Goal: Task Accomplishment & Management: Complete application form

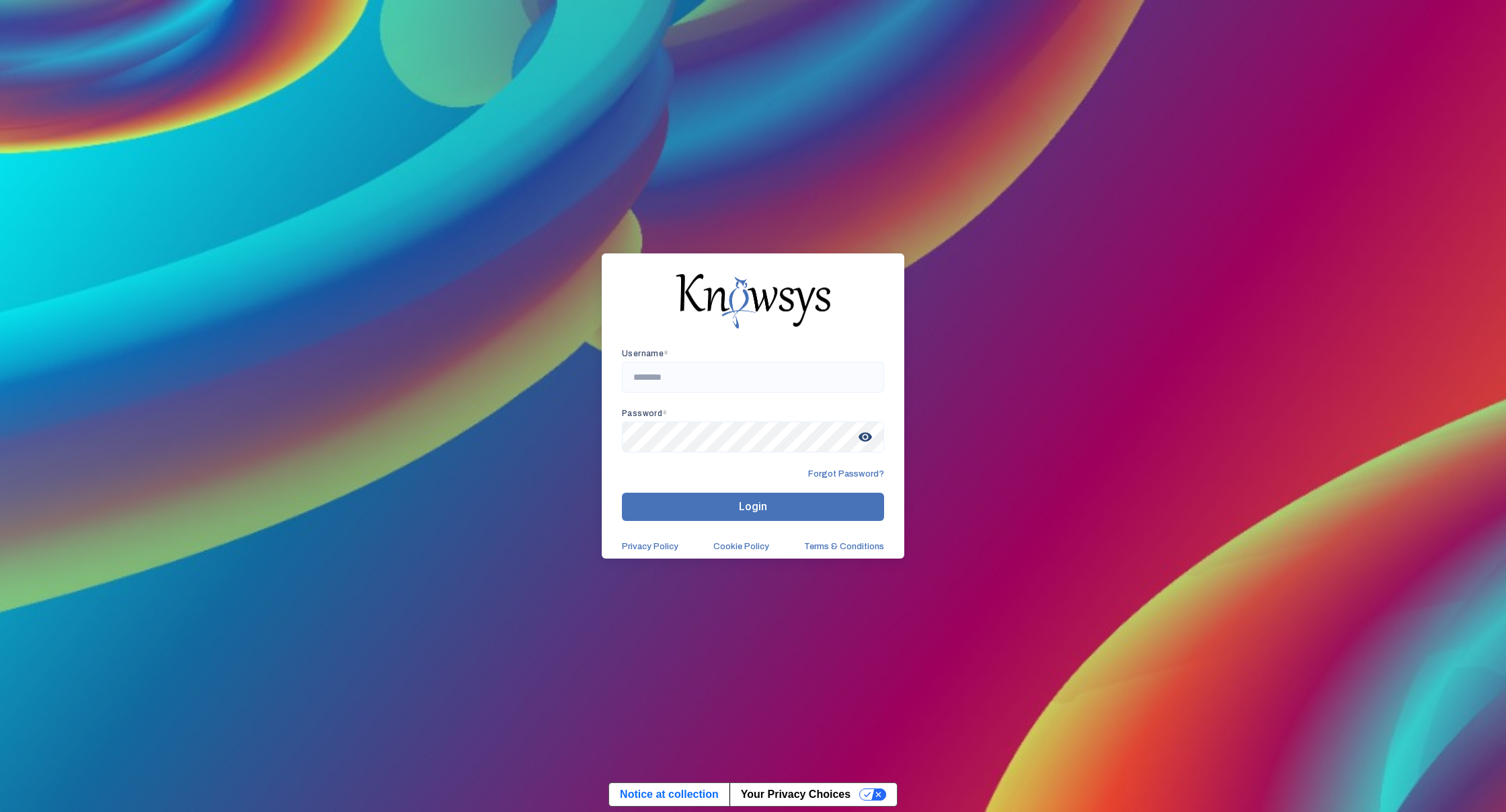
drag, startPoint x: 1213, startPoint y: 437, endPoint x: 1210, endPoint y: 448, distance: 11.4
click at [1210, 448] on div "Username * Password * visibility Forgot Password? Login Privacy Policy Cookie P…" at bounding box center [753, 406] width 1506 height 812
click at [862, 437] on span "visibility" at bounding box center [865, 437] width 24 height 24
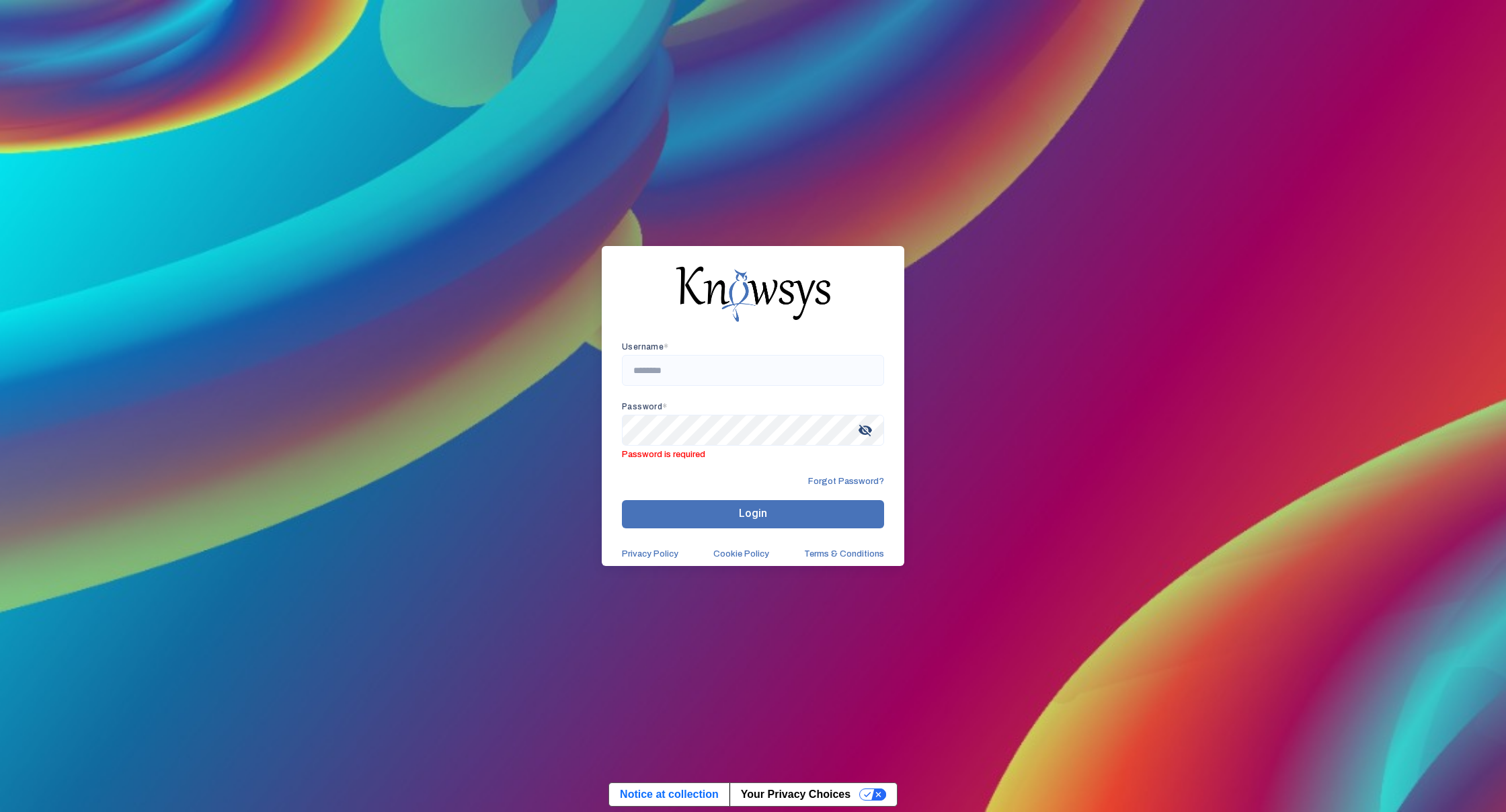
click at [768, 394] on div "Username * Password * visibility_off Password is required" at bounding box center [752, 401] width 262 height 118
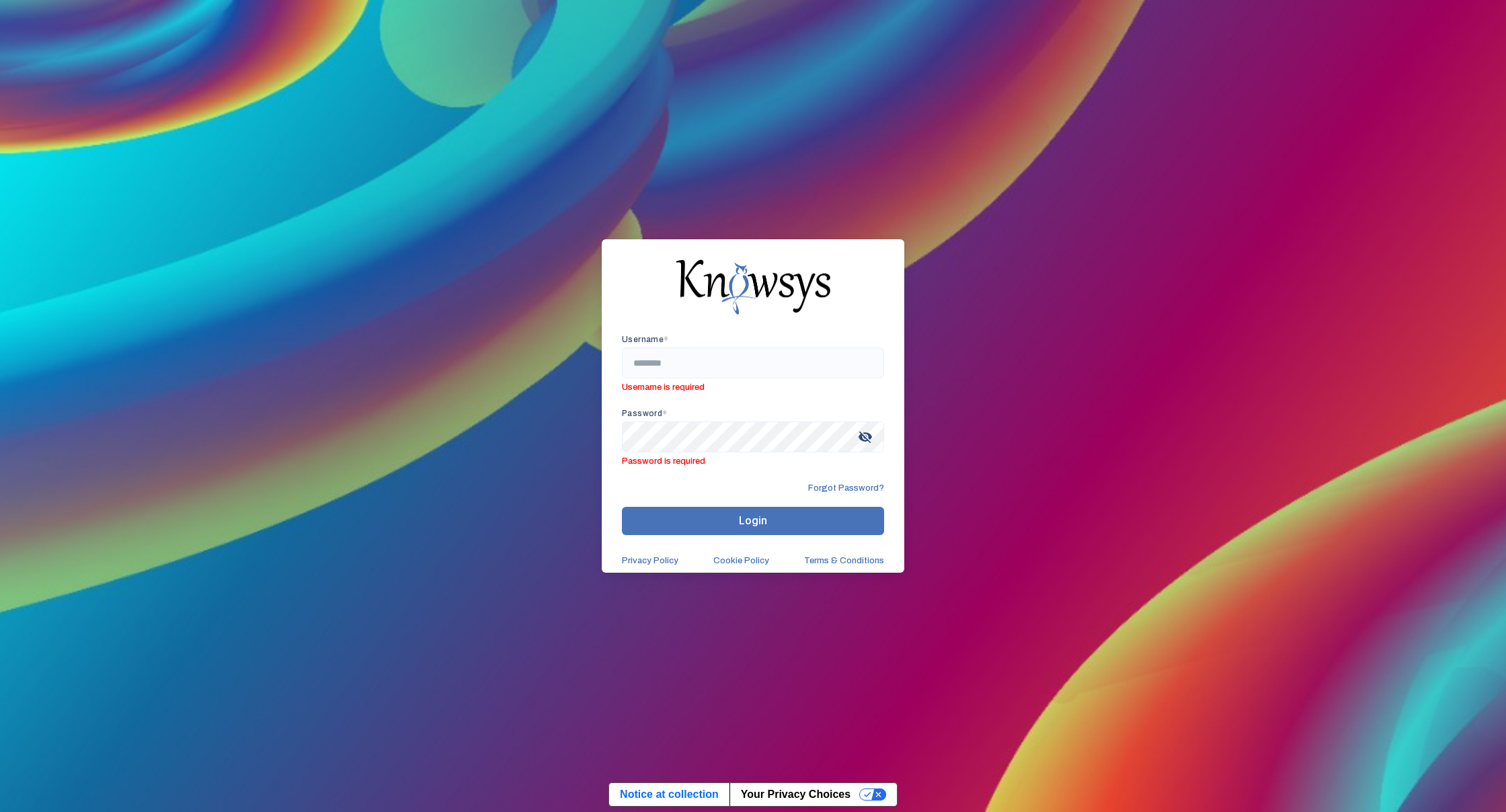
click at [713, 347] on div "Username * Username is required" at bounding box center [752, 363] width 262 height 57
click at [731, 404] on div "Username * Username is required Password * visibility_off Password is required" at bounding box center [752, 400] width 262 height 131
click at [722, 362] on input "text" at bounding box center [752, 363] width 262 height 31
type input "*"
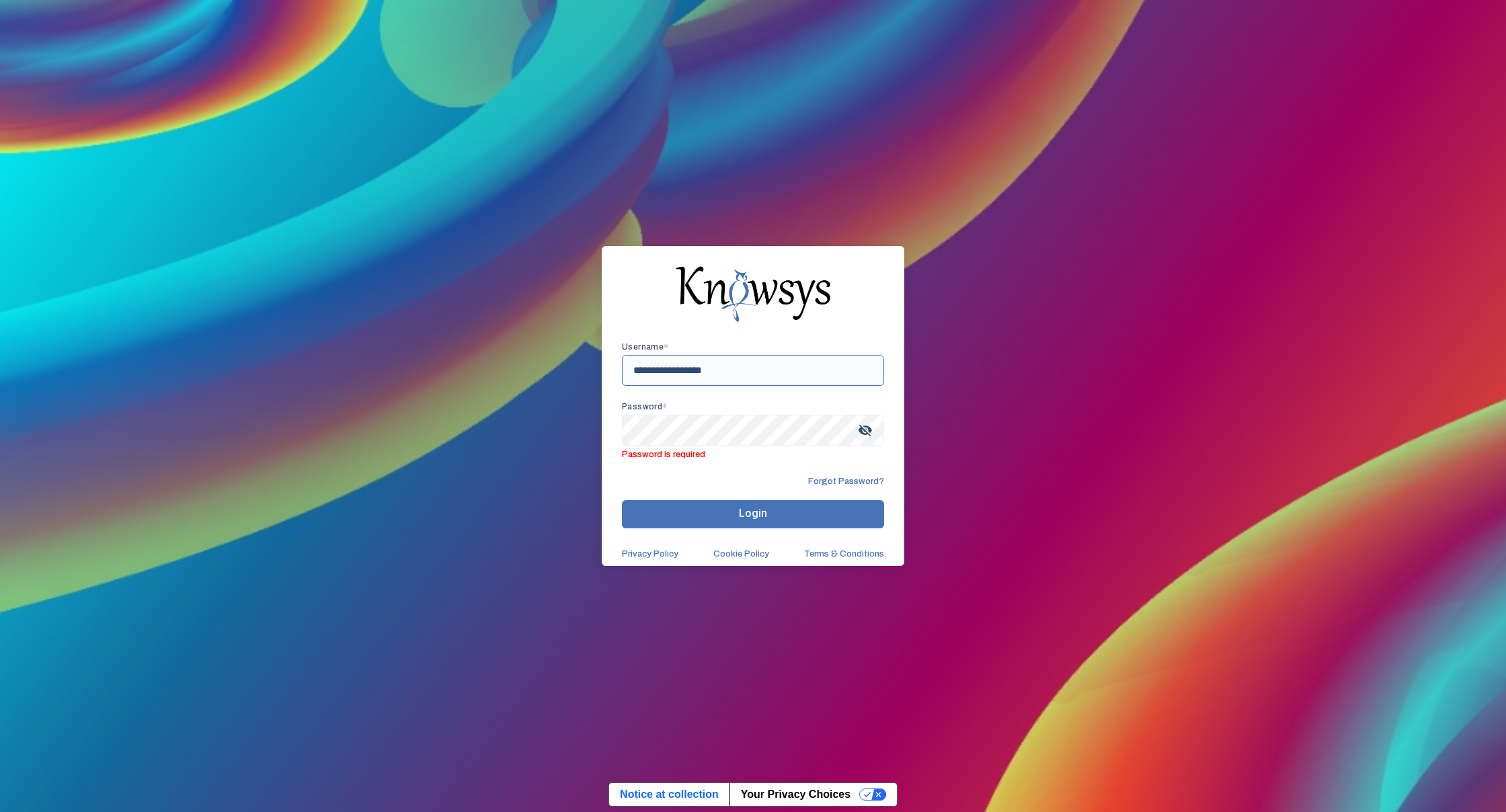
type input "**********"
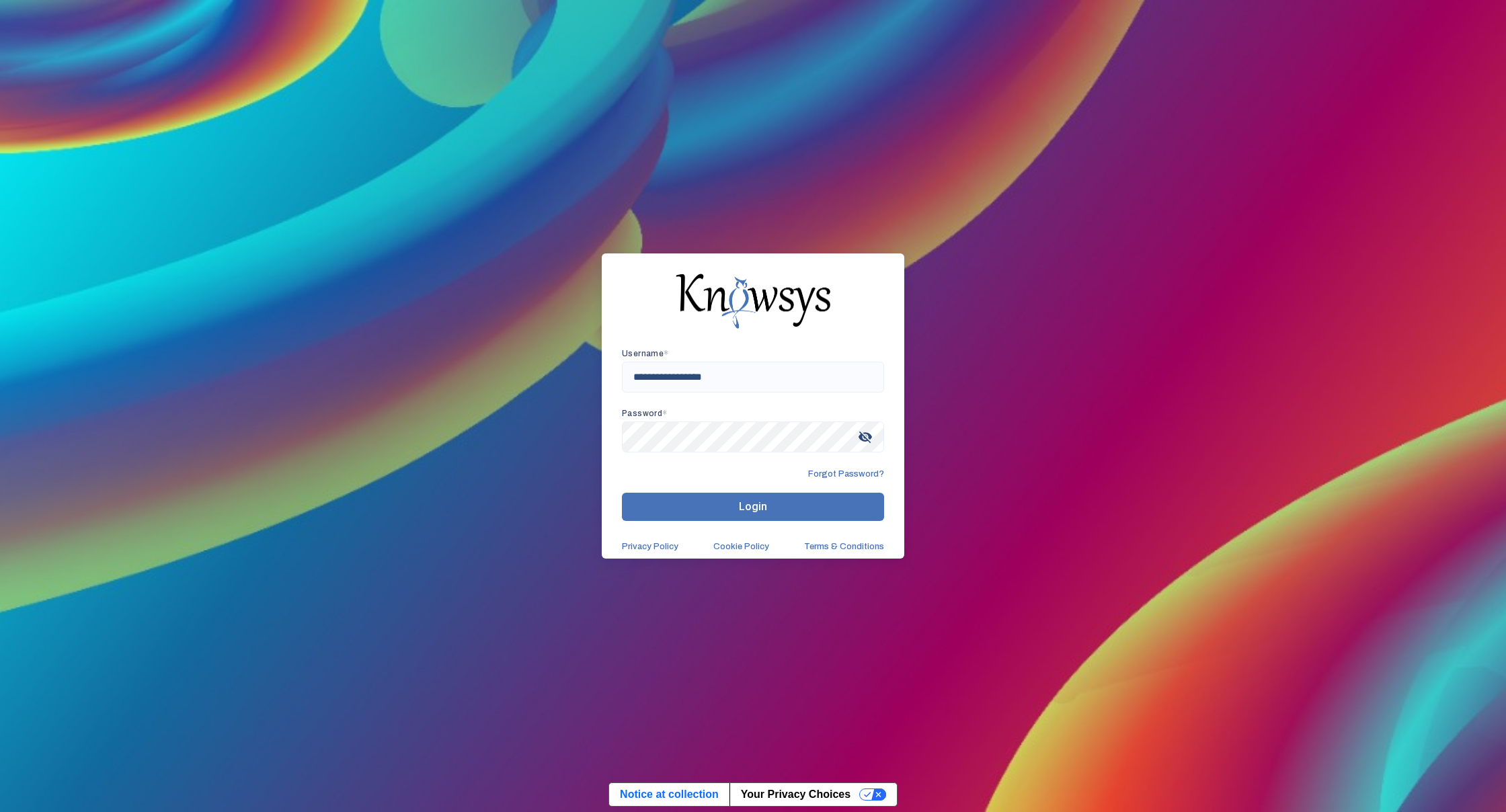
click at [751, 511] on span "Login" at bounding box center [753, 507] width 28 height 13
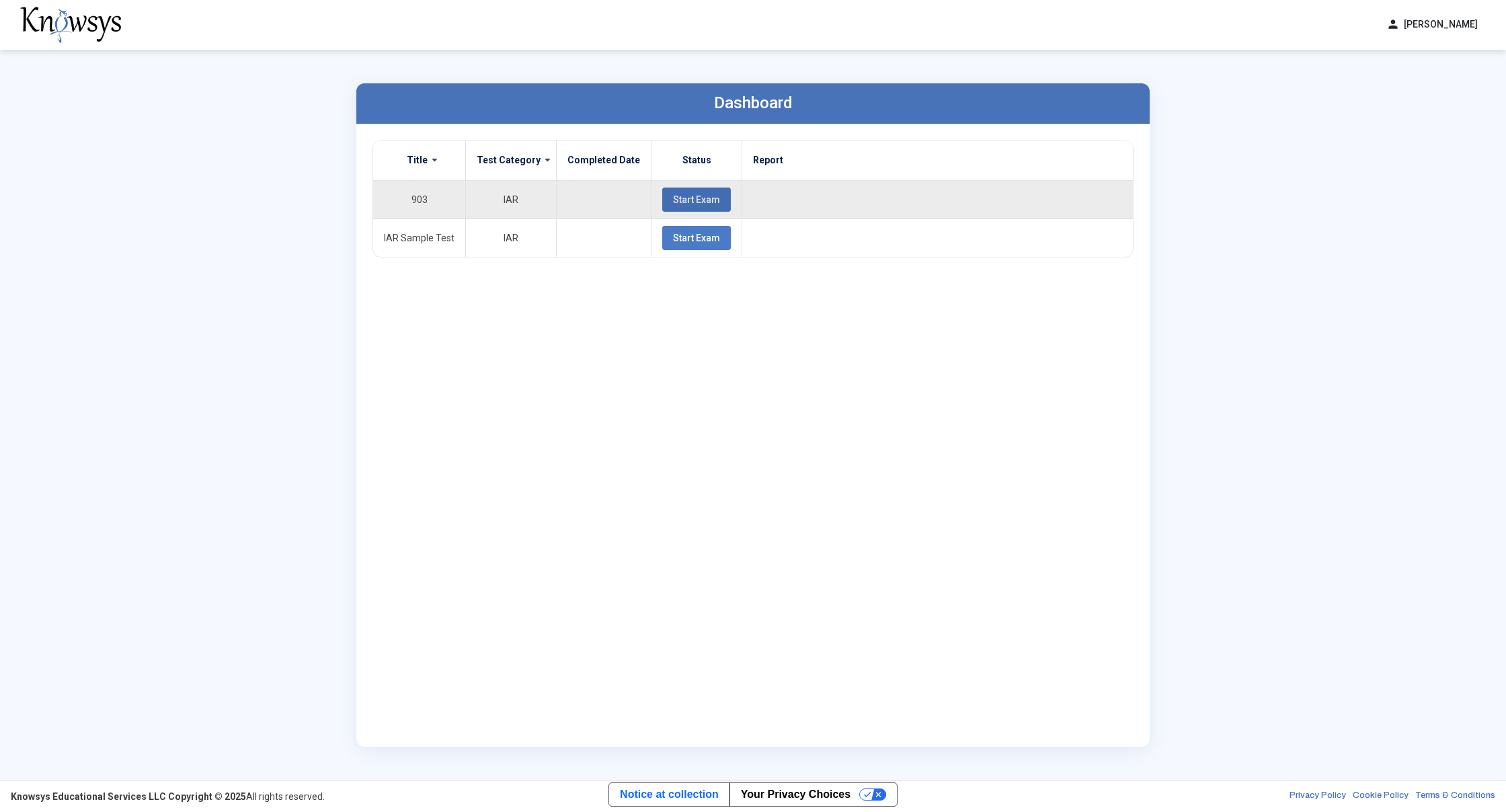
click at [676, 196] on span "Start Exam" at bounding box center [696, 200] width 47 height 11
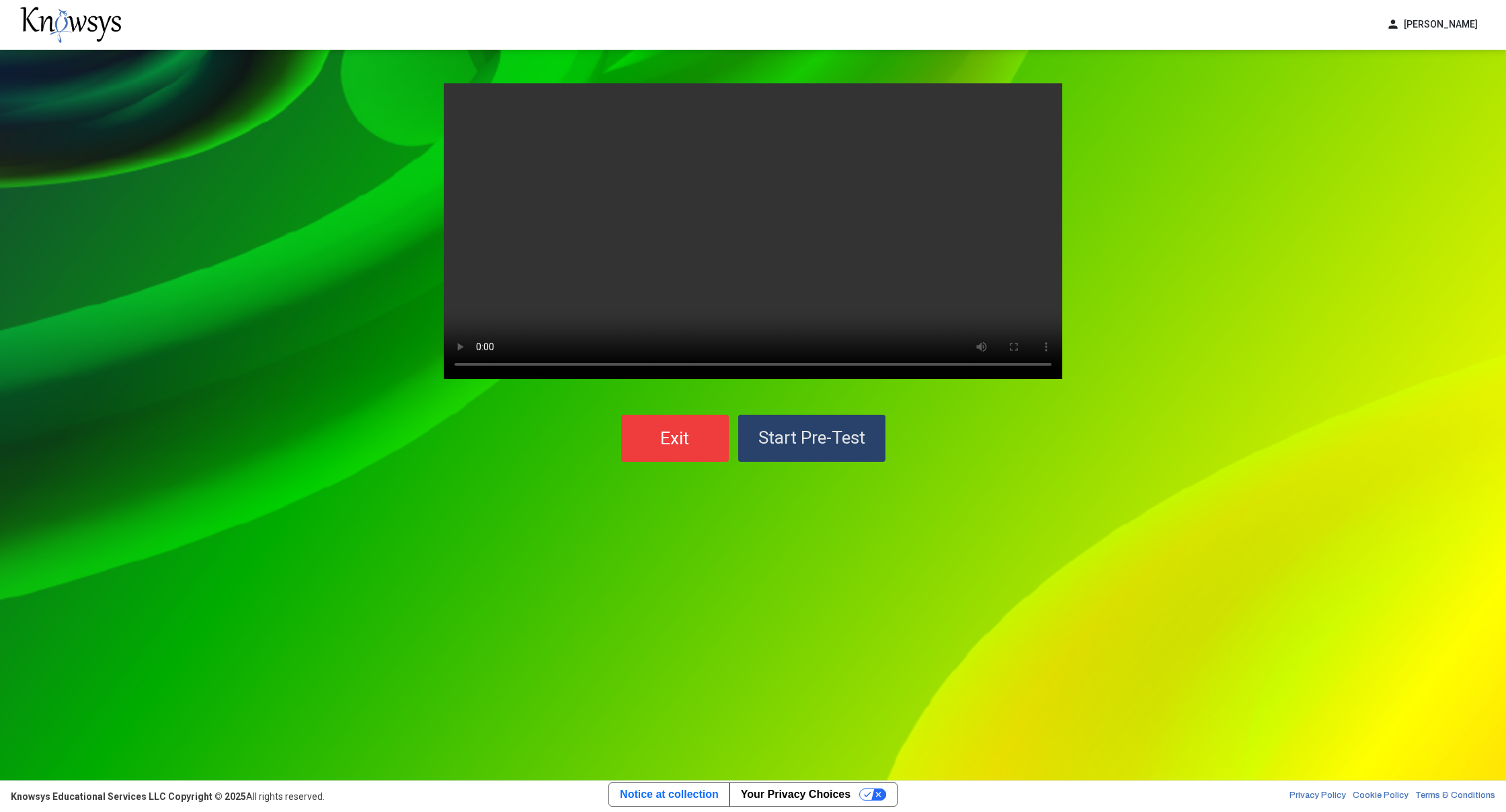
click at [814, 424] on button "Start Pre-Test" at bounding box center [811, 438] width 147 height 47
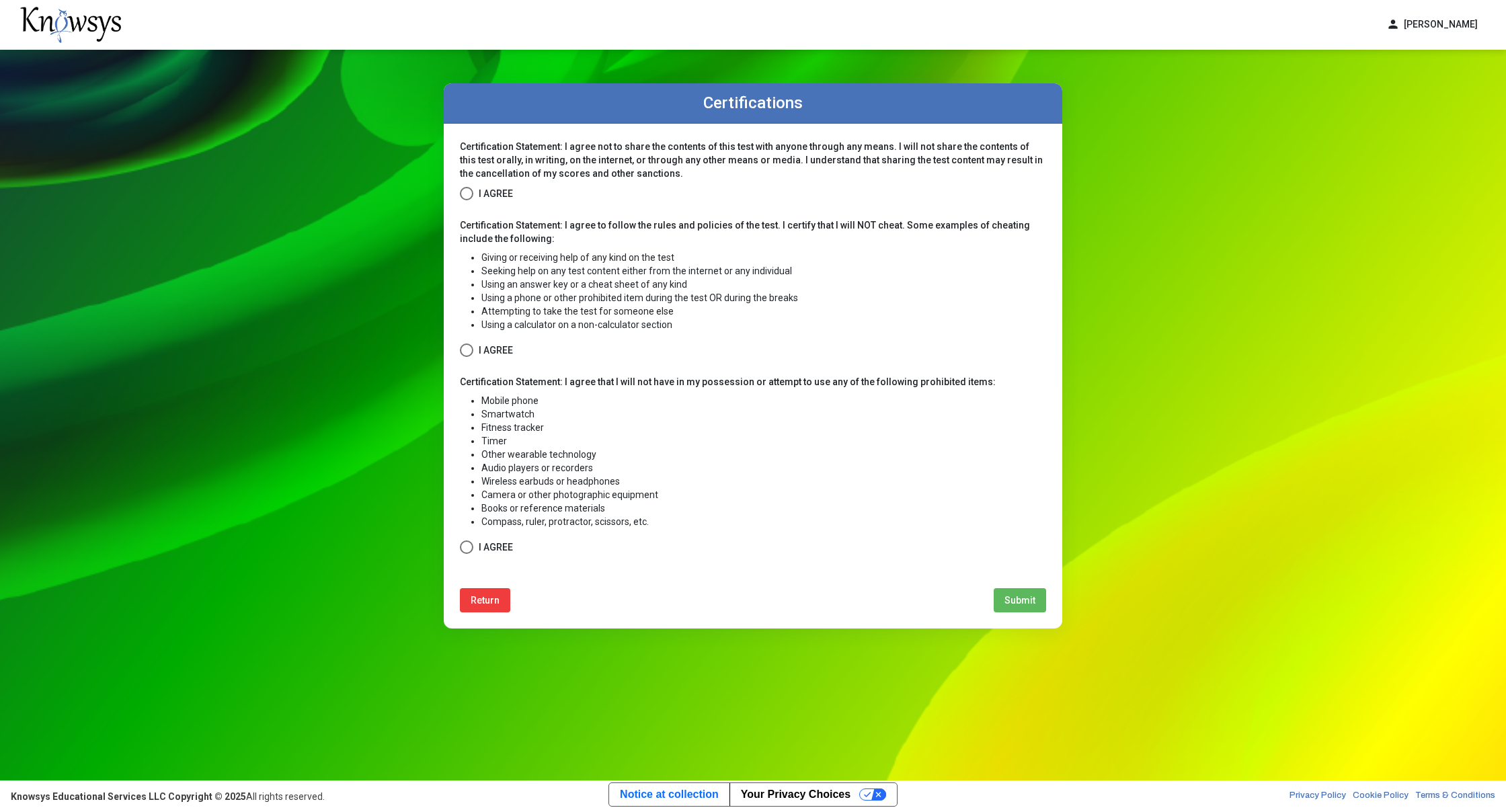
click at [473, 199] on span at bounding box center [466, 193] width 13 height 13
click at [467, 344] on span at bounding box center [466, 350] width 13 height 13
click at [470, 549] on span at bounding box center [466, 547] width 13 height 13
click at [1019, 603] on span "Submit" at bounding box center [1019, 600] width 31 height 11
select select
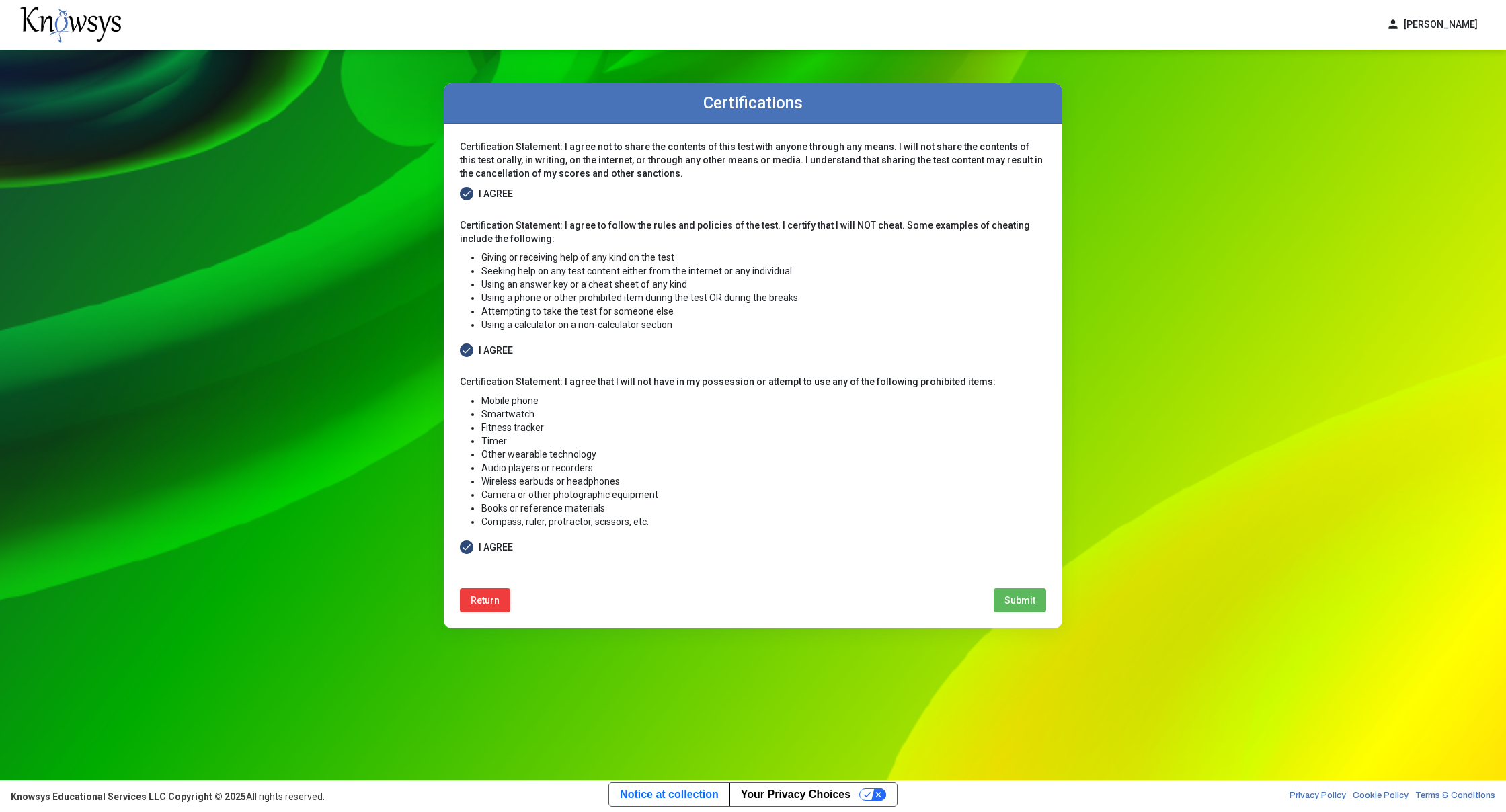
select select
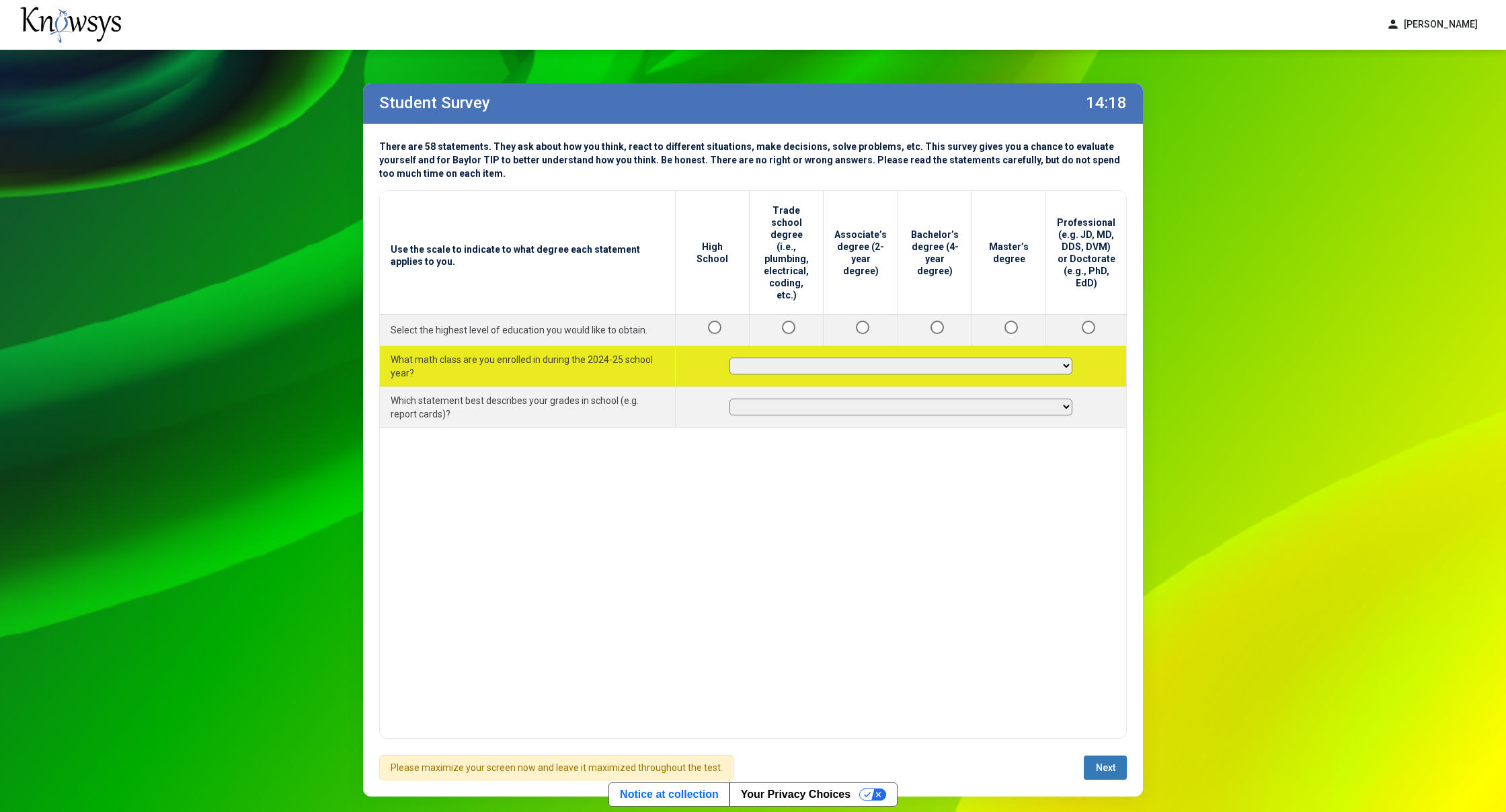
select select "**********"
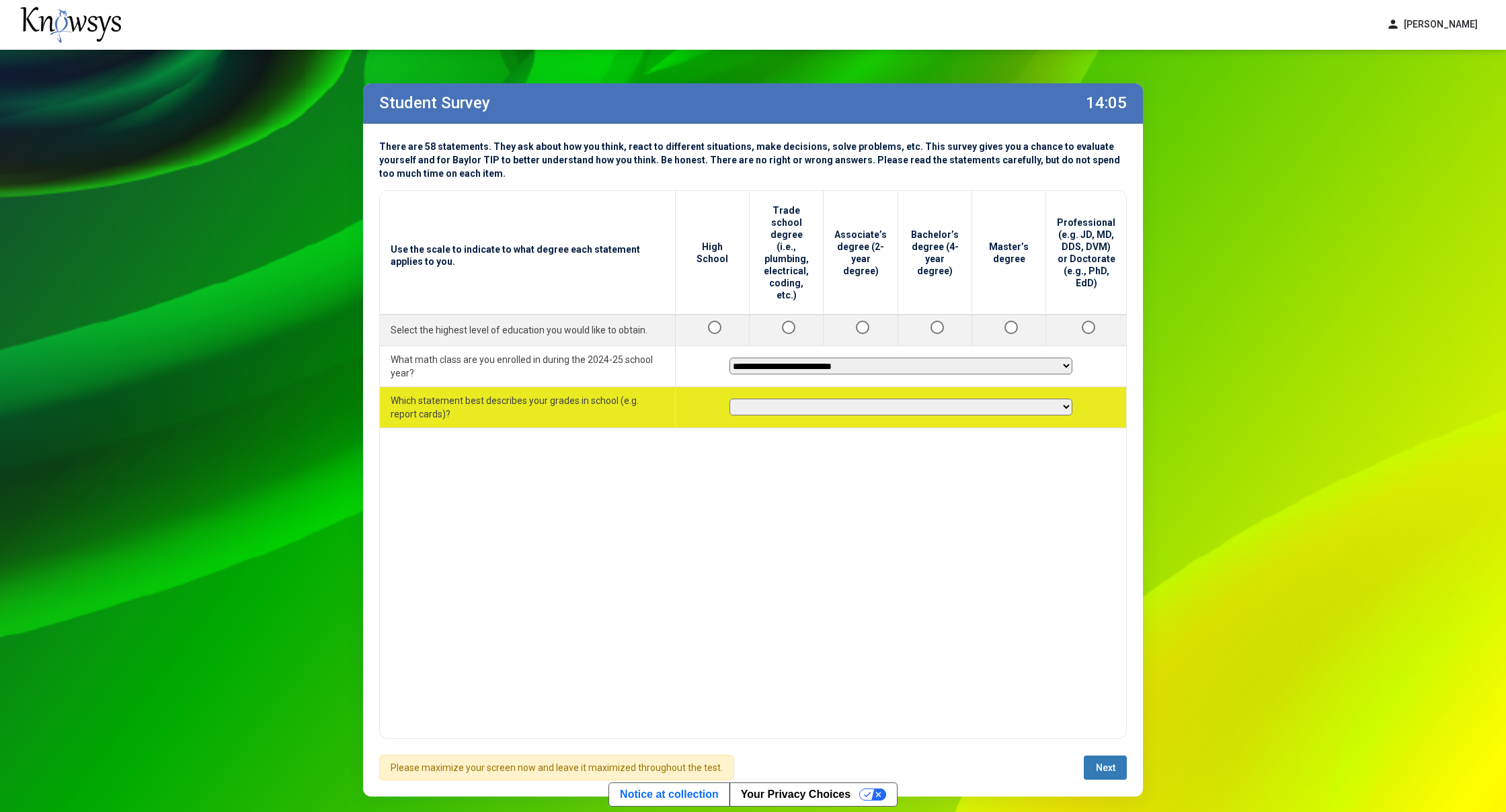
select select "**********"
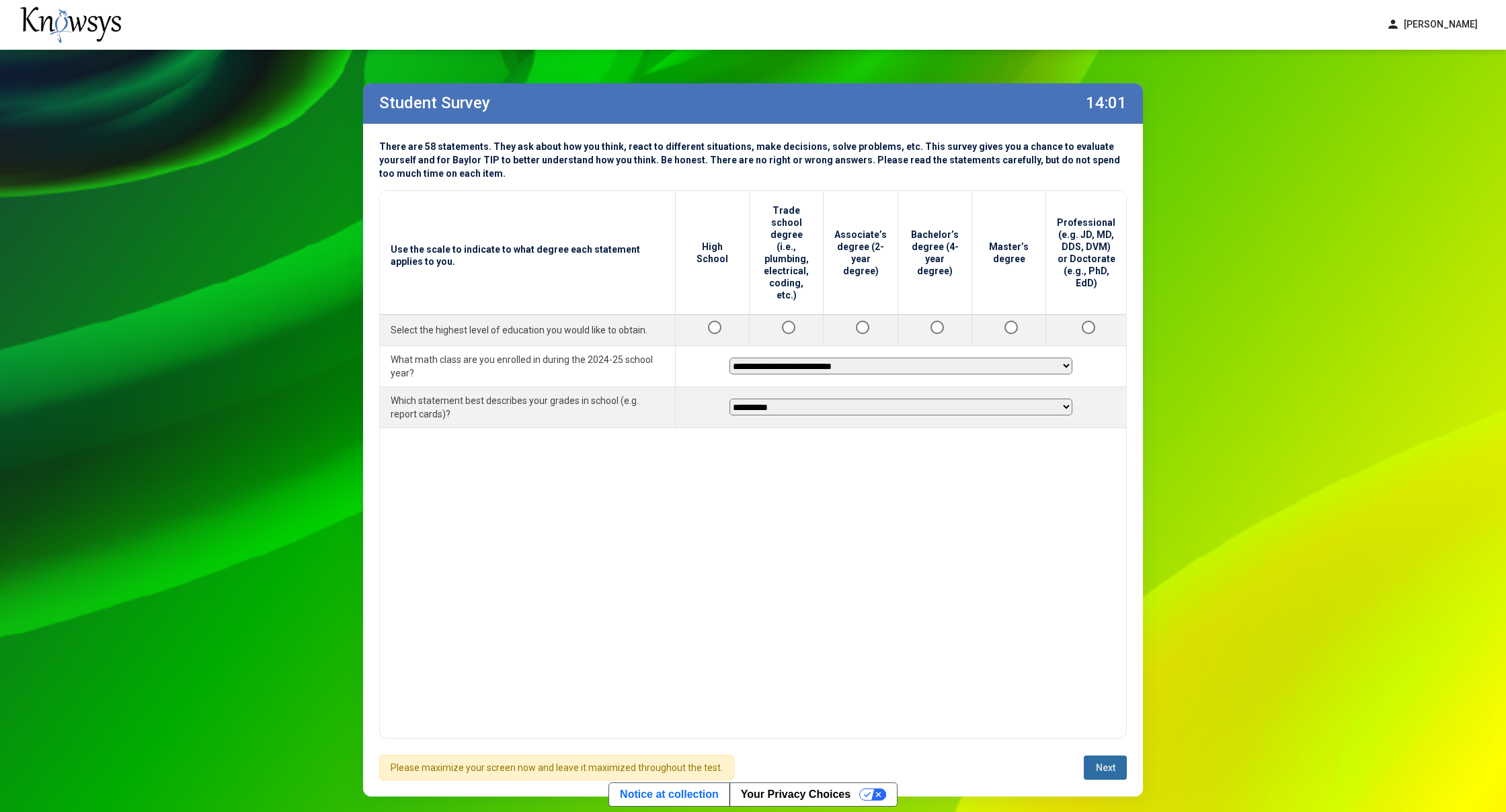
click at [1106, 758] on button "Next" at bounding box center [1105, 767] width 43 height 24
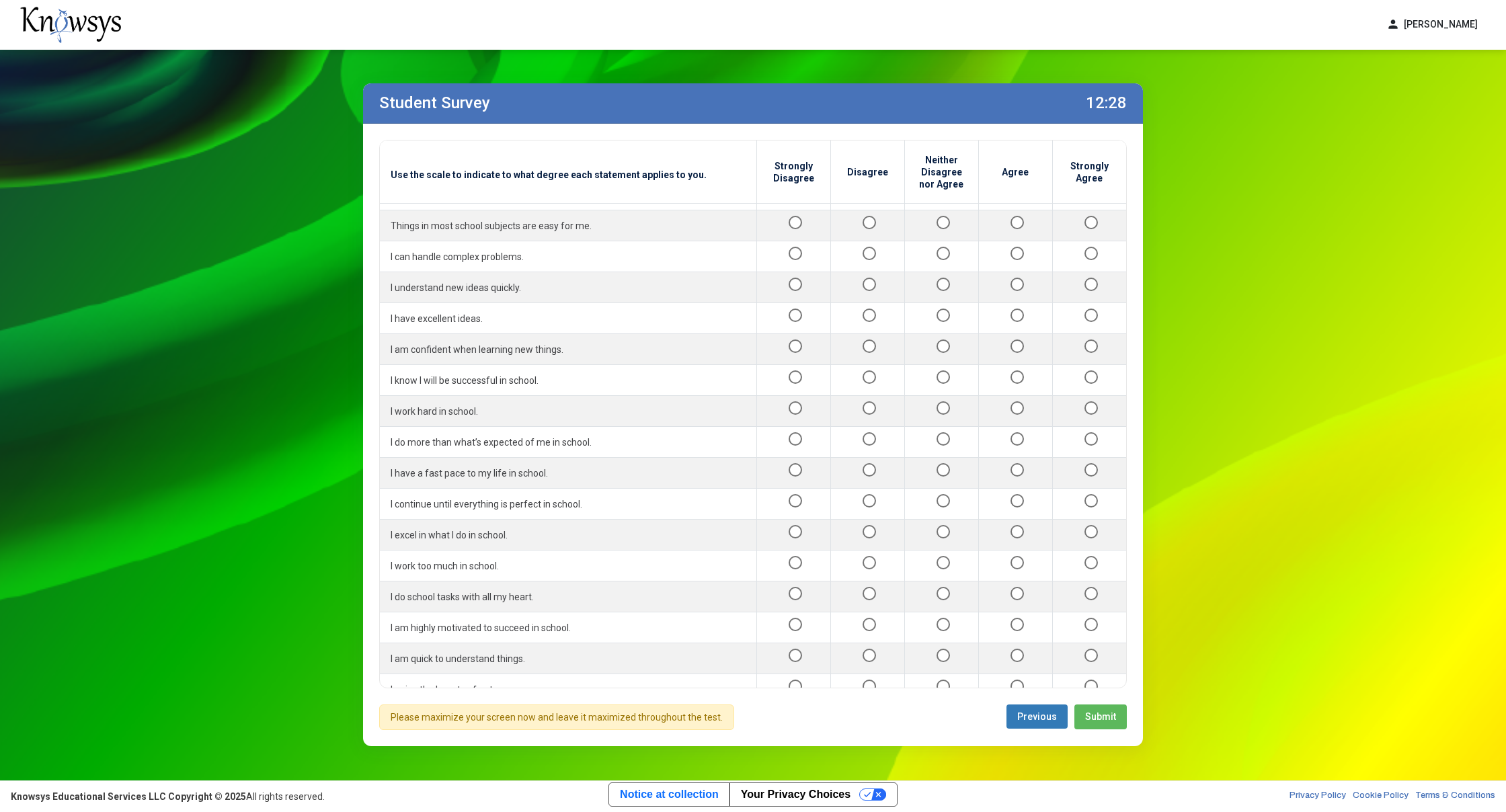
scroll to position [422, 0]
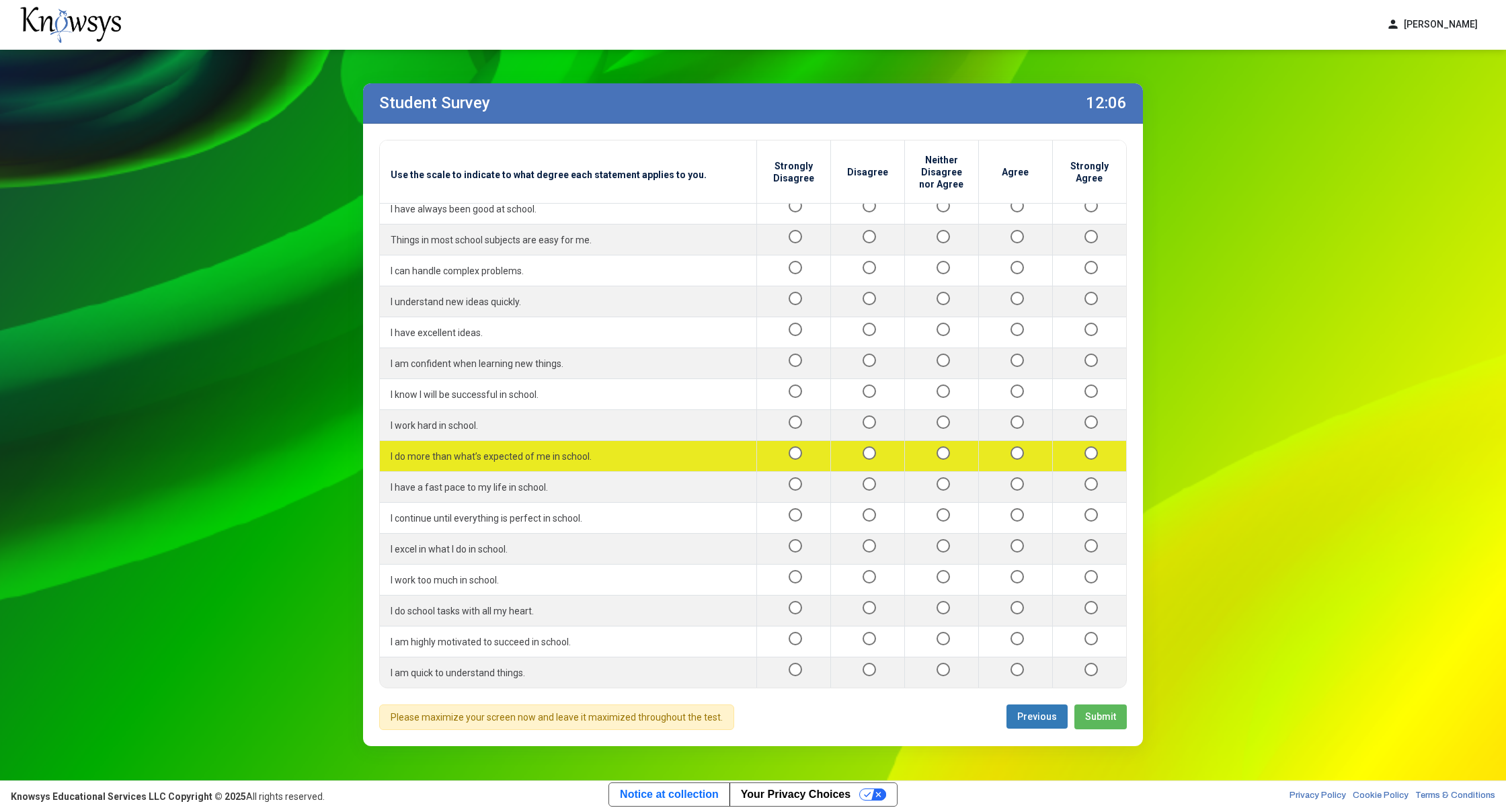
click at [999, 448] on div at bounding box center [1016, 456] width 52 height 17
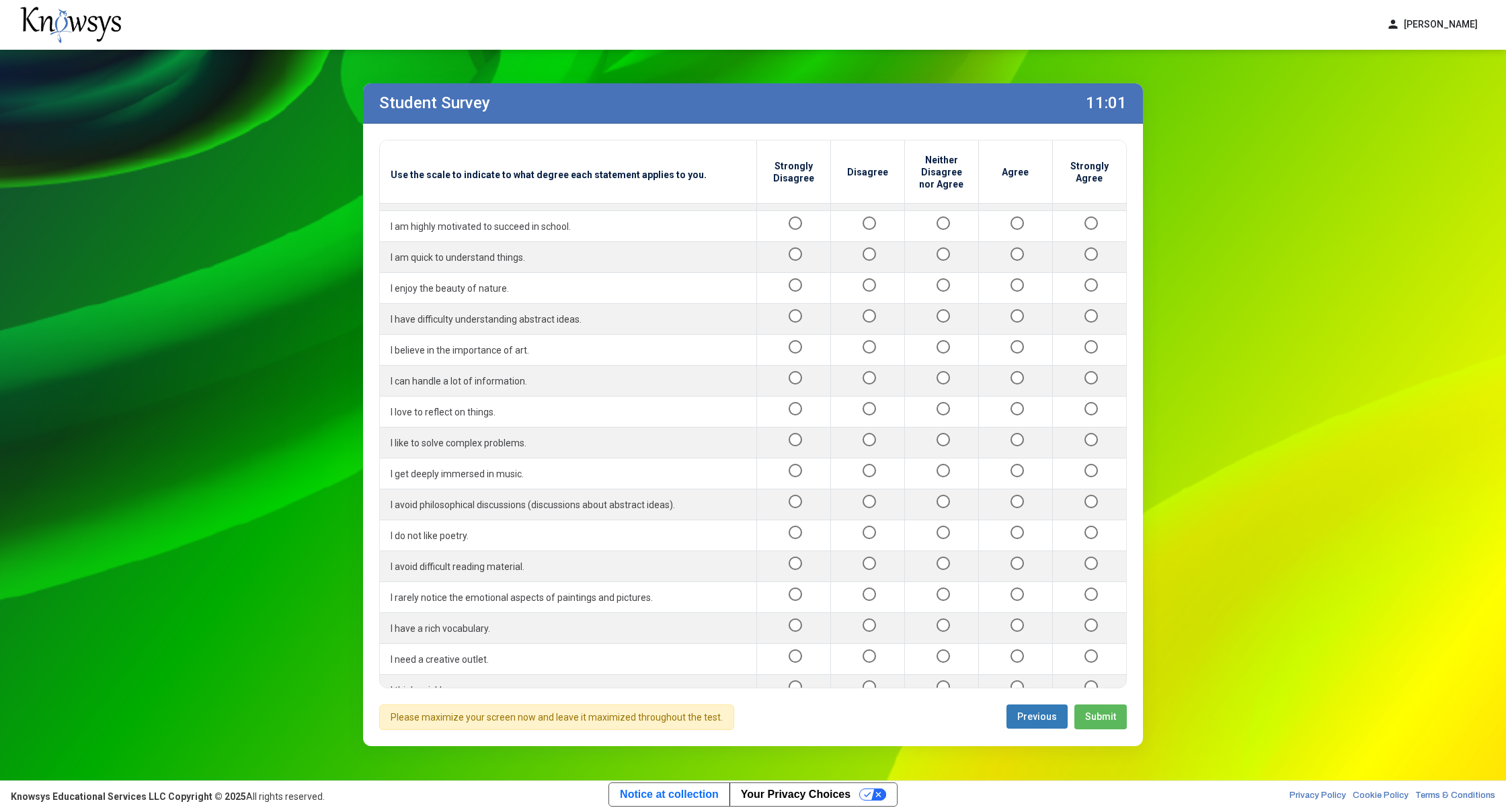
scroll to position [888, 0]
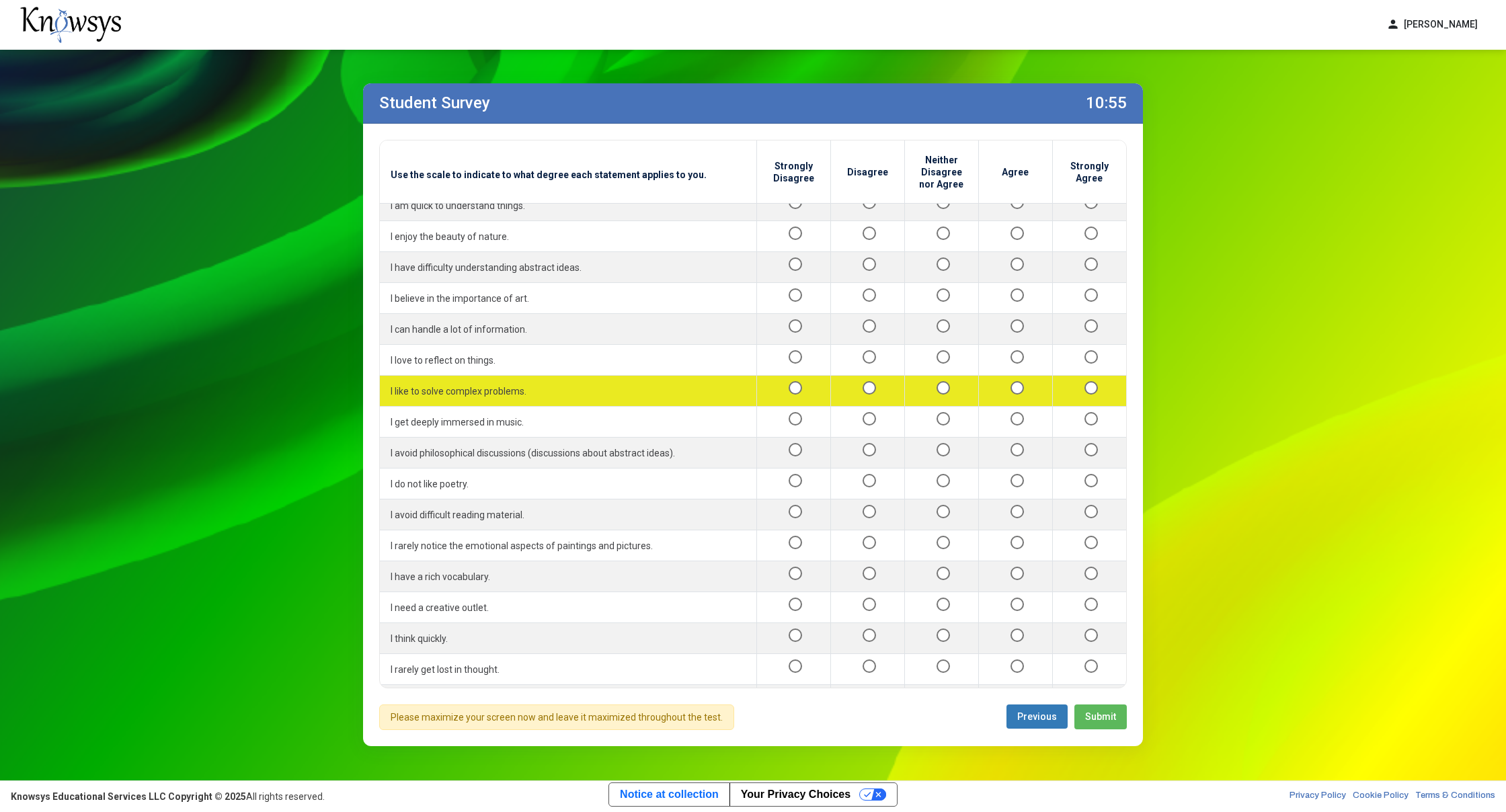
click at [1092, 382] on div at bounding box center [1090, 390] width 53 height 17
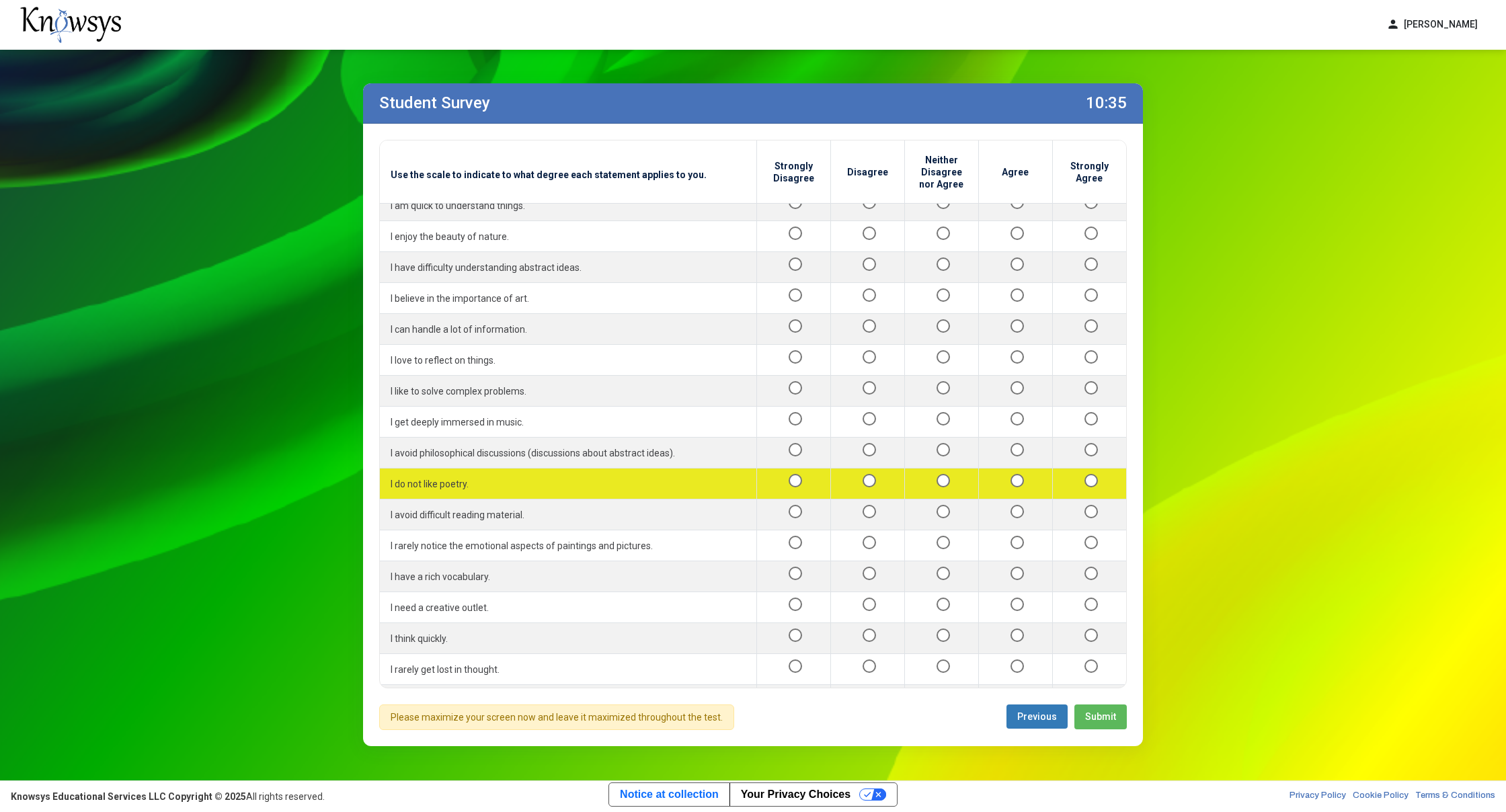
click at [1087, 475] on div at bounding box center [1090, 483] width 53 height 17
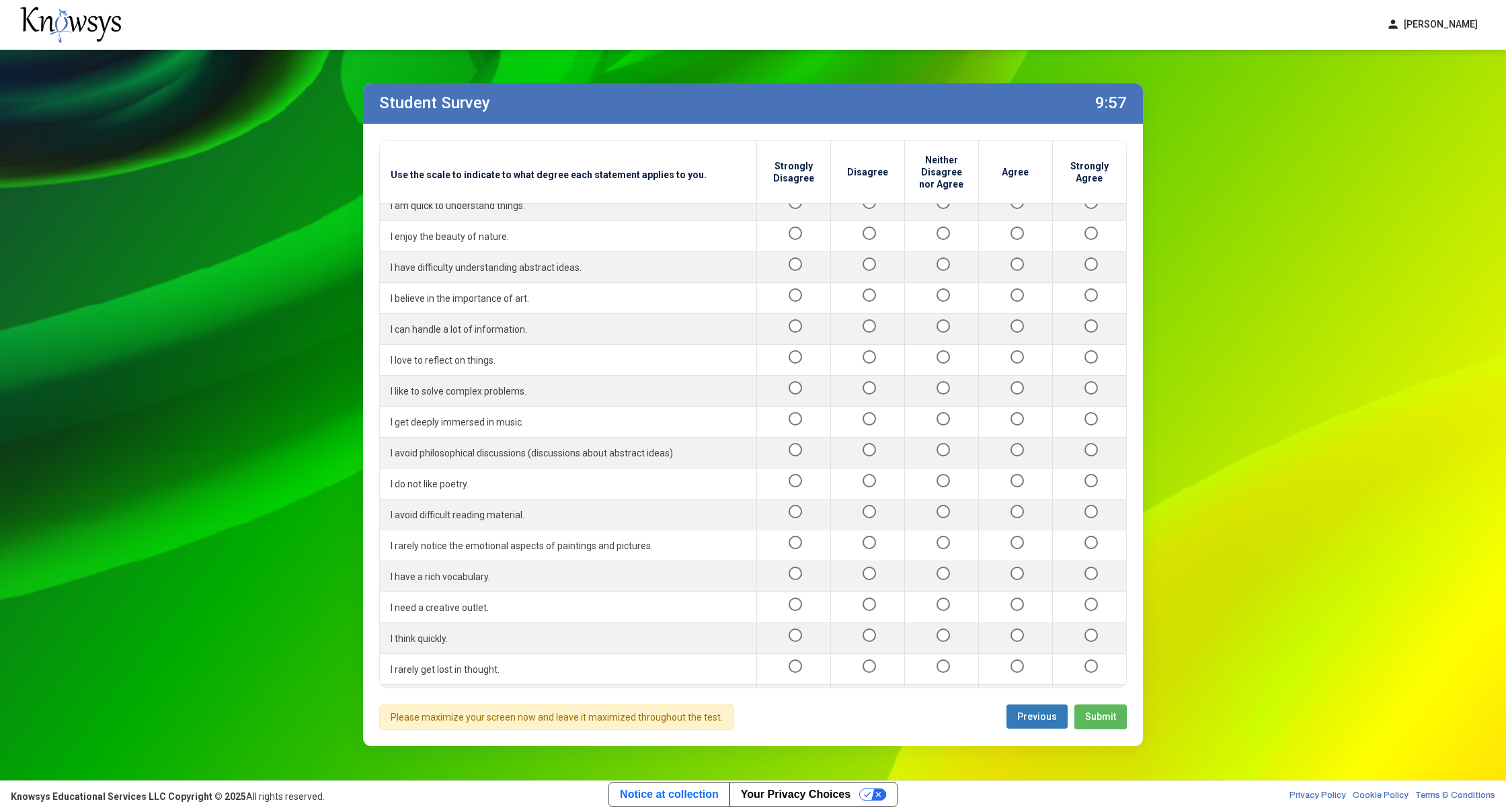
click at [1091, 722] on div at bounding box center [1090, 730] width 53 height 17
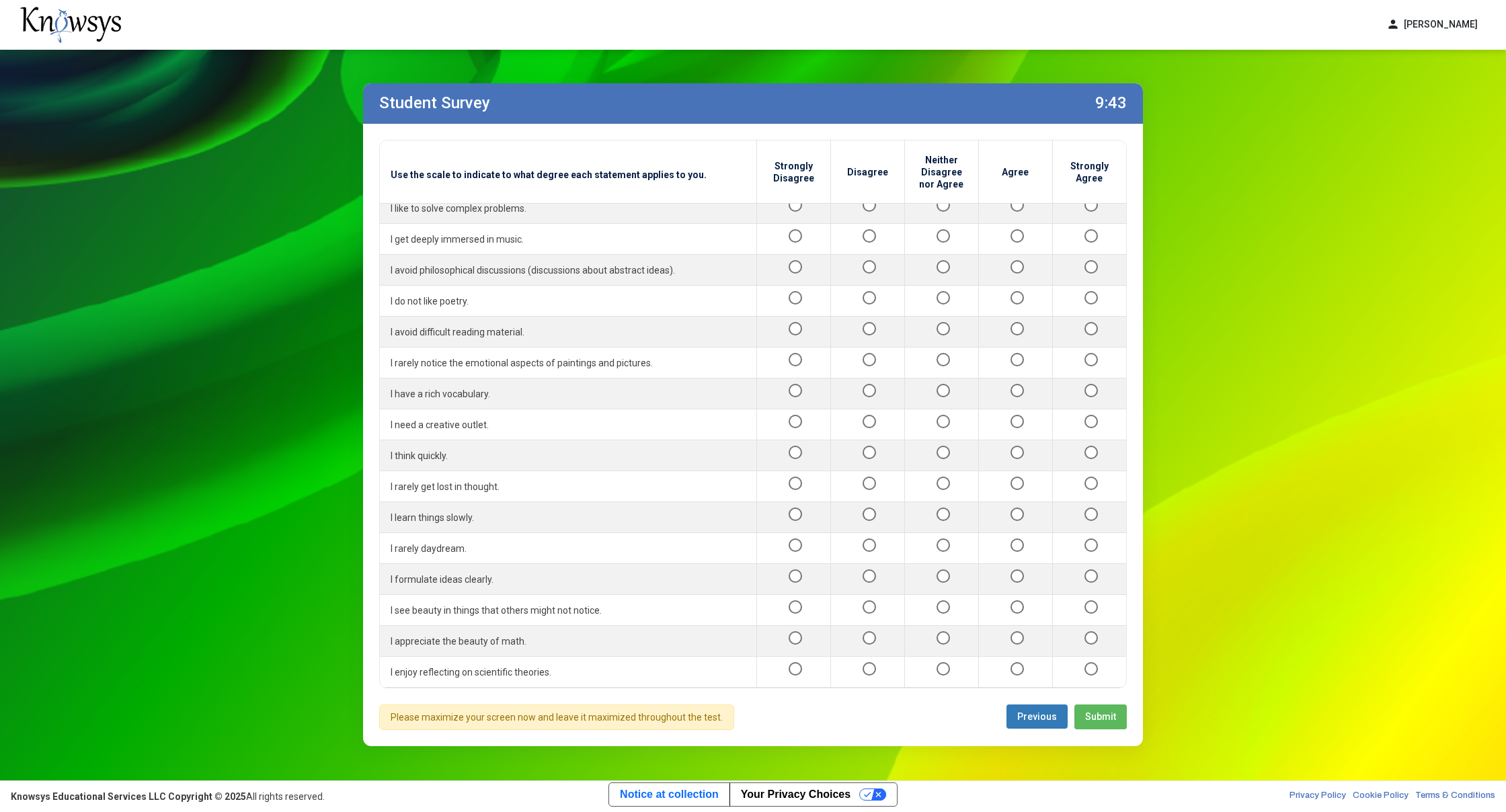
scroll to position [1086, 0]
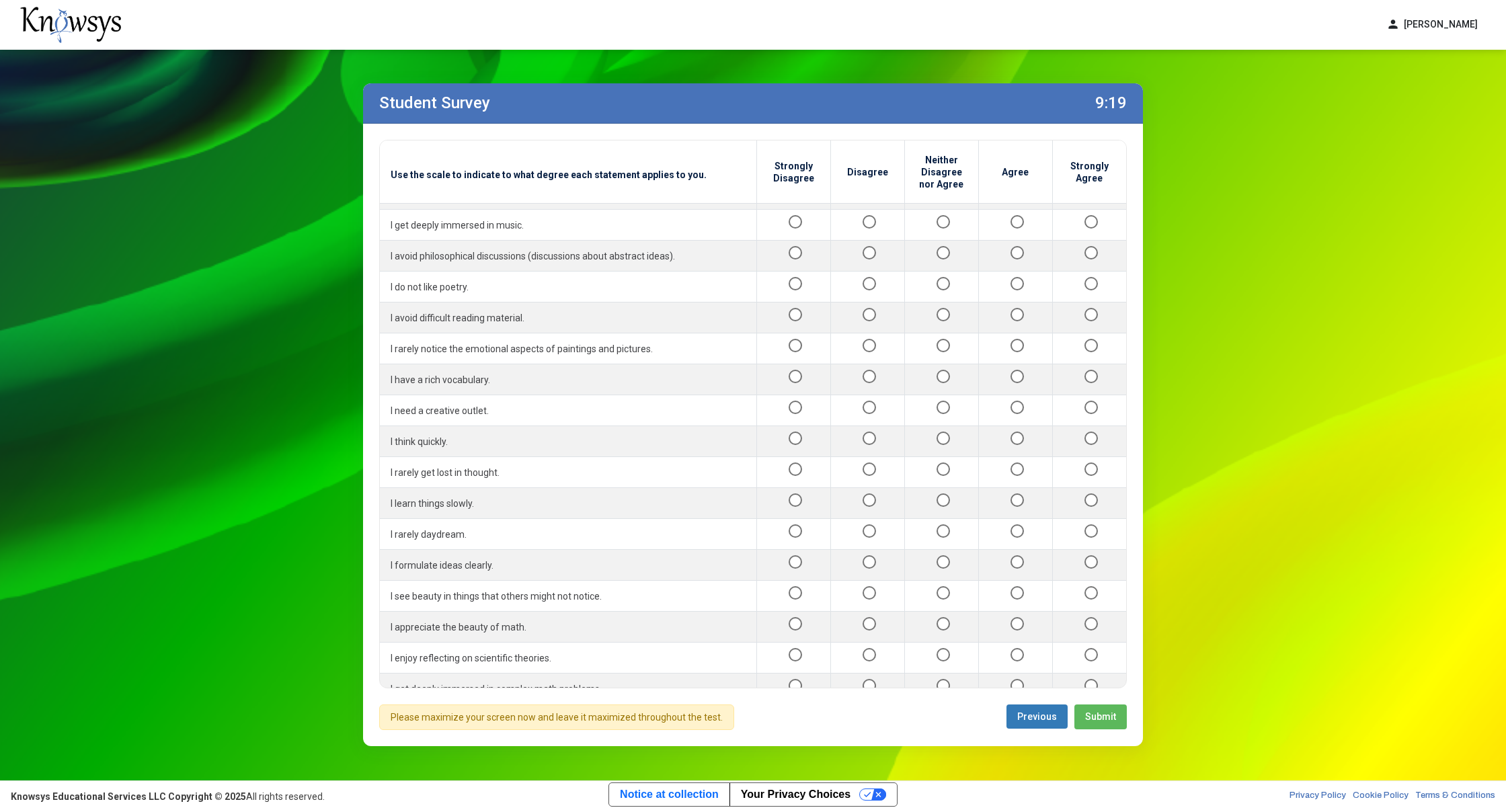
click at [1042, 797] on tr "I get excited trying to solve hard math problems." at bounding box center [753, 812] width 746 height 31
click at [1069, 804] on div at bounding box center [1090, 812] width 53 height 17
click at [1096, 723] on button "Submit" at bounding box center [1100, 717] width 53 height 25
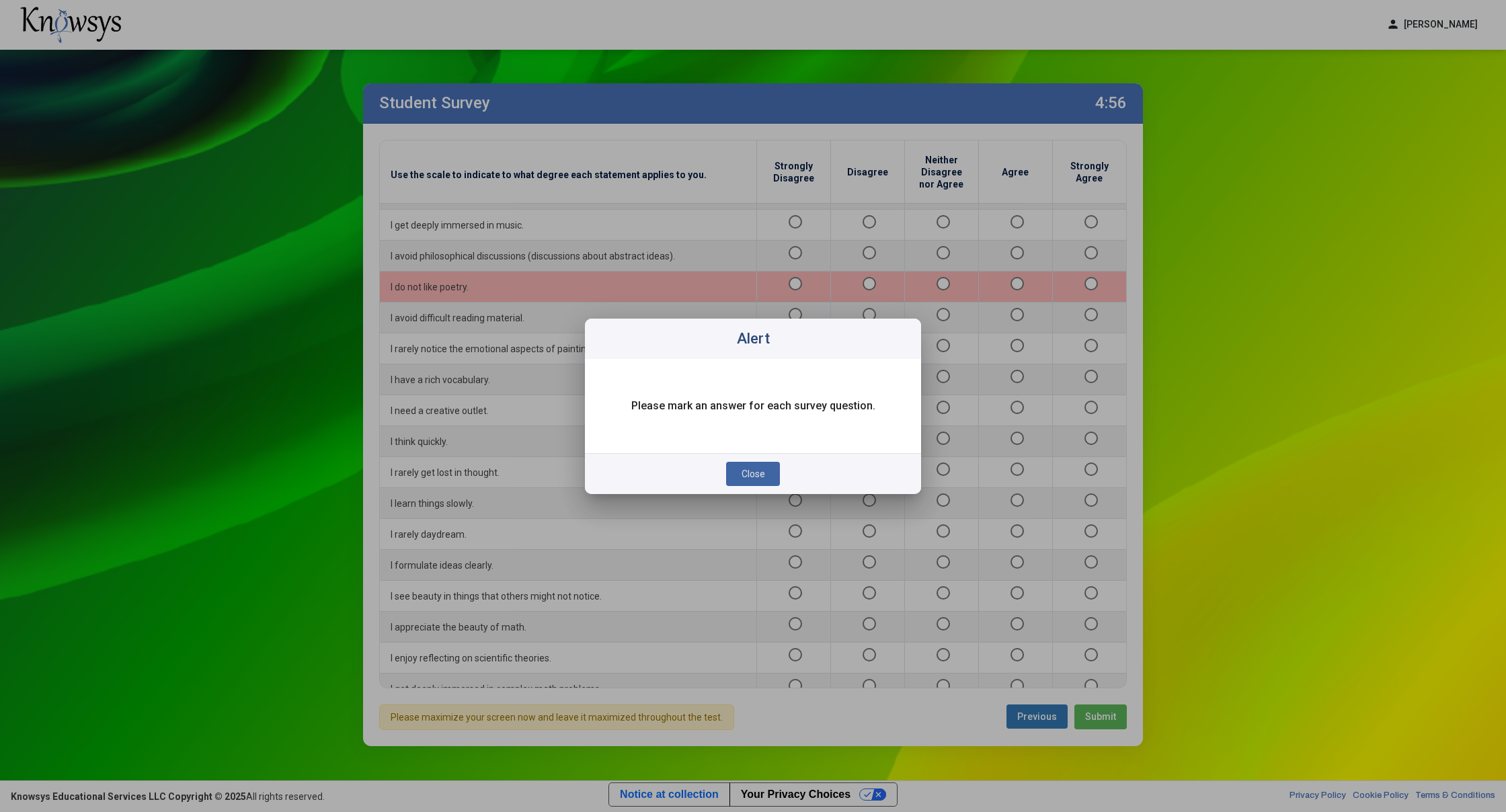
click at [768, 474] on button "Close" at bounding box center [753, 474] width 54 height 24
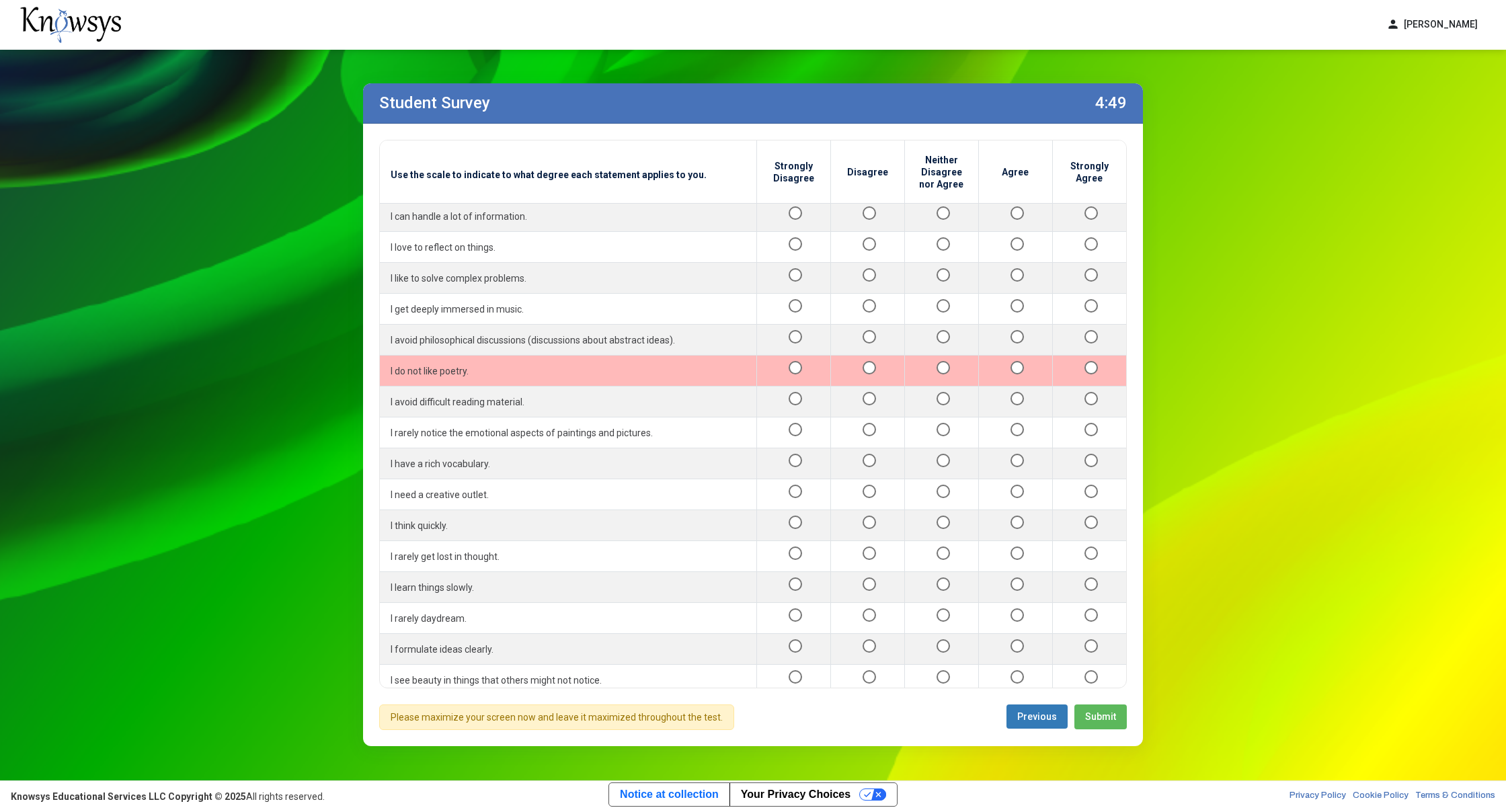
scroll to position [999, 0]
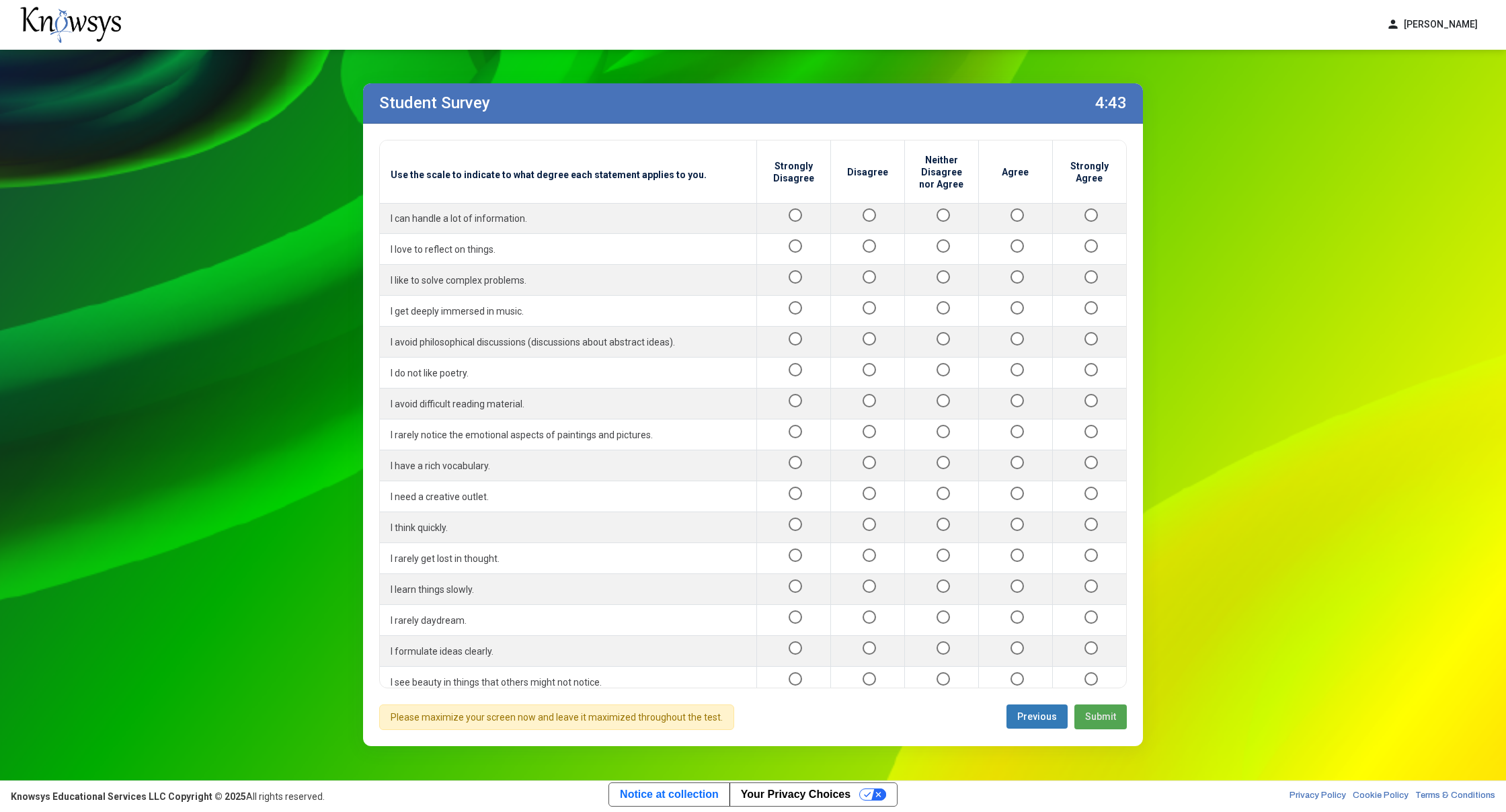
click at [1109, 714] on span "Submit" at bounding box center [1100, 717] width 31 height 11
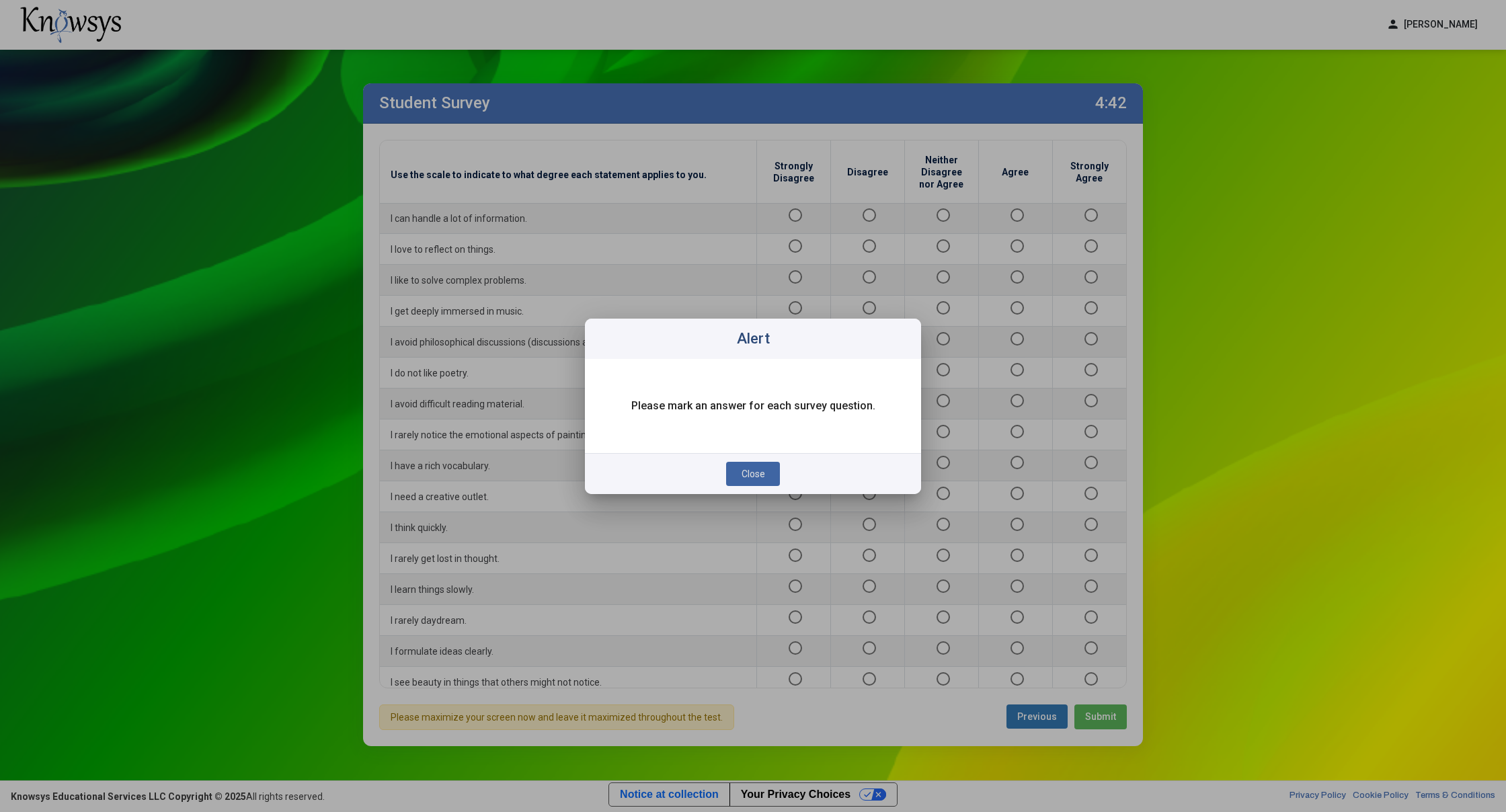
drag, startPoint x: 761, startPoint y: 474, endPoint x: 814, endPoint y: 485, distance: 54.1
click at [761, 474] on span "Close" at bounding box center [753, 474] width 24 height 11
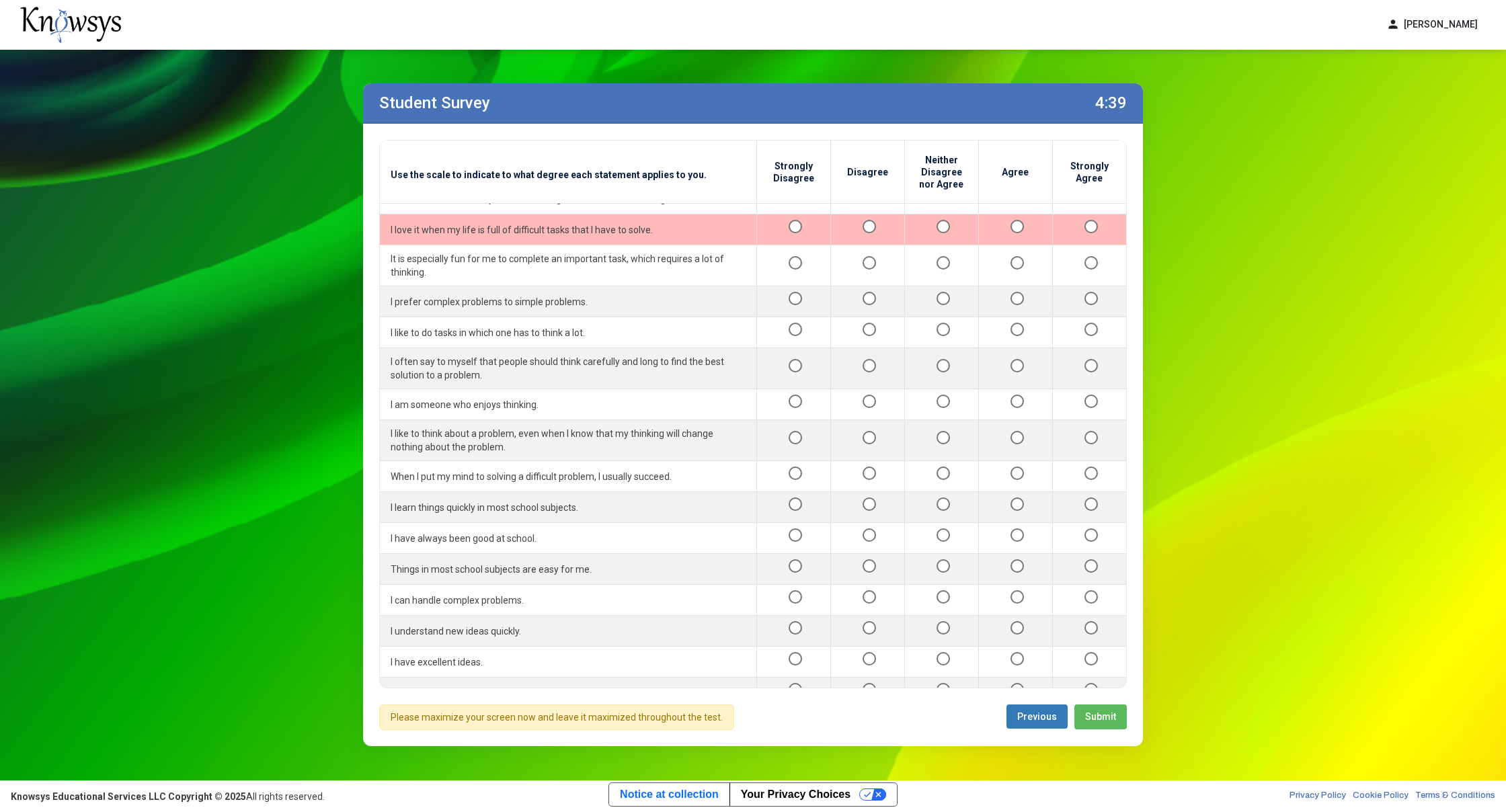
scroll to position [0, 0]
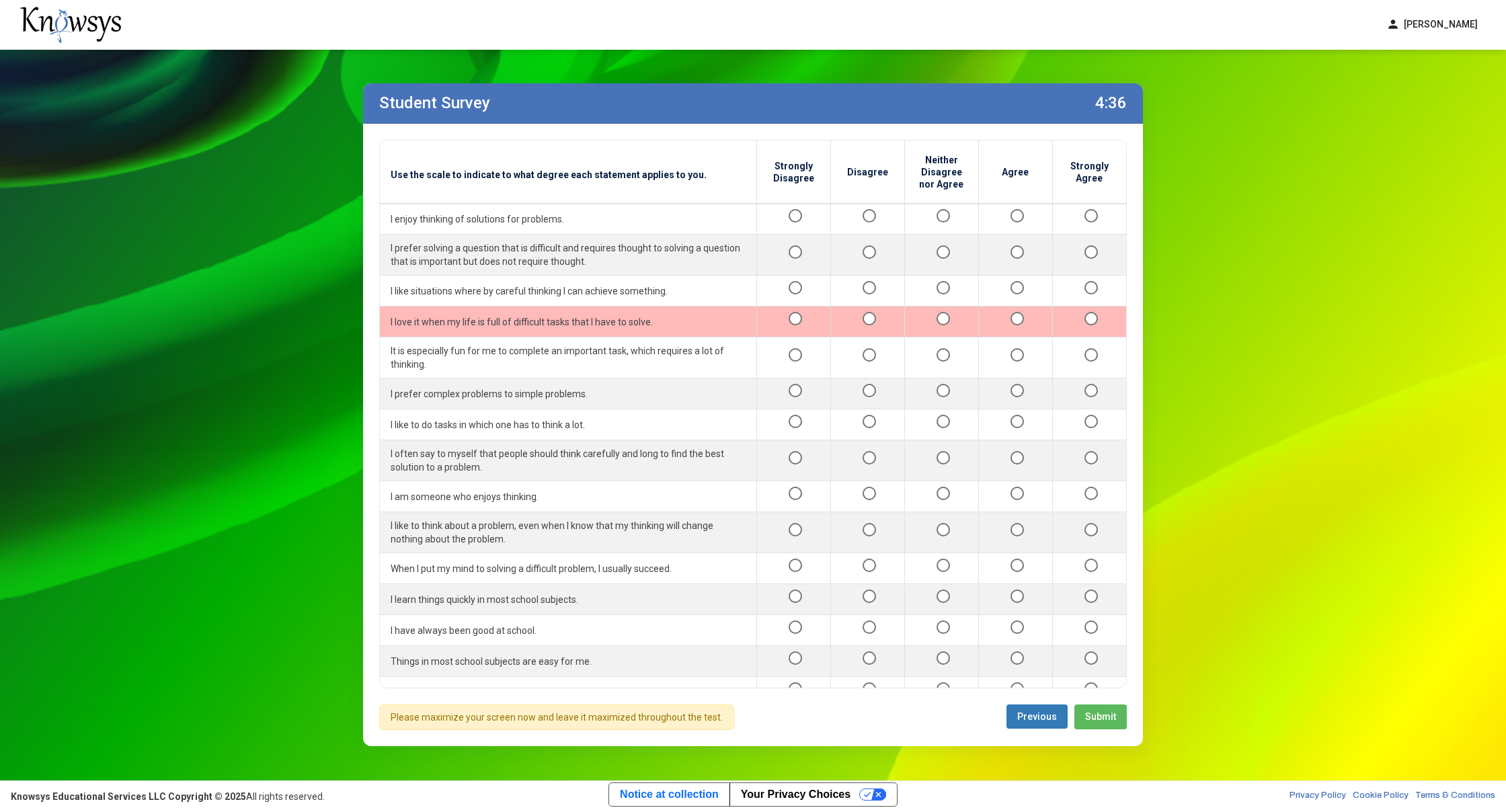
click at [781, 313] on div at bounding box center [794, 321] width 52 height 17
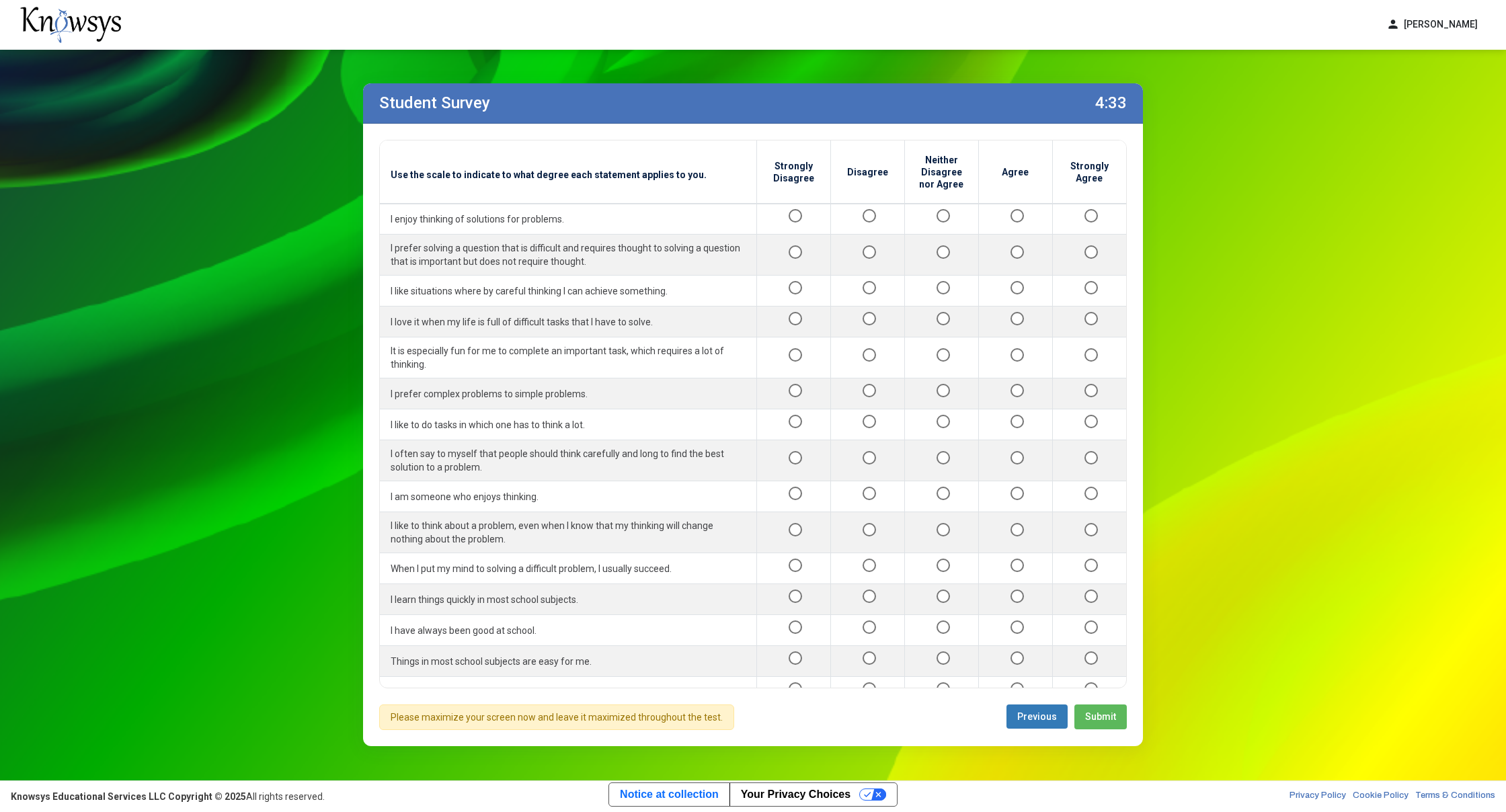
click at [1098, 724] on button "Submit" at bounding box center [1100, 717] width 53 height 25
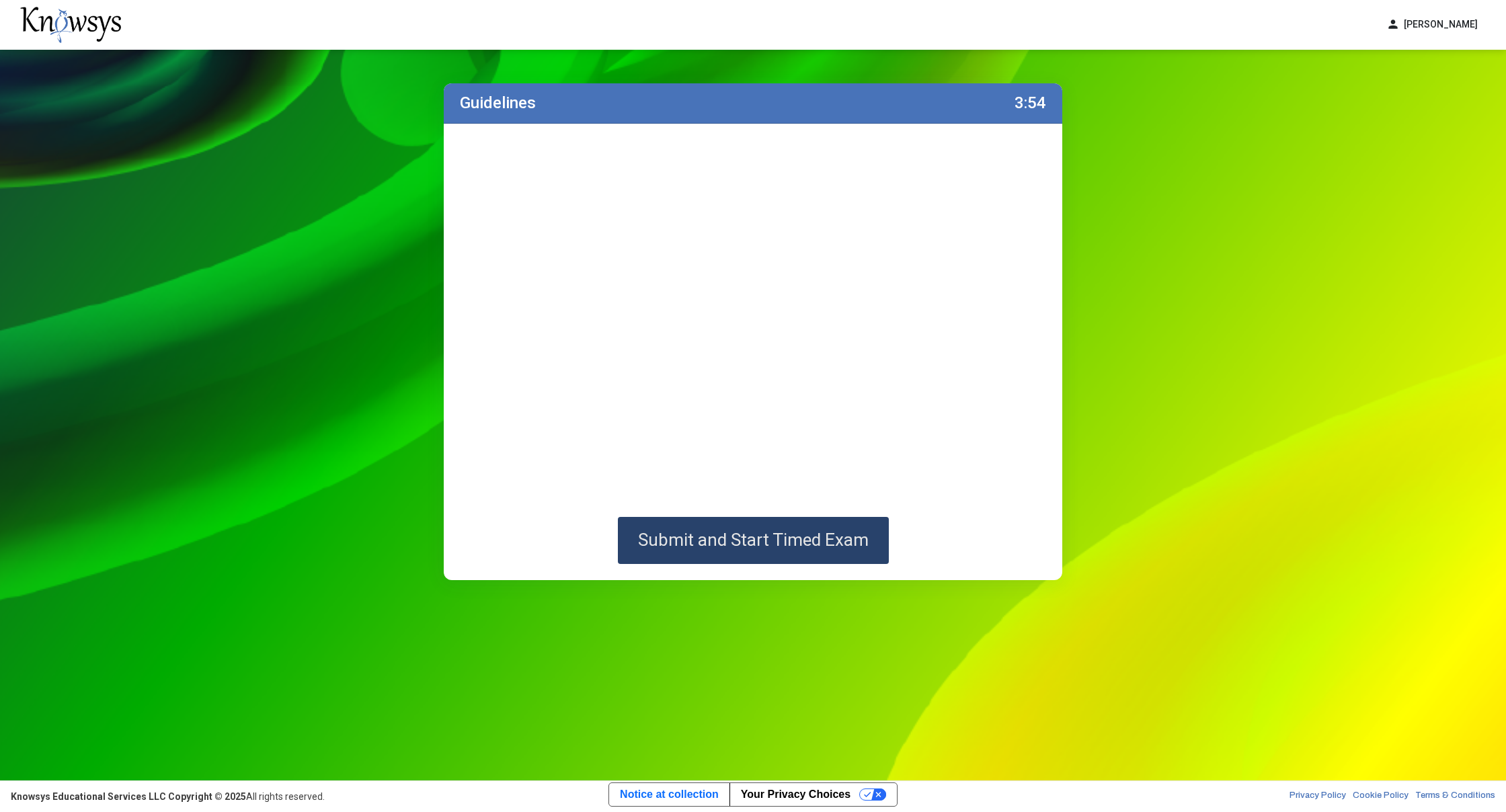
click at [776, 549] on span "Submit and Start Timed Exam" at bounding box center [753, 540] width 231 height 20
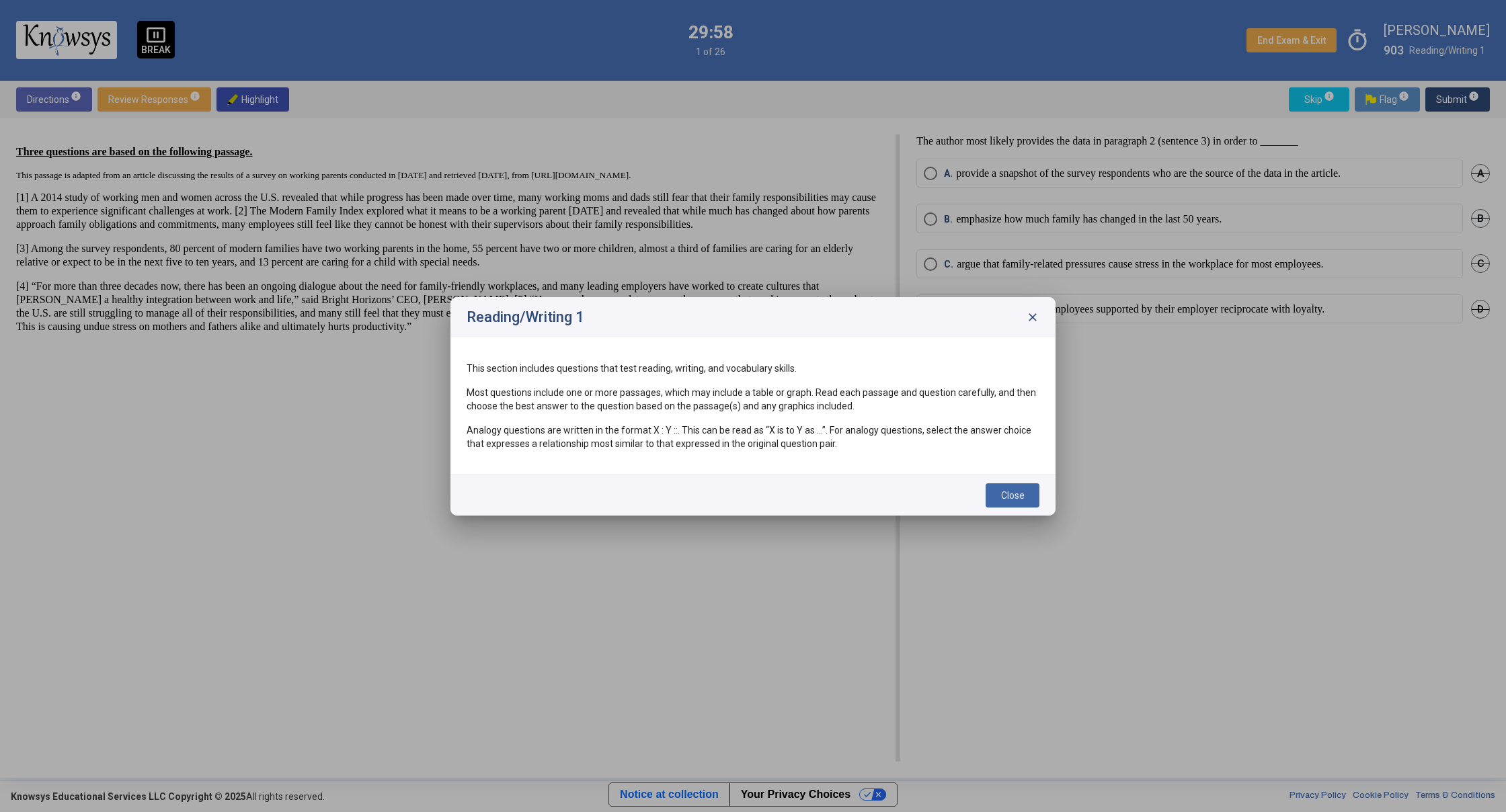
click at [1022, 500] on button "Close" at bounding box center [1012, 495] width 54 height 24
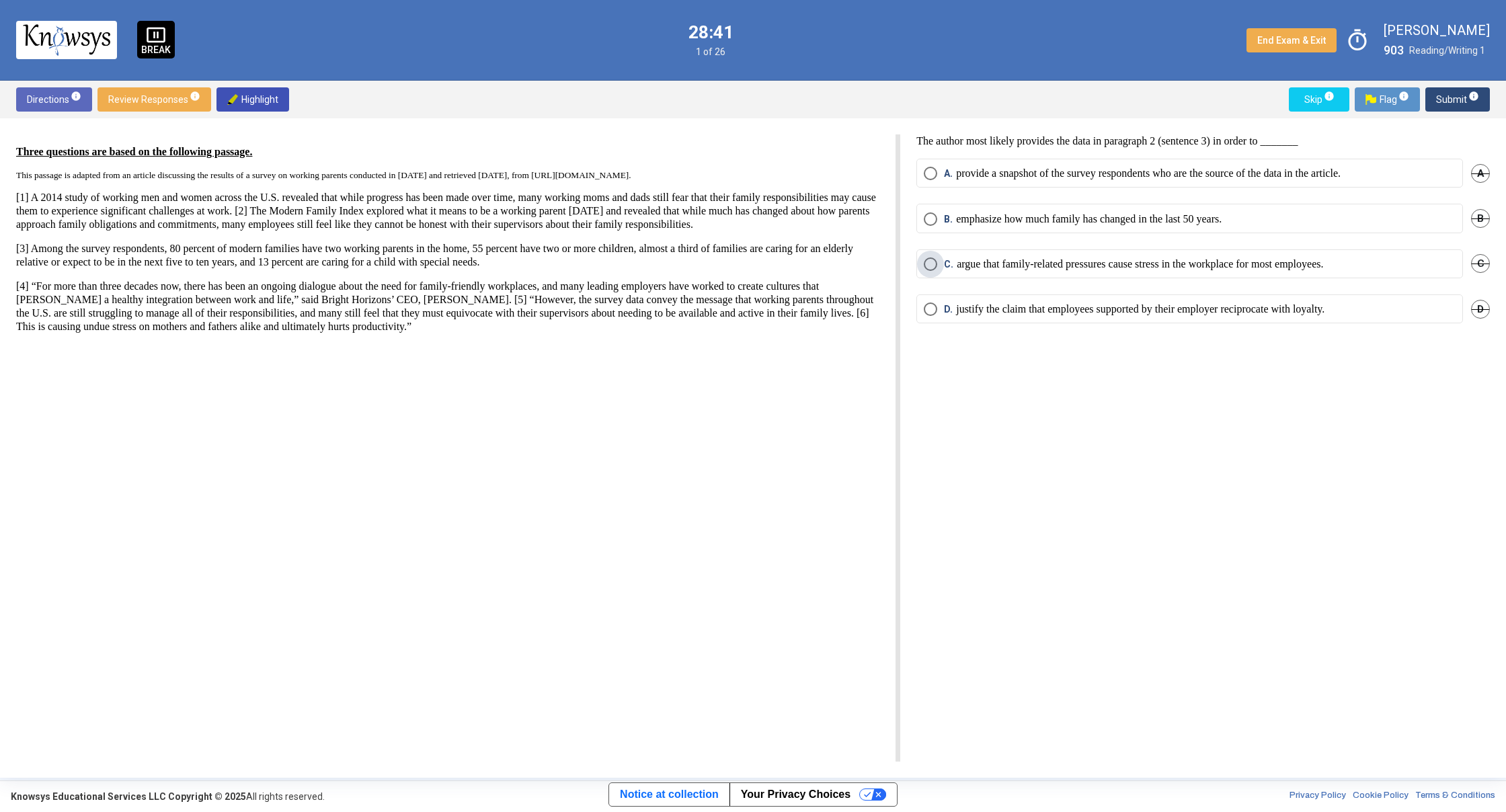
click at [934, 268] on span "Select an option" at bounding box center [930, 264] width 13 height 13
click at [1463, 105] on span "Submit info" at bounding box center [1457, 99] width 43 height 24
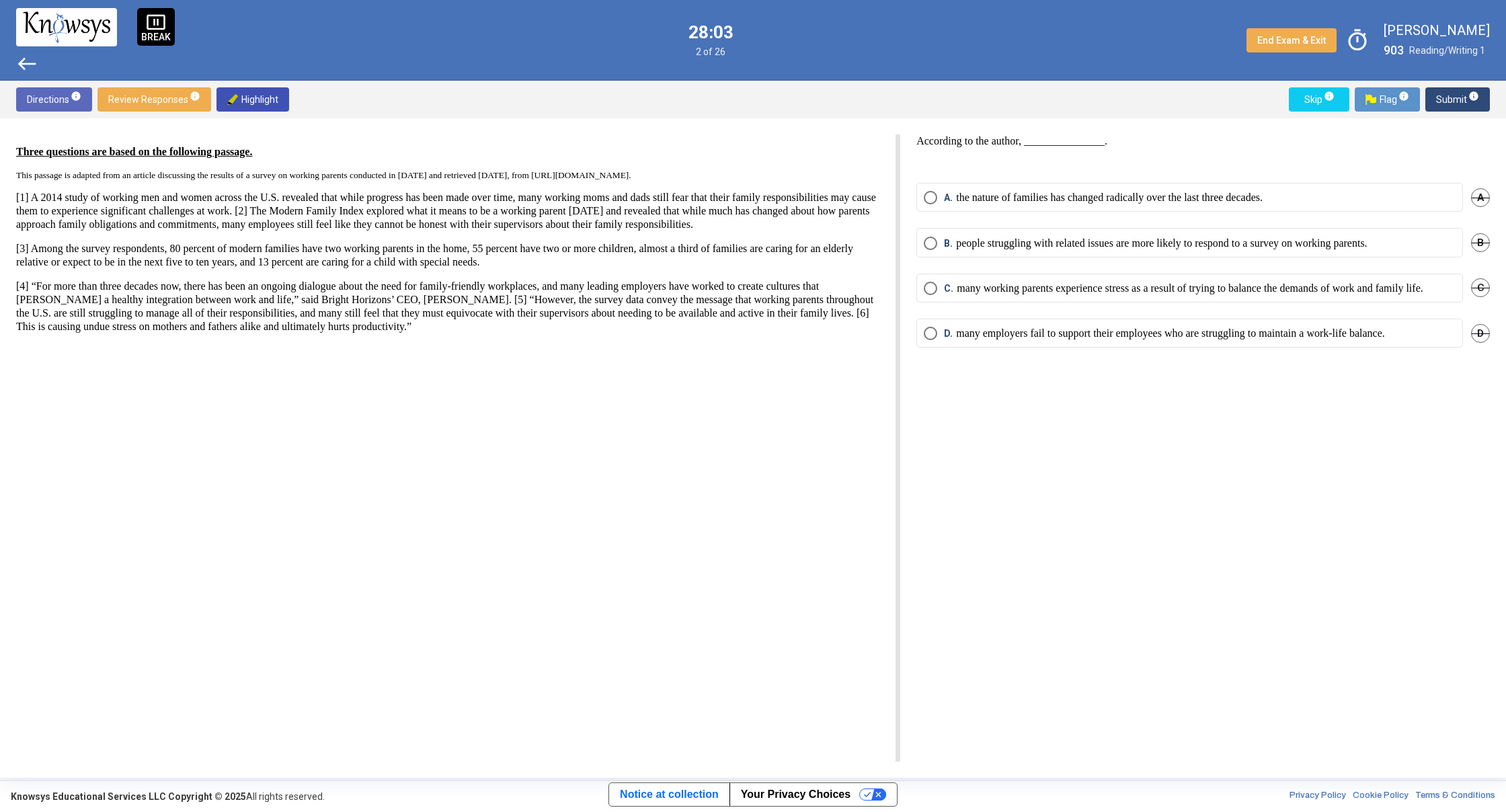
click at [927, 292] on span "Select an option" at bounding box center [930, 288] width 13 height 13
click at [1453, 95] on span "Submit info" at bounding box center [1457, 99] width 43 height 24
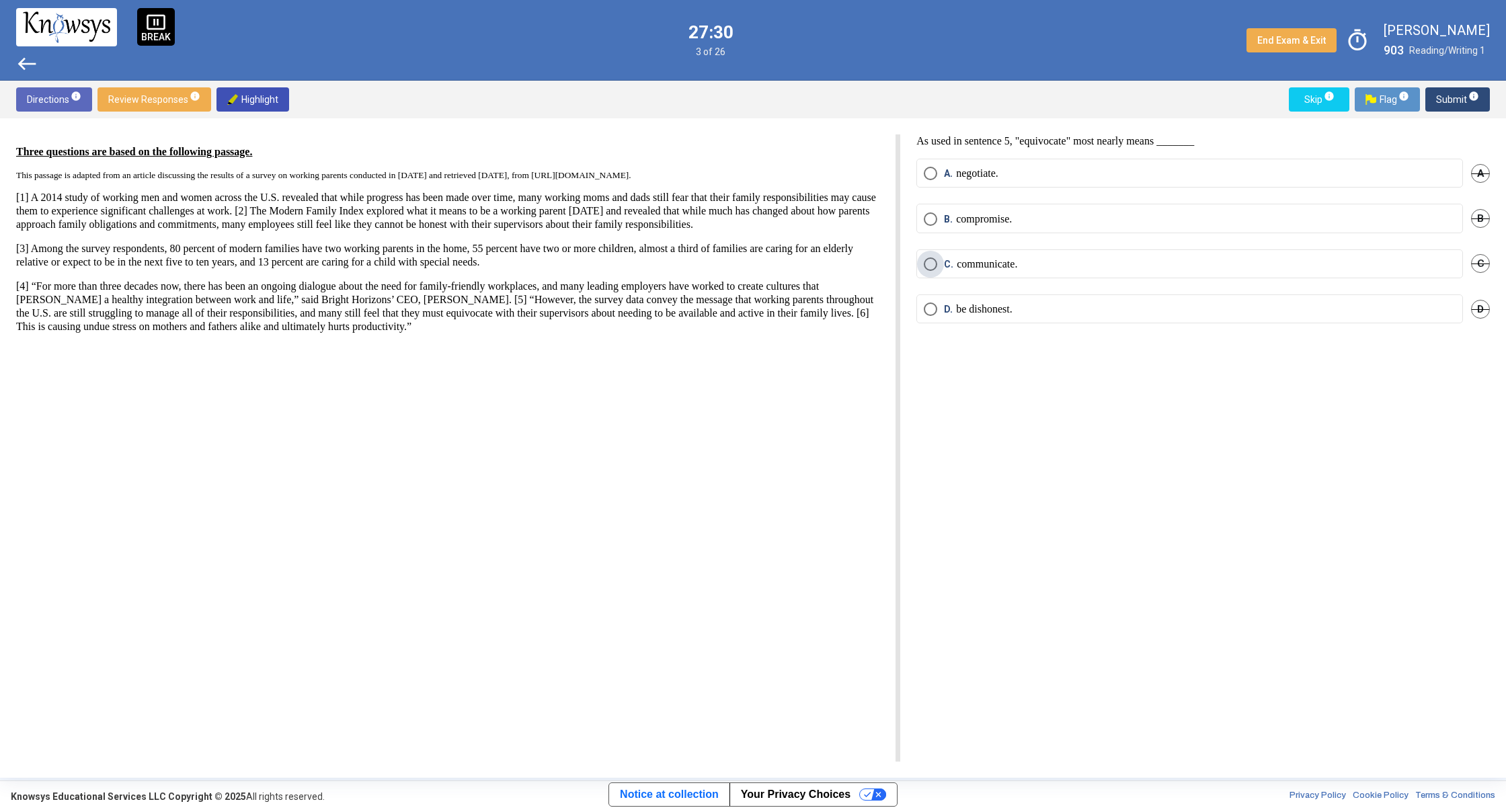
click at [939, 262] on span "C. communicate." at bounding box center [977, 264] width 80 height 13
click at [1459, 109] on span "Submit info" at bounding box center [1457, 99] width 43 height 24
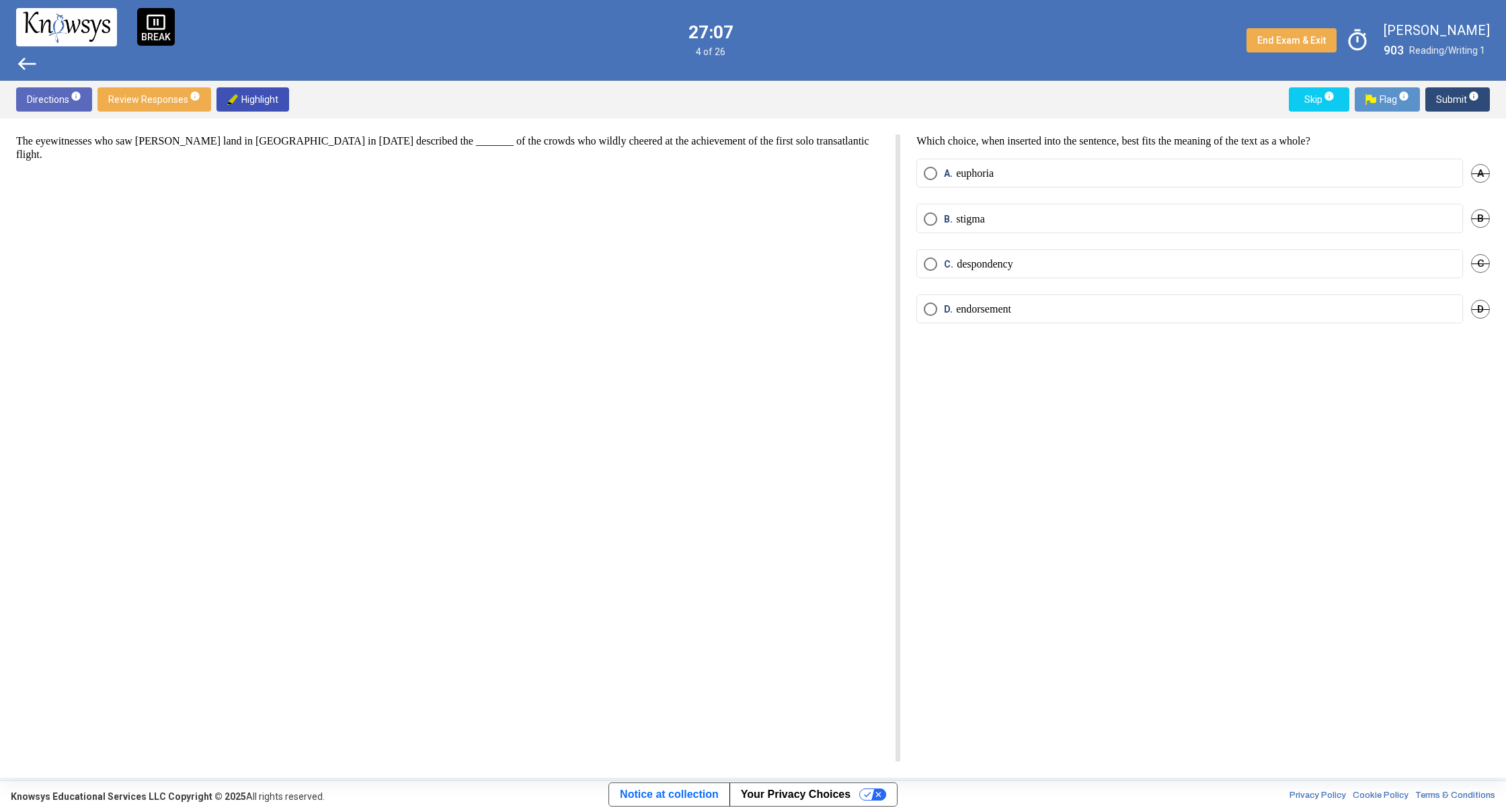
click at [994, 173] on p "euphoria" at bounding box center [975, 173] width 38 height 13
click at [1458, 106] on span "Submit info" at bounding box center [1457, 99] width 43 height 24
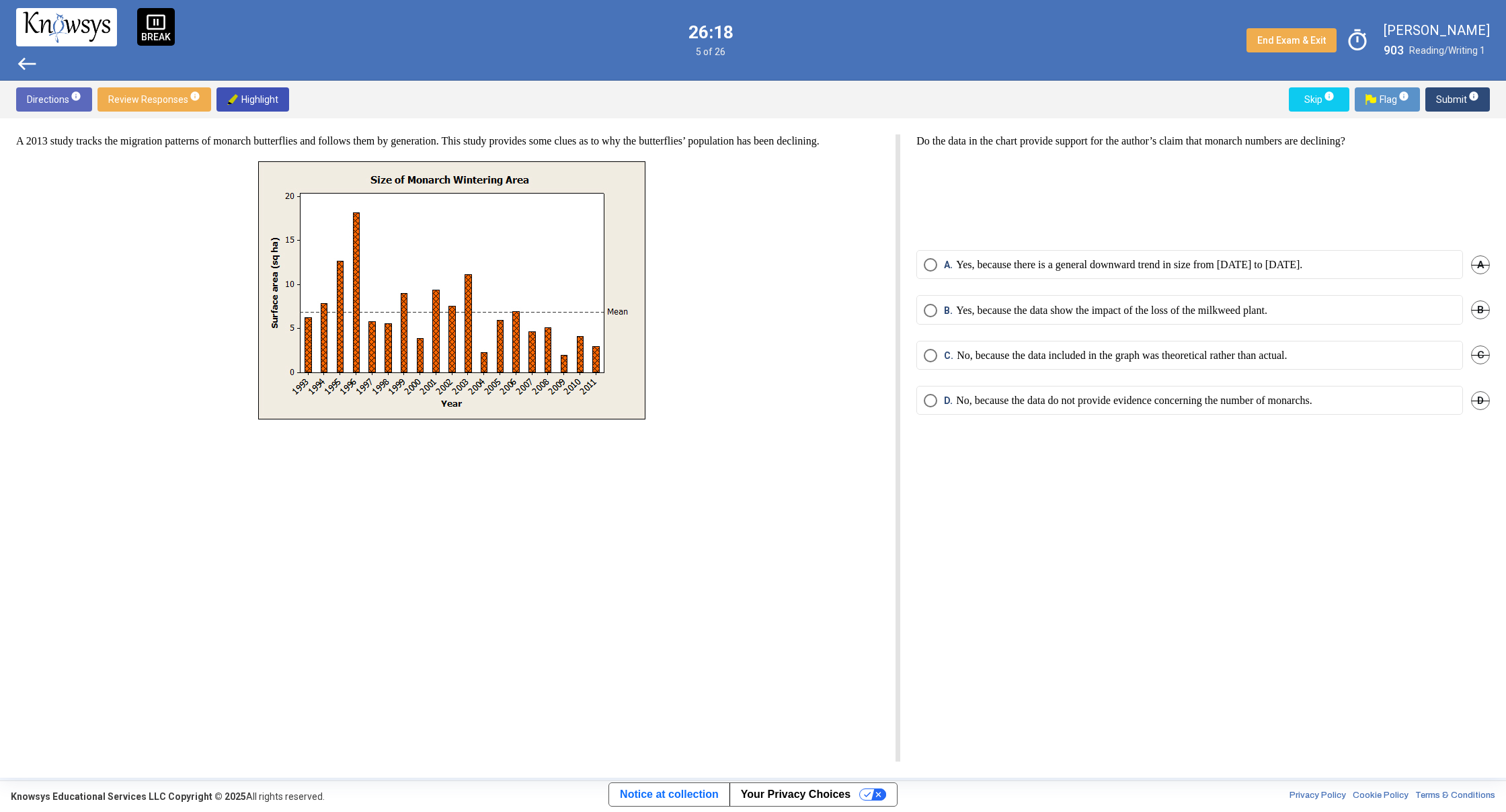
click at [950, 257] on mat-radio-button "A. Yes, because there is a general downward trend in size from [DATE] to [DATE]." at bounding box center [1189, 264] width 547 height 29
click at [947, 268] on span "A." at bounding box center [949, 264] width 12 height 13
click at [1482, 101] on button "Submit info" at bounding box center [1457, 99] width 65 height 24
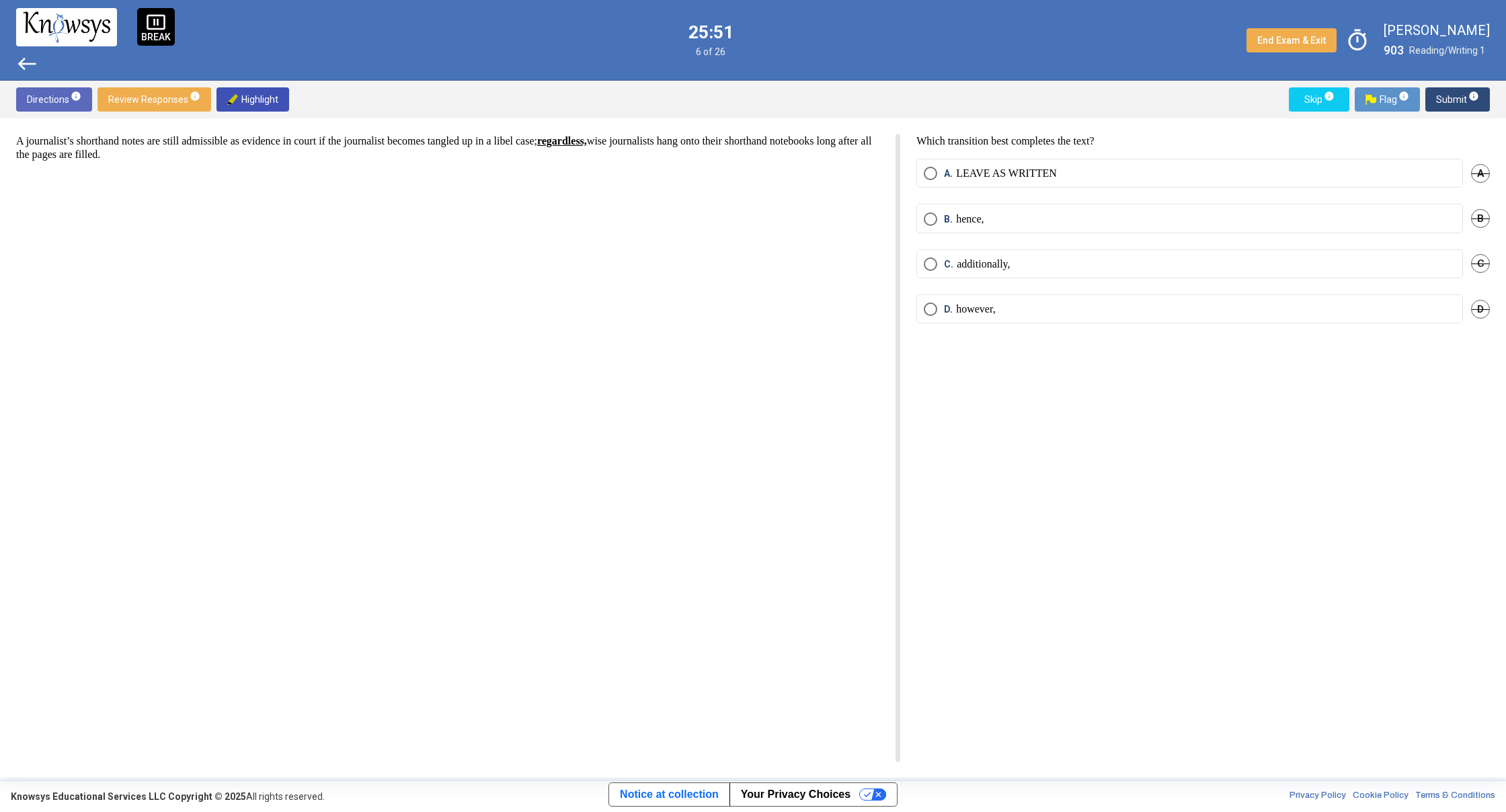
click at [1038, 172] on p "LEAVE AS WRITTEN" at bounding box center [1006, 173] width 101 height 13
click at [1449, 90] on div "Directions info Review Responses info Highlight Skip info Flag info Submit info" at bounding box center [753, 100] width 1506 height 38
click at [1475, 106] on mat-tooltip-component "Click to enter an answer with no flag and continue to the next question." at bounding box center [1401, 126] width 186 height 49
click at [1481, 92] on button "Submit info" at bounding box center [1457, 99] width 65 height 24
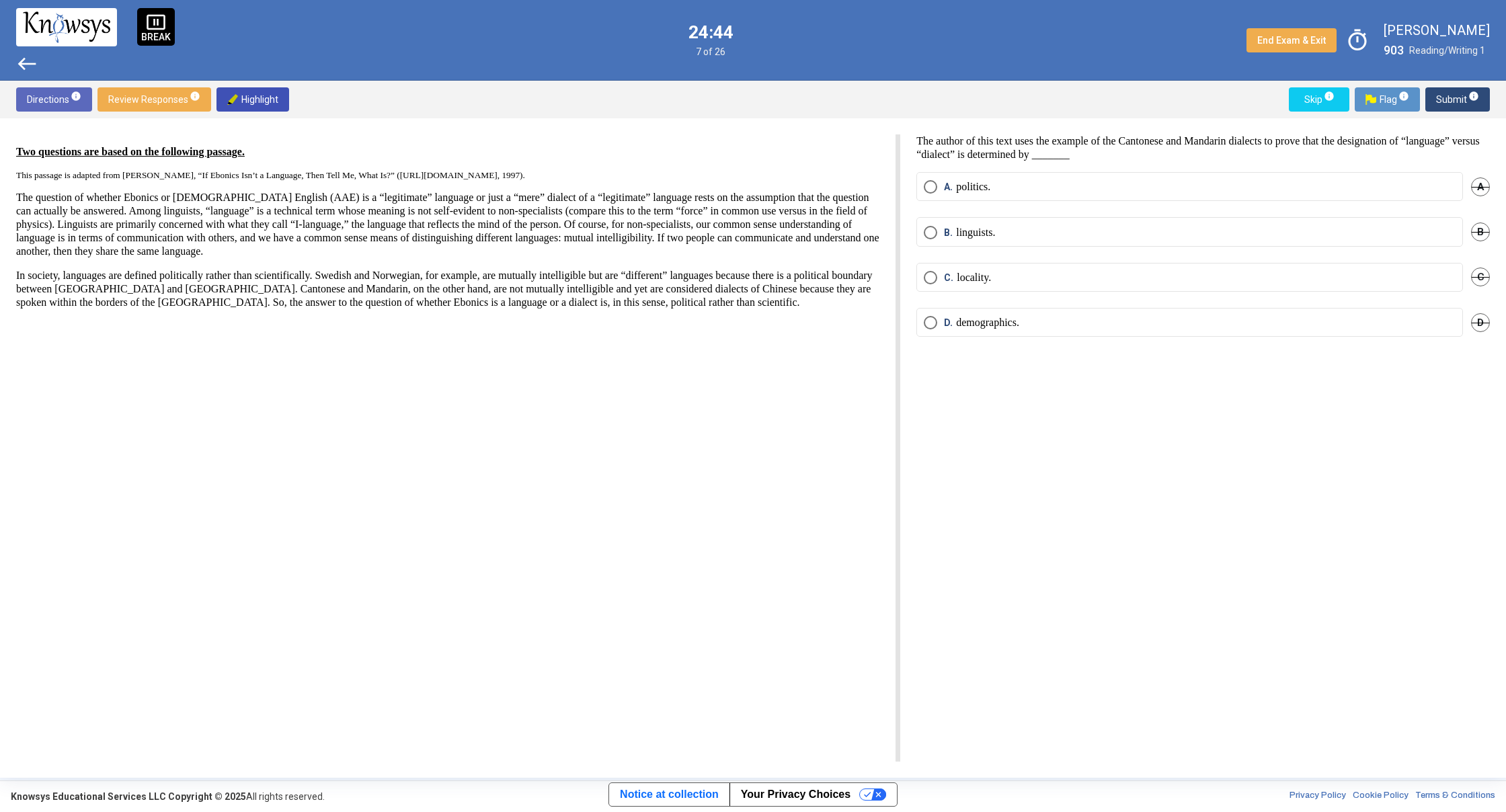
click at [939, 225] on mat-radio-button "B. linguists." at bounding box center [1189, 231] width 547 height 29
click at [928, 230] on span "Select an option" at bounding box center [930, 232] width 13 height 13
click at [1478, 98] on span "info" at bounding box center [1474, 96] width 11 height 11
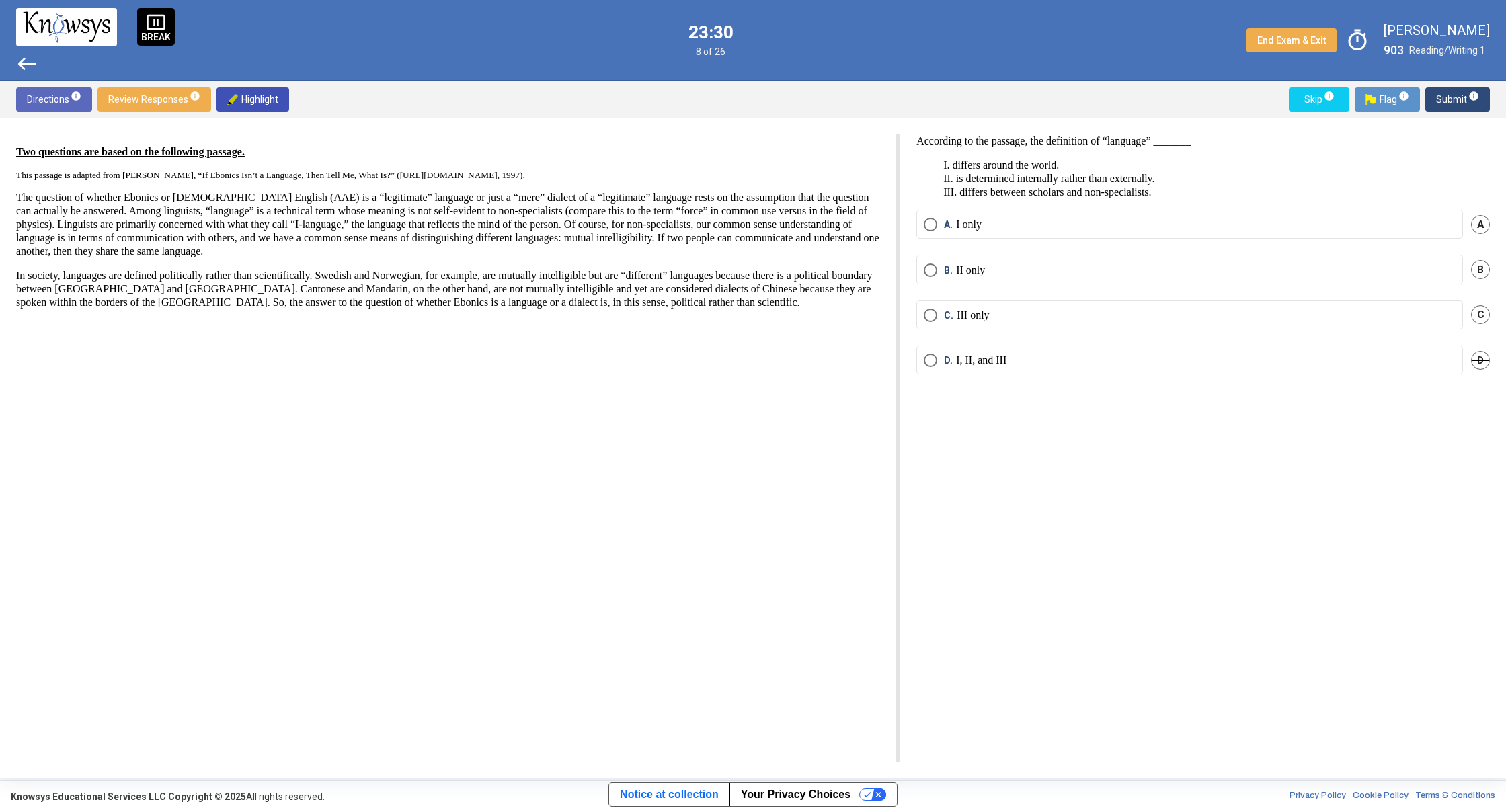
click at [30, 69] on span "west" at bounding box center [27, 63] width 21 height 21
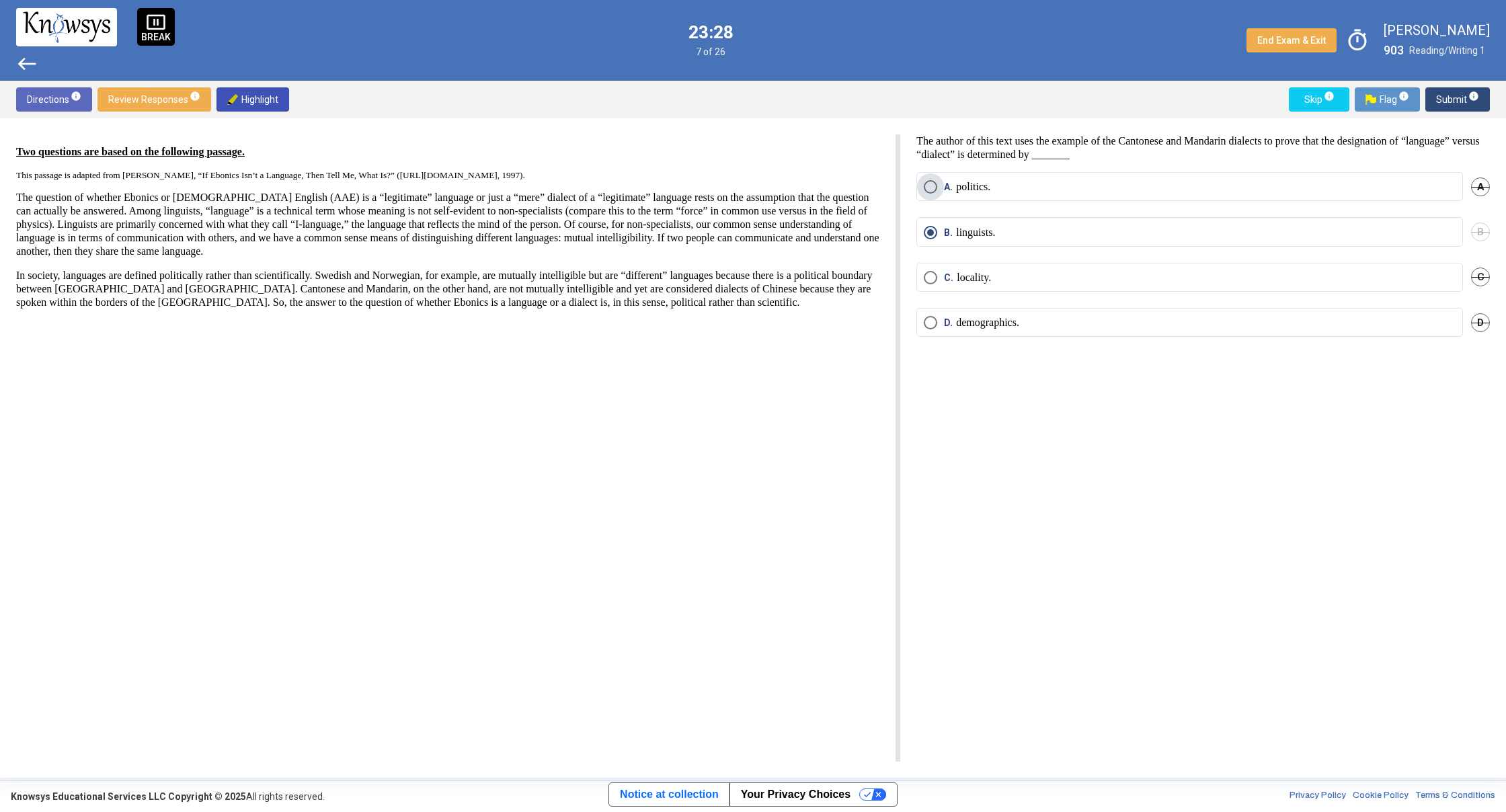
click at [929, 188] on span "Select an option" at bounding box center [930, 186] width 13 height 13
click at [1472, 100] on span "info" at bounding box center [1474, 96] width 11 height 11
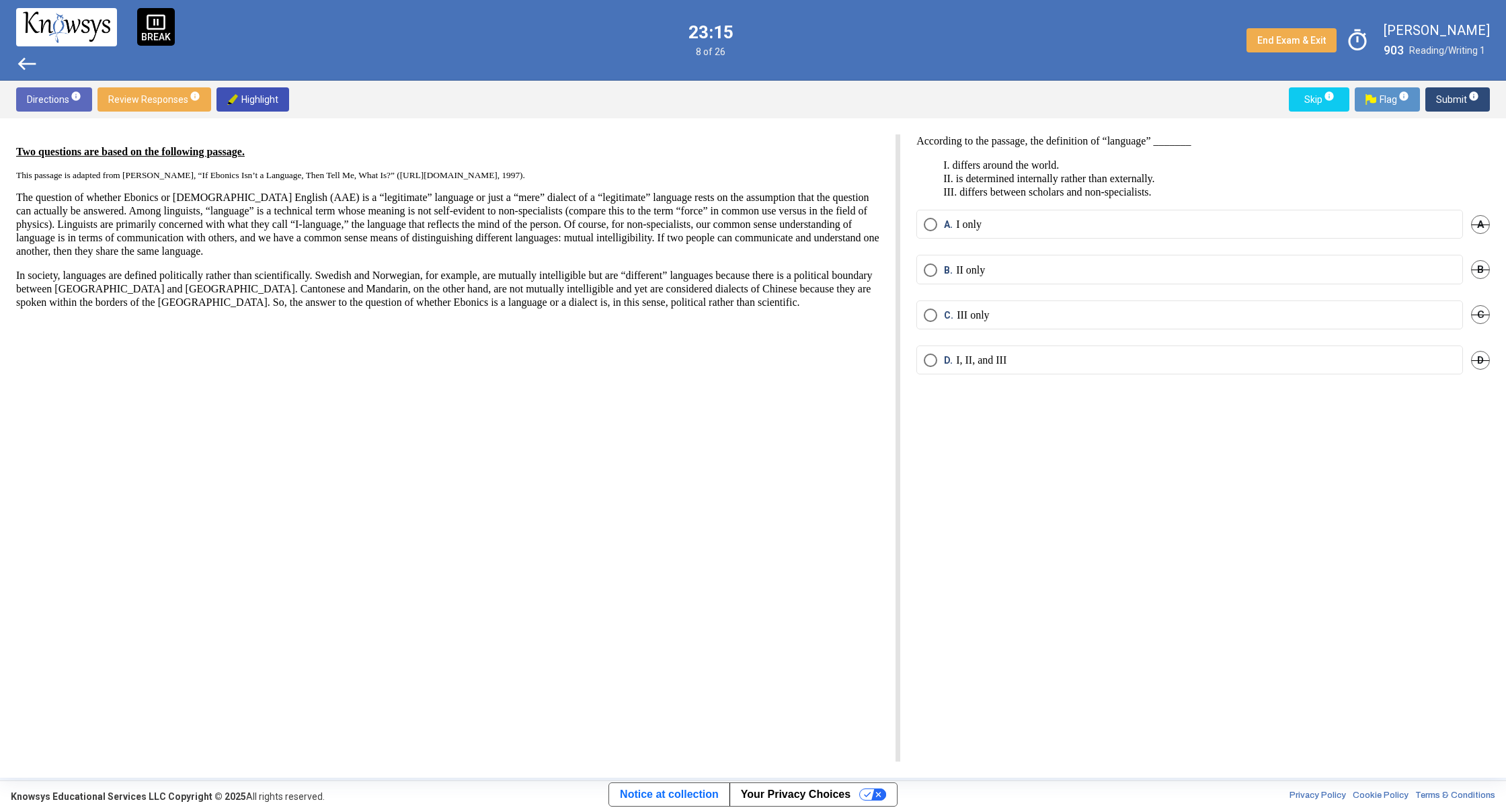
click at [955, 371] on mat-radio-button "D. I, II, and III" at bounding box center [1189, 360] width 547 height 29
click at [954, 356] on span "D." at bounding box center [949, 360] width 12 height 13
click at [1478, 99] on button "Submit info" at bounding box center [1457, 99] width 65 height 24
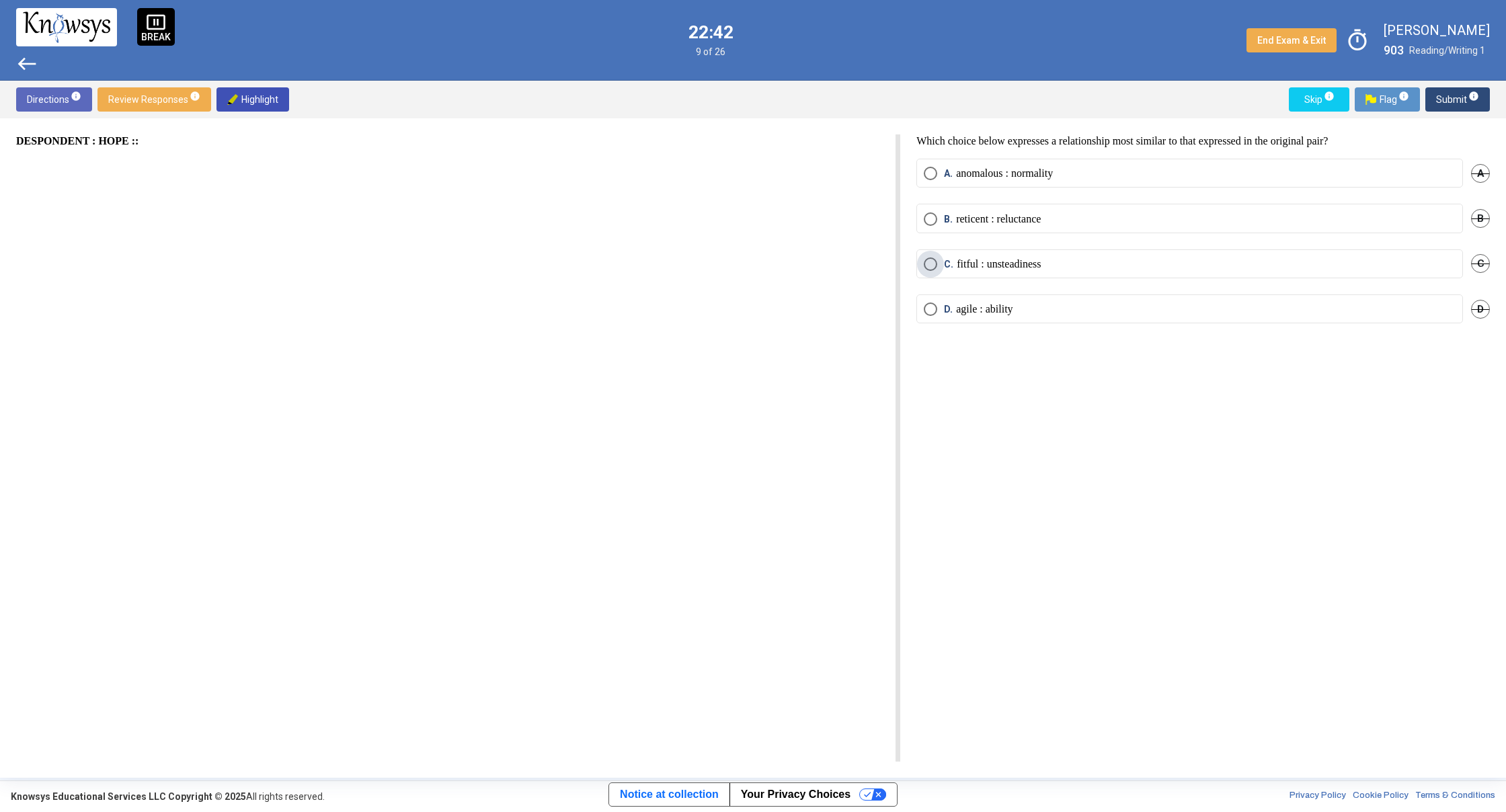
click at [941, 268] on span "C. fitful : unsteadiness" at bounding box center [989, 264] width 104 height 13
click at [943, 215] on span "B." at bounding box center [949, 219] width 12 height 13
click at [1454, 99] on span "Submit info" at bounding box center [1457, 99] width 43 height 24
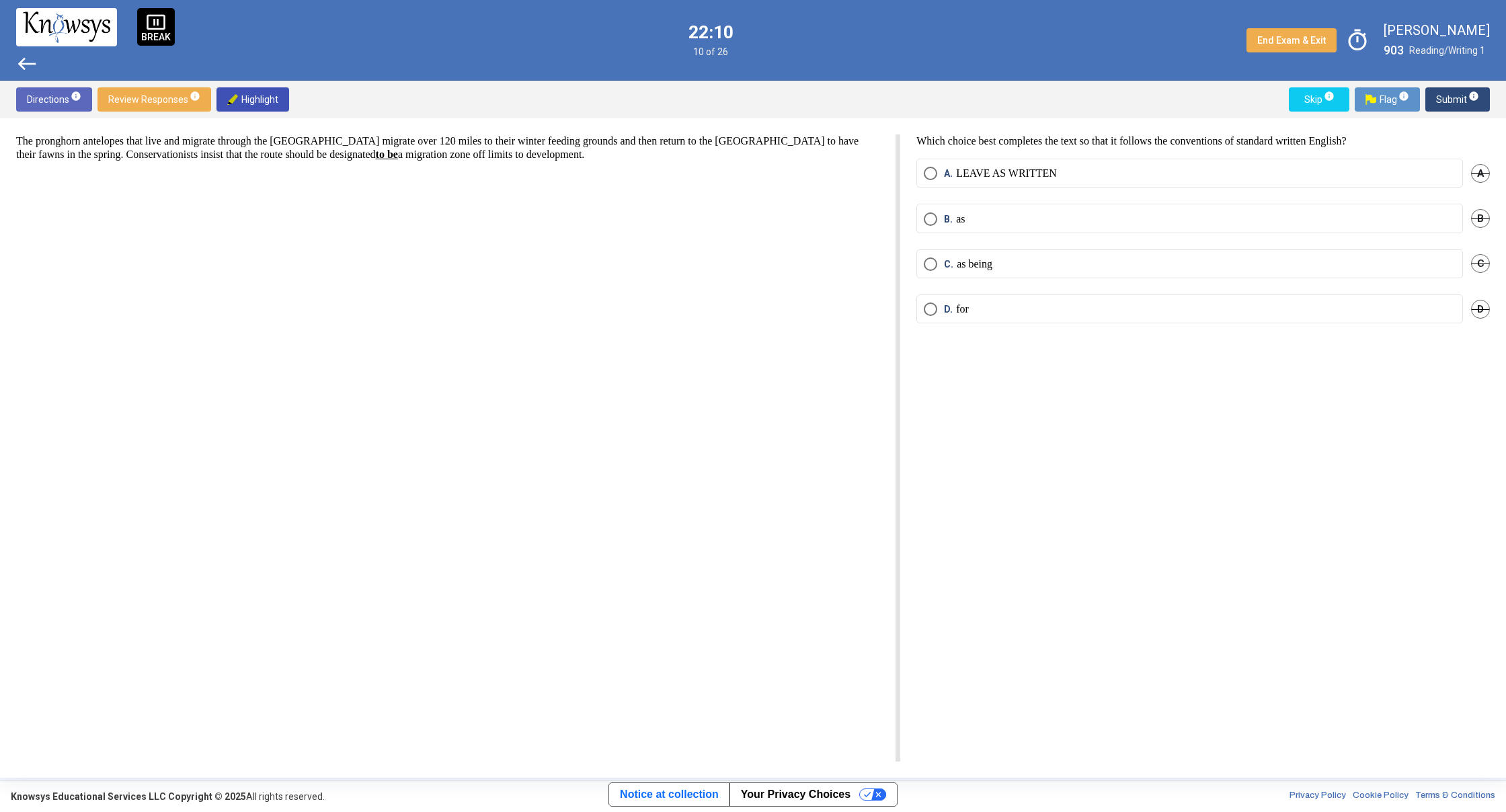
click at [926, 220] on span "Select an option" at bounding box center [930, 219] width 13 height 13
click at [1463, 109] on span "Submit info" at bounding box center [1457, 99] width 43 height 24
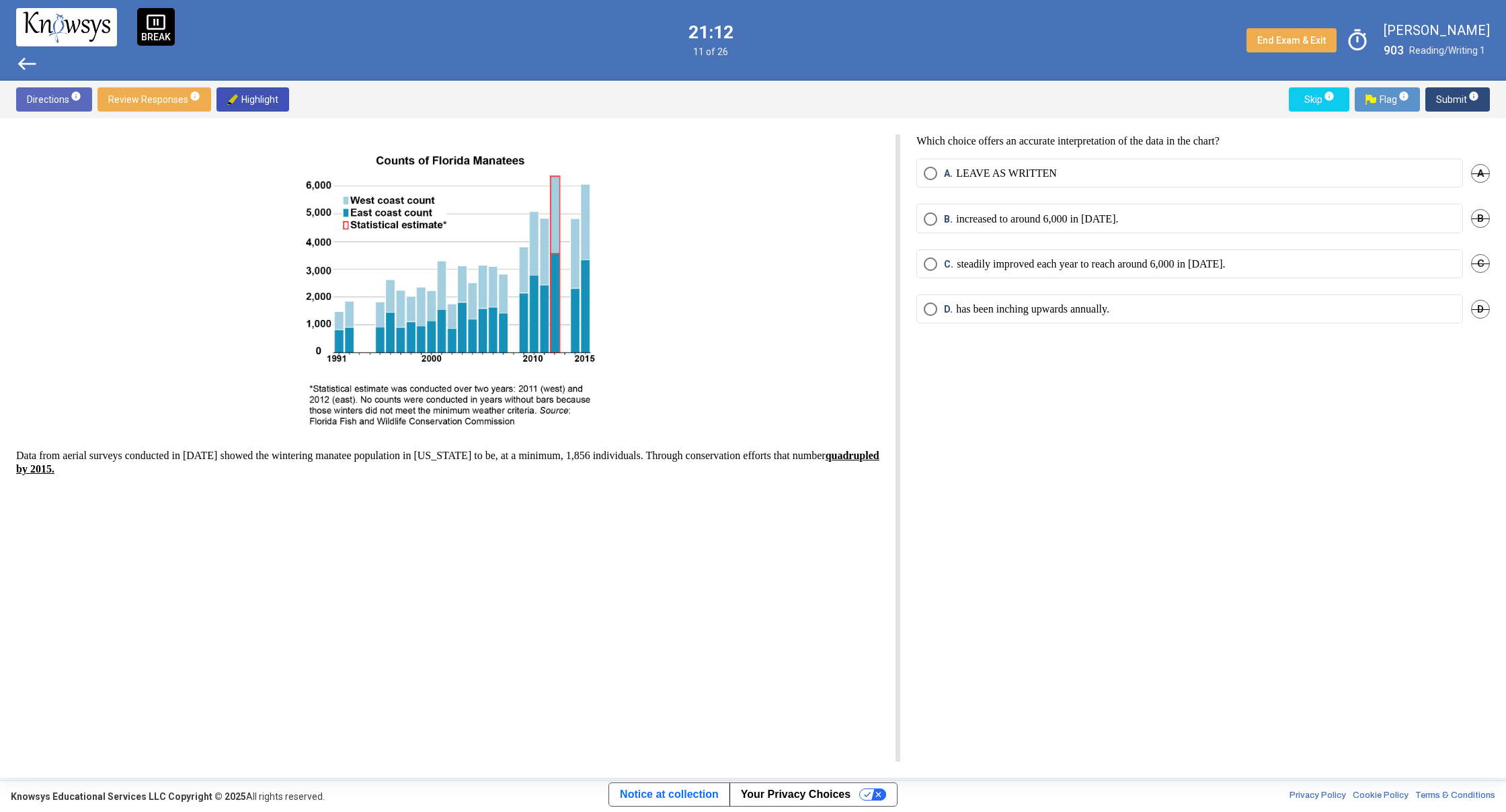
click at [925, 260] on span "Select an option" at bounding box center [930, 264] width 13 height 13
click at [1450, 96] on span "Submit info" at bounding box center [1457, 99] width 43 height 24
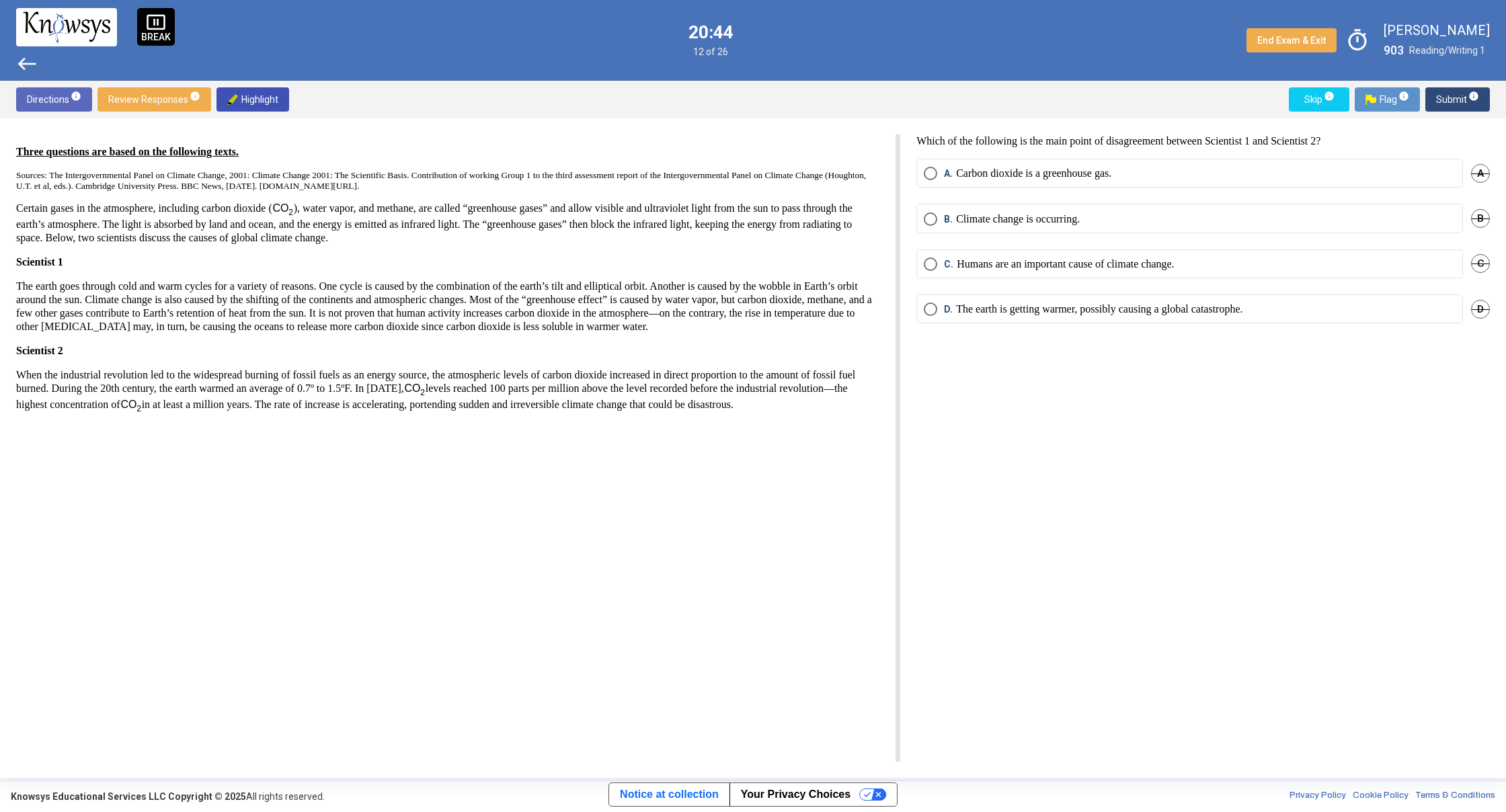
drag, startPoint x: 344, startPoint y: 358, endPoint x: 503, endPoint y: 459, distance: 188.4
click at [502, 438] on div "Three questions are based on the following texts. Sources: The Intergovernmenta…" at bounding box center [448, 292] width 863 height 293
drag, startPoint x: 277, startPoint y: 485, endPoint x: 283, endPoint y: 476, distance: 10.8
click at [279, 482] on div "Three questions are based on the following texts. Sources: The Intergovernmenta…" at bounding box center [458, 448] width 884 height 627
drag, startPoint x: 84, startPoint y: 348, endPoint x: 136, endPoint y: 235, distance: 124.4
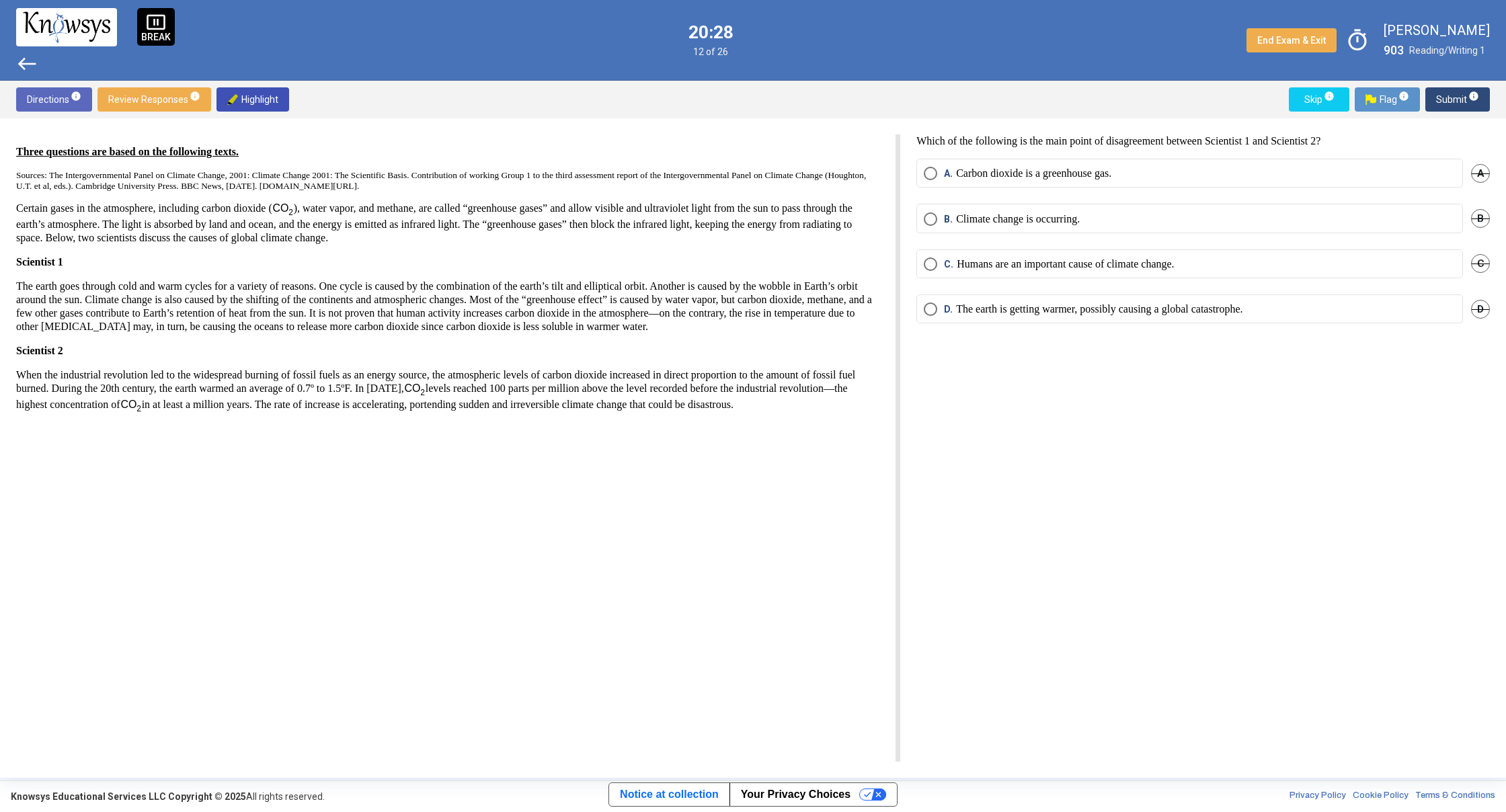
drag, startPoint x: 355, startPoint y: 633, endPoint x: 384, endPoint y: 663, distance: 41.7
click at [383, 665] on div "Three questions are based on the following texts. Sources: The Intergovernmenta…" at bounding box center [458, 448] width 884 height 627
drag, startPoint x: 321, startPoint y: 441, endPoint x: 330, endPoint y: 441, distance: 9.0
click at [330, 414] on p "When the industrial revolution led to the widespread burning of fossil fuels as…" at bounding box center [448, 391] width 863 height 46
click at [703, 414] on p "When the industrial revolution led to the widespread burning of fossil fuels as…" at bounding box center [448, 391] width 863 height 46
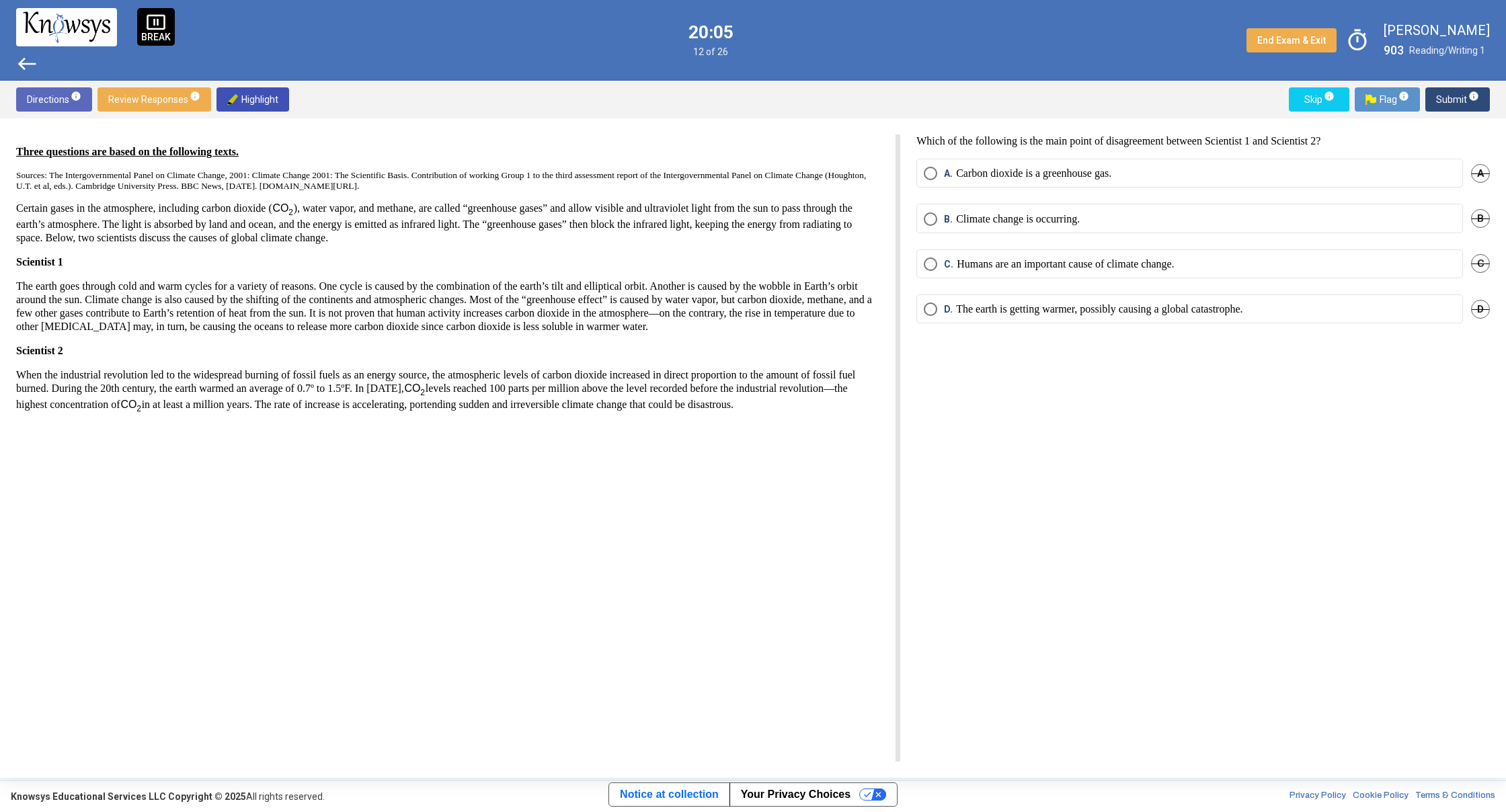
click at [712, 438] on p at bounding box center [448, 431] width 863 height 13
drag, startPoint x: 924, startPoint y: 279, endPoint x: 912, endPoint y: 285, distance: 13.4
click at [924, 273] on mat-radio-button "C. Humans are an important cause of climate change." at bounding box center [1189, 264] width 547 height 29
click at [925, 267] on span "Select an option" at bounding box center [930, 264] width 13 height 13
click at [1475, 102] on mat-tooltip-component "Click to enter an answer with no flag and continue to the next question." at bounding box center [1401, 126] width 186 height 49
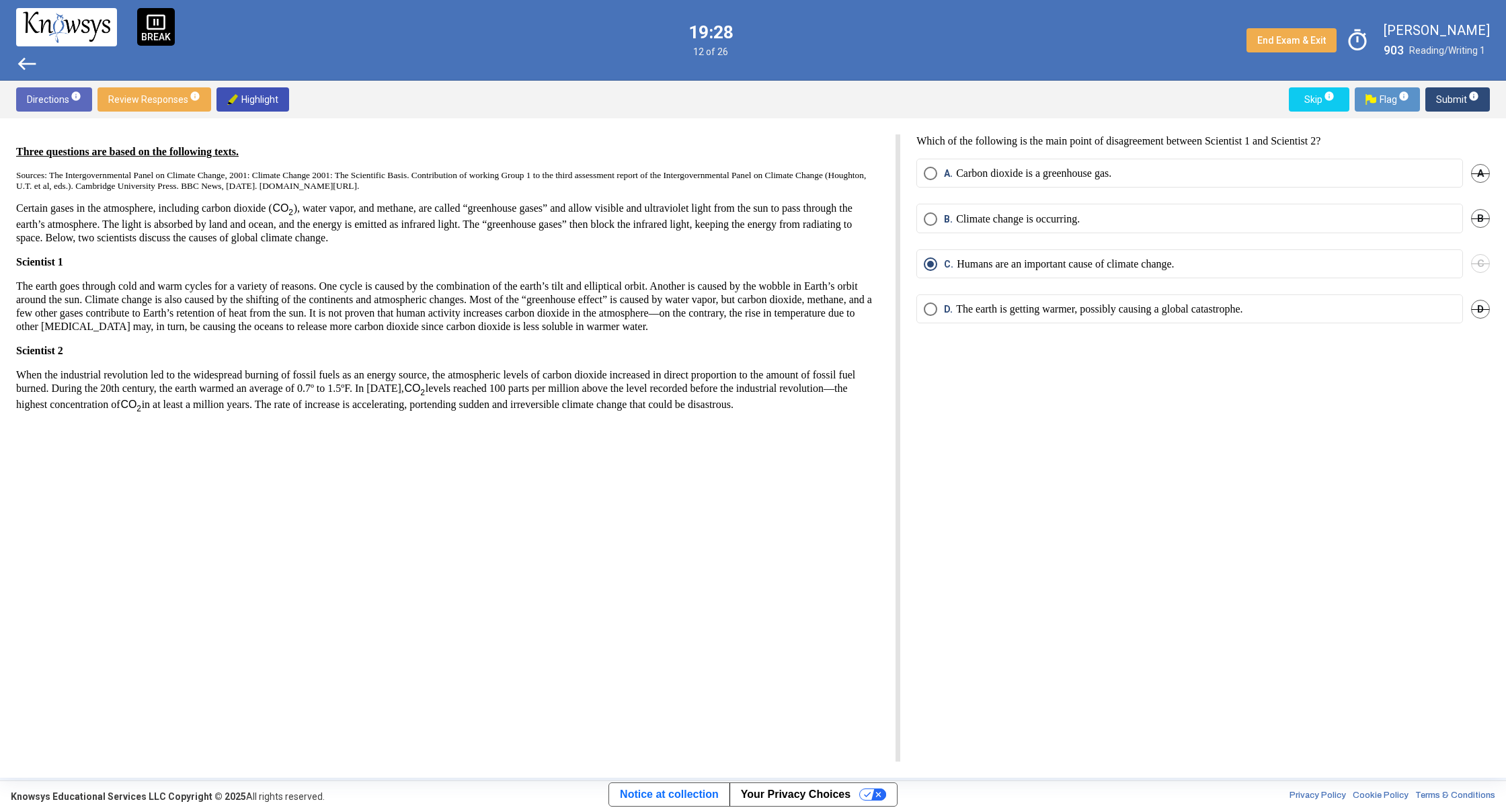
click at [1460, 95] on span "Submit info" at bounding box center [1457, 99] width 43 height 24
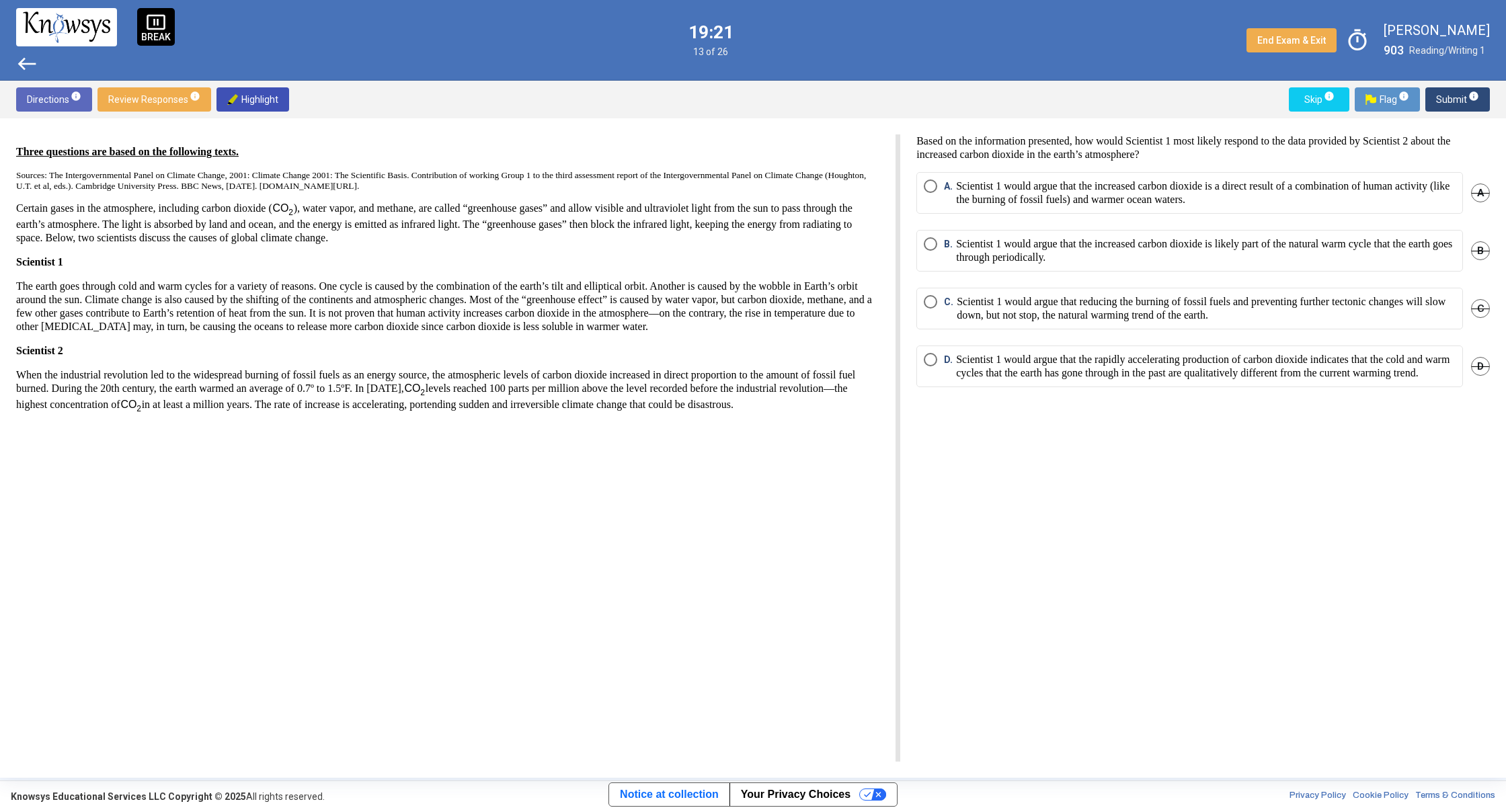
click at [28, 70] on span "west" at bounding box center [27, 63] width 21 height 21
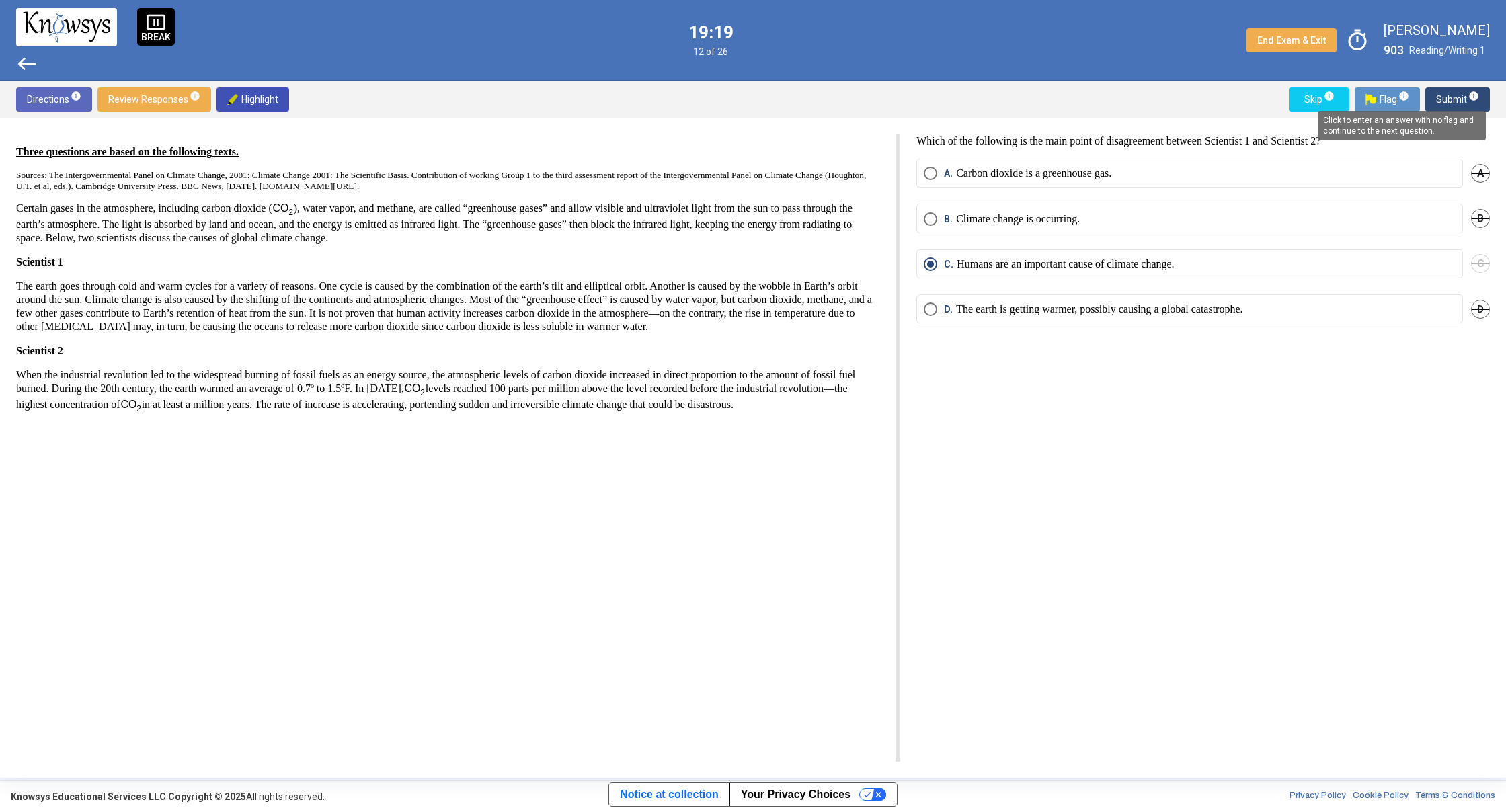
click at [1475, 96] on span "info" at bounding box center [1474, 96] width 11 height 11
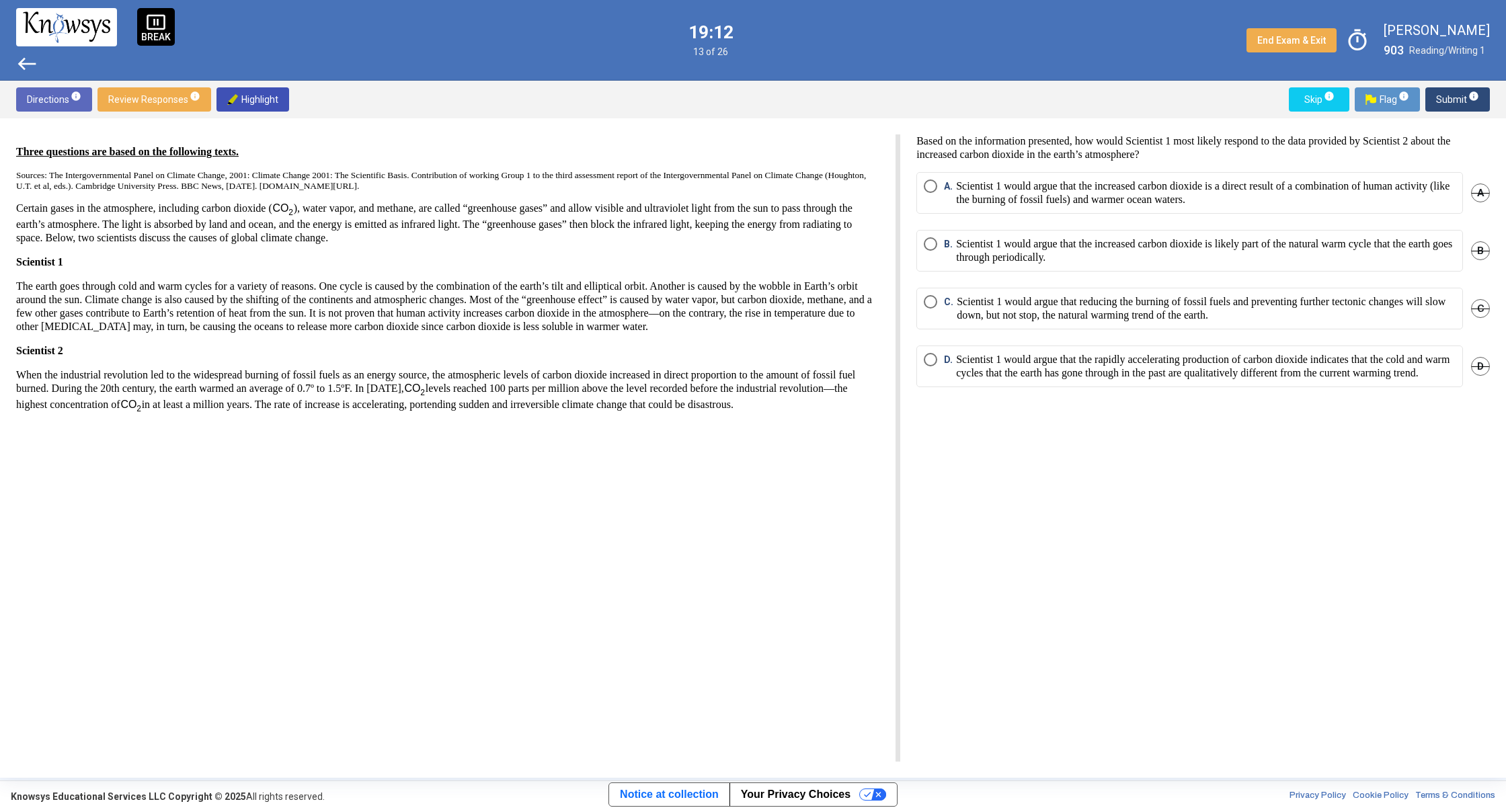
drag, startPoint x: 933, startPoint y: 141, endPoint x: 1419, endPoint y: 153, distance: 486.1
click at [1419, 153] on p "Based on the information presented, how would Scientist 1 most likely respond t…" at bounding box center [1202, 148] width 574 height 27
drag, startPoint x: 1349, startPoint y: 149, endPoint x: 1198, endPoint y: 130, distance: 152.2
click at [1198, 130] on div "Three questions are based on the following texts. Sources: The Intergovernmenta…" at bounding box center [753, 448] width 1506 height 659
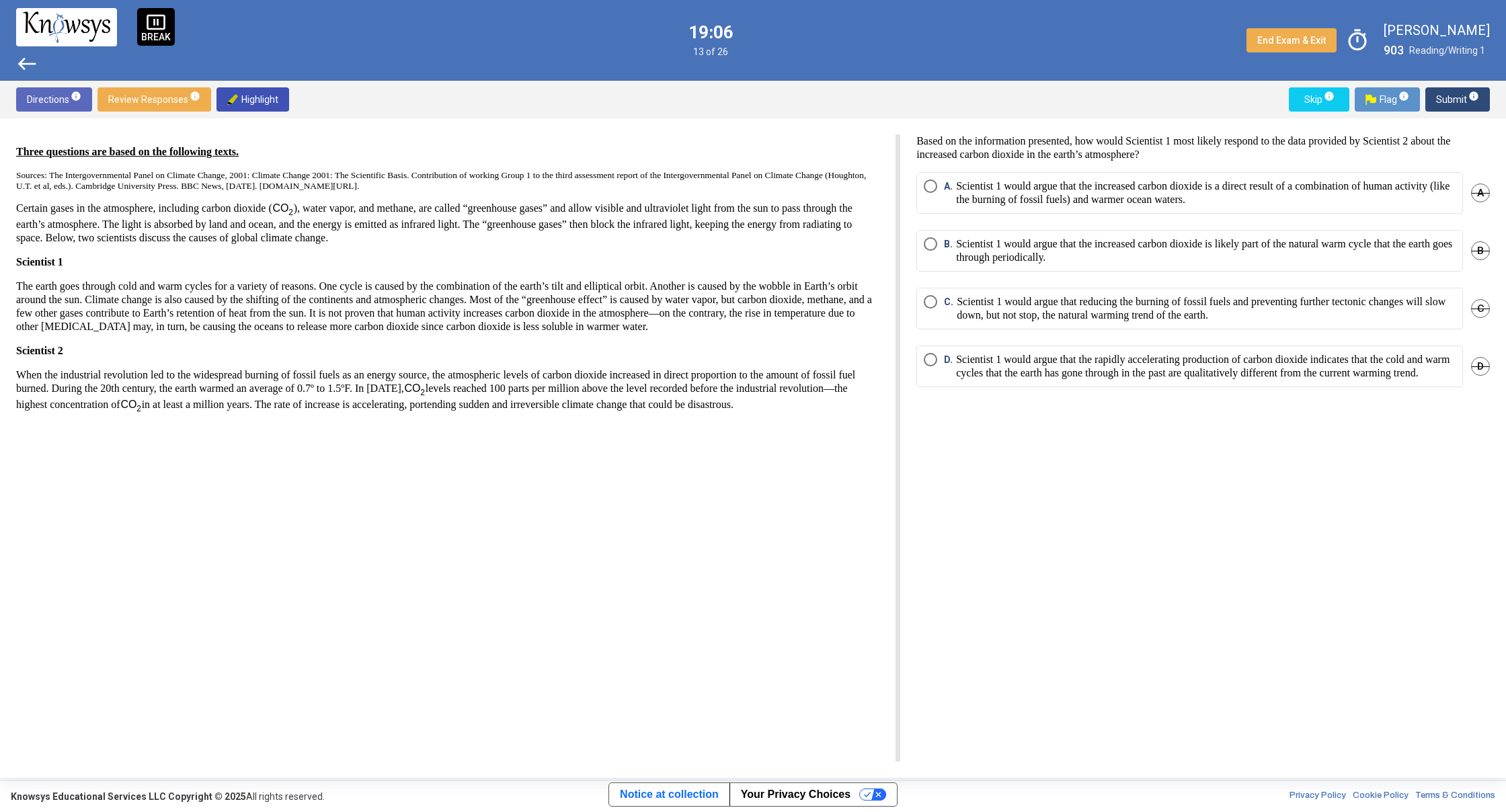
click at [866, 236] on p "Certain gases in the atmosphere, including carbon dioxide ( ), water vapor, and…" at bounding box center [448, 223] width 863 height 43
click at [947, 243] on span "B." at bounding box center [949, 251] width 12 height 27
click at [1460, 102] on span "Submit info" at bounding box center [1457, 99] width 43 height 24
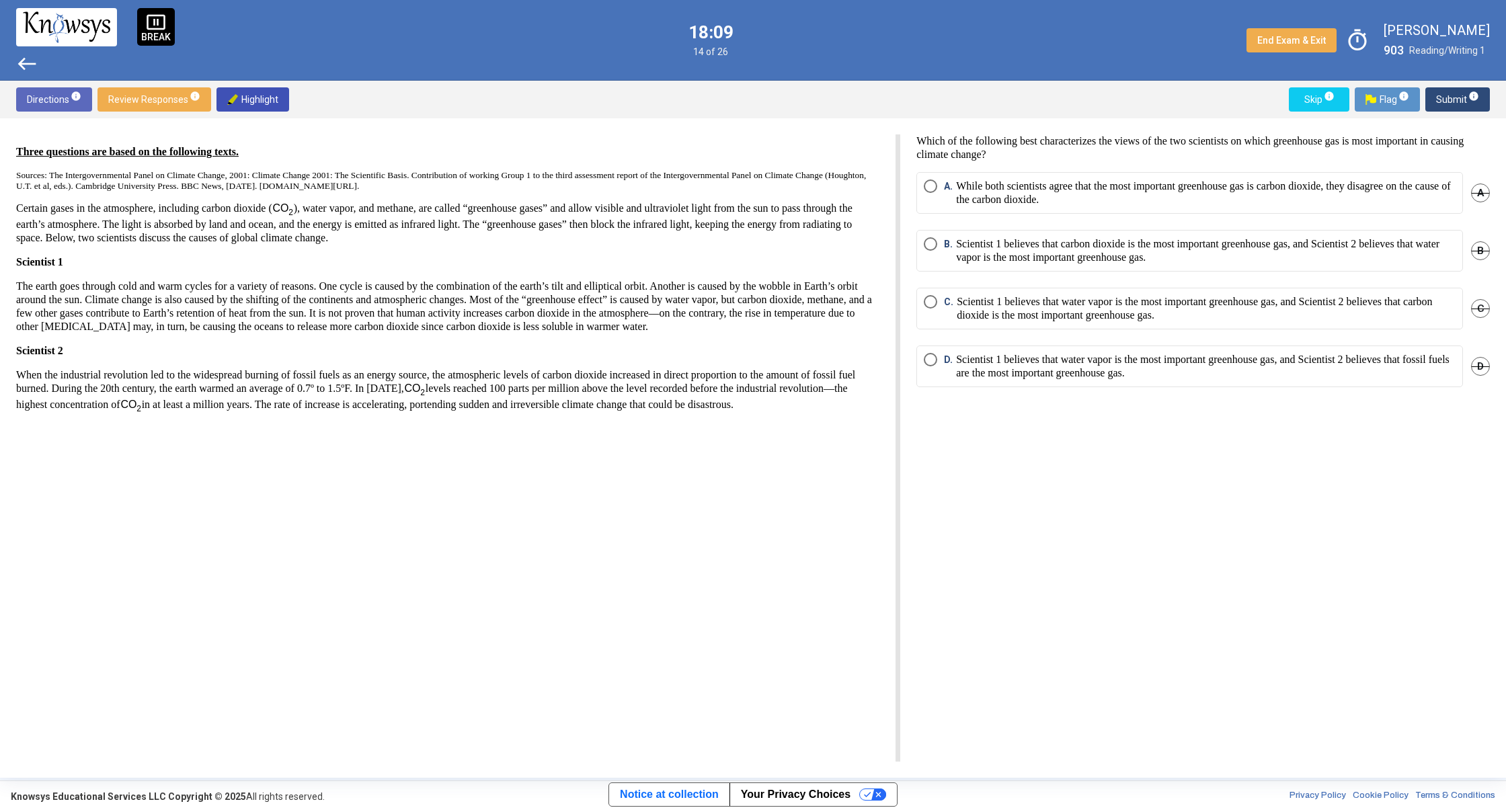
click at [1179, 223] on div "A. While both scientists agree that the most important greenhouse gas is carbon…" at bounding box center [1202, 201] width 574 height 57
click at [954, 183] on span "A." at bounding box center [949, 193] width 12 height 27
click at [1449, 100] on span "Submit info" at bounding box center [1457, 99] width 43 height 24
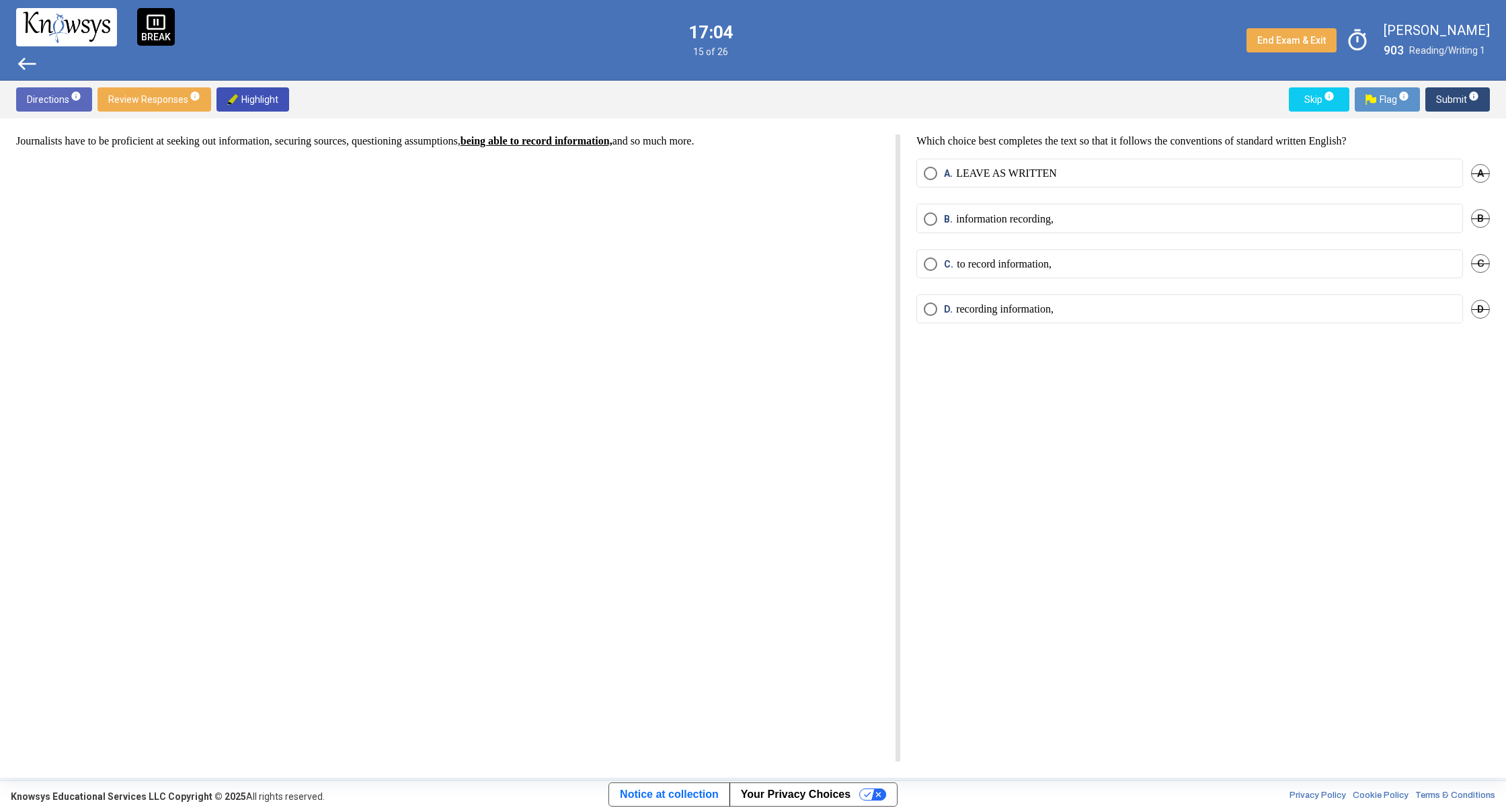
click at [1064, 176] on label "A. LEAVE AS WRITTEN" at bounding box center [1190, 173] width 532 height 13
click at [1467, 102] on span "Submit info" at bounding box center [1457, 99] width 43 height 24
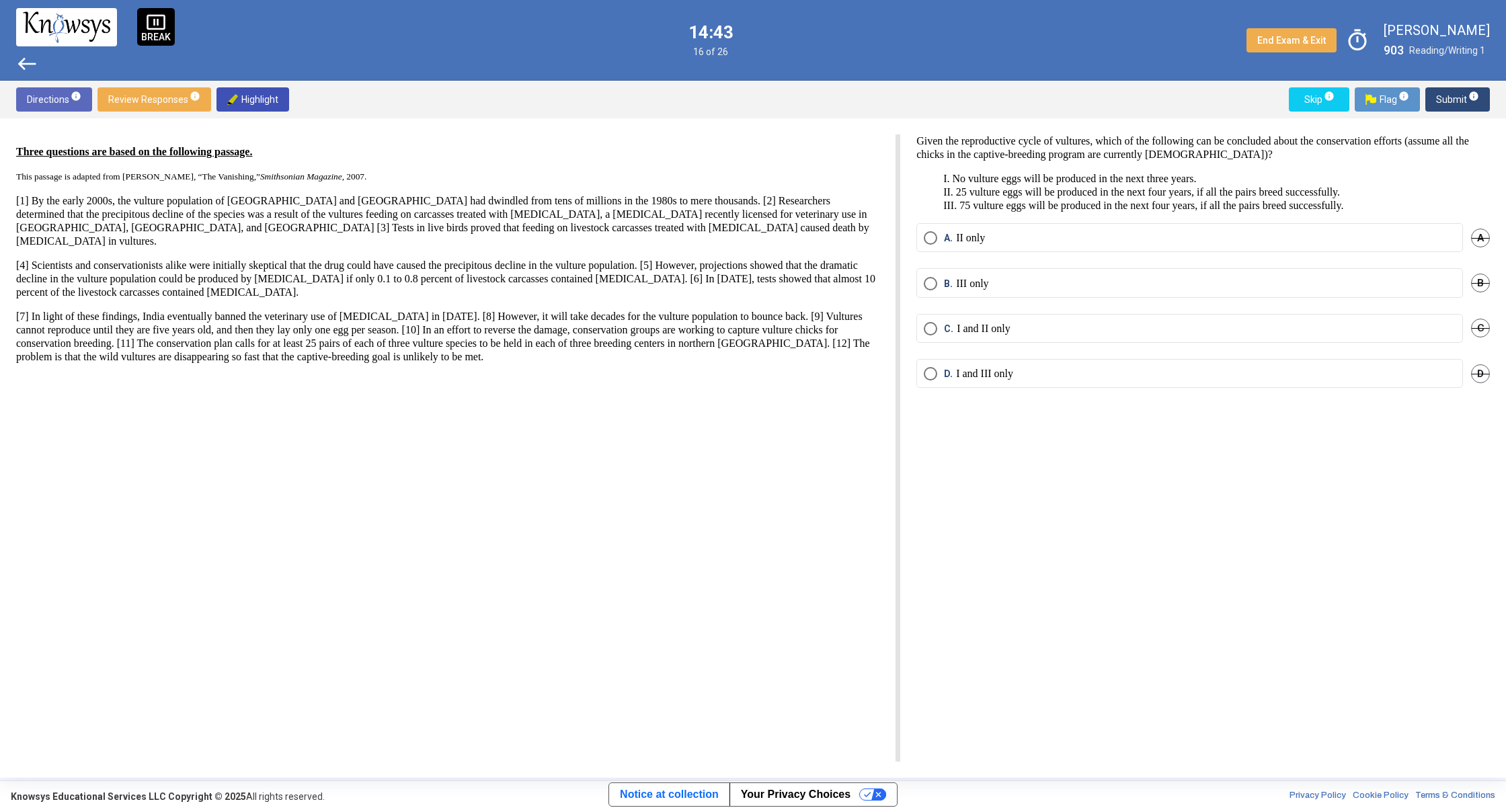
click at [944, 378] on span "D." at bounding box center [949, 373] width 12 height 13
click at [1460, 96] on span "Submit info" at bounding box center [1457, 99] width 43 height 24
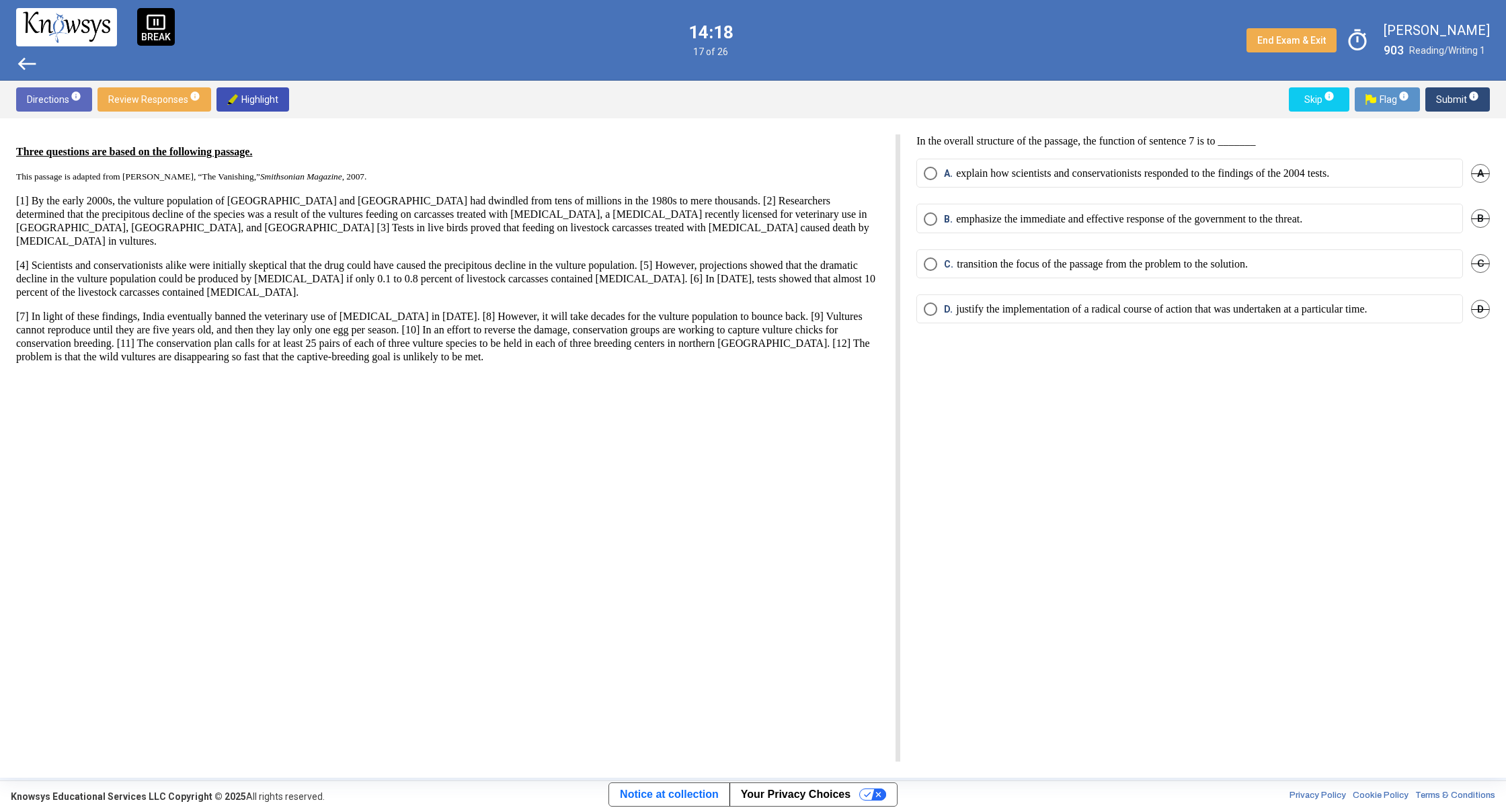
click at [947, 173] on span "A." at bounding box center [949, 173] width 12 height 13
click at [1472, 98] on span "info" at bounding box center [1474, 96] width 11 height 11
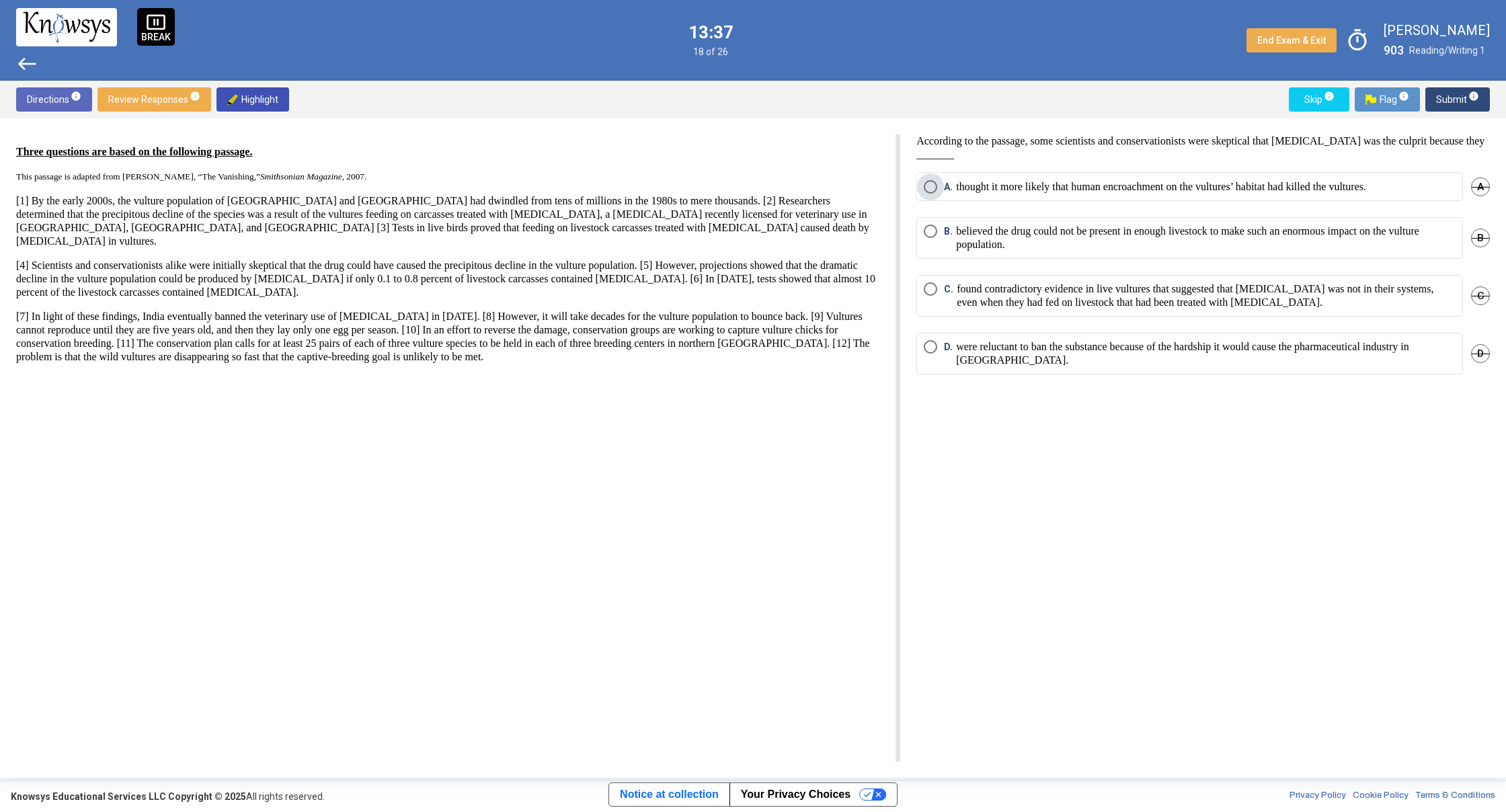
click at [929, 189] on span "Select an option" at bounding box center [930, 186] width 13 height 13
click at [1471, 109] on span "Submit info" at bounding box center [1457, 99] width 43 height 24
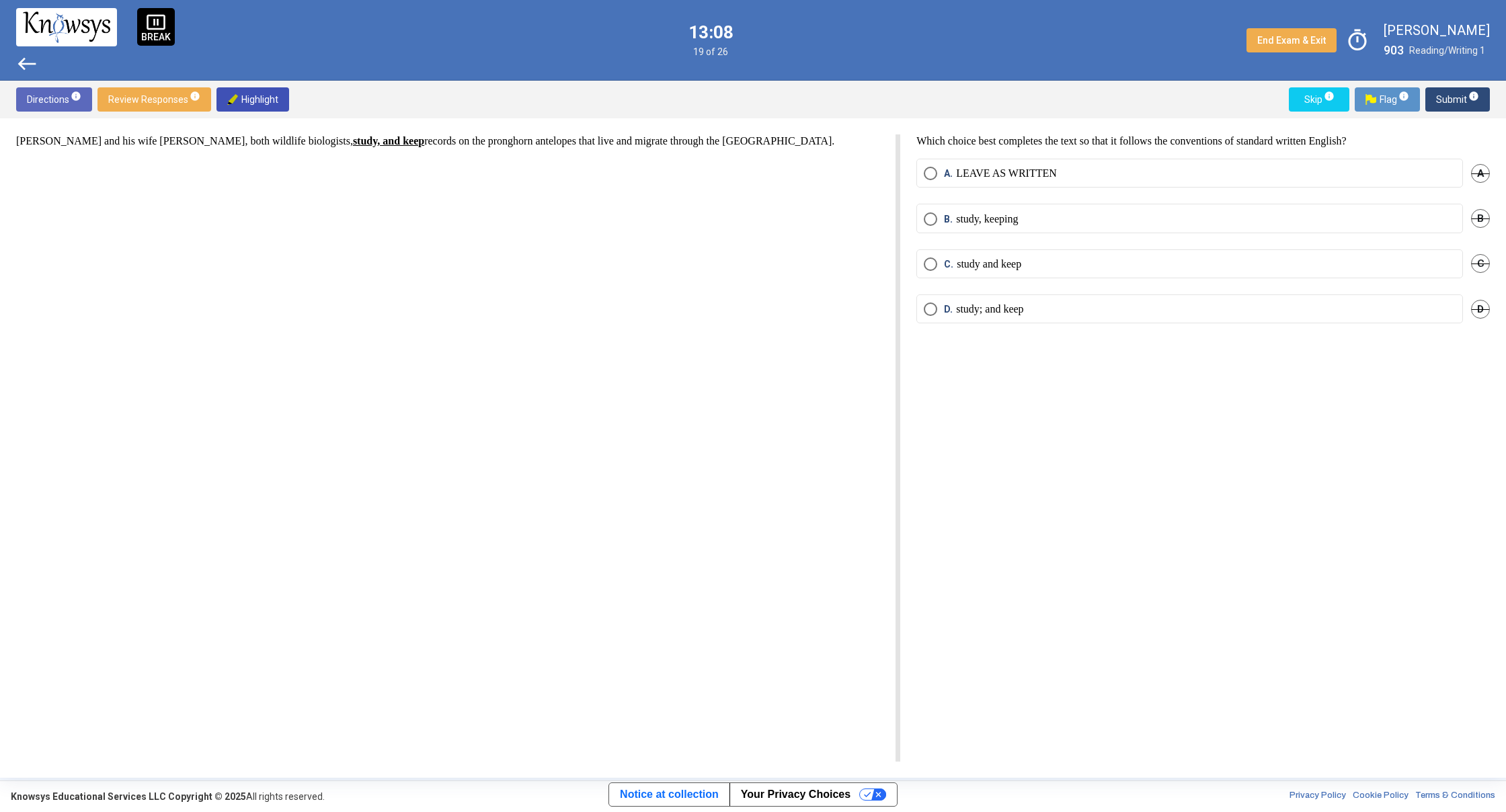
click at [936, 262] on span "Select an option" at bounding box center [930, 264] width 13 height 13
click at [1464, 90] on span "Submit info" at bounding box center [1457, 99] width 43 height 24
click at [926, 270] on span "Select an option" at bounding box center [930, 264] width 13 height 13
click at [940, 170] on span "A. LEAVE AS WRITTEN" at bounding box center [997, 173] width 120 height 13
drag, startPoint x: 938, startPoint y: 264, endPoint x: 939, endPoint y: 245, distance: 19.0
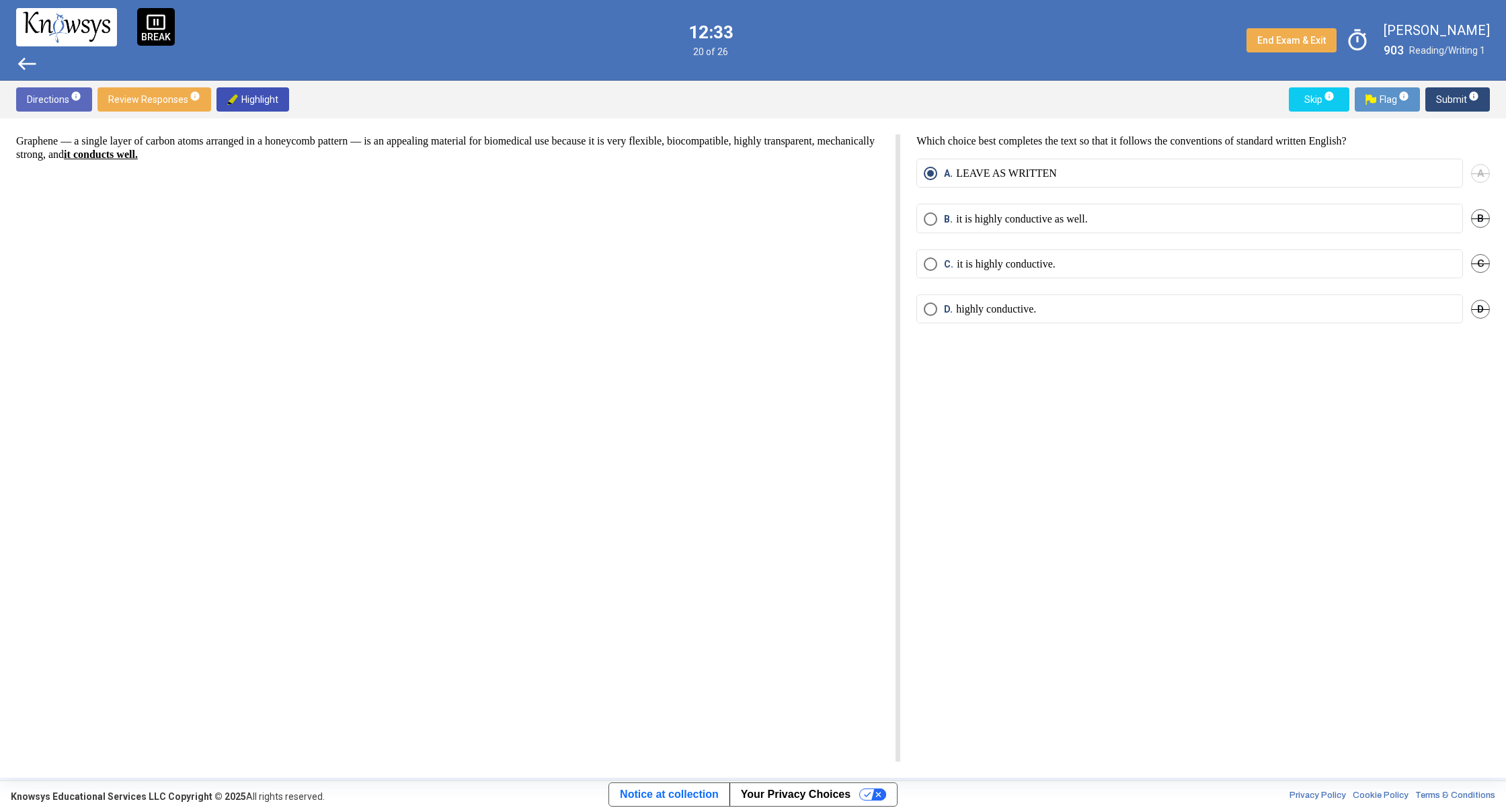
click at [937, 260] on label "C. it is highly conductive." at bounding box center [1190, 264] width 532 height 13
click at [1460, 103] on span "Submit info" at bounding box center [1457, 99] width 43 height 24
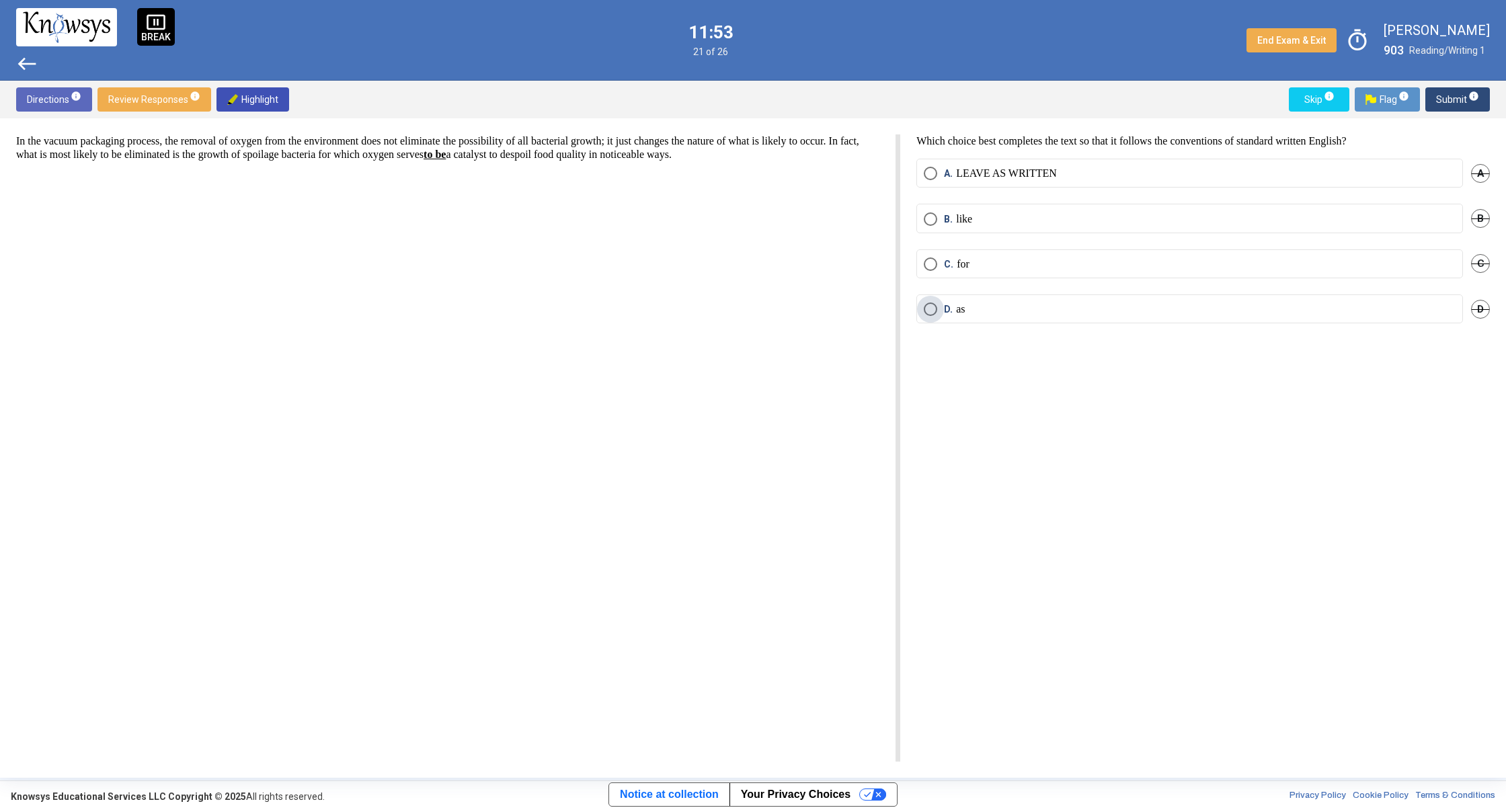
click at [941, 311] on span "D. as" at bounding box center [950, 308] width 28 height 13
click at [1463, 102] on span "Submit info" at bounding box center [1457, 99] width 43 height 24
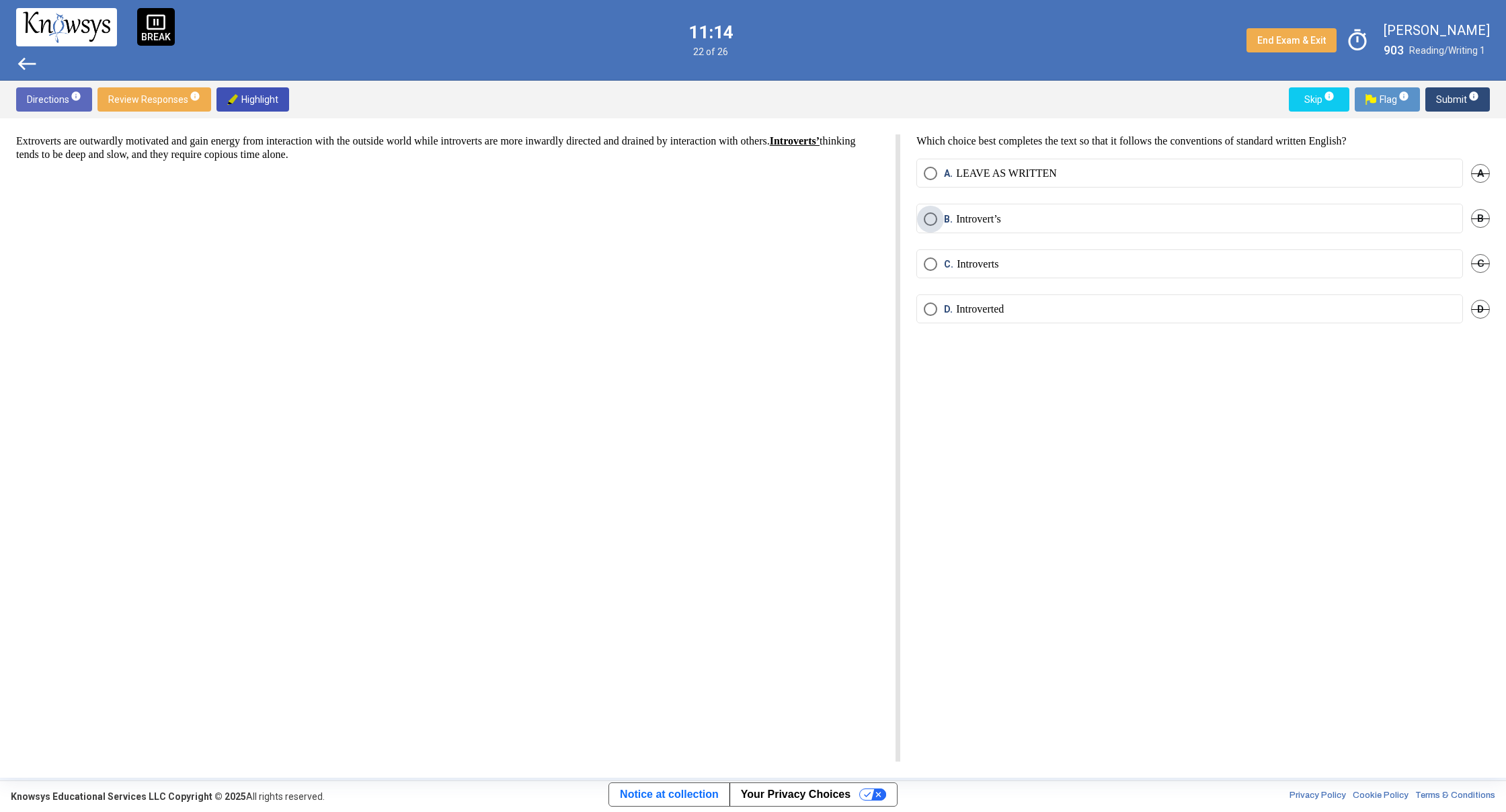
click at [936, 215] on span "Select an option" at bounding box center [930, 219] width 13 height 13
click at [933, 266] on span "Select an option" at bounding box center [930, 264] width 13 height 13
click at [1467, 99] on sup "info" at bounding box center [1472, 96] width 12 height 11
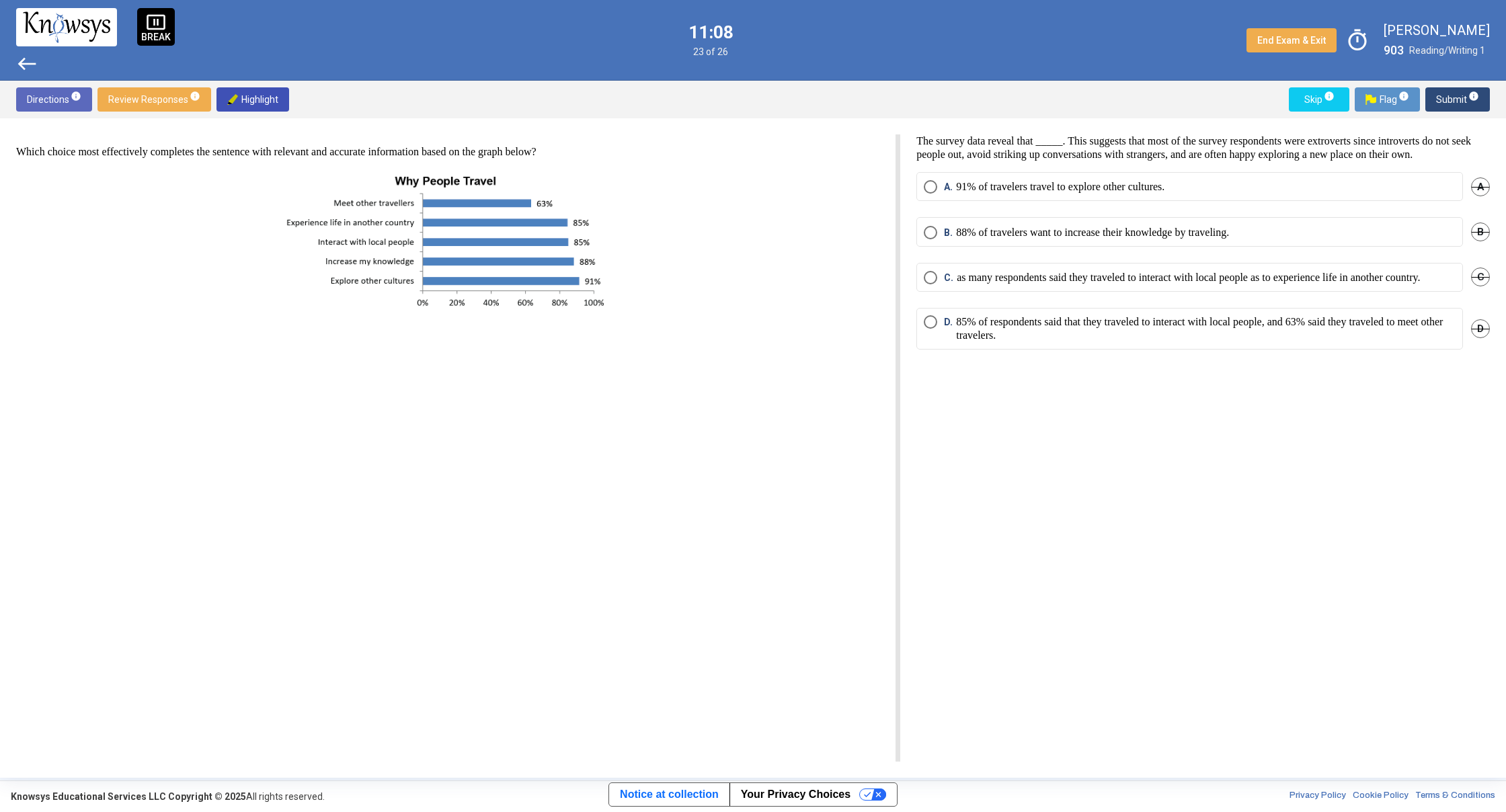
drag, startPoint x: 648, startPoint y: 104, endPoint x: 611, endPoint y: 102, distance: 37.1
click at [938, 284] on span "C. as many respondents said they traveled to interact with local people as to e…" at bounding box center [1178, 277] width 482 height 13
click at [1457, 98] on span "Submit info" at bounding box center [1457, 99] width 43 height 24
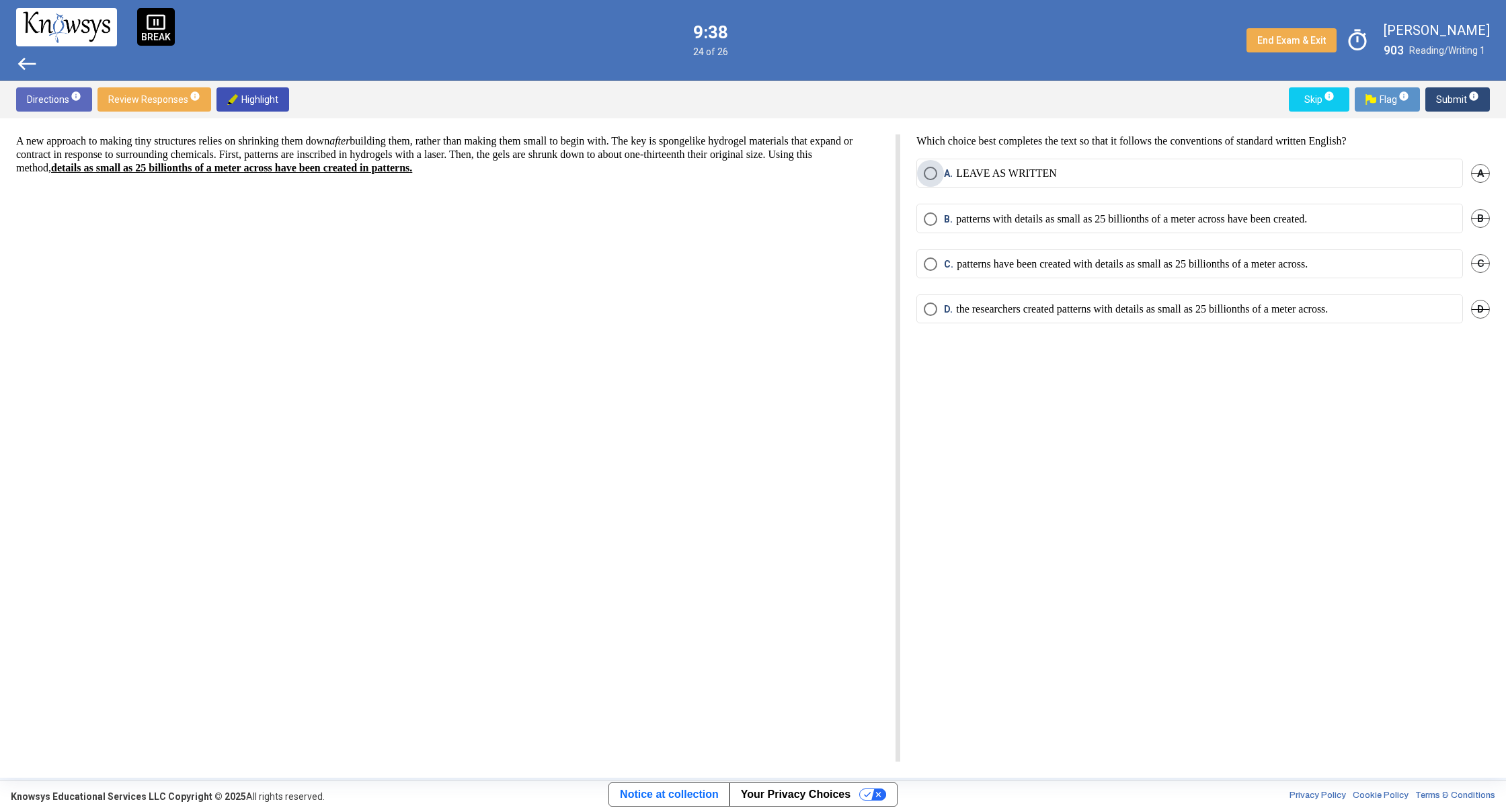
drag, startPoint x: 950, startPoint y: 175, endPoint x: 977, endPoint y: 164, distance: 29.2
click at [949, 175] on span "A." at bounding box center [949, 173] width 12 height 13
click at [1475, 100] on span "info" at bounding box center [1474, 96] width 11 height 11
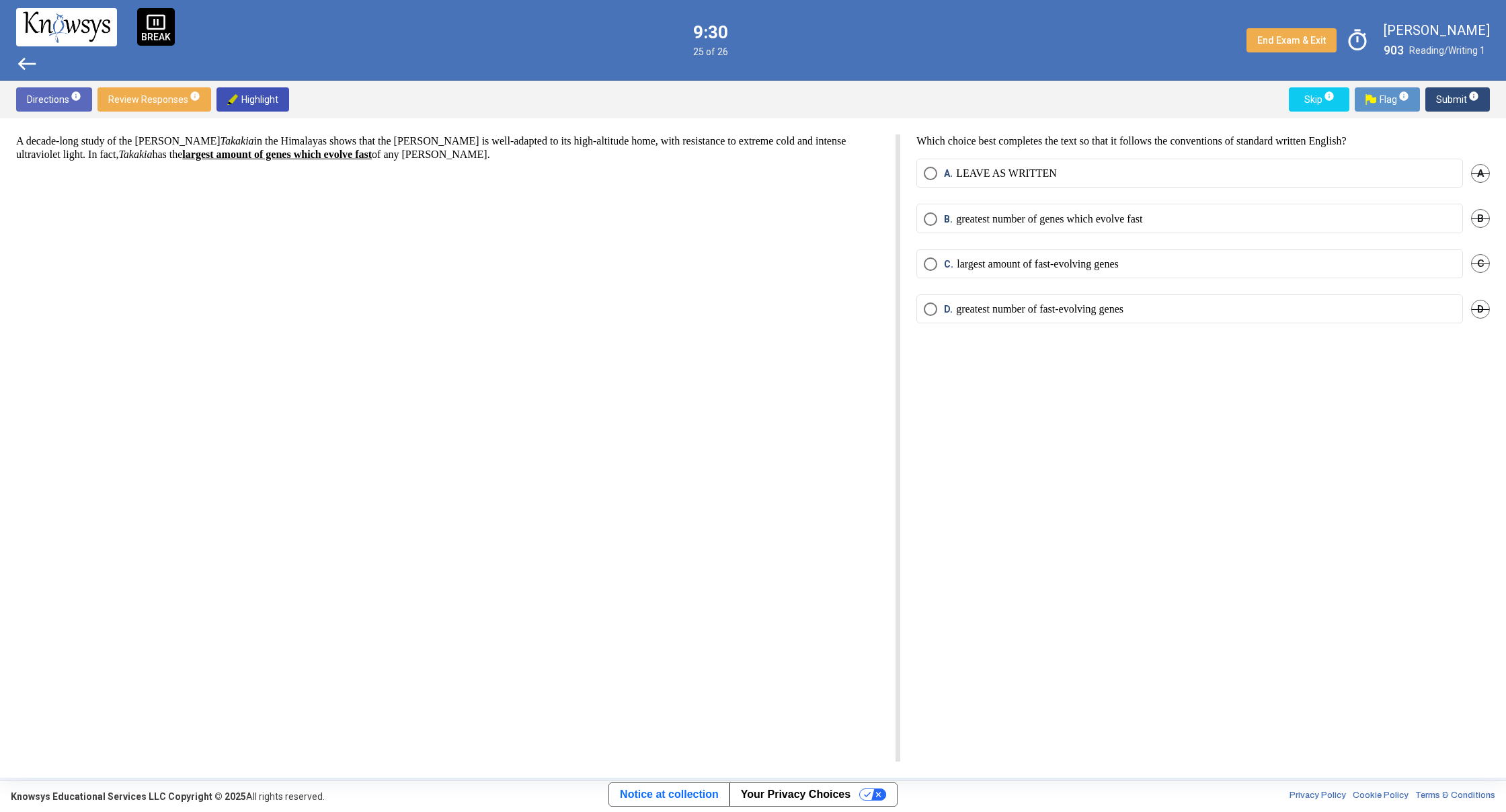
drag, startPoint x: 873, startPoint y: 50, endPoint x: 807, endPoint y: 2, distance: 81.6
click at [948, 267] on span "C." at bounding box center [950, 264] width 13 height 13
click at [1475, 90] on span "info" at bounding box center [1474, 96] width 11 height 11
drag, startPoint x: 931, startPoint y: 172, endPoint x: 939, endPoint y: 169, distance: 8.5
click at [931, 171] on span "Select an option" at bounding box center [930, 173] width 13 height 13
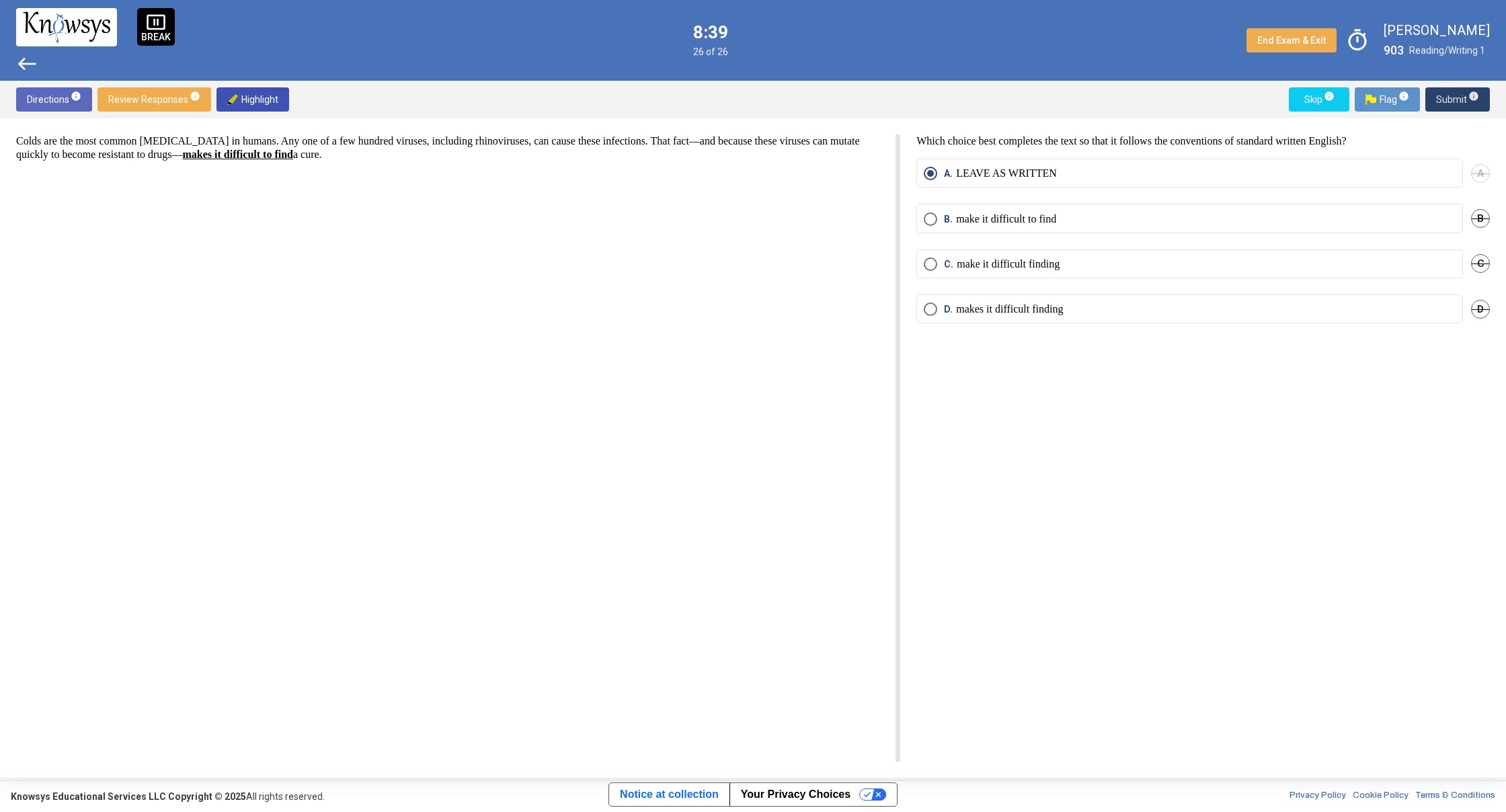
click at [1458, 101] on span "Submit info" at bounding box center [1457, 99] width 43 height 24
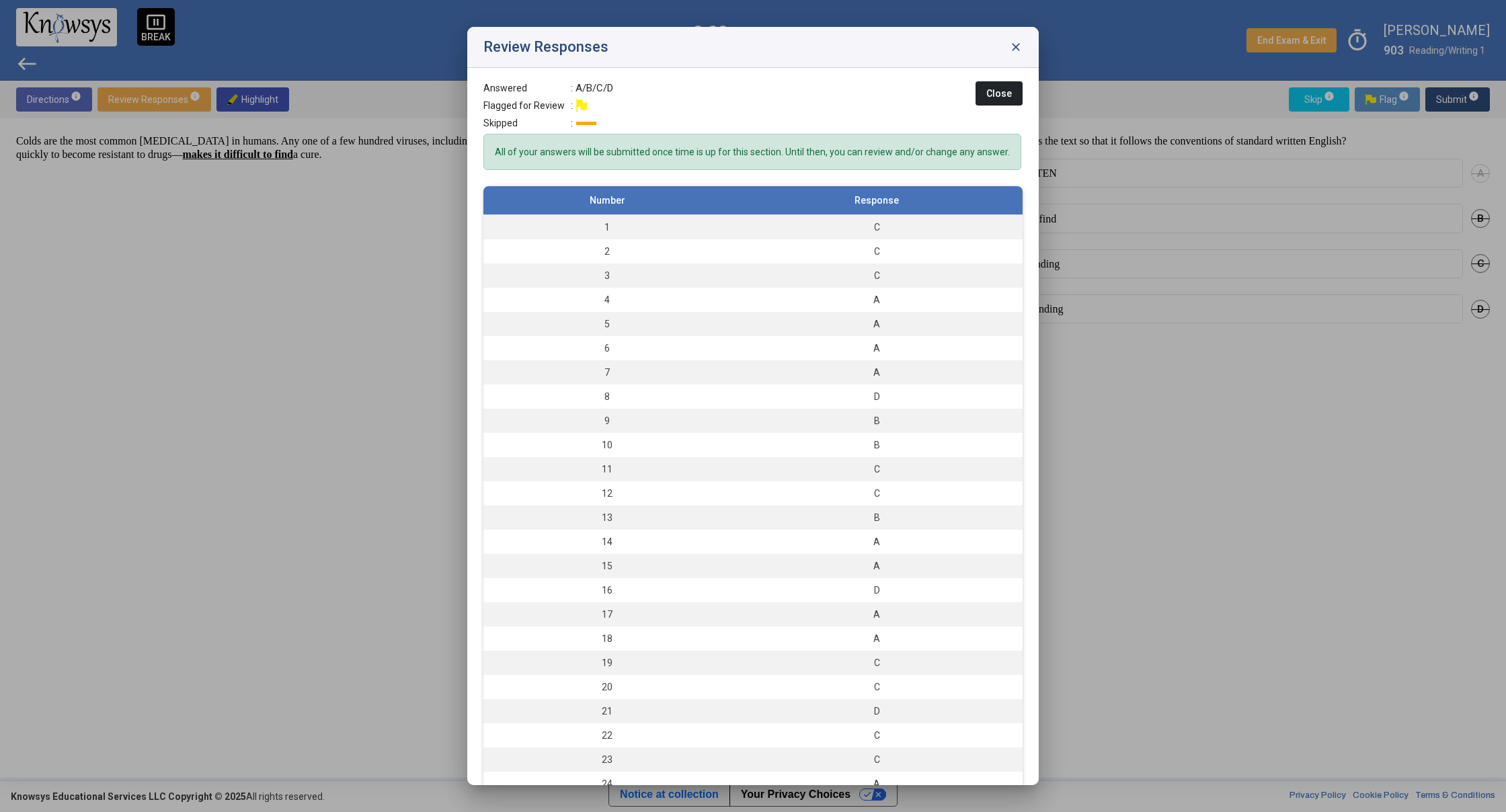
click at [1016, 43] on span "close" at bounding box center [1015, 46] width 13 height 13
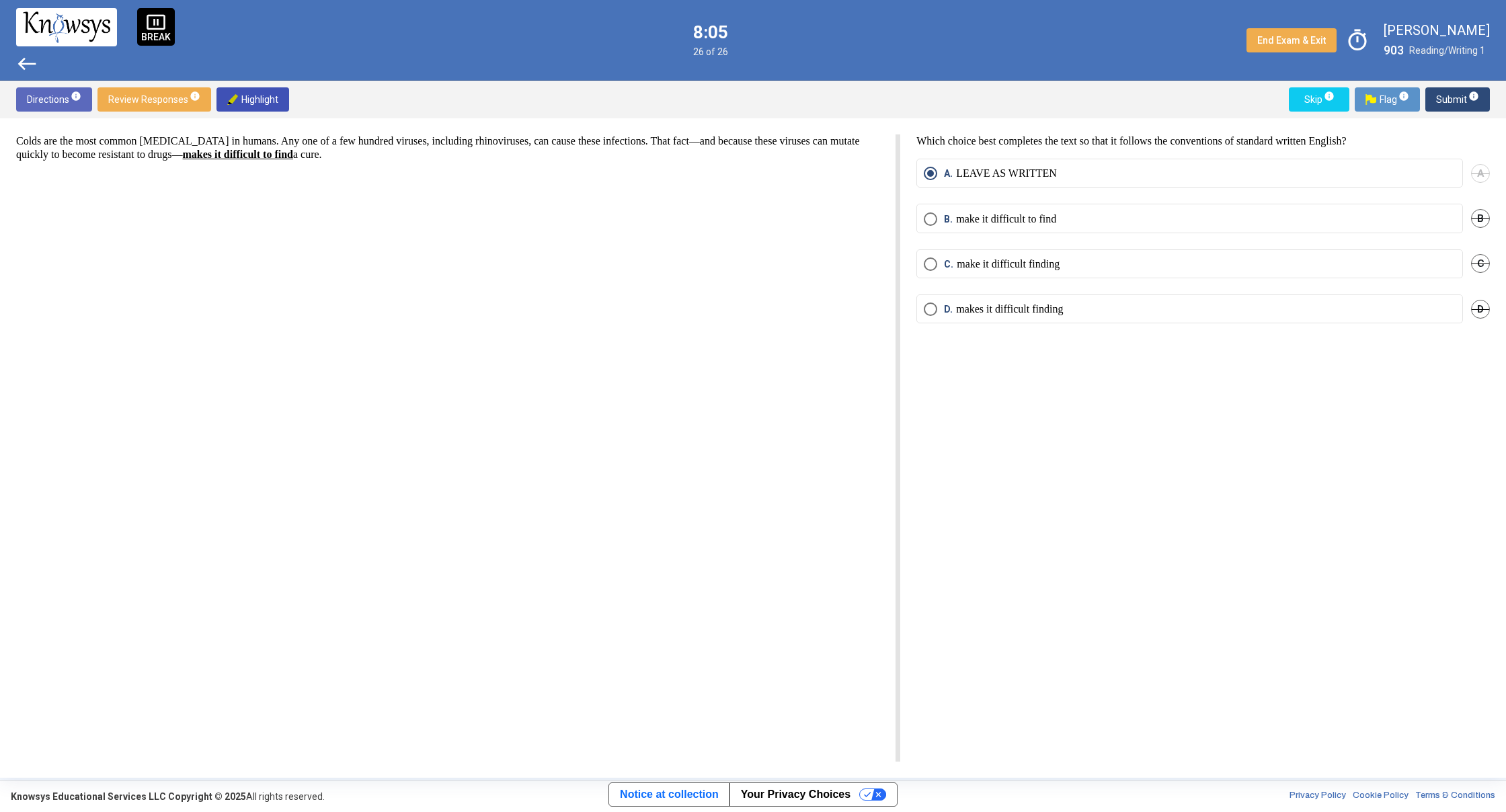
click at [25, 61] on span "west" at bounding box center [27, 63] width 21 height 21
click at [28, 62] on span "west" at bounding box center [27, 63] width 21 height 21
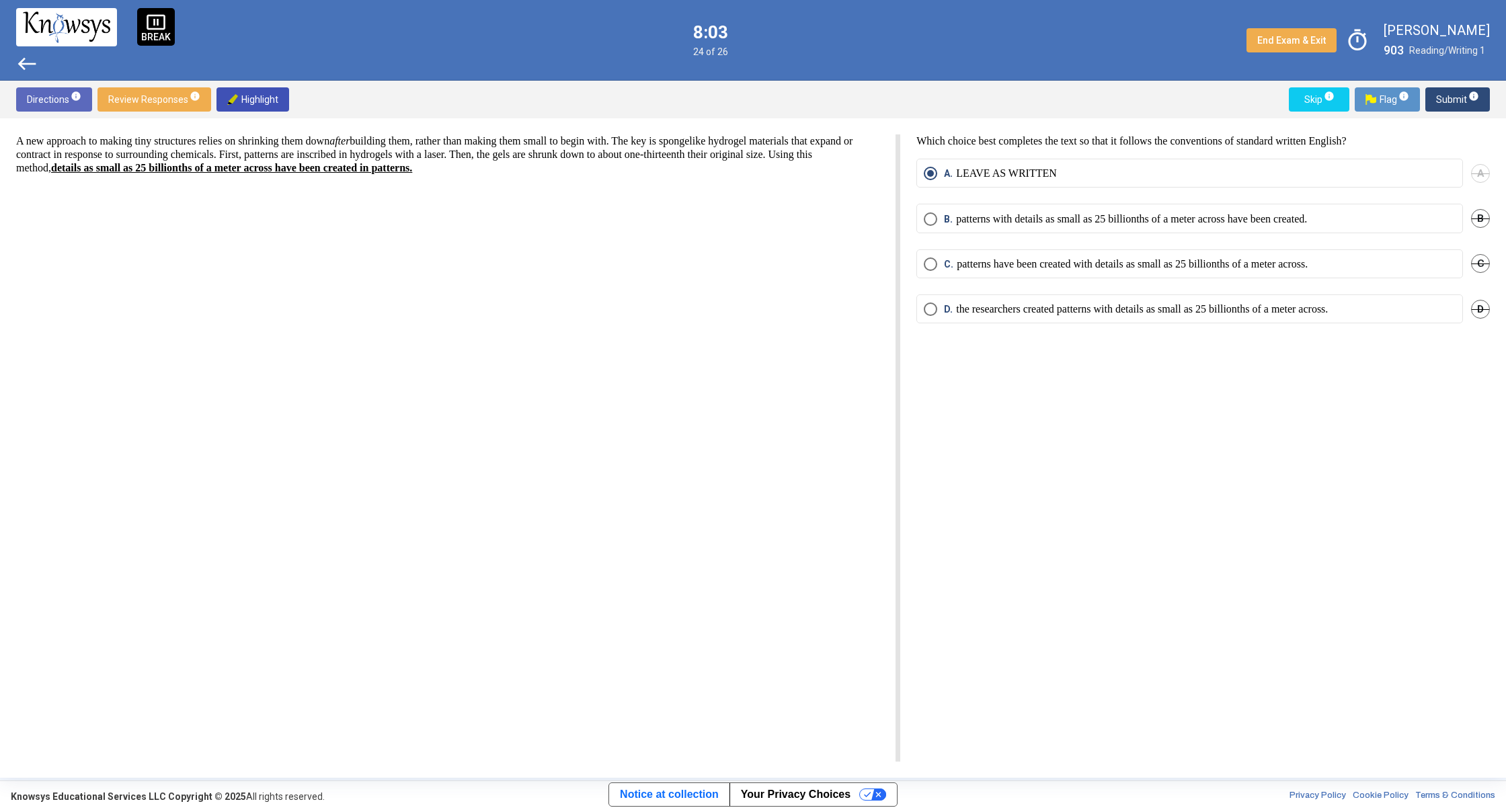
click at [28, 62] on span "west" at bounding box center [27, 63] width 21 height 21
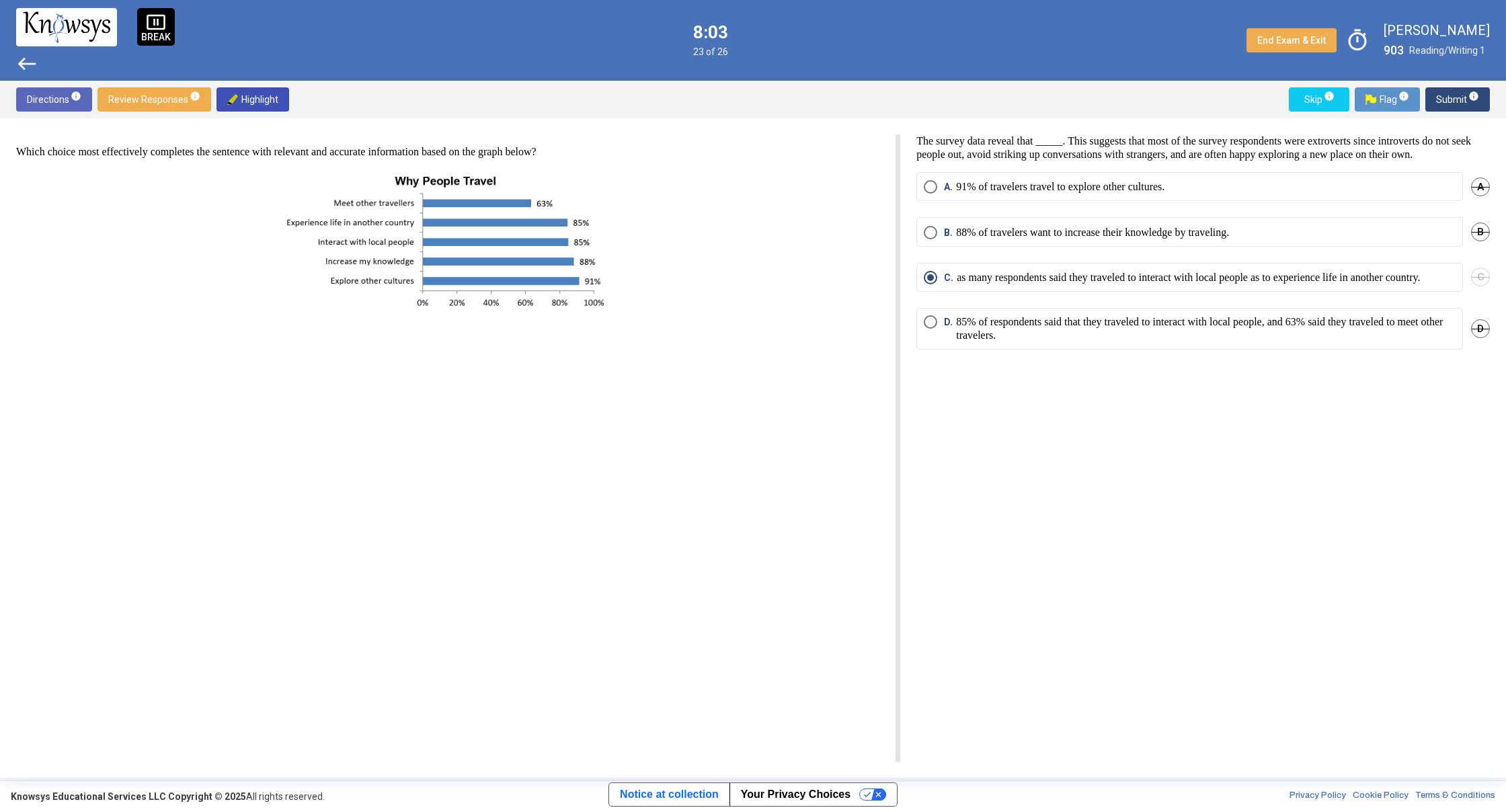
click at [28, 62] on span "west" at bounding box center [27, 63] width 21 height 21
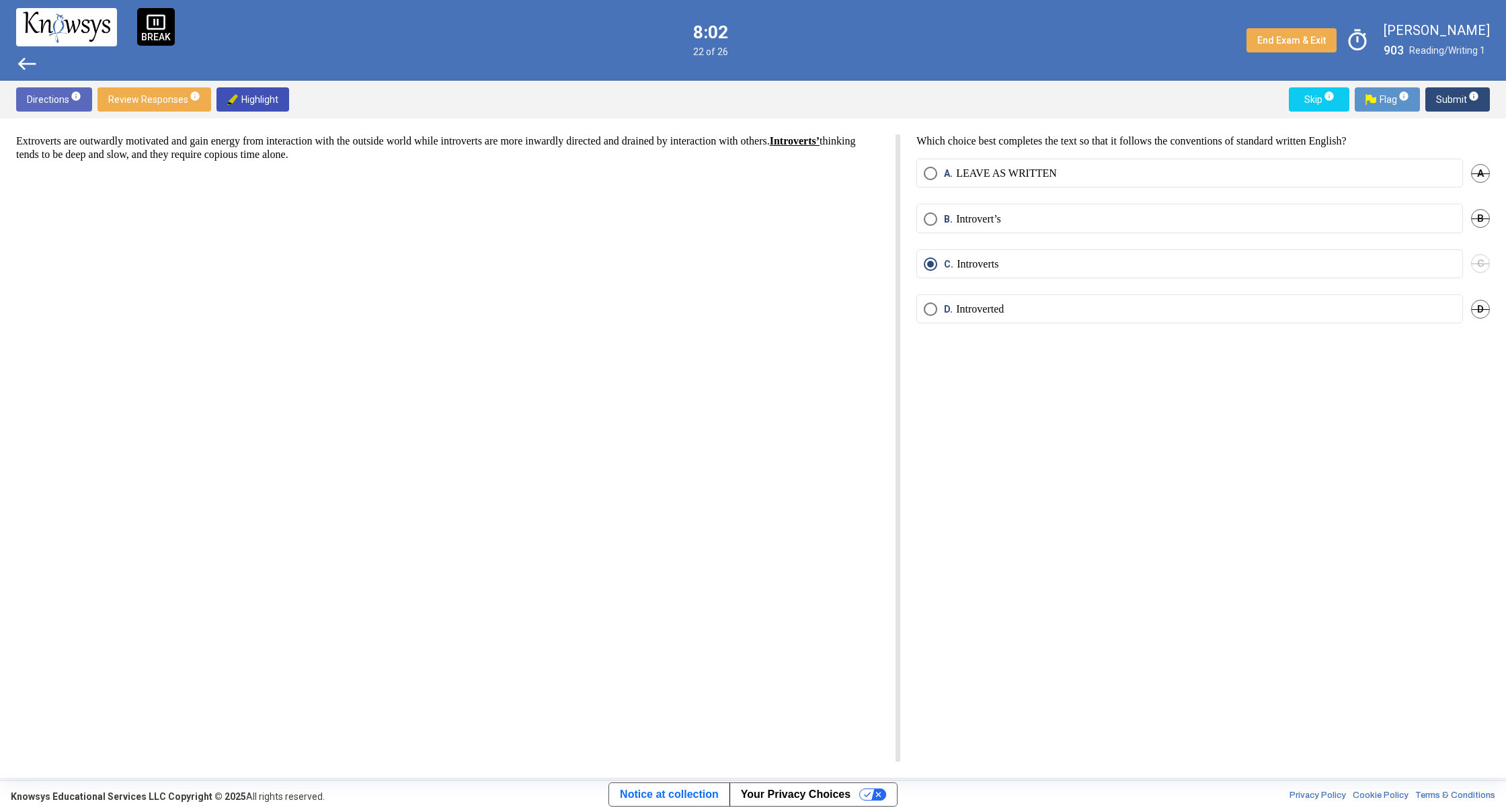
click at [28, 62] on span "west" at bounding box center [27, 63] width 21 height 21
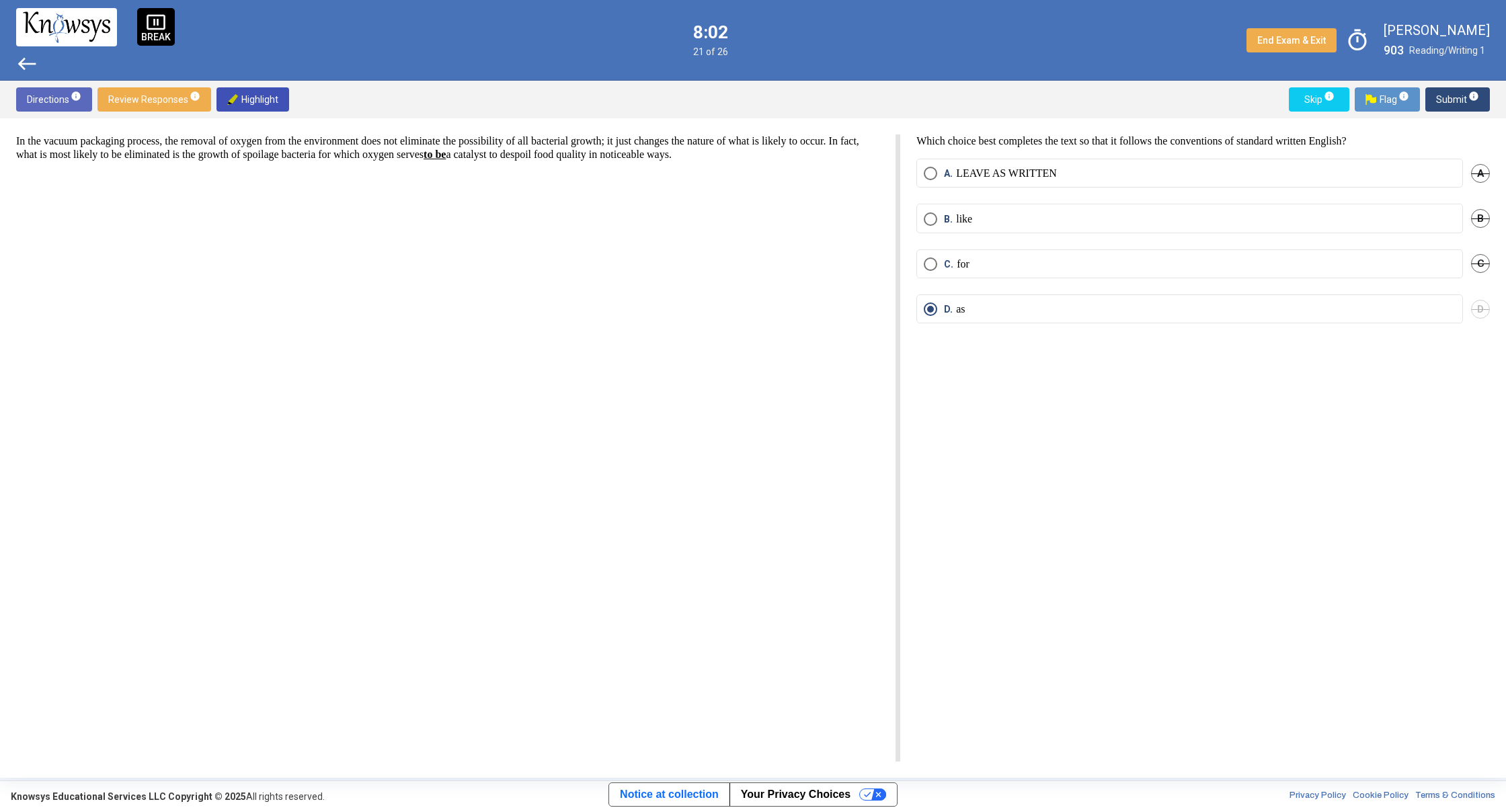
click at [28, 62] on span "west" at bounding box center [27, 63] width 21 height 21
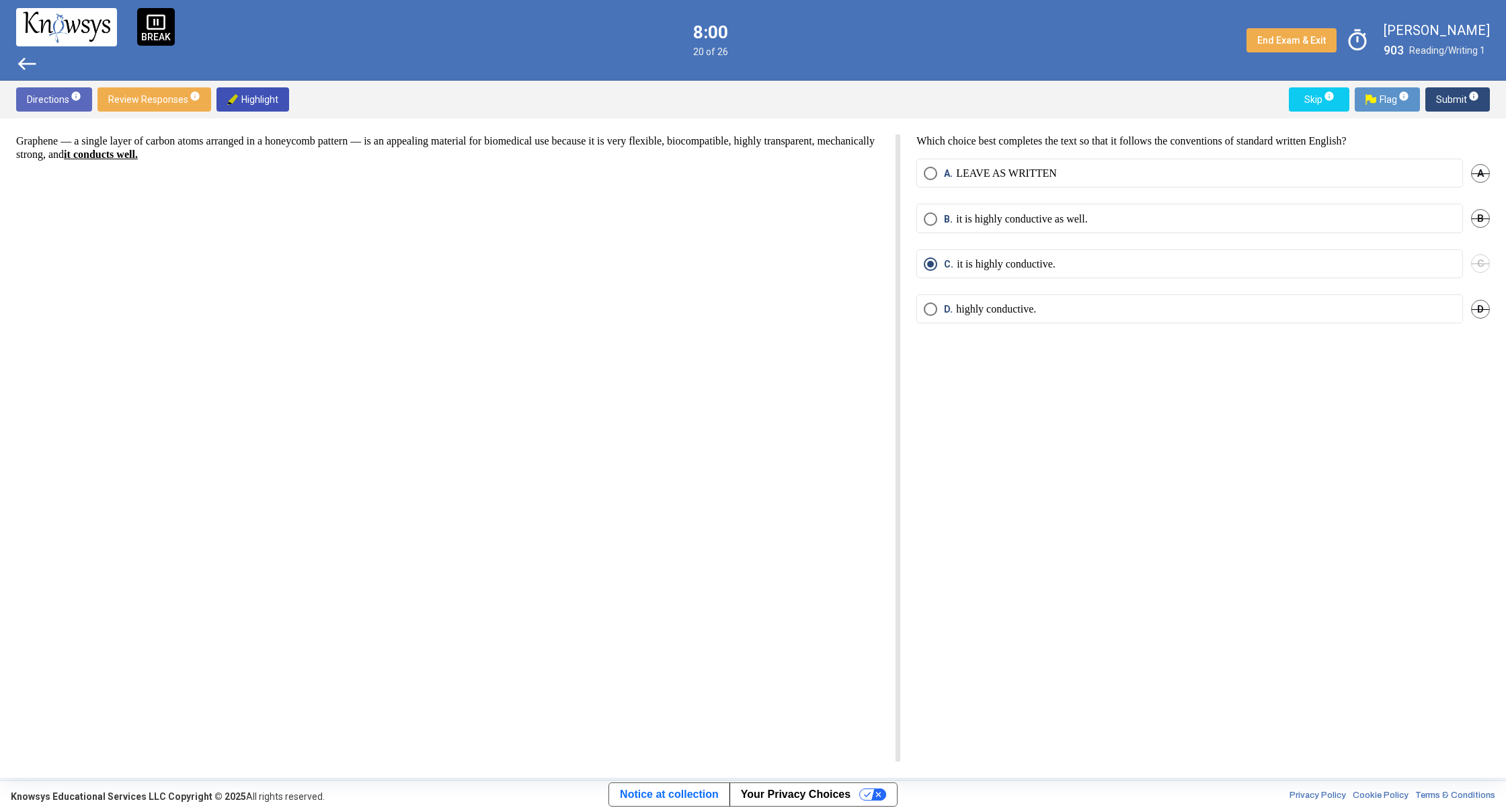
click at [28, 64] on span "west" at bounding box center [27, 63] width 21 height 21
click at [27, 64] on span "west" at bounding box center [27, 63] width 21 height 21
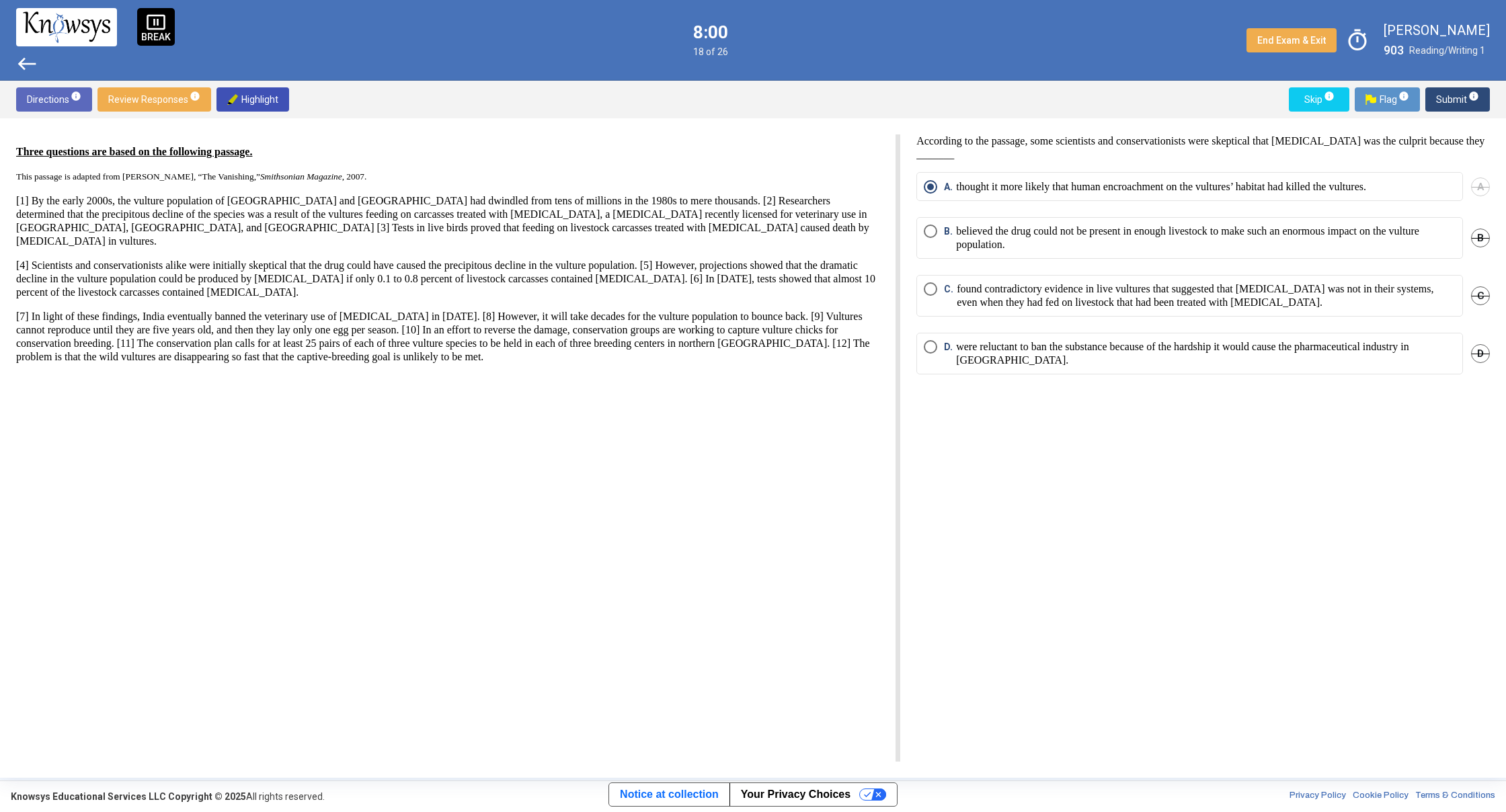
click at [27, 64] on span "west" at bounding box center [27, 63] width 21 height 21
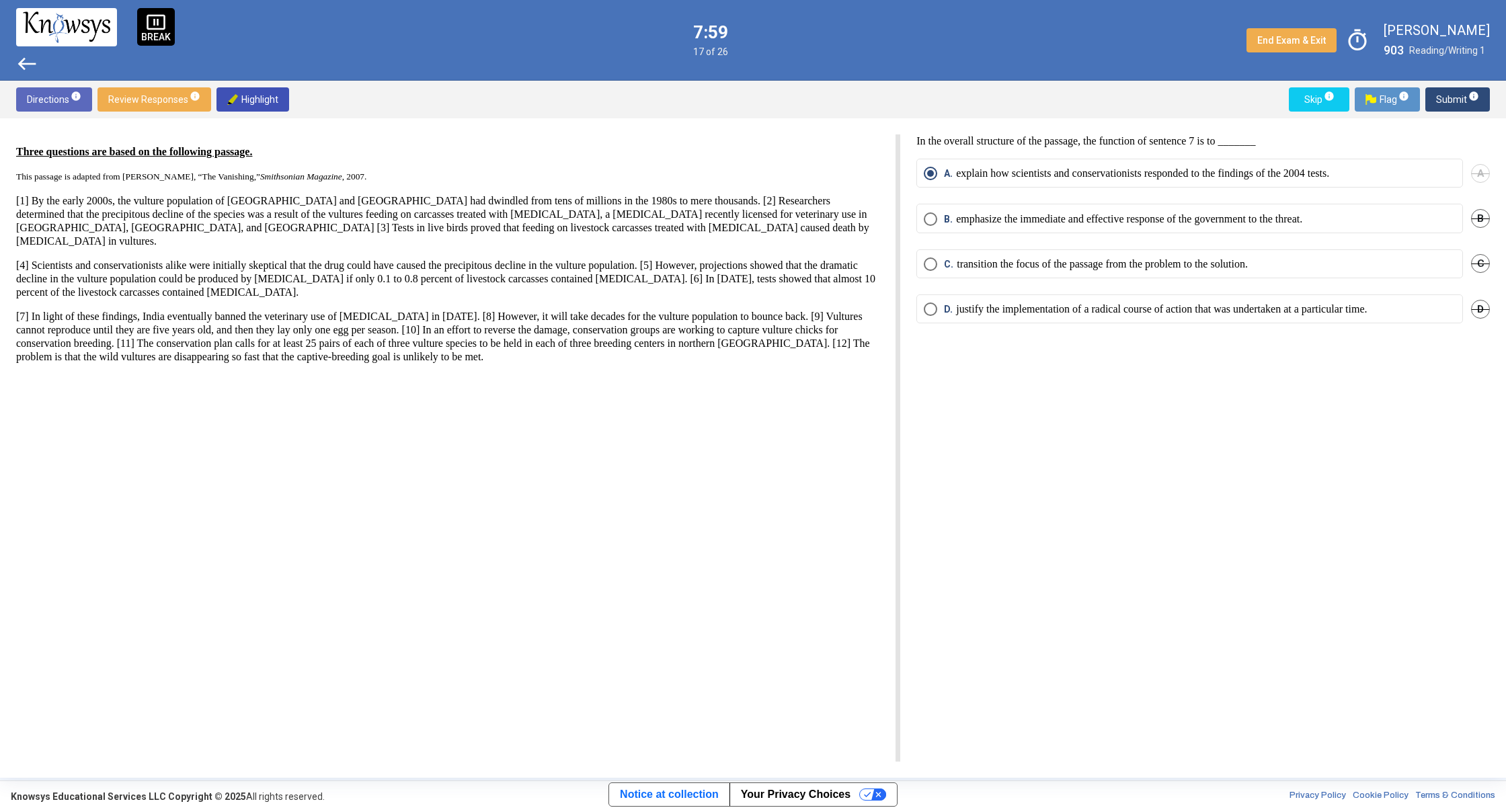
click at [27, 64] on span "west" at bounding box center [27, 63] width 21 height 21
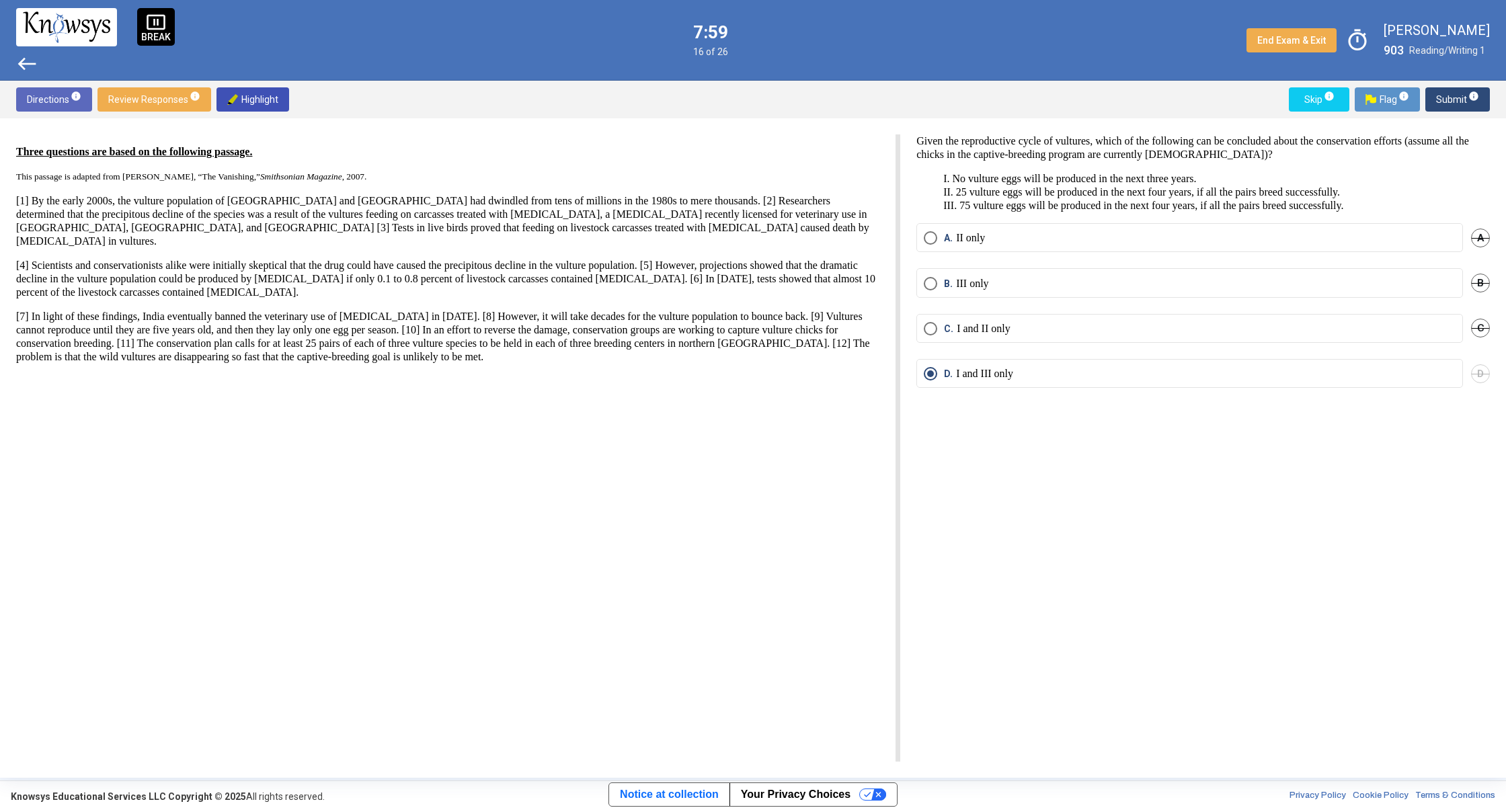
click at [27, 64] on span "west" at bounding box center [27, 63] width 21 height 21
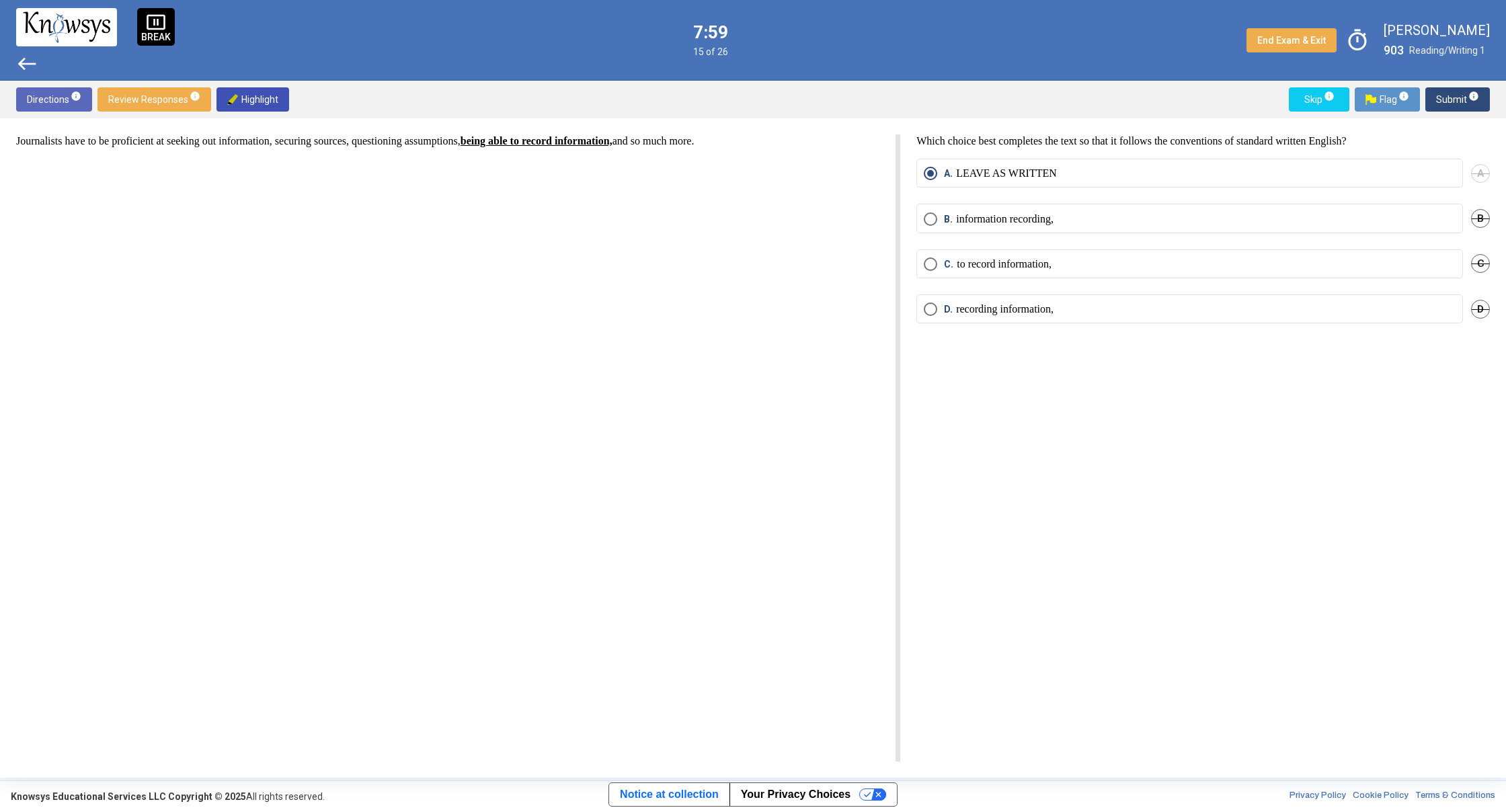
click at [27, 64] on span "west" at bounding box center [27, 63] width 21 height 21
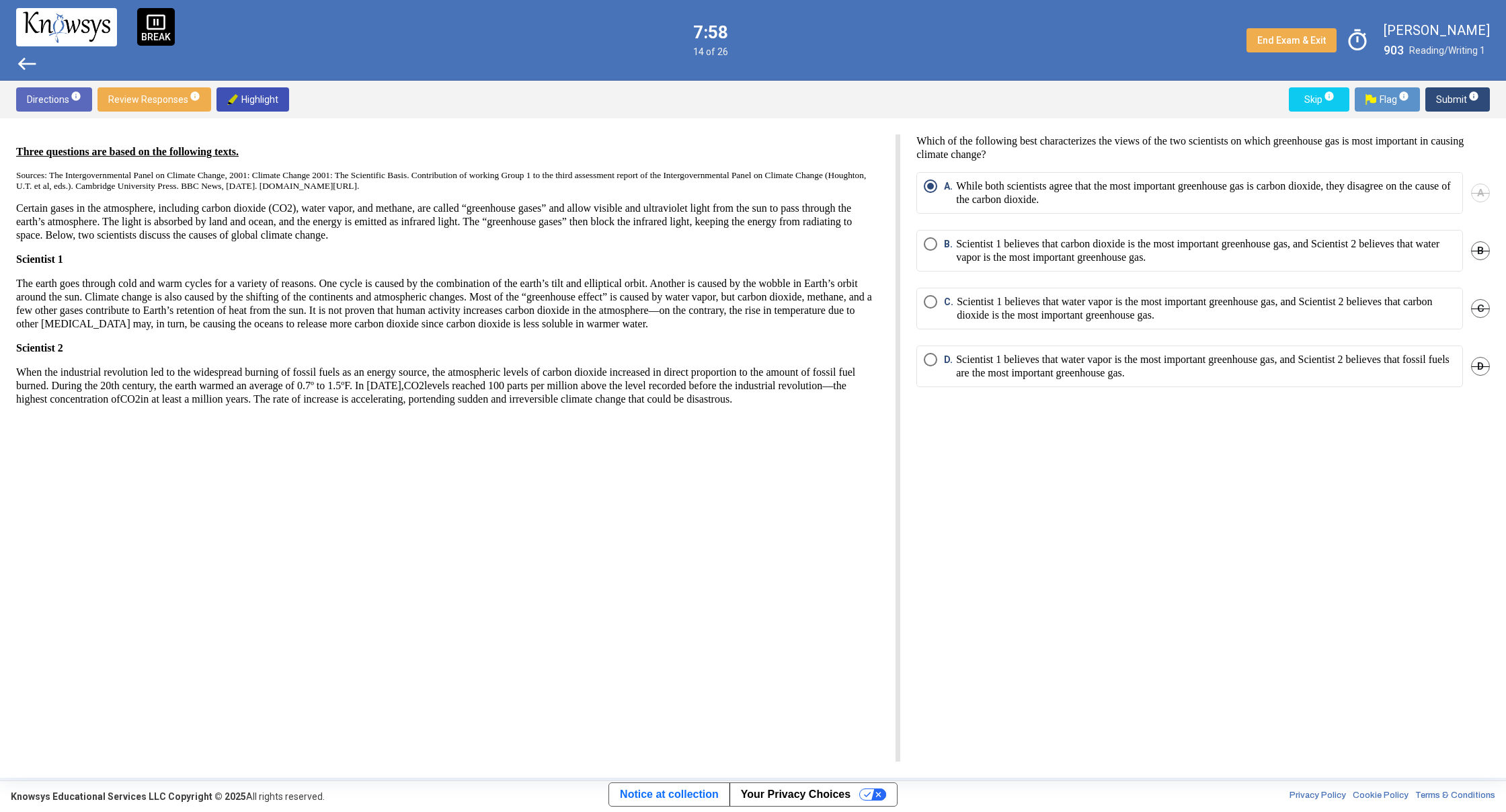
click at [27, 64] on span "west" at bounding box center [27, 63] width 21 height 21
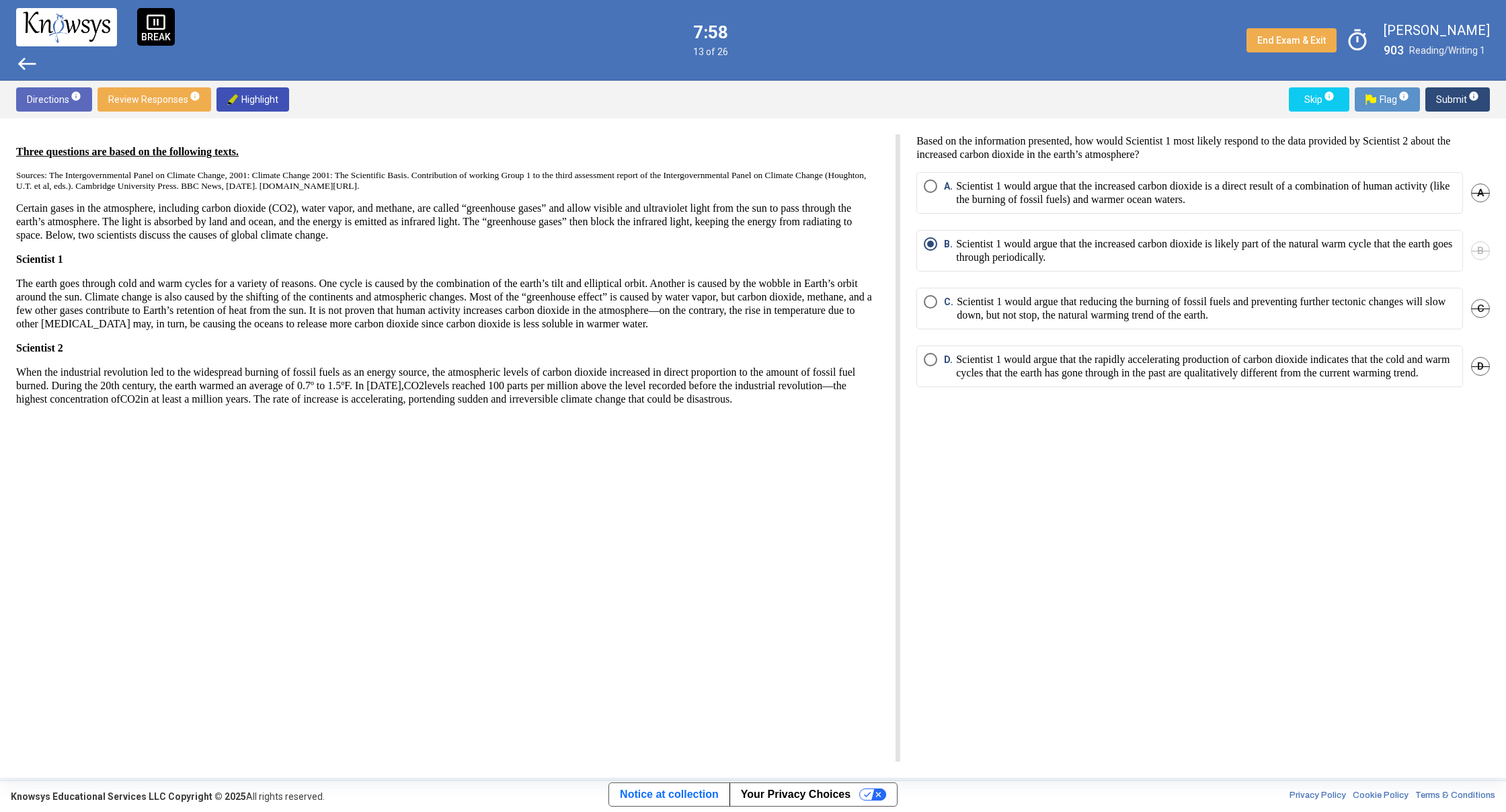
click at [27, 64] on span "west" at bounding box center [27, 63] width 21 height 21
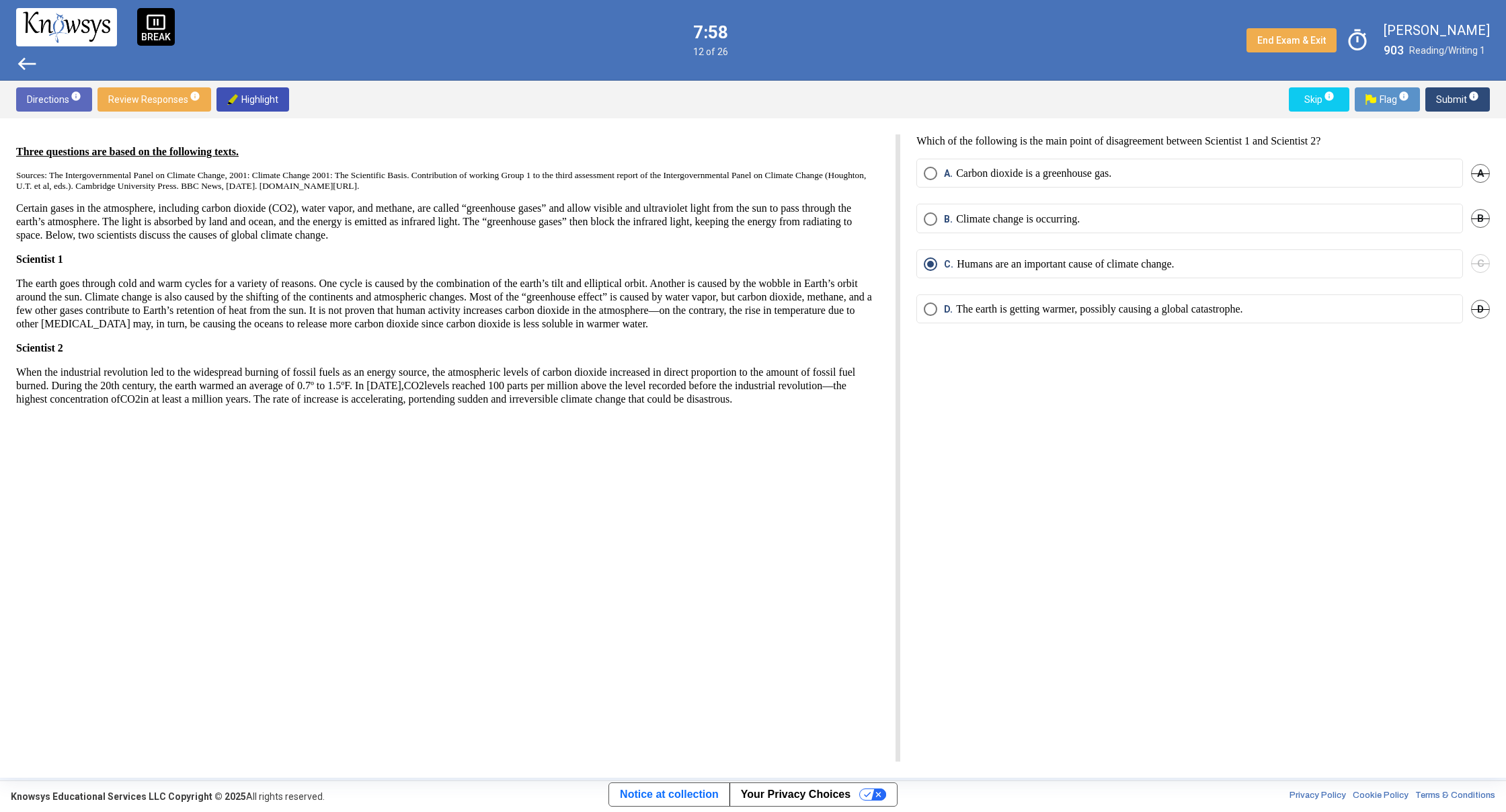
click at [27, 64] on span "west" at bounding box center [27, 63] width 21 height 21
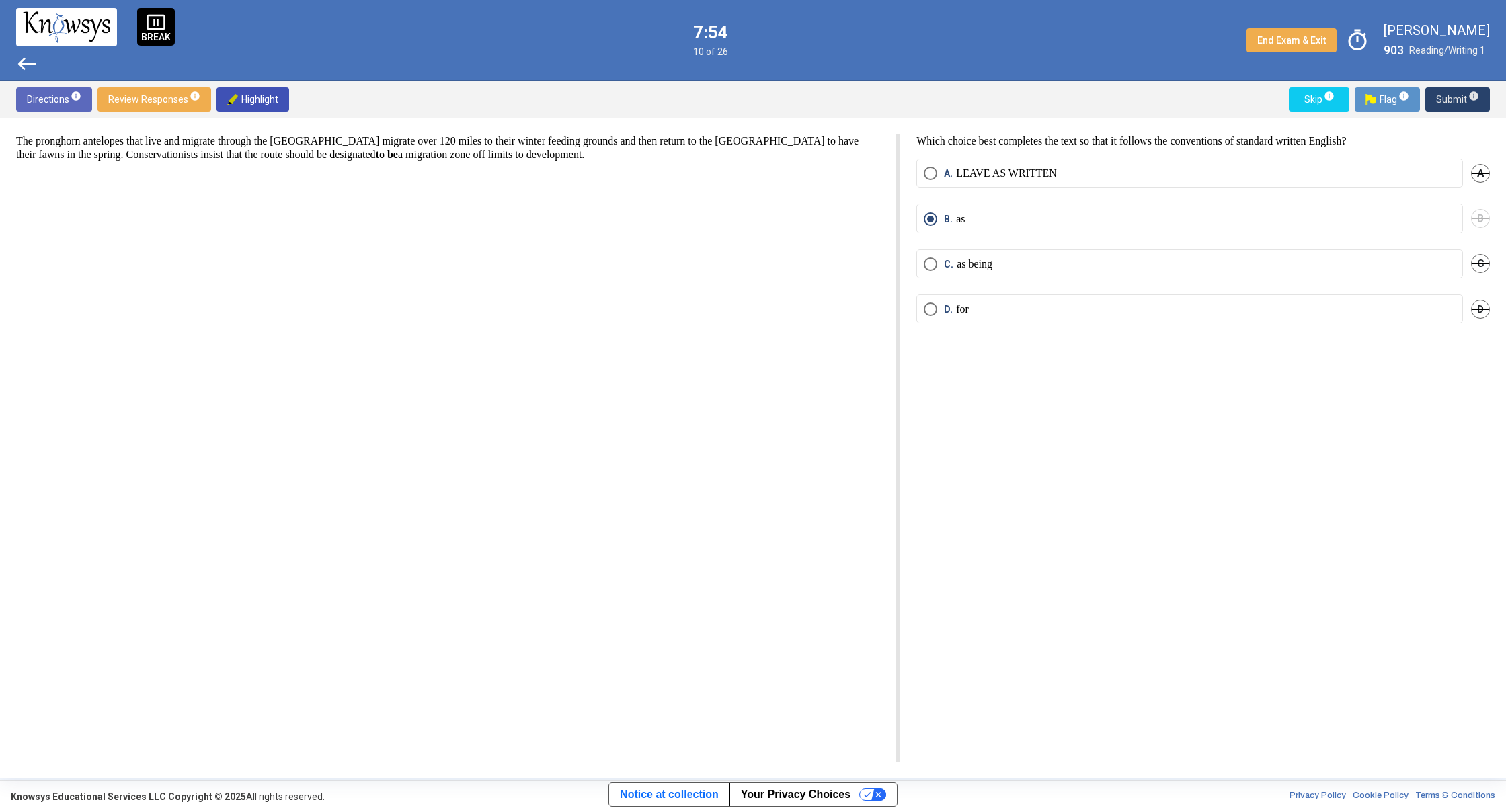
click at [1472, 106] on span "Submit info" at bounding box center [1457, 99] width 43 height 24
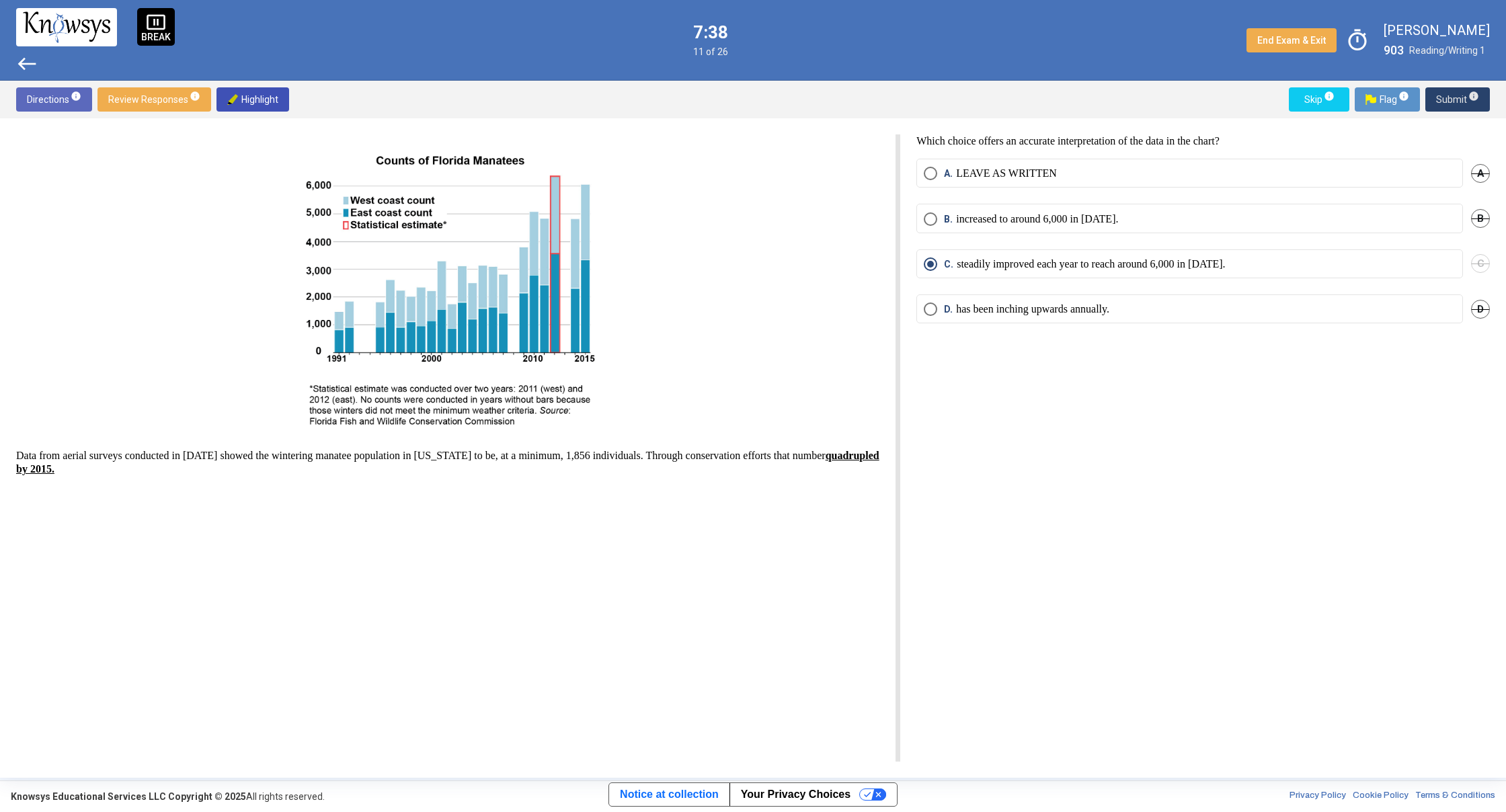
click at [1462, 105] on span "Submit info" at bounding box center [1457, 99] width 43 height 24
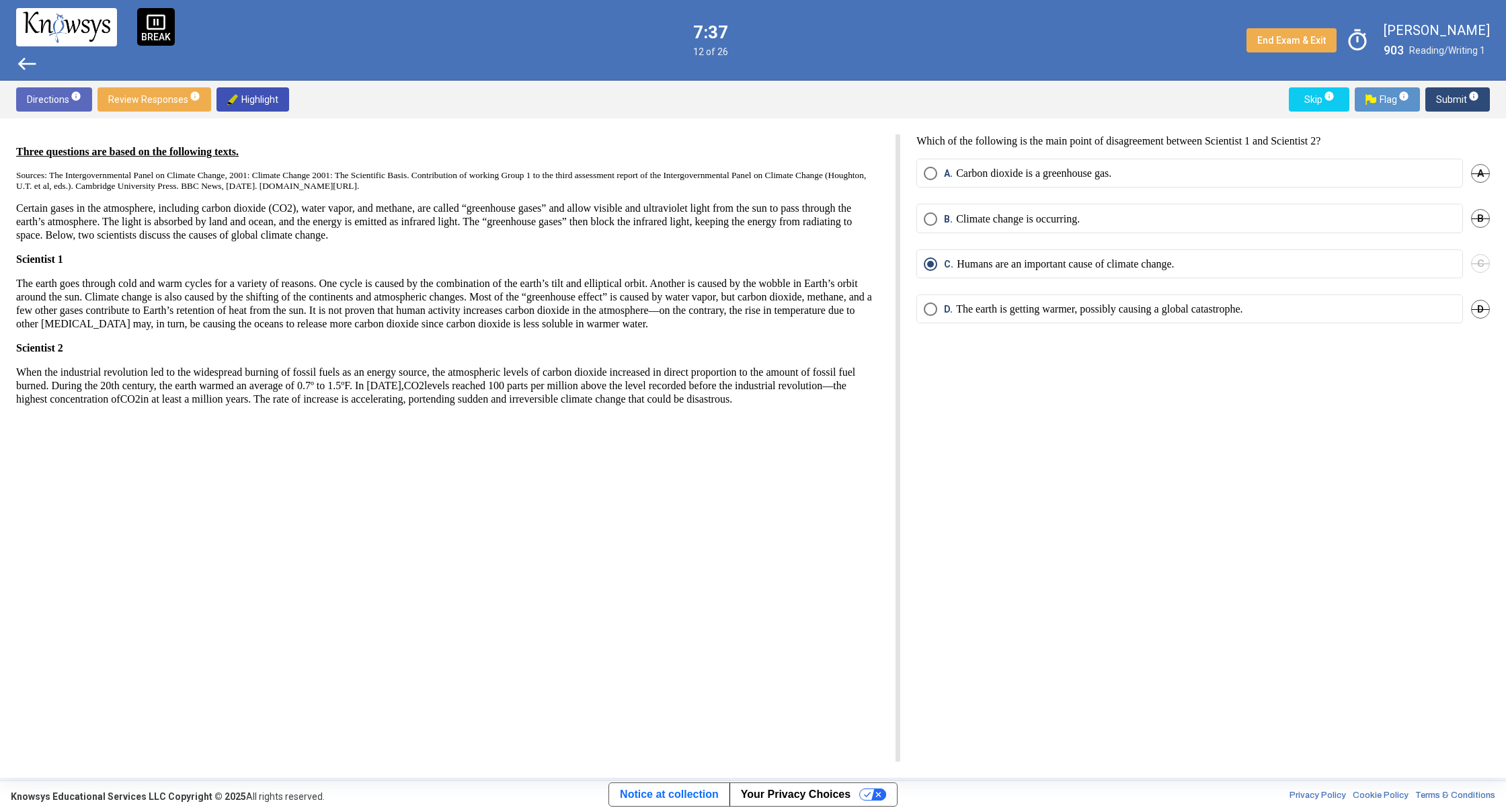
click at [1463, 106] on span "Submit info" at bounding box center [1457, 99] width 43 height 24
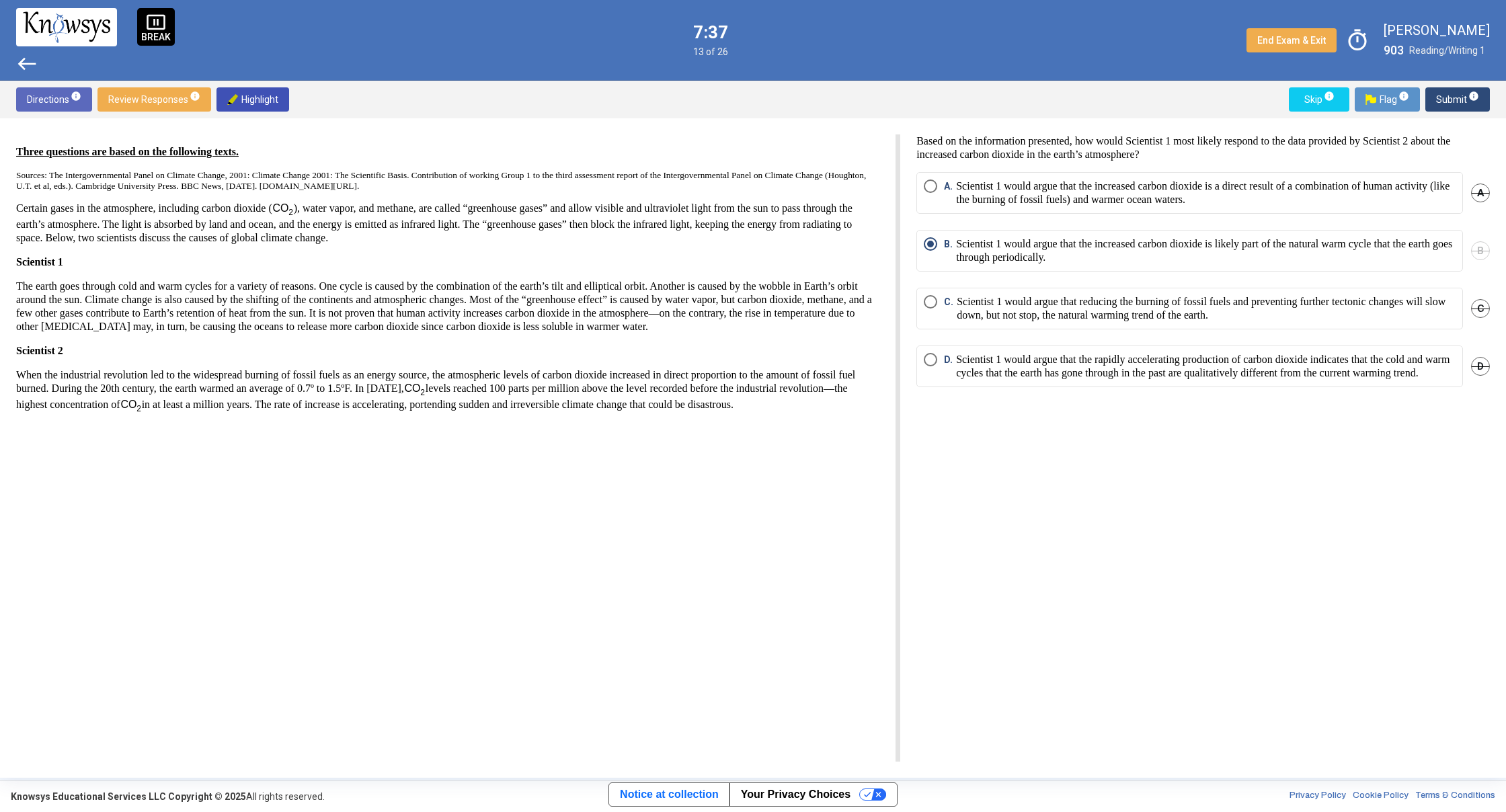
click at [1464, 107] on span "Submit info" at bounding box center [1457, 99] width 43 height 24
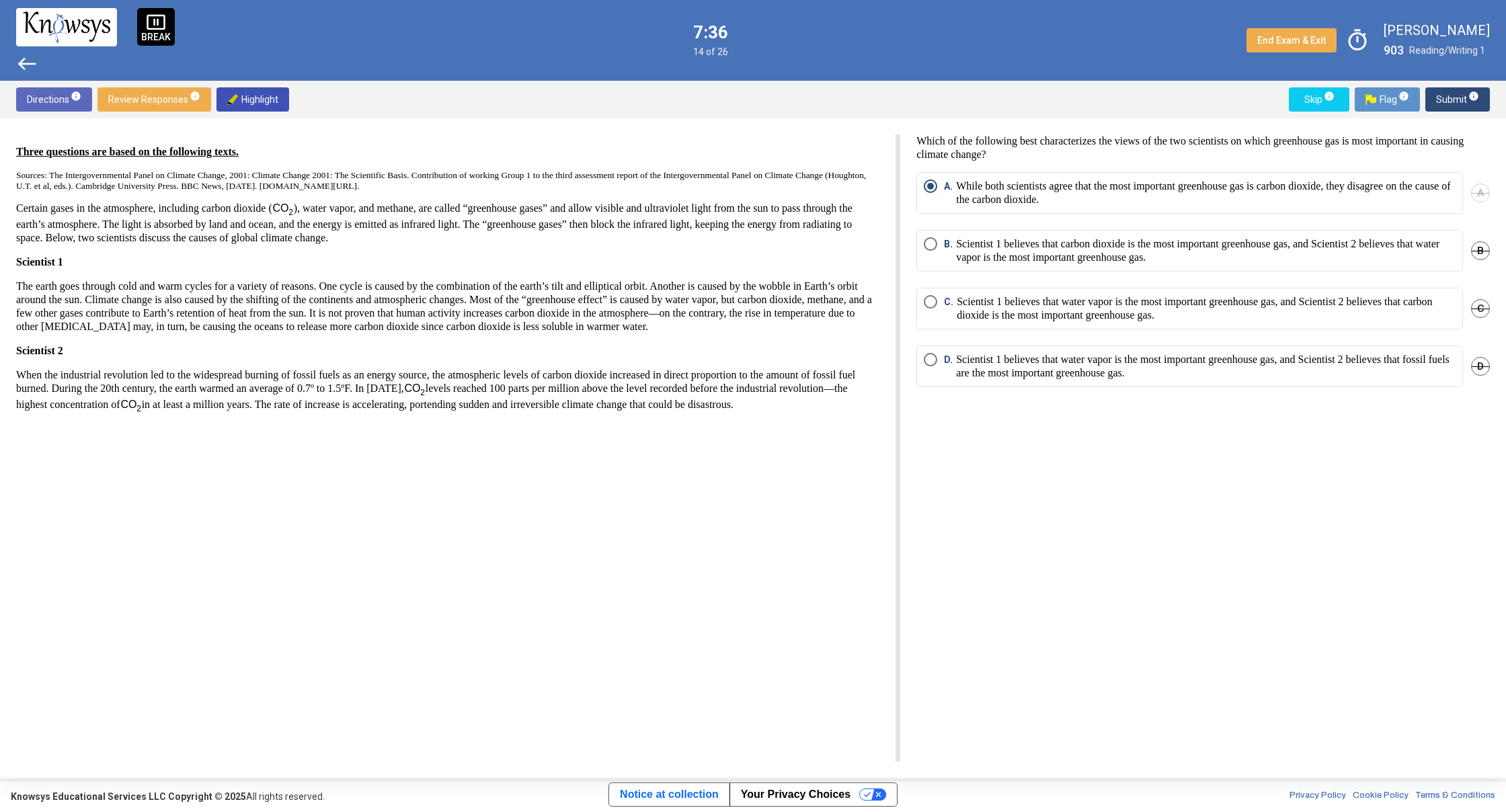
click at [1464, 107] on span "Submit info" at bounding box center [1457, 99] width 43 height 24
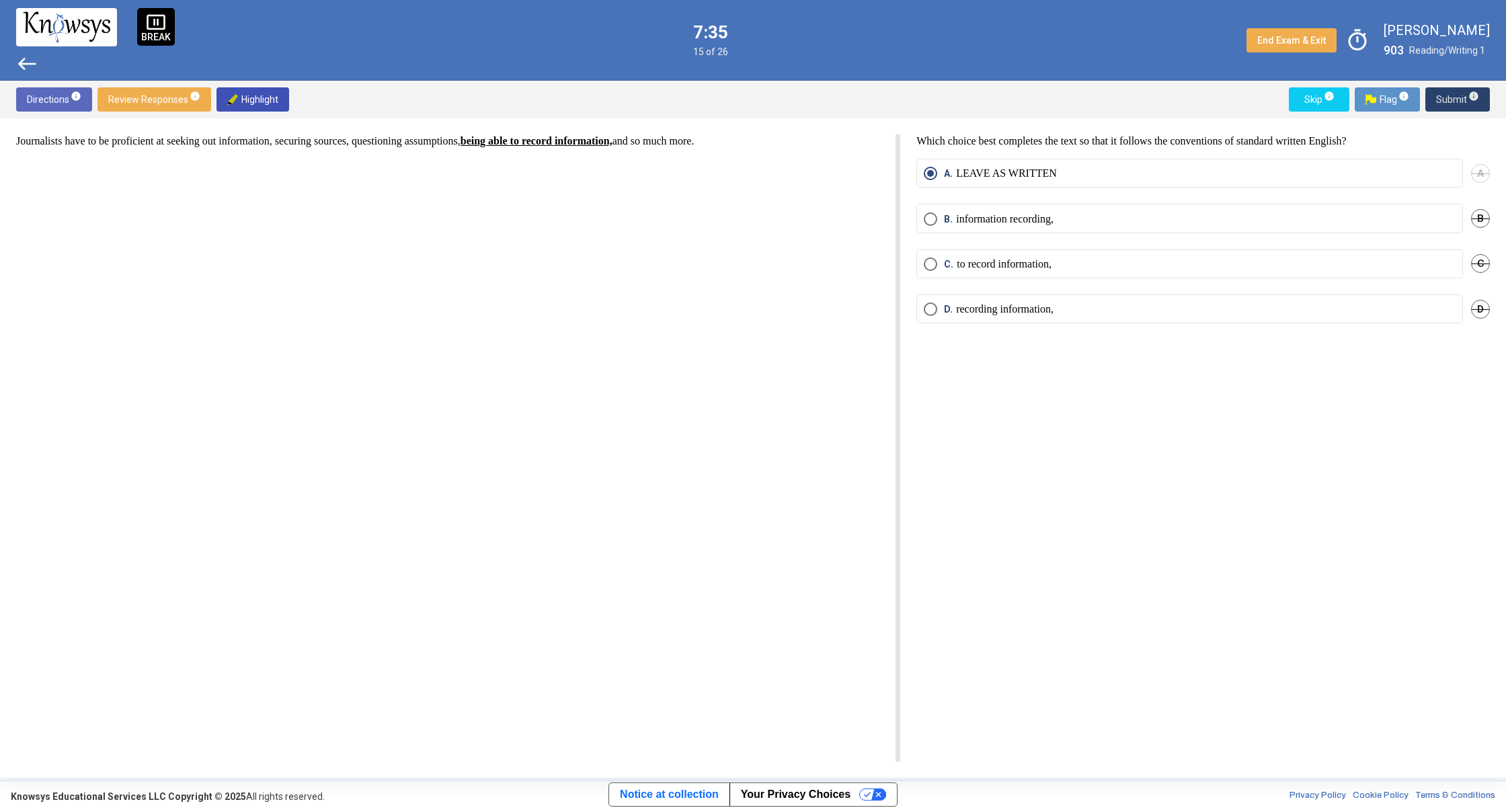
click at [1464, 107] on span "Submit info" at bounding box center [1457, 99] width 43 height 24
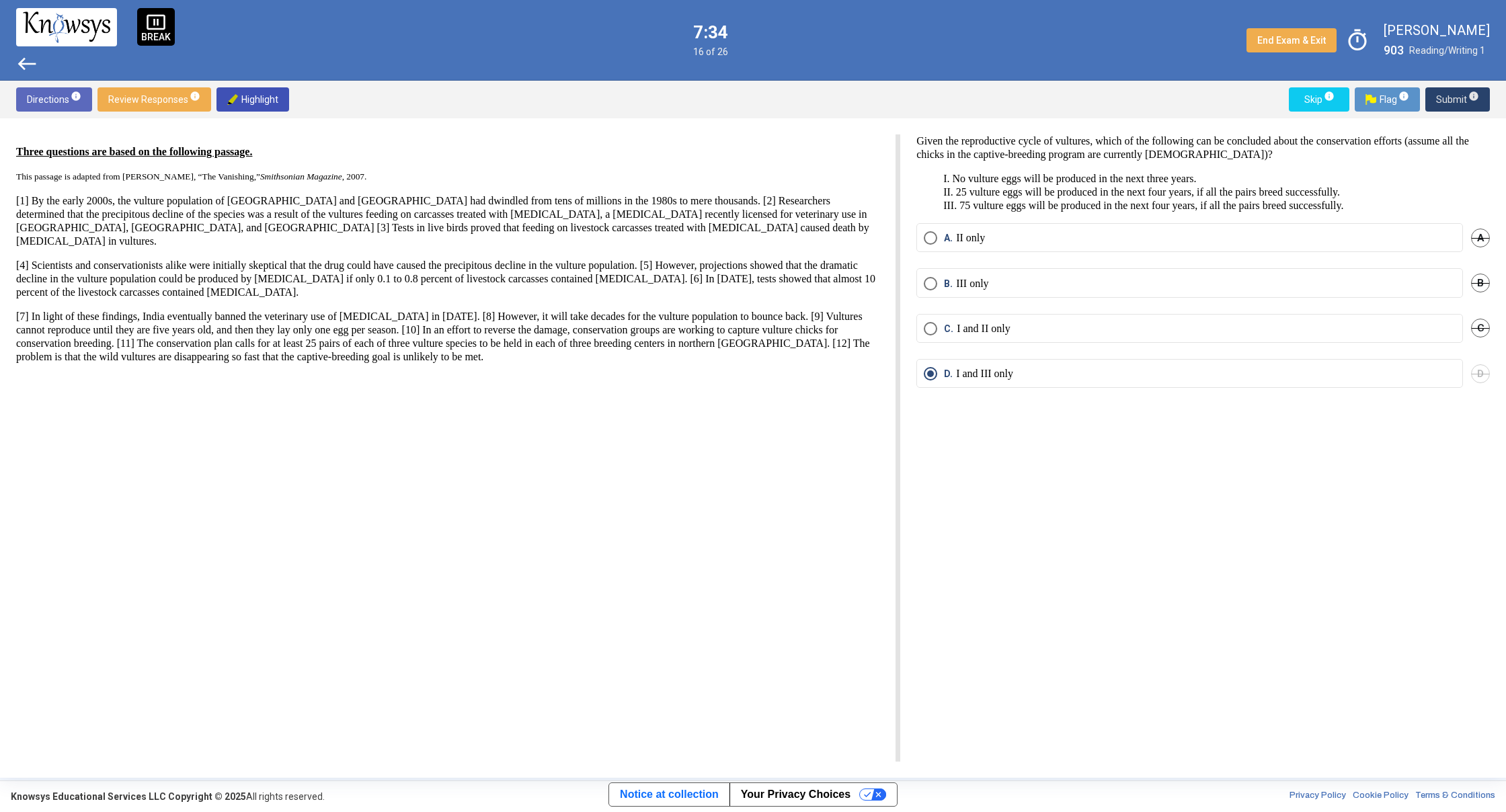
click at [1464, 107] on span "Submit info" at bounding box center [1457, 99] width 43 height 24
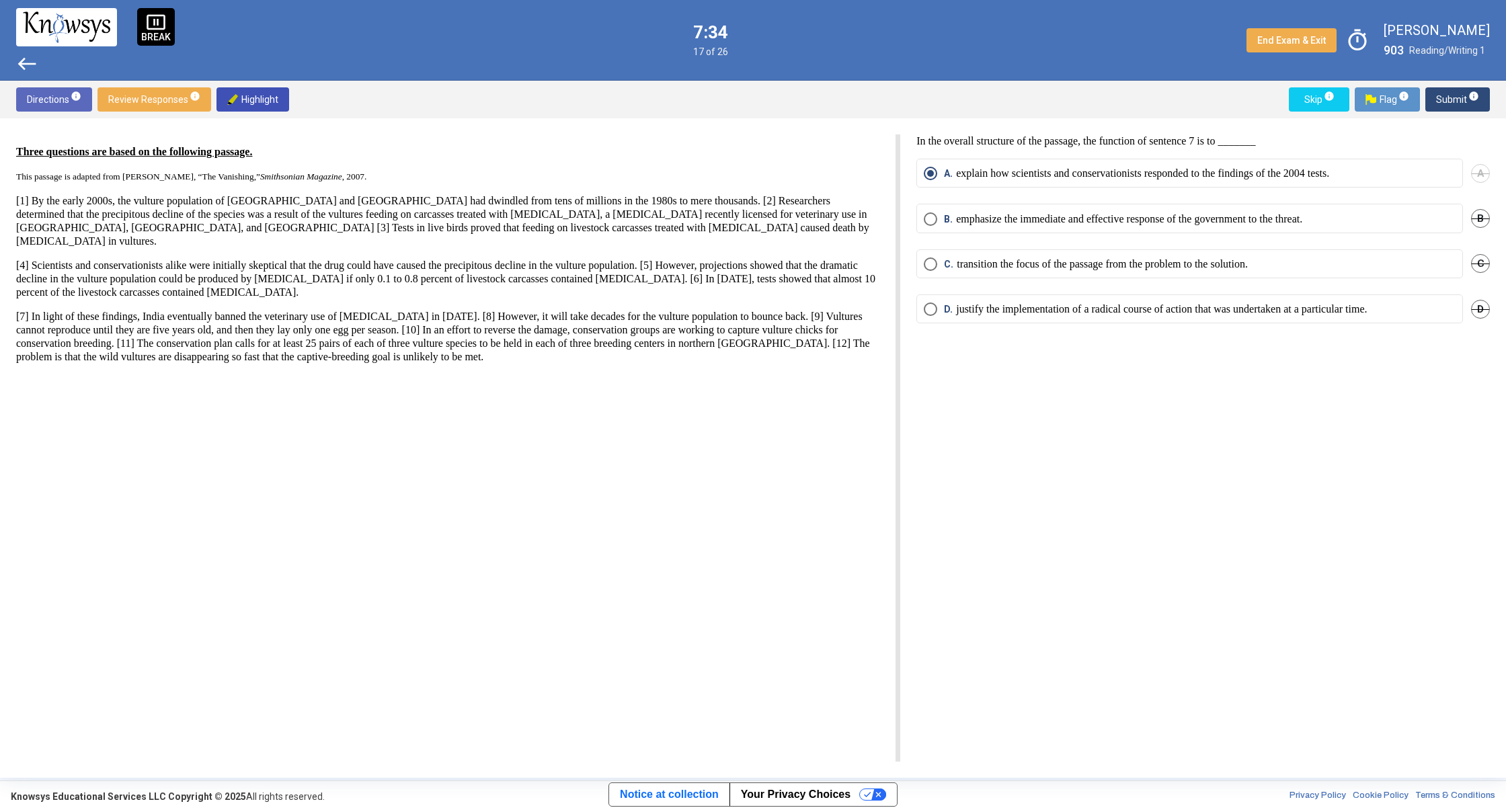
click at [1464, 107] on span "Submit info" at bounding box center [1457, 99] width 43 height 24
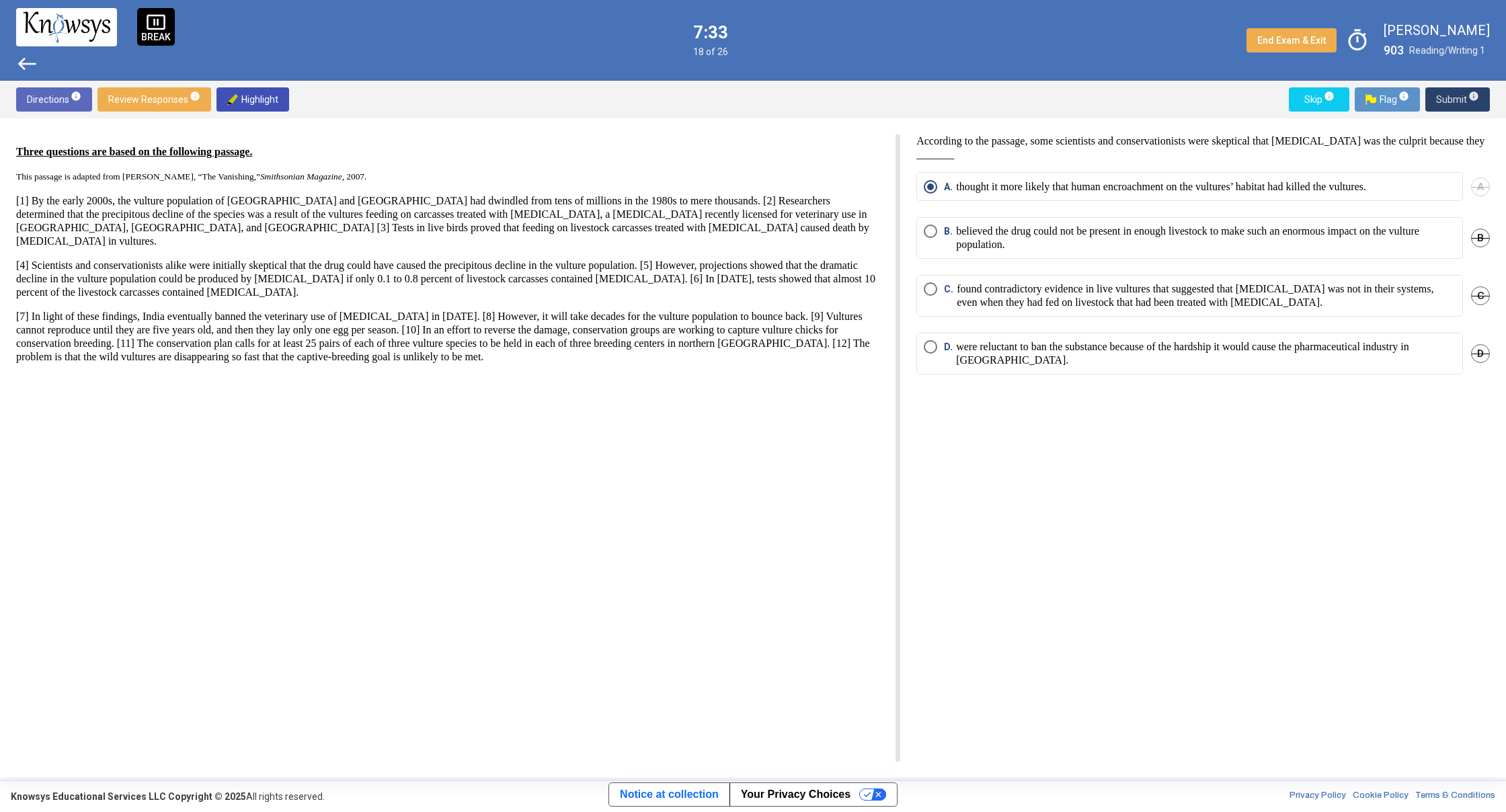
click at [1464, 107] on span "Submit info" at bounding box center [1457, 99] width 43 height 24
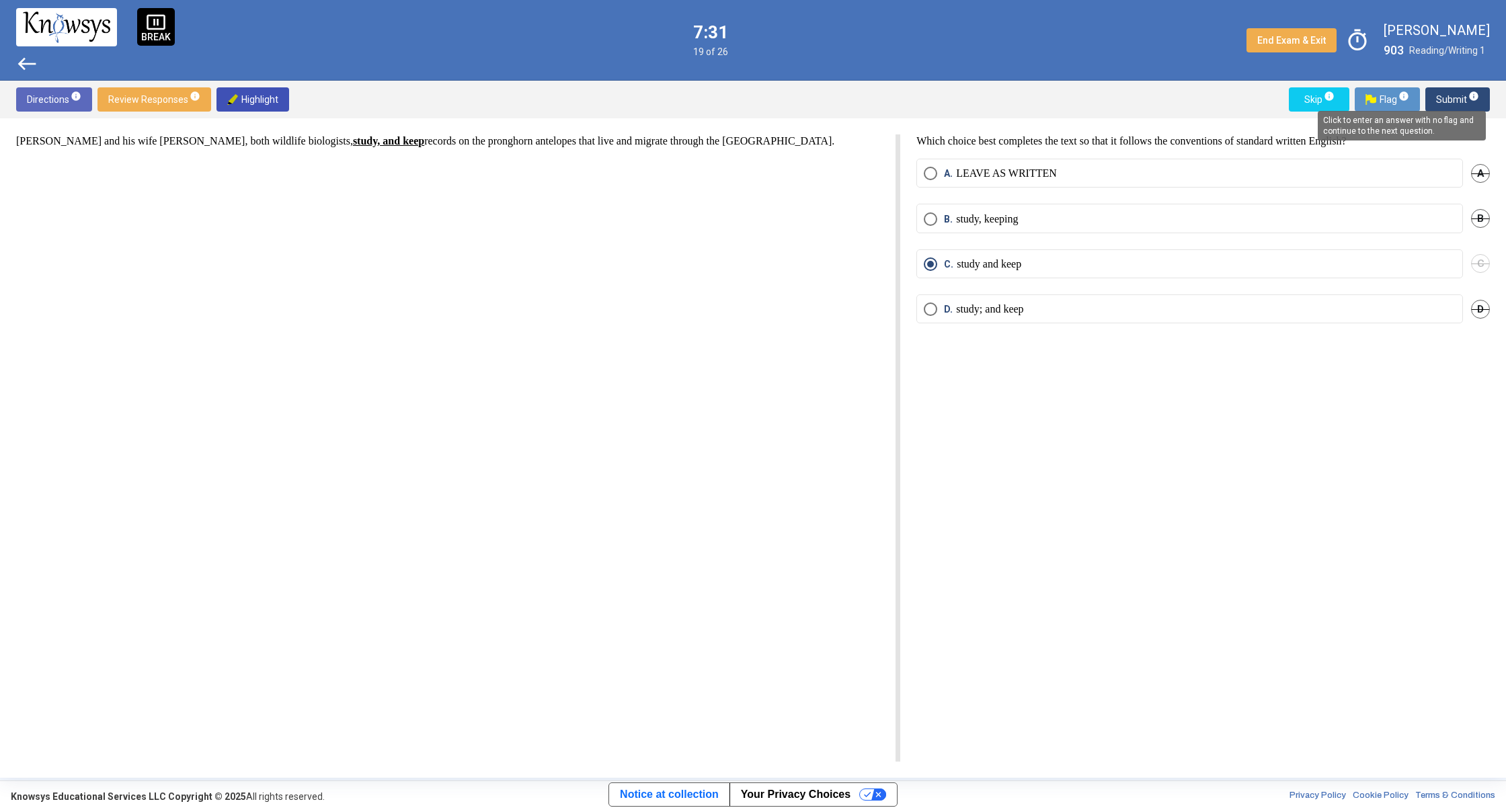
click at [1475, 94] on span "info" at bounding box center [1474, 96] width 11 height 11
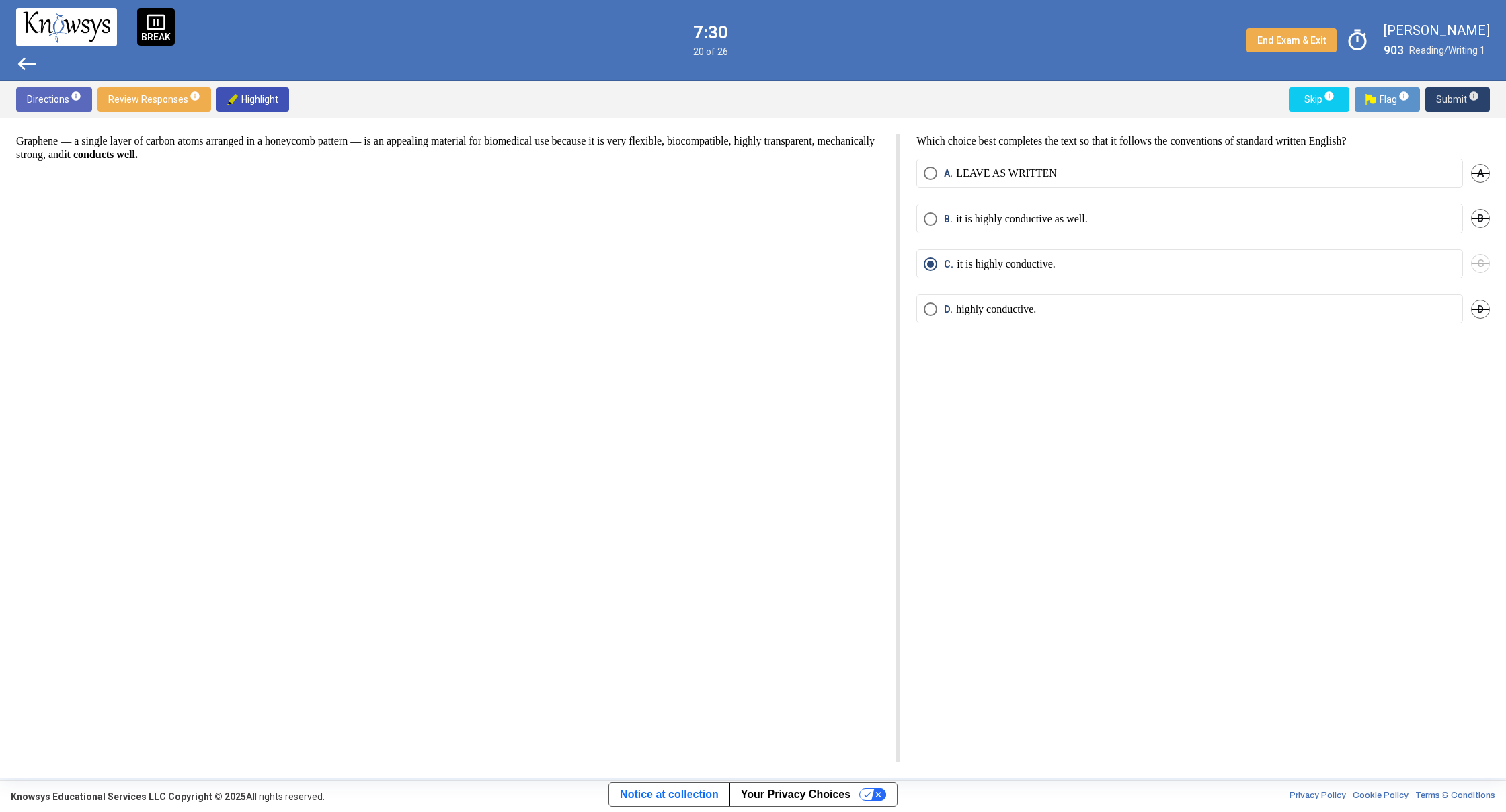
click at [1473, 102] on span "Submit info" at bounding box center [1457, 99] width 43 height 24
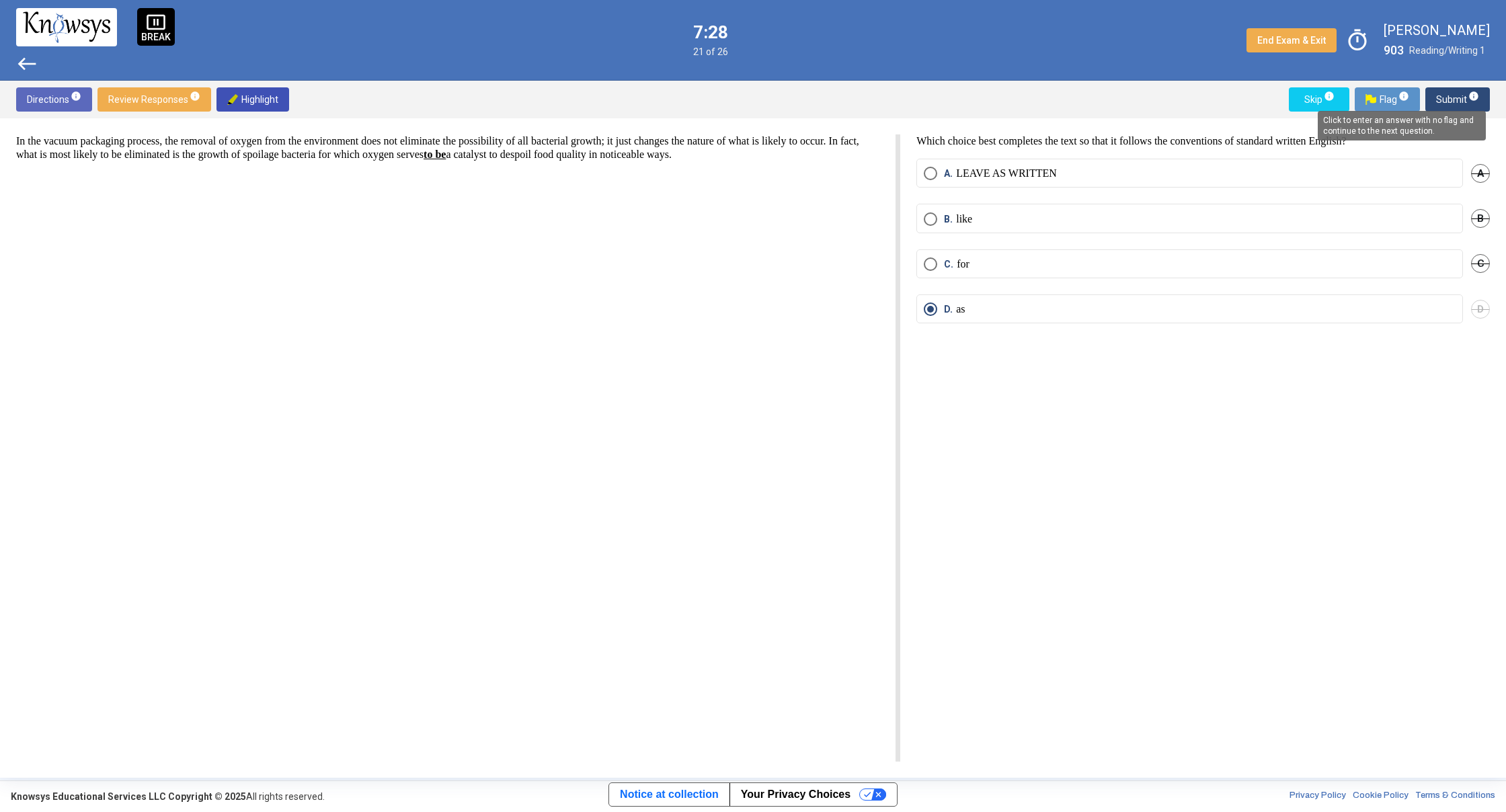
click at [1476, 104] on mat-tooltip-component "Click to enter an answer with no flag and continue to the next question." at bounding box center [1401, 126] width 186 height 49
click at [1485, 98] on button "Submit info" at bounding box center [1457, 99] width 65 height 24
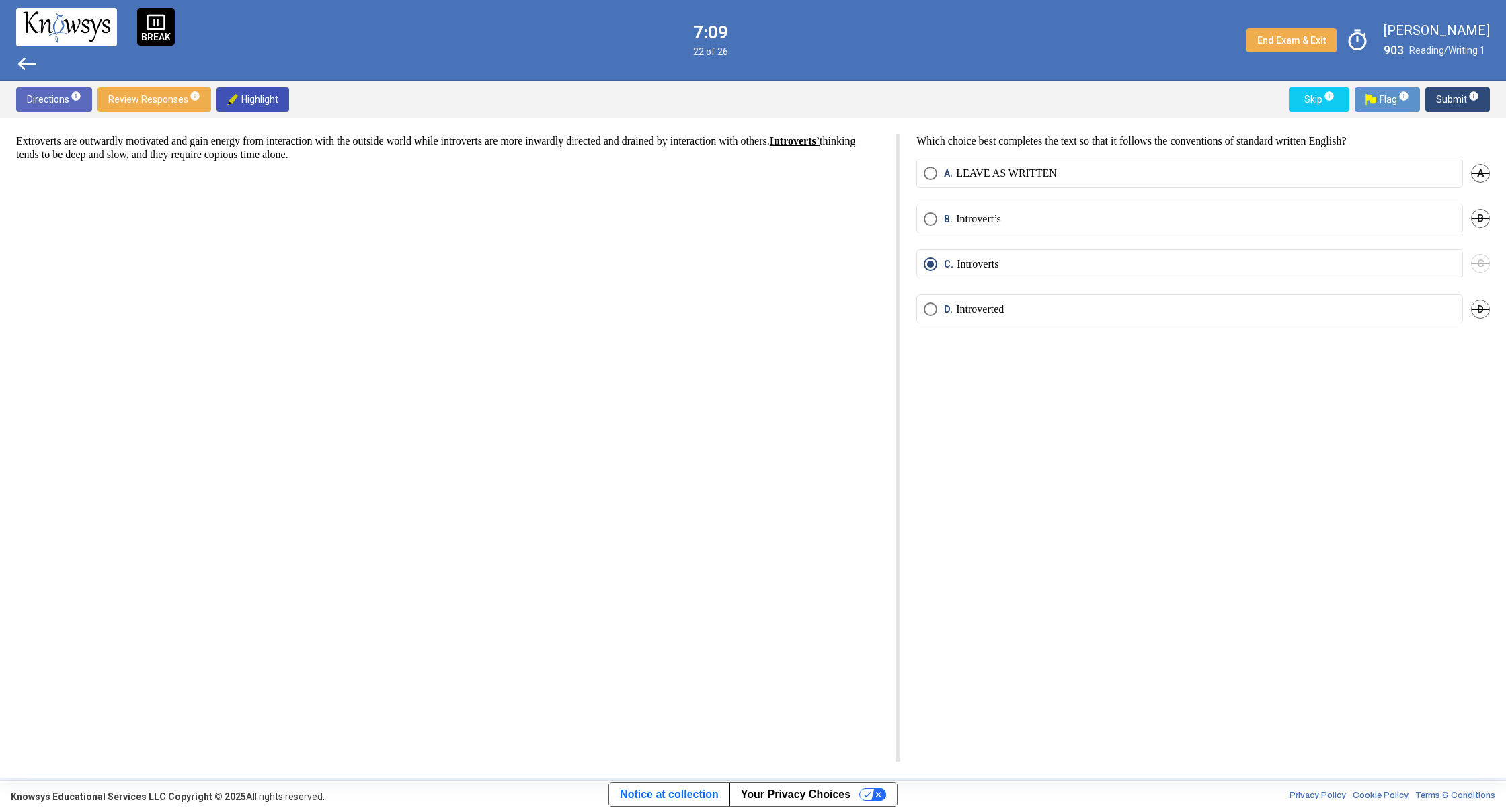
drag, startPoint x: 547, startPoint y: 141, endPoint x: 766, endPoint y: 161, distance: 219.9
click at [766, 161] on p "Extroverts are outwardly motivated and gain energy from interaction with the ou…" at bounding box center [448, 148] width 863 height 27
click at [928, 312] on span "Select an option" at bounding box center [930, 308] width 13 height 13
click at [27, 68] on span "west" at bounding box center [27, 63] width 21 height 21
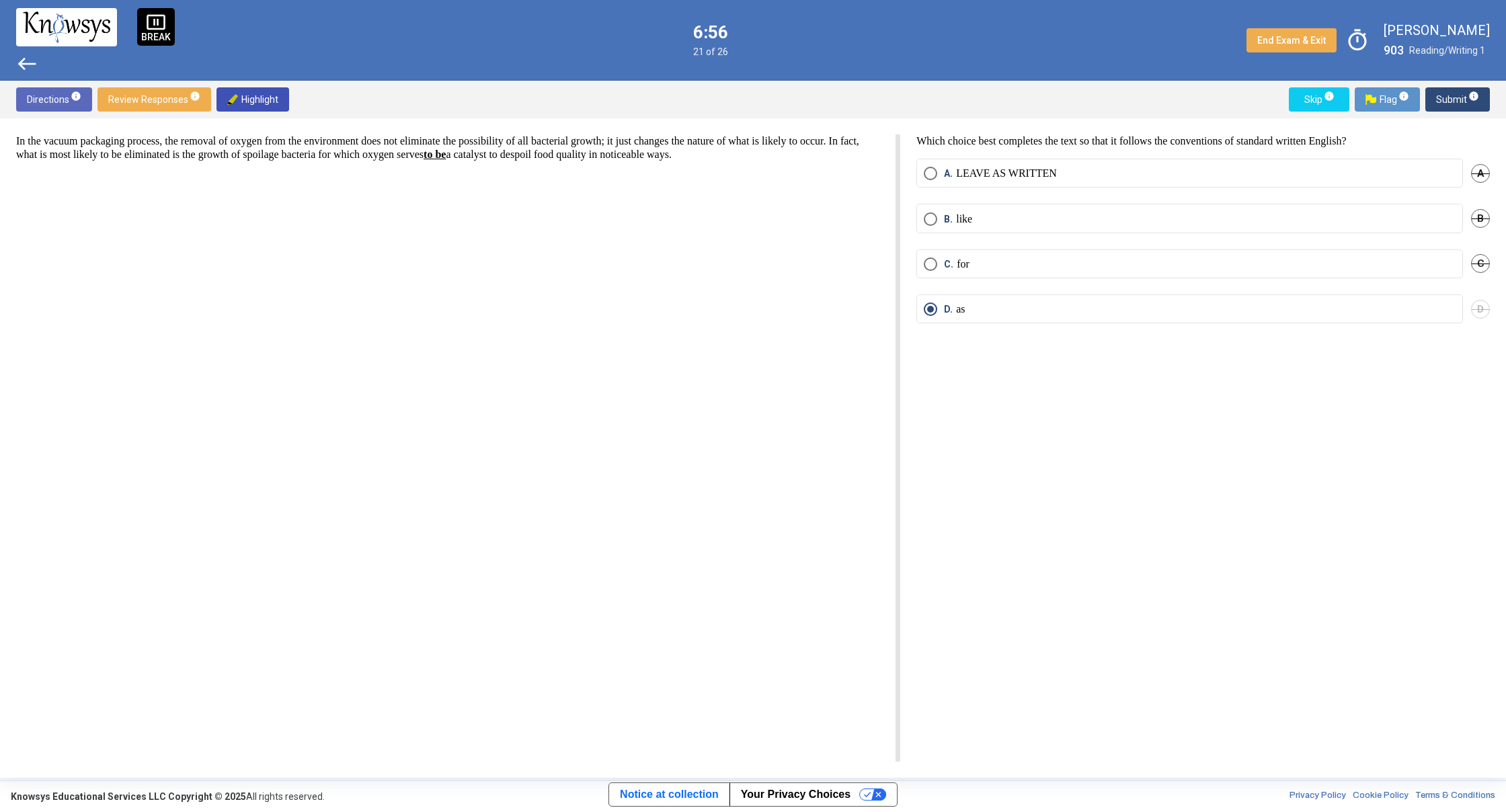
click at [19, 53] on span "west" at bounding box center [27, 63] width 21 height 21
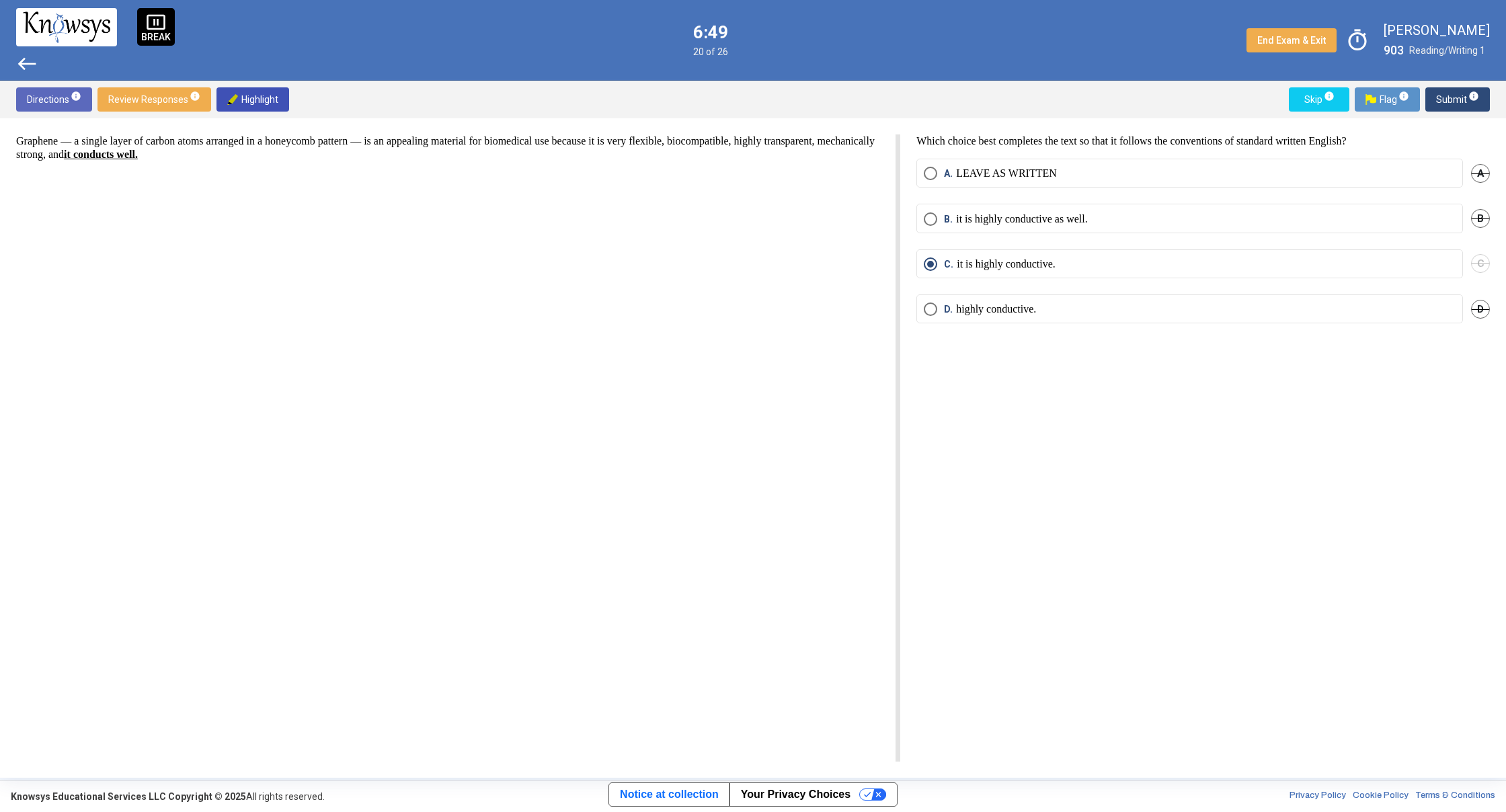
click at [30, 65] on span "west" at bounding box center [27, 63] width 21 height 21
click at [35, 67] on span "west" at bounding box center [27, 63] width 21 height 21
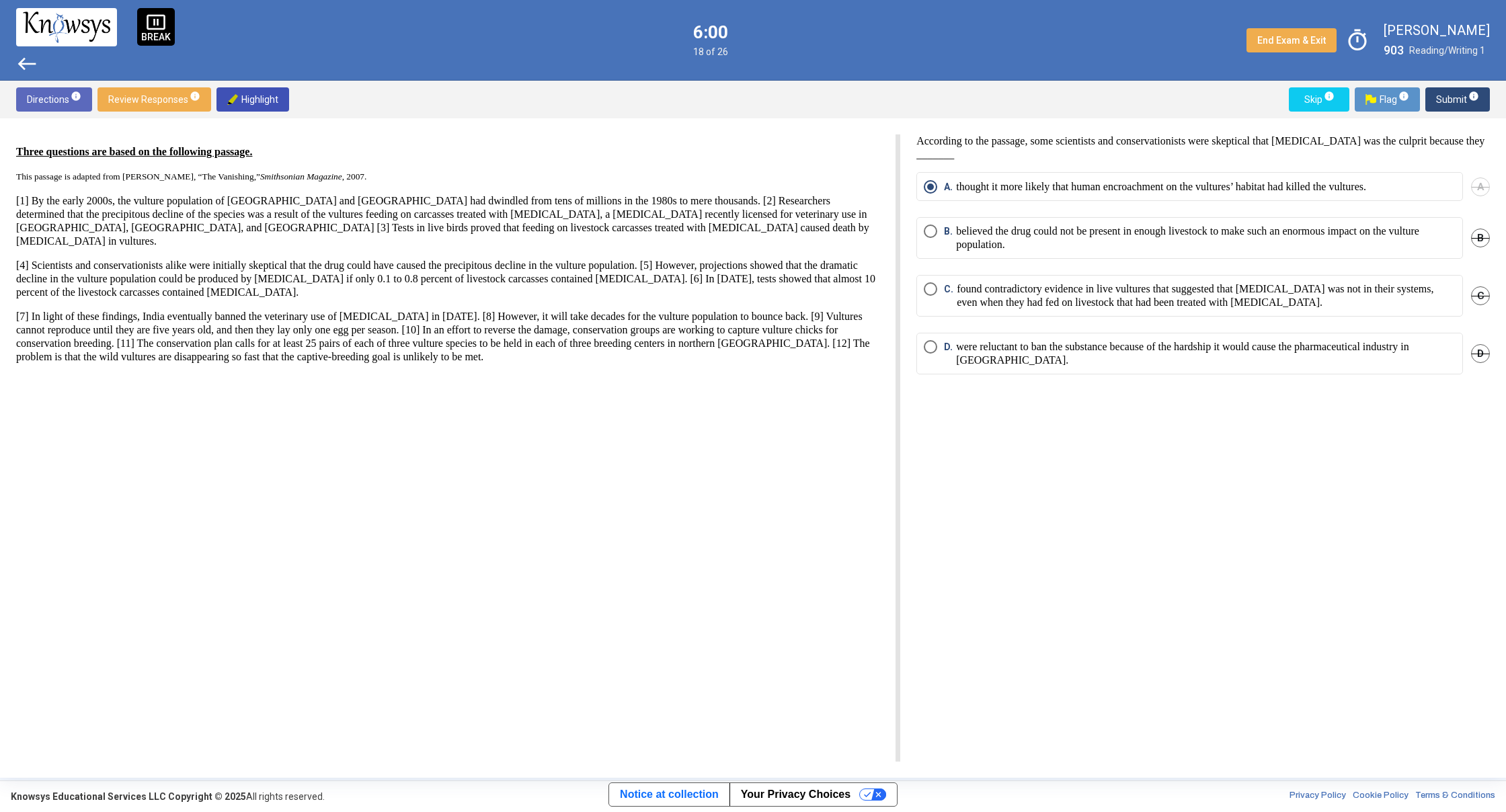
click at [934, 218] on mat-radio-button "B. believed the drug could not be present in enough livestock to make such an e…" at bounding box center [1189, 238] width 547 height 42
click at [941, 240] on span "B. believed the drug could not be present in enough livestock to make such an e…" at bounding box center [1196, 238] width 519 height 27
click at [1449, 107] on span "Submit info" at bounding box center [1457, 99] width 43 height 24
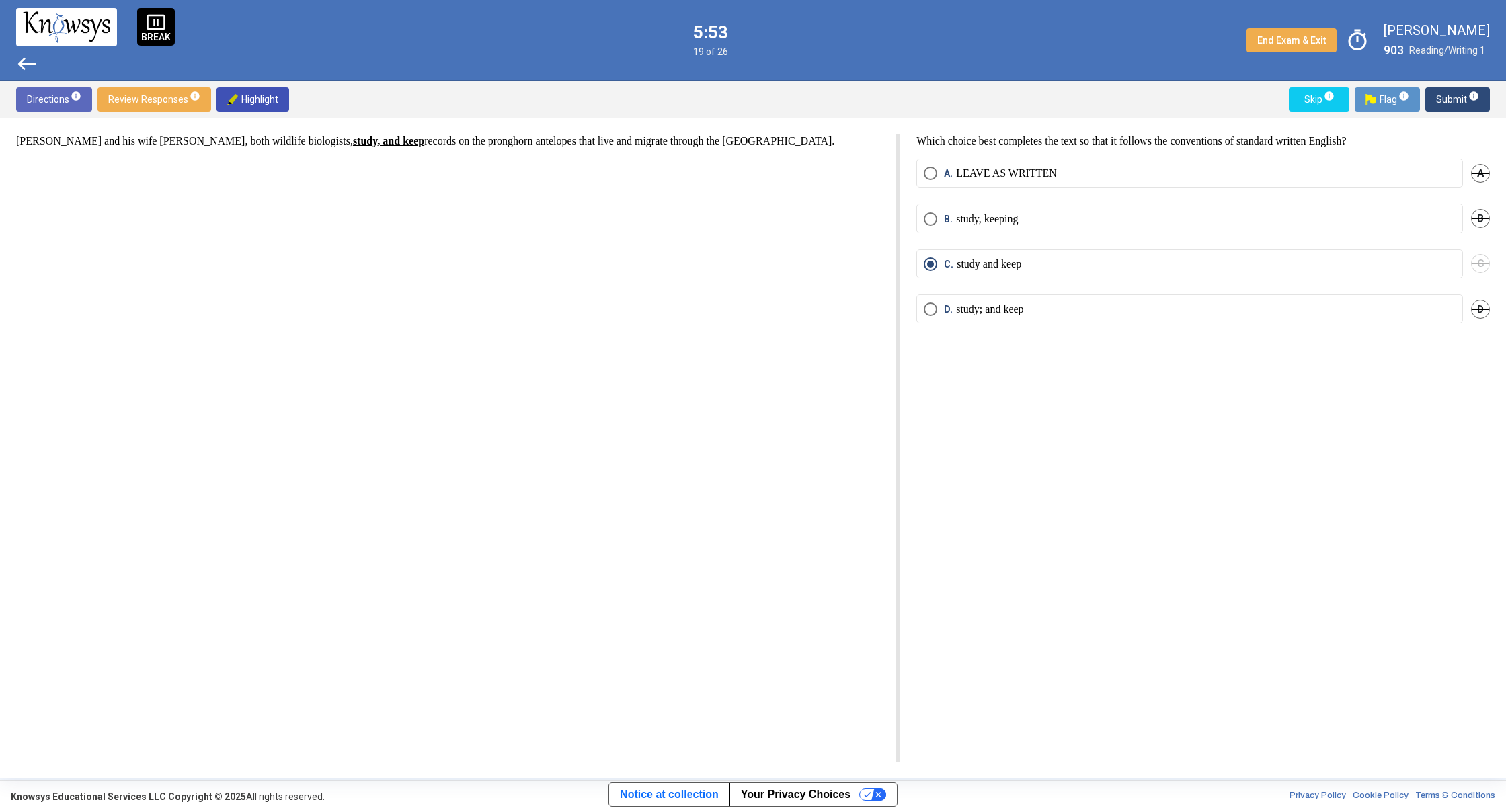
click at [29, 67] on span "west" at bounding box center [27, 63] width 21 height 21
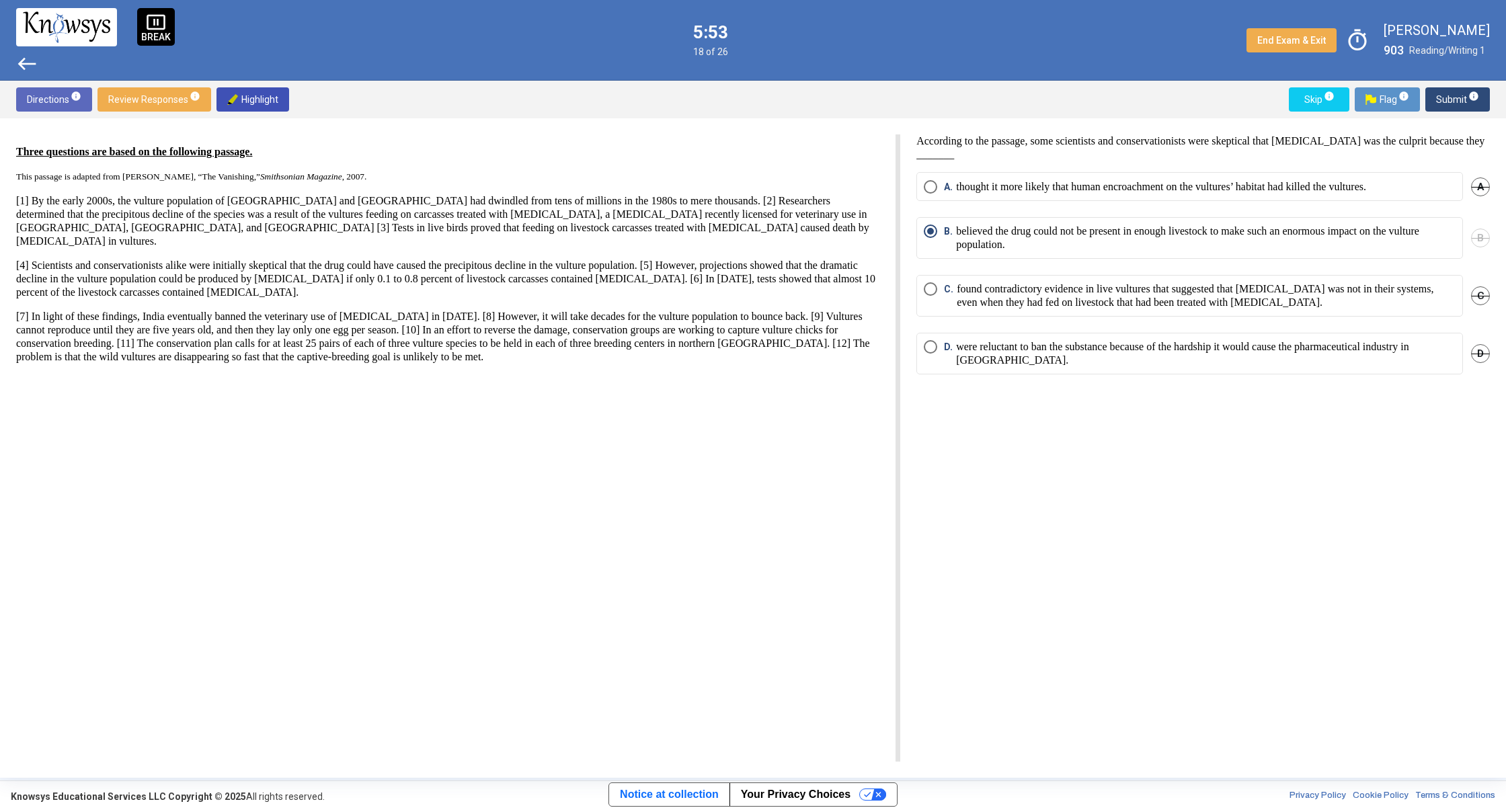
click at [29, 67] on span "west" at bounding box center [27, 63] width 21 height 21
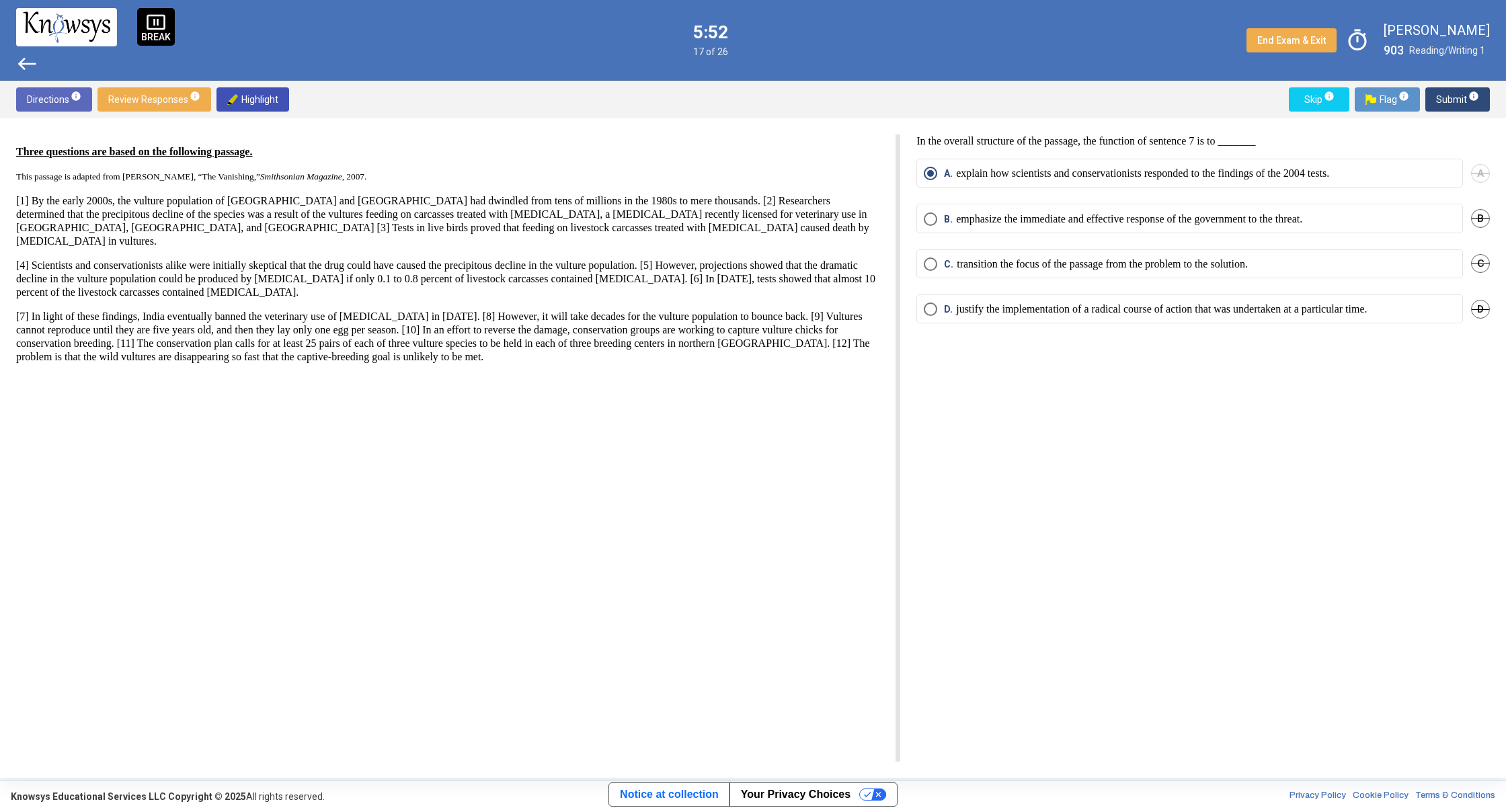
click at [29, 67] on span "west" at bounding box center [27, 63] width 21 height 21
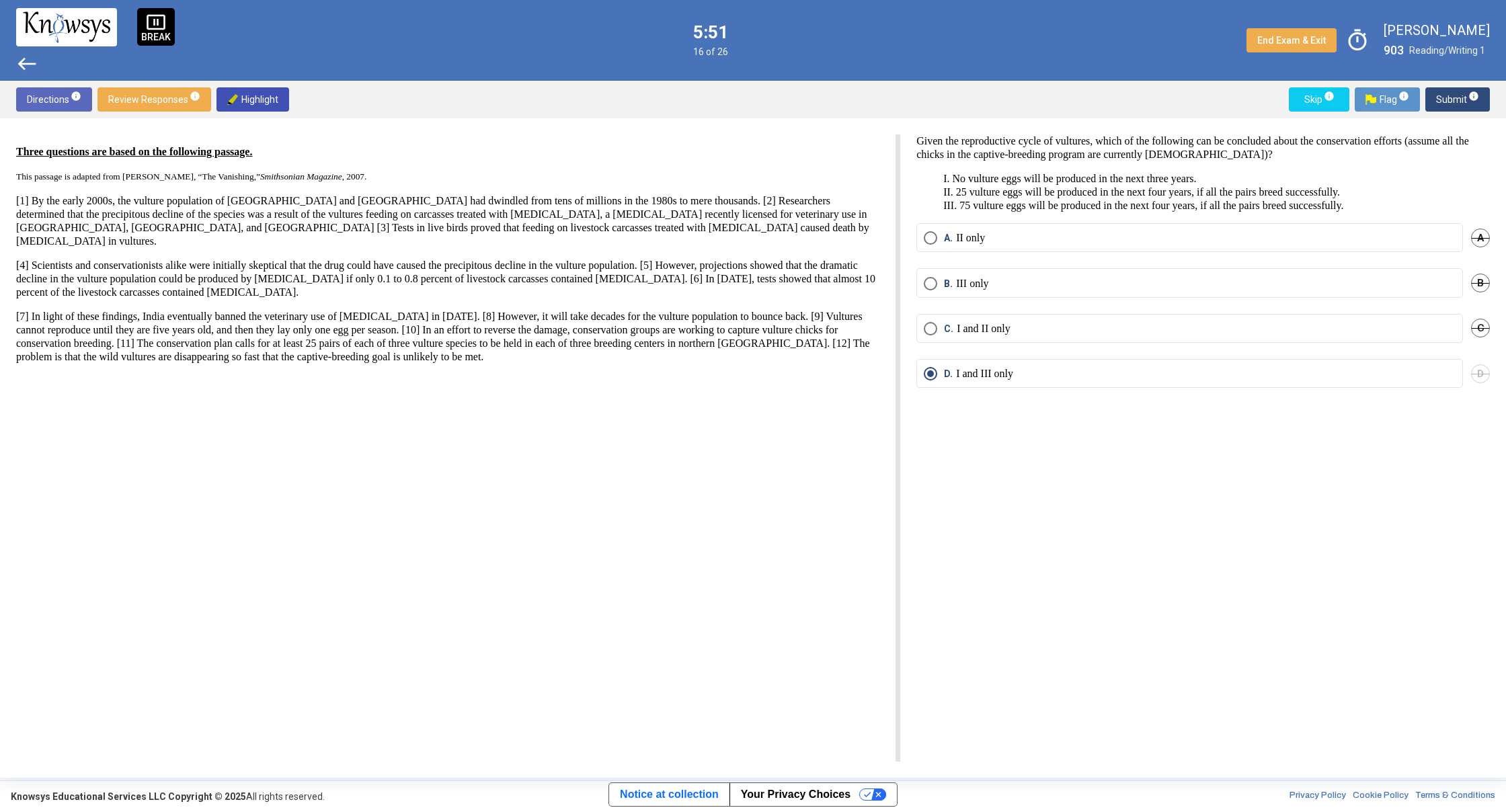
click at [29, 67] on span "west" at bounding box center [27, 63] width 21 height 21
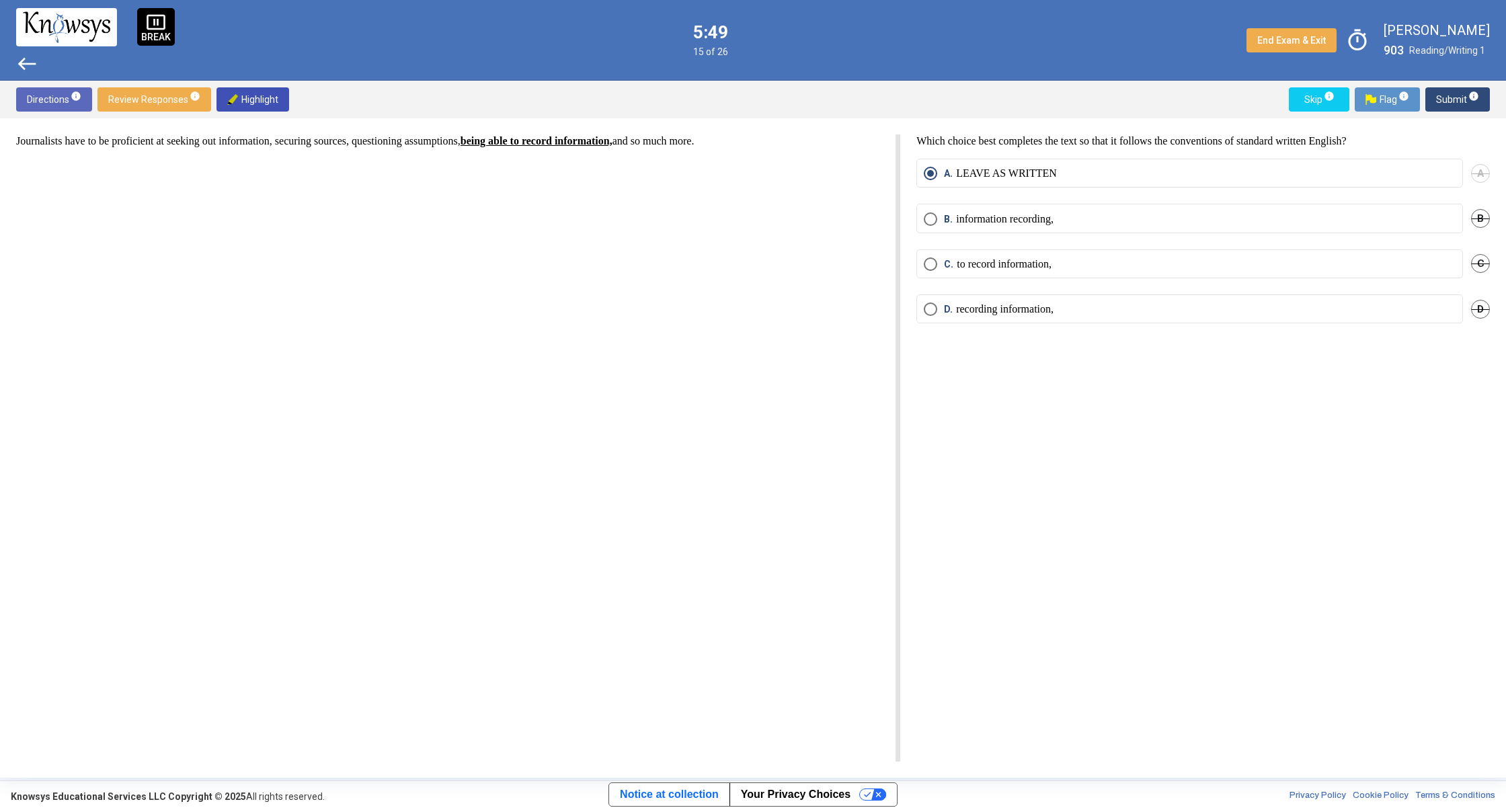
click at [29, 67] on span "west" at bounding box center [27, 63] width 21 height 21
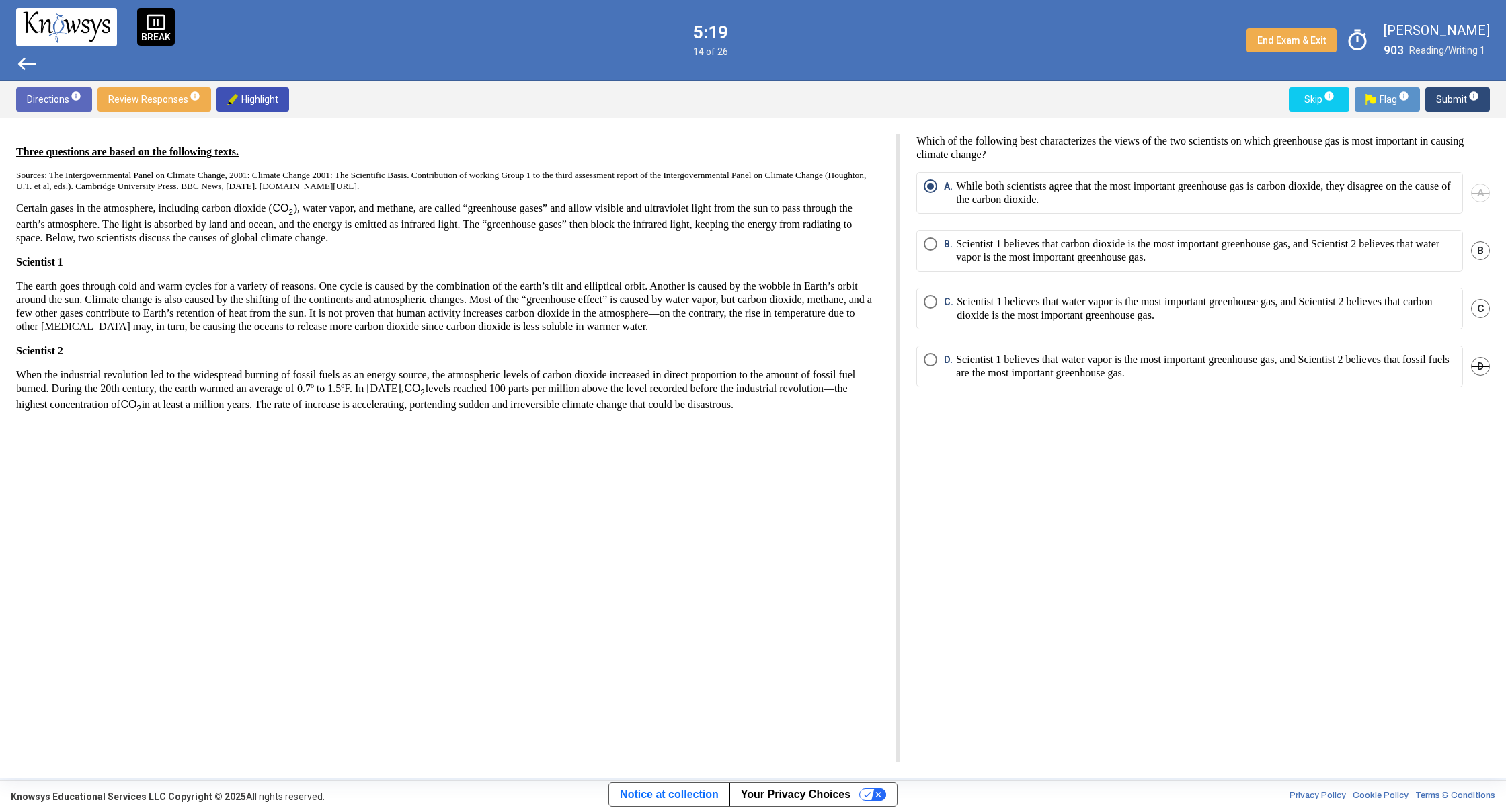
click at [29, 54] on span "west" at bounding box center [27, 63] width 21 height 21
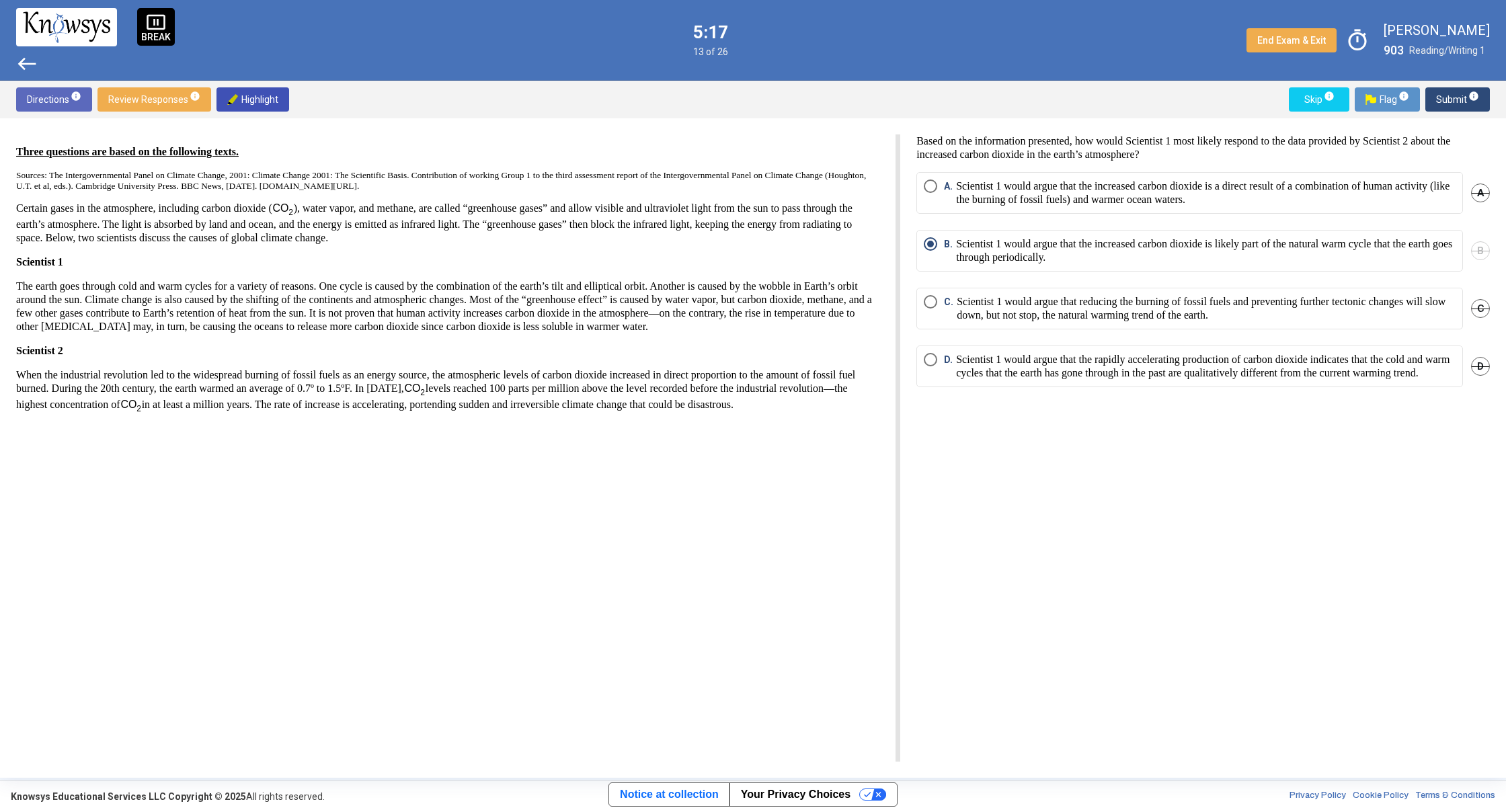
click at [28, 53] on span "west" at bounding box center [27, 63] width 21 height 21
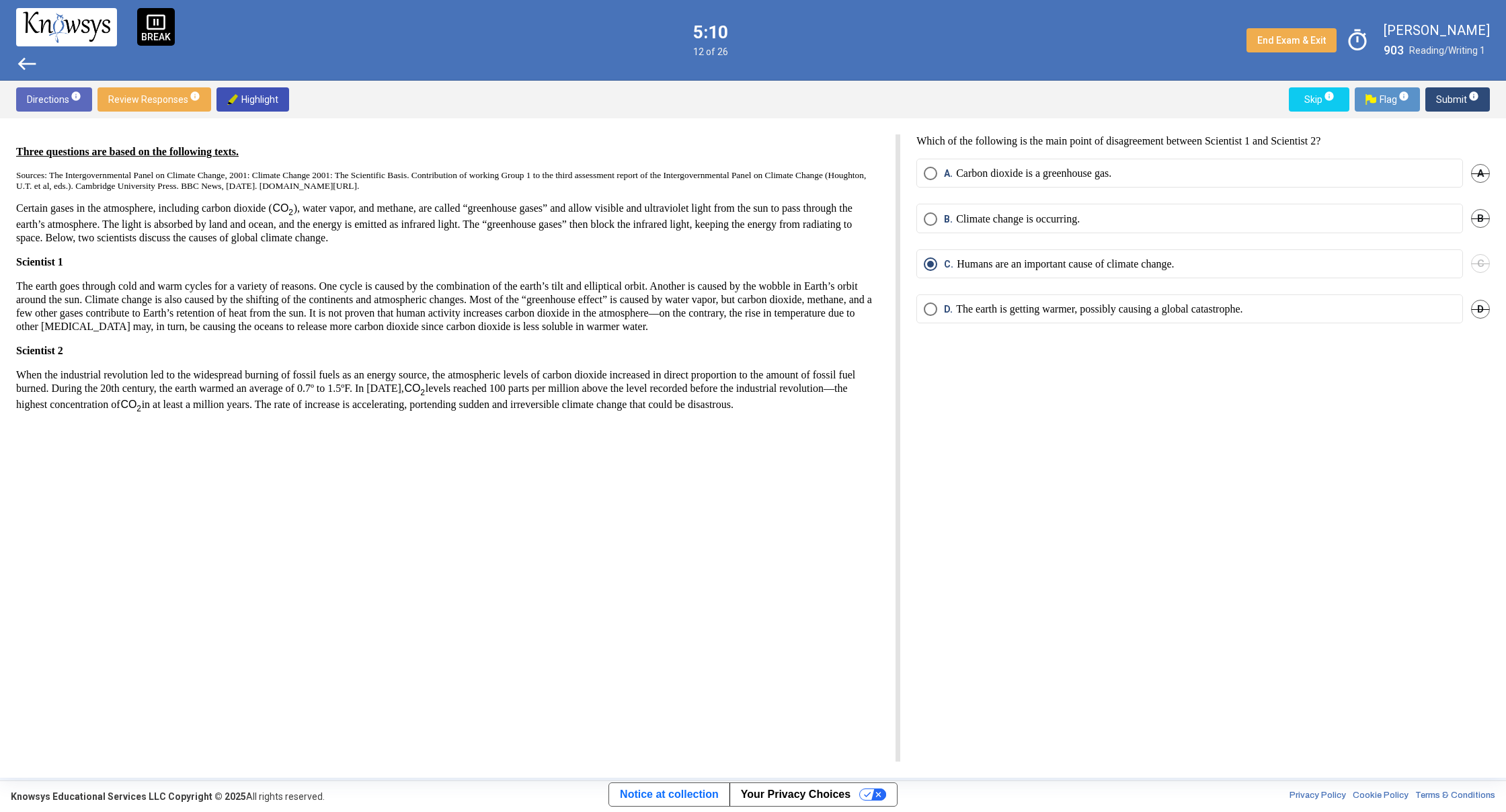
click at [30, 53] on span "west" at bounding box center [27, 63] width 21 height 21
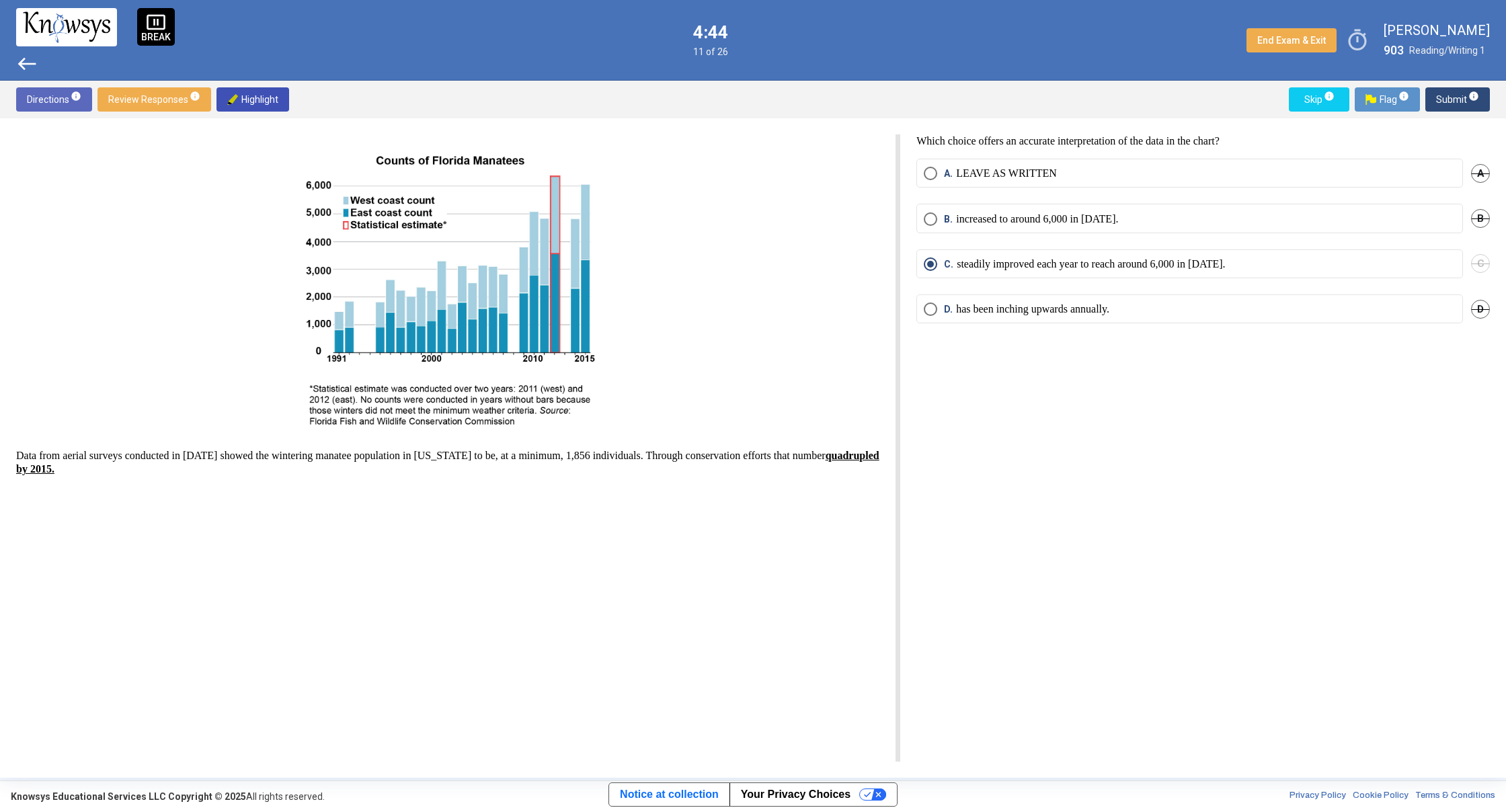
click at [22, 69] on span "west" at bounding box center [27, 63] width 21 height 21
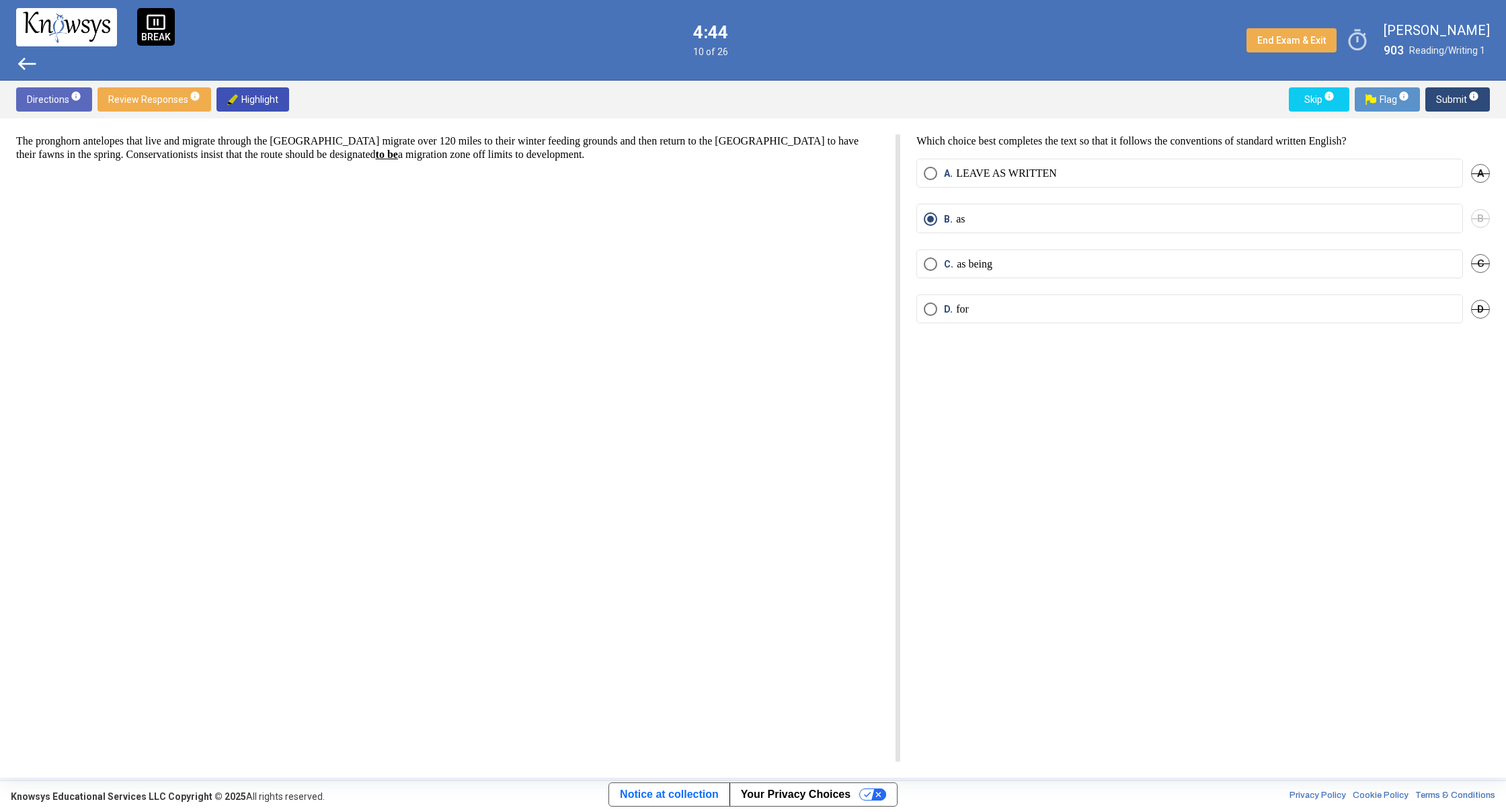
click at [22, 69] on span "west" at bounding box center [27, 63] width 21 height 21
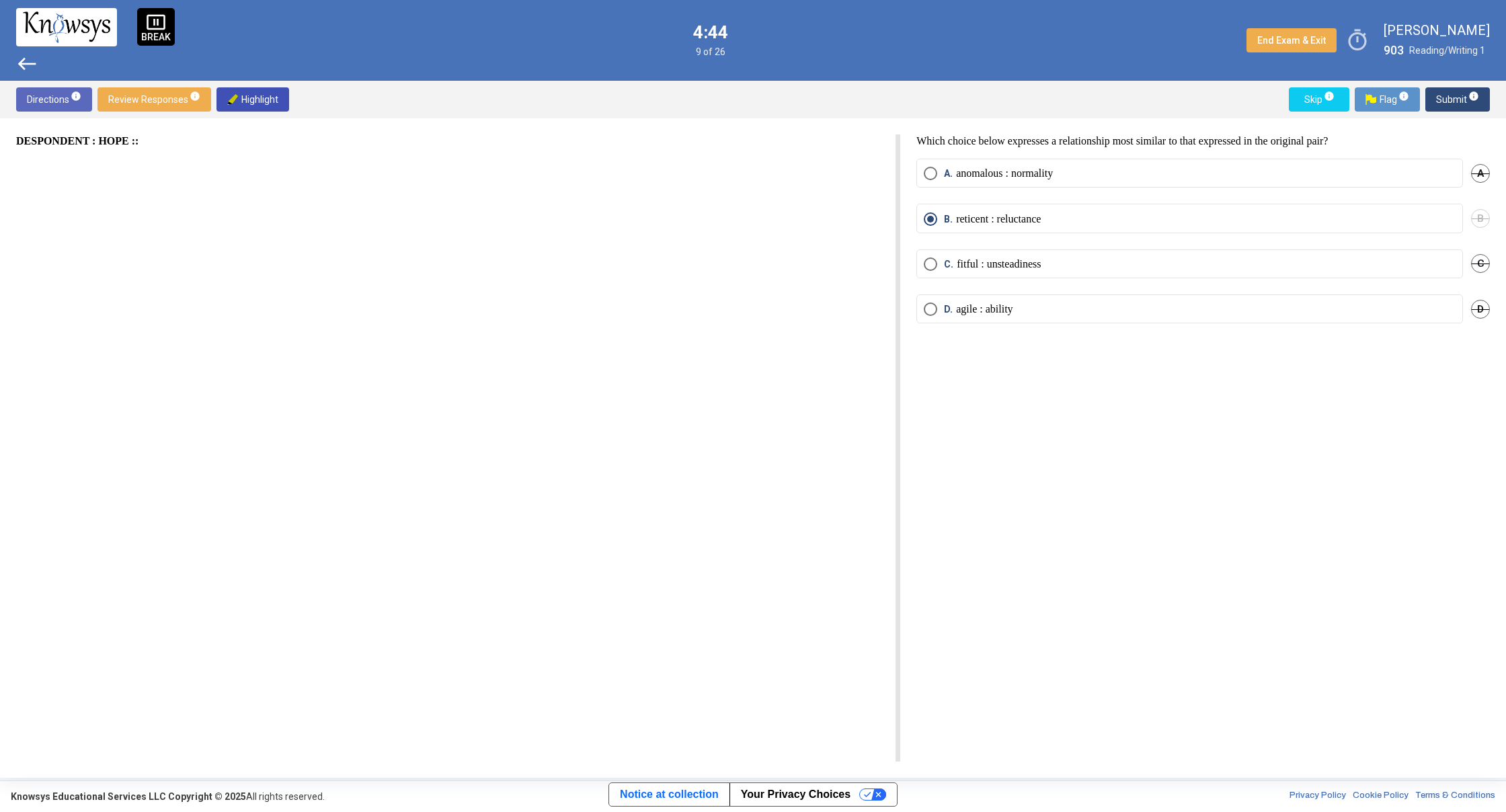
click at [22, 69] on span "west" at bounding box center [27, 63] width 21 height 21
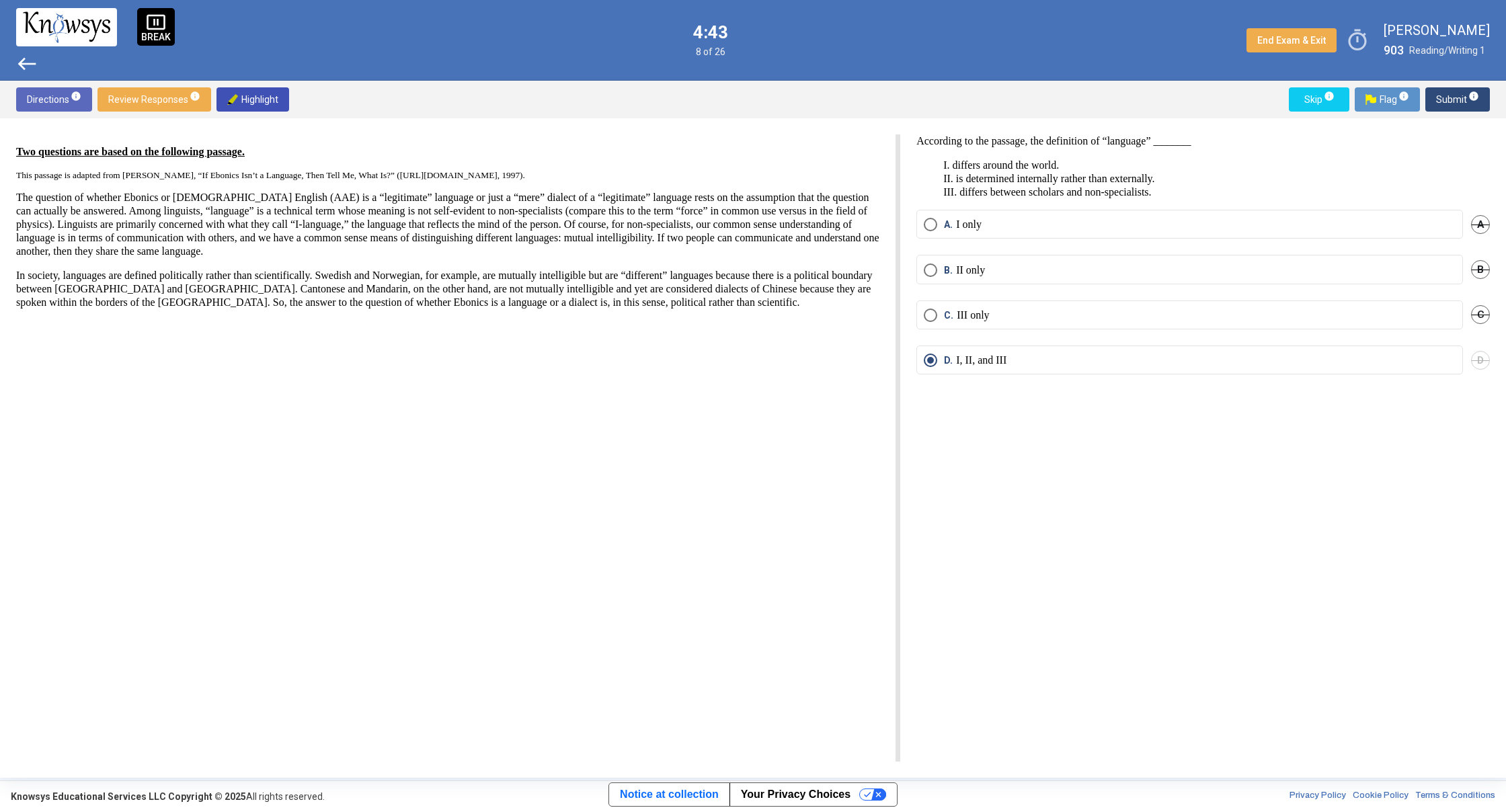
click at [22, 69] on span "west" at bounding box center [27, 63] width 21 height 21
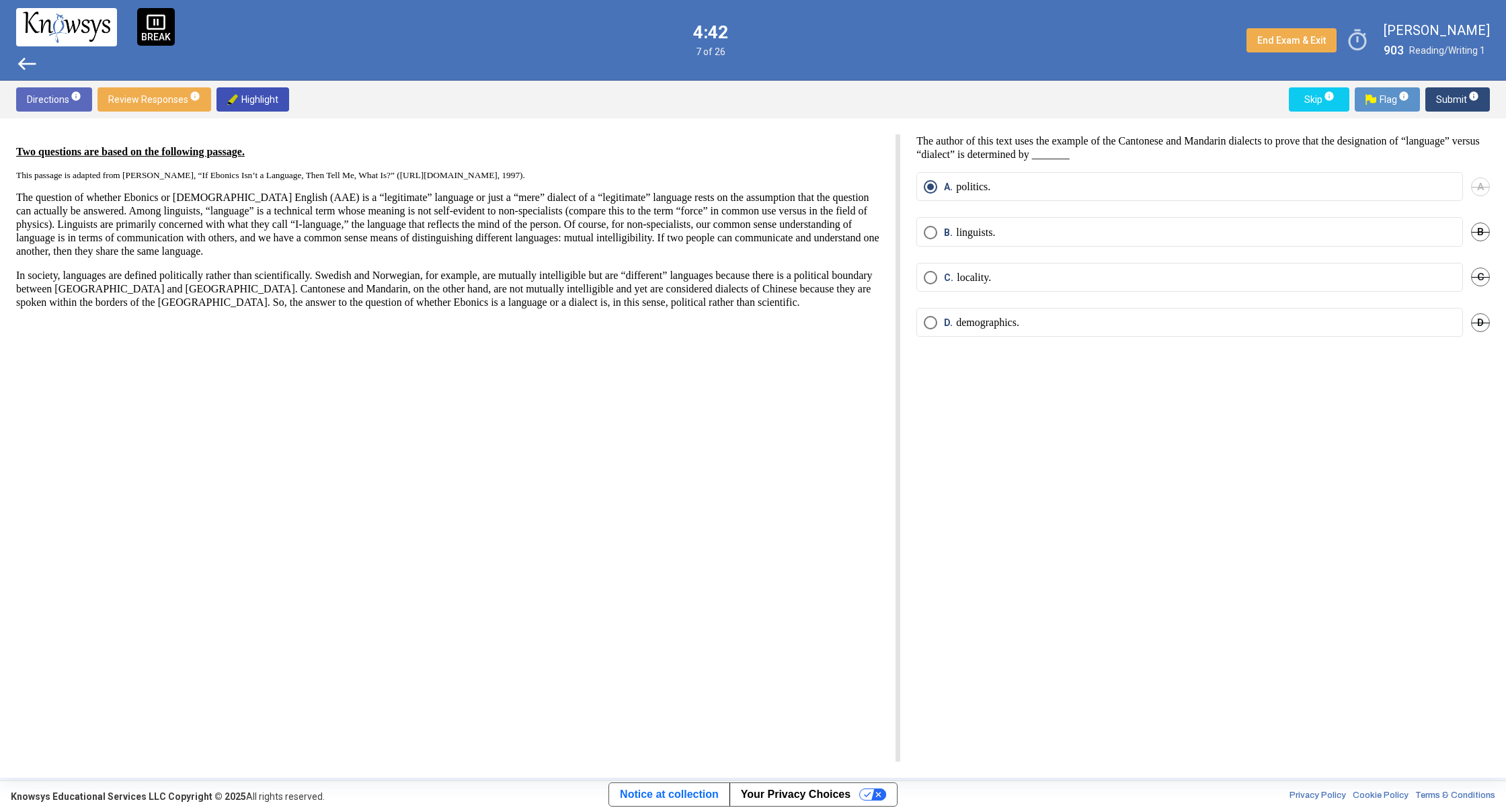
click at [22, 68] on span "west" at bounding box center [27, 63] width 21 height 21
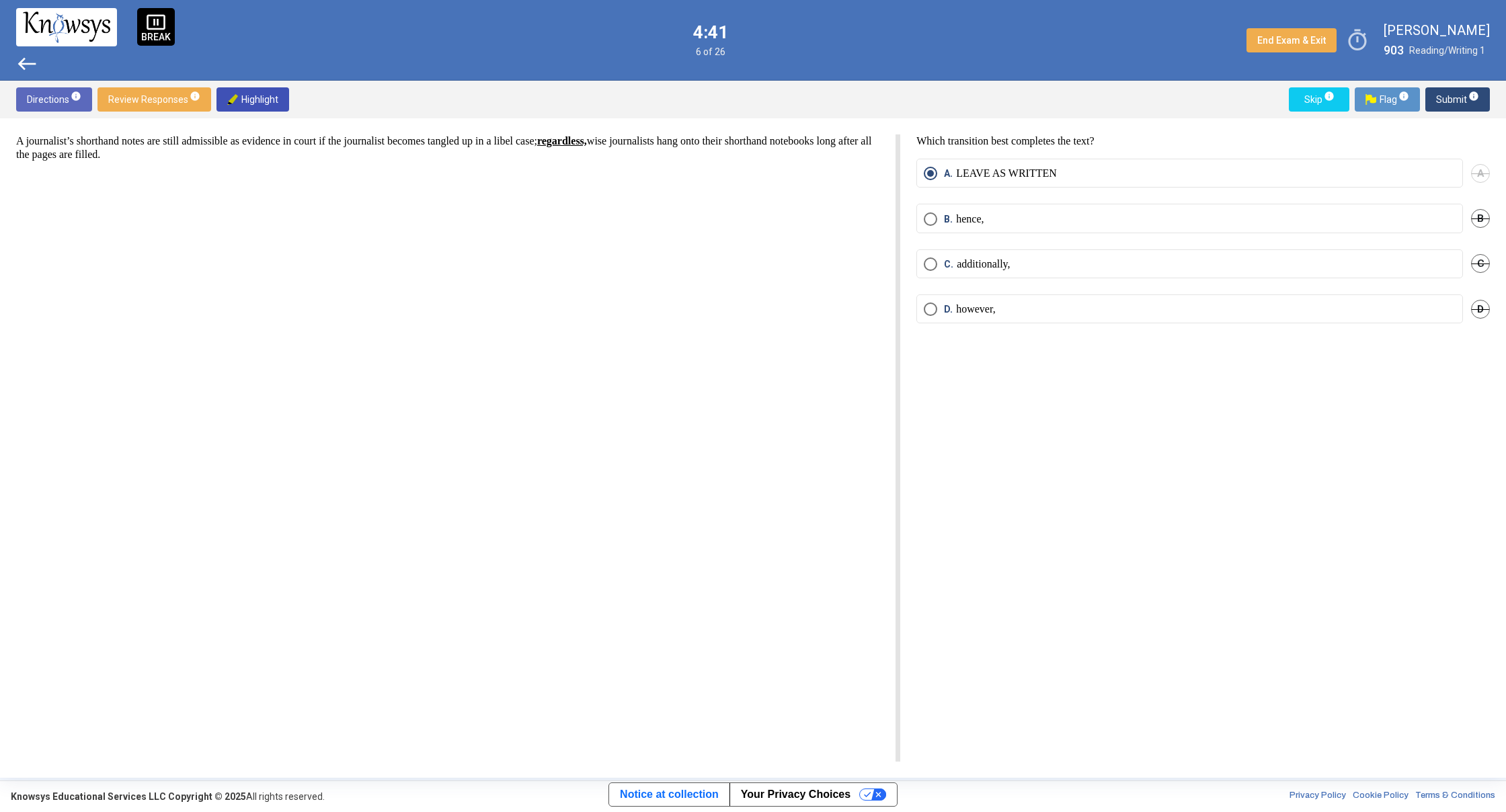
click at [22, 68] on span "west" at bounding box center [27, 63] width 21 height 21
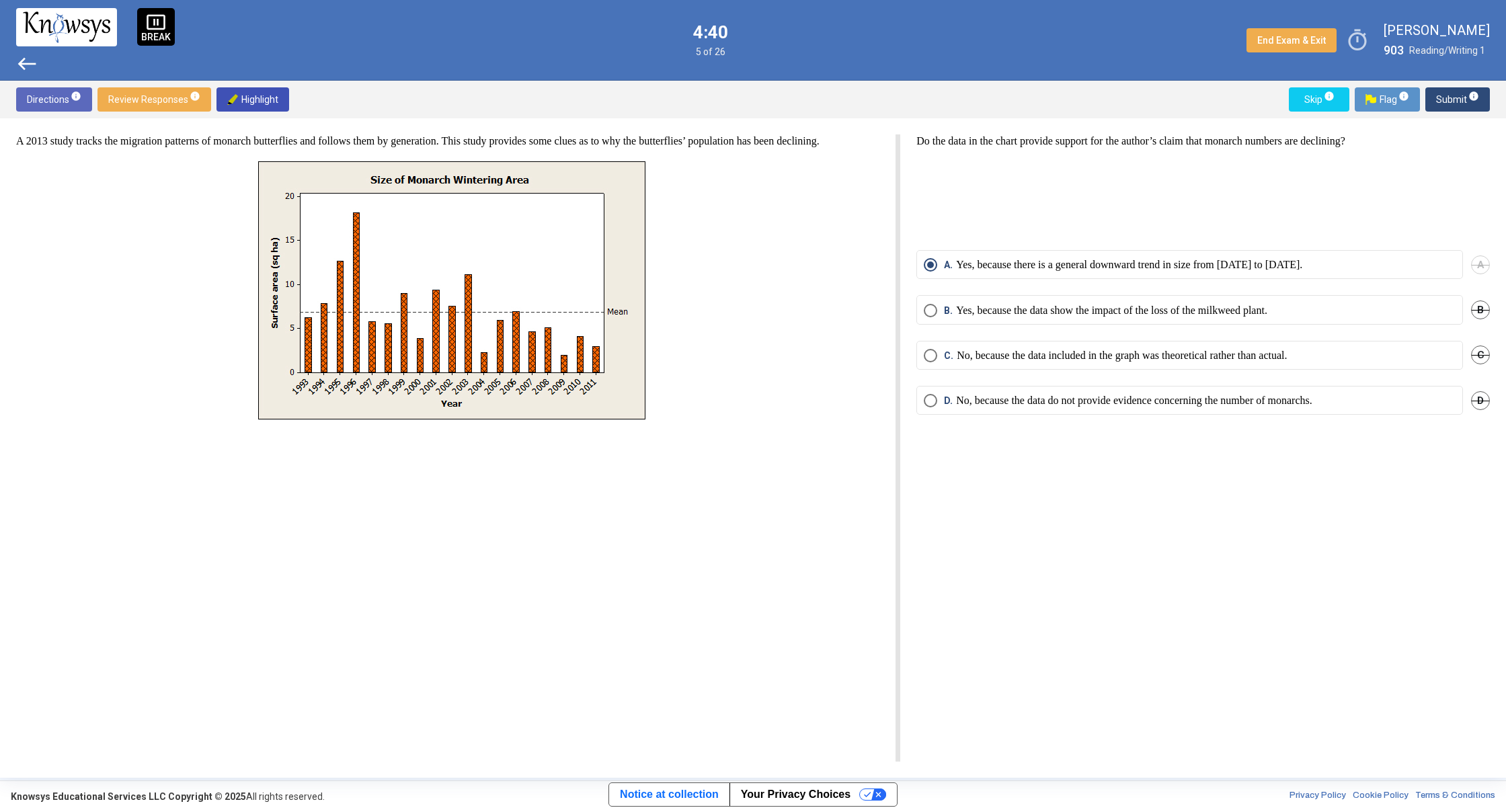
click at [22, 68] on span "west" at bounding box center [27, 63] width 21 height 21
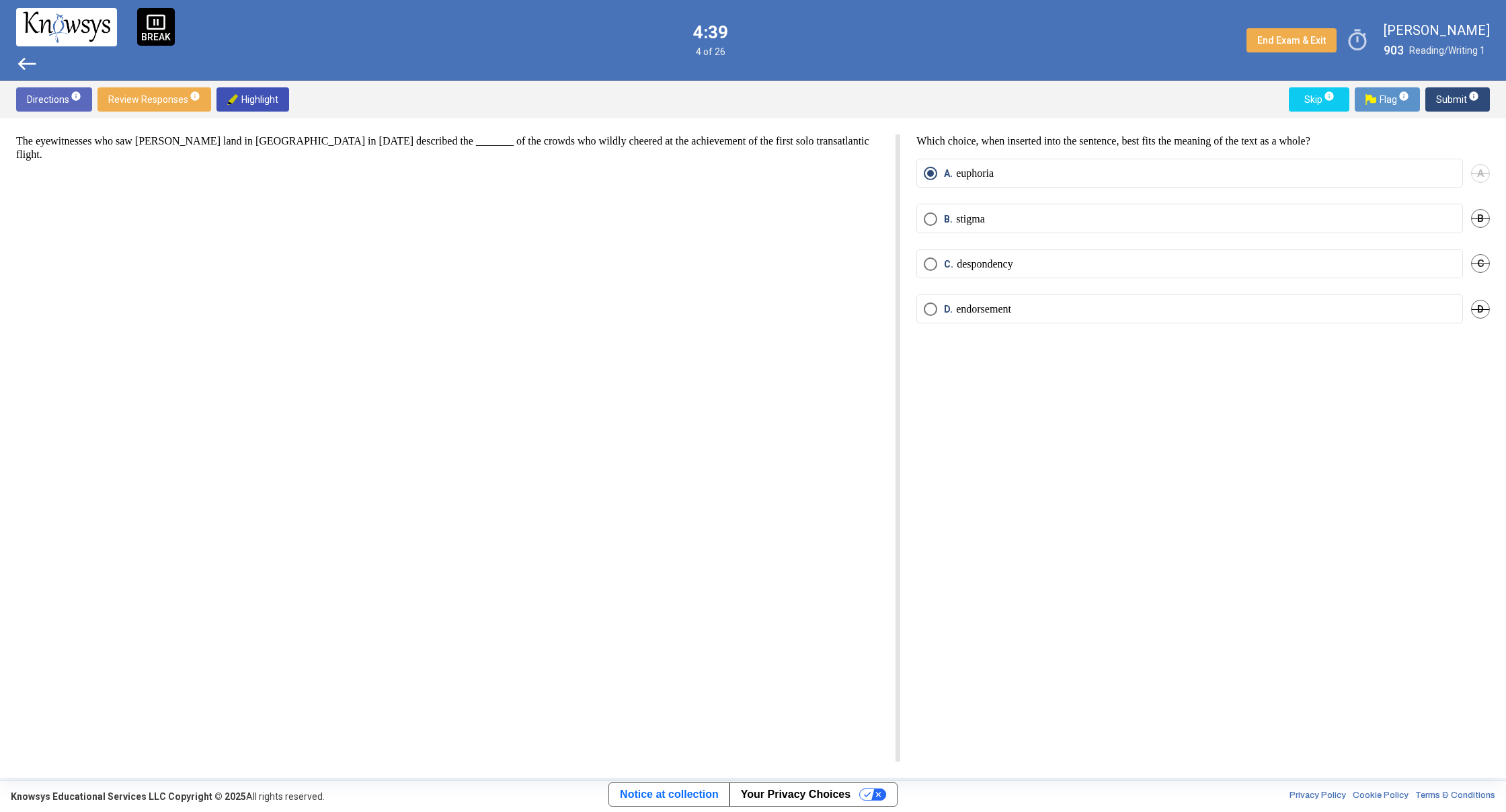
click at [22, 68] on span "west" at bounding box center [27, 63] width 21 height 21
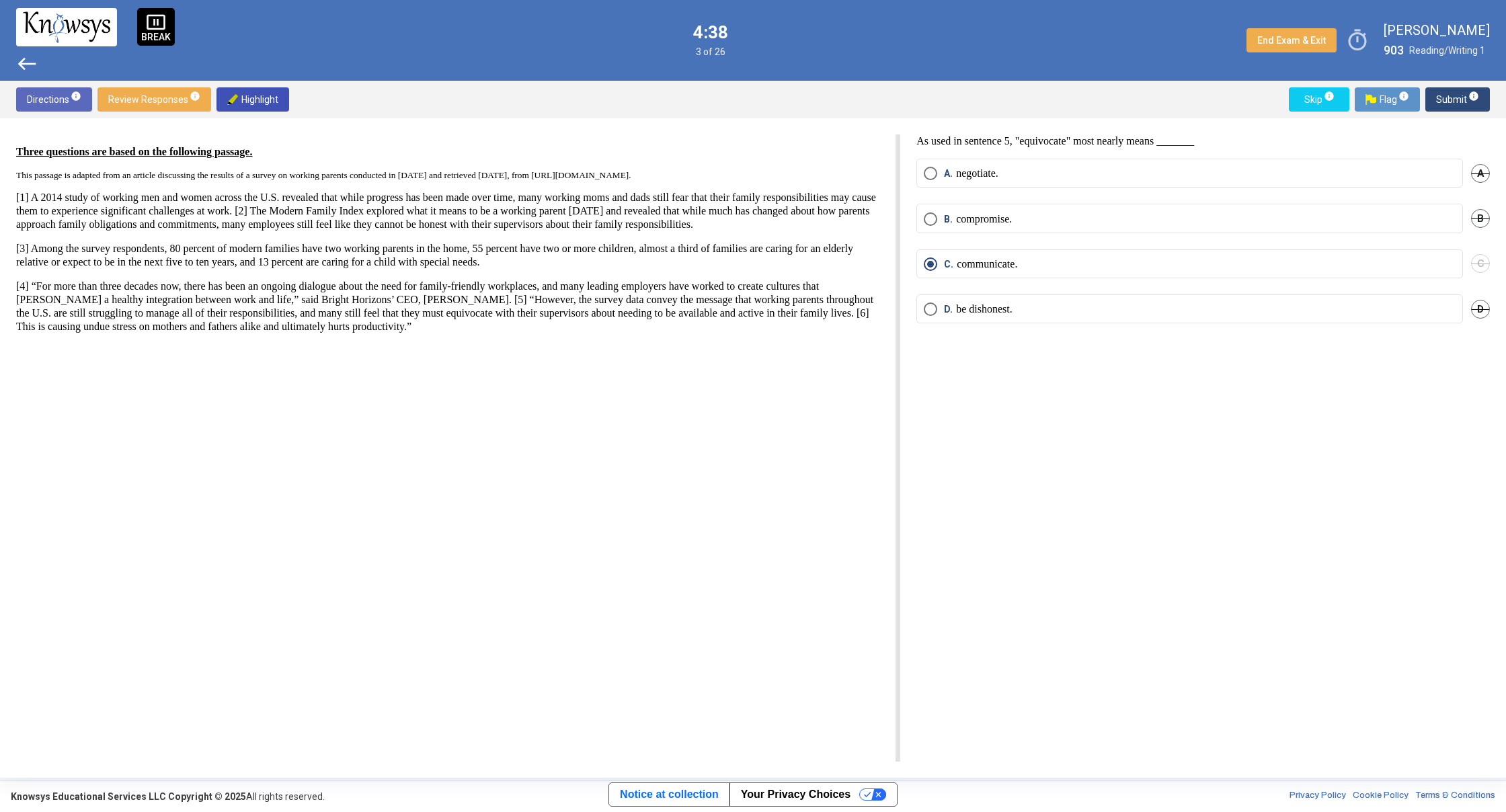
click at [22, 68] on span "west" at bounding box center [27, 63] width 21 height 21
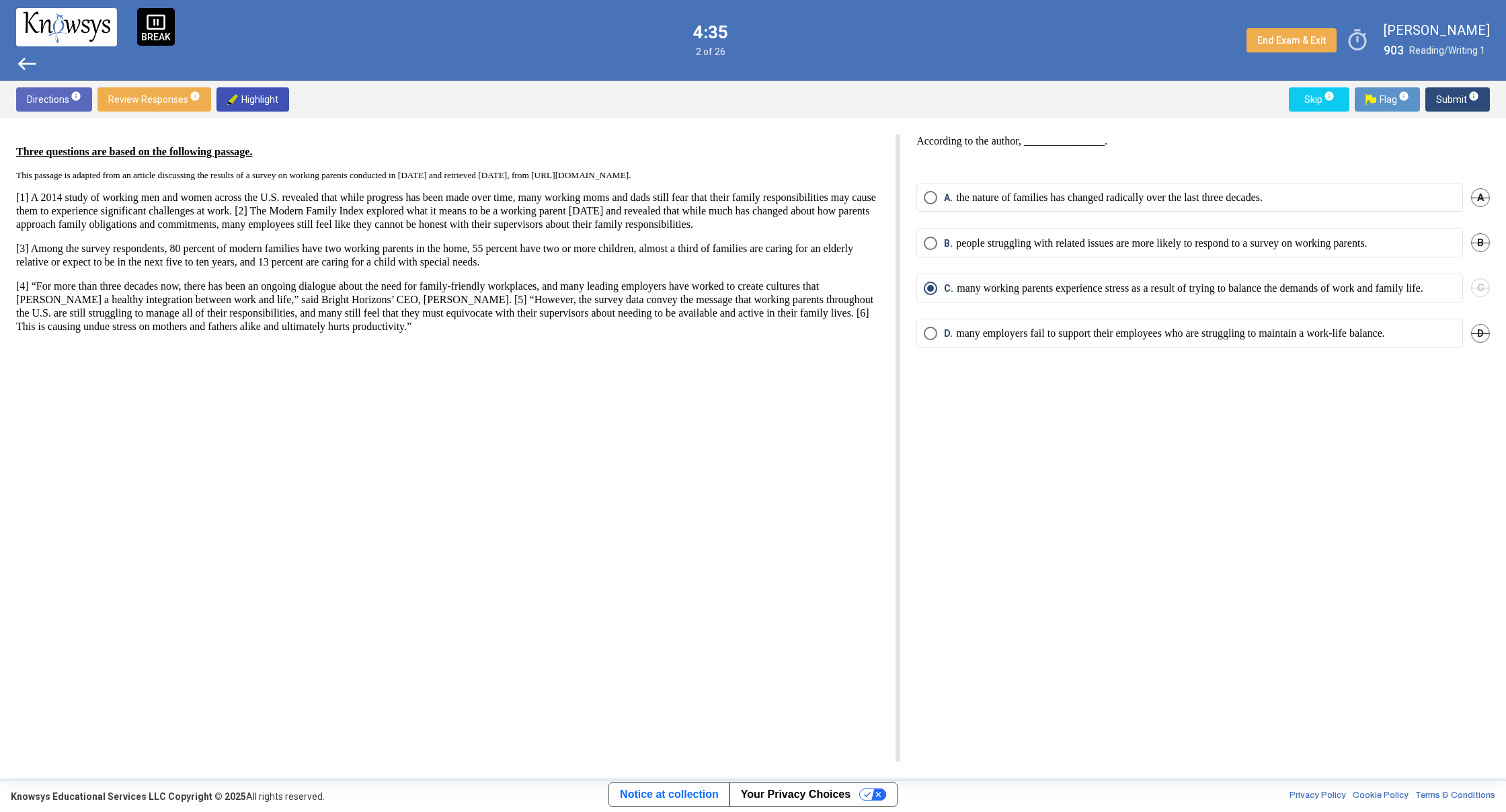
click at [1459, 102] on span "Submit info" at bounding box center [1457, 99] width 43 height 24
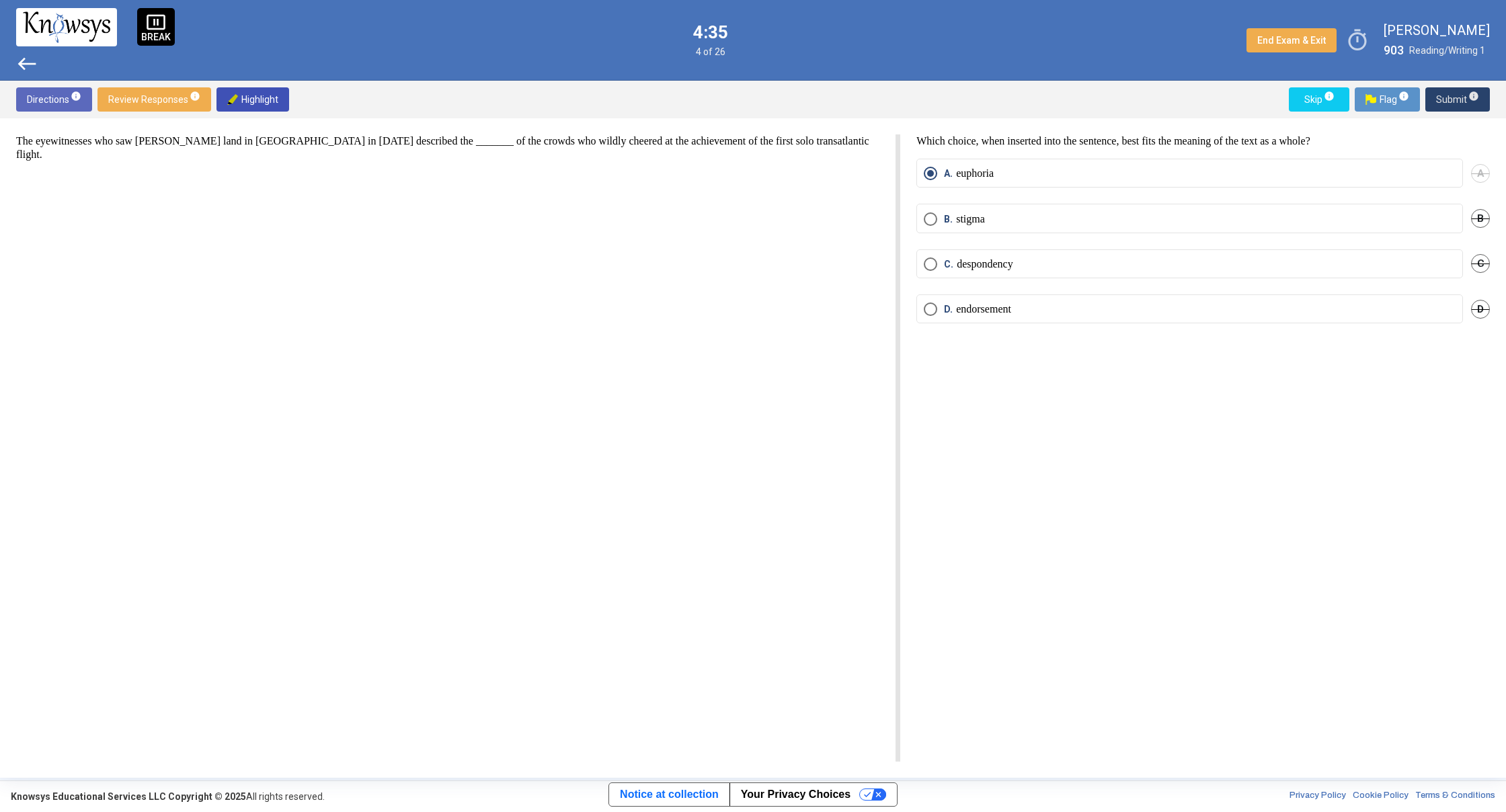
click at [1459, 102] on span "Submit info" at bounding box center [1457, 99] width 43 height 24
click at [1457, 91] on span "Submit info" at bounding box center [1457, 99] width 43 height 24
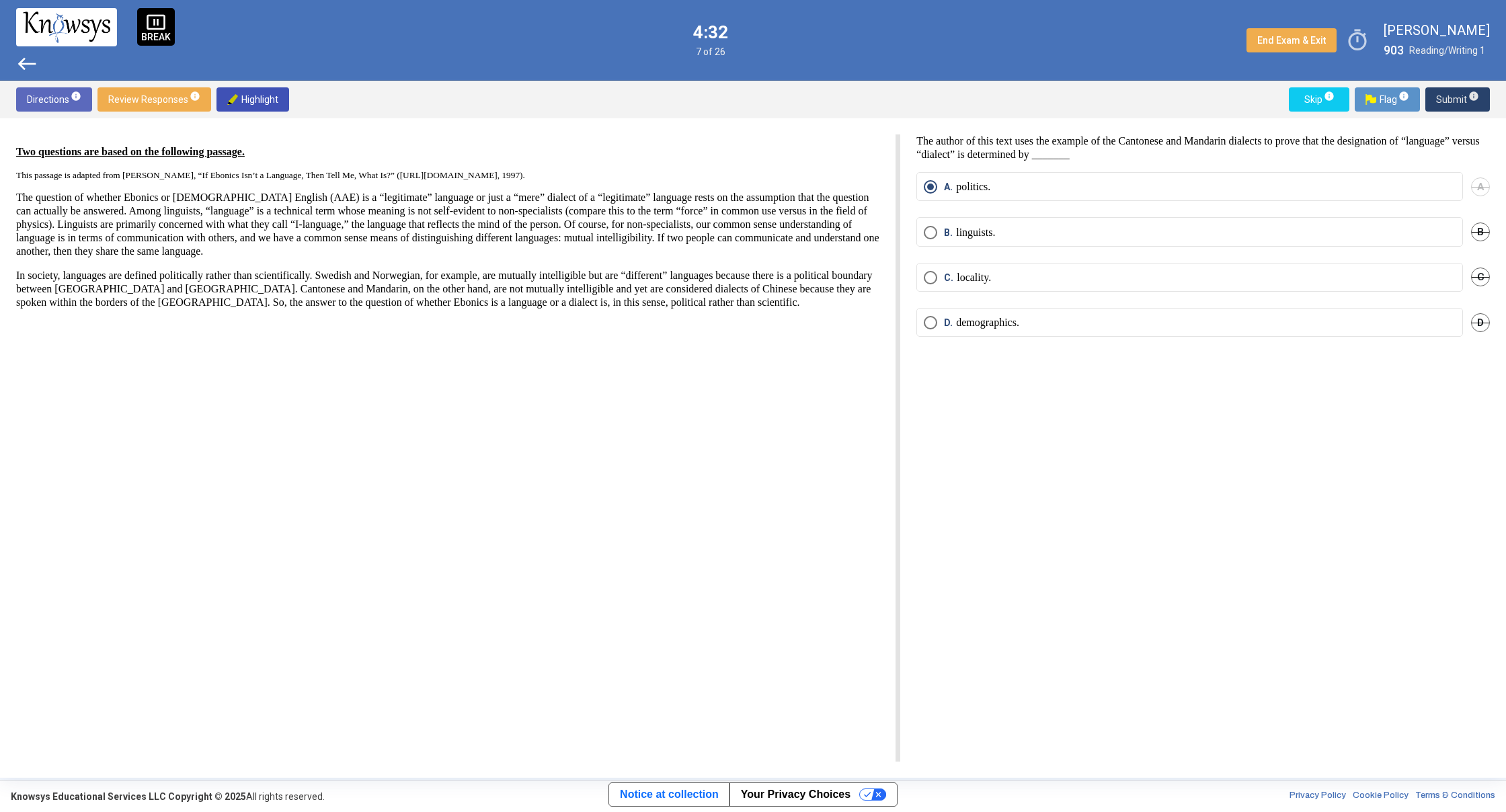
click at [1457, 91] on span "Submit info" at bounding box center [1457, 99] width 43 height 24
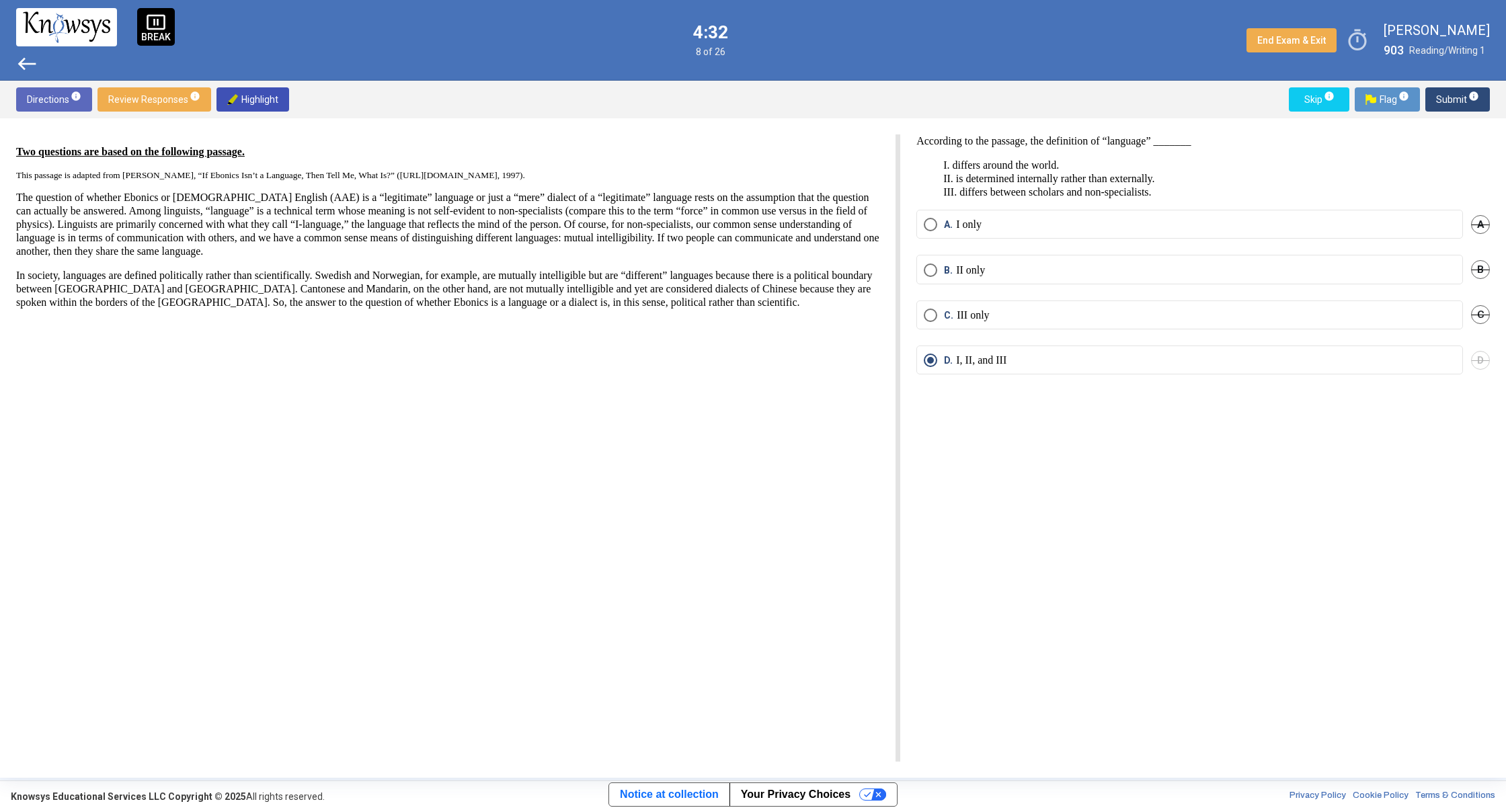
click at [1457, 91] on span "Submit info" at bounding box center [1457, 99] width 43 height 24
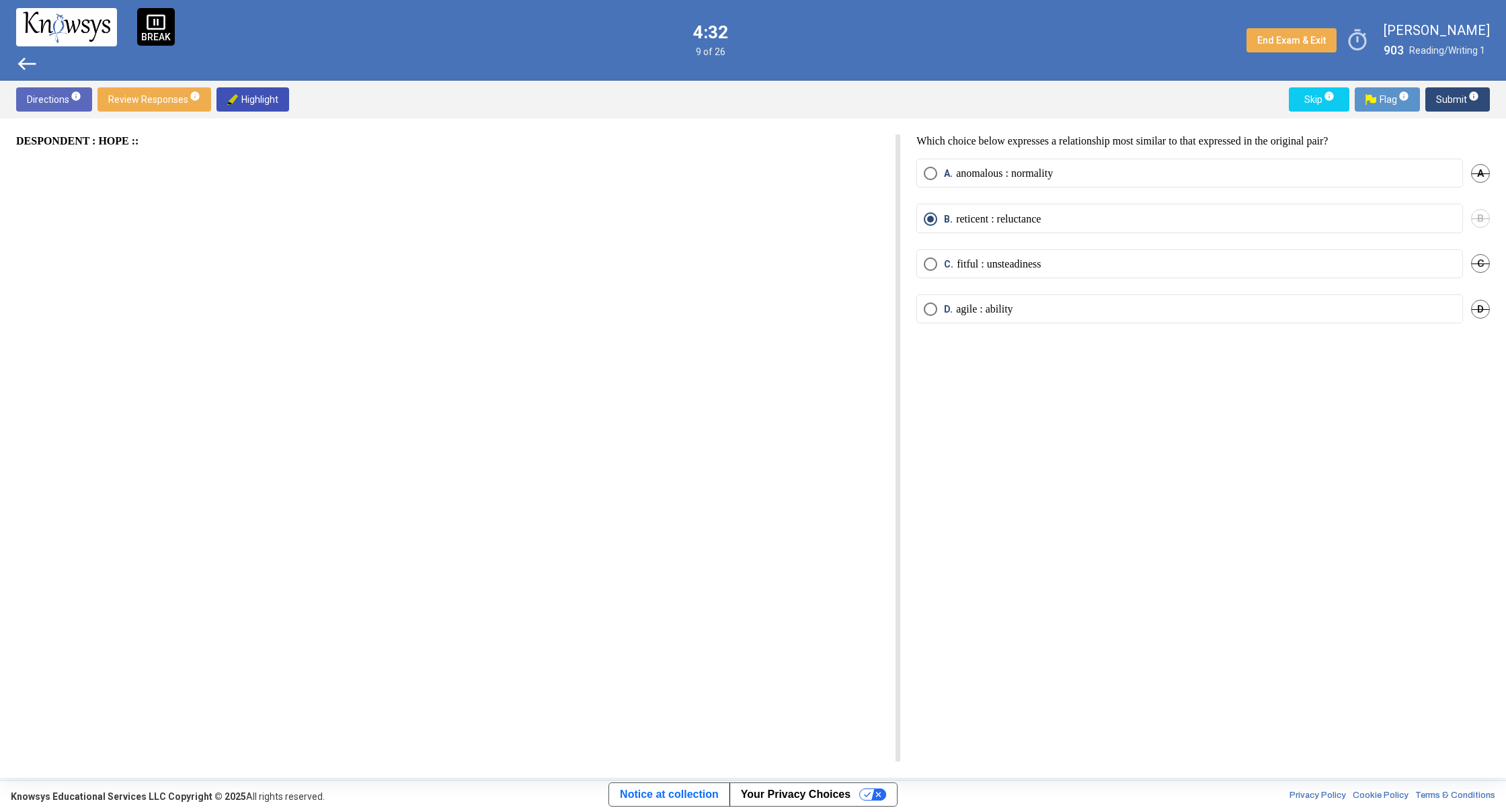
click at [1457, 91] on span "Submit info" at bounding box center [1457, 99] width 43 height 24
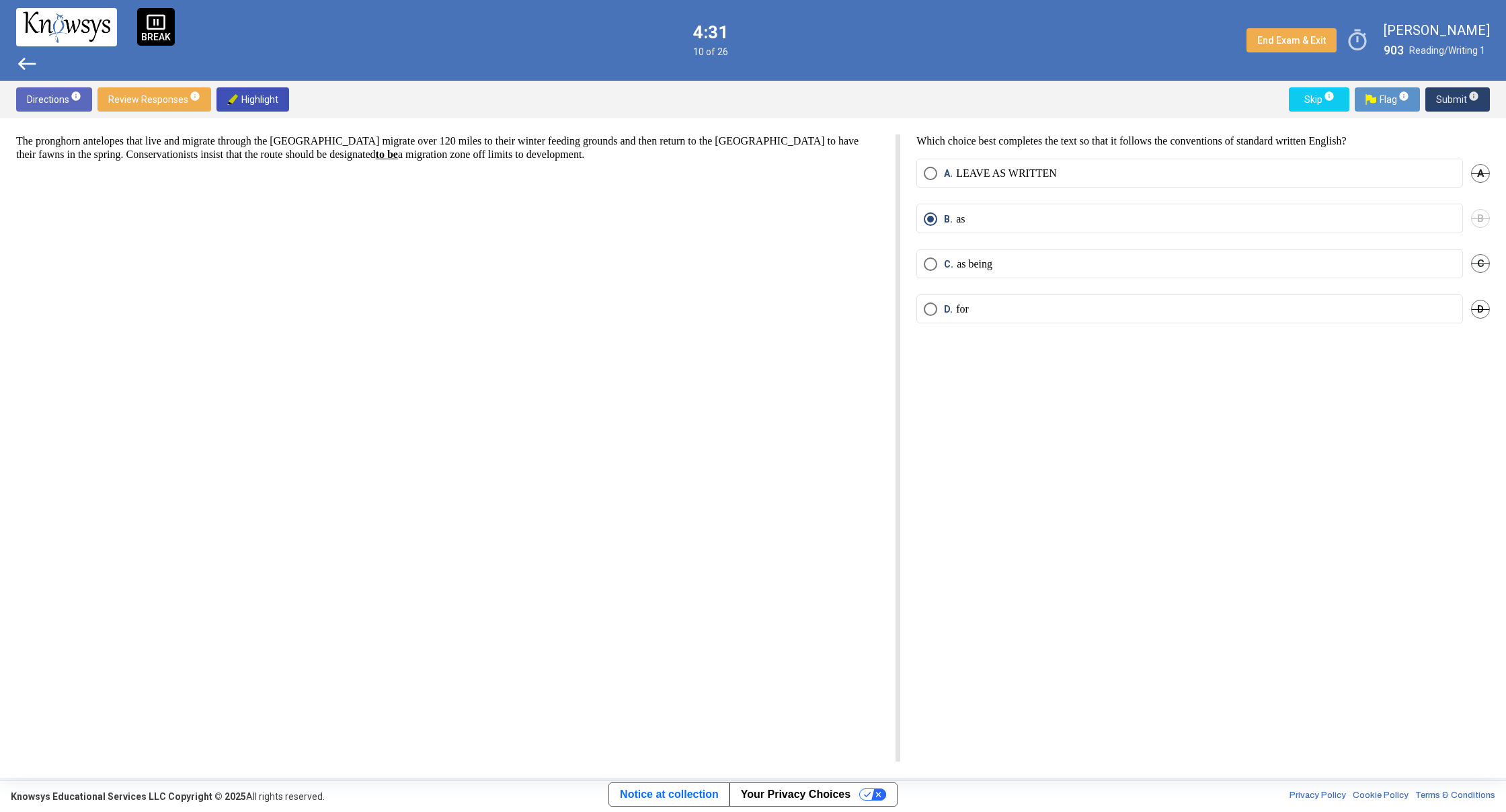
click at [1457, 91] on span "Submit info" at bounding box center [1457, 99] width 43 height 24
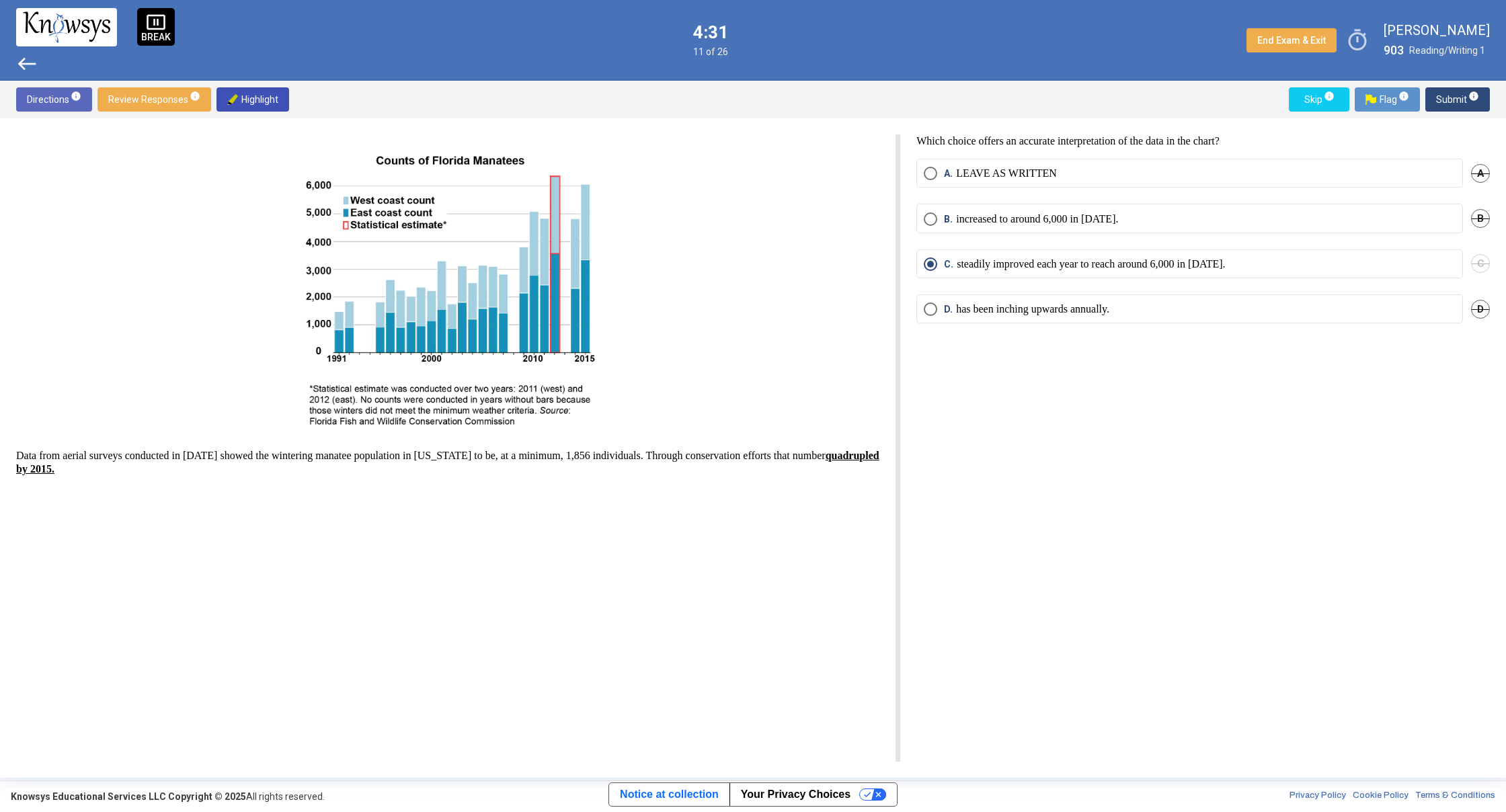
click at [1457, 91] on span "Submit info" at bounding box center [1457, 99] width 43 height 24
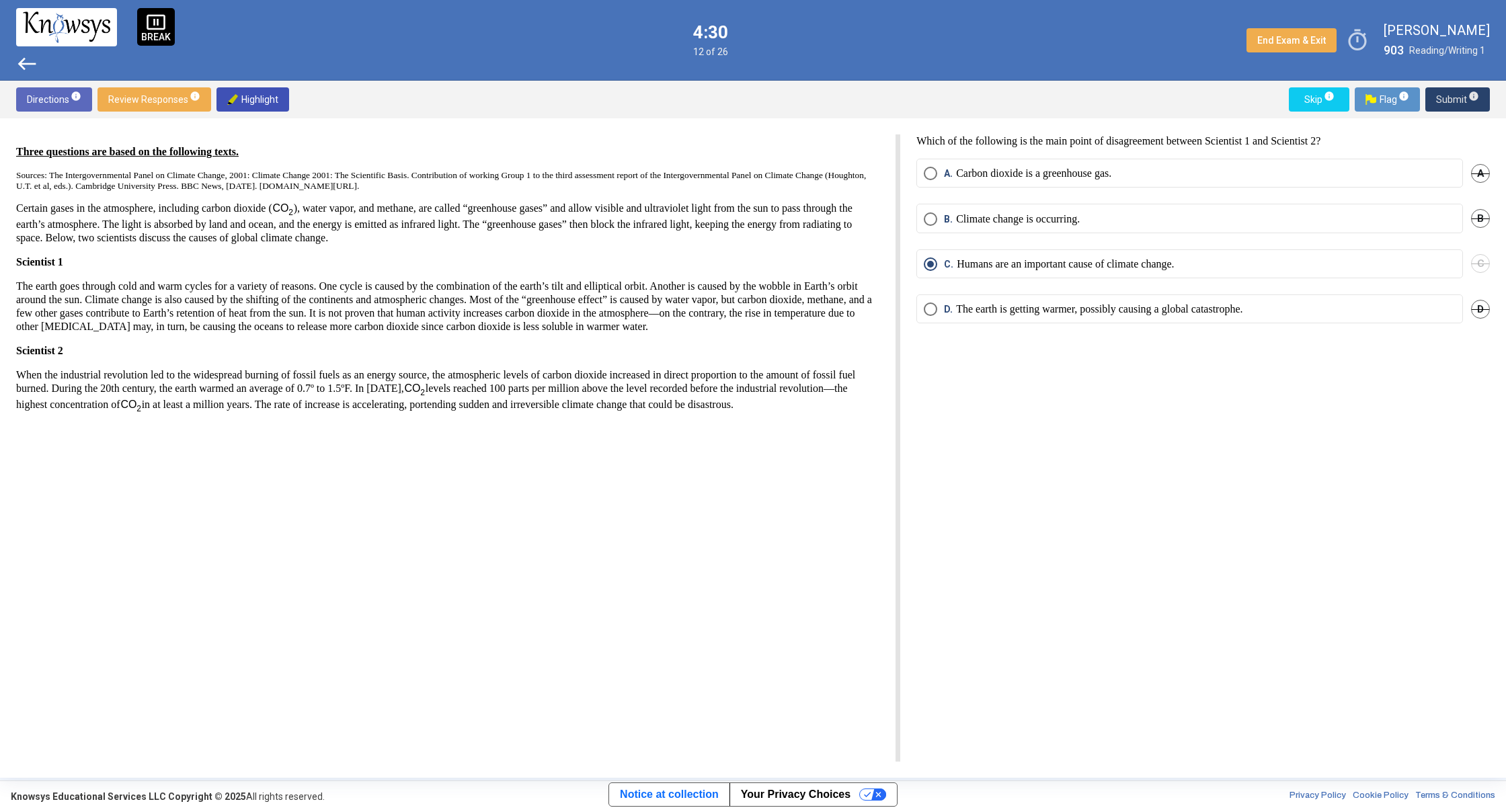
click at [1457, 91] on span "Submit info" at bounding box center [1457, 99] width 43 height 24
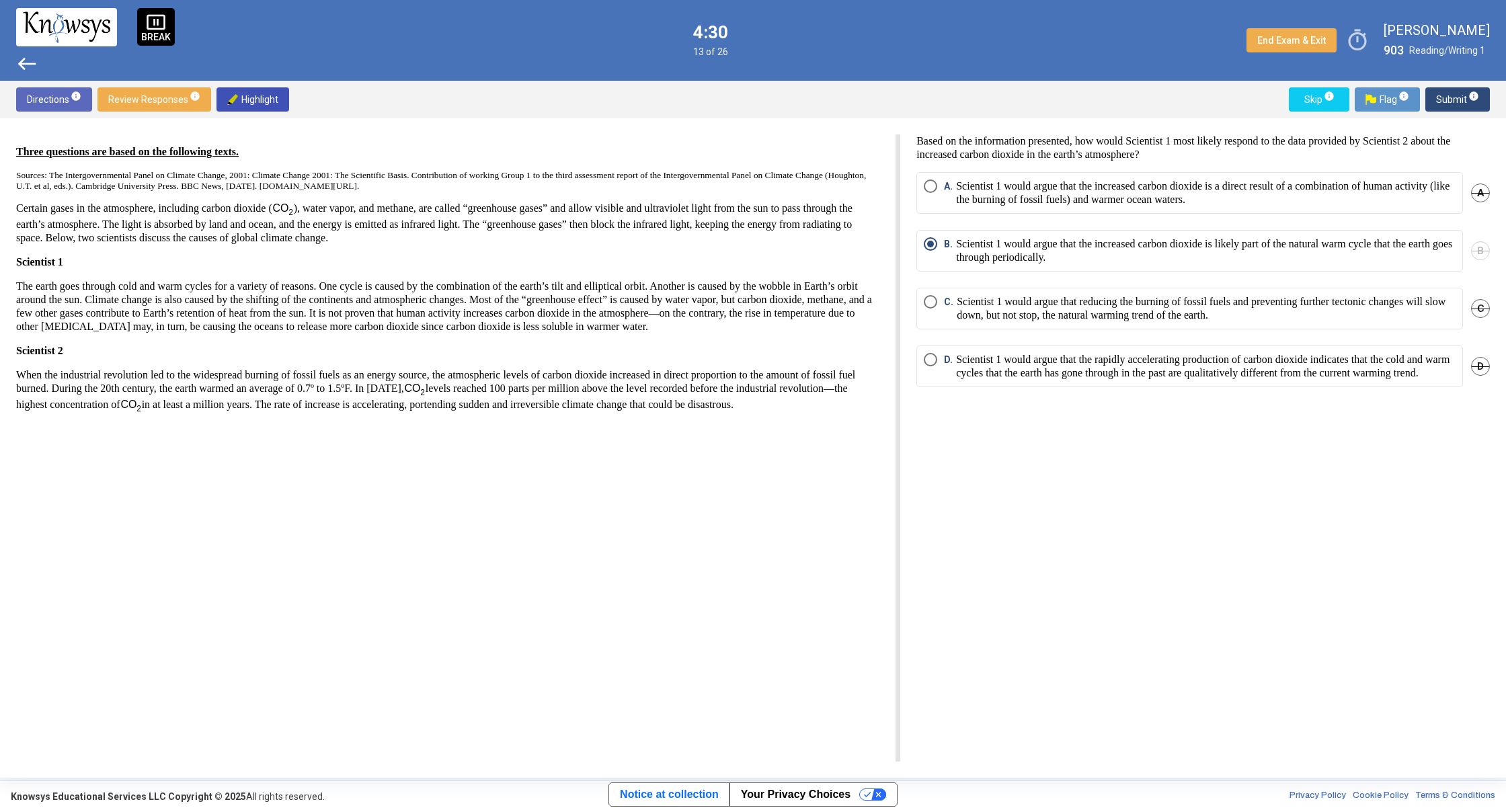
click at [1457, 91] on span "Submit info" at bounding box center [1457, 99] width 43 height 24
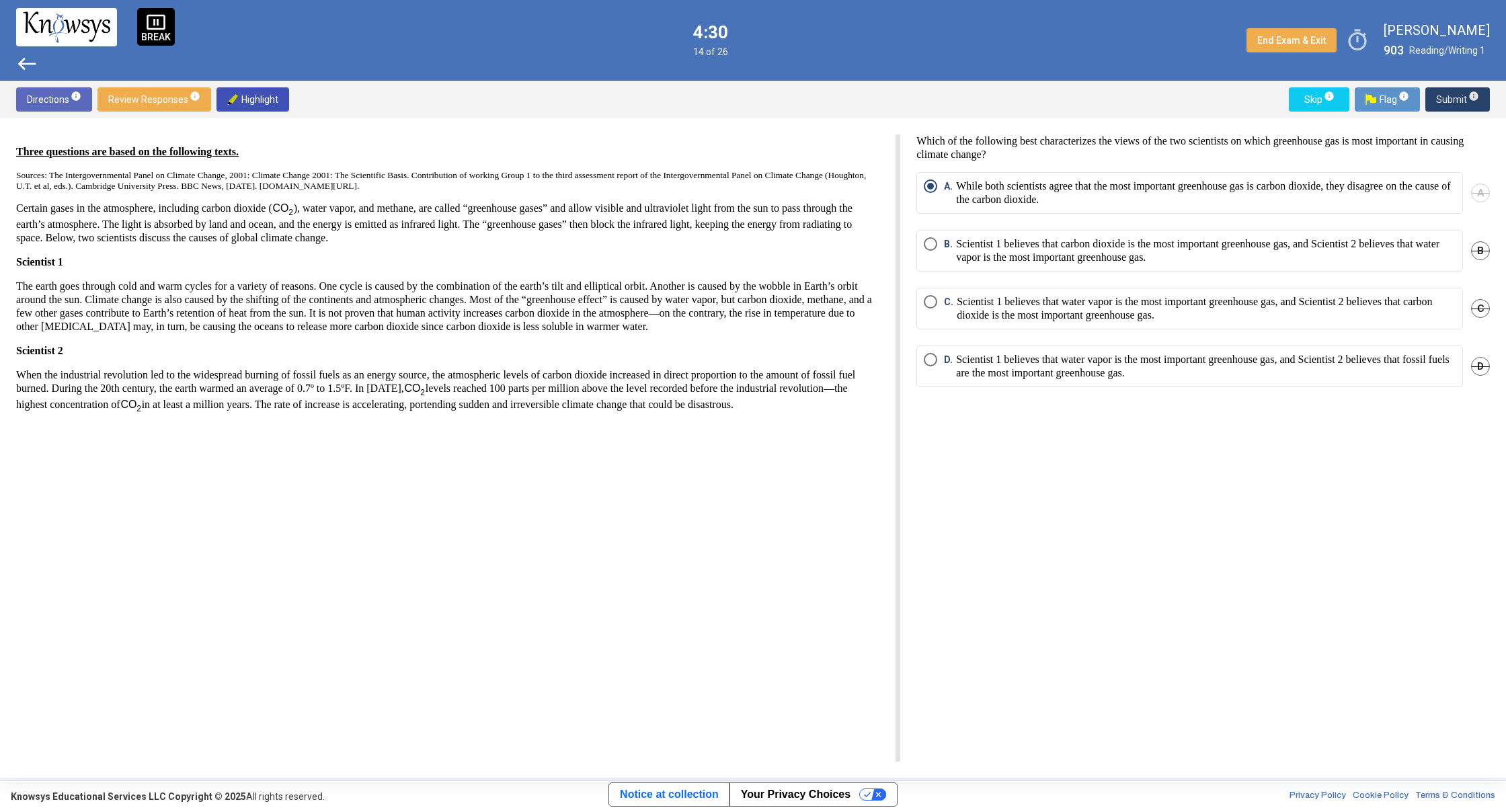
click at [1457, 91] on span "Submit info" at bounding box center [1457, 99] width 43 height 24
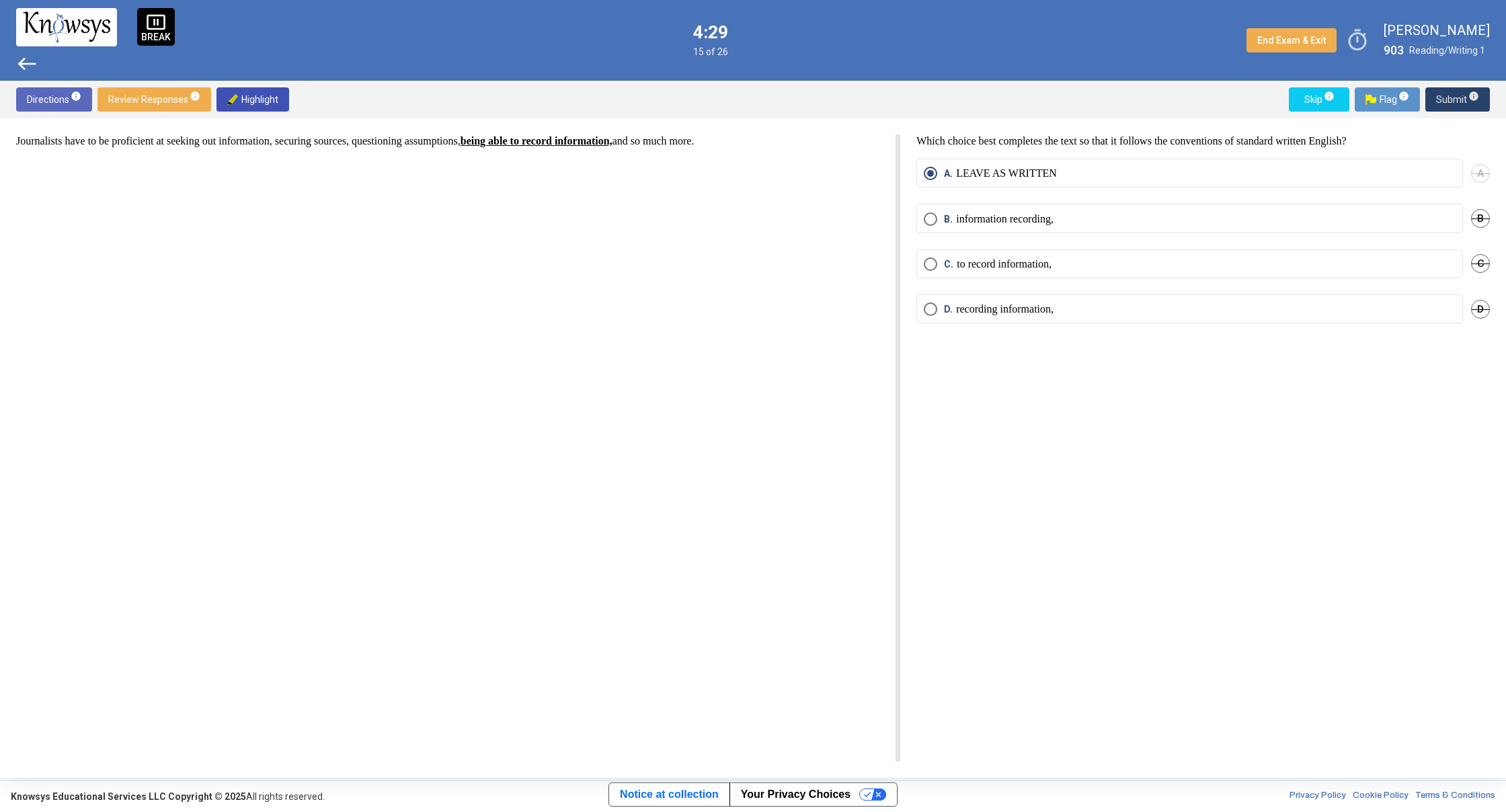
click at [1457, 91] on span "Submit info" at bounding box center [1457, 99] width 43 height 24
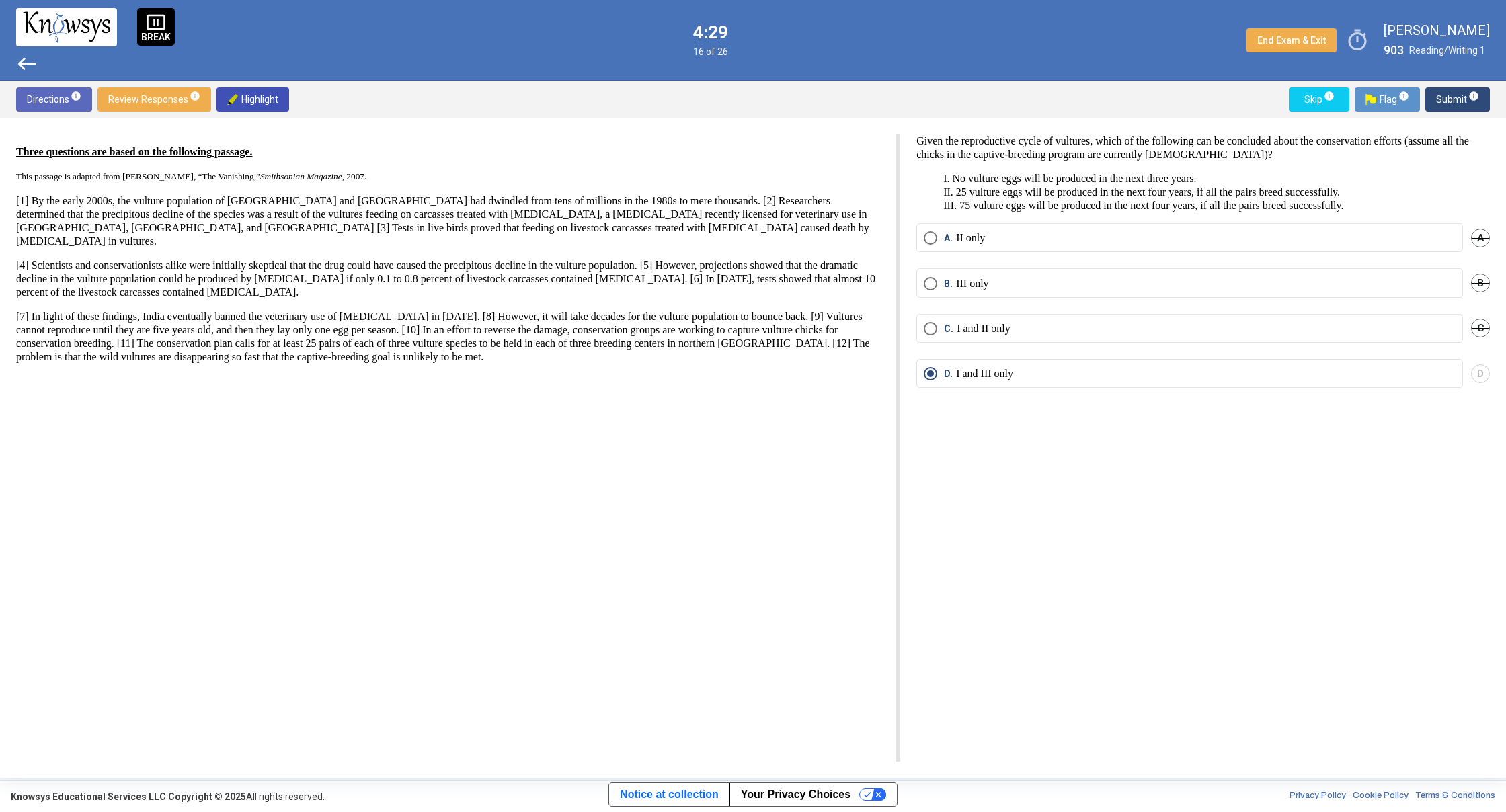
click at [1457, 91] on span "Submit info" at bounding box center [1457, 99] width 43 height 24
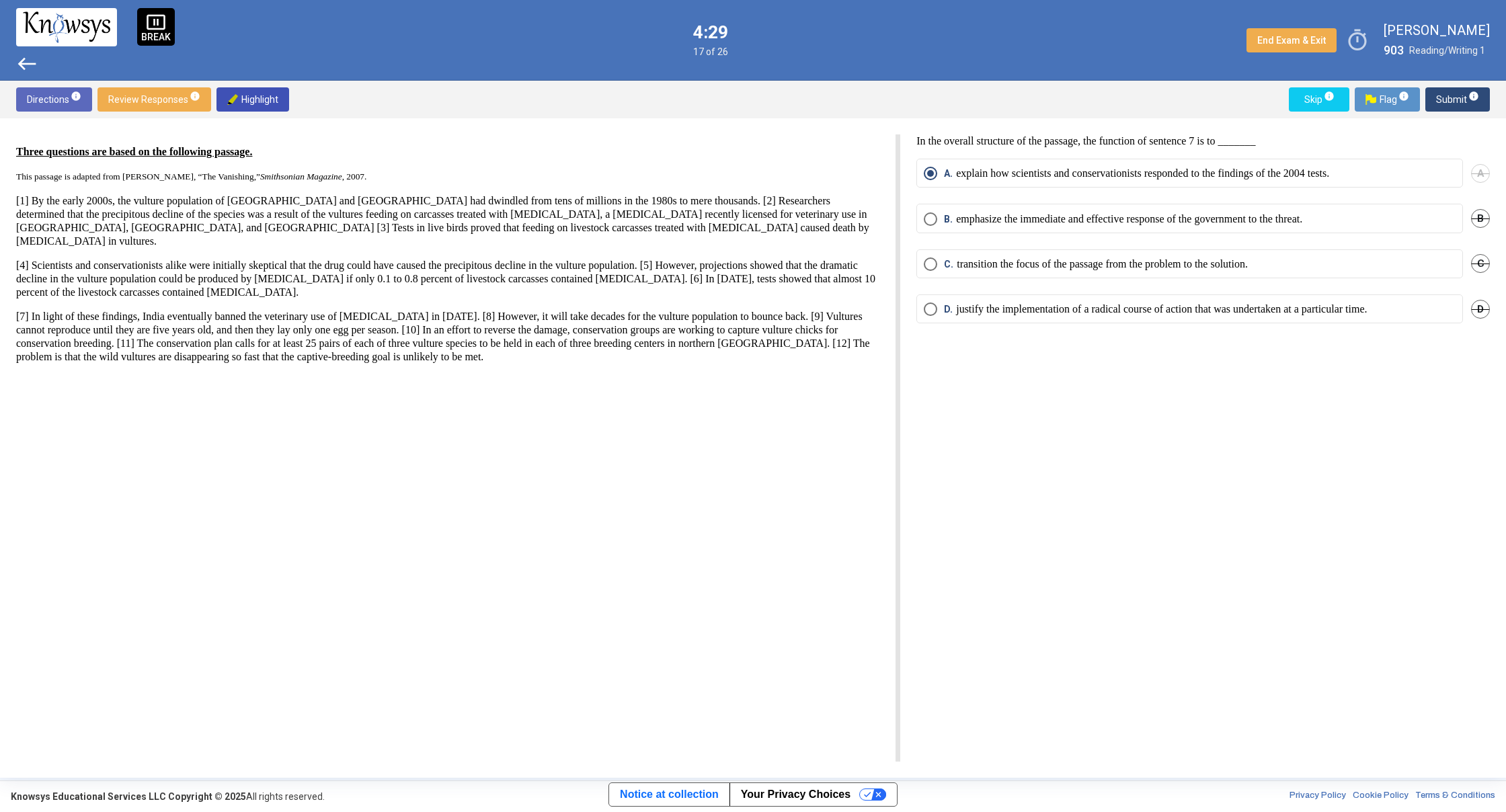
click at [1457, 91] on span "Submit info" at bounding box center [1457, 99] width 43 height 24
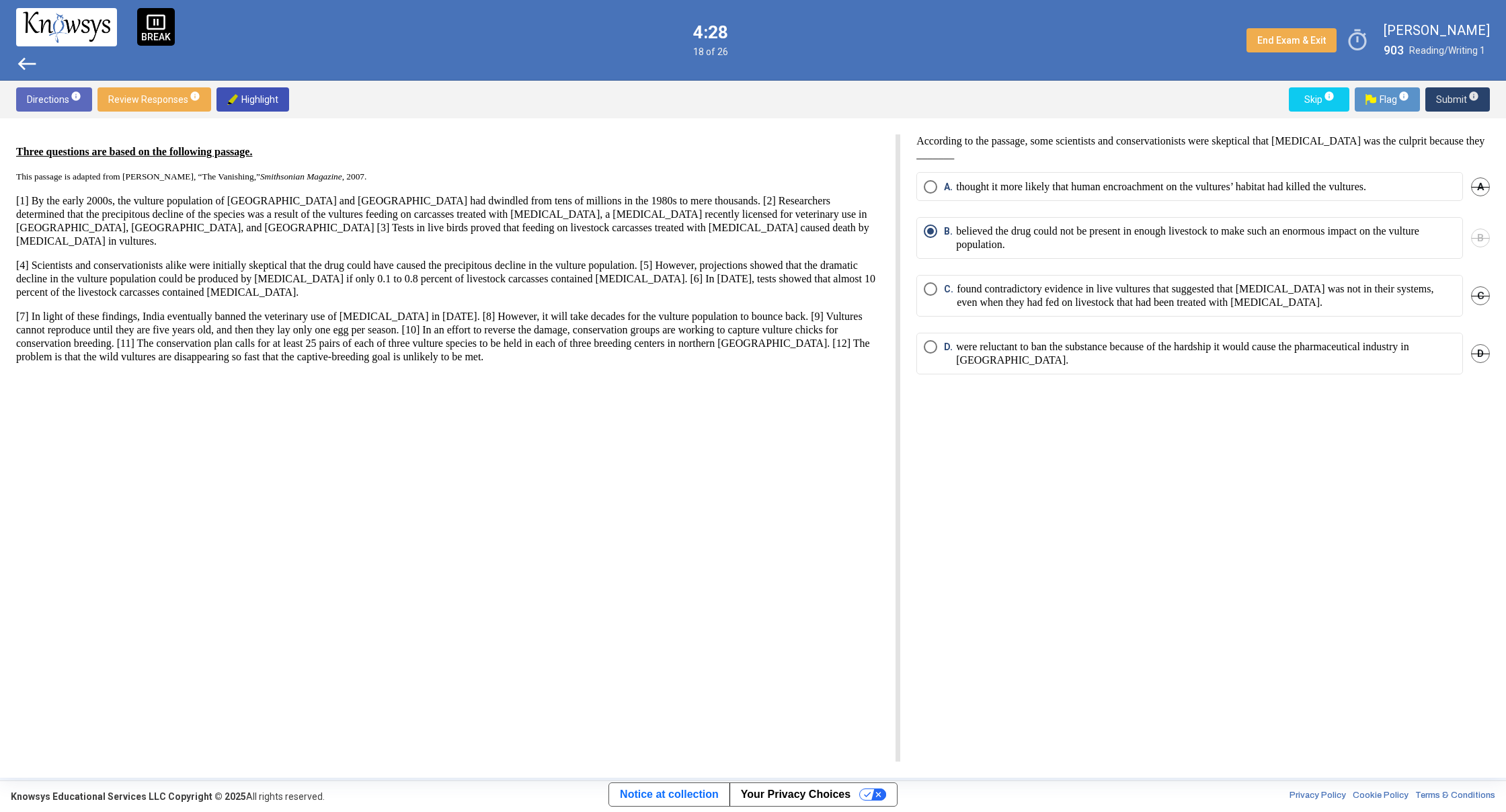
click at [1457, 91] on span "Submit info" at bounding box center [1457, 99] width 43 height 24
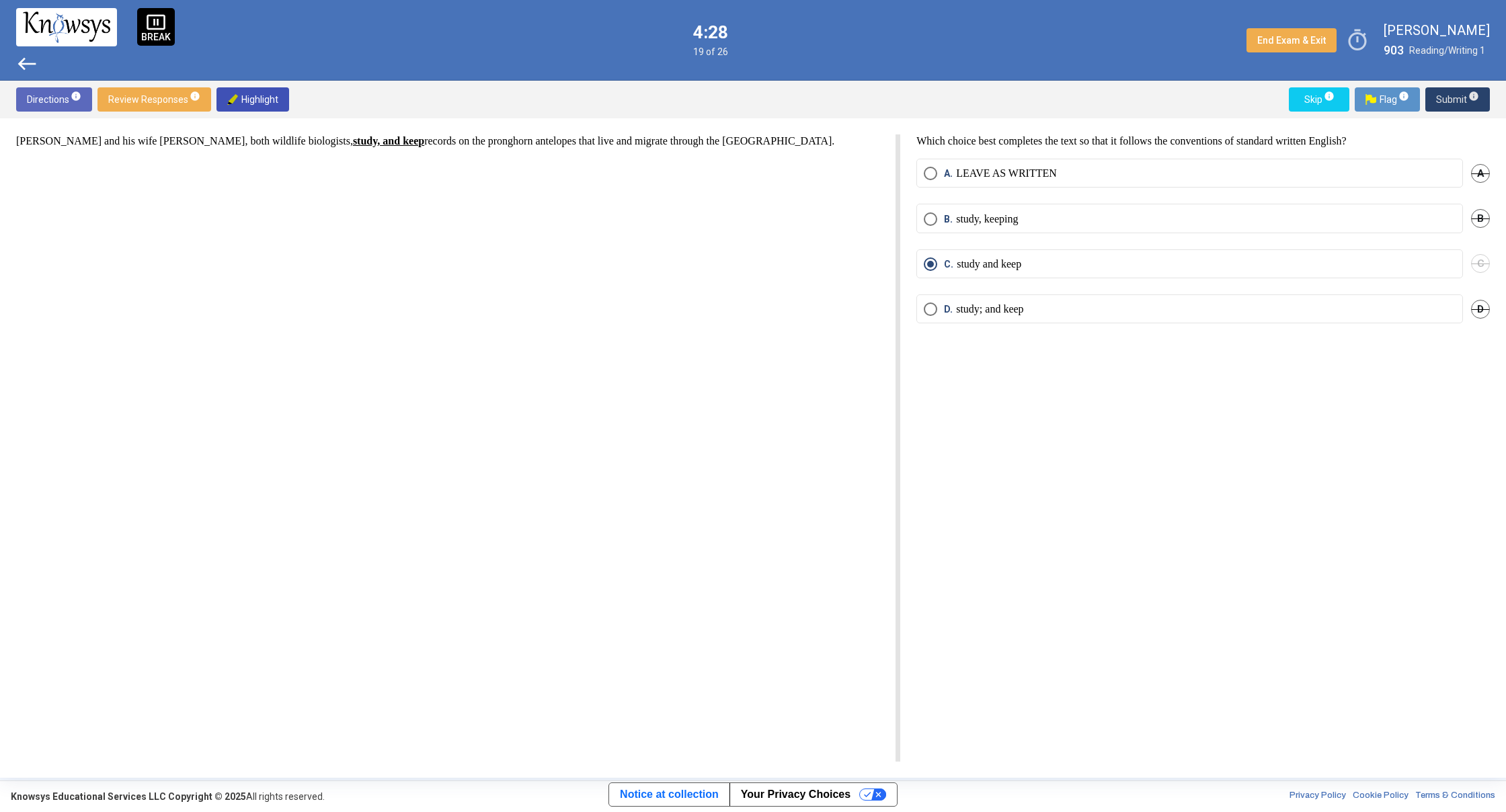
click at [1457, 91] on span "Submit info" at bounding box center [1457, 99] width 43 height 24
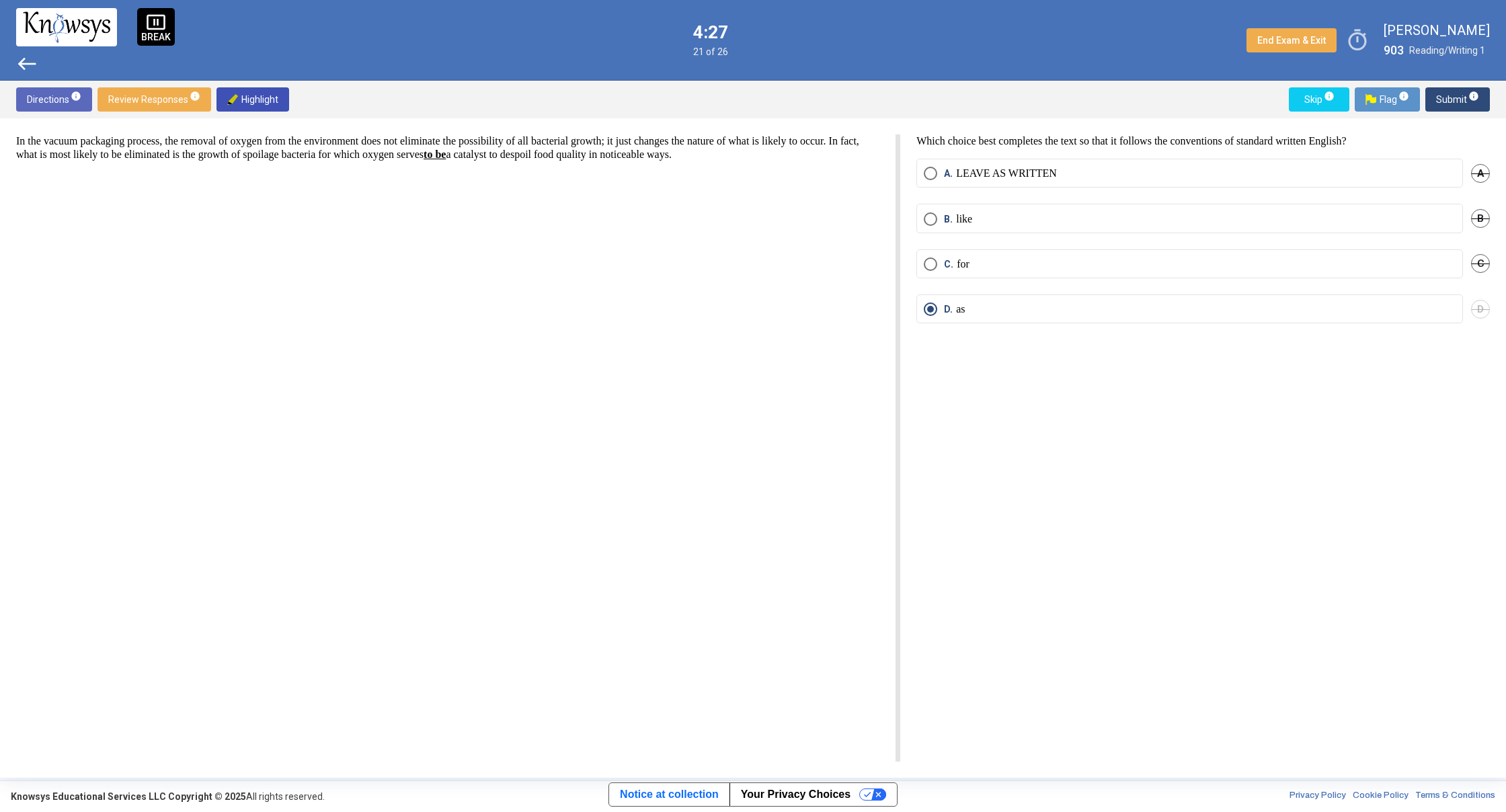
click at [1457, 91] on span "Submit info" at bounding box center [1457, 99] width 43 height 24
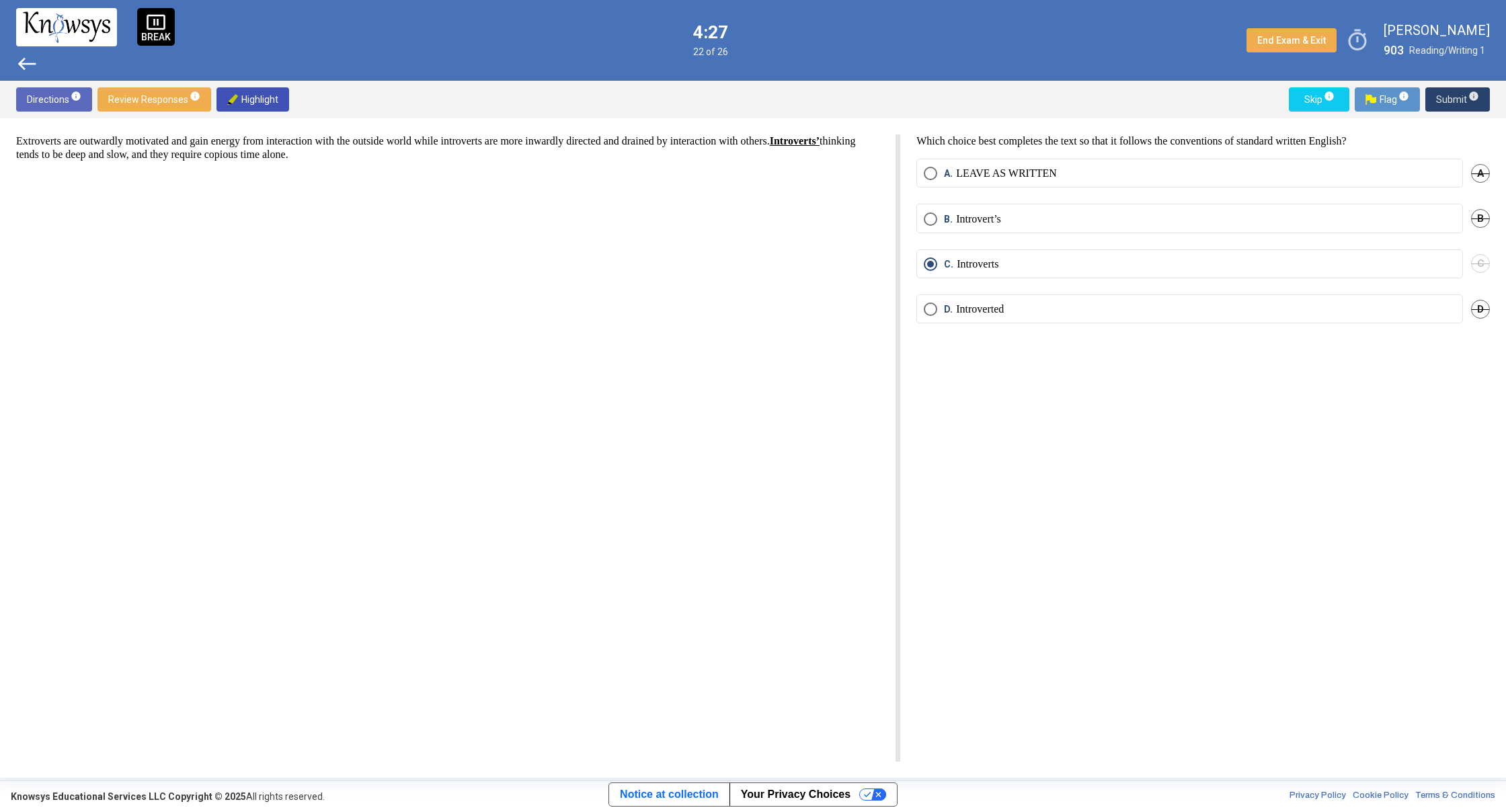
click at [1457, 91] on span "Submit info" at bounding box center [1457, 99] width 43 height 24
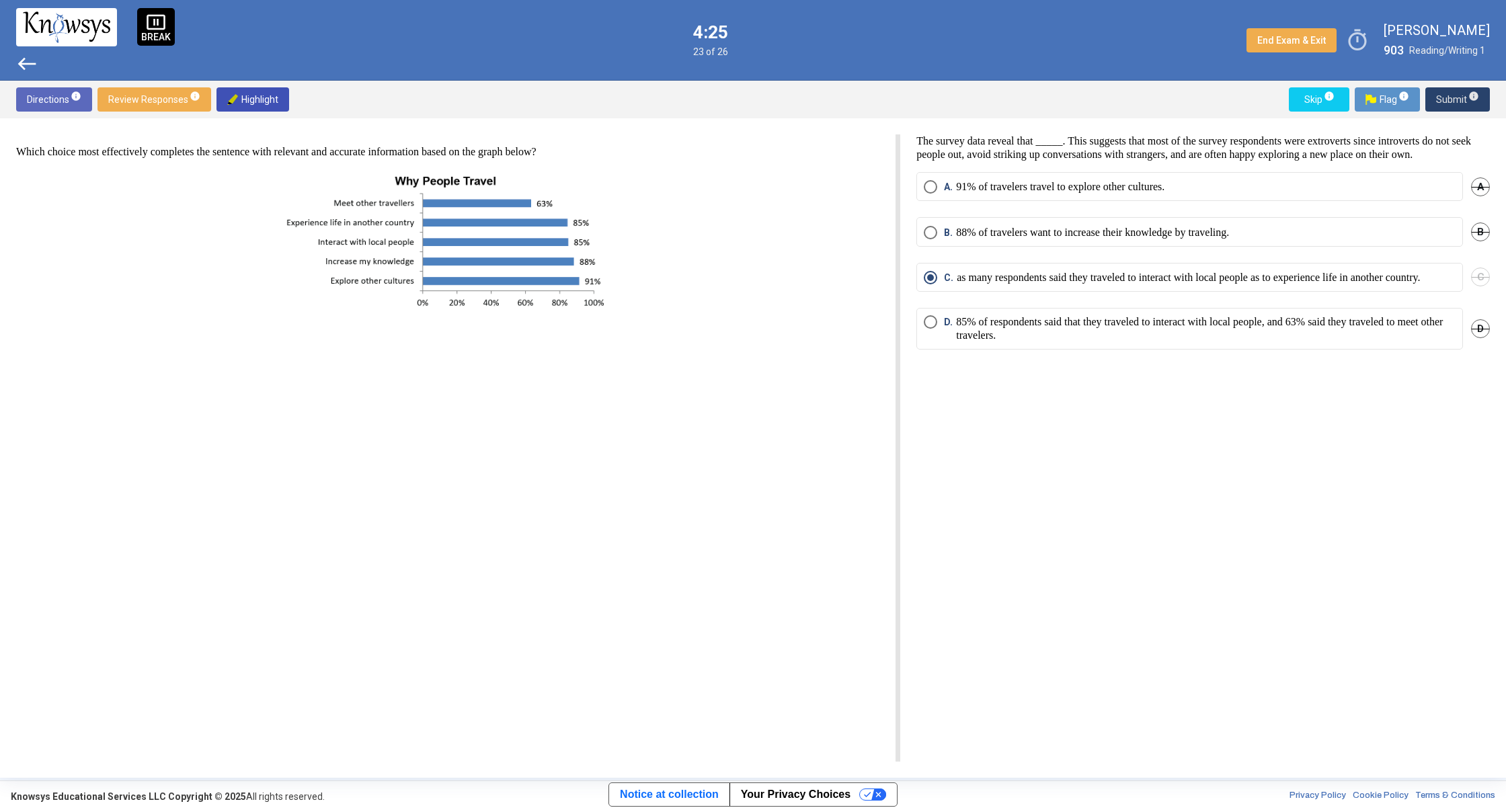
click at [1457, 91] on span "Submit info" at bounding box center [1457, 99] width 43 height 24
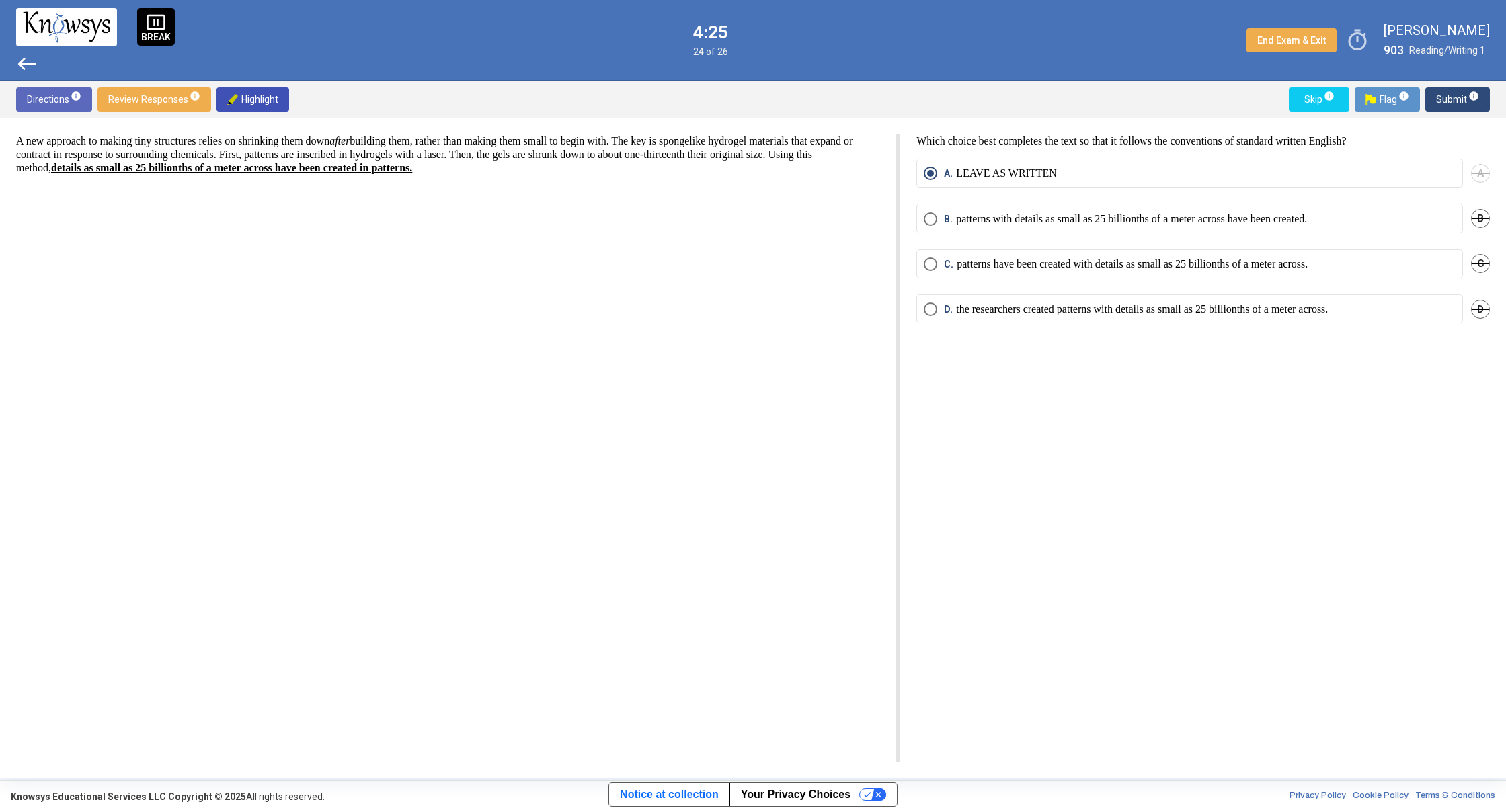
click at [1457, 91] on span "Submit info" at bounding box center [1457, 99] width 43 height 24
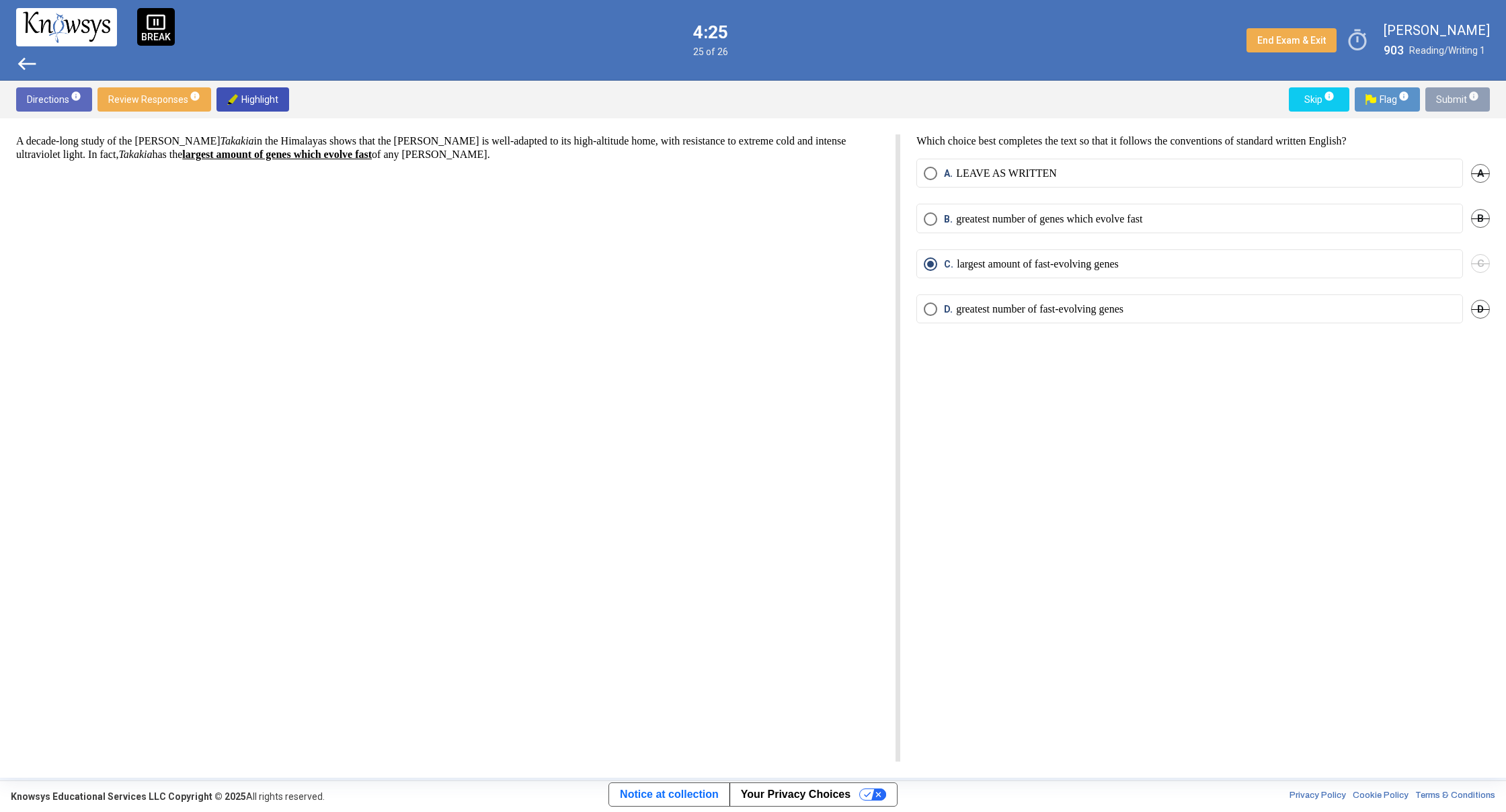
click at [1457, 91] on span "Submit info" at bounding box center [1457, 99] width 43 height 24
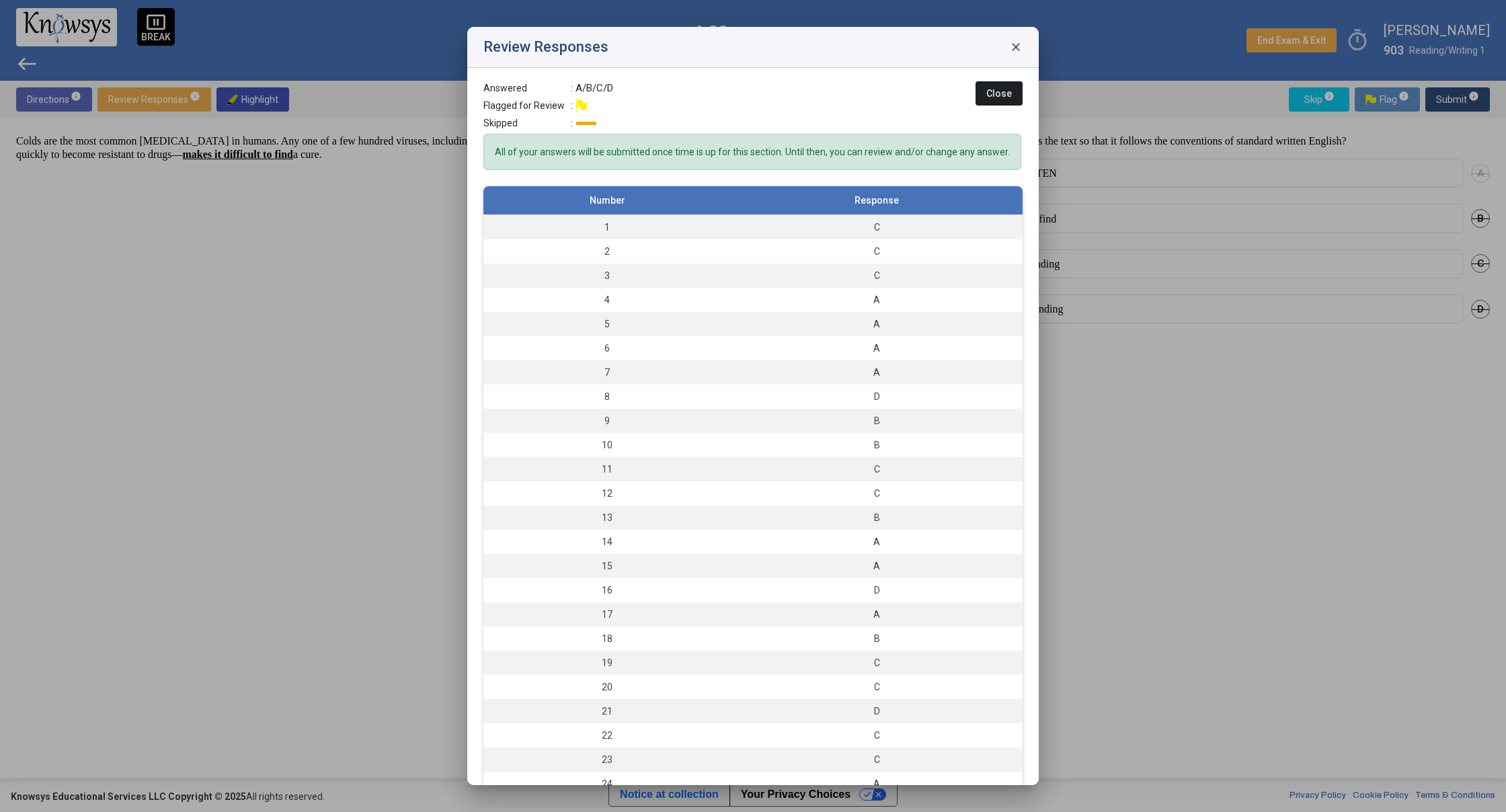
click at [1027, 45] on div "Review Responses close" at bounding box center [753, 47] width 571 height 41
click at [1022, 42] on div "Review Responses close" at bounding box center [753, 47] width 571 height 41
click at [1009, 40] on span "close" at bounding box center [1015, 46] width 13 height 13
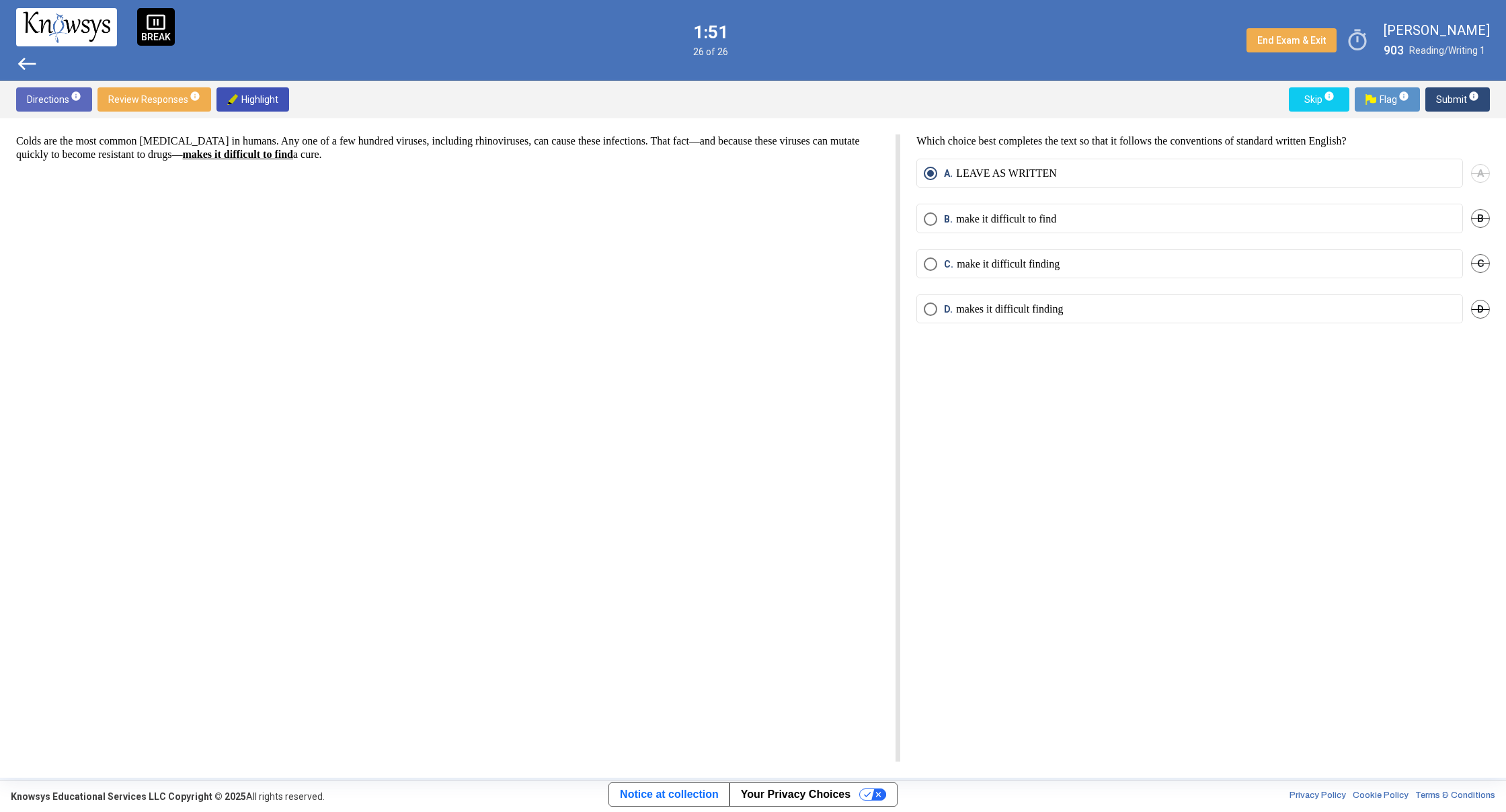
click at [25, 72] on span "west" at bounding box center [27, 63] width 21 height 21
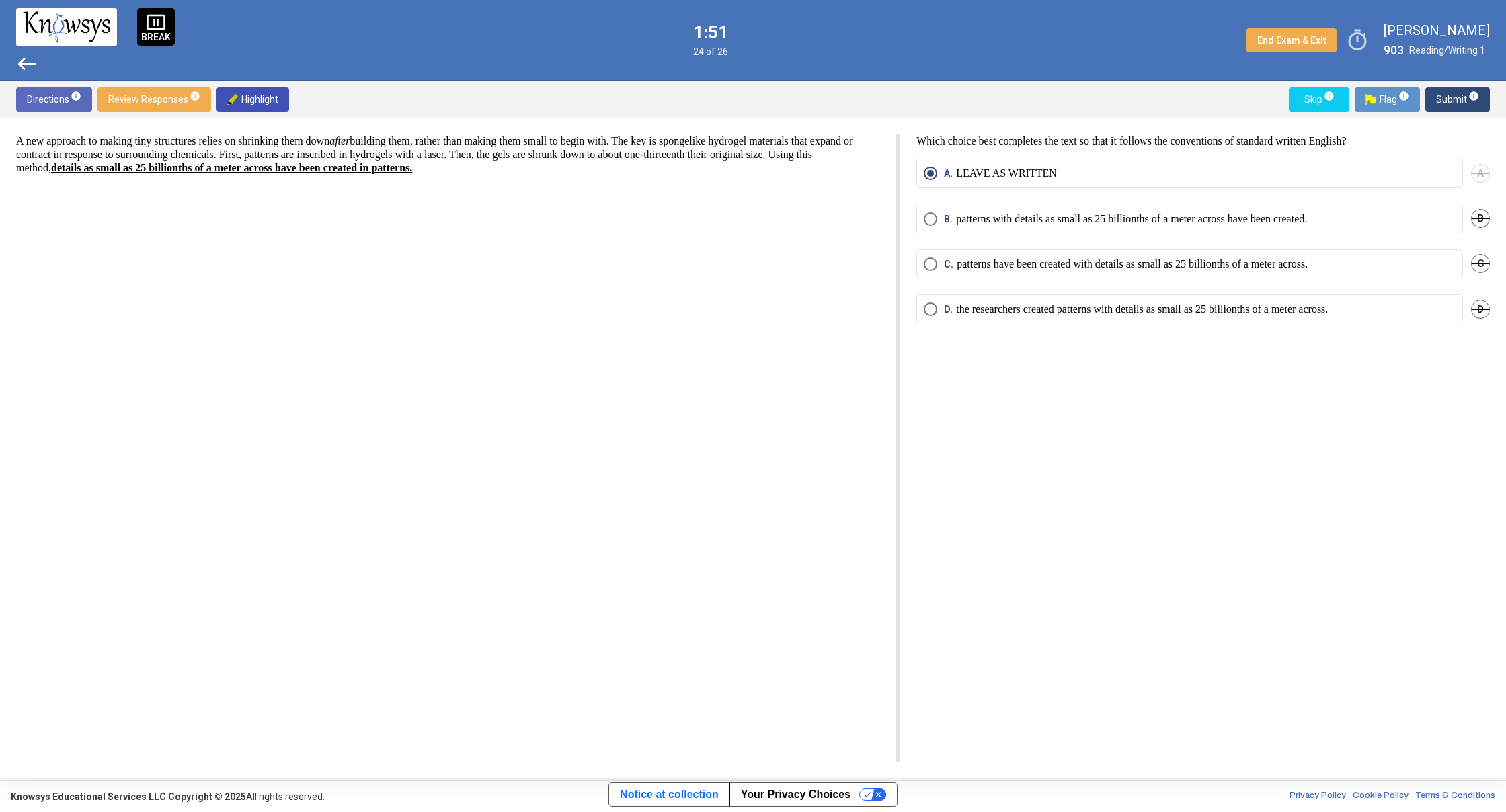
click at [25, 69] on span "west" at bounding box center [27, 63] width 21 height 21
click at [24, 67] on span "west" at bounding box center [27, 63] width 21 height 21
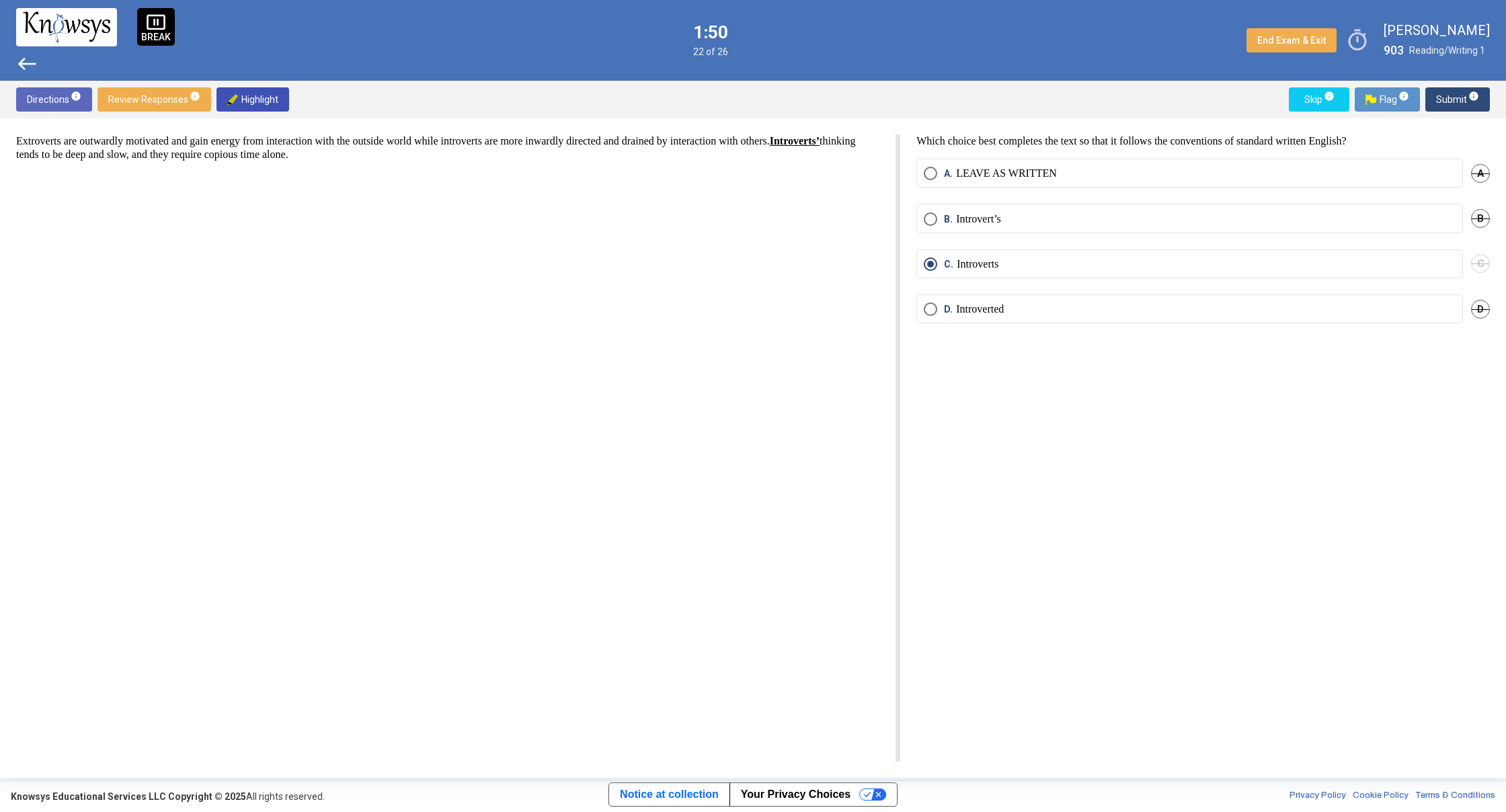
click at [25, 67] on span "west" at bounding box center [27, 63] width 21 height 21
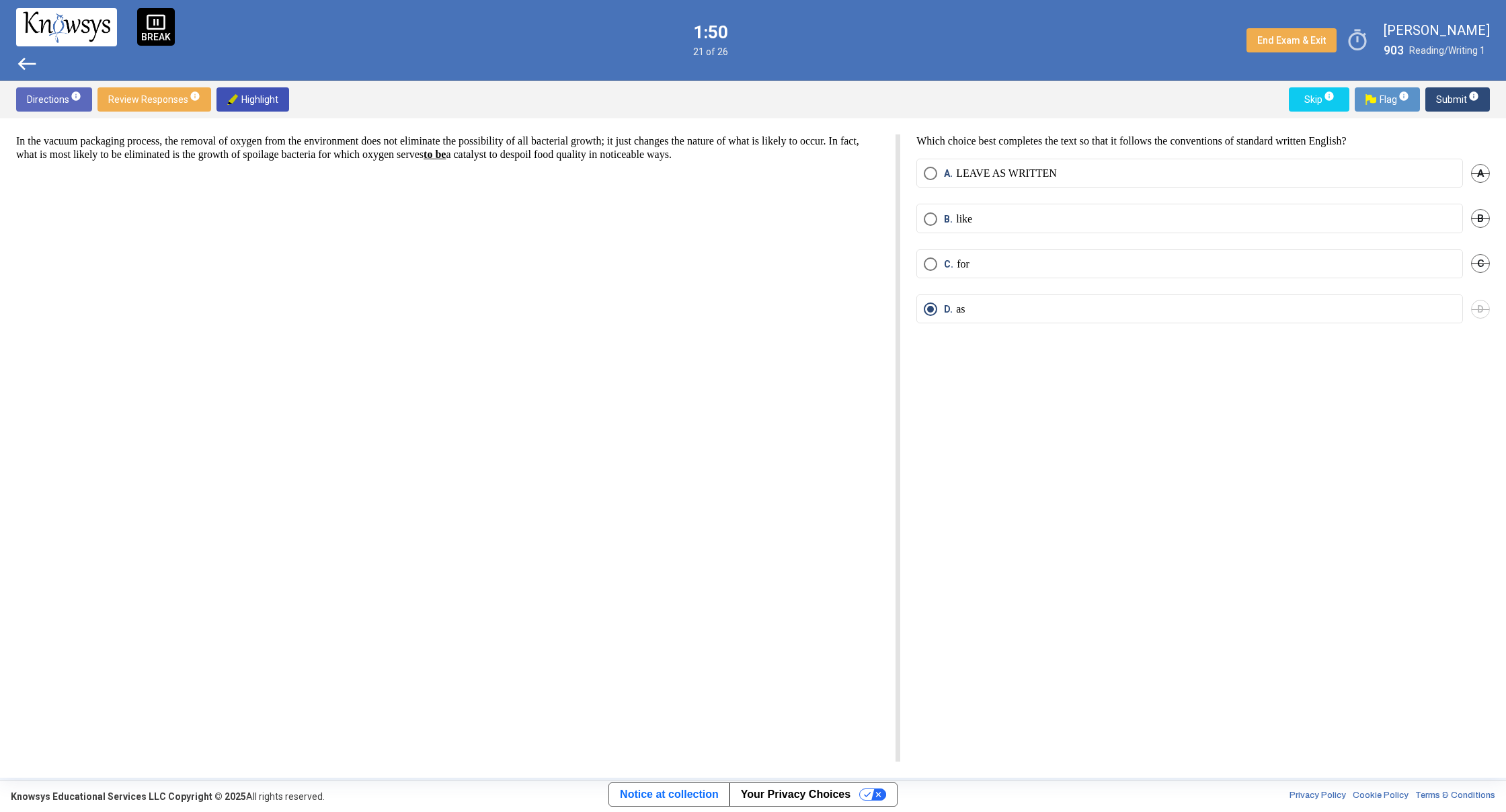
click at [20, 45] on div at bounding box center [67, 27] width 101 height 38
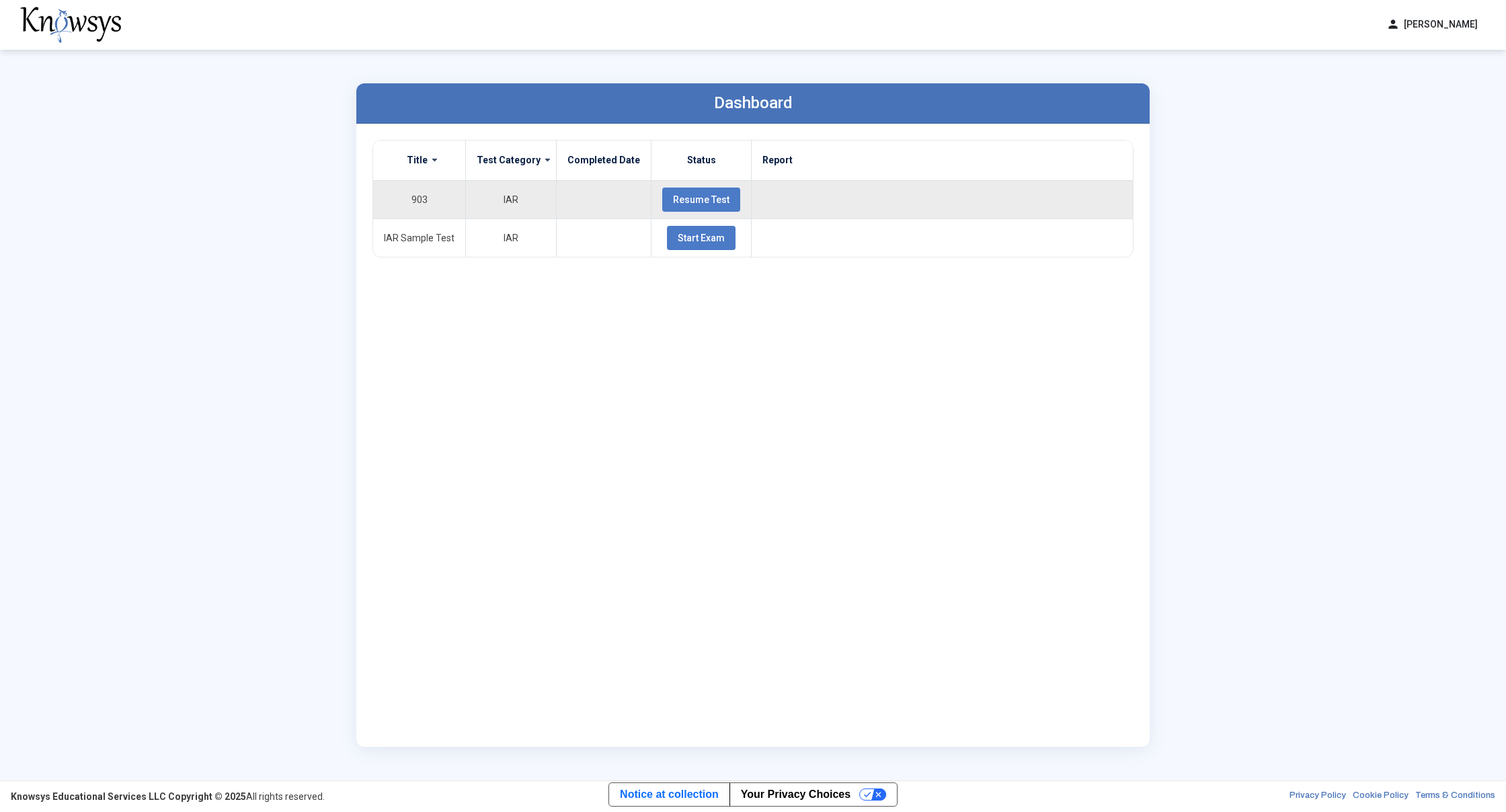
click at [682, 201] on span "Resume Test" at bounding box center [701, 200] width 57 height 11
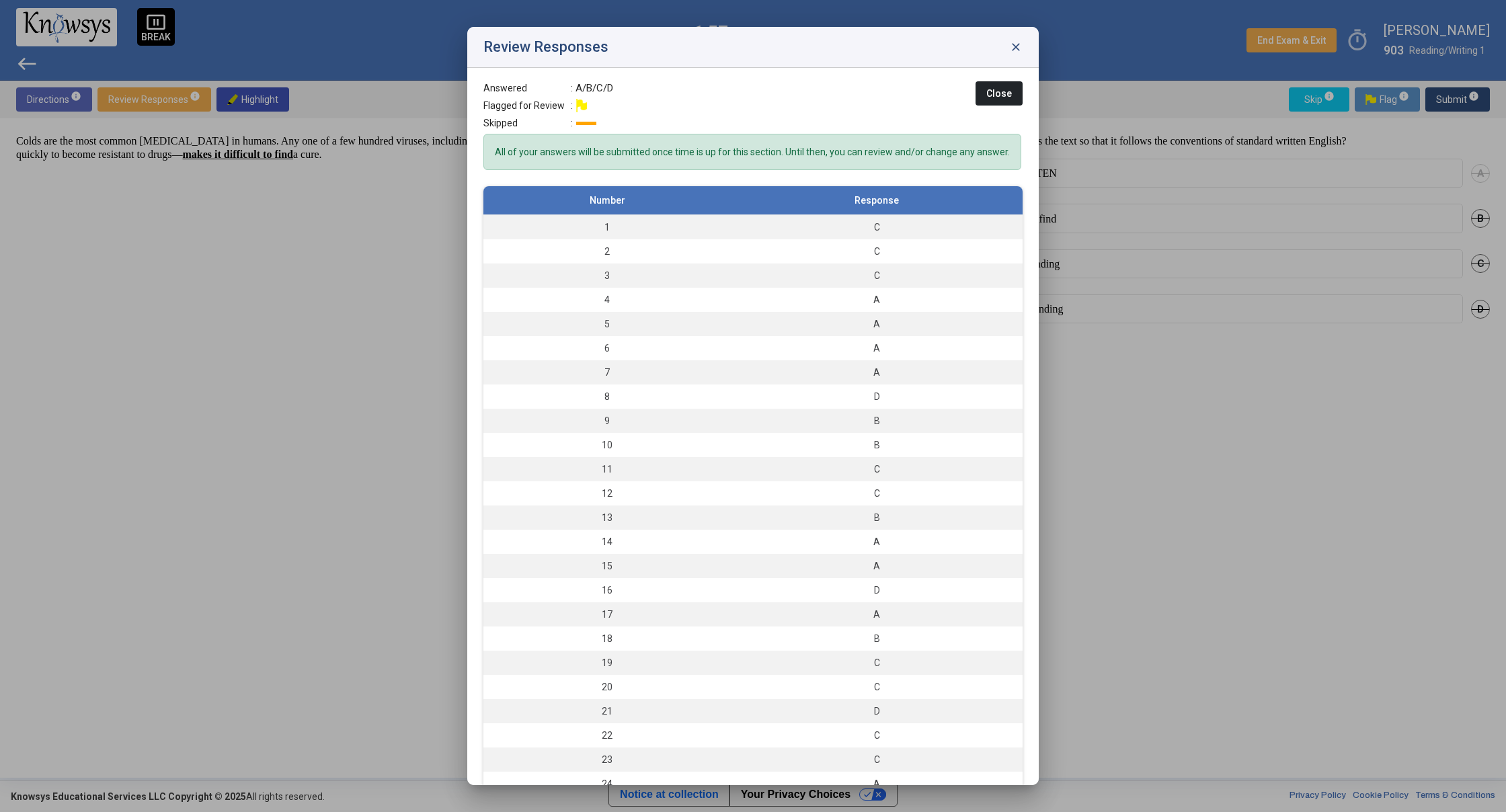
click at [1011, 46] on span "close" at bounding box center [1015, 46] width 13 height 13
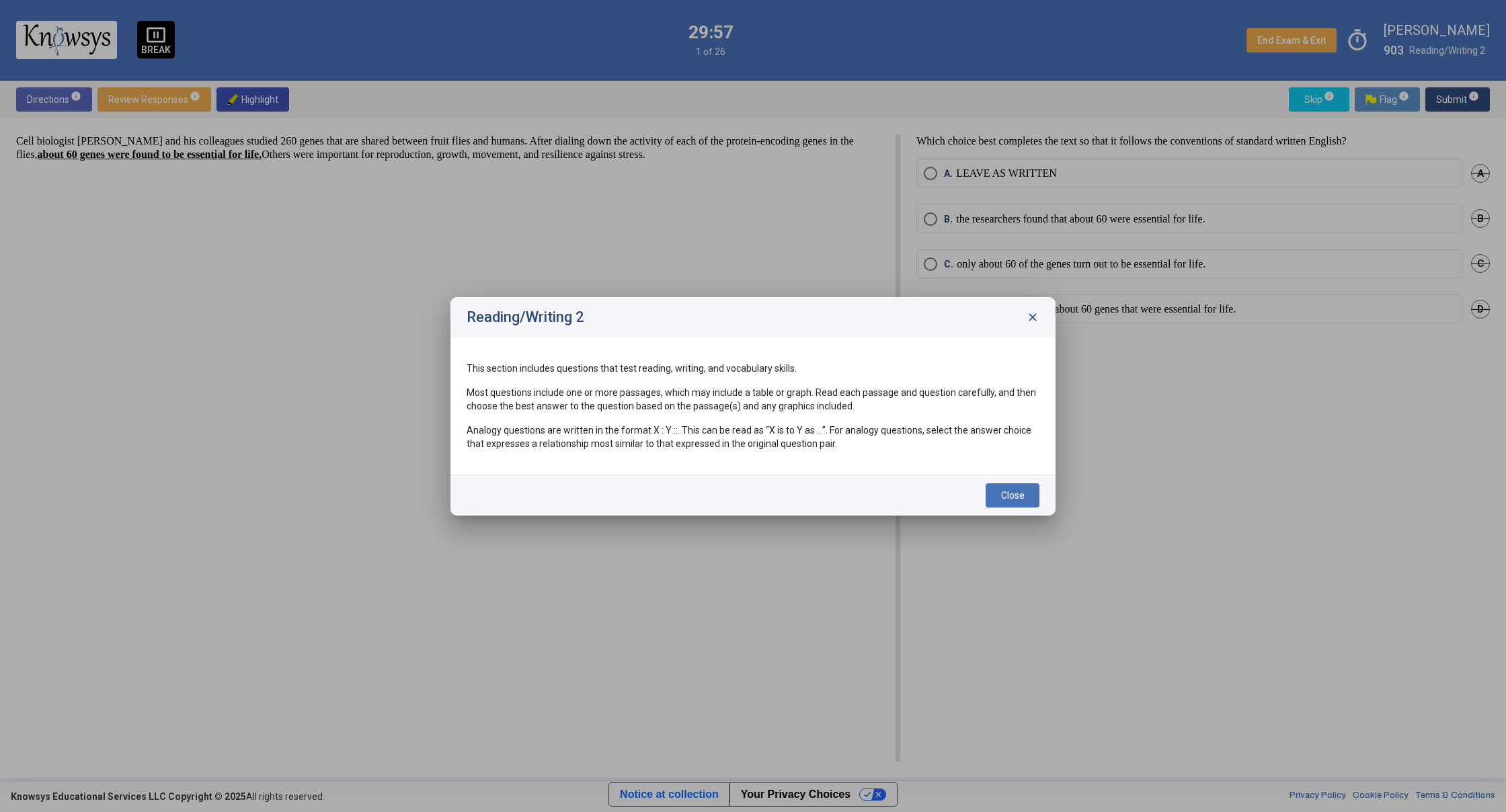
click at [1038, 317] on span "close" at bounding box center [1032, 317] width 13 height 13
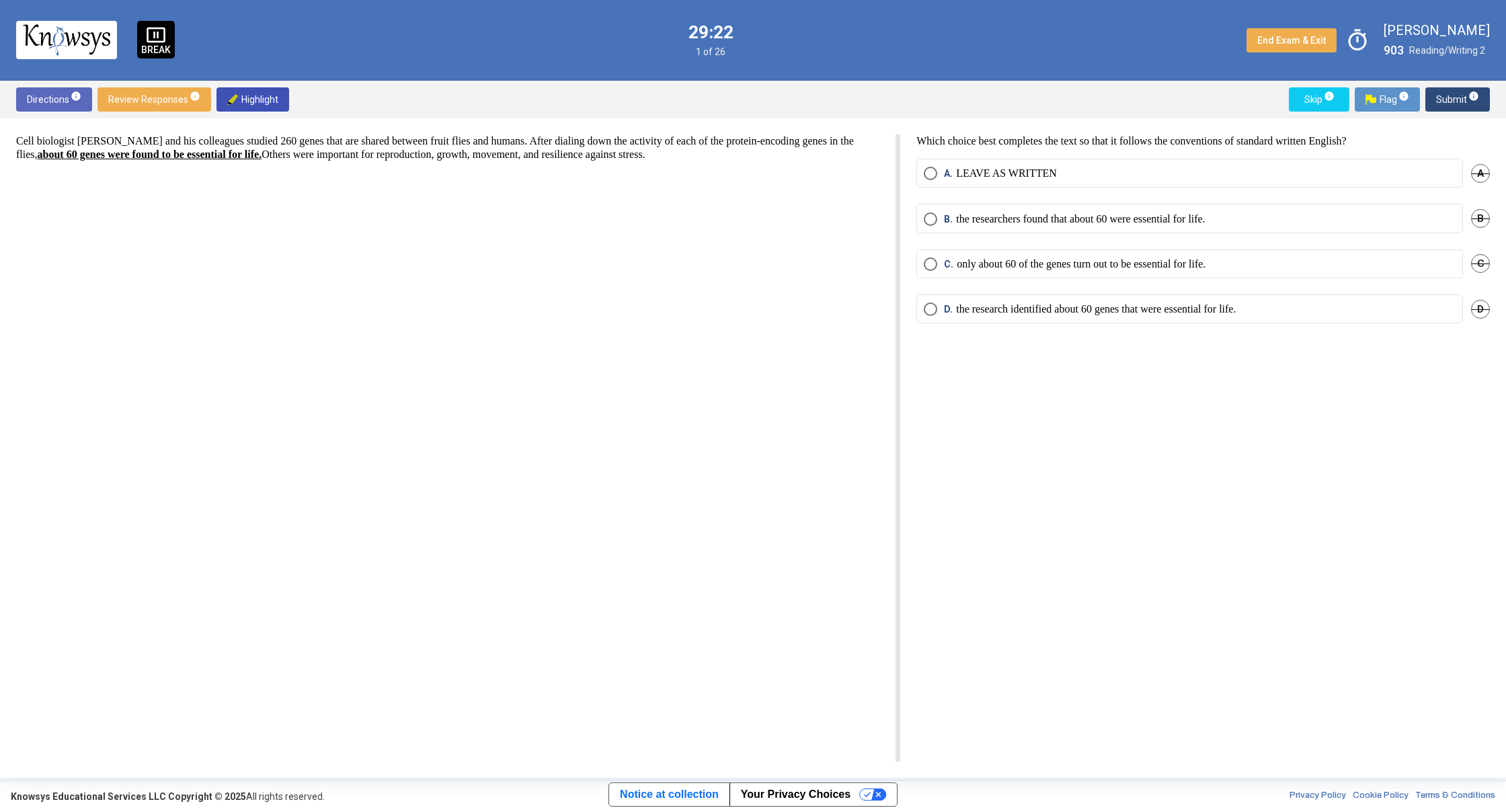
click at [948, 308] on span "D." at bounding box center [949, 308] width 12 height 13
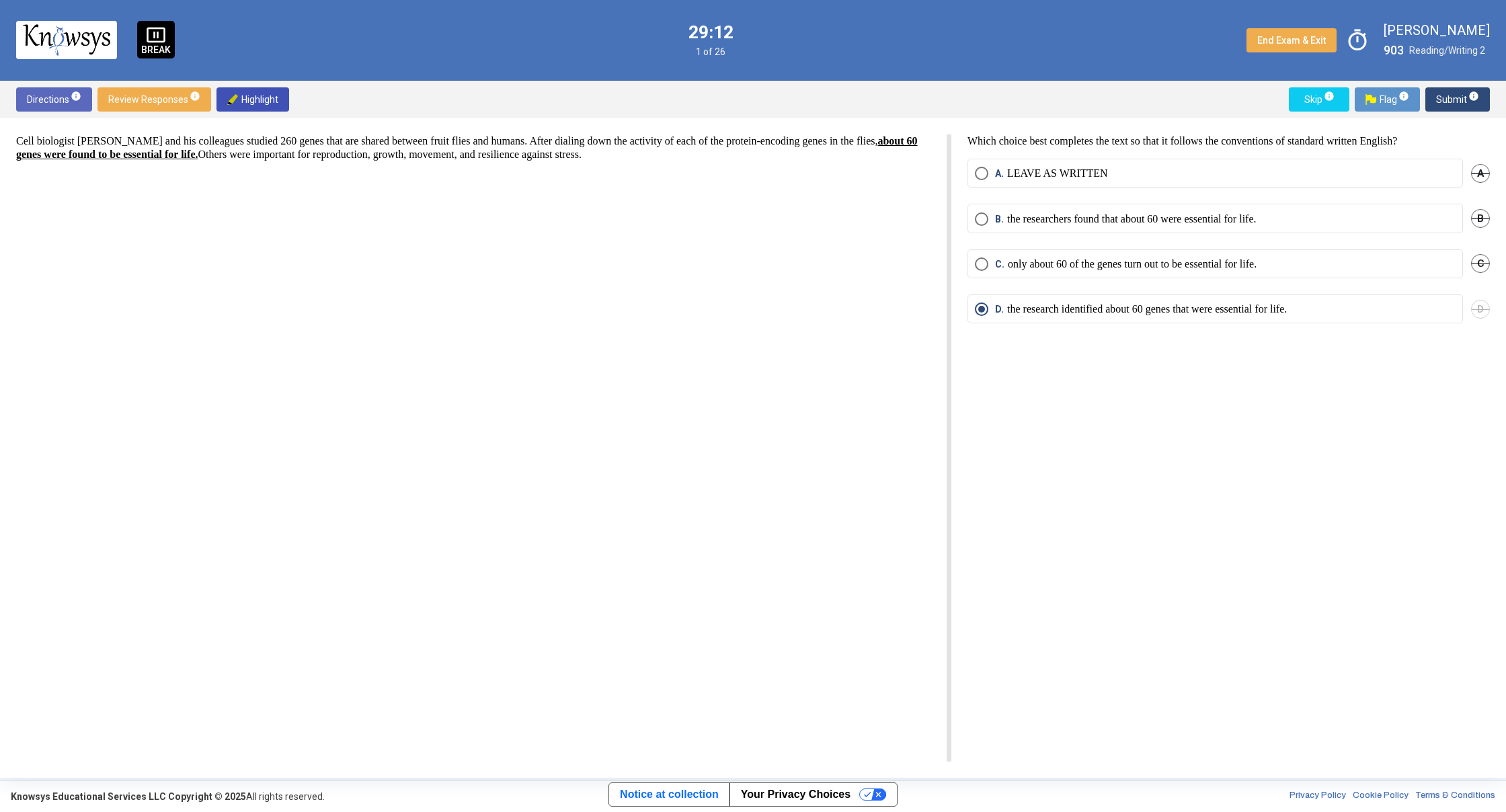
click at [951, 269] on html "pause_presentation BREAK 29:12 1 of 26 End Exam & Exit timer [PERSON_NAME] 903 …" at bounding box center [753, 406] width 1506 height 812
drag, startPoint x: 947, startPoint y: 270, endPoint x: 967, endPoint y: 271, distance: 20.0
click at [967, 271] on html "pause_presentation BREAK 29:09 1 of 26 End Exam & Exit timer [PERSON_NAME] 903 …" at bounding box center [753, 406] width 1506 height 812
click at [1085, 217] on p "the researchers found that about 60 were essential for life." at bounding box center [1146, 219] width 249 height 13
click at [1464, 98] on span "Submit info" at bounding box center [1457, 99] width 43 height 24
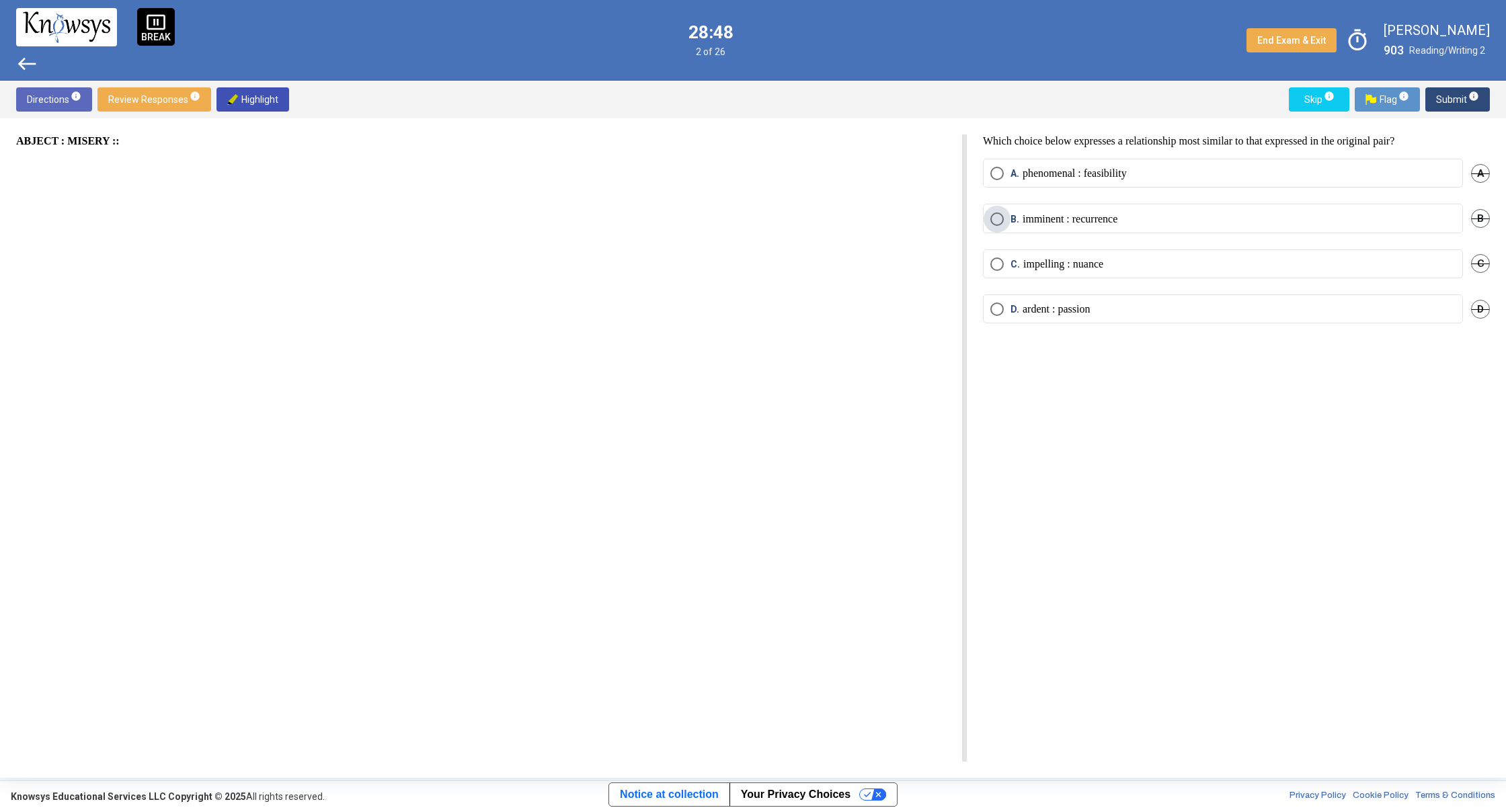
click at [1013, 223] on span "B." at bounding box center [1016, 219] width 12 height 13
drag, startPoint x: 1009, startPoint y: 270, endPoint x: 1003, endPoint y: 265, distance: 7.8
click at [1008, 269] on span "C. impelling : nuance" at bounding box center [1053, 264] width 99 height 13
click at [991, 171] on span "Select an option" at bounding box center [996, 173] width 13 height 13
click at [998, 268] on span "Select an option" at bounding box center [996, 264] width 13 height 13
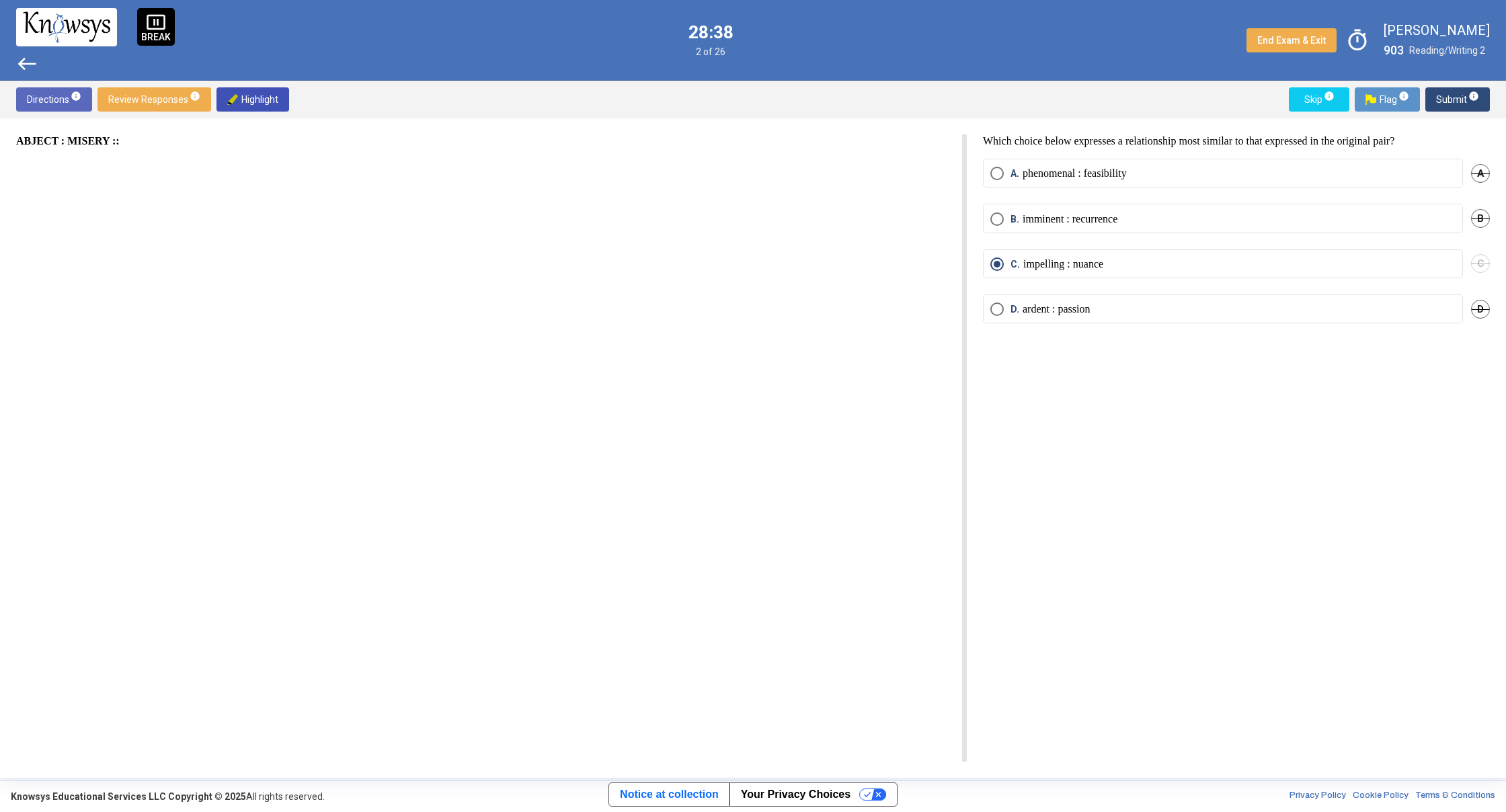
click at [1463, 102] on span "Submit info" at bounding box center [1457, 99] width 43 height 24
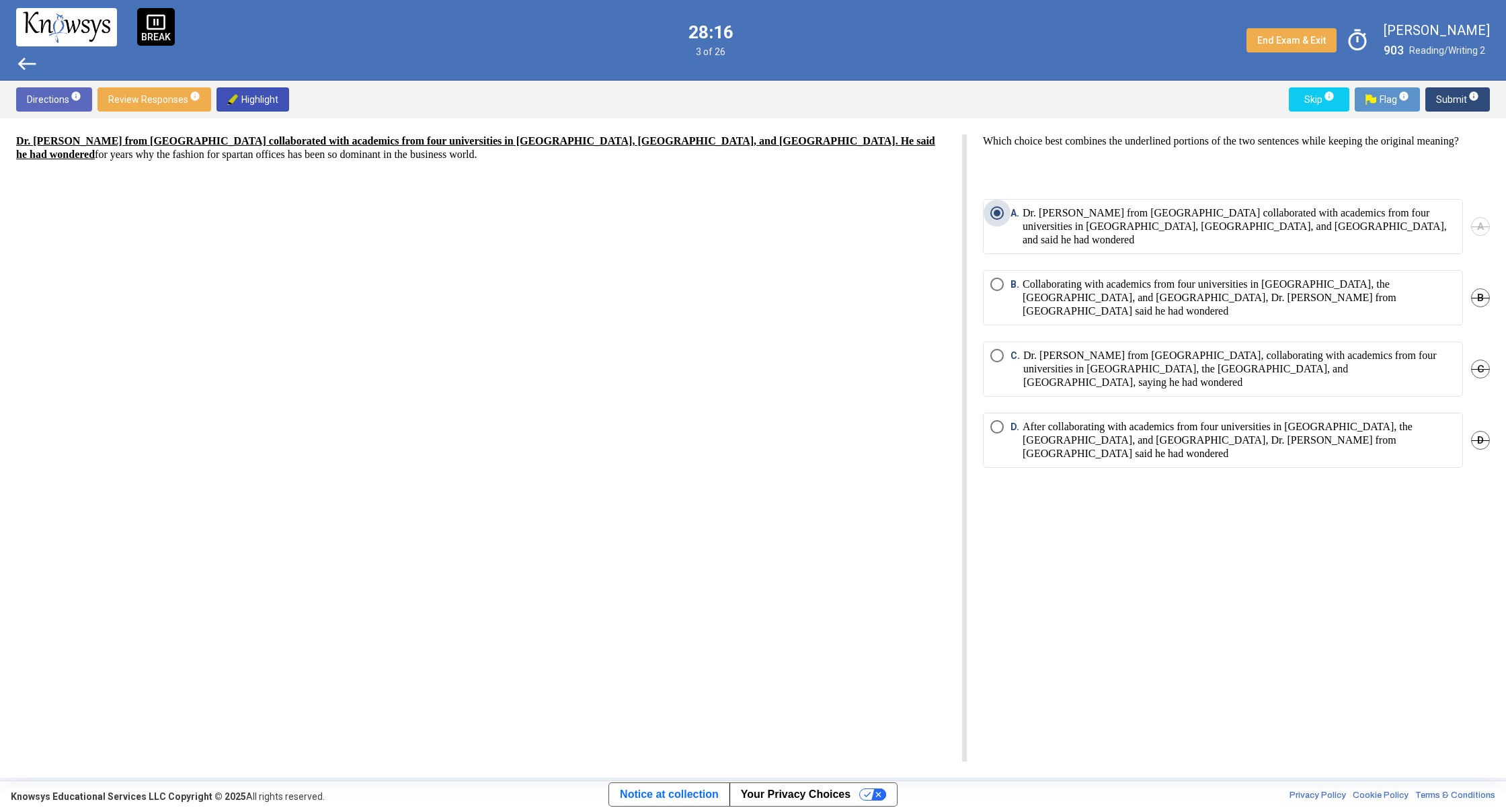
click at [1228, 231] on p "Dr. [PERSON_NAME] from [GEOGRAPHIC_DATA] collaborated with academics from four …" at bounding box center [1238, 226] width 433 height 40
click at [1012, 319] on div "B. Collaborating with academics from four universities in [GEOGRAPHIC_DATA], th…" at bounding box center [1236, 305] width 507 height 72
click at [1012, 327] on mat-radio-group "A. Dr. [PERSON_NAME] from [GEOGRAPHIC_DATA] collaborated with academics from fo…" at bounding box center [1236, 341] width 507 height 285
click at [921, 389] on div "Dr. [PERSON_NAME] from [GEOGRAPHIC_DATA] collaborated with academics from four …" at bounding box center [492, 448] width 950 height 627
click at [1008, 281] on span "B. Collaborating with academics from four universities in [GEOGRAPHIC_DATA], th…" at bounding box center [1229, 297] width 452 height 40
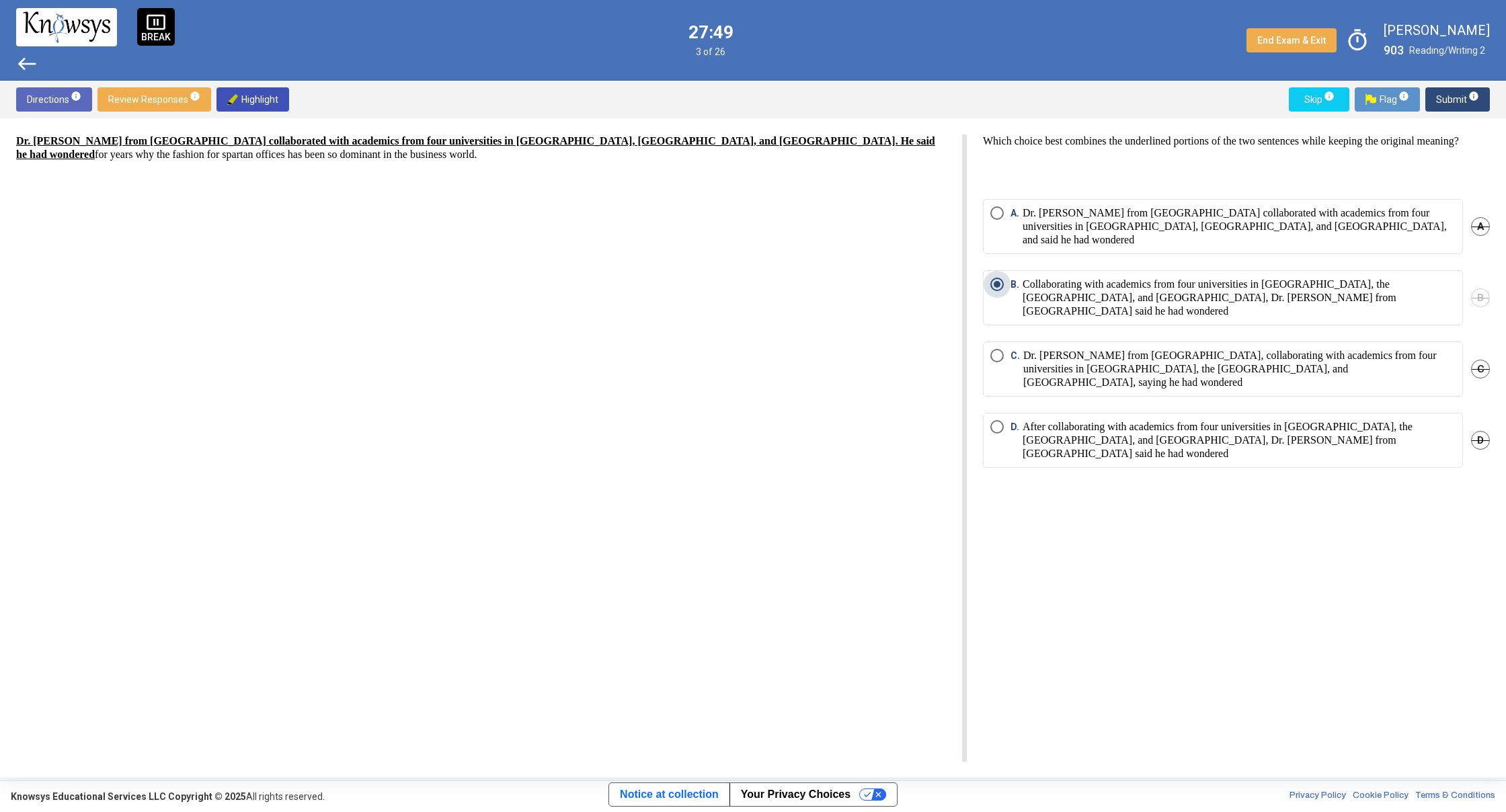
drag, startPoint x: 1386, startPoint y: 280, endPoint x: 1351, endPoint y: 247, distance: 48.1
click at [1262, 313] on div "B. Collaborating with academics from four universities in [GEOGRAPHIC_DATA], th…" at bounding box center [1236, 305] width 507 height 72
click at [1012, 420] on span "D." at bounding box center [1016, 440] width 12 height 40
click at [1477, 106] on span "Submit info" at bounding box center [1457, 99] width 43 height 24
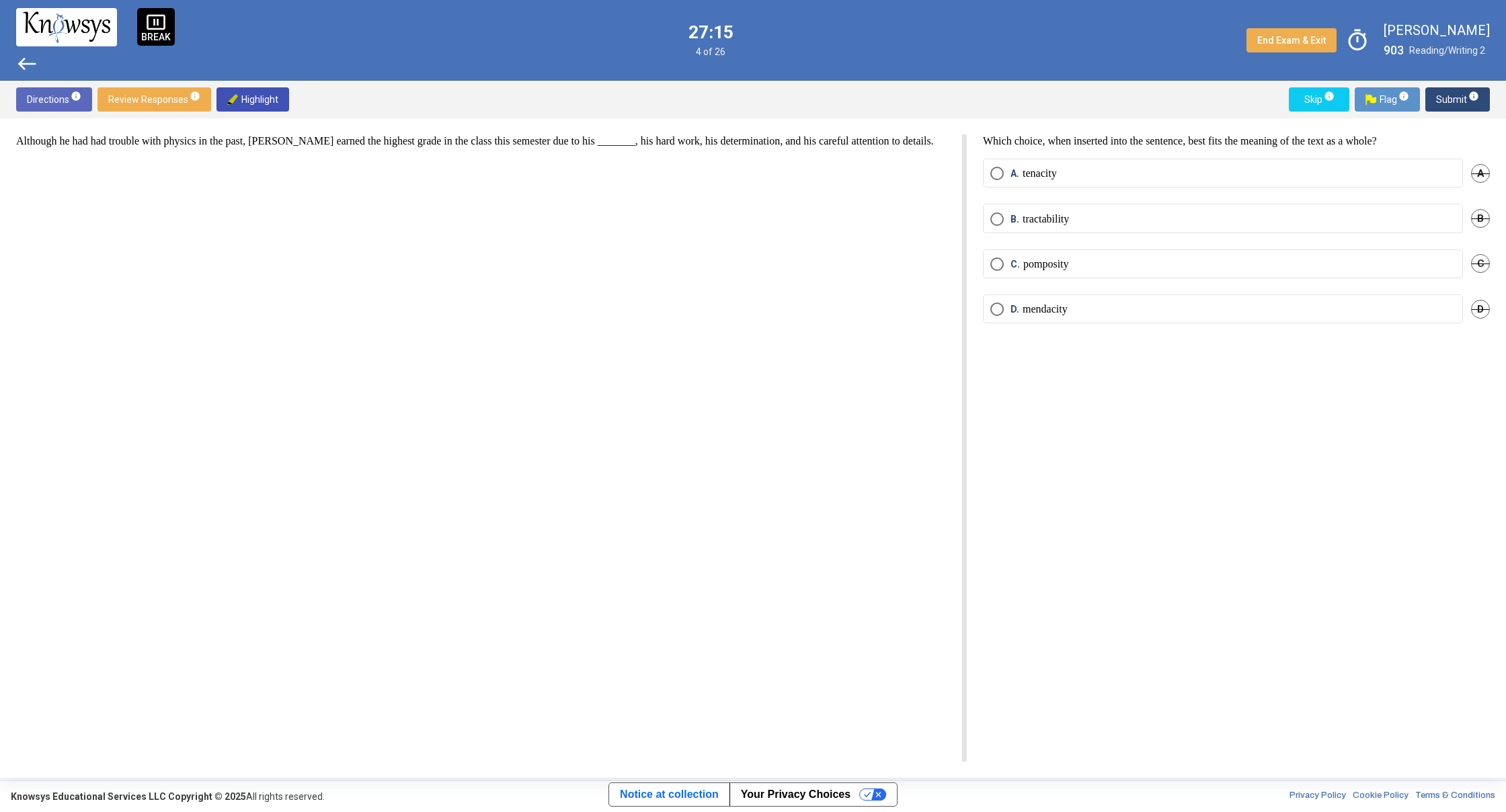
drag, startPoint x: 990, startPoint y: 282, endPoint x: 1004, endPoint y: 284, distance: 14.1
click at [1001, 284] on div "C. pomposity C" at bounding box center [1236, 271] width 507 height 45
click at [1004, 304] on span "D. mendacity" at bounding box center [1035, 308] width 64 height 13
click at [1010, 157] on div "Which choice, when inserted into the sentence, best fits the meaning of the tex…" at bounding box center [1228, 448] width 523 height 627
click at [1002, 168] on span "Select an option" at bounding box center [996, 173] width 13 height 13
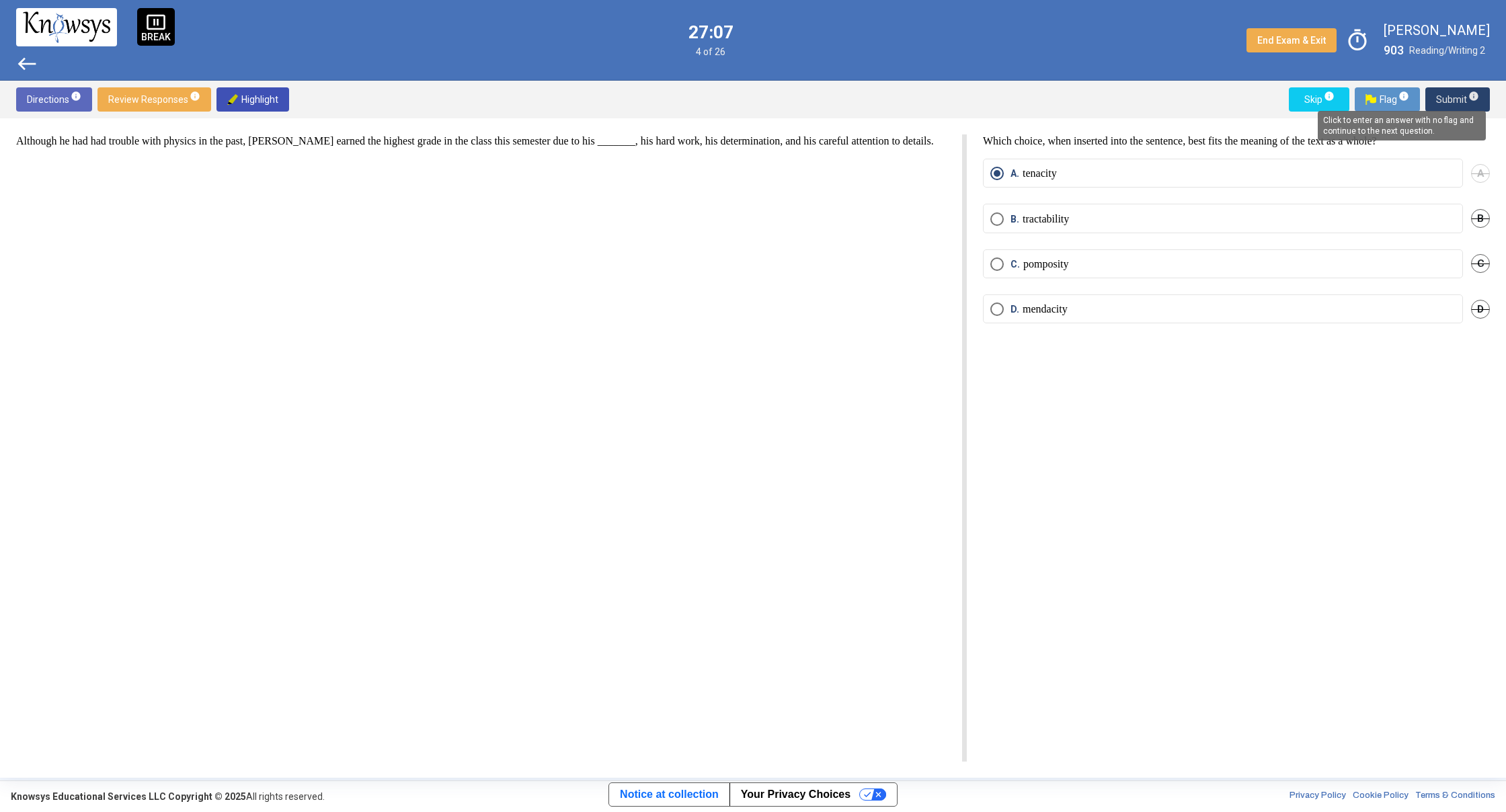
click at [1471, 95] on span "info" at bounding box center [1474, 96] width 11 height 11
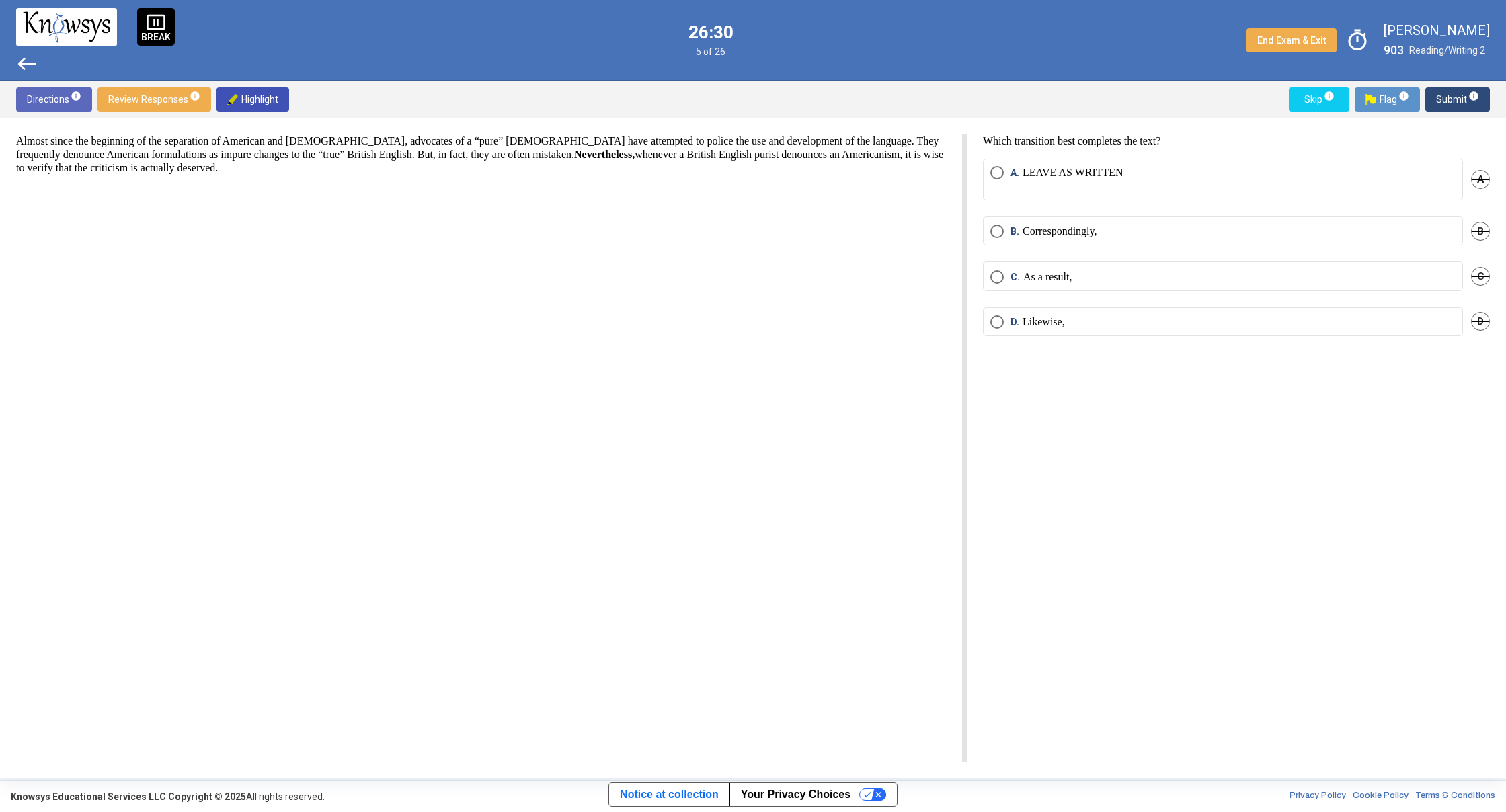
click at [1007, 278] on span "C. As a result," at bounding box center [1037, 276] width 68 height 13
click at [1457, 112] on div "Directions info Review Responses info Highlight Skip info Flag info Submit info" at bounding box center [753, 100] width 1506 height 38
click at [1457, 109] on span "Submit info" at bounding box center [1457, 99] width 43 height 24
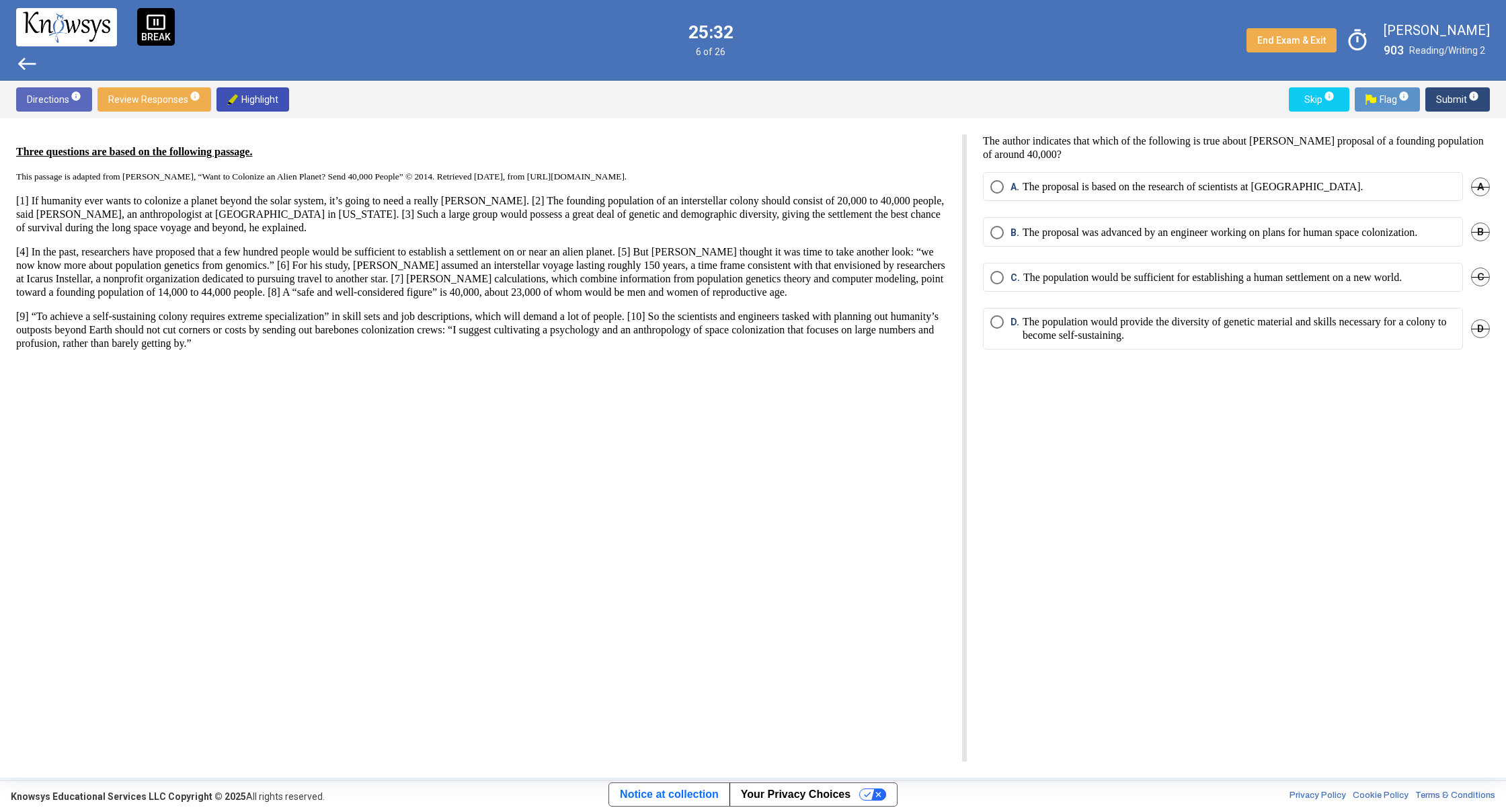
drag, startPoint x: 773, startPoint y: 580, endPoint x: 799, endPoint y: 570, distance: 27.9
click at [1003, 333] on span "D. The population would provide the diversity of genetic material and skills ne…" at bounding box center [1229, 329] width 452 height 27
click at [1467, 101] on sup "info" at bounding box center [1472, 96] width 12 height 11
click at [1028, 231] on mat-radio-button "B. It is essential that the initial colonists selected be young, healthy, and a…" at bounding box center [1223, 231] width 480 height 29
click at [1001, 239] on span "Select an option" at bounding box center [996, 232] width 13 height 13
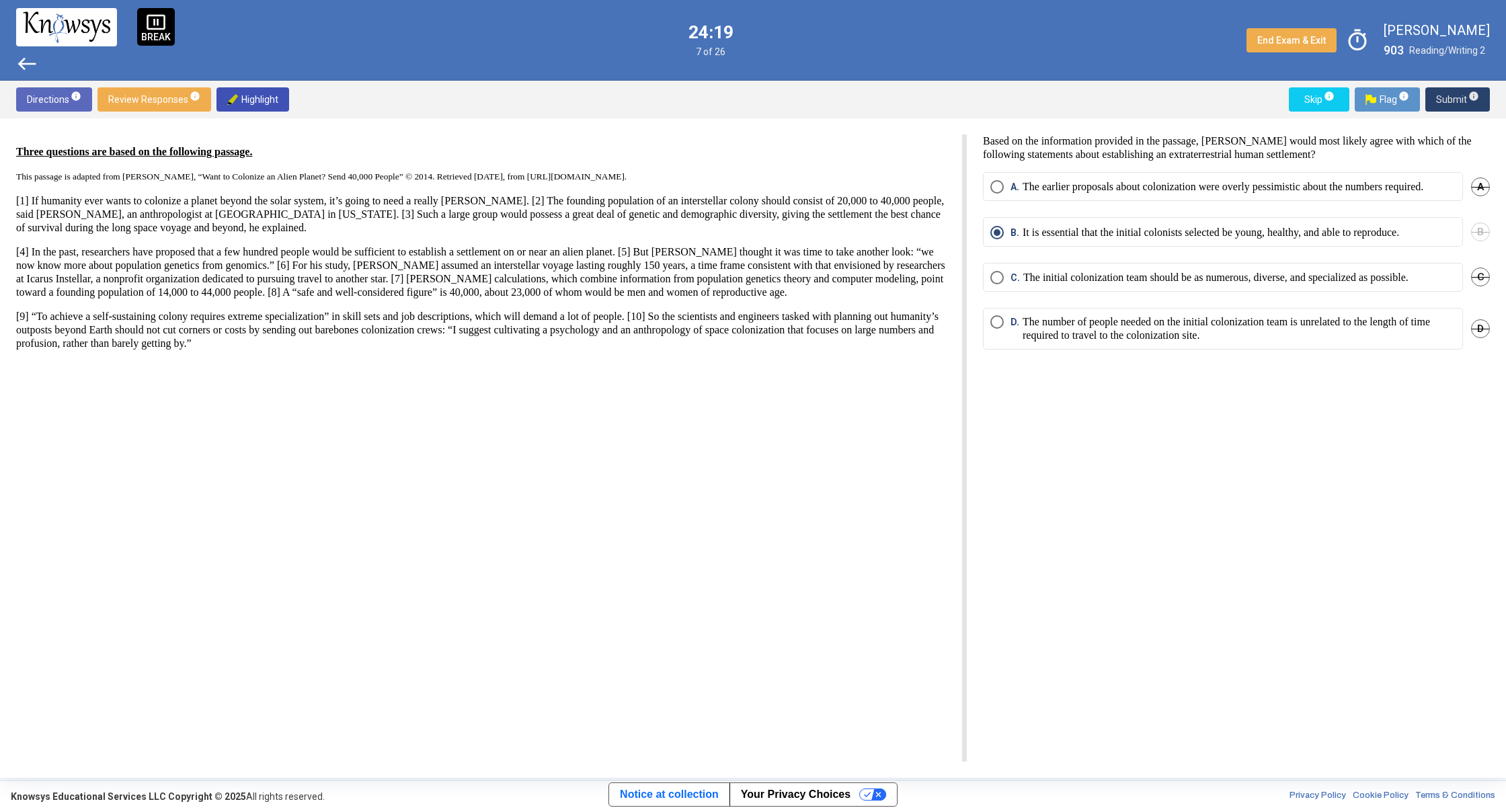
click at [1465, 94] on span "Submit info" at bounding box center [1457, 99] width 43 height 24
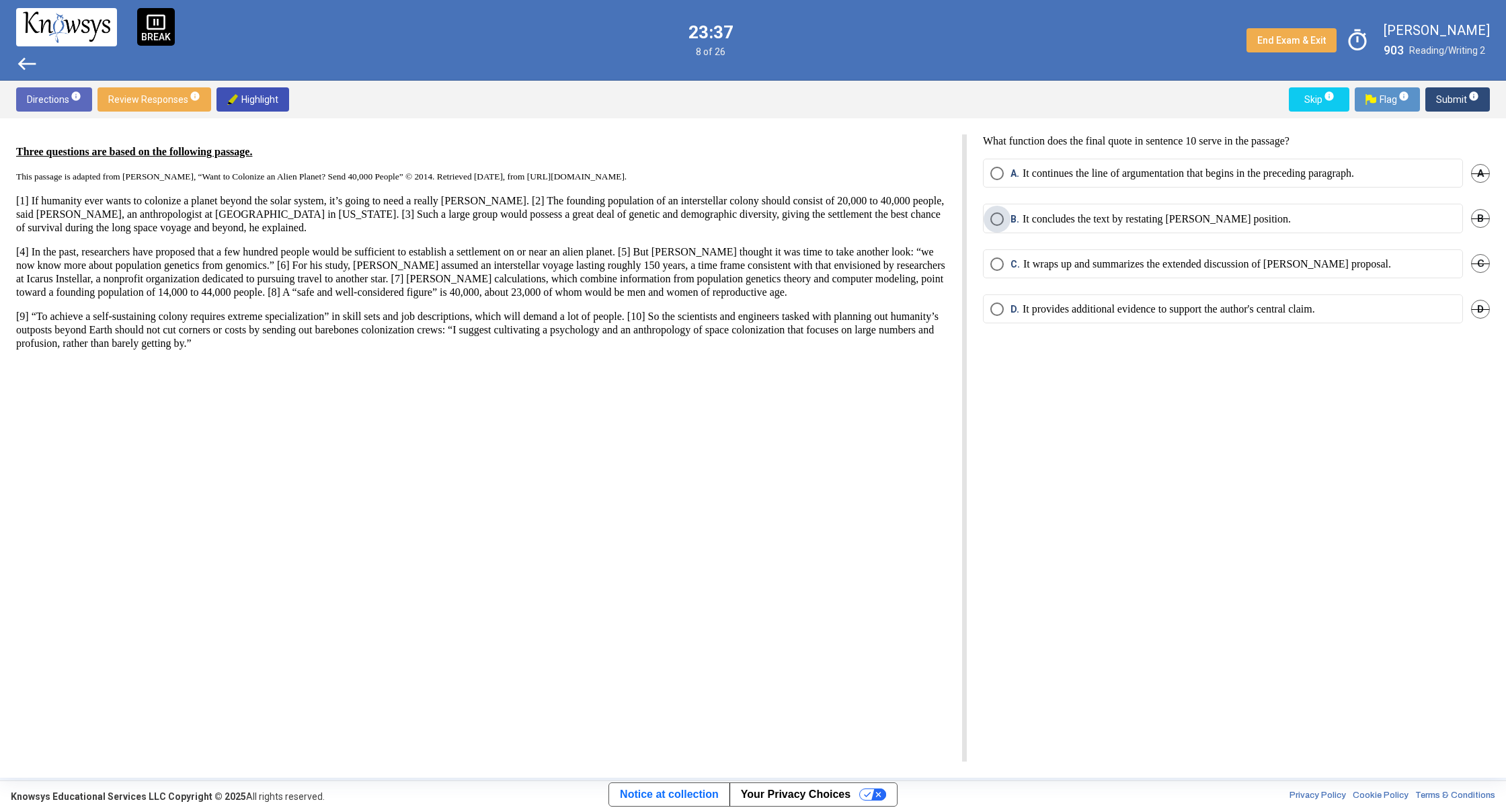
click at [1012, 220] on span "B." at bounding box center [1016, 219] width 12 height 13
click at [1143, 97] on div "Directions info Review Responses info Highlight Skip info Flag info Submit info" at bounding box center [753, 100] width 1506 height 38
click at [1040, 171] on p "It continues the line of argumentation that begins in the preceding paragraph." at bounding box center [1187, 173] width 331 height 13
click at [1014, 219] on span "B." at bounding box center [1016, 219] width 12 height 13
click at [1472, 95] on span "info" at bounding box center [1474, 96] width 11 height 11
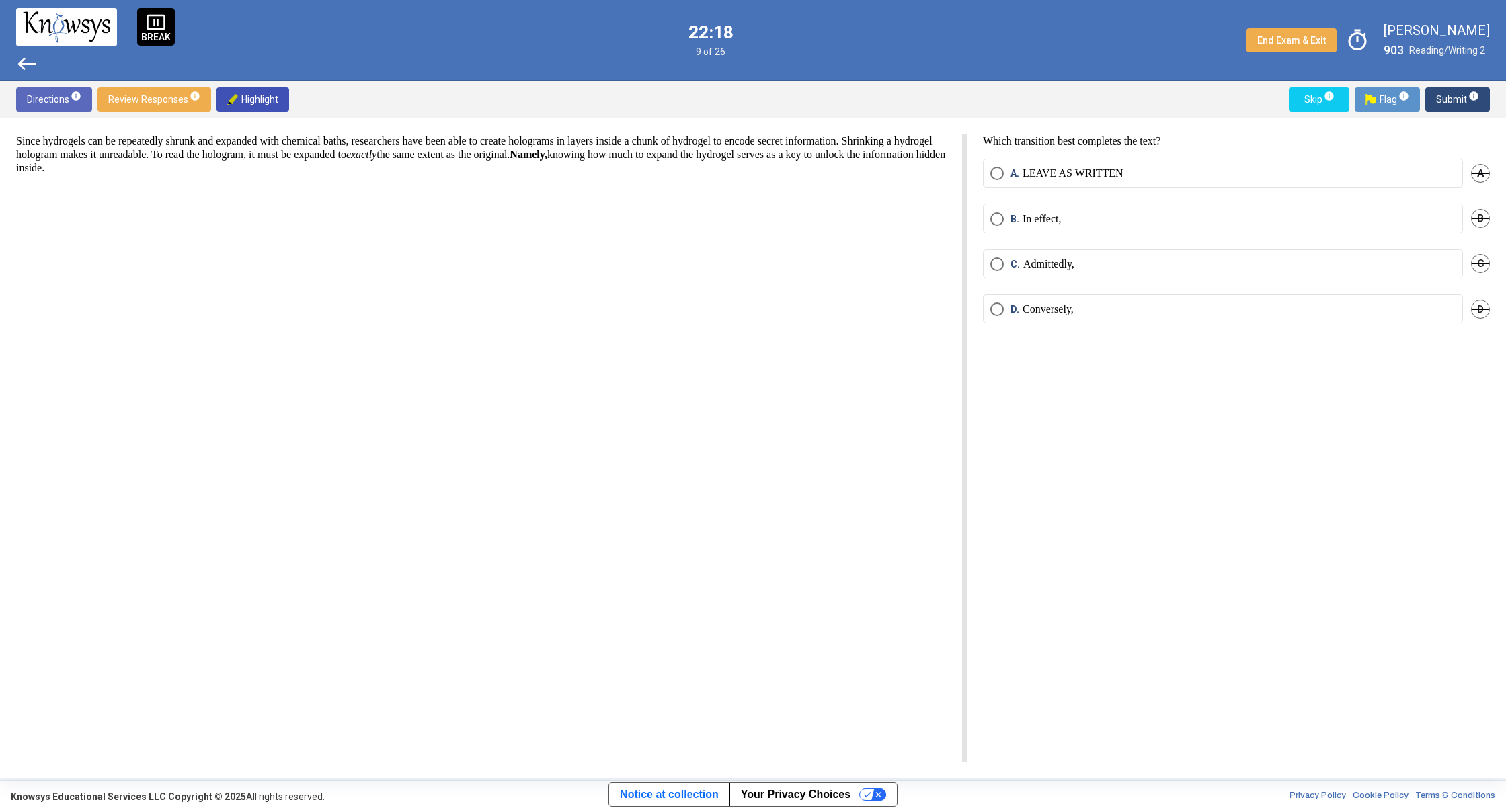
click at [997, 221] on span "Select an option" at bounding box center [996, 219] width 13 height 13
click at [1467, 105] on span "Submit info" at bounding box center [1457, 99] width 43 height 24
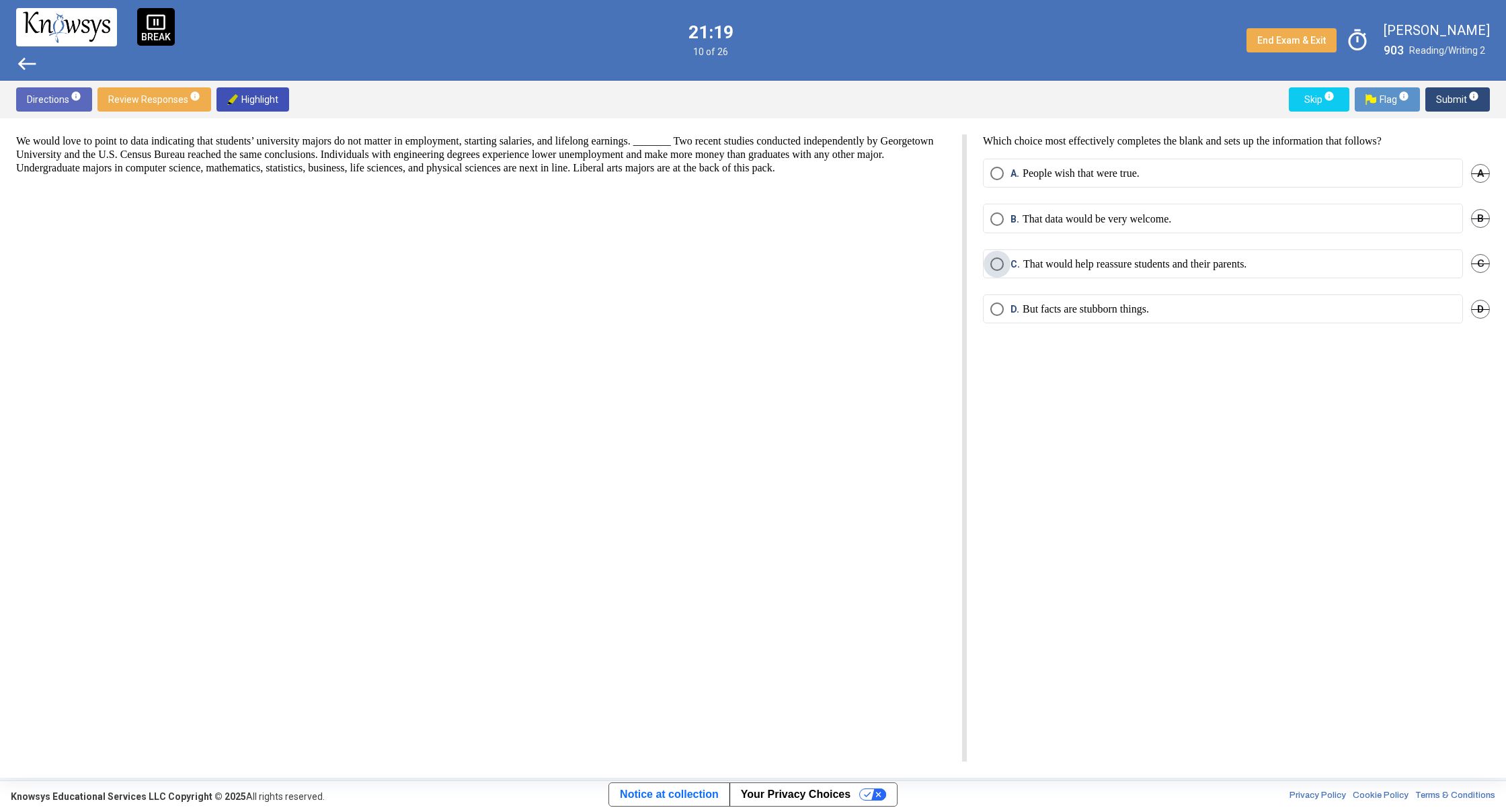
click at [998, 260] on span "Select an option" at bounding box center [996, 264] width 13 height 13
click at [1438, 113] on div "Directions info Review Responses info Highlight Skip info Flag info Submit info" at bounding box center [753, 100] width 1506 height 38
click at [1446, 98] on span "Submit info" at bounding box center [1457, 99] width 43 height 24
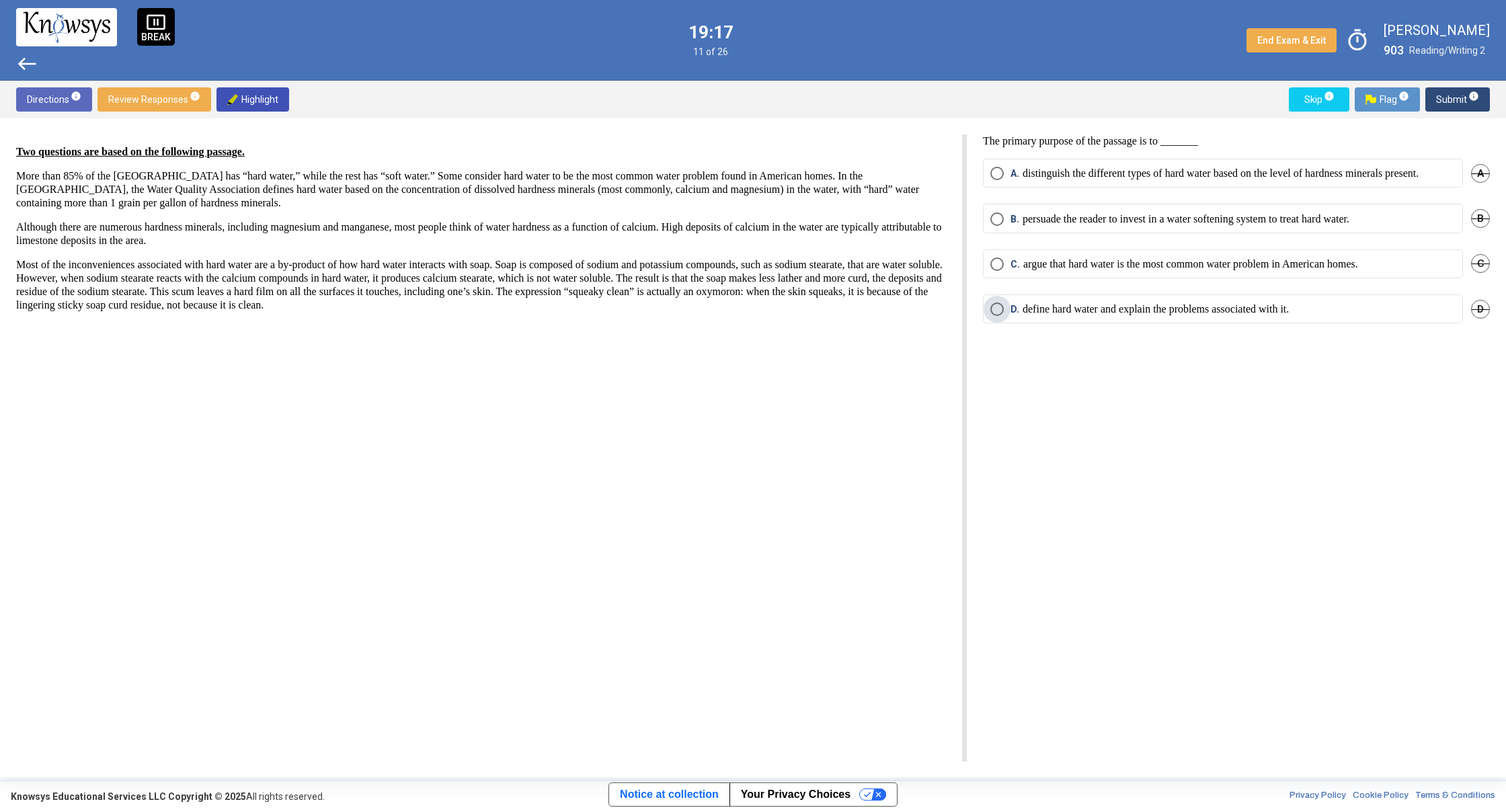
click at [1013, 316] on span "D." at bounding box center [1016, 308] width 12 height 13
click at [1459, 98] on span "Submit info" at bounding box center [1457, 99] width 43 height 24
click at [1025, 271] on p "Sodium stearate leaves a film of soap scum on the surfaces that it touches." at bounding box center [1183, 264] width 319 height 13
drag, startPoint x: 1076, startPoint y: 201, endPoint x: 1008, endPoint y: 215, distance: 69.4
click at [1008, 215] on mat-radio-group "A. Many people associate hard water with too much sodium. A B. When mixed with …" at bounding box center [1236, 249] width 507 height 181
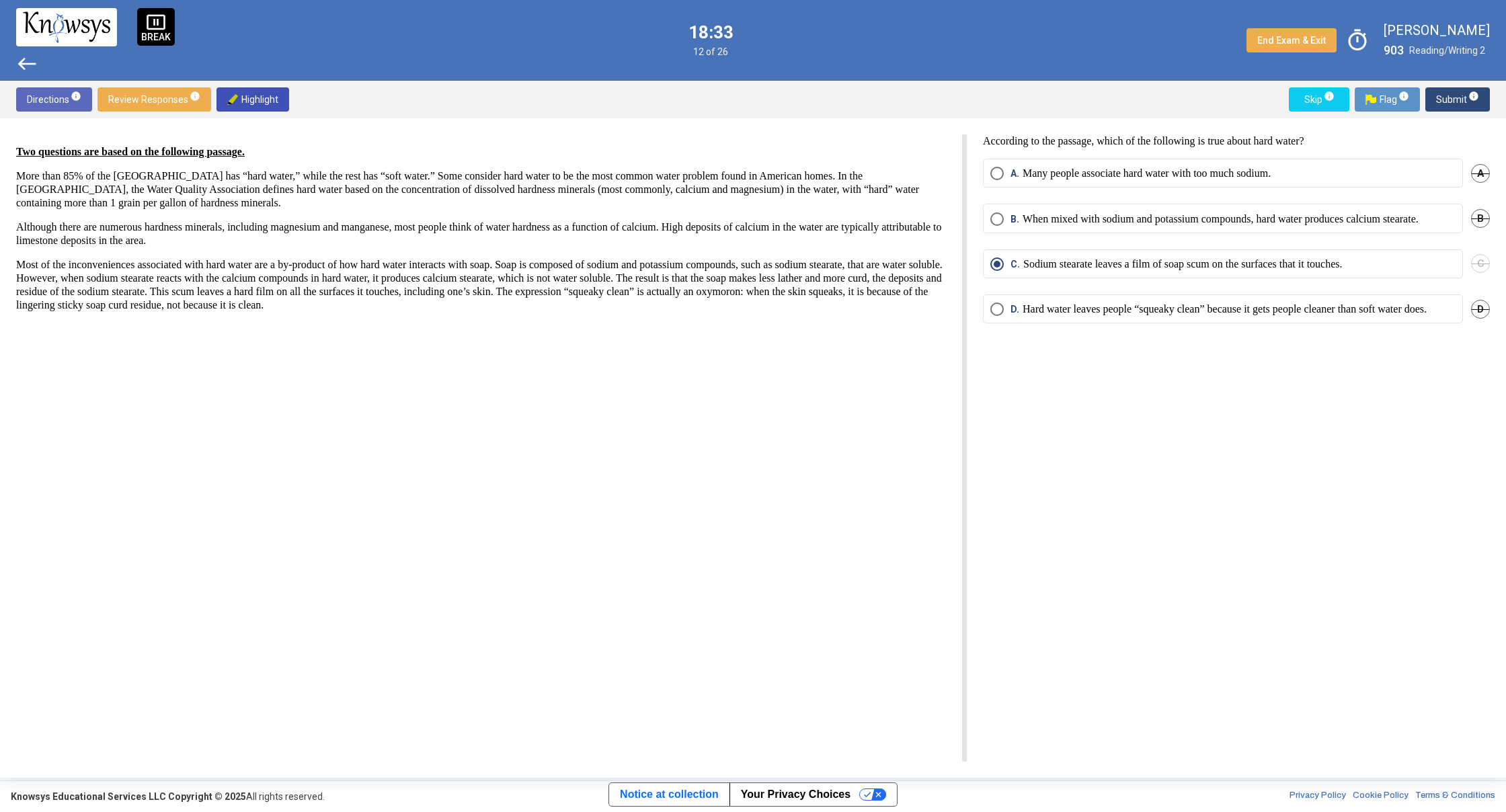
drag, startPoint x: 1012, startPoint y: 223, endPoint x: 1017, endPoint y: 207, distance: 16.8
click at [1016, 212] on span "B." at bounding box center [1016, 219] width 12 height 13
click at [1467, 104] on span "Submit info" at bounding box center [1457, 99] width 43 height 24
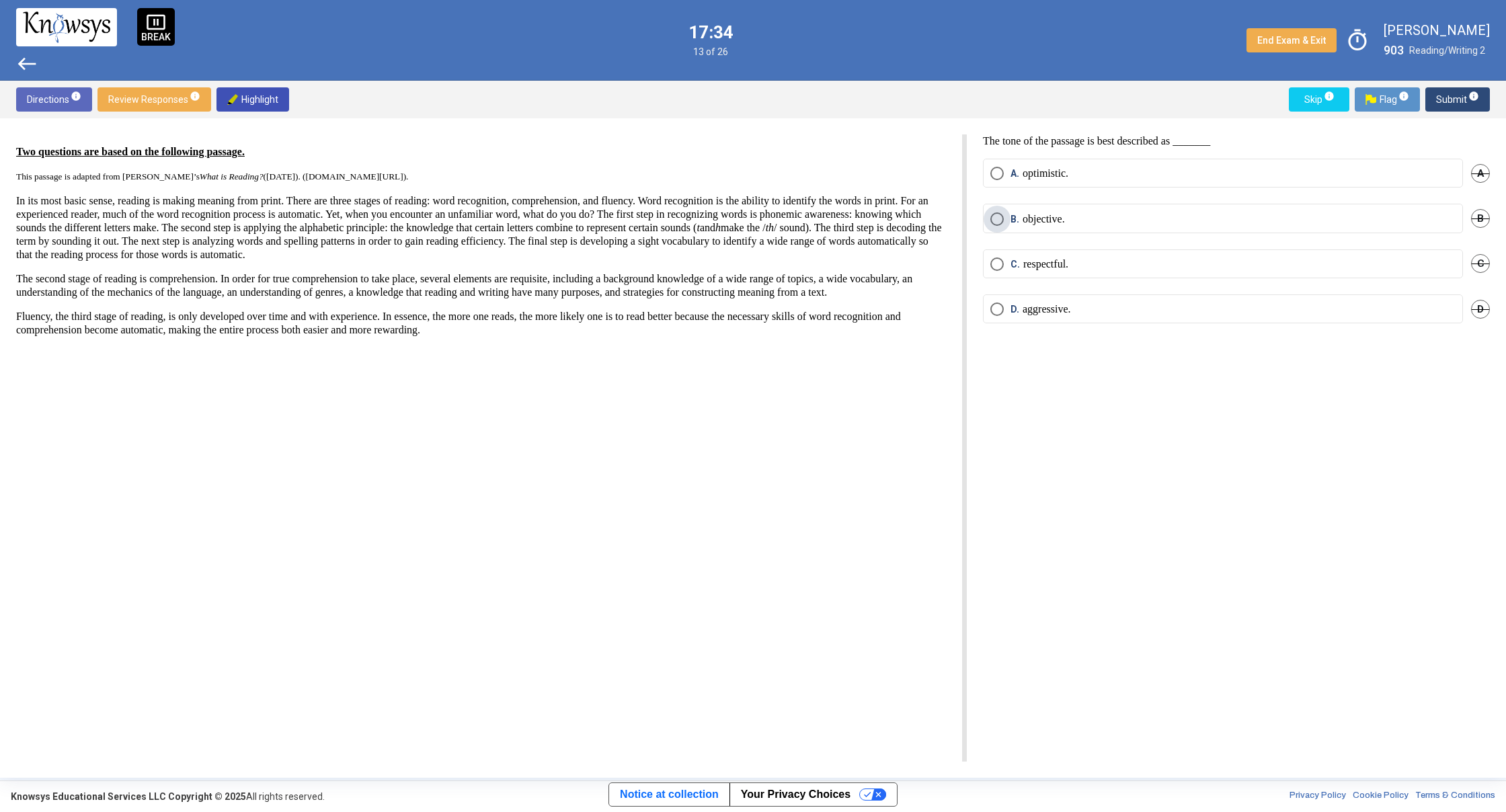
click at [996, 220] on span "Select an option" at bounding box center [996, 219] width 13 height 13
click at [999, 268] on span "Select an option" at bounding box center [996, 264] width 13 height 13
click at [1016, 223] on span "B." at bounding box center [1016, 219] width 12 height 13
click at [1457, 99] on span "Submit info" at bounding box center [1457, 99] width 43 height 24
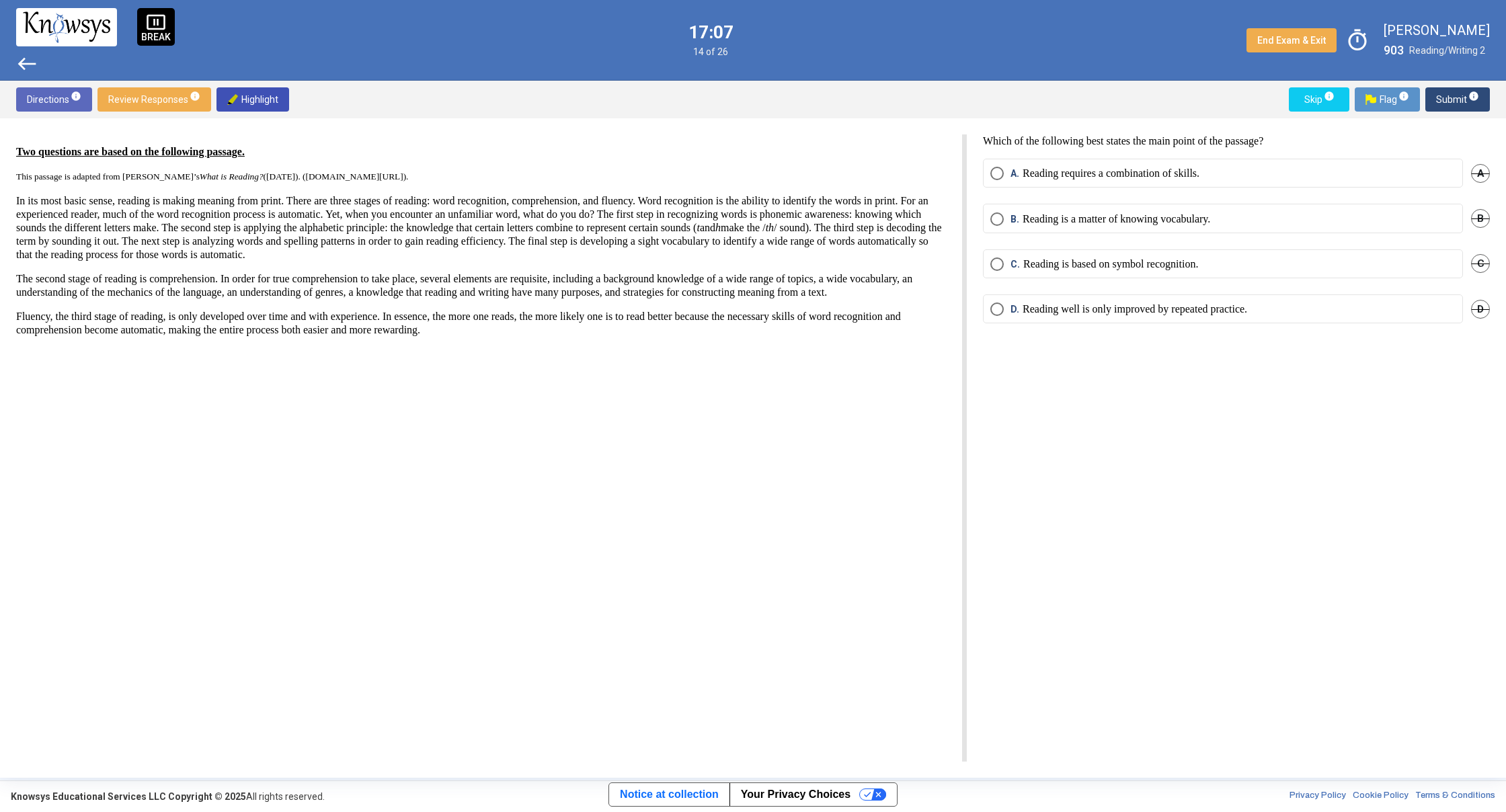
click at [1096, 349] on div "Which of the following best states the main point of the passage? A. Reading re…" at bounding box center [1228, 448] width 523 height 627
click at [1007, 164] on mat-radio-button "A. Reading requires a combination of skills." at bounding box center [1223, 173] width 480 height 29
click at [998, 169] on span "Select an option" at bounding box center [996, 173] width 13 height 13
click at [1462, 91] on span "Submit info" at bounding box center [1457, 99] width 43 height 24
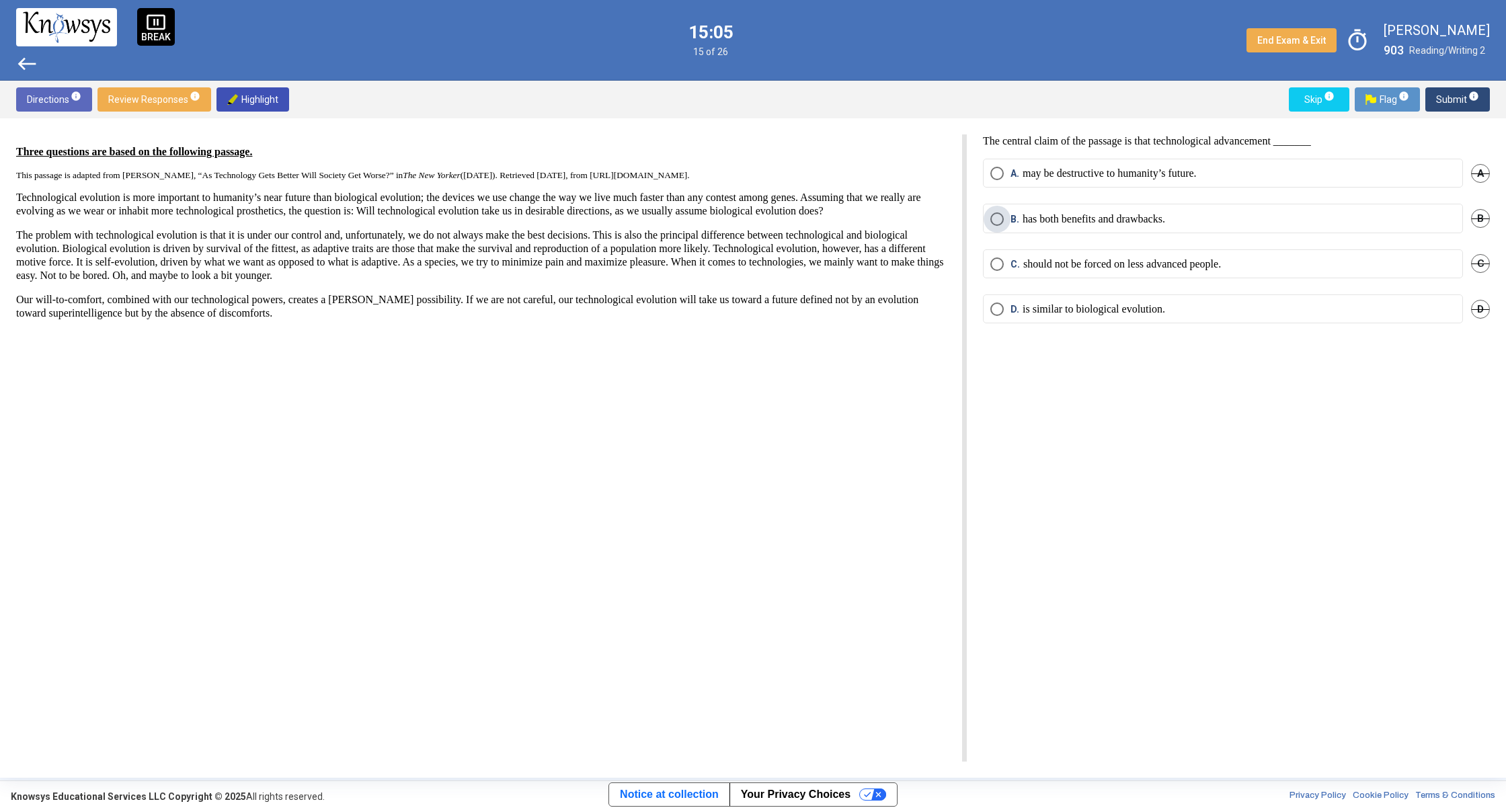
click at [1007, 222] on span "B. has both benefits and drawbacks." at bounding box center [1083, 219] width 161 height 13
click at [1464, 96] on span "Submit info" at bounding box center [1457, 99] width 43 height 24
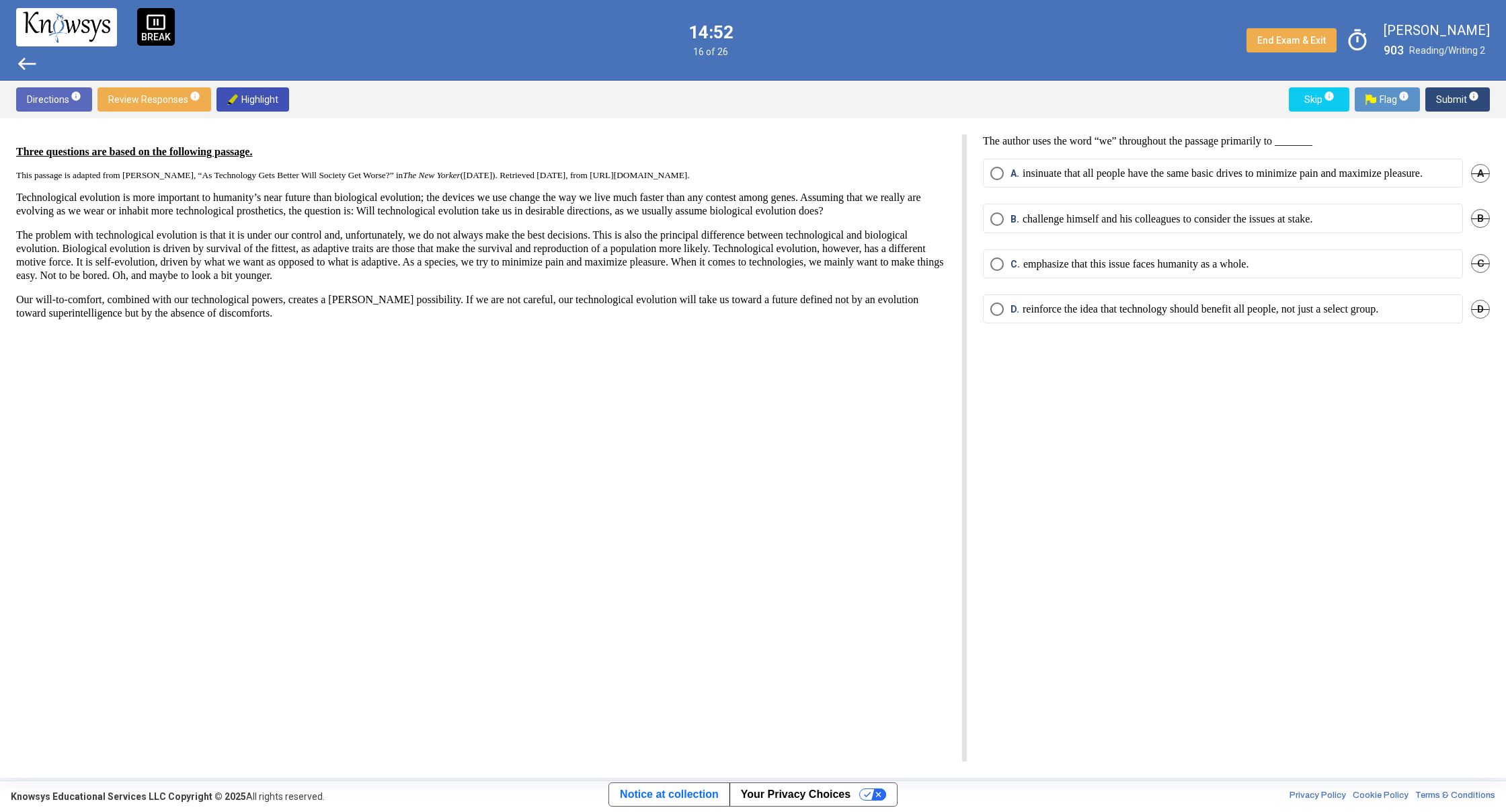
click at [1023, 271] on p "emphasize that this issue faces humanity as a whole." at bounding box center [1135, 264] width 225 height 13
click at [1451, 102] on span "Submit info" at bounding box center [1457, 99] width 43 height 24
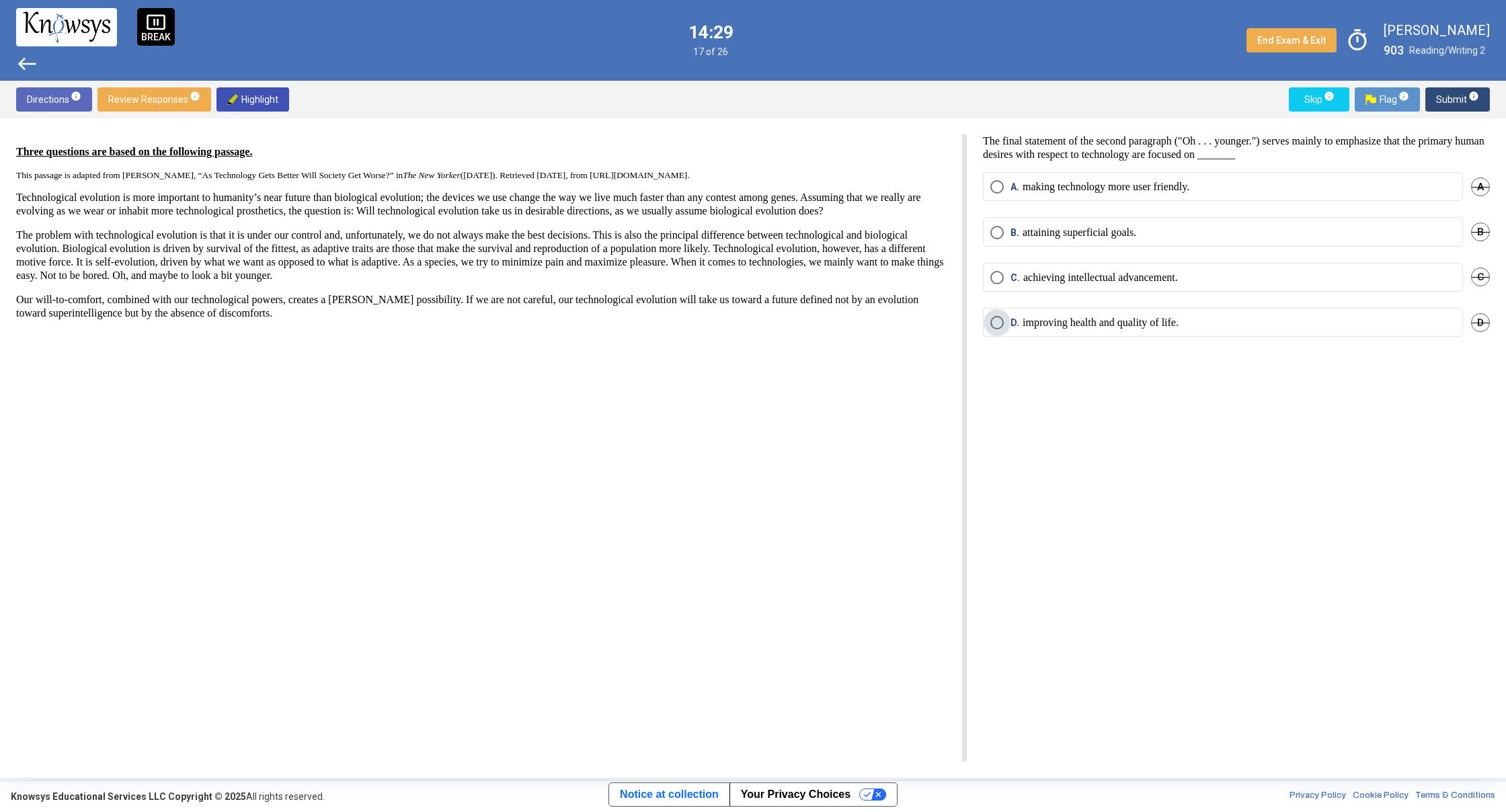
click at [1010, 329] on span "D." at bounding box center [1016, 323] width 12 height 13
click at [1454, 112] on div "Directions info Review Responses info Highlight Skip info Flag info Submit info" at bounding box center [753, 100] width 1506 height 38
click at [1454, 109] on span "Submit info" at bounding box center [1457, 99] width 43 height 24
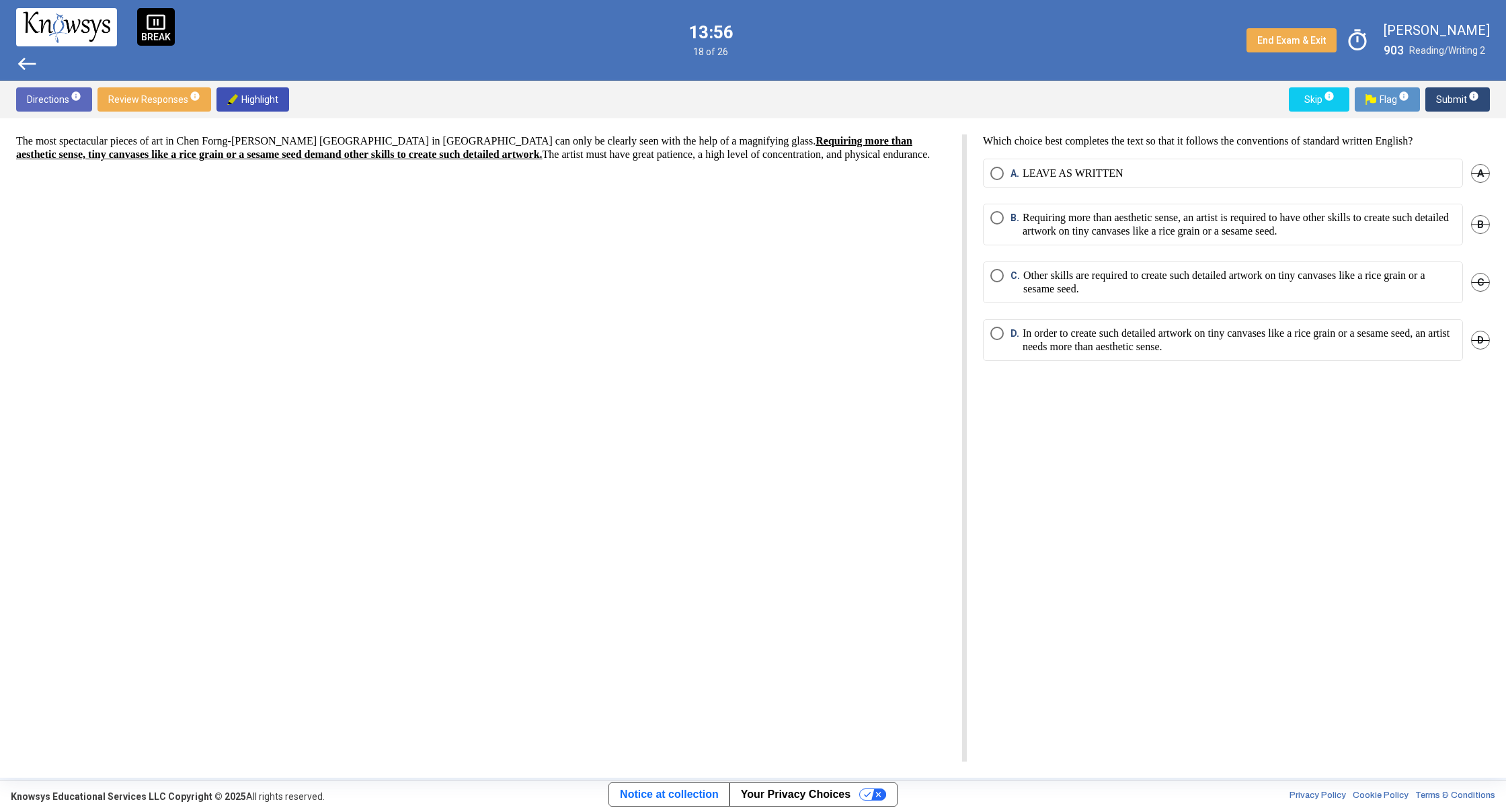
click at [1005, 223] on span "B. Requiring more than aesthetic sense, an artist is required to have other ski…" at bounding box center [1229, 224] width 452 height 27
click at [1467, 99] on sup "info" at bounding box center [1472, 96] width 12 height 11
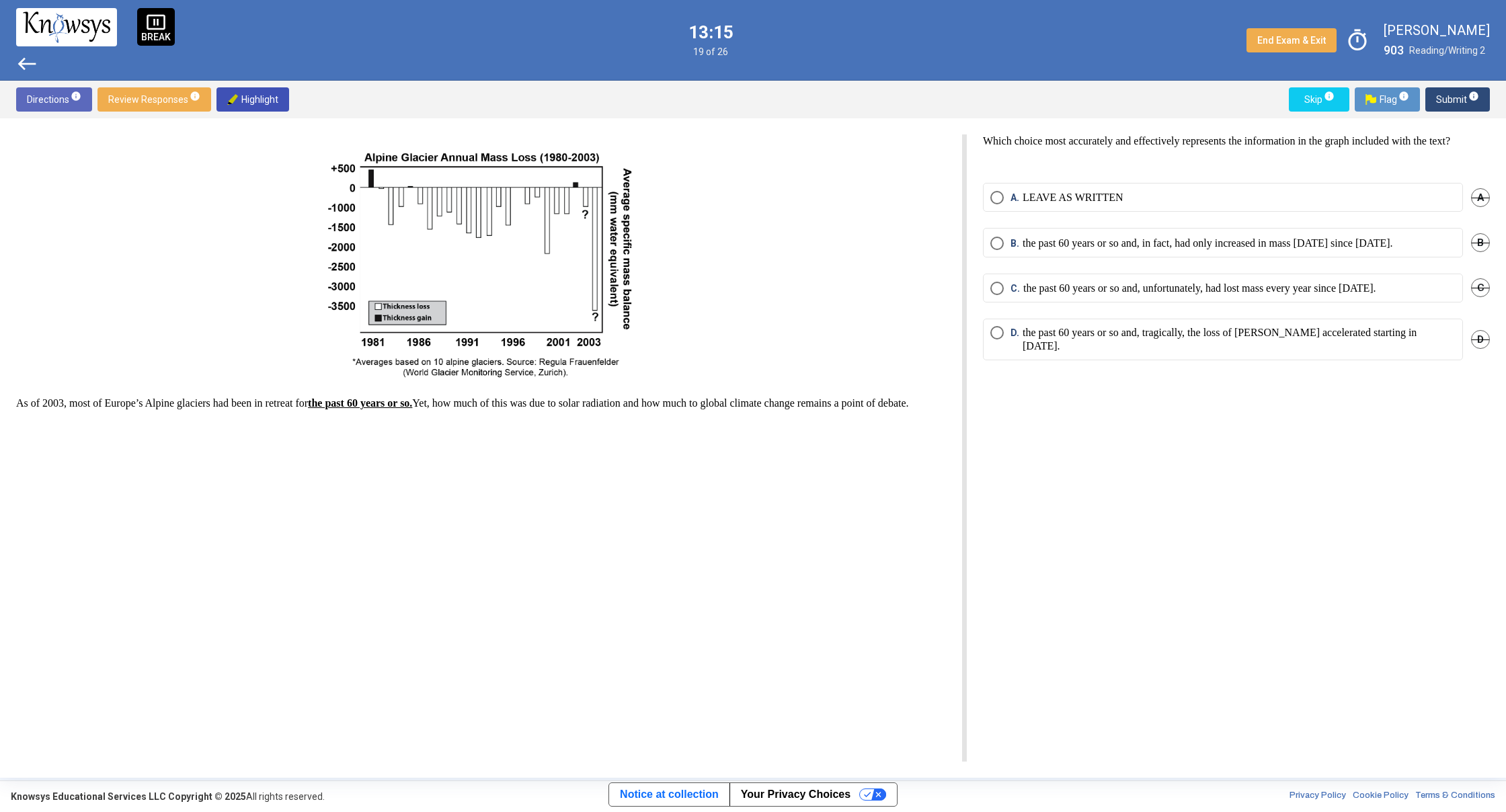
click at [1013, 200] on mat-radio-button "A. LEAVE AS WRITTEN" at bounding box center [1223, 197] width 480 height 29
drag, startPoint x: 1015, startPoint y: 340, endPoint x: 1014, endPoint y: 330, distance: 10.0
click at [1021, 295] on span "C." at bounding box center [1017, 288] width 13 height 13
click at [999, 339] on span "Select an option" at bounding box center [996, 332] width 13 height 13
click at [1456, 88] on span "Submit info" at bounding box center [1457, 99] width 43 height 24
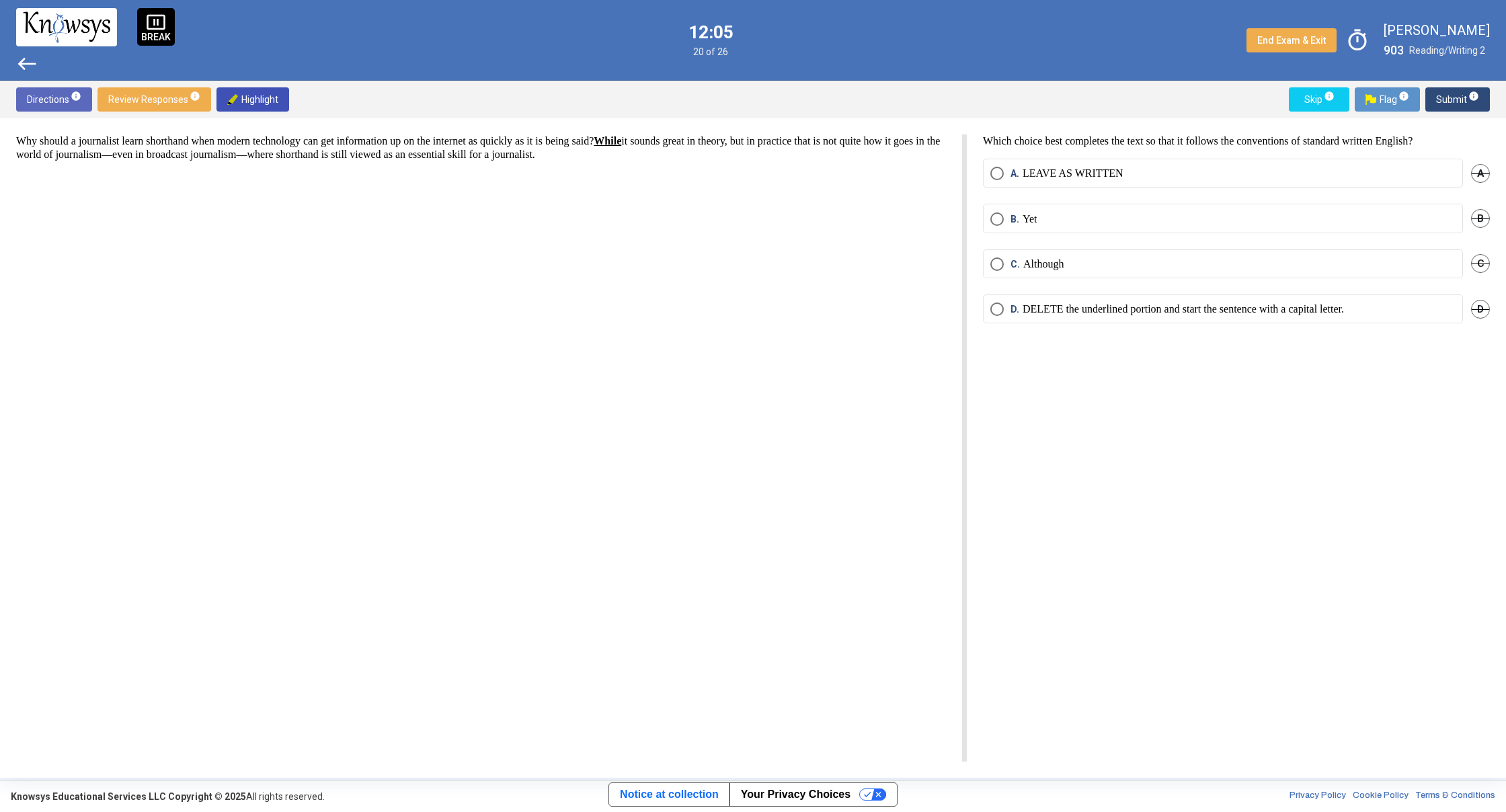
click at [1024, 172] on p "LEAVE AS WRITTEN" at bounding box center [1072, 173] width 101 height 13
click at [1008, 270] on span "C. Although" at bounding box center [1033, 264] width 60 height 13
click at [994, 220] on span "Select an option" at bounding box center [996, 219] width 13 height 13
click at [1010, 178] on span "A." at bounding box center [1016, 173] width 12 height 13
click at [1460, 109] on span "Submit info" at bounding box center [1457, 99] width 43 height 24
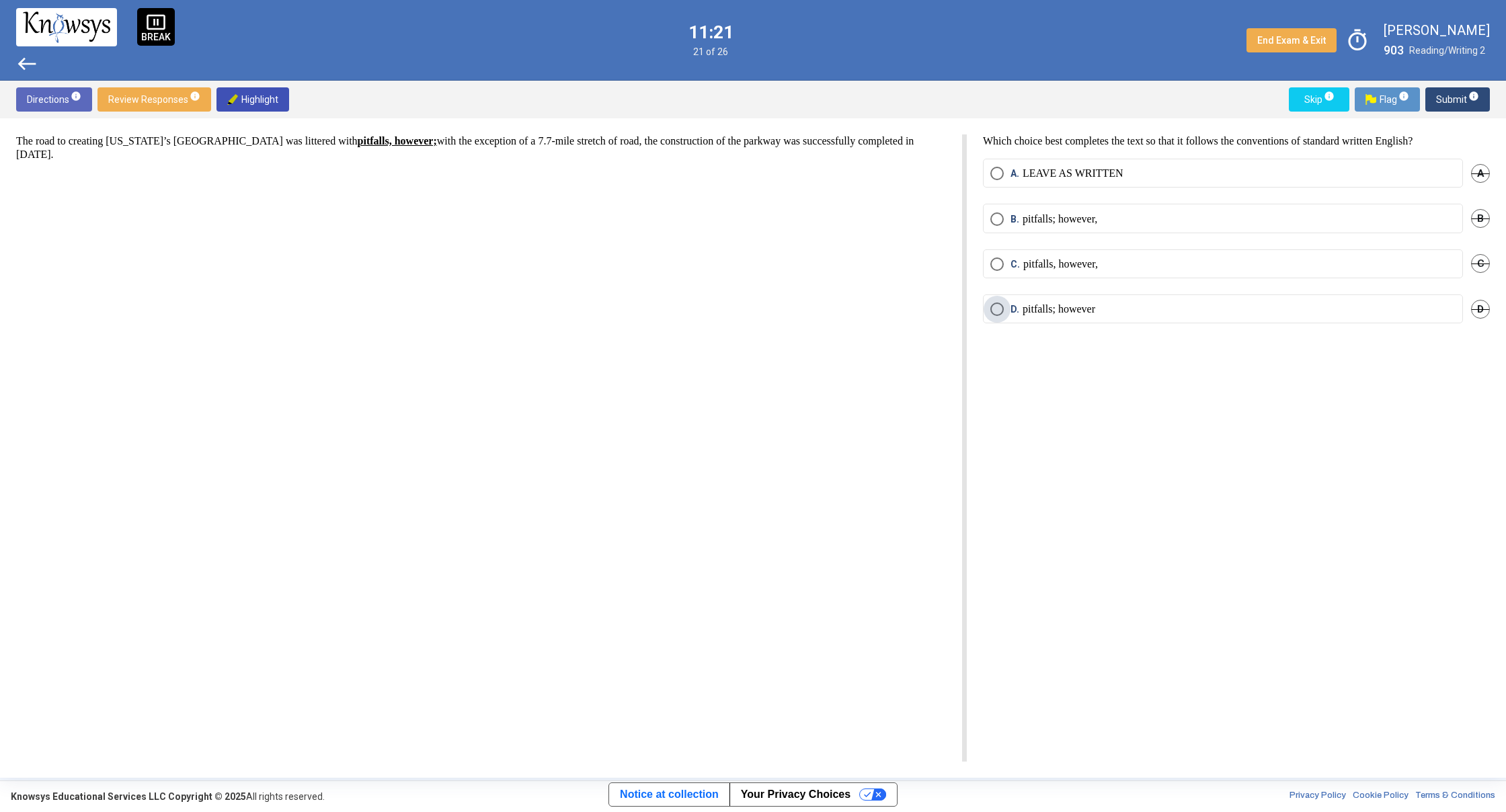
drag, startPoint x: 1017, startPoint y: 313, endPoint x: 1017, endPoint y: 306, distance: 7.0
click at [1017, 306] on span "D." at bounding box center [1016, 308] width 12 height 13
click at [1452, 91] on span "Submit info" at bounding box center [1457, 99] width 43 height 24
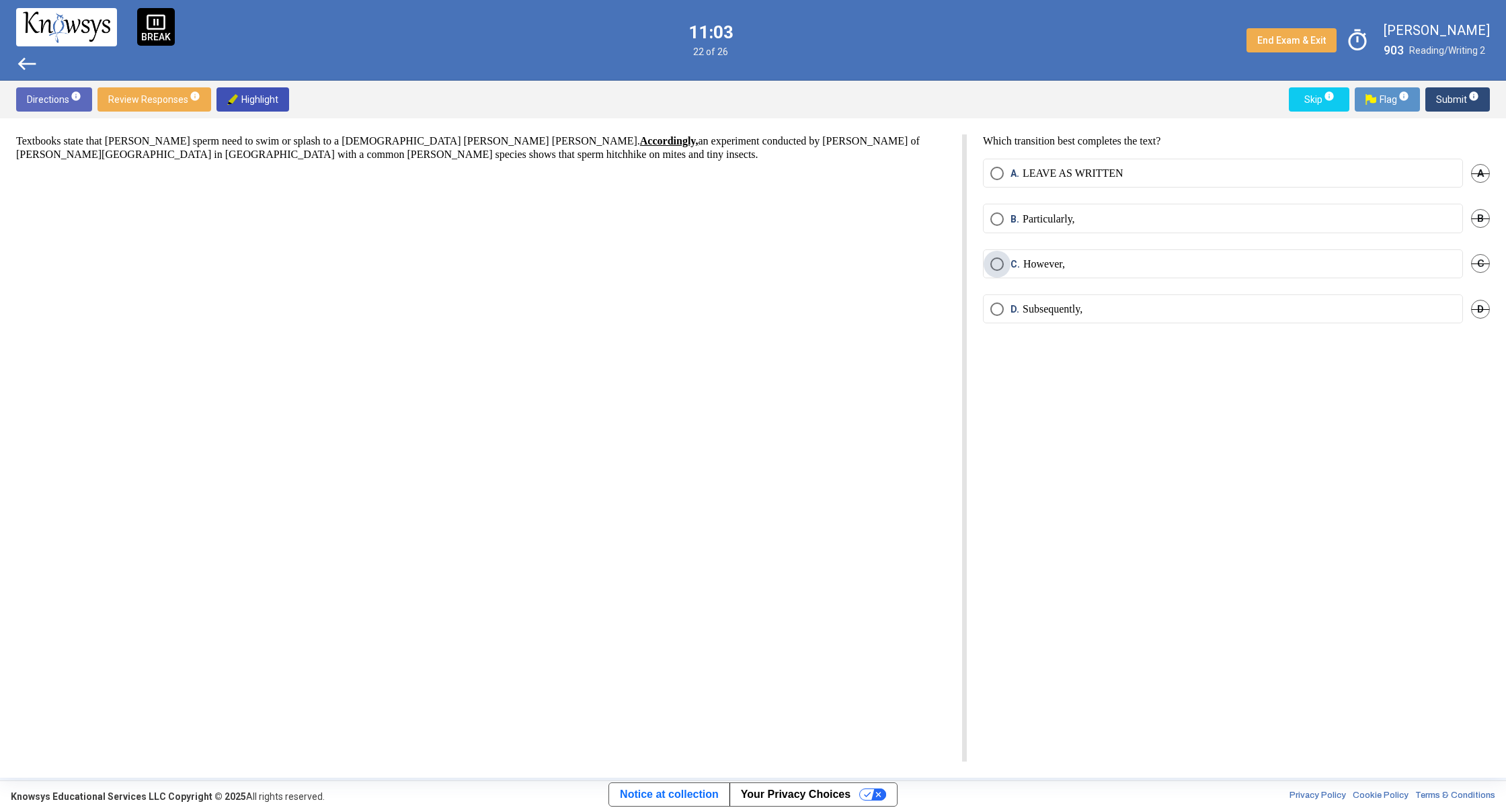
click at [998, 266] on span "Select an option" at bounding box center [996, 264] width 13 height 13
click at [1451, 99] on span "Submit info" at bounding box center [1457, 99] width 43 height 24
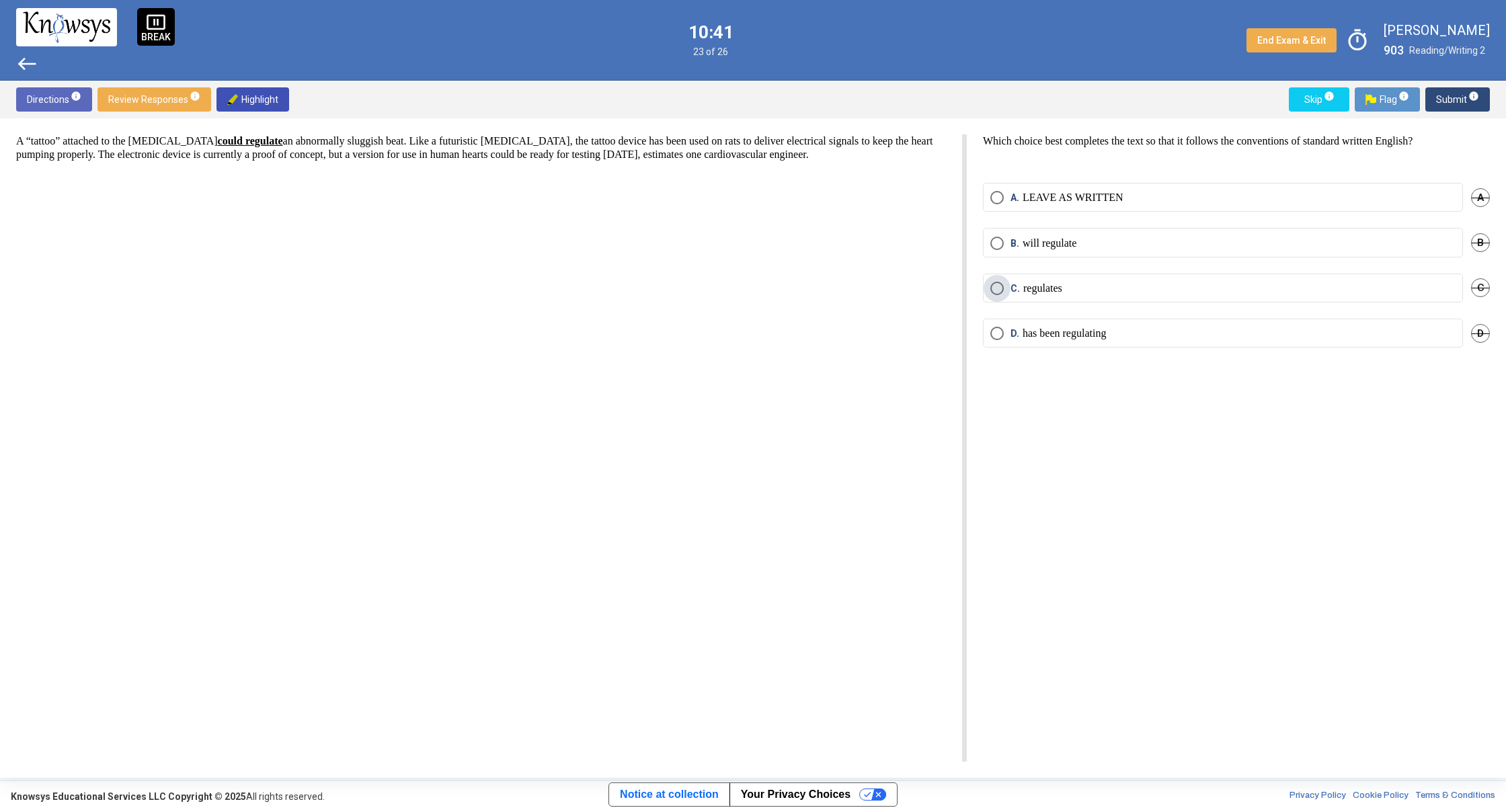
click at [1003, 282] on span "C. regulates" at bounding box center [1032, 288] width 58 height 13
drag, startPoint x: 991, startPoint y: 240, endPoint x: 998, endPoint y: 238, distance: 7.3
click at [992, 242] on span "Select an option" at bounding box center [996, 243] width 13 height 13
click at [1092, 194] on p "LEAVE AS WRITTEN" at bounding box center [1072, 197] width 101 height 13
click at [1480, 98] on button "Submit info" at bounding box center [1457, 99] width 65 height 24
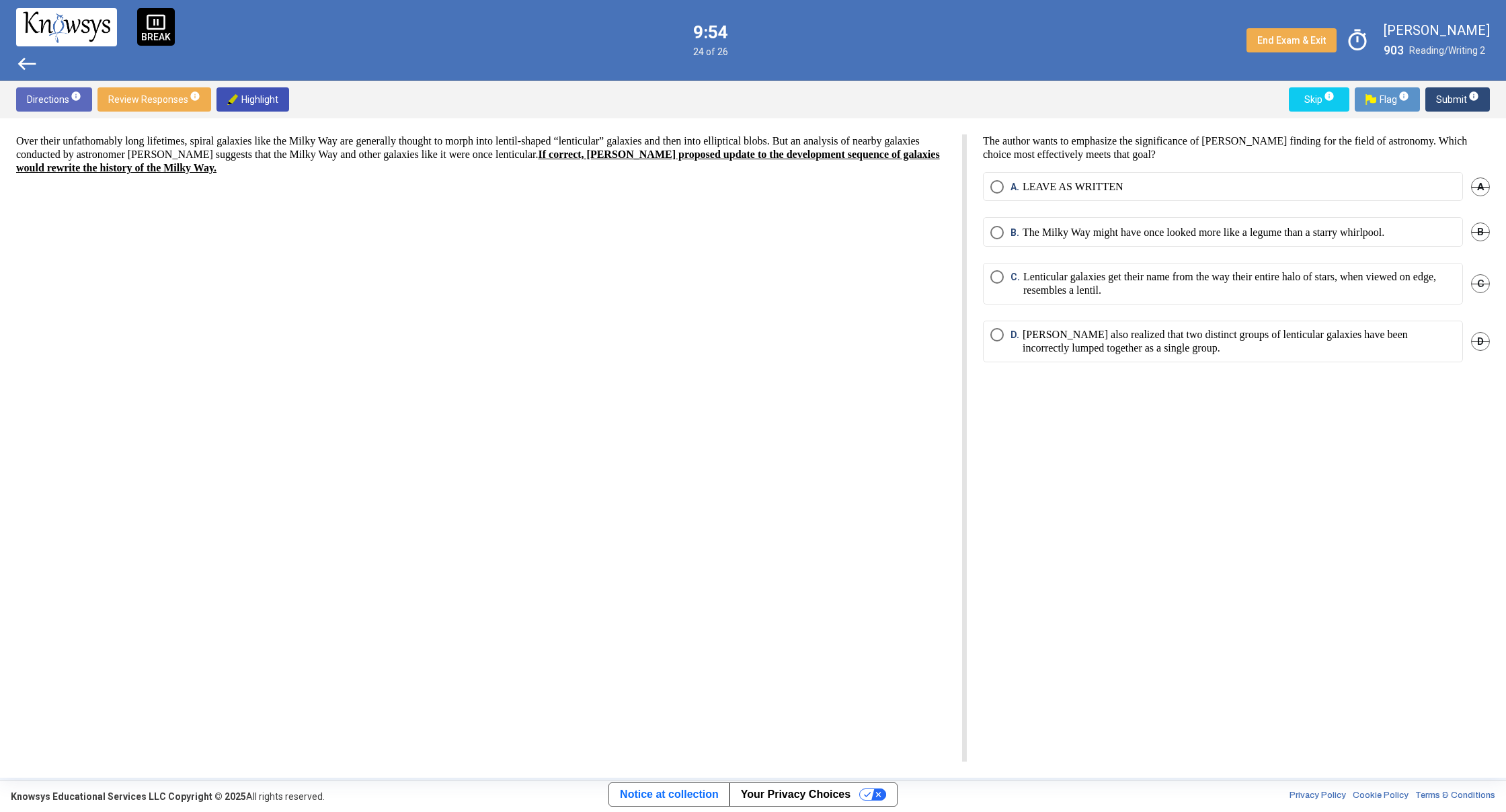
click at [1009, 192] on span "A. LEAVE AS WRITTEN" at bounding box center [1063, 186] width 120 height 13
click at [1455, 105] on span "Submit info" at bounding box center [1457, 99] width 43 height 24
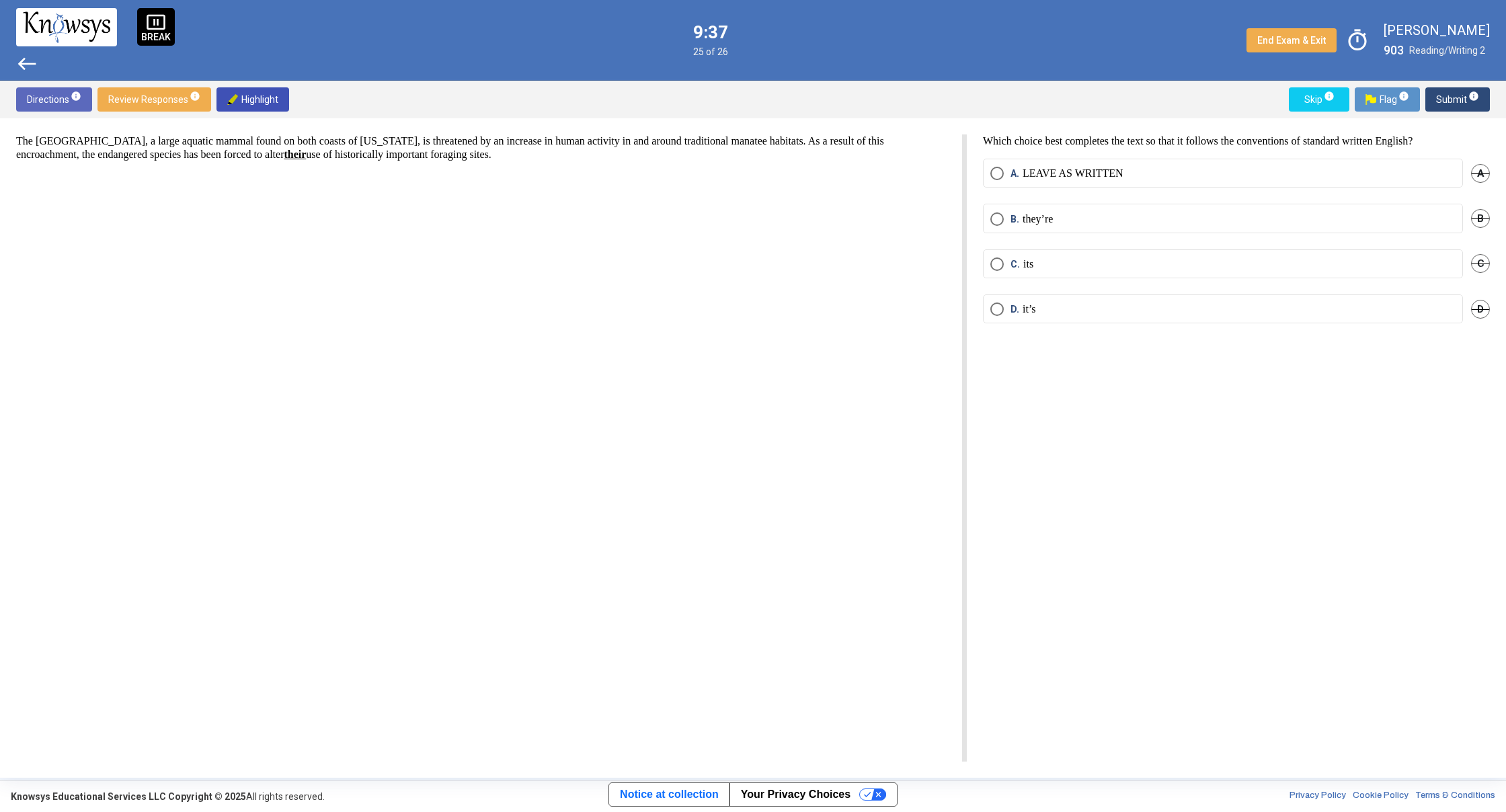
click at [1465, 94] on span "Submit info" at bounding box center [1457, 99] width 43 height 24
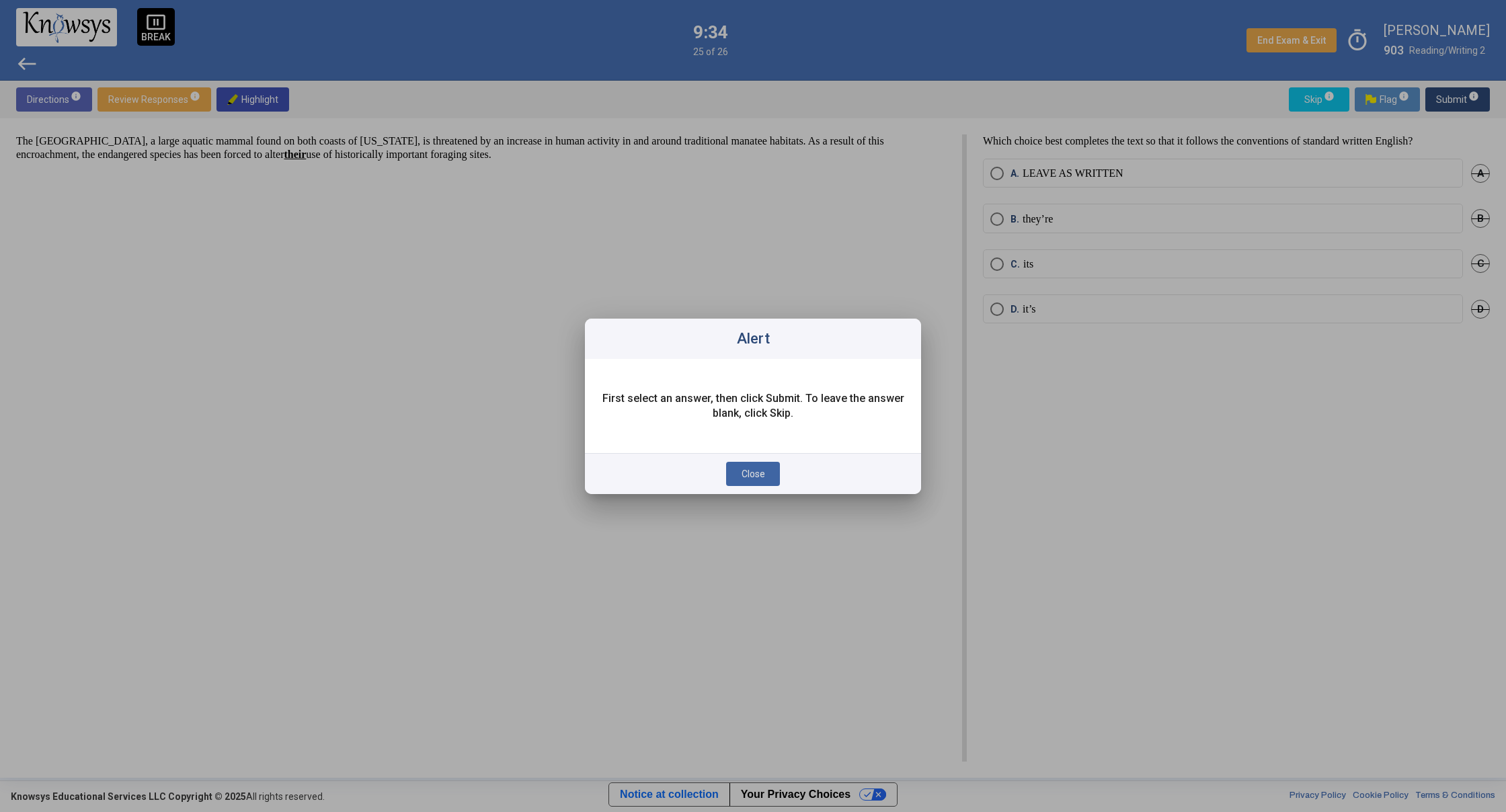
drag, startPoint x: 757, startPoint y: 474, endPoint x: 769, endPoint y: 459, distance: 19.2
click at [757, 473] on span "Close" at bounding box center [753, 474] width 24 height 11
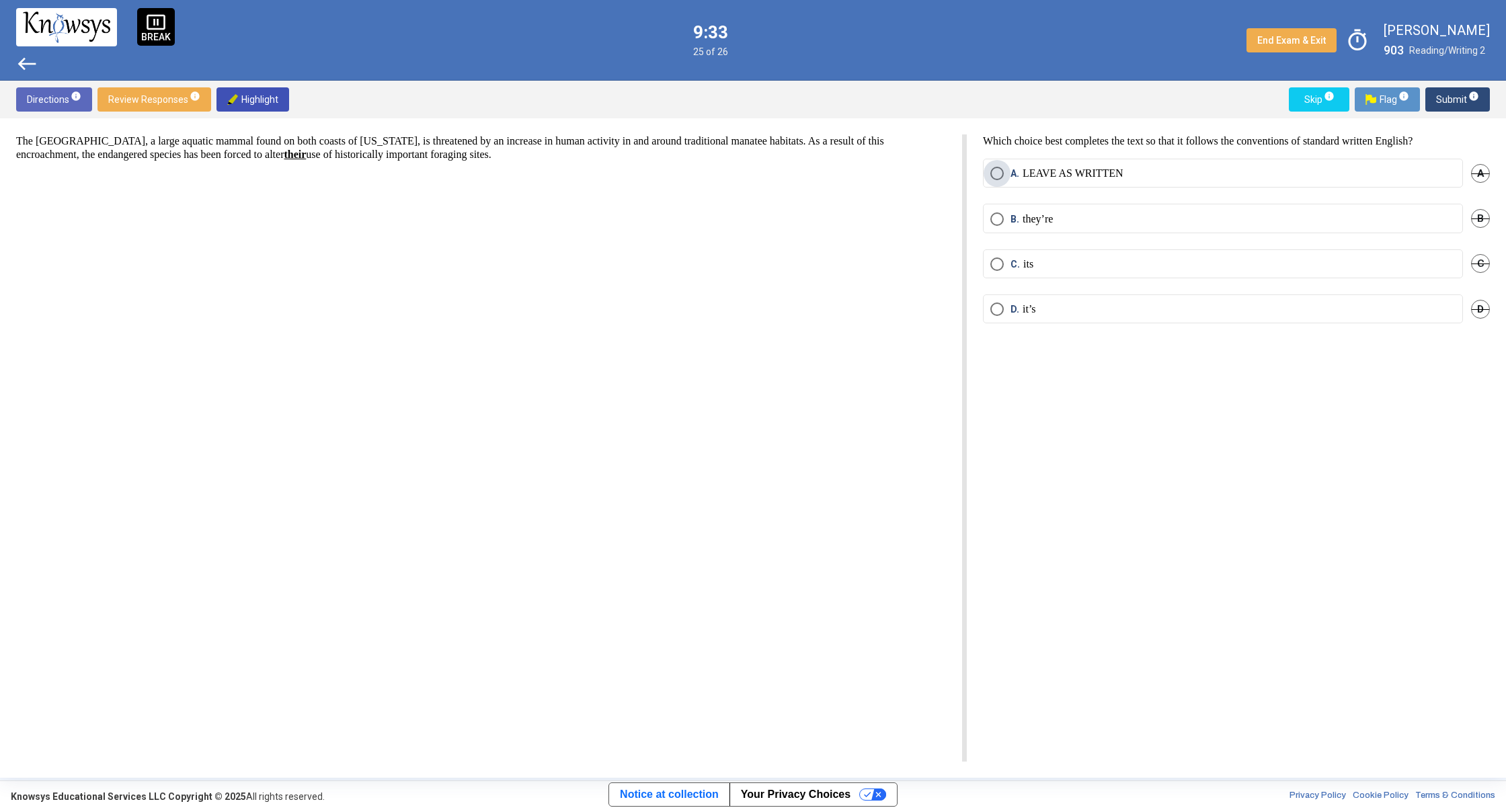
drag, startPoint x: 995, startPoint y: 179, endPoint x: 1017, endPoint y: 176, distance: 22.2
click at [998, 177] on span "Select an option" at bounding box center [996, 173] width 13 height 13
click at [1439, 103] on span "Submit info" at bounding box center [1457, 99] width 43 height 24
click at [1005, 216] on span "B. remains unclear whether" at bounding box center [1065, 219] width 124 height 13
click at [1459, 104] on span "Submit info" at bounding box center [1457, 99] width 43 height 24
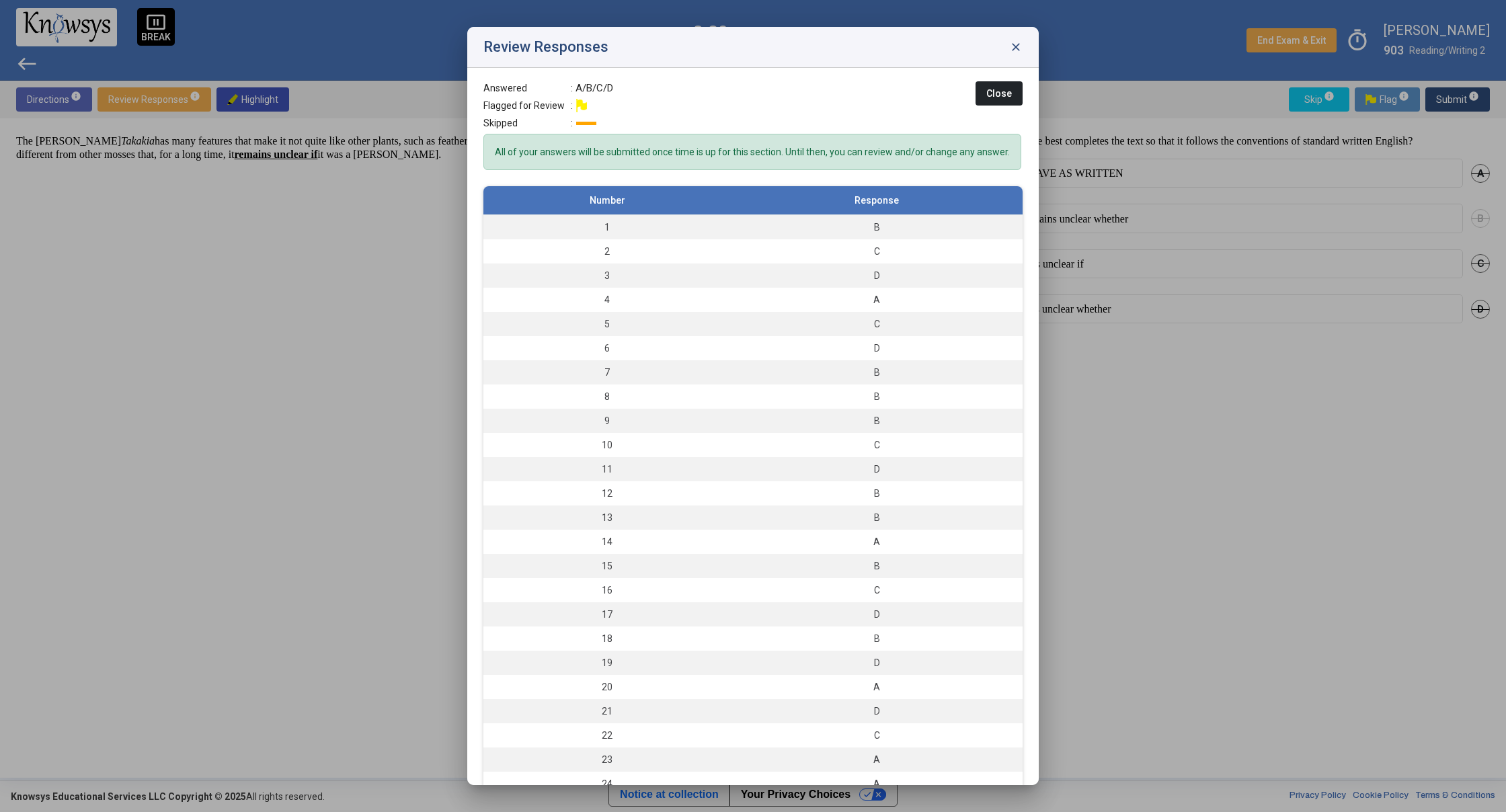
click at [1016, 44] on span "close" at bounding box center [1015, 46] width 13 height 13
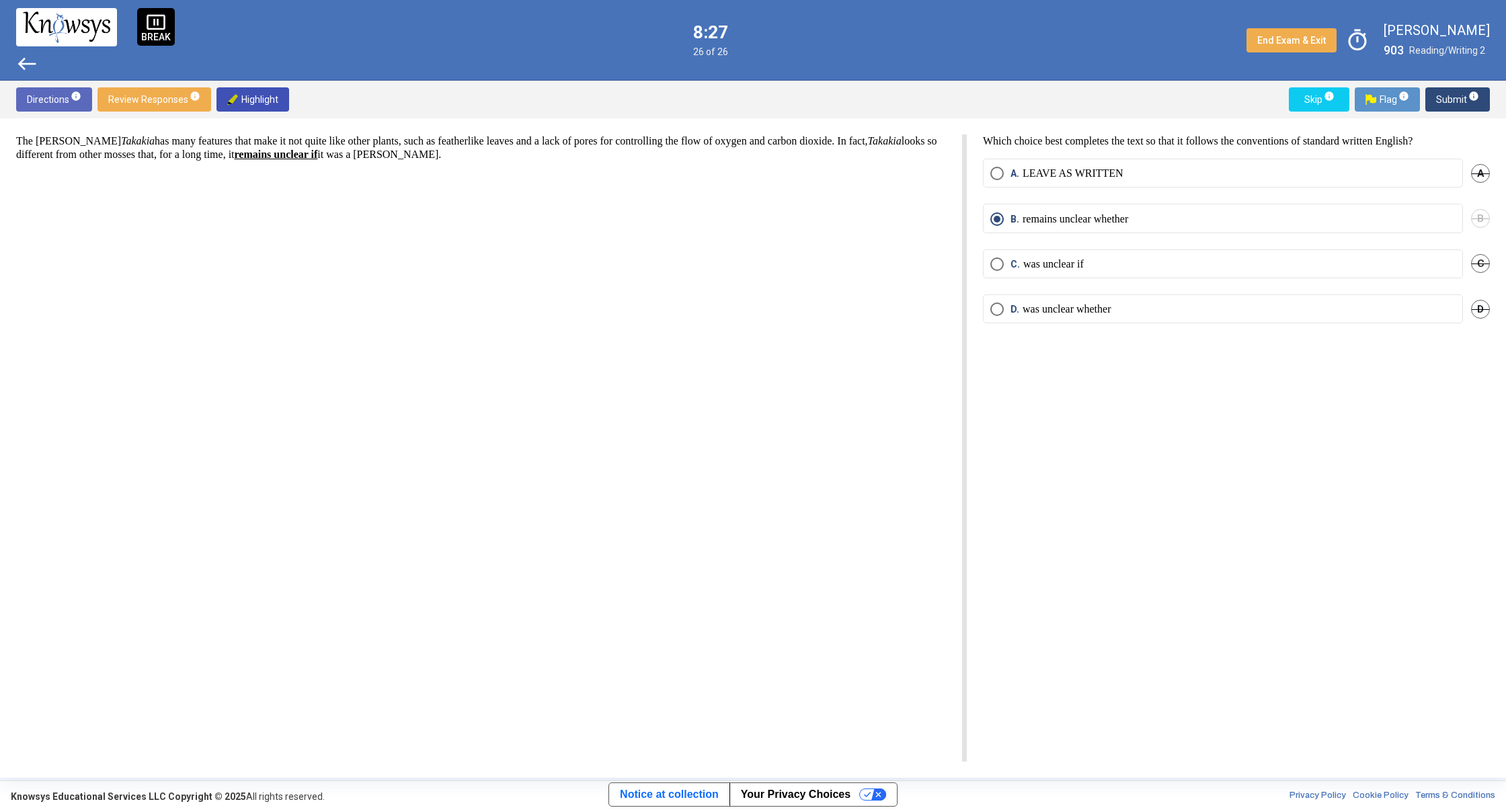
click at [23, 56] on span "west" at bounding box center [27, 63] width 21 height 21
click at [35, 68] on span "west" at bounding box center [27, 63] width 21 height 21
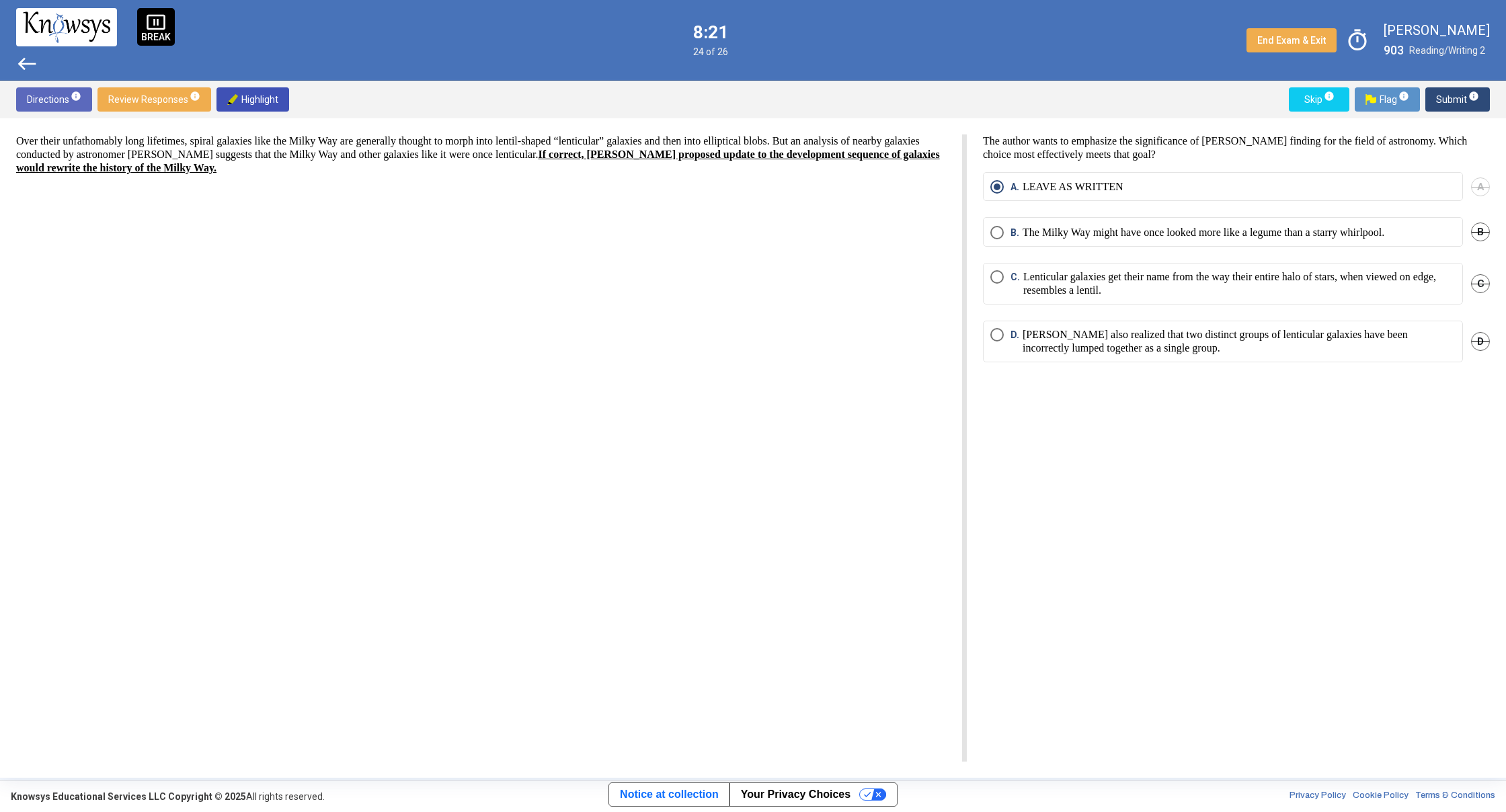
click at [35, 57] on span "west" at bounding box center [27, 63] width 21 height 21
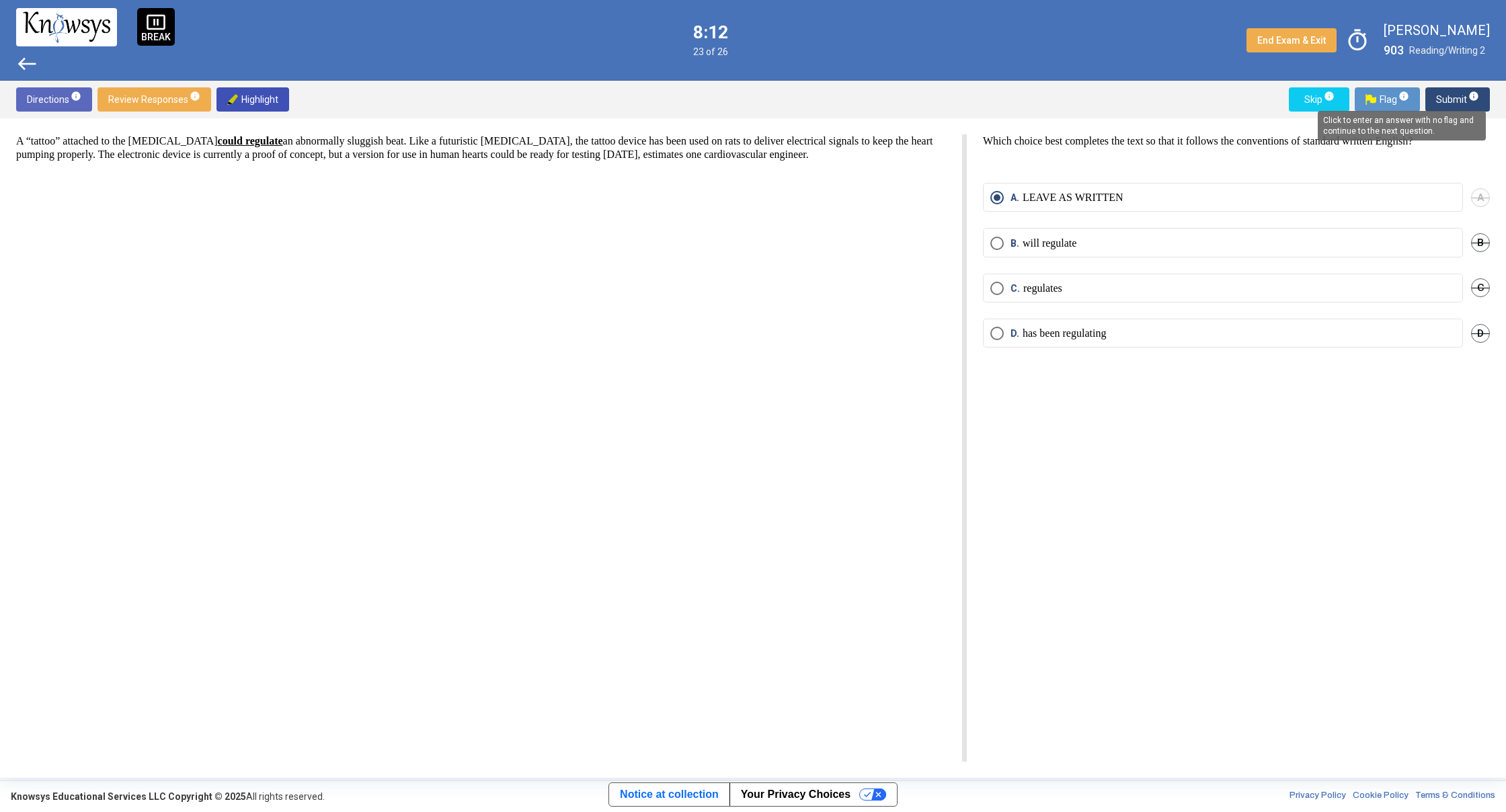
click at [1469, 95] on span "info" at bounding box center [1474, 96] width 11 height 11
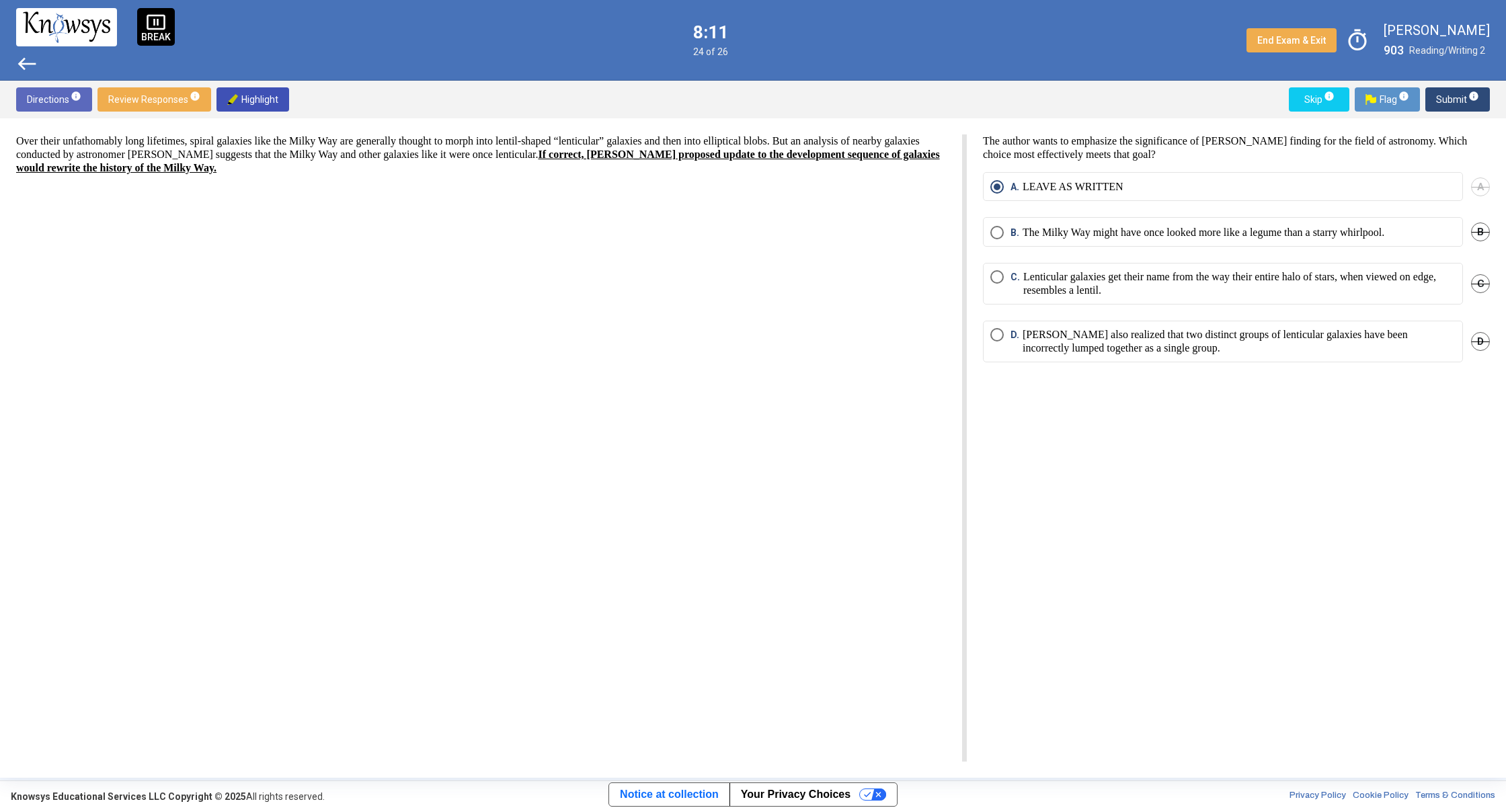
click at [1465, 91] on span "Submit info" at bounding box center [1457, 99] width 43 height 24
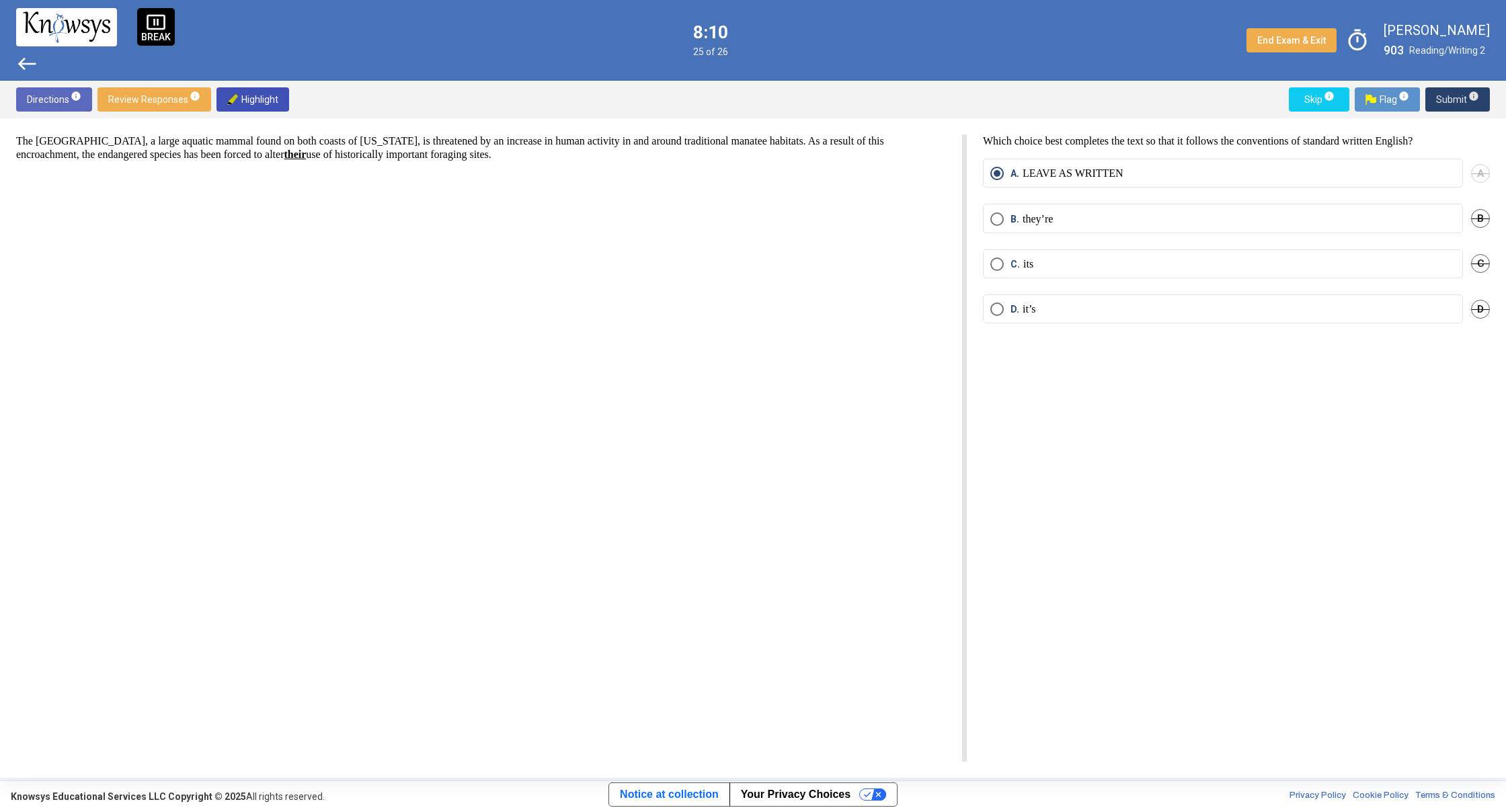
click at [1465, 89] on span "Submit info" at bounding box center [1457, 99] width 43 height 24
click at [1459, 105] on span "Submit info" at bounding box center [1457, 99] width 43 height 24
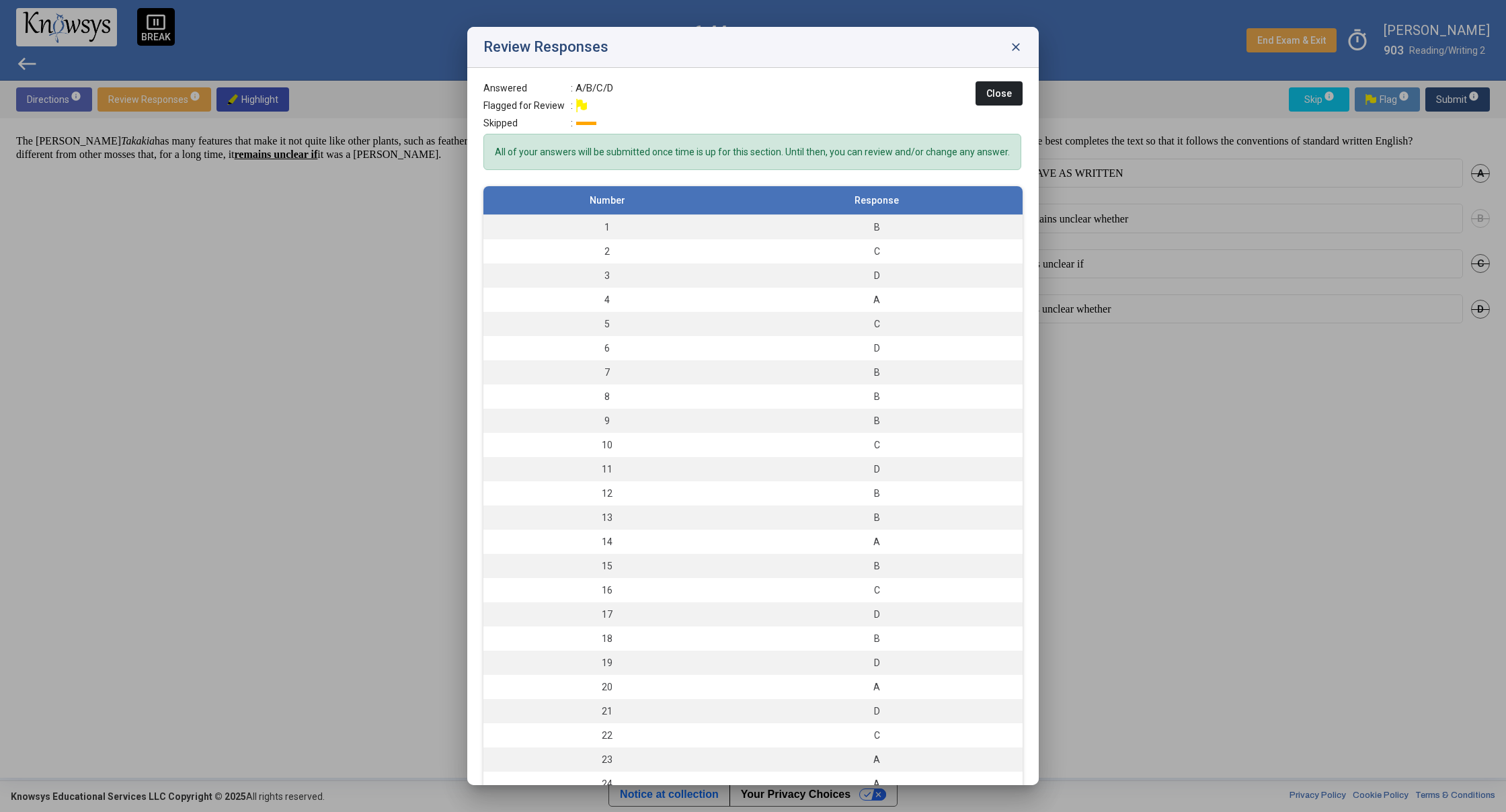
click at [1009, 48] on span "close" at bounding box center [1015, 46] width 13 height 13
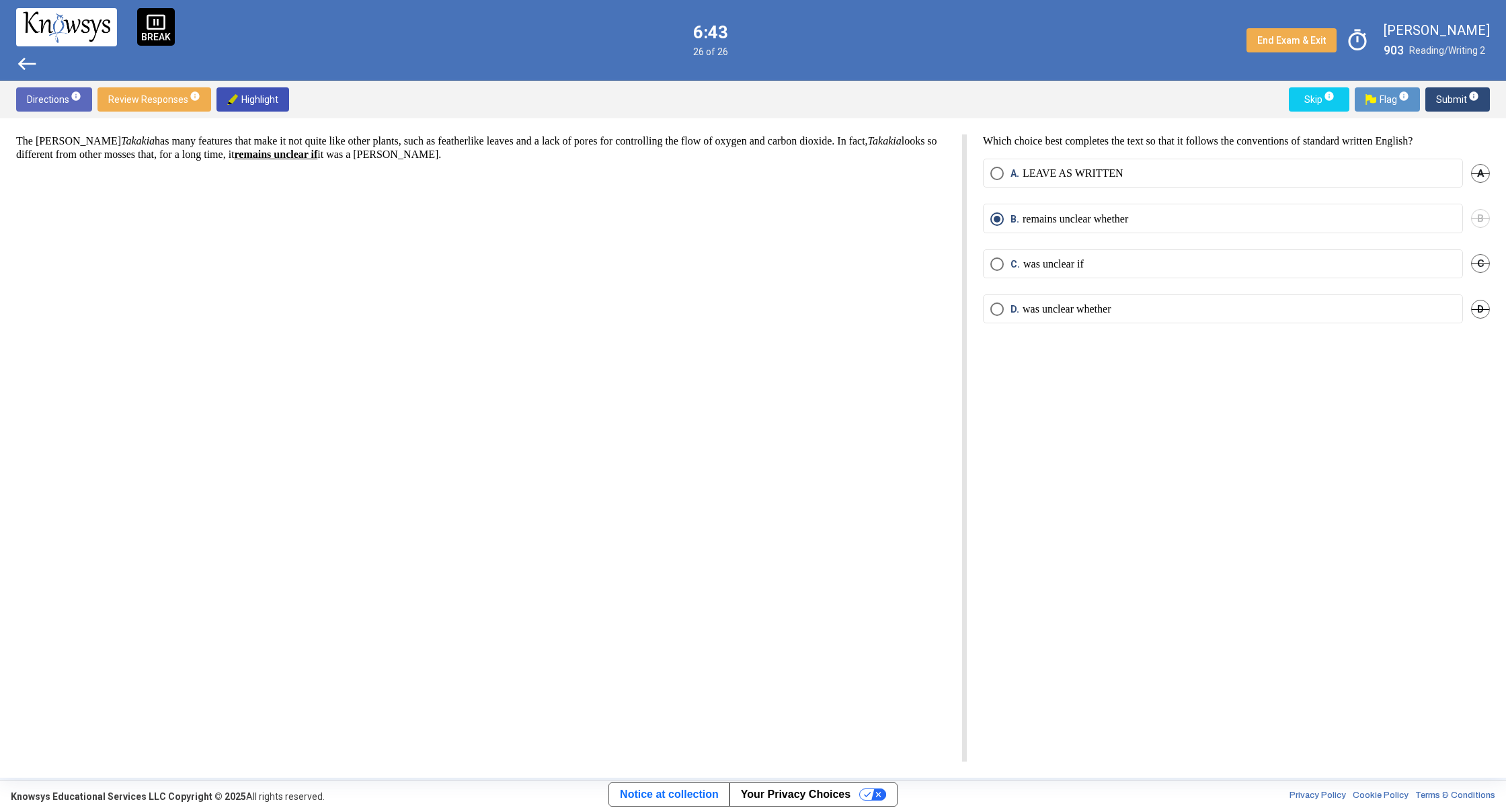
click at [18, 62] on span "west" at bounding box center [27, 63] width 21 height 21
click at [19, 61] on span "west" at bounding box center [27, 63] width 21 height 21
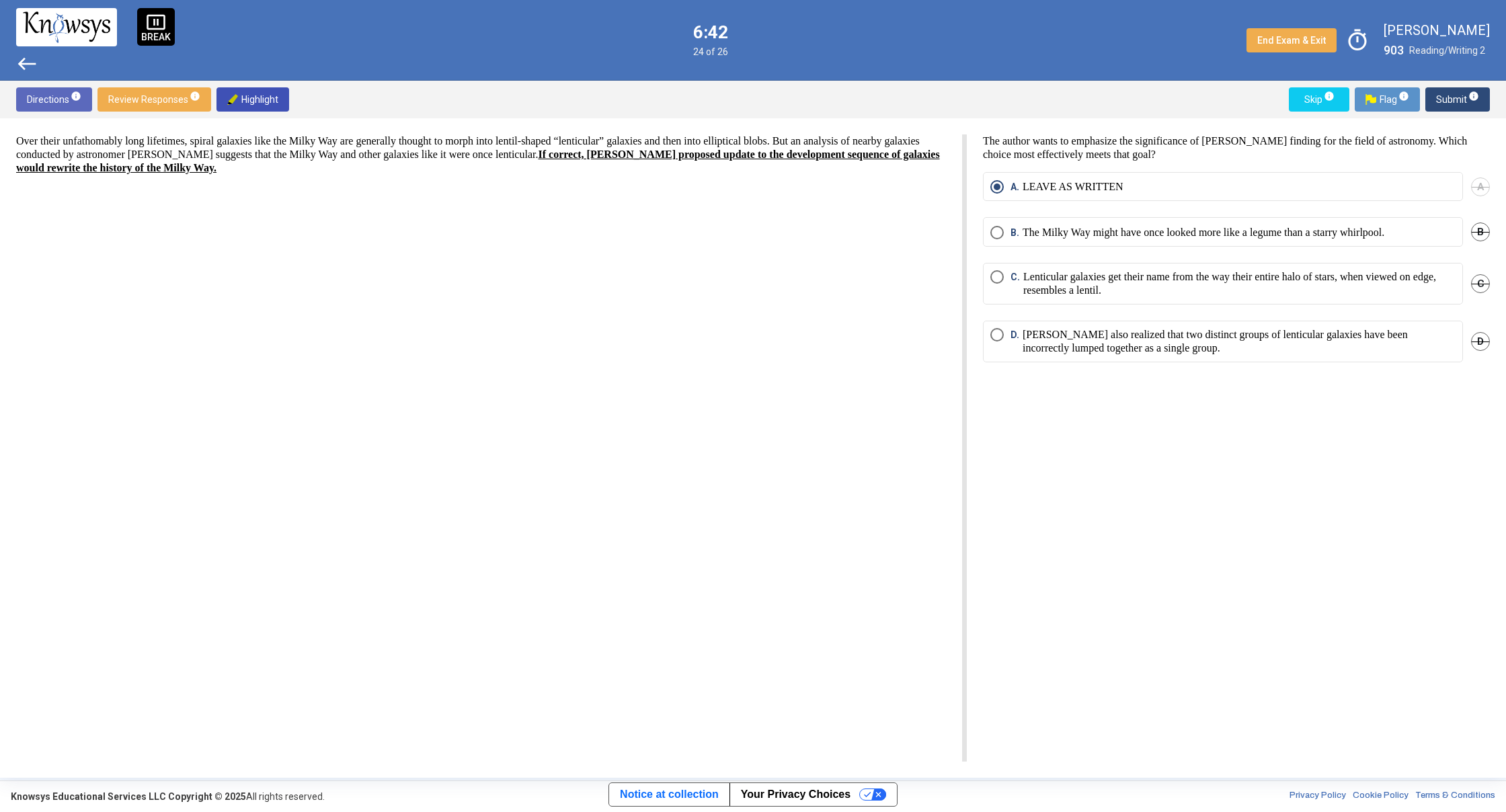
click at [20, 61] on span "west" at bounding box center [27, 63] width 21 height 21
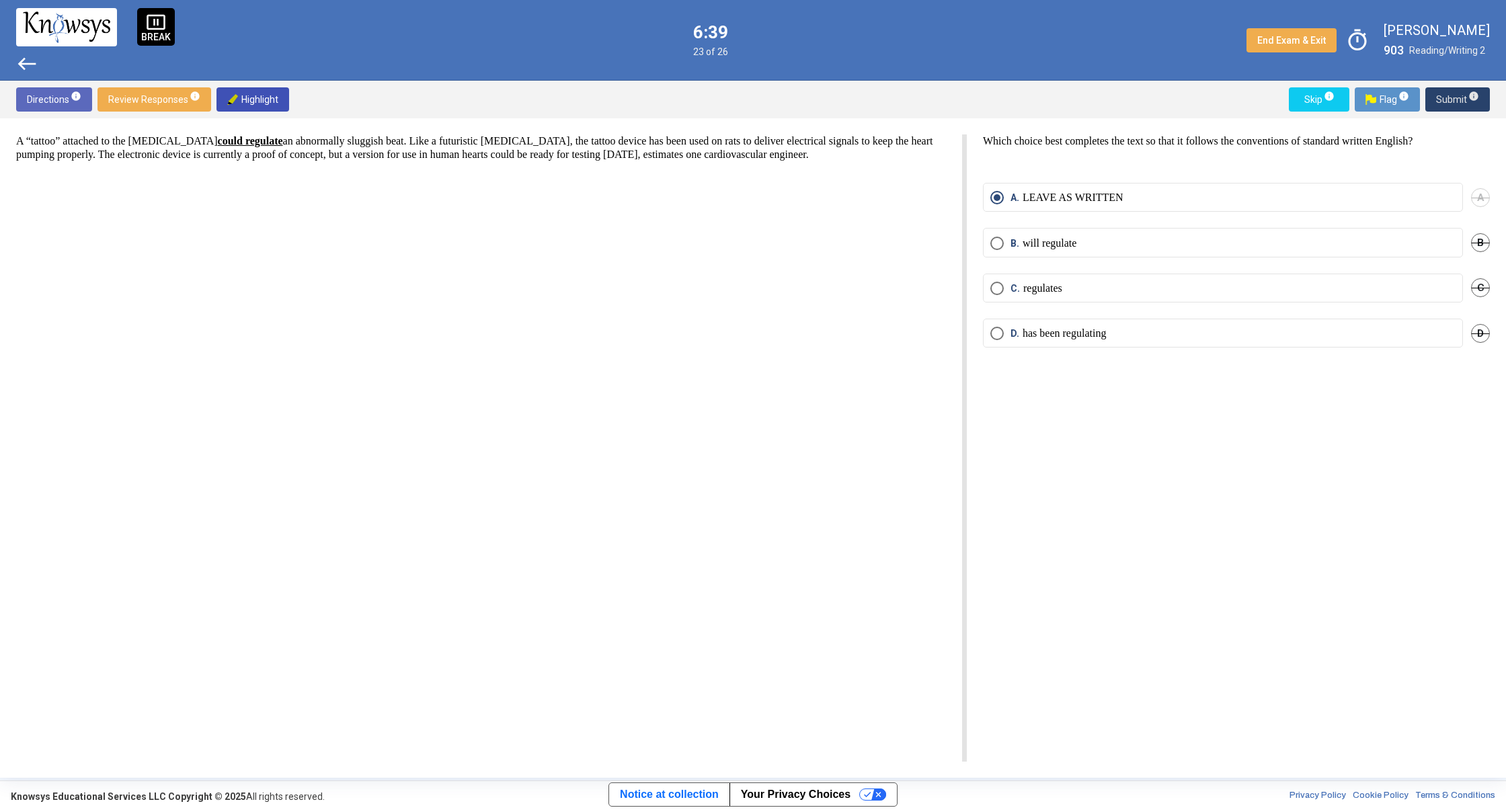
click at [1464, 108] on span "Submit info" at bounding box center [1457, 99] width 43 height 24
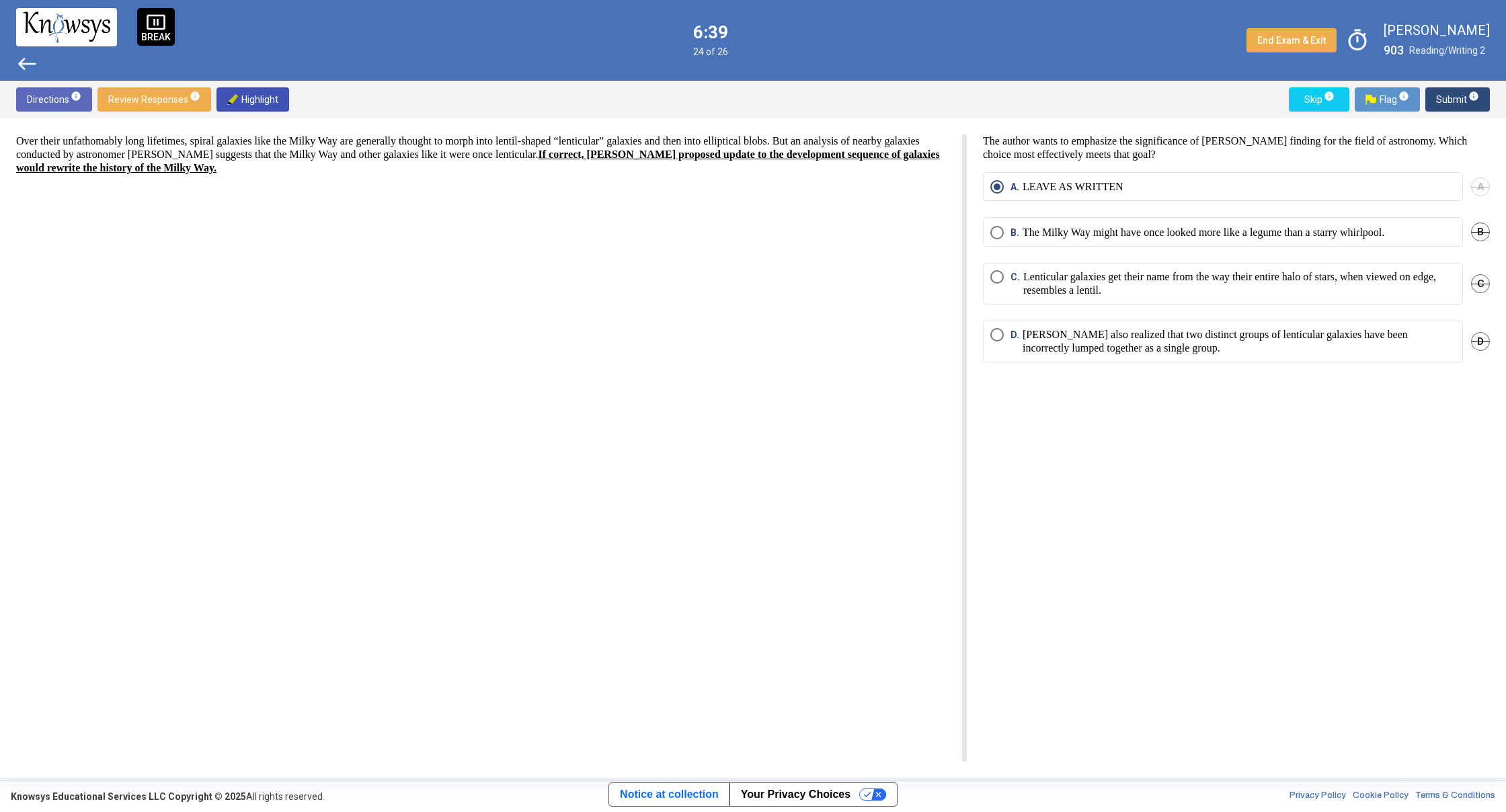
click at [1464, 111] on span "Submit info" at bounding box center [1457, 99] width 43 height 24
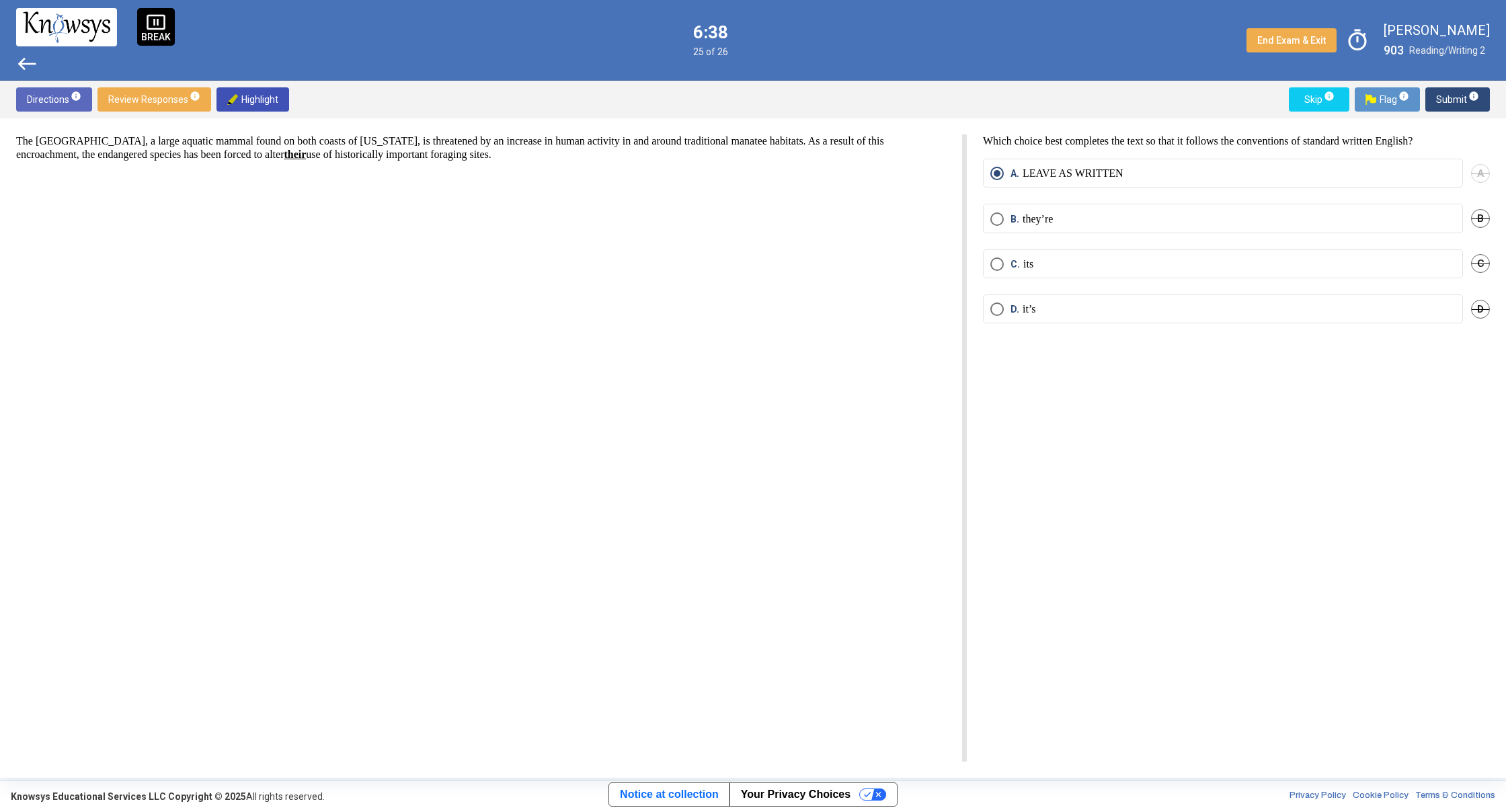
click at [1464, 111] on span "Submit info" at bounding box center [1457, 99] width 43 height 24
click at [1464, 112] on div "Directions info Review Responses info Highlight Skip info Flag info Submit info" at bounding box center [753, 100] width 1506 height 38
click at [1464, 108] on span "Submit info" at bounding box center [1457, 99] width 43 height 24
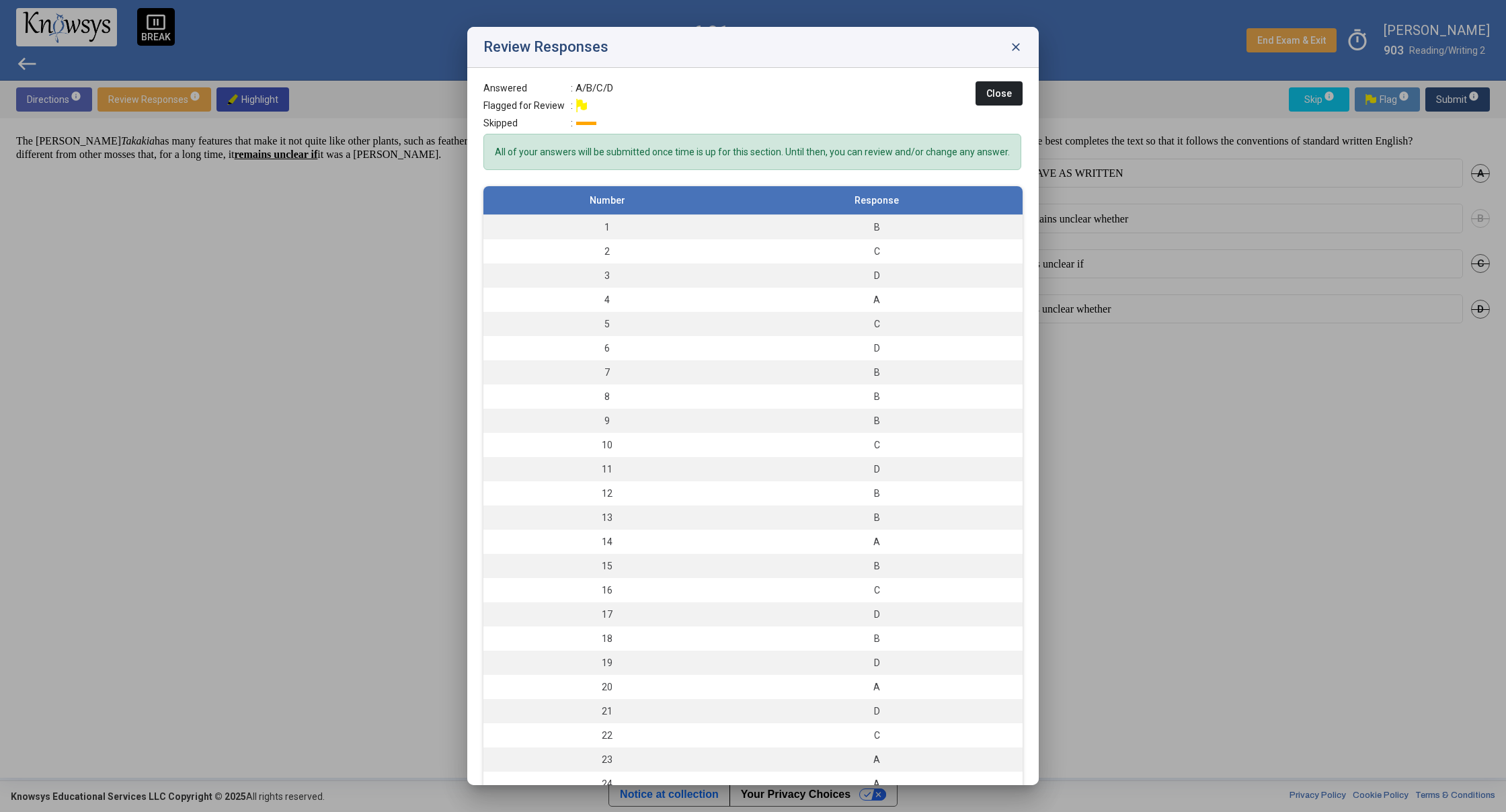
click at [1017, 48] on span "close" at bounding box center [1015, 46] width 13 height 13
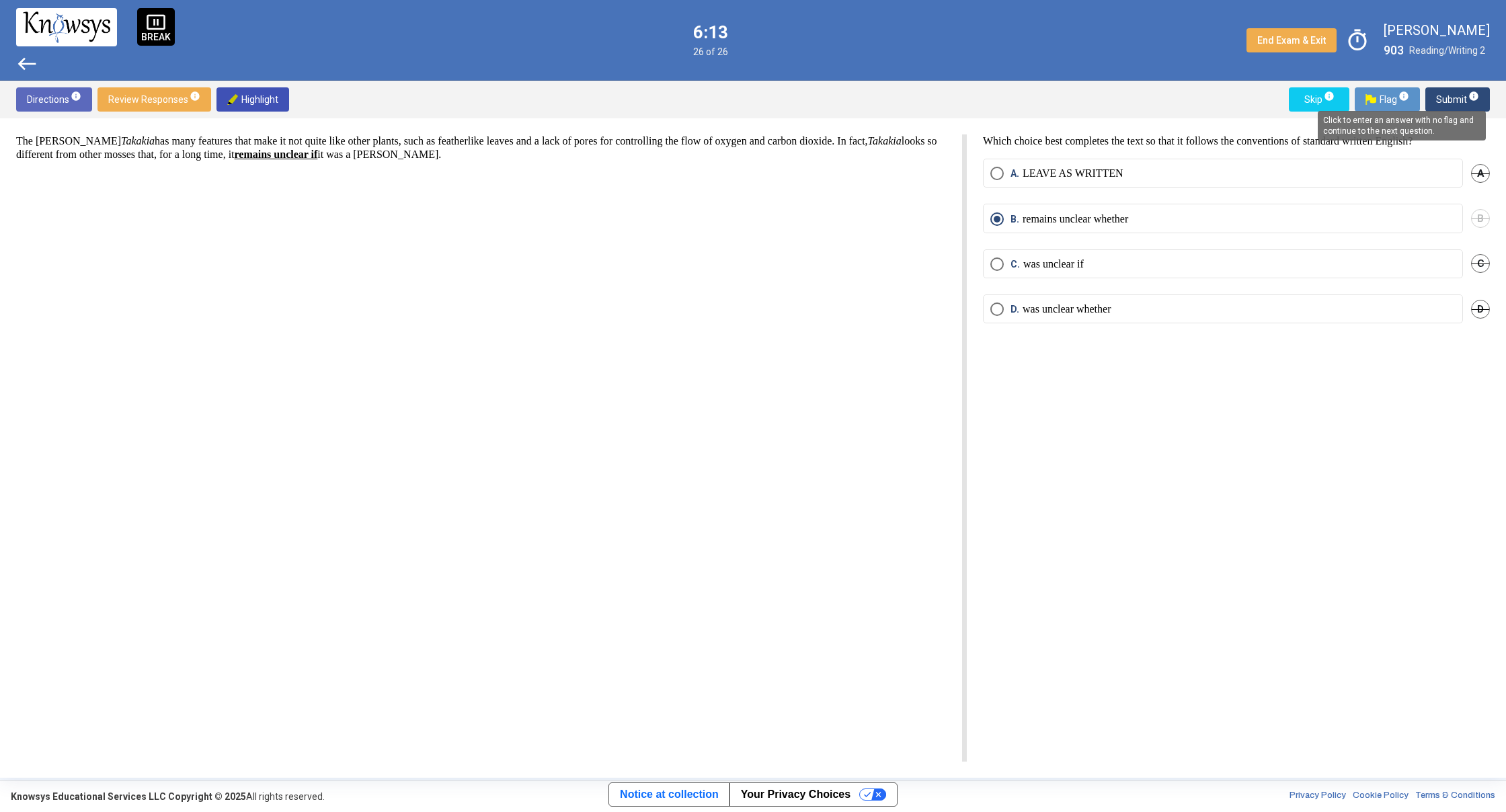
click at [1470, 94] on span "info" at bounding box center [1474, 96] width 11 height 11
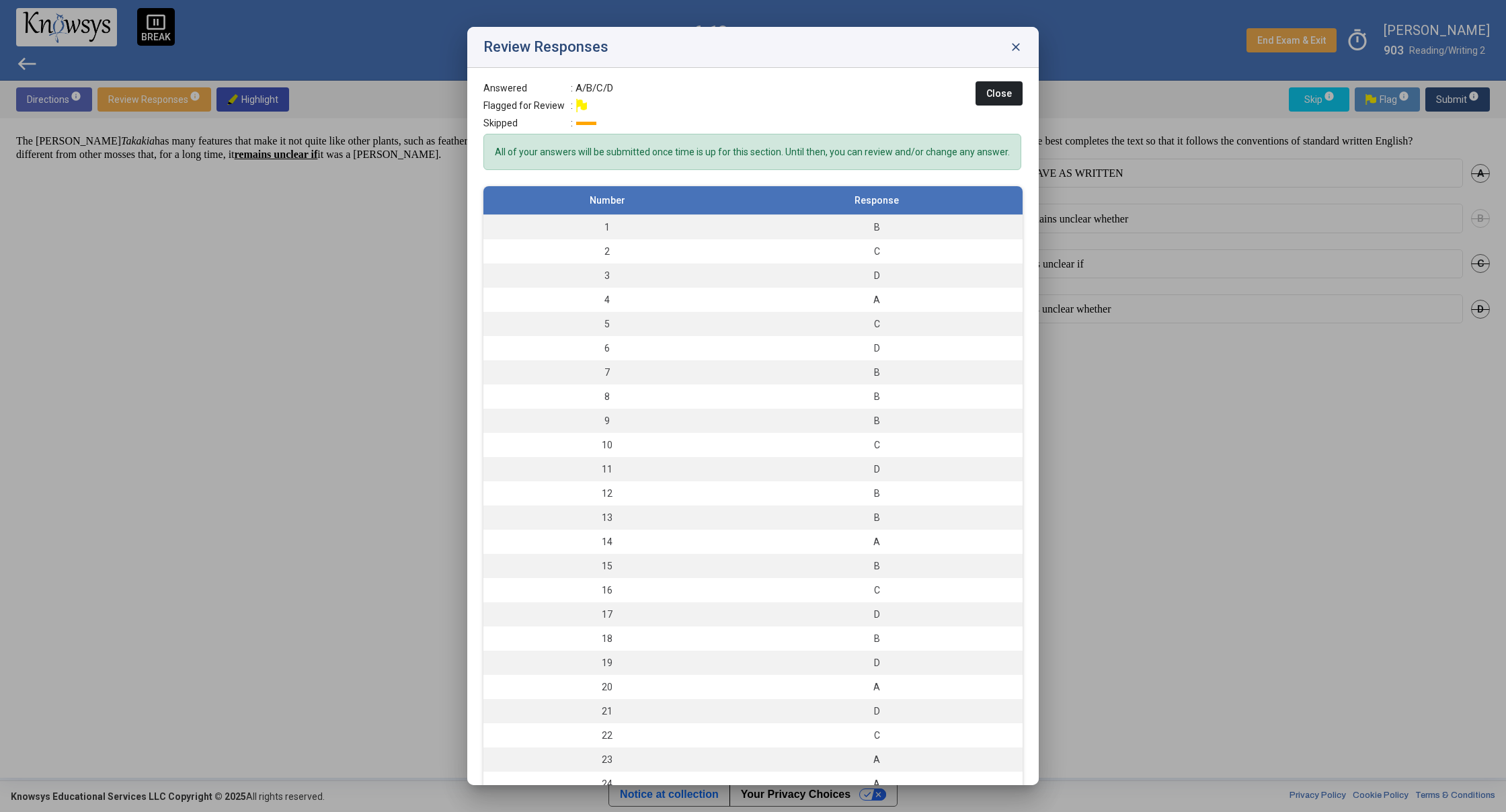
click at [1470, 94] on div at bounding box center [753, 406] width 1506 height 812
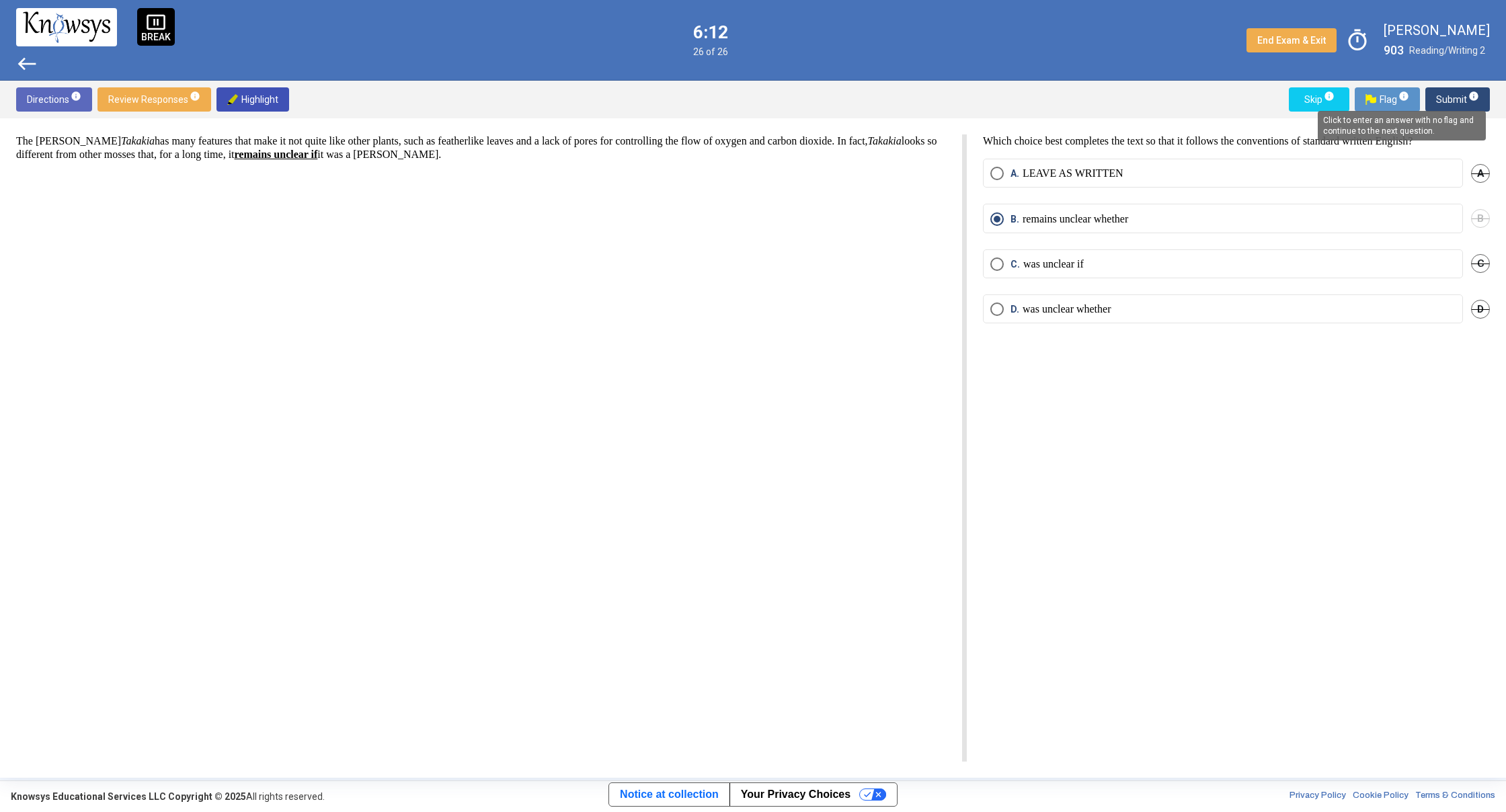
click at [1470, 94] on span "info" at bounding box center [1474, 96] width 11 height 11
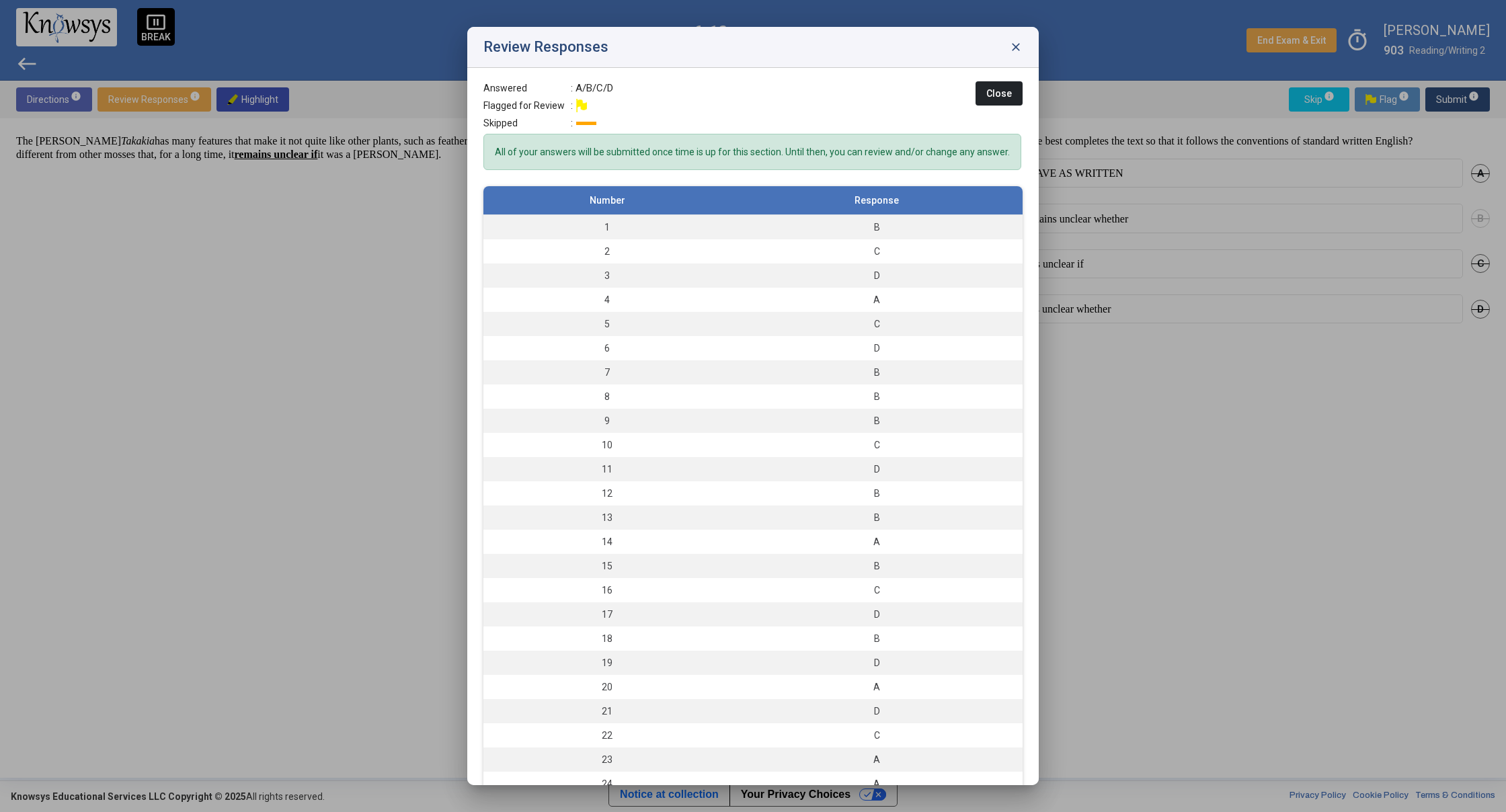
click at [1033, 49] on div "Review Responses close" at bounding box center [753, 47] width 571 height 41
click at [1022, 45] on div "Review Responses close" at bounding box center [753, 47] width 571 height 41
click at [1013, 48] on span "close" at bounding box center [1015, 46] width 13 height 13
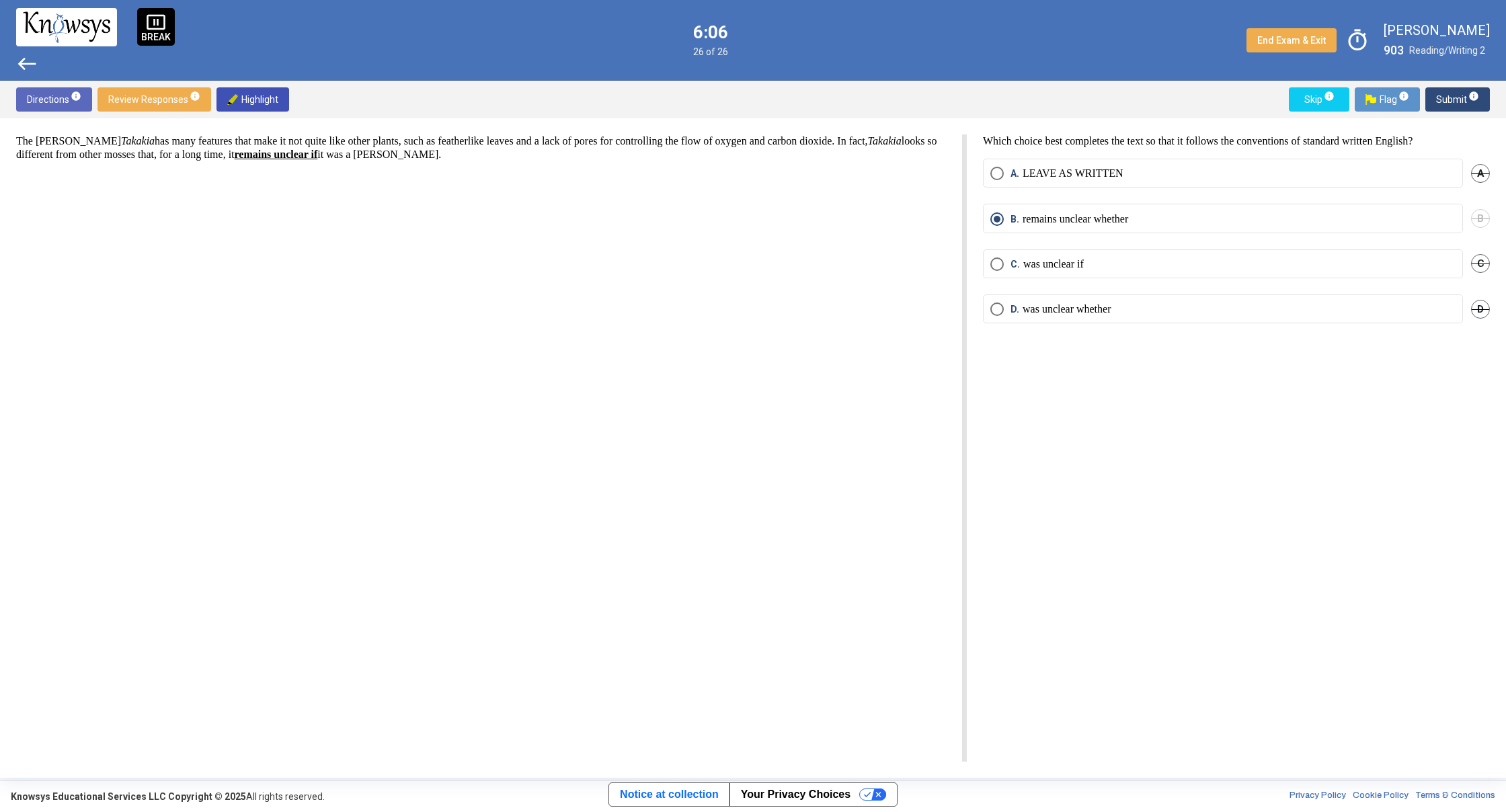
click at [1449, 109] on span "Submit info" at bounding box center [1457, 99] width 43 height 24
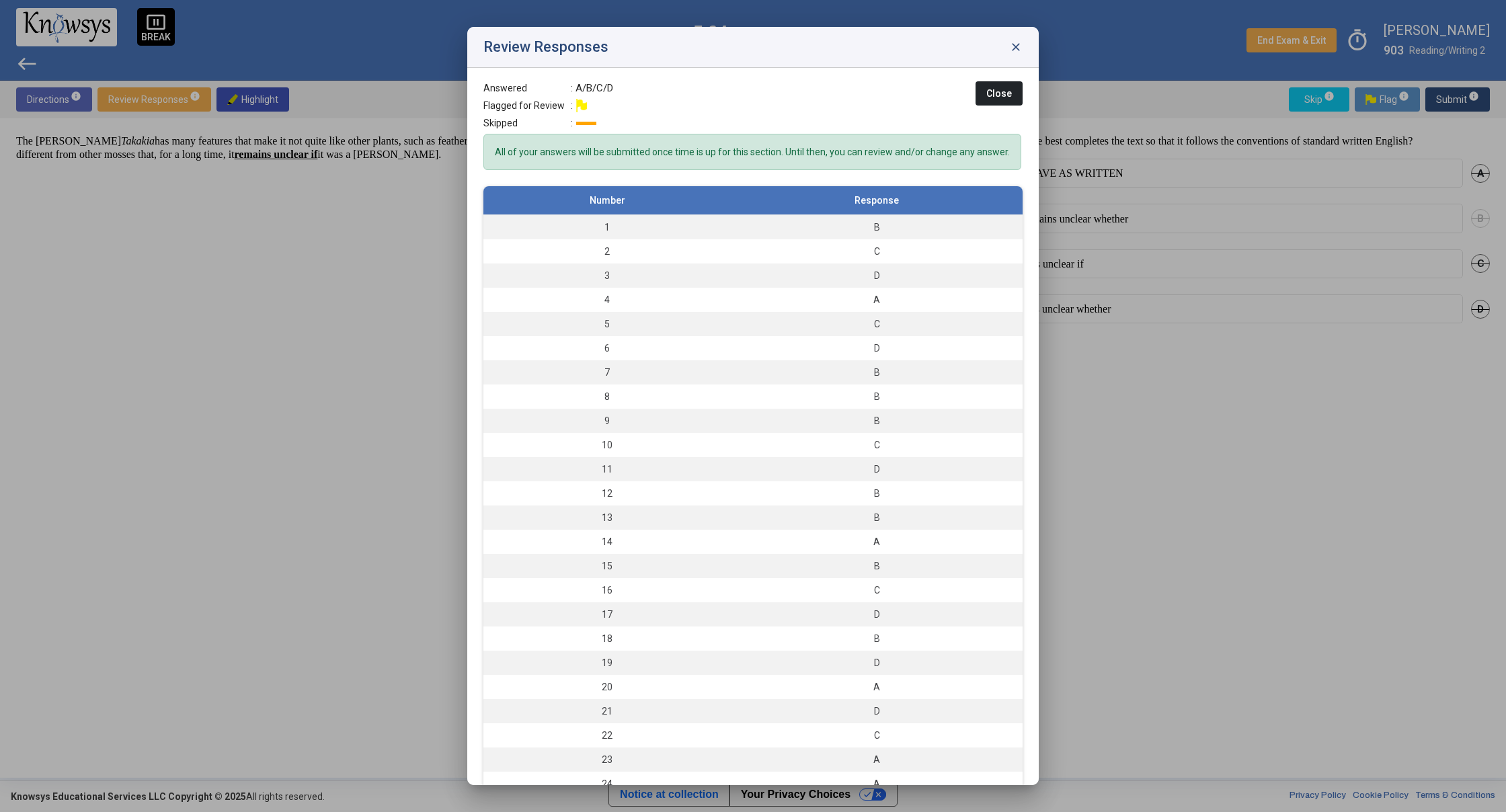
click at [1022, 49] on span "close" at bounding box center [1015, 46] width 13 height 13
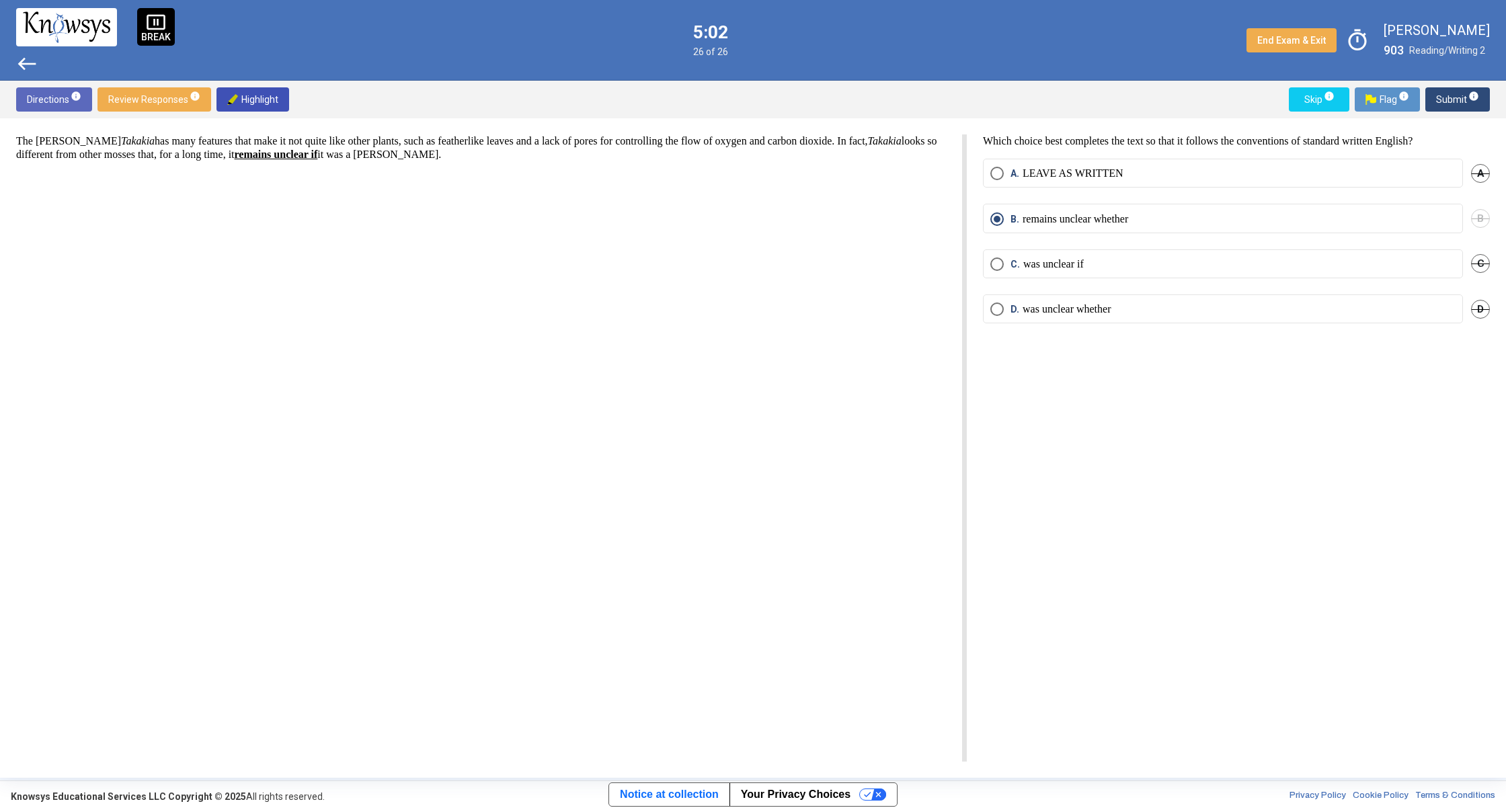
click at [30, 64] on span "west" at bounding box center [27, 63] width 21 height 21
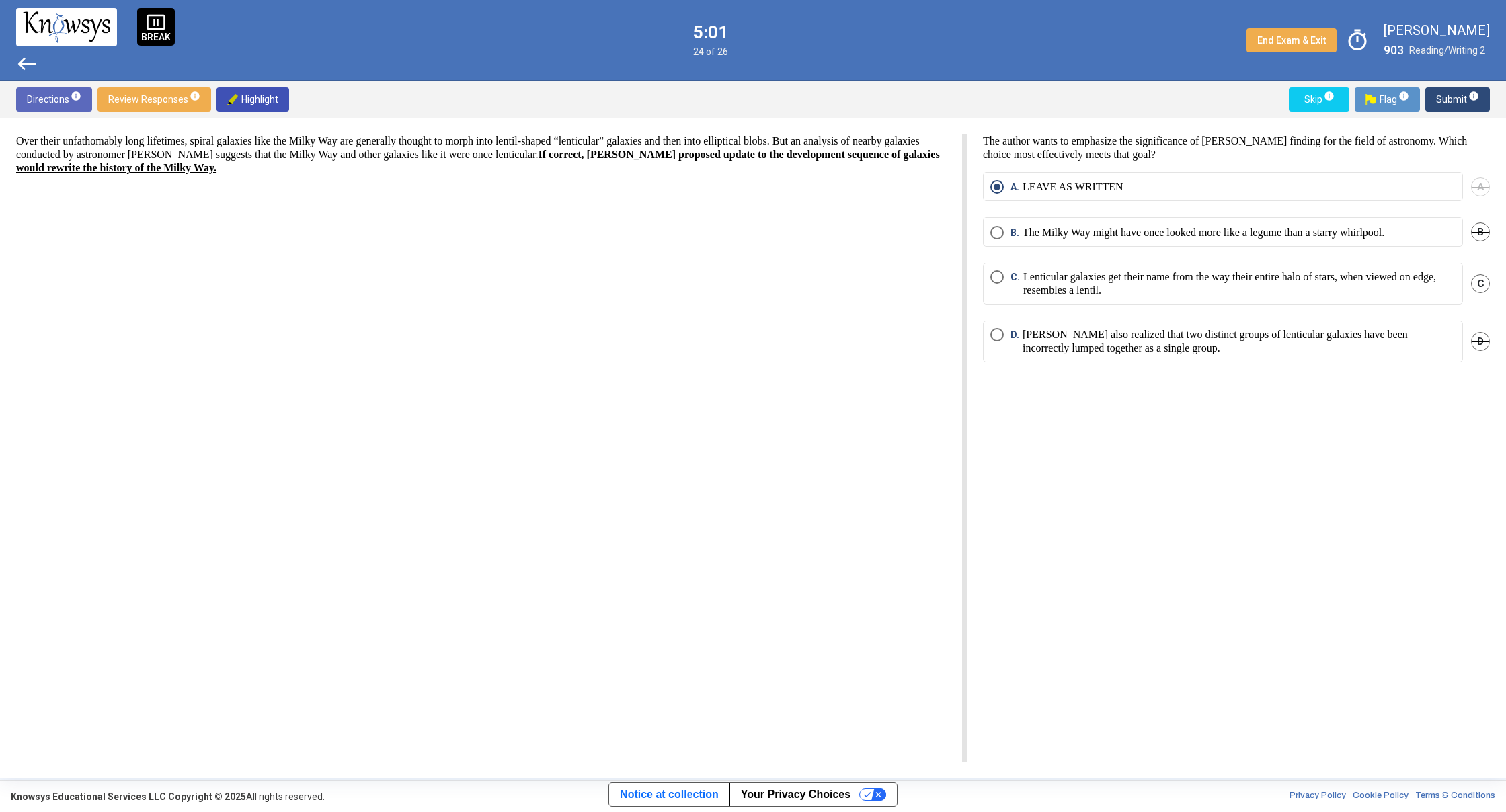
click at [30, 64] on span "west" at bounding box center [27, 63] width 21 height 21
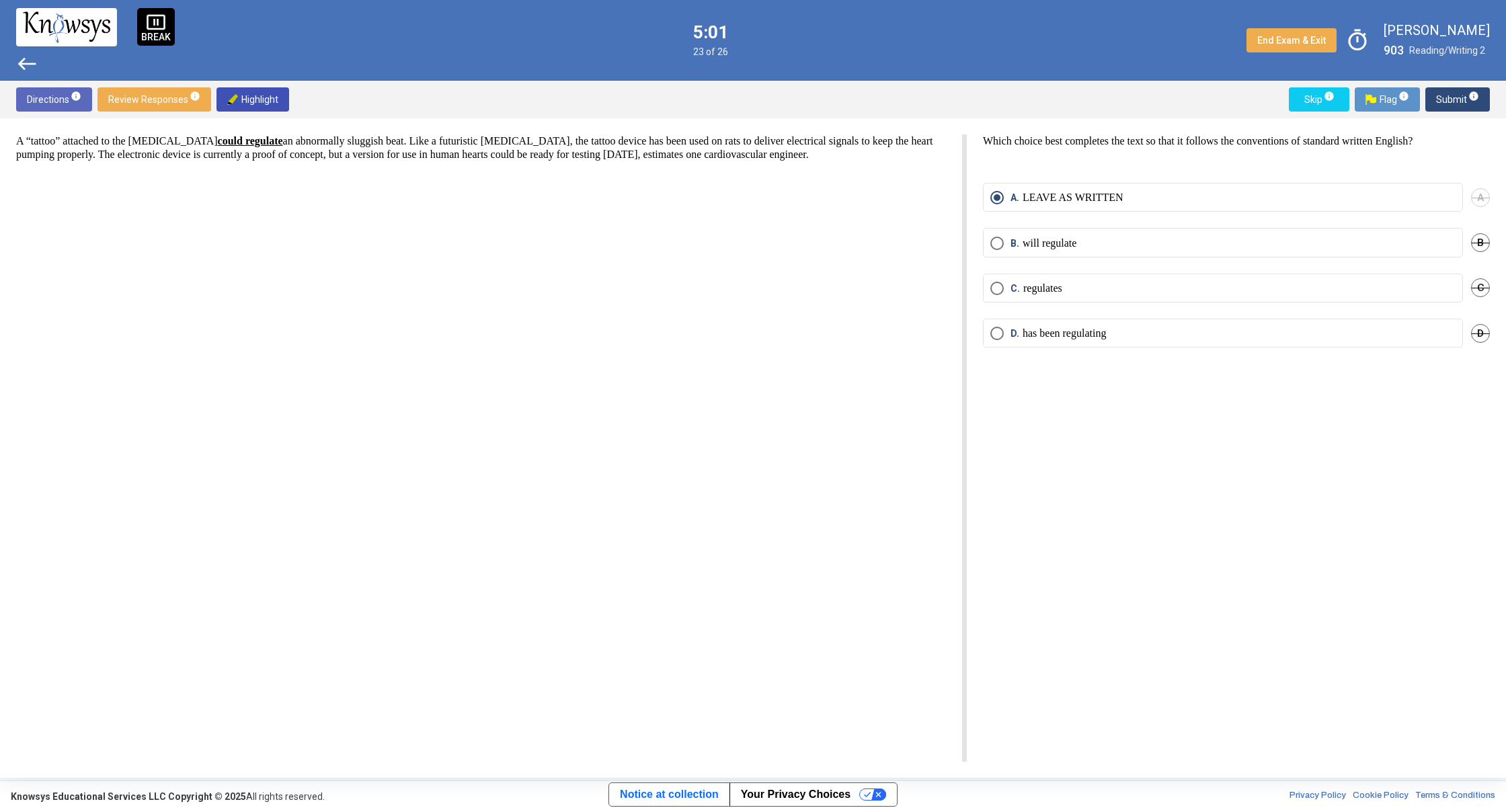
click at [30, 64] on span "west" at bounding box center [27, 63] width 21 height 21
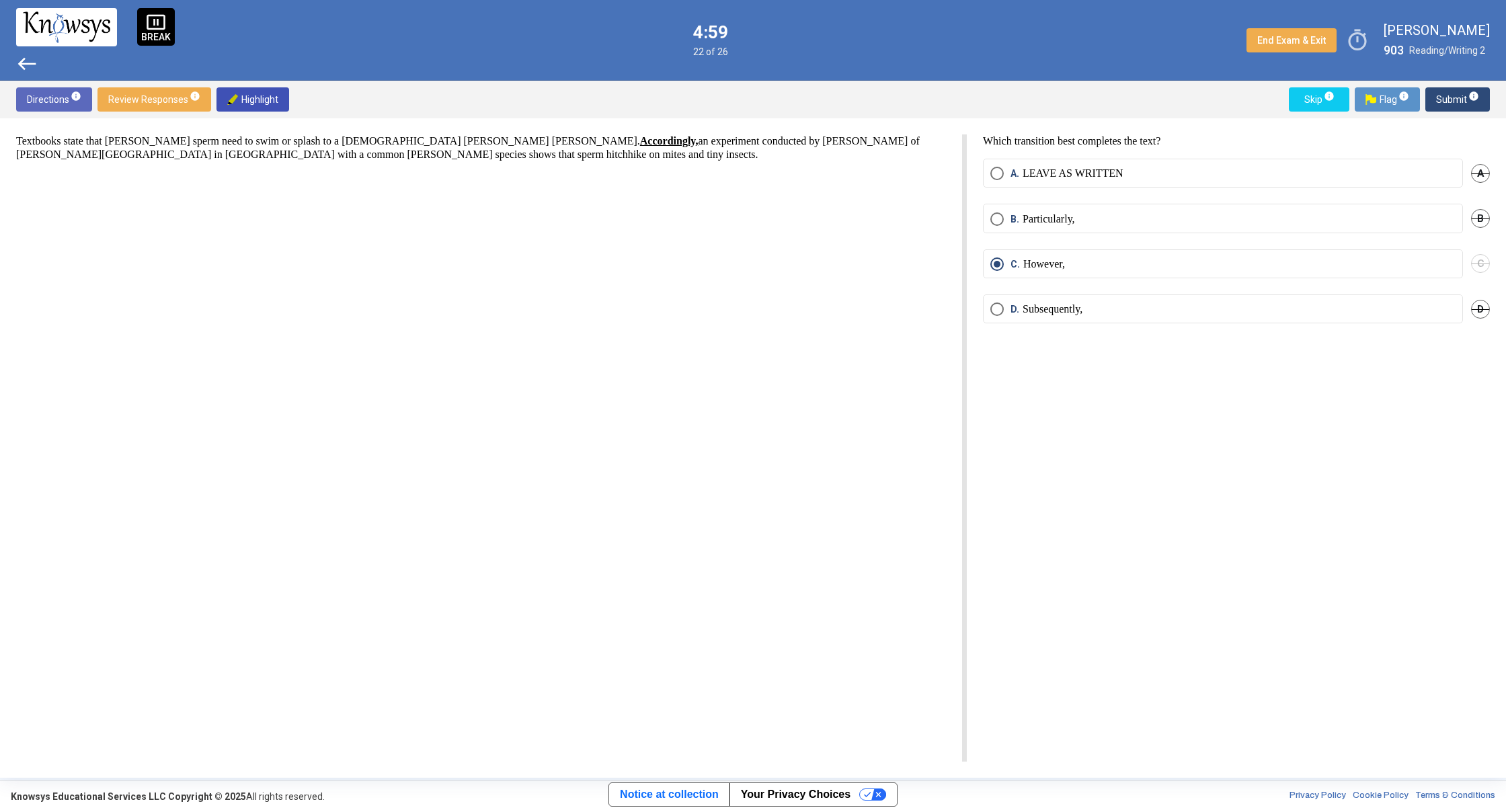
click at [113, 189] on div "Textbooks state that [PERSON_NAME] sperm need to swim or splash to a [DEMOGRAPH…" at bounding box center [492, 448] width 950 height 627
click at [35, 68] on span "west" at bounding box center [27, 63] width 21 height 21
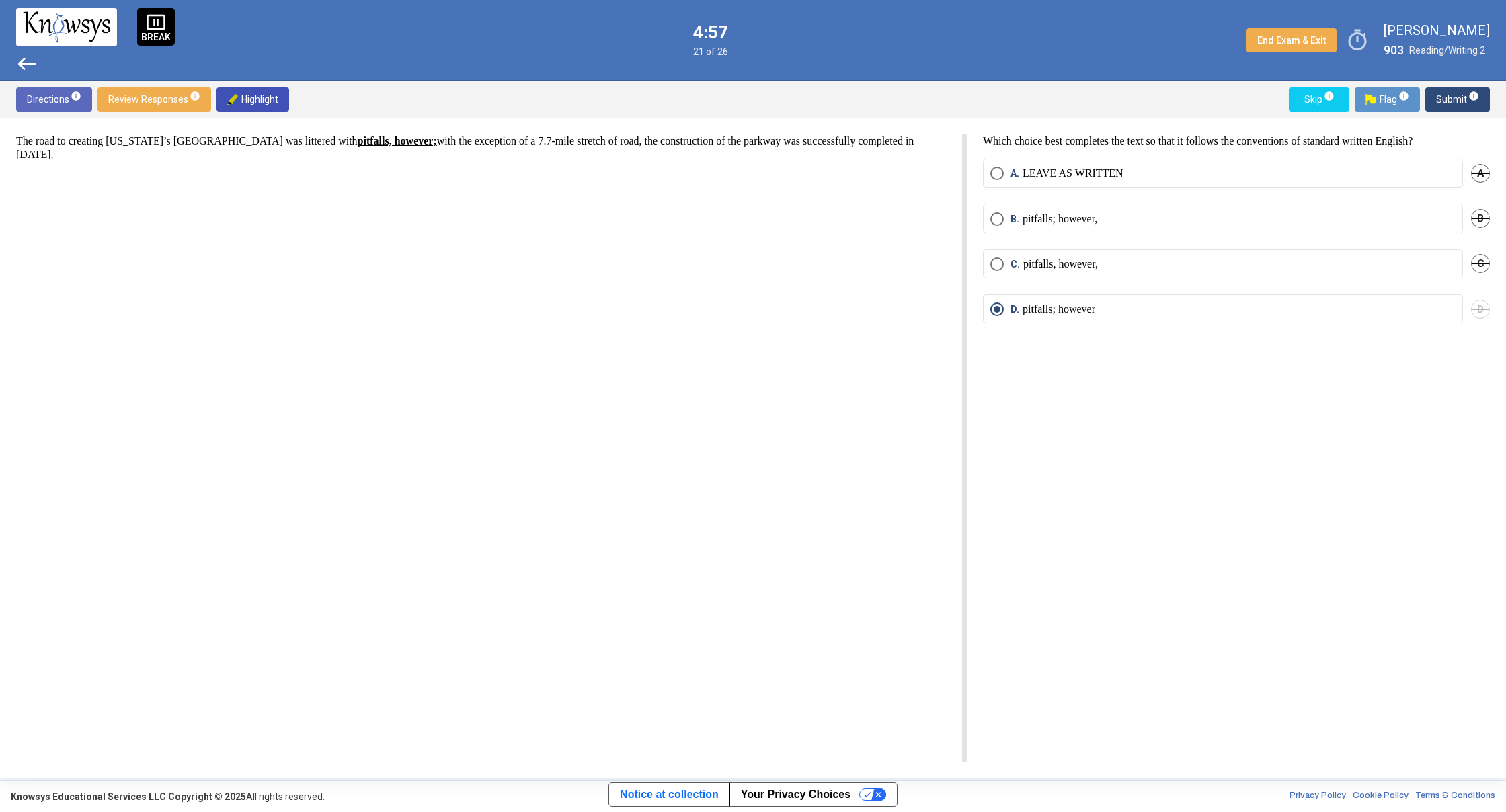
click at [35, 68] on span "west" at bounding box center [27, 63] width 21 height 21
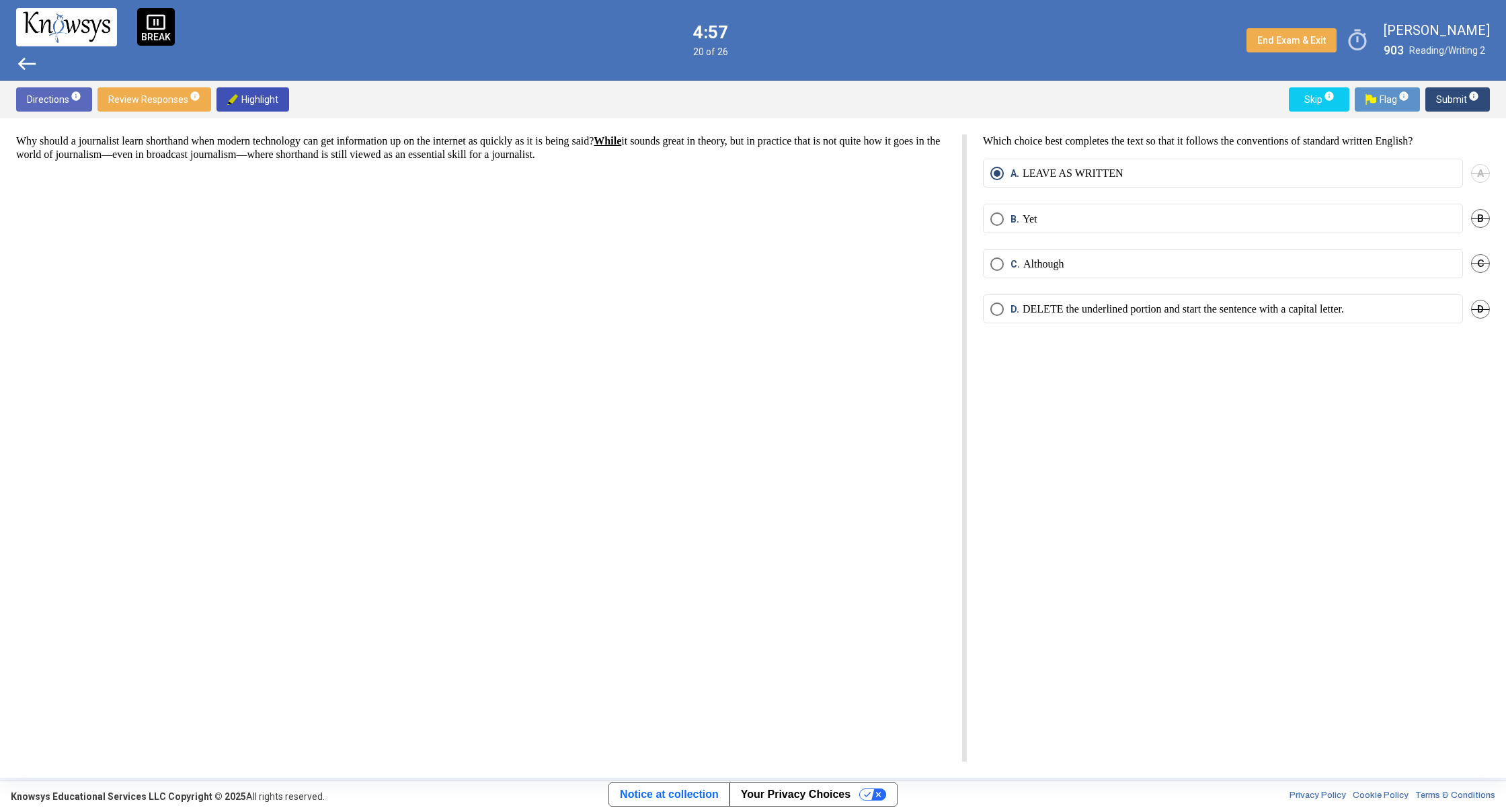
click at [35, 68] on span "west" at bounding box center [27, 63] width 21 height 21
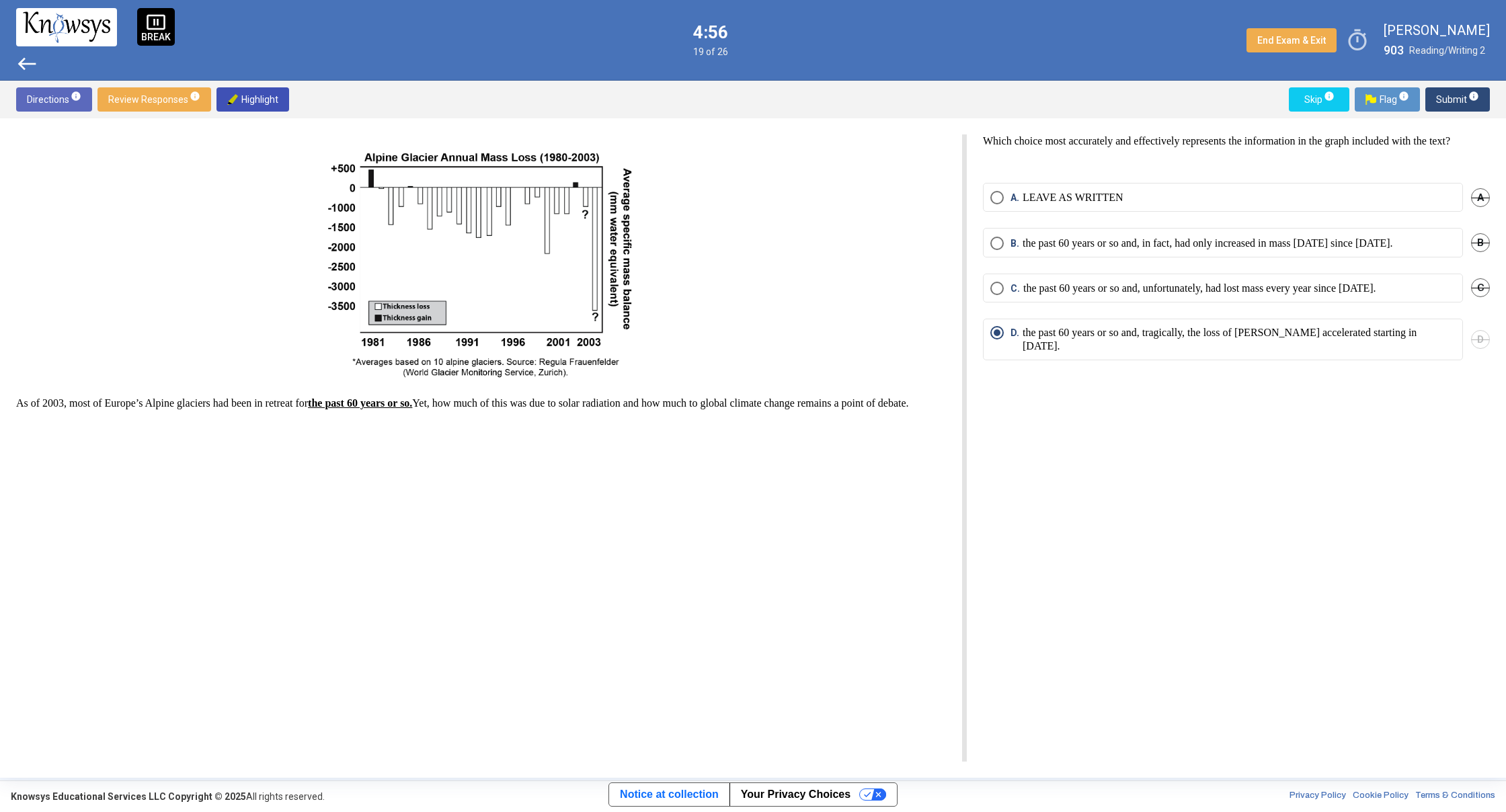
click at [35, 68] on span "west" at bounding box center [27, 63] width 21 height 21
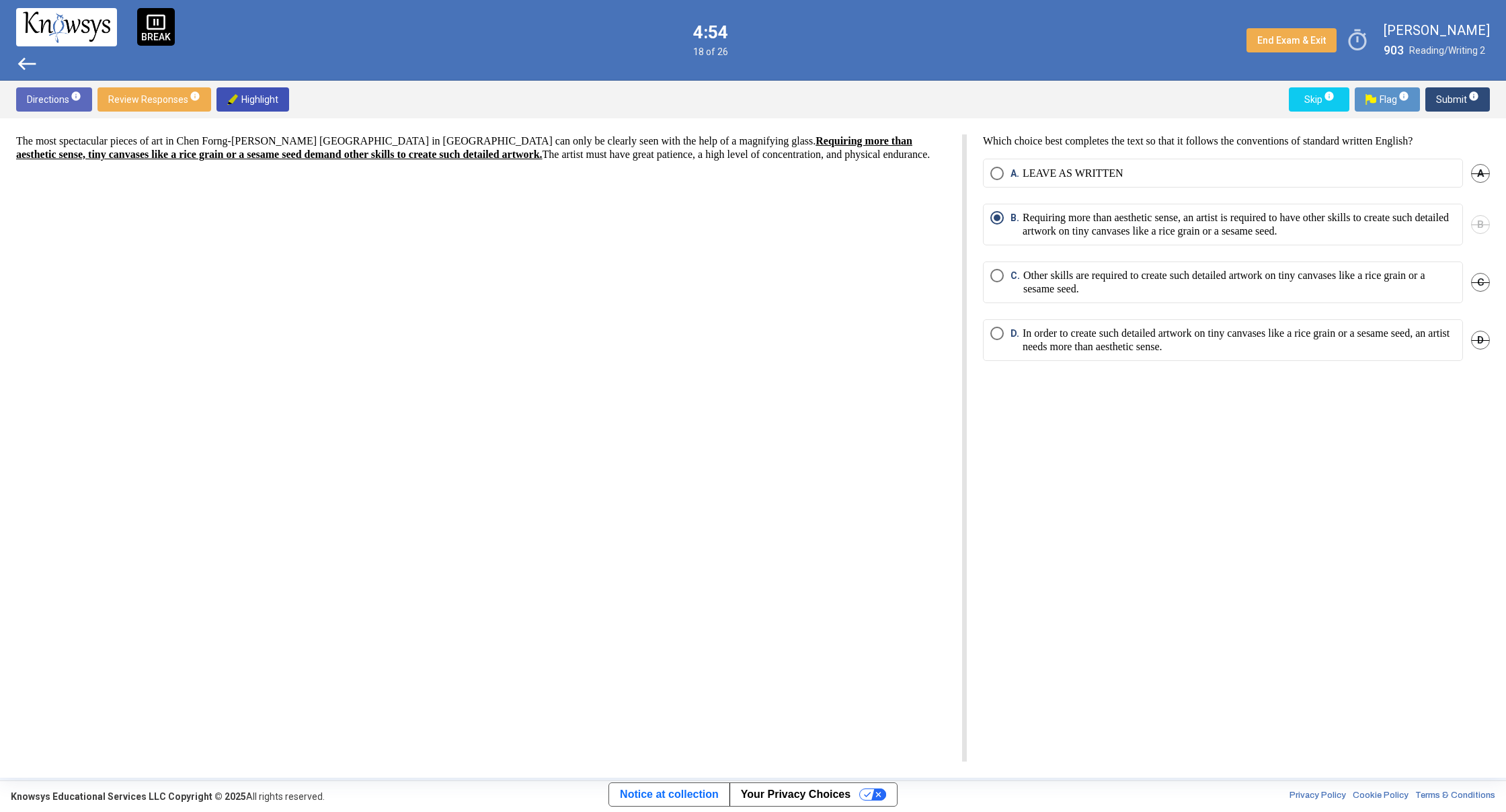
click at [1470, 104] on span "Submit info" at bounding box center [1457, 99] width 43 height 24
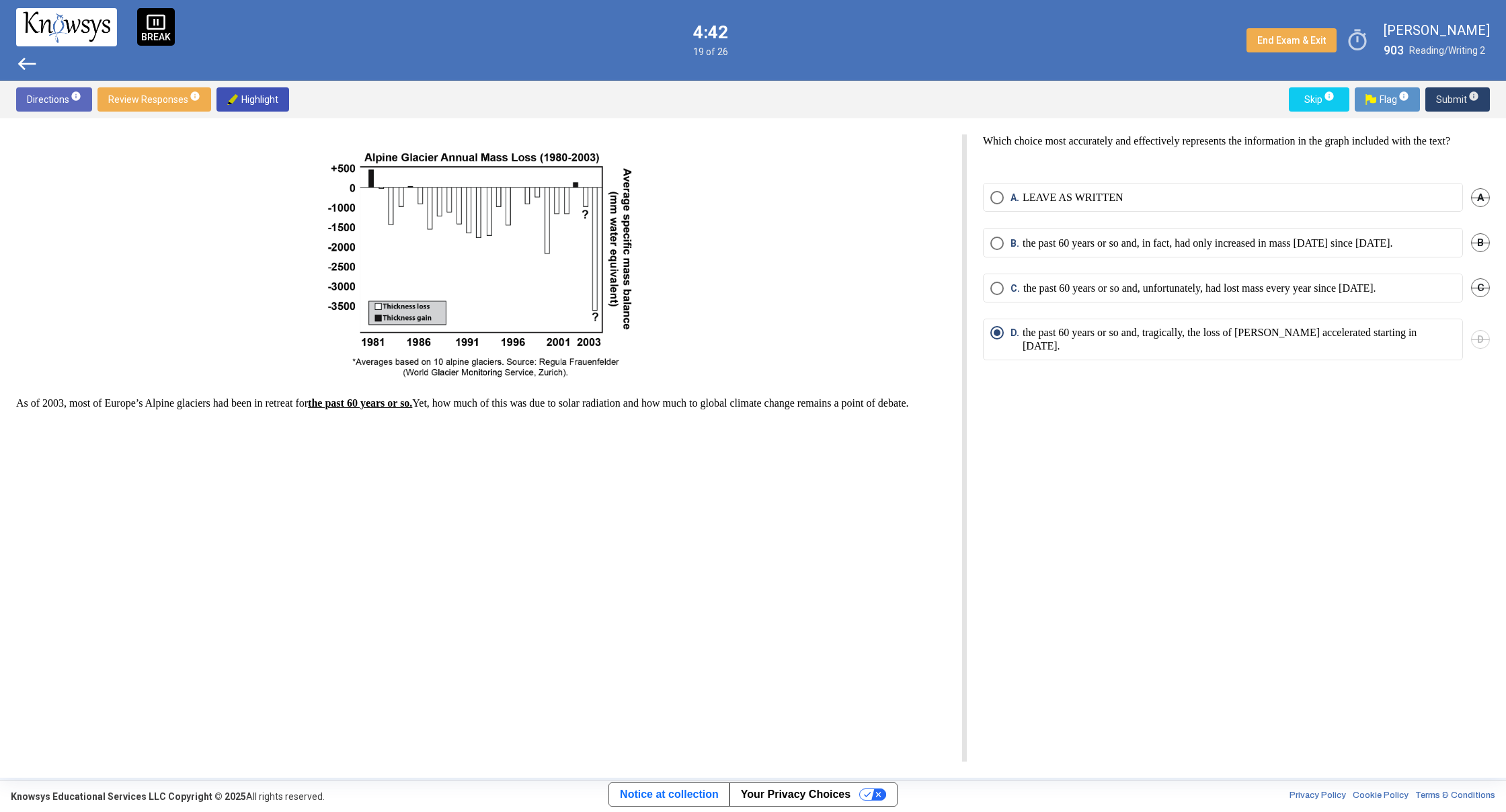
click at [1460, 94] on span "Submit info" at bounding box center [1457, 99] width 43 height 24
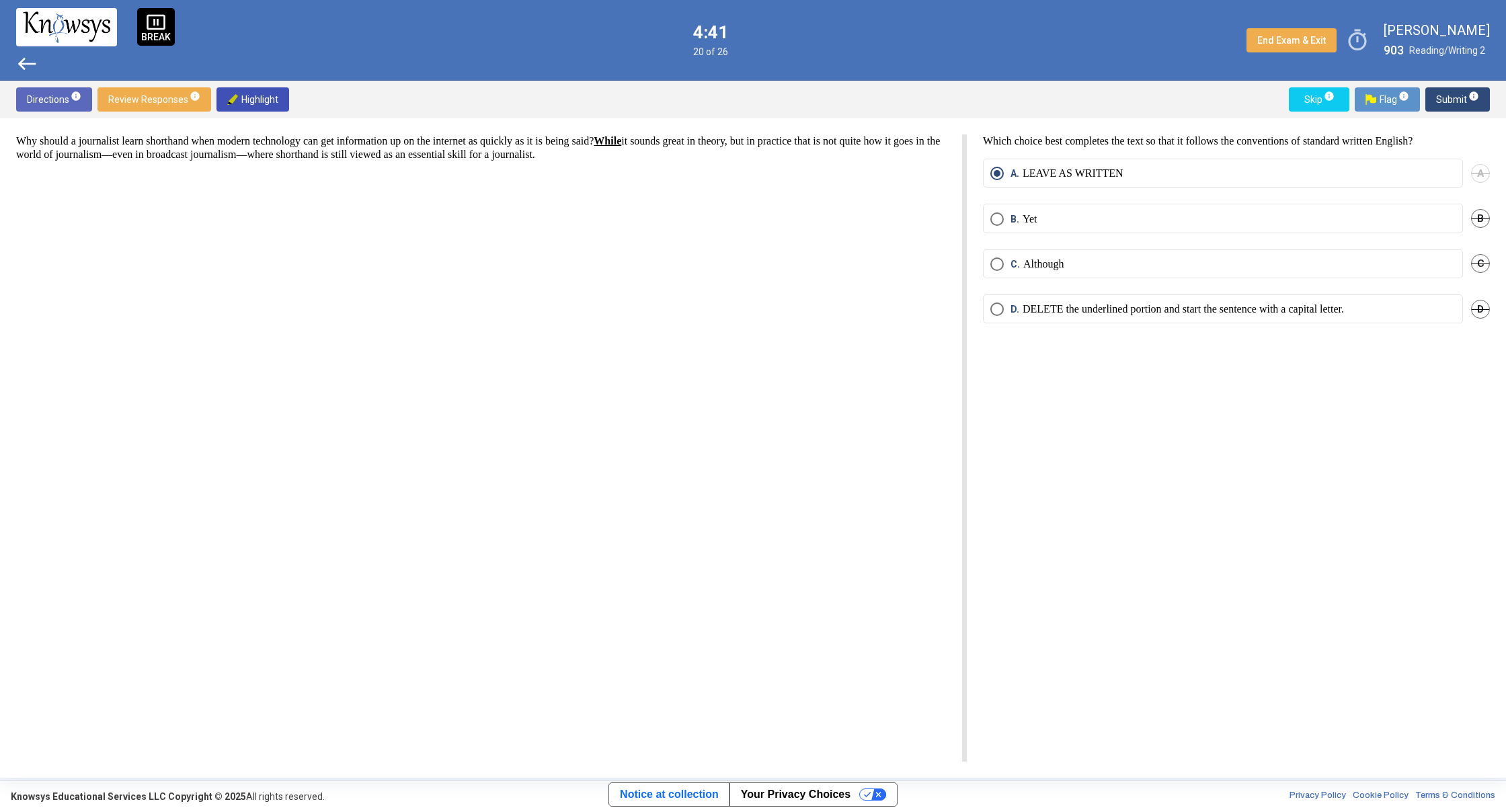
click at [1460, 94] on span "Submit info" at bounding box center [1457, 99] width 43 height 24
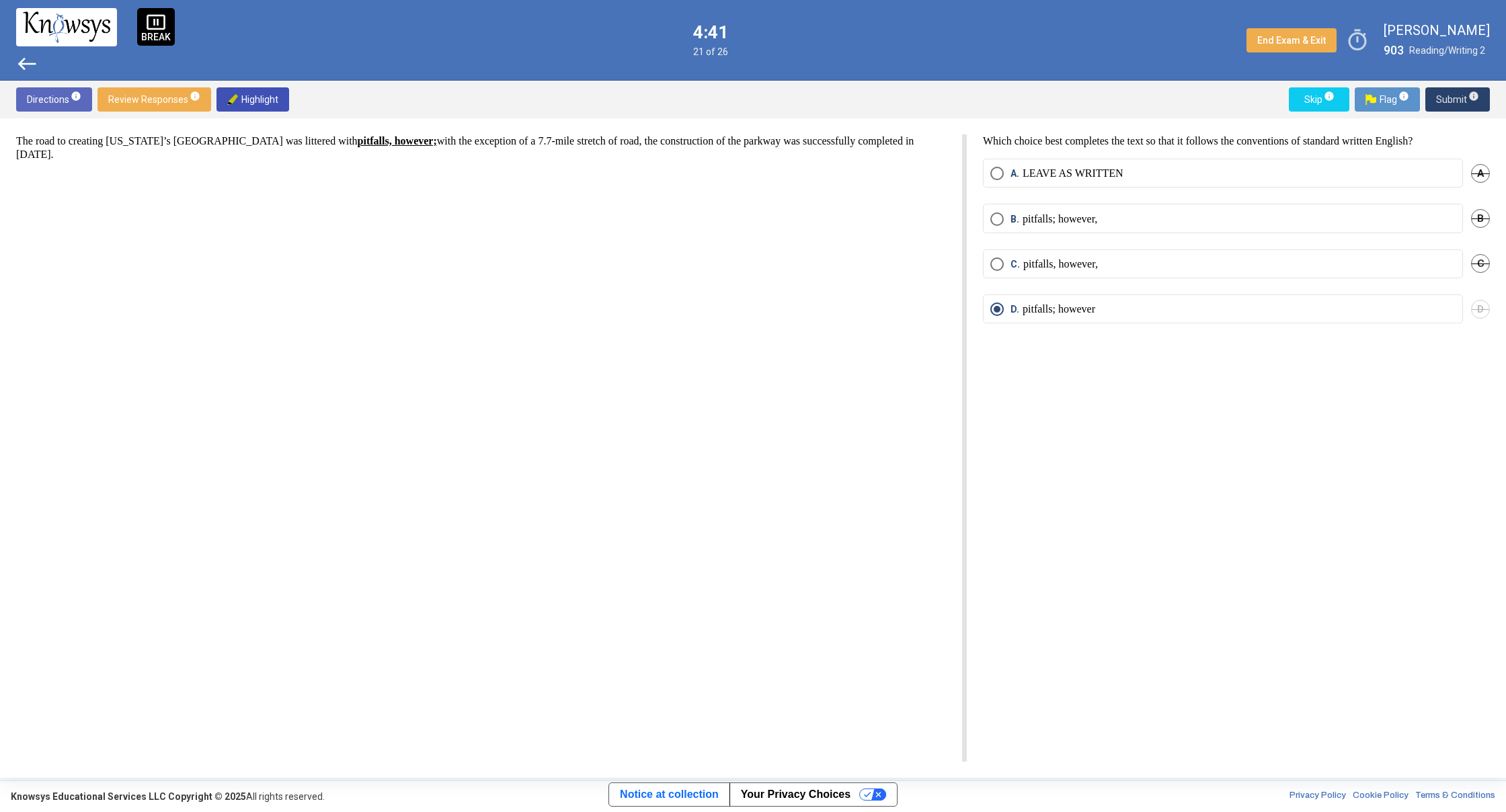
click at [1461, 95] on span "Submit info" at bounding box center [1457, 99] width 43 height 24
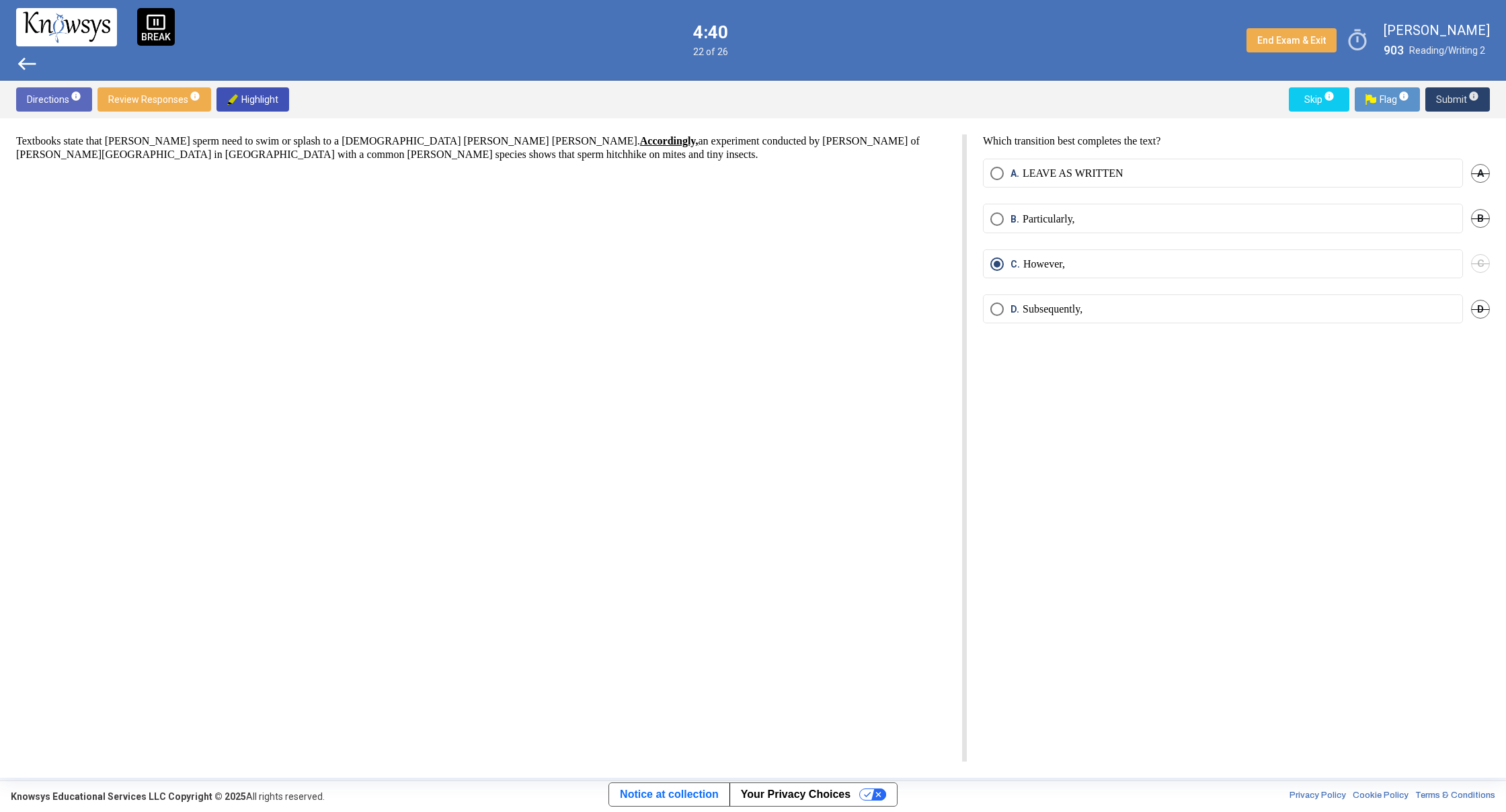
click at [1461, 96] on span "Submit info" at bounding box center [1457, 99] width 43 height 24
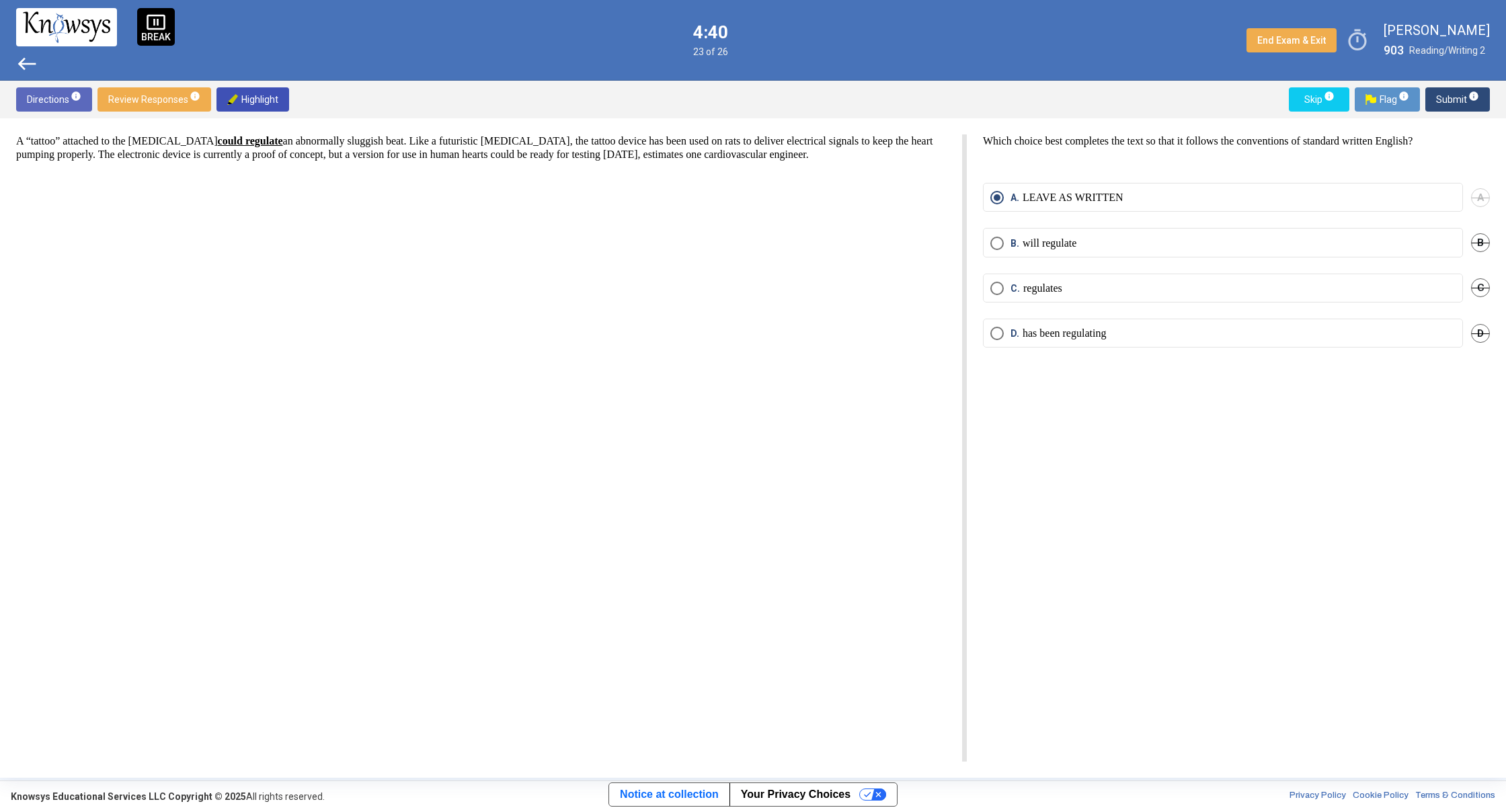
click at [1461, 96] on span "Submit info" at bounding box center [1457, 99] width 43 height 24
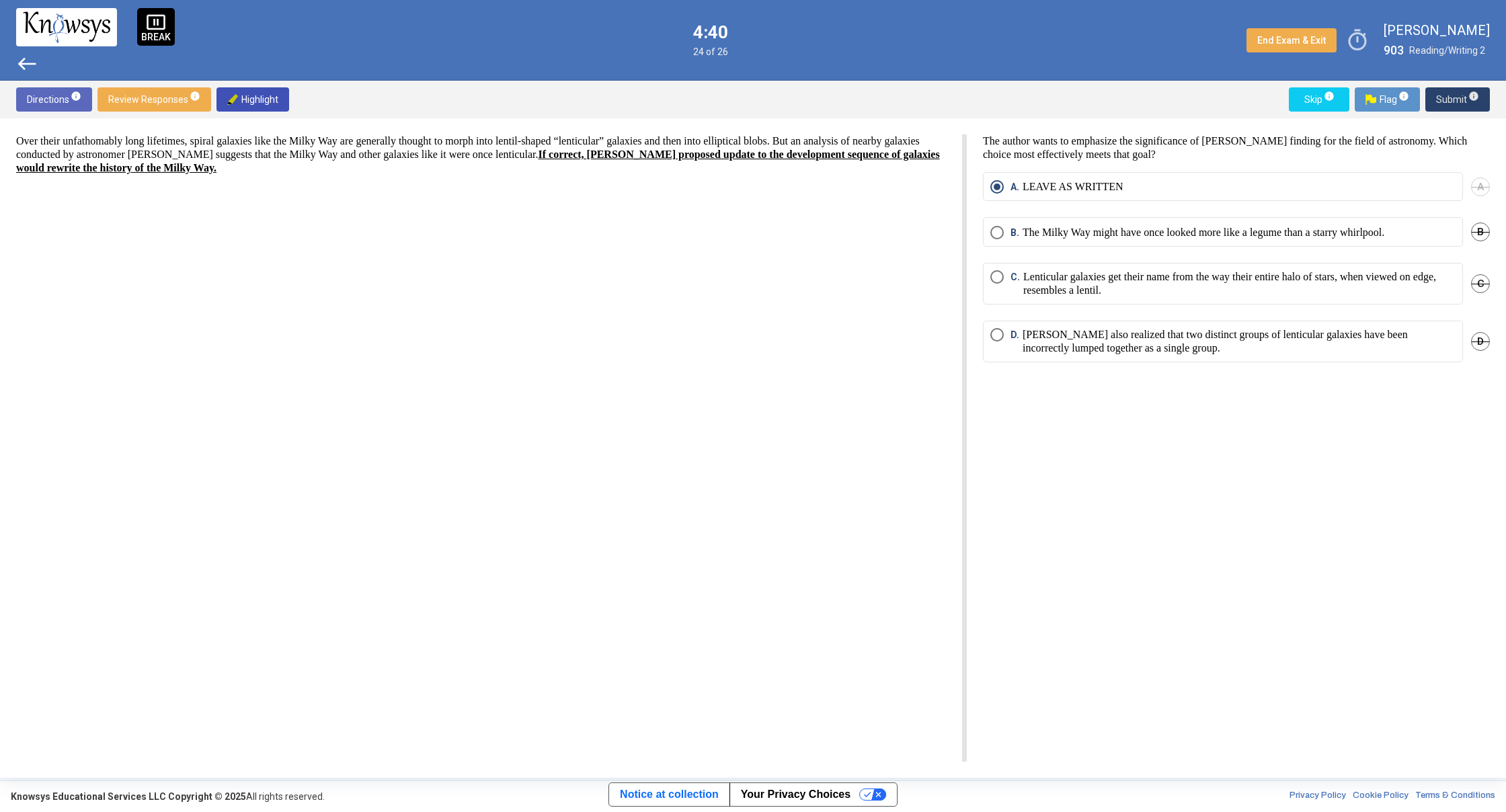
click at [1461, 96] on span "Submit info" at bounding box center [1457, 99] width 43 height 24
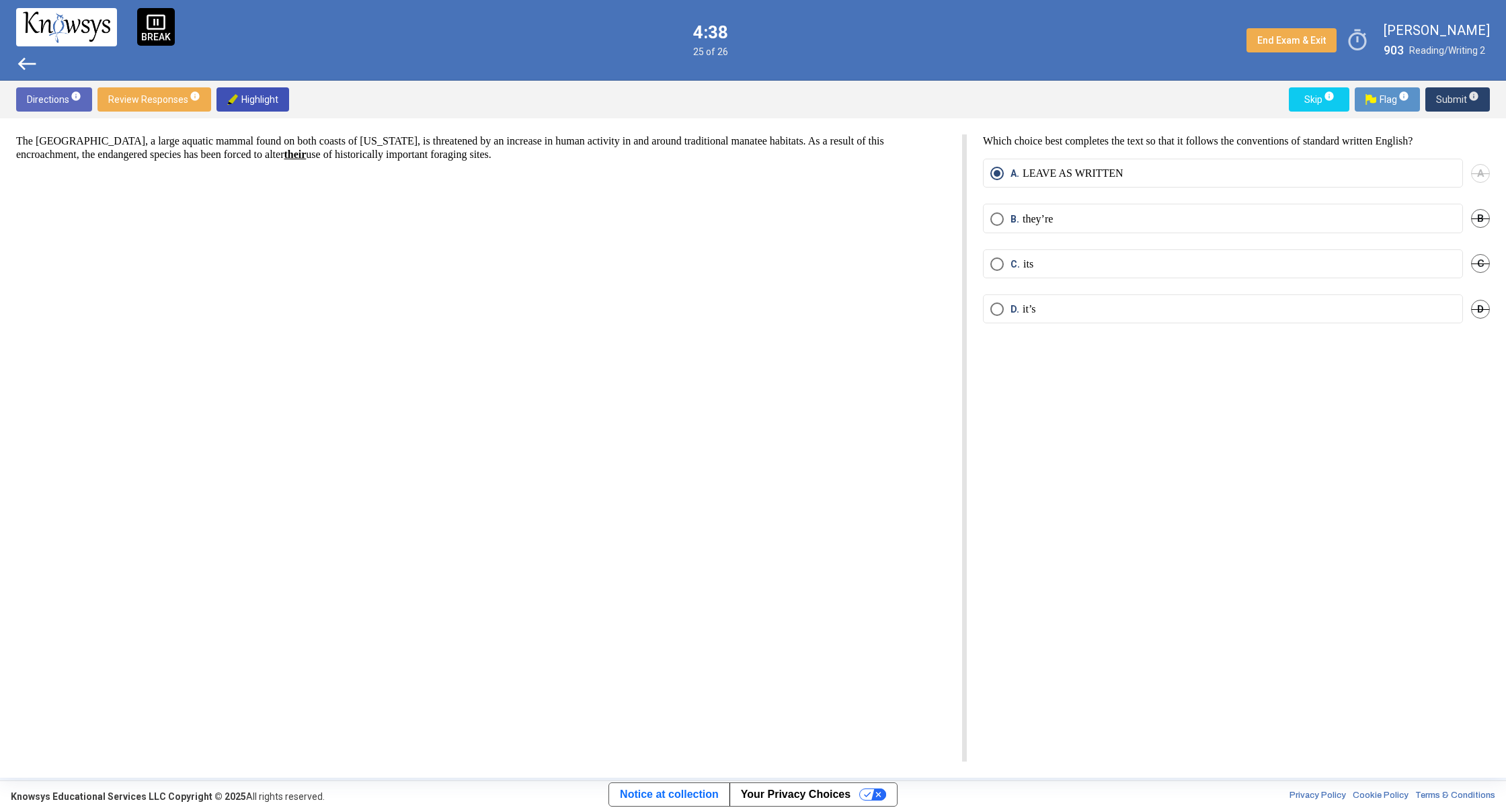
click at [1461, 96] on span "Submit info" at bounding box center [1457, 99] width 43 height 24
click at [1462, 95] on span "Submit info" at bounding box center [1457, 99] width 43 height 24
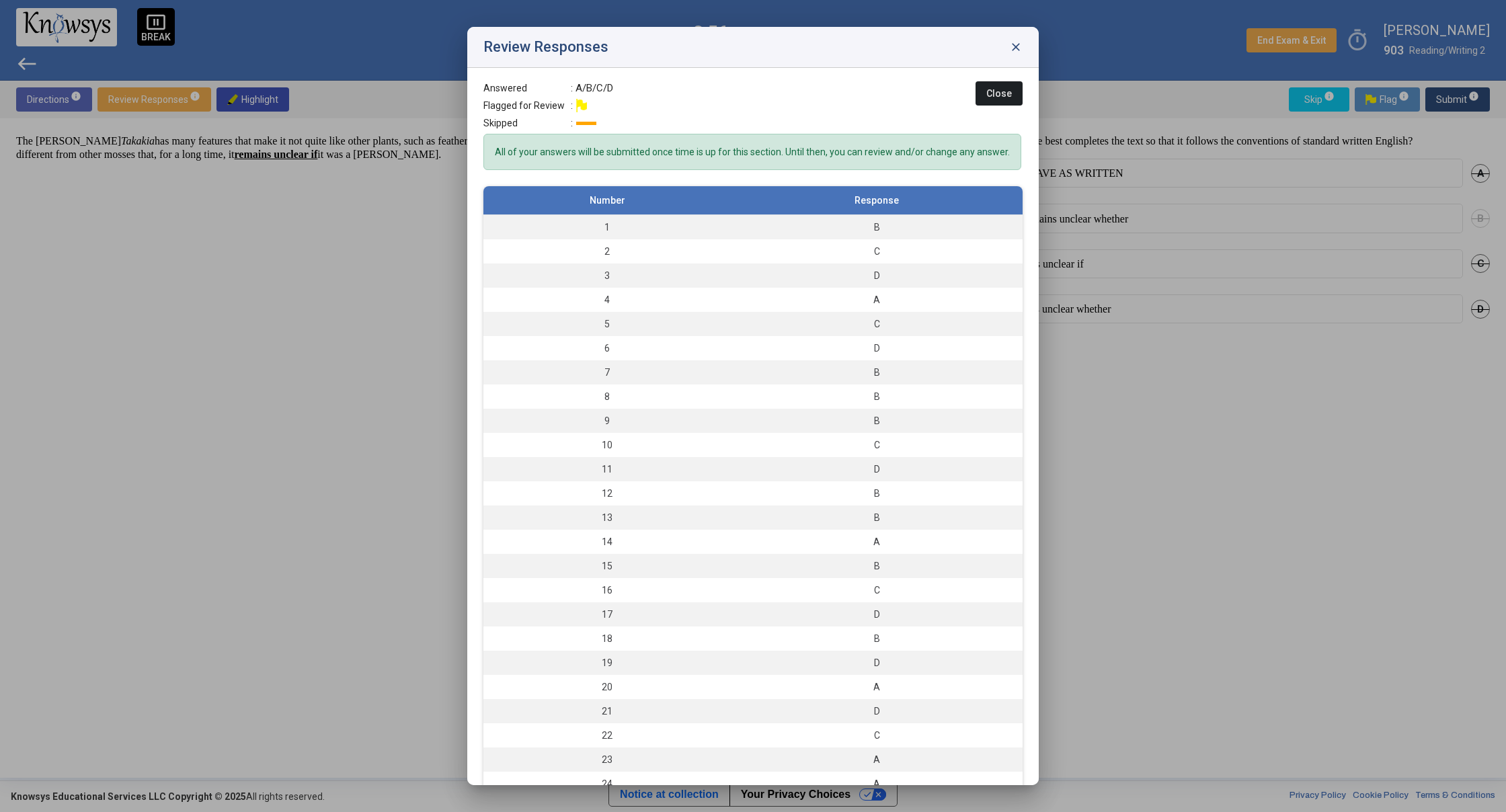
click at [1010, 46] on span "close" at bounding box center [1015, 46] width 13 height 13
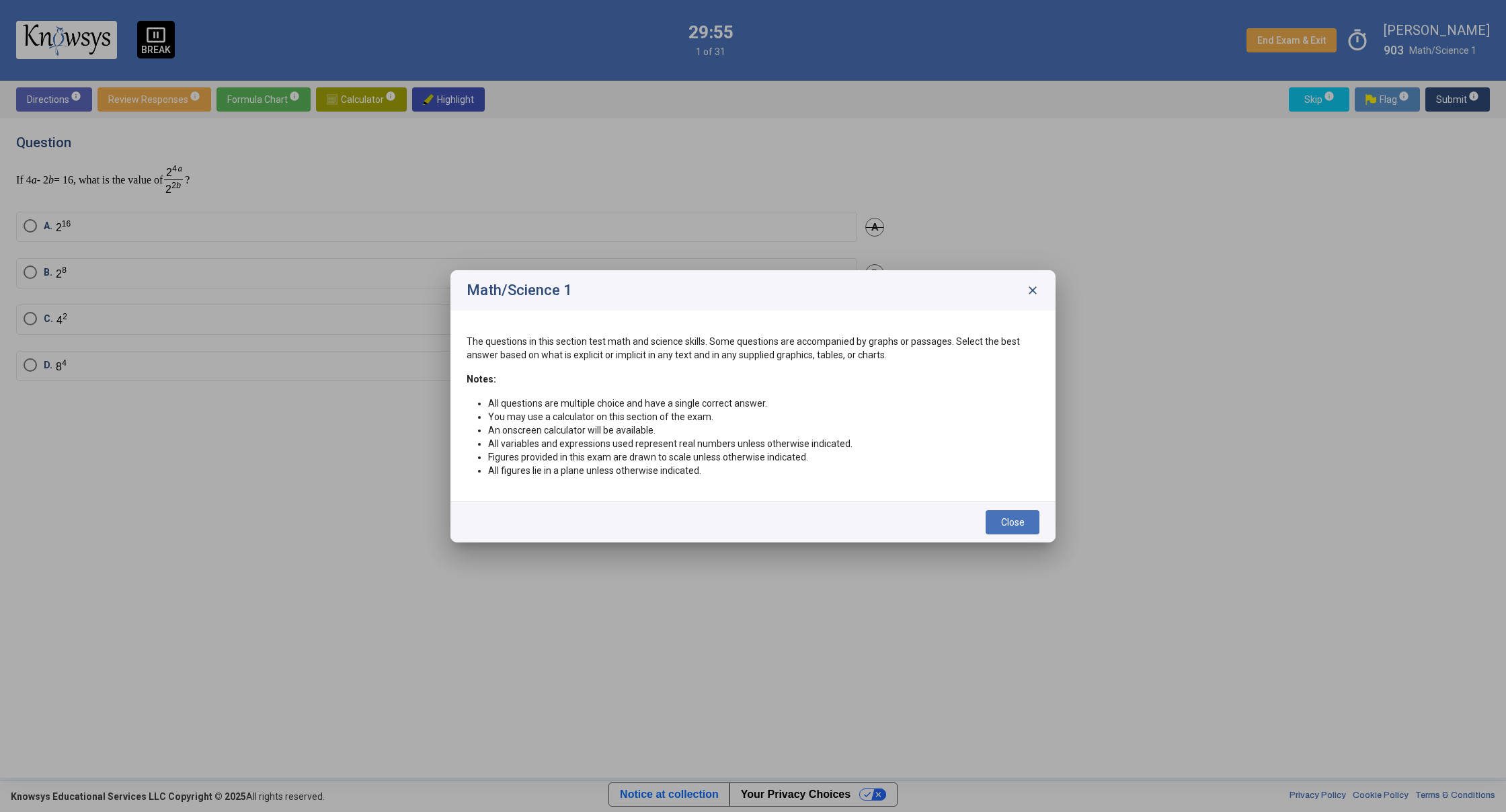
click at [1014, 534] on div "Close" at bounding box center [752, 522] width 605 height 41
click at [1013, 522] on span "Close" at bounding box center [1013, 522] width 24 height 11
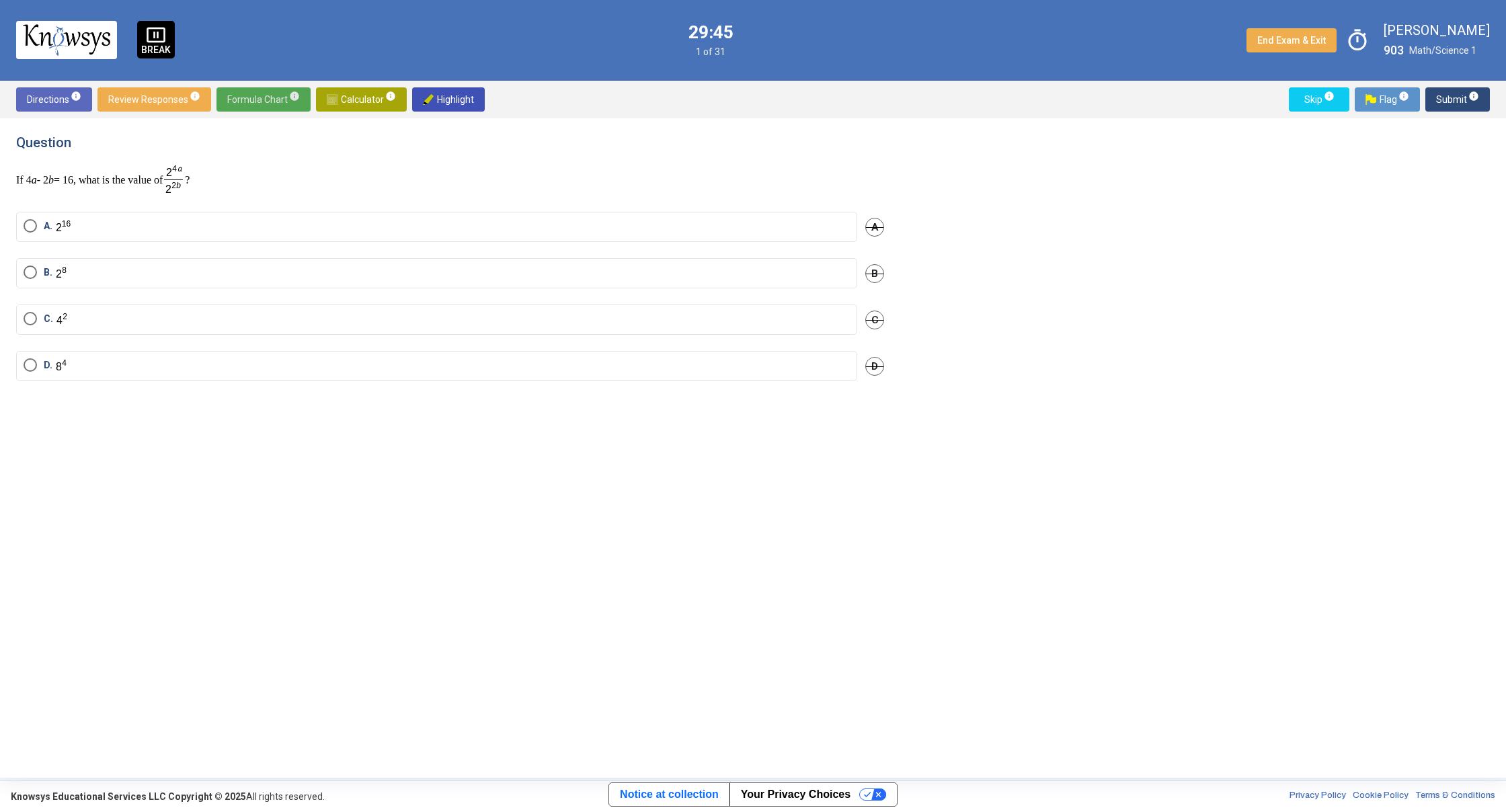
click at [276, 103] on span "Formula Chart info" at bounding box center [264, 99] width 72 height 24
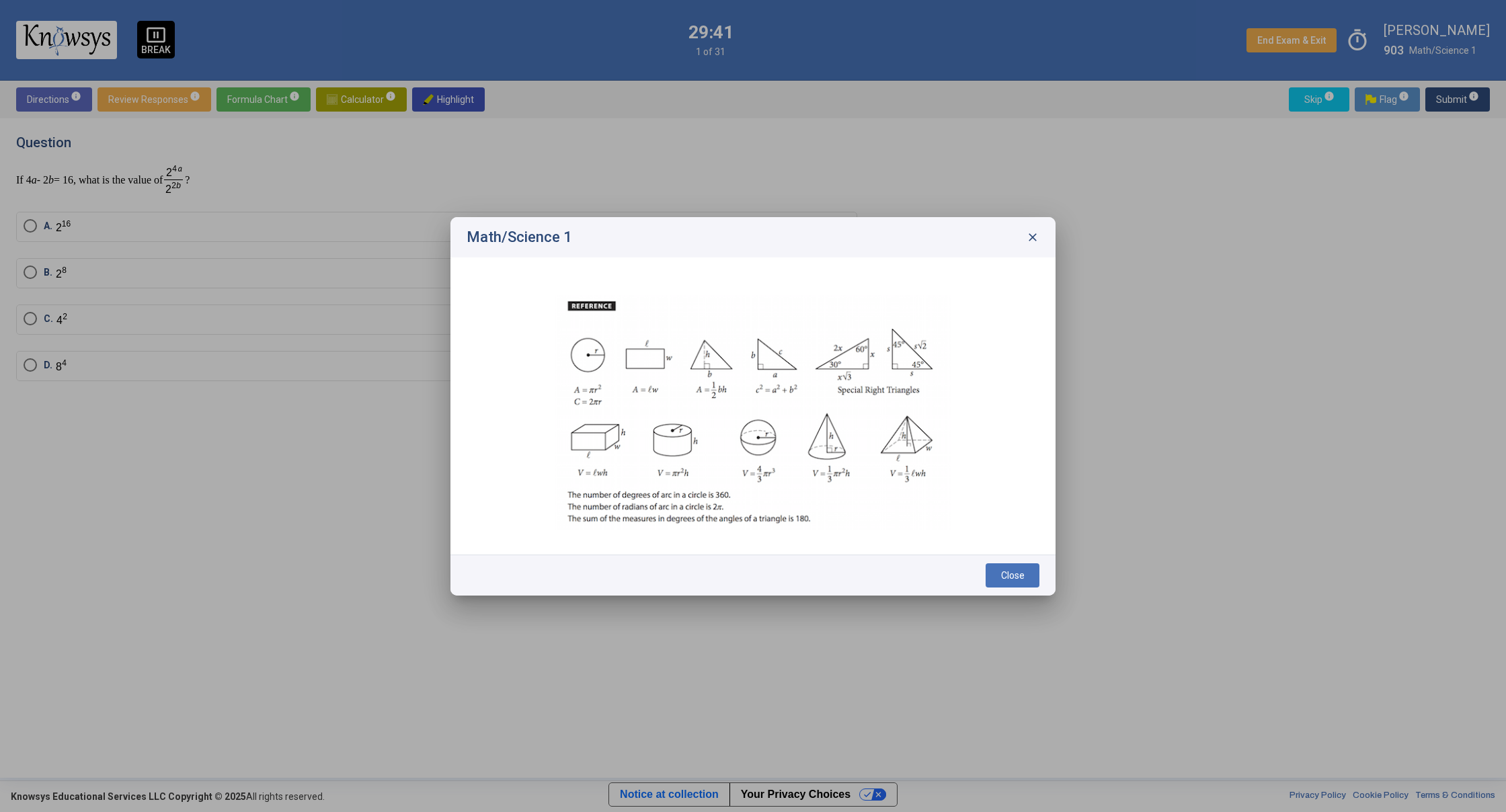
click at [1034, 241] on span "close" at bounding box center [1032, 237] width 13 height 13
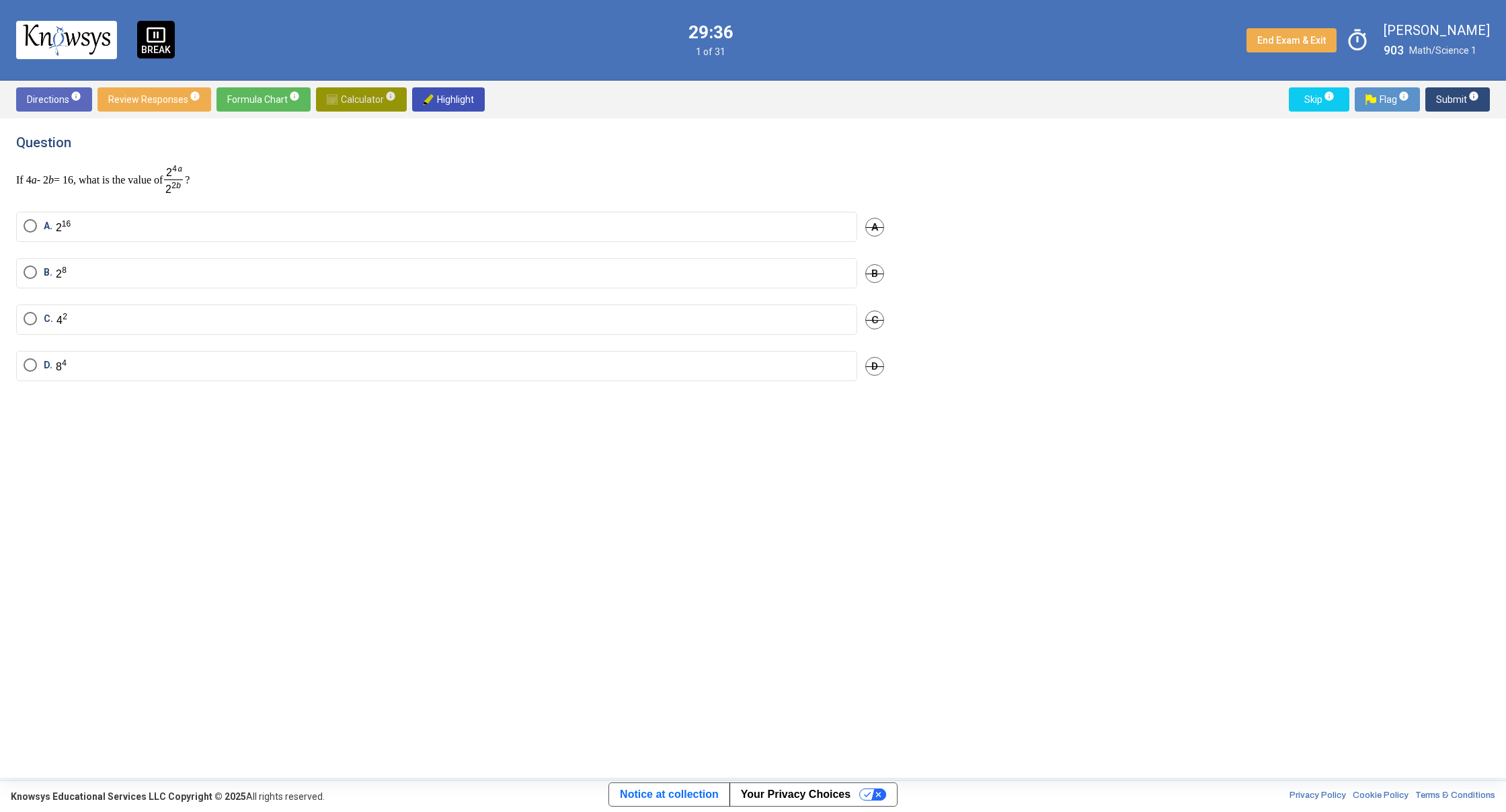
click at [361, 94] on span "Calculator info" at bounding box center [361, 99] width 69 height 24
click at [1089, 268] on div "1 2 powered by" at bounding box center [1028, 291] width 222 height 252
click at [1009, 187] on span "​" at bounding box center [1034, 184] width 162 height 17
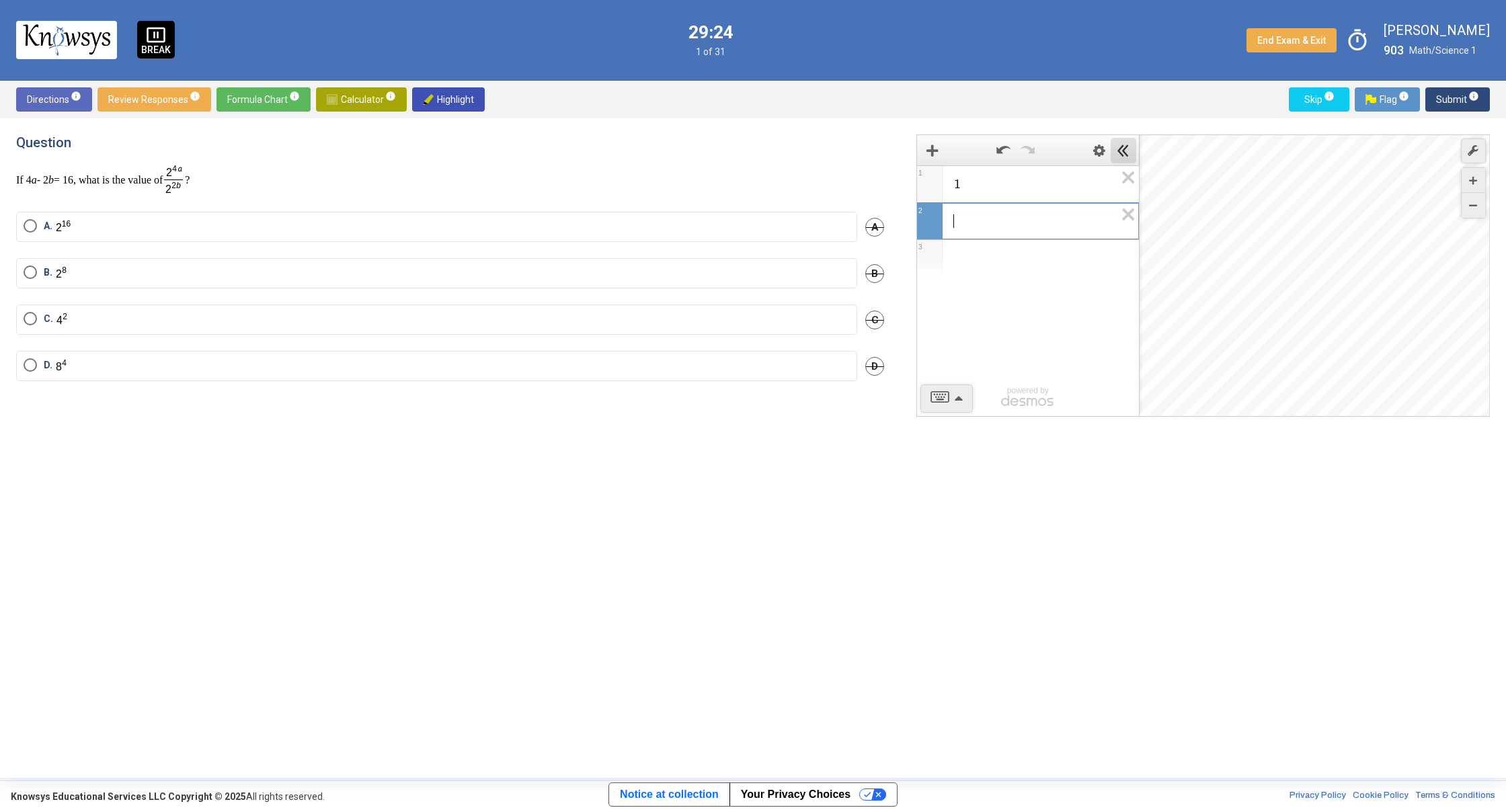
click at [1124, 159] on span "Hide Expression List" at bounding box center [1123, 150] width 25 height 25
drag, startPoint x: 943, startPoint y: 138, endPoint x: 939, endPoint y: 147, distance: 9.8
click at [992, 148] on span "Undo" at bounding box center [1003, 150] width 25 height 25
click at [1124, 186] on icon "Expression List" at bounding box center [1124, 181] width 30 height 31
click at [36, 274] on span "Select an option" at bounding box center [30, 271] width 13 height 13
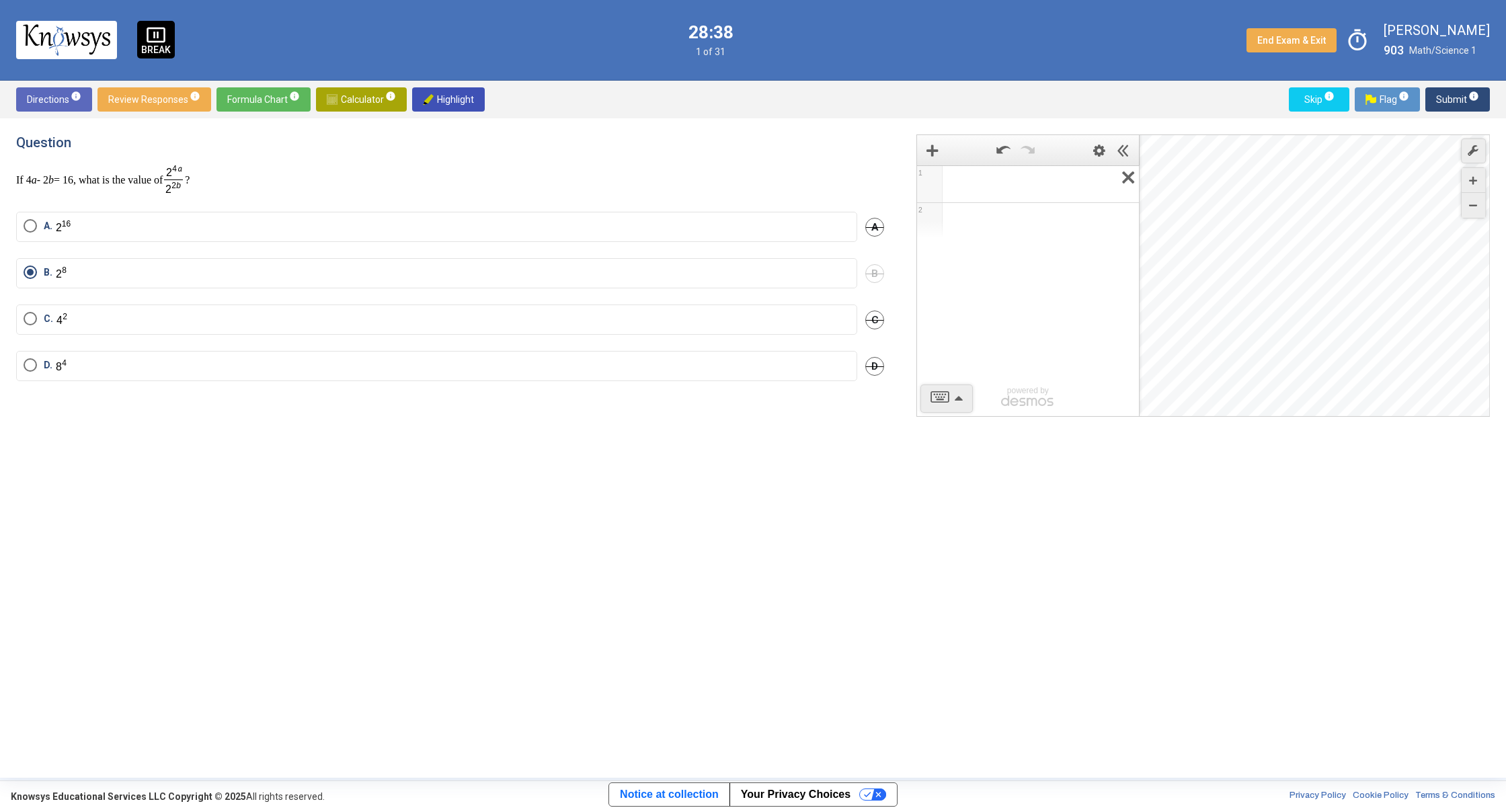
click at [1124, 177] on icon "Expression List" at bounding box center [1124, 181] width 30 height 31
click at [385, 102] on span "Calculator info" at bounding box center [361, 99] width 69 height 24
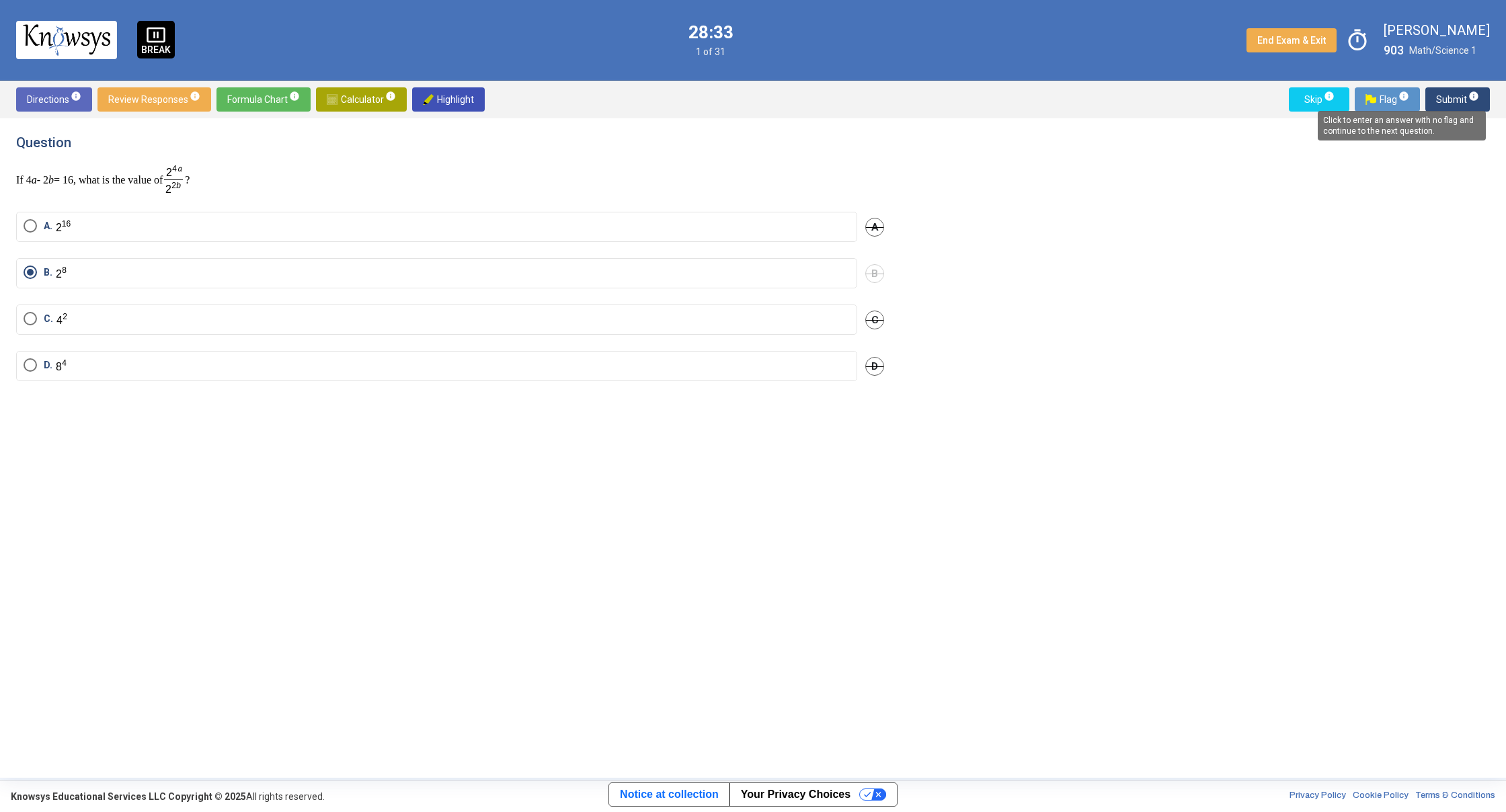
click at [1475, 99] on span "info" at bounding box center [1474, 96] width 11 height 11
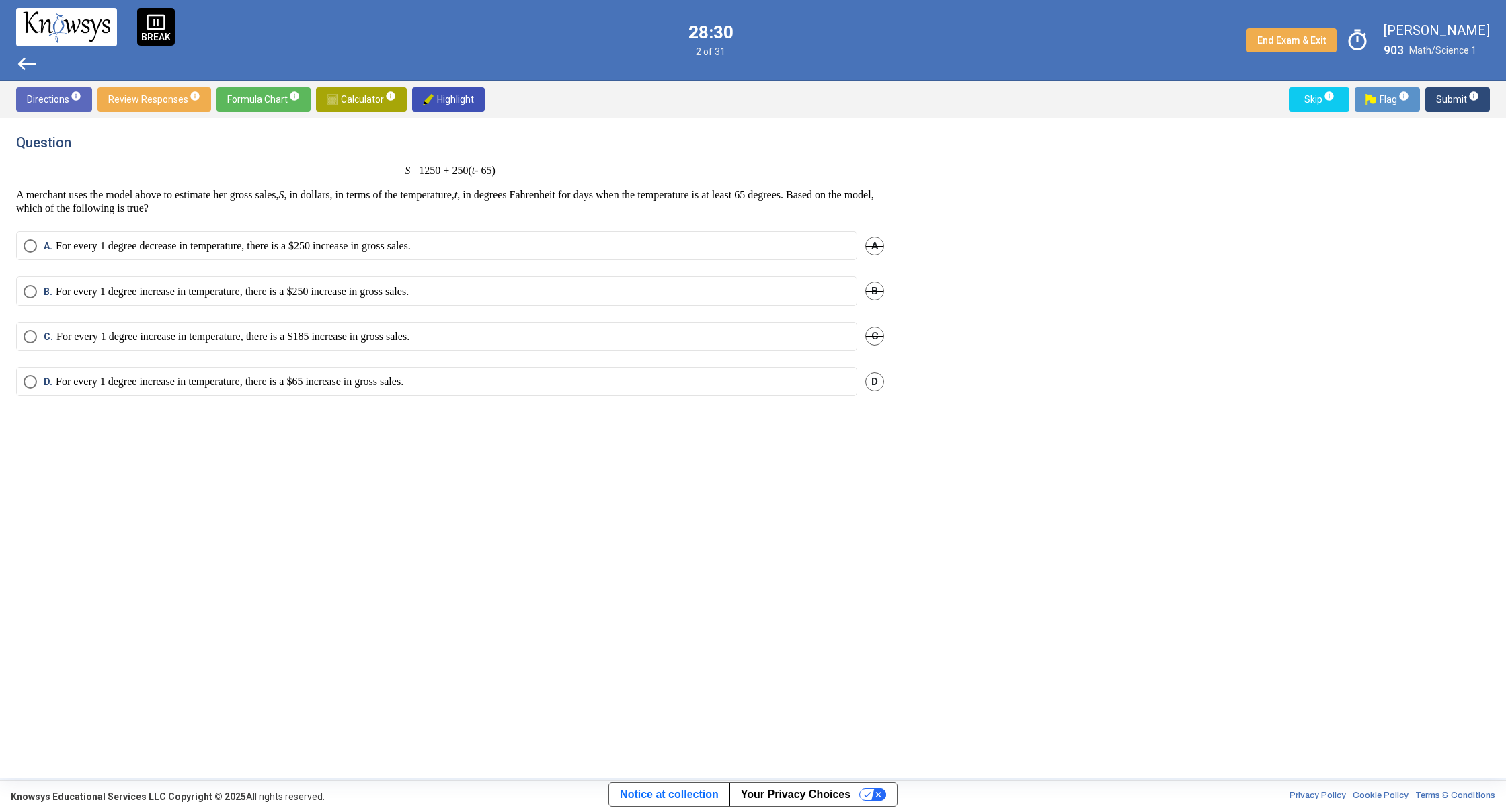
click at [352, 94] on span "Calculator info" at bounding box center [361, 99] width 69 height 24
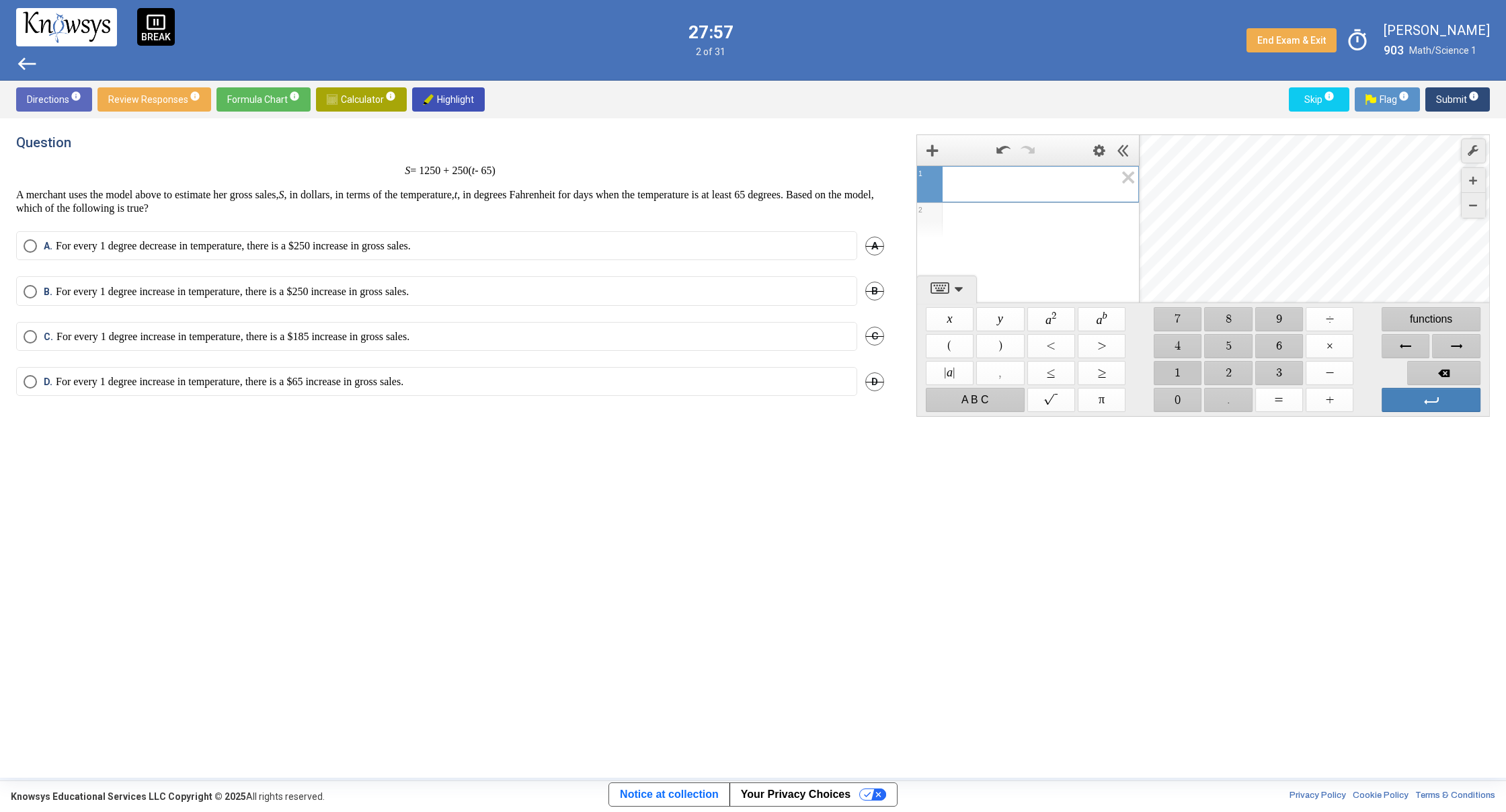
click at [1179, 368] on span "$$ 1" at bounding box center [1177, 373] width 48 height 24
click at [1220, 368] on span "$$ 2" at bounding box center [1228, 373] width 48 height 24
click at [1230, 349] on span "$$ 5" at bounding box center [1228, 346] width 48 height 24
click at [1195, 402] on span "$$ 0" at bounding box center [1177, 400] width 48 height 24
click at [1332, 398] on span "$$ +" at bounding box center [1329, 400] width 48 height 24
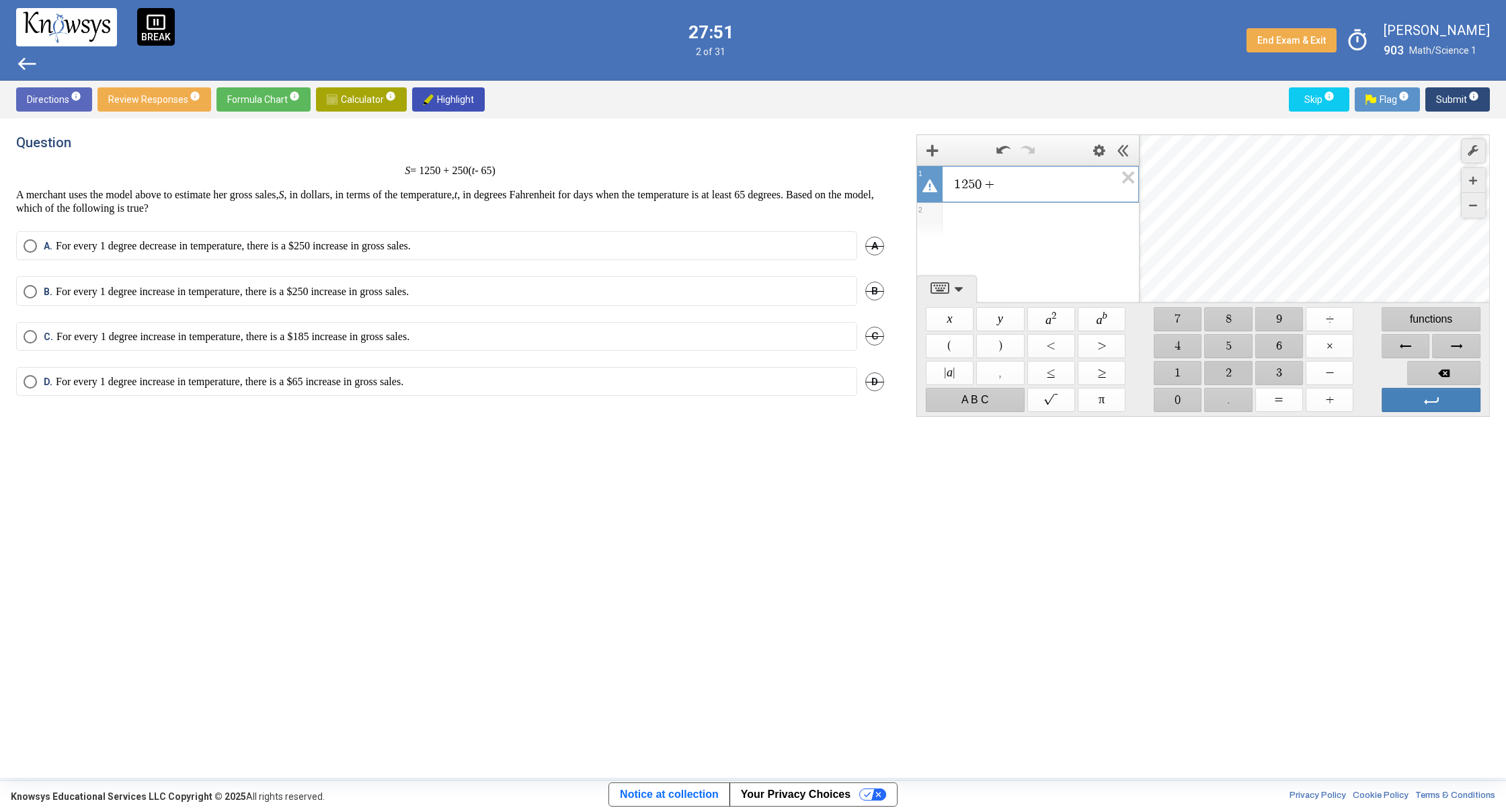
click at [1215, 369] on span "$$ 2" at bounding box center [1228, 373] width 48 height 24
click at [1219, 349] on span "$$ 5" at bounding box center [1228, 346] width 48 height 24
click at [1174, 404] on span "$$ 0" at bounding box center [1177, 400] width 48 height 24
click at [1275, 408] on span "$$ =" at bounding box center [1279, 400] width 48 height 24
drag, startPoint x: 177, startPoint y: 245, endPoint x: 184, endPoint y: 242, distance: 7.6
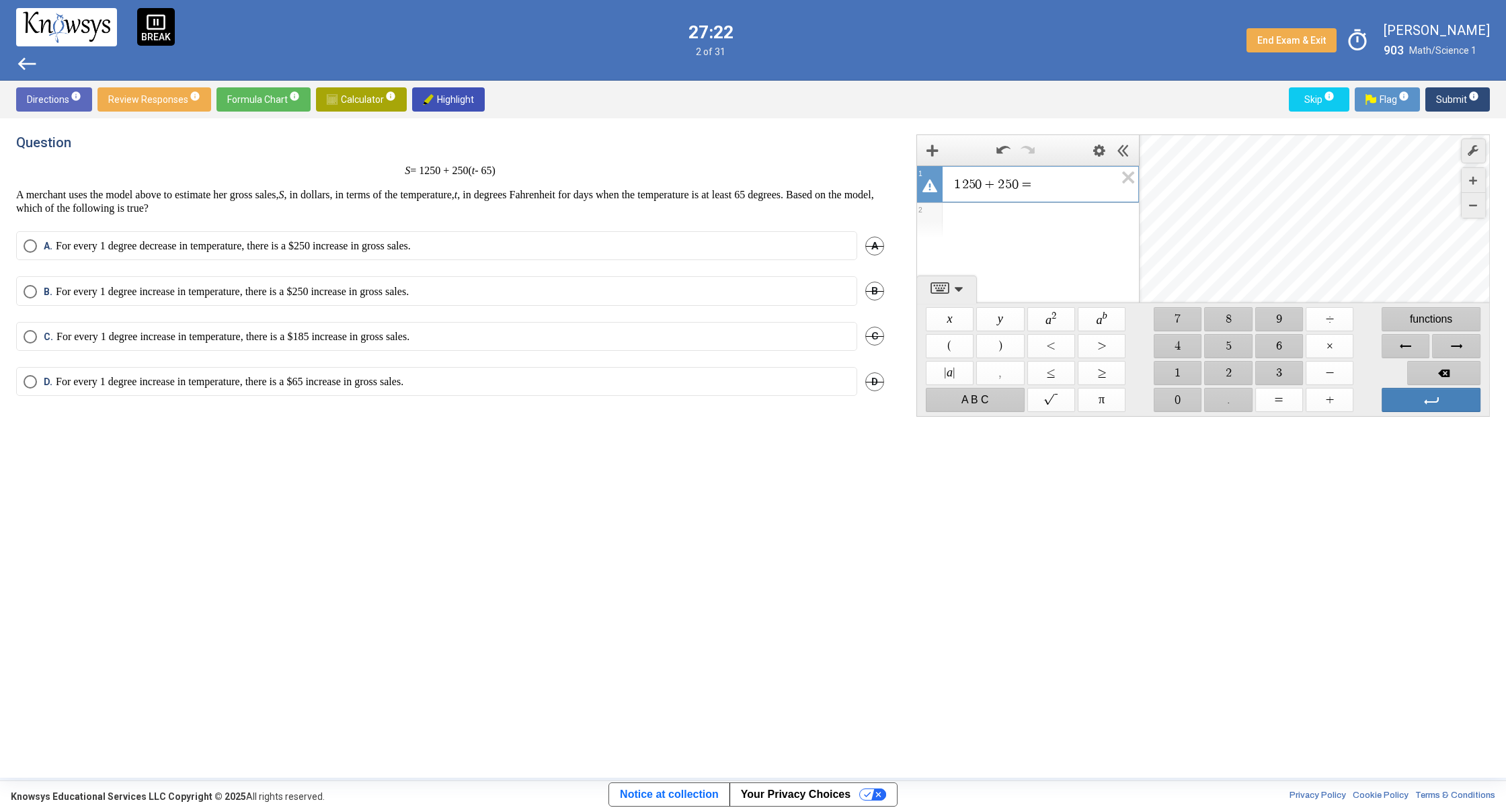
click at [177, 245] on p "For every 1 degree decrease in temperature, there is a $250 increase in gross s…" at bounding box center [233, 245] width 355 height 13
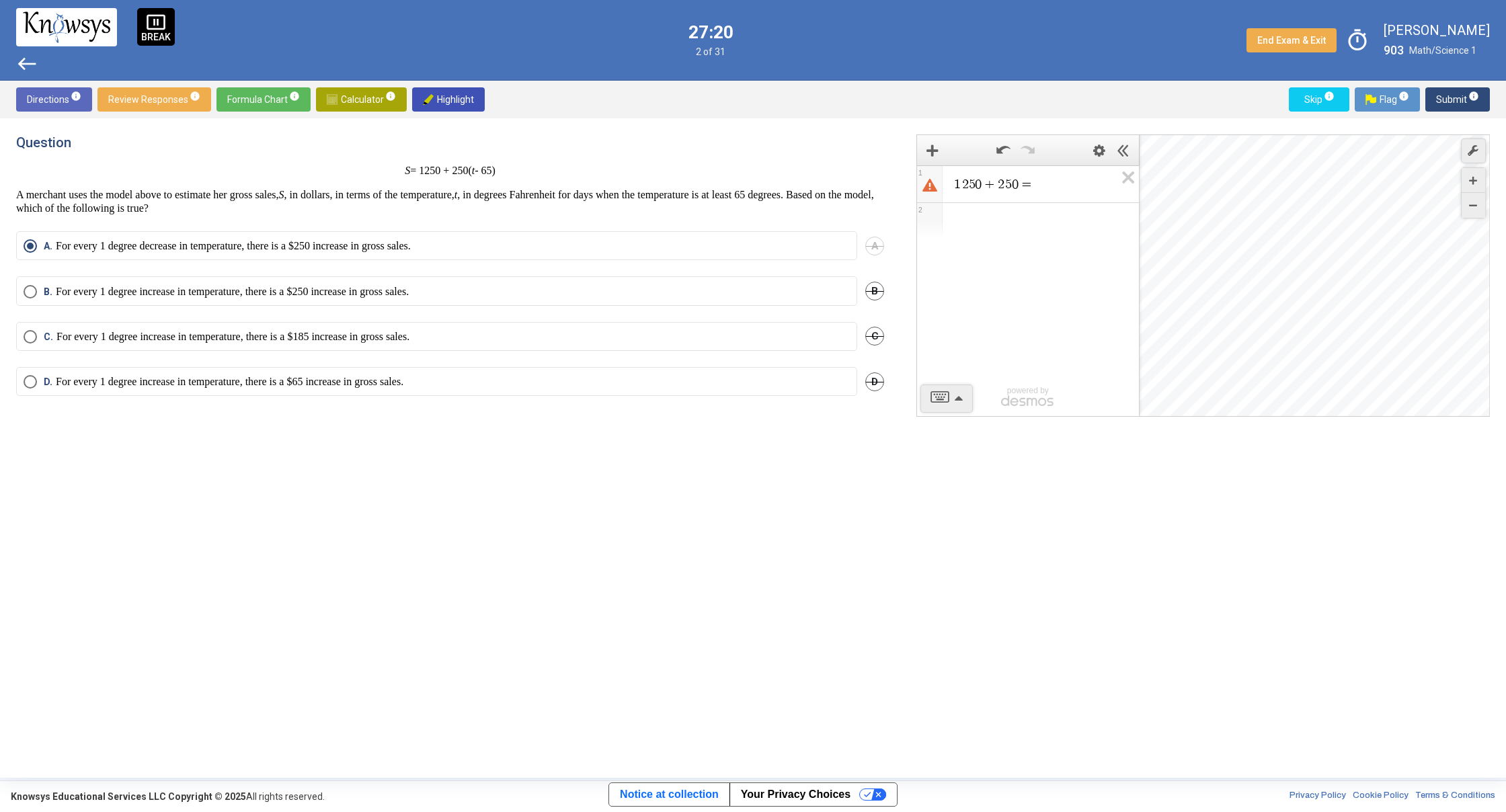
click at [1479, 94] on button "Submit info" at bounding box center [1457, 99] width 65 height 24
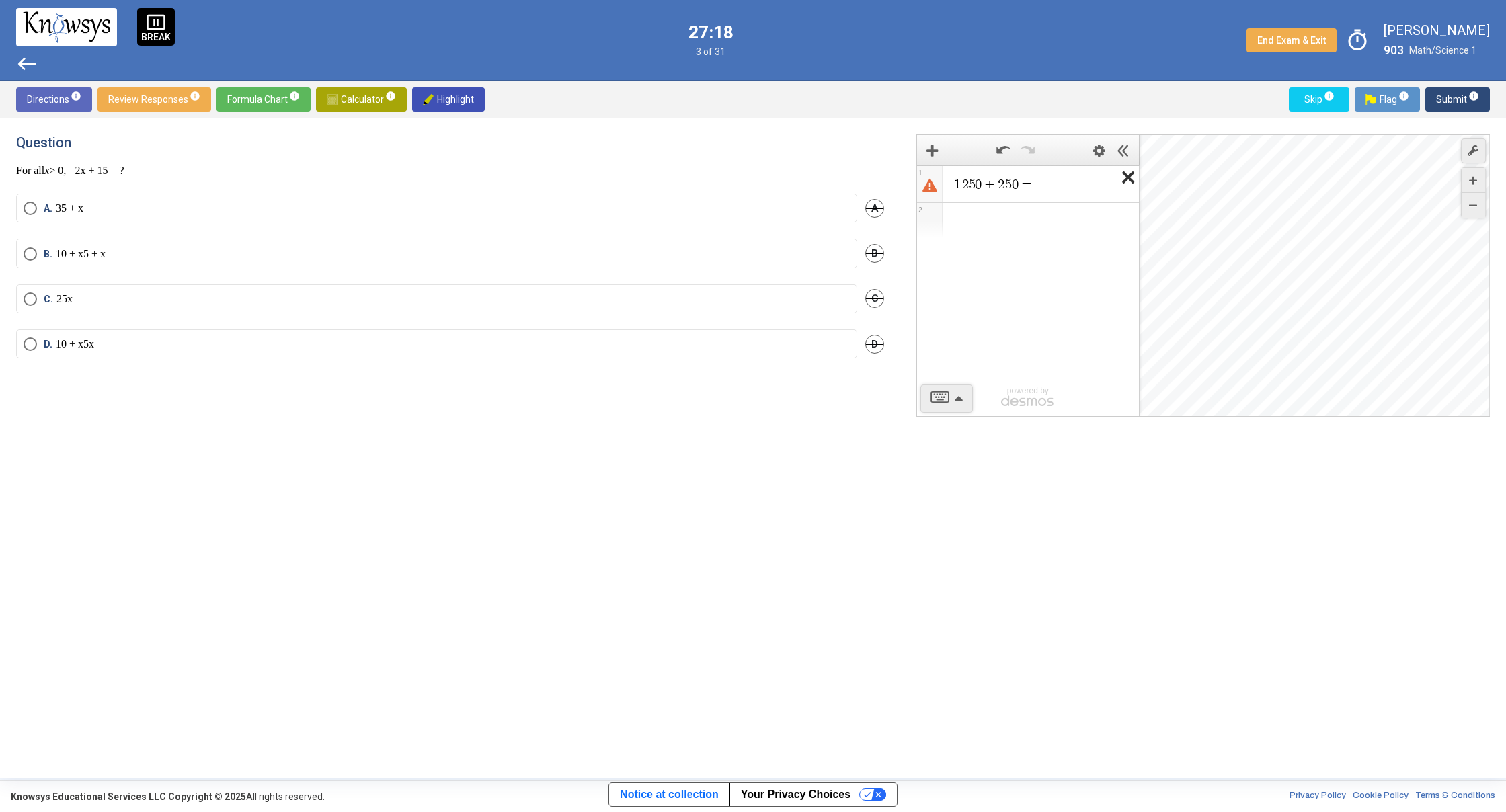
click at [1133, 173] on icon "Expression List" at bounding box center [1124, 181] width 30 height 31
click at [368, 100] on span "Calculator info" at bounding box center [361, 99] width 69 height 24
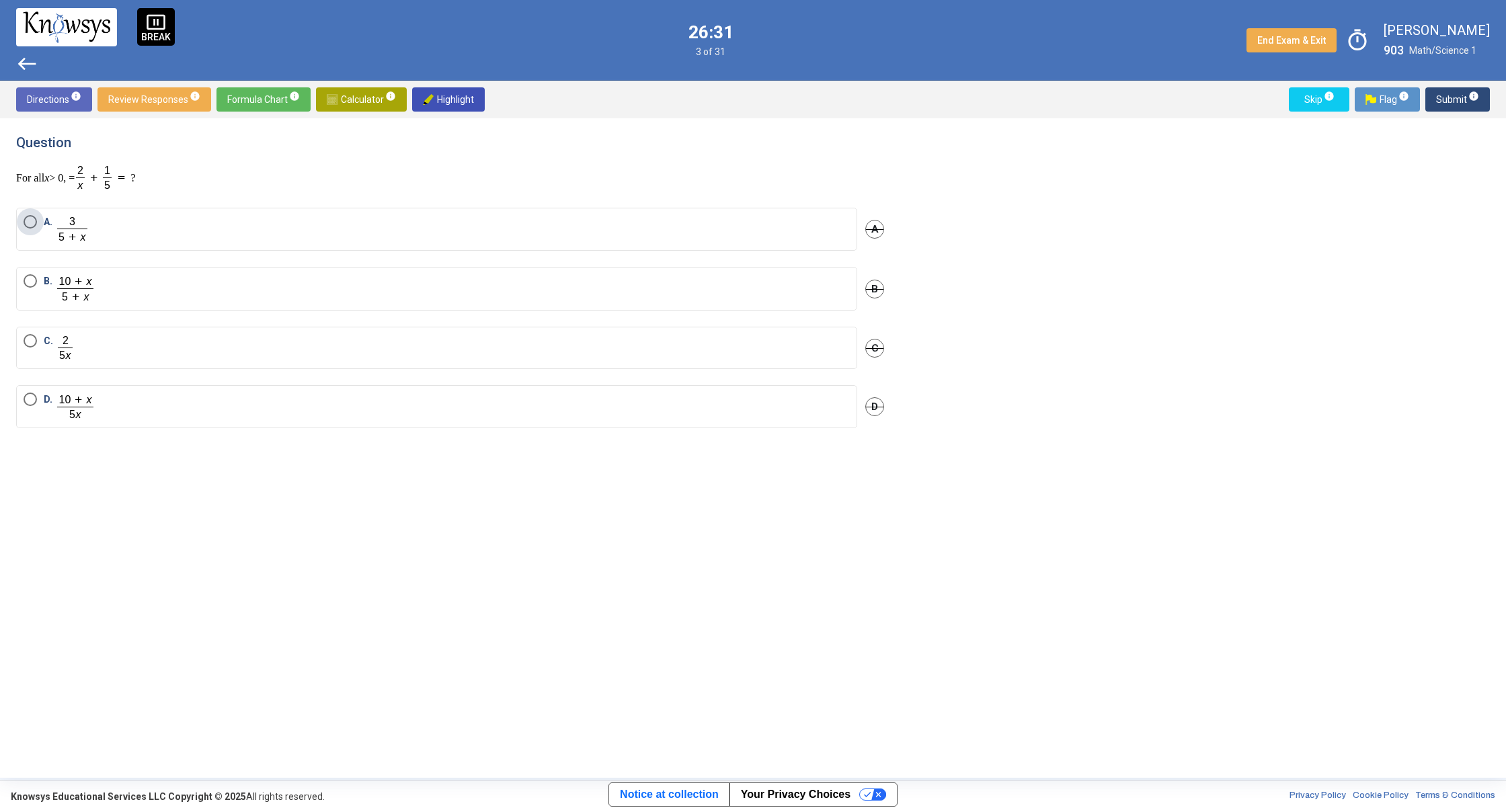
click at [252, 234] on label "A." at bounding box center [437, 229] width 826 height 28
click at [1474, 109] on span "Submit info" at bounding box center [1457, 99] width 43 height 24
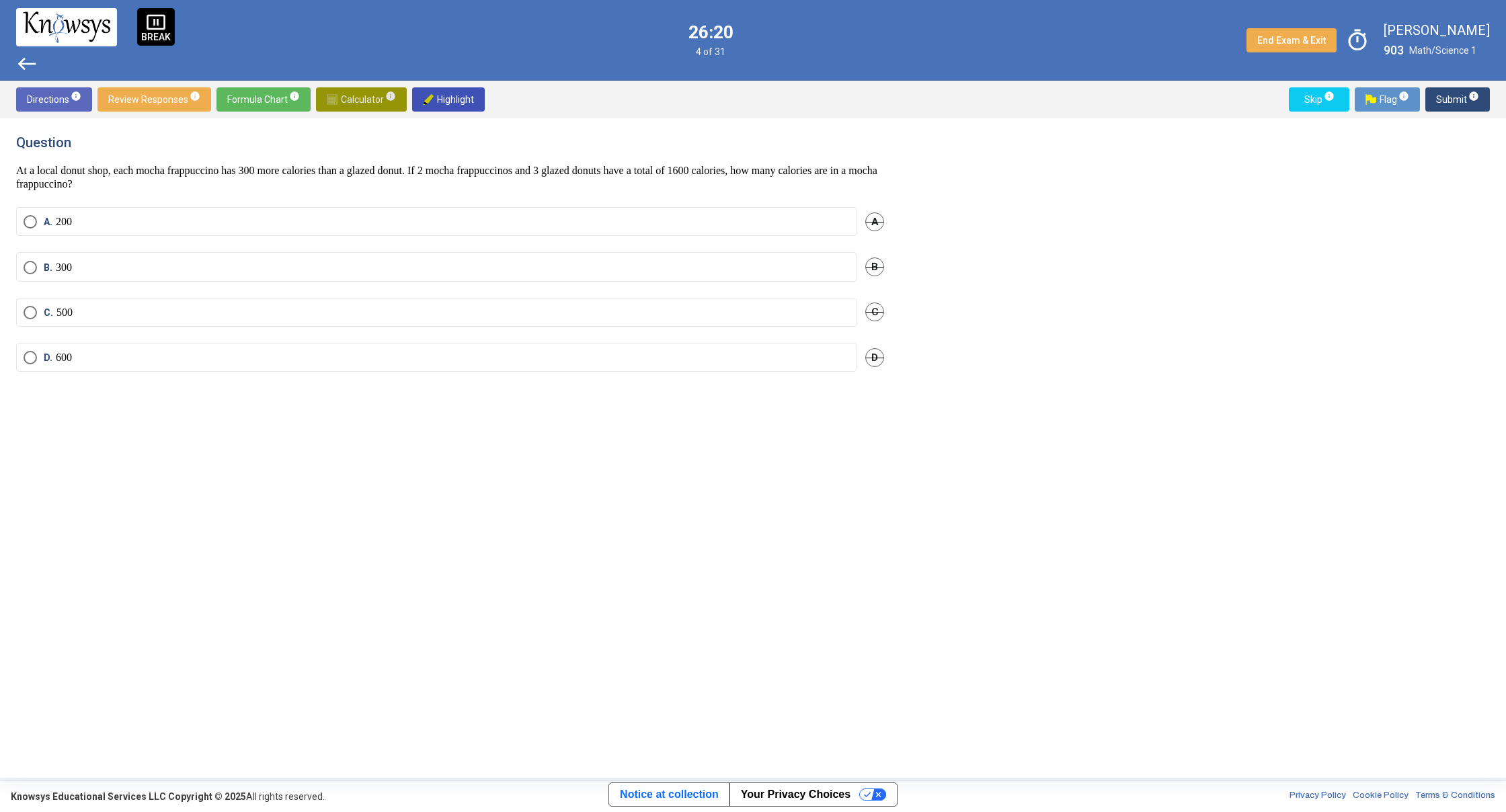
click at [369, 104] on span "Calculator info" at bounding box center [361, 99] width 69 height 24
click at [954, 183] on span "​" at bounding box center [1034, 184] width 162 height 17
click at [1031, 178] on span "​" at bounding box center [1034, 184] width 162 height 17
click at [1028, 186] on span "​" at bounding box center [1034, 184] width 162 height 17
click at [54, 306] on span "C." at bounding box center [50, 312] width 13 height 13
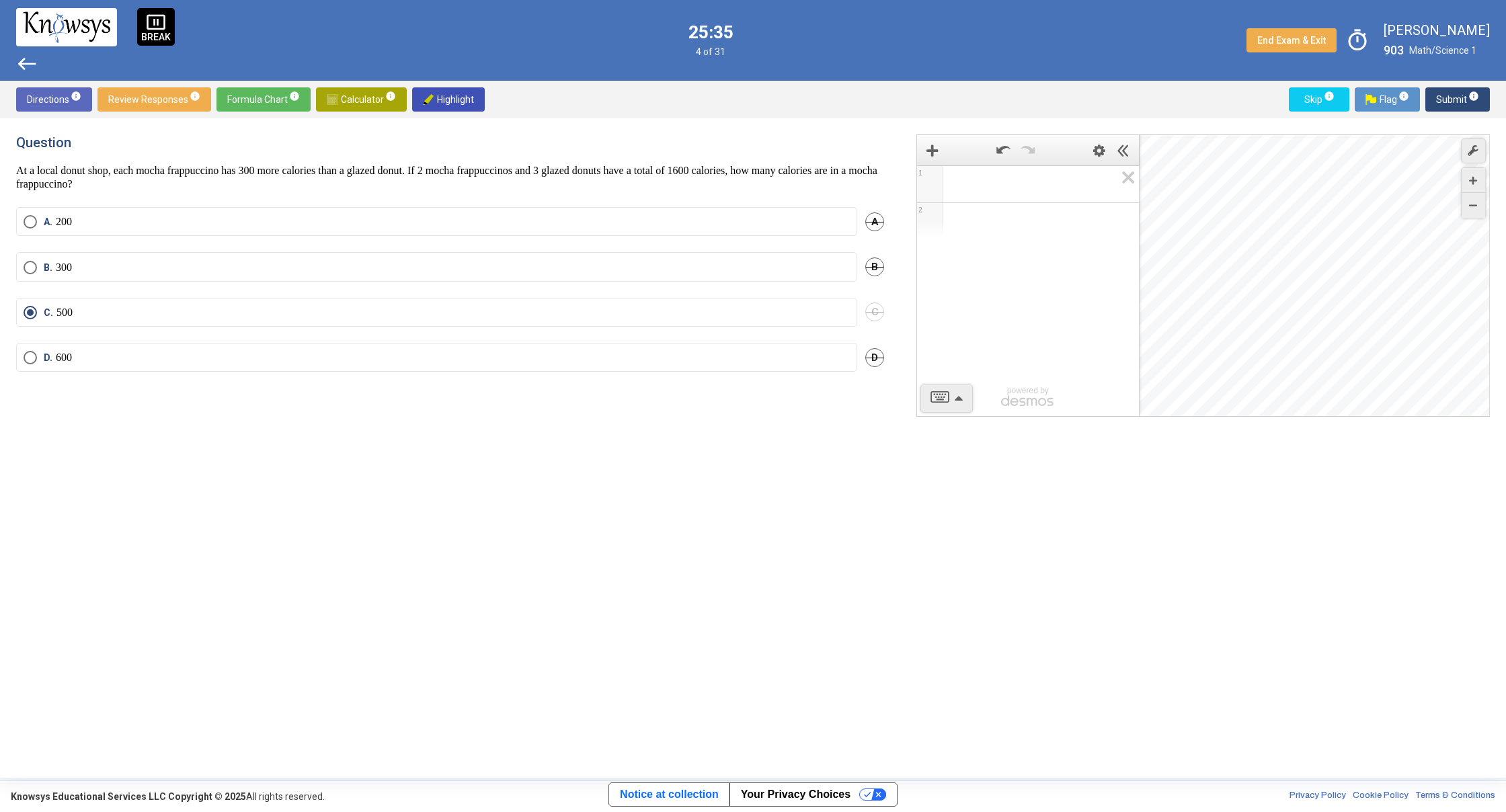
click at [1460, 98] on span "Submit info" at bounding box center [1457, 99] width 43 height 24
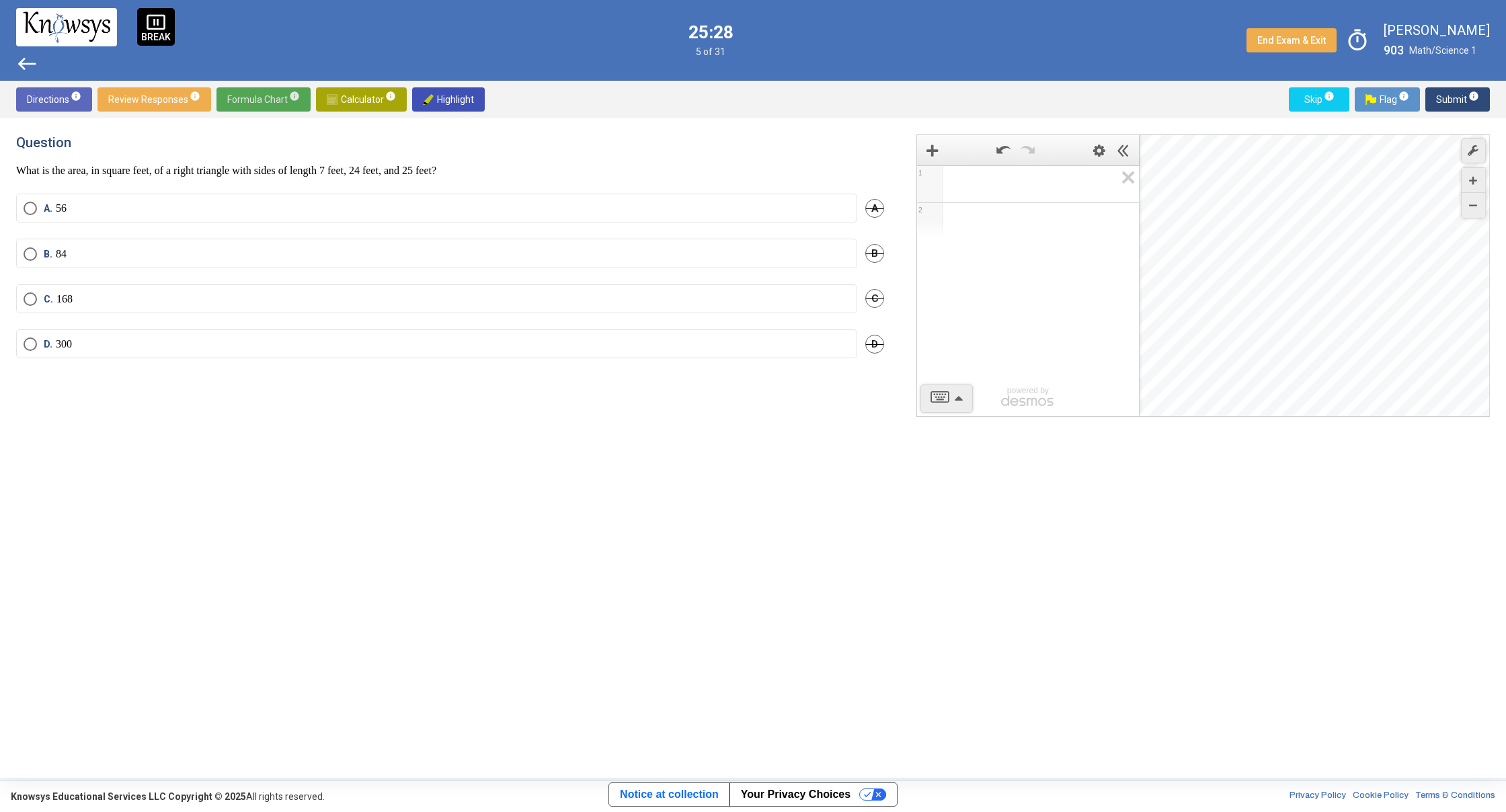
click at [271, 102] on span "Formula Chart info" at bounding box center [264, 99] width 72 height 24
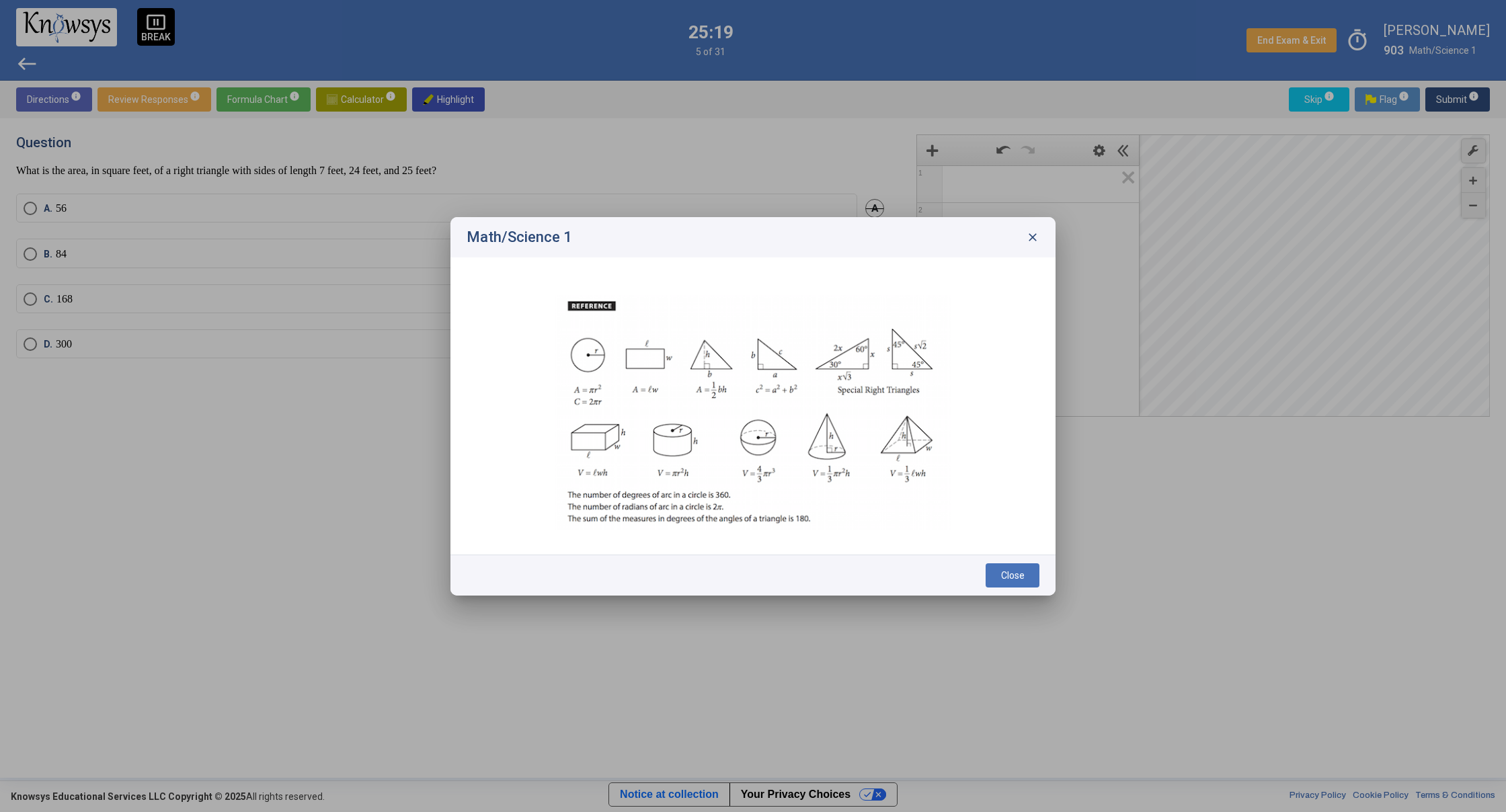
click at [1030, 234] on span "close" at bounding box center [1032, 237] width 13 height 13
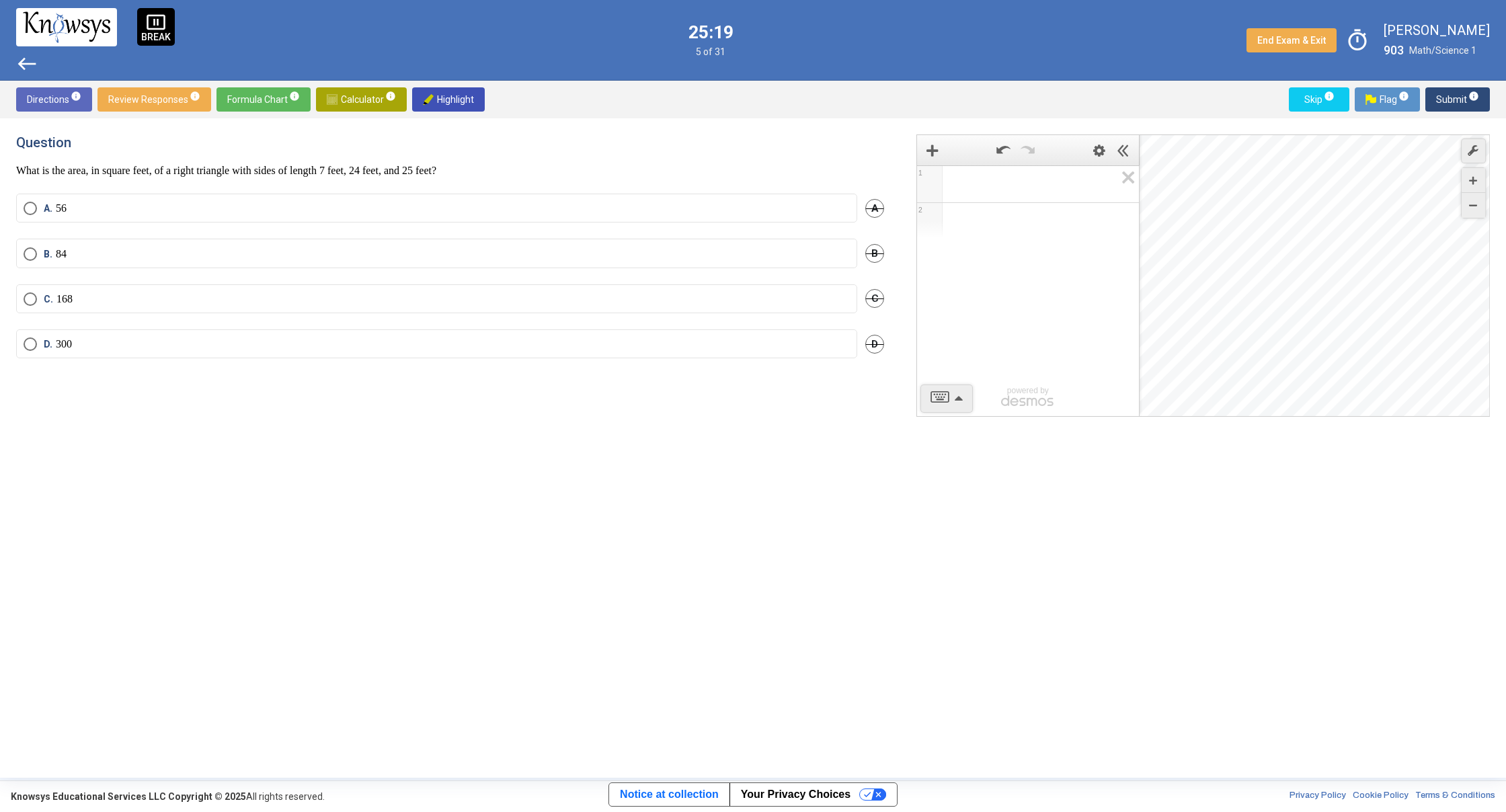
click at [969, 190] on span "Expression 1:" at bounding box center [1034, 184] width 163 height 17
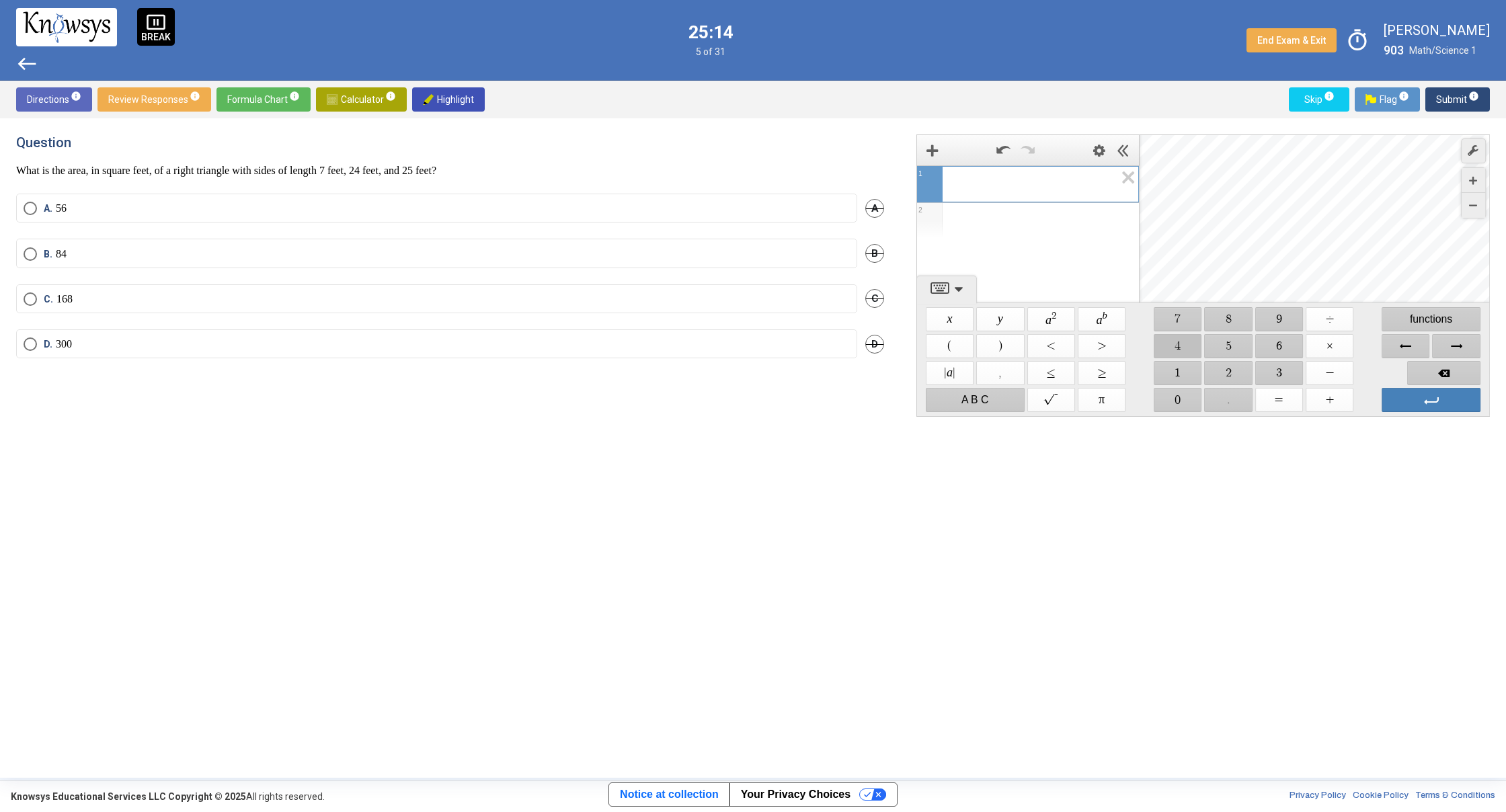
drag, startPoint x: 1179, startPoint y: 347, endPoint x: 1244, endPoint y: 336, distance: 65.9
click at [1182, 347] on span "$$ 4" at bounding box center [1177, 346] width 48 height 24
click at [1287, 313] on span "$$ 9" at bounding box center [1279, 319] width 48 height 24
click at [1124, 172] on icon "Expression List" at bounding box center [1124, 181] width 30 height 31
click at [1242, 371] on span "$$ 2" at bounding box center [1228, 373] width 48 height 24
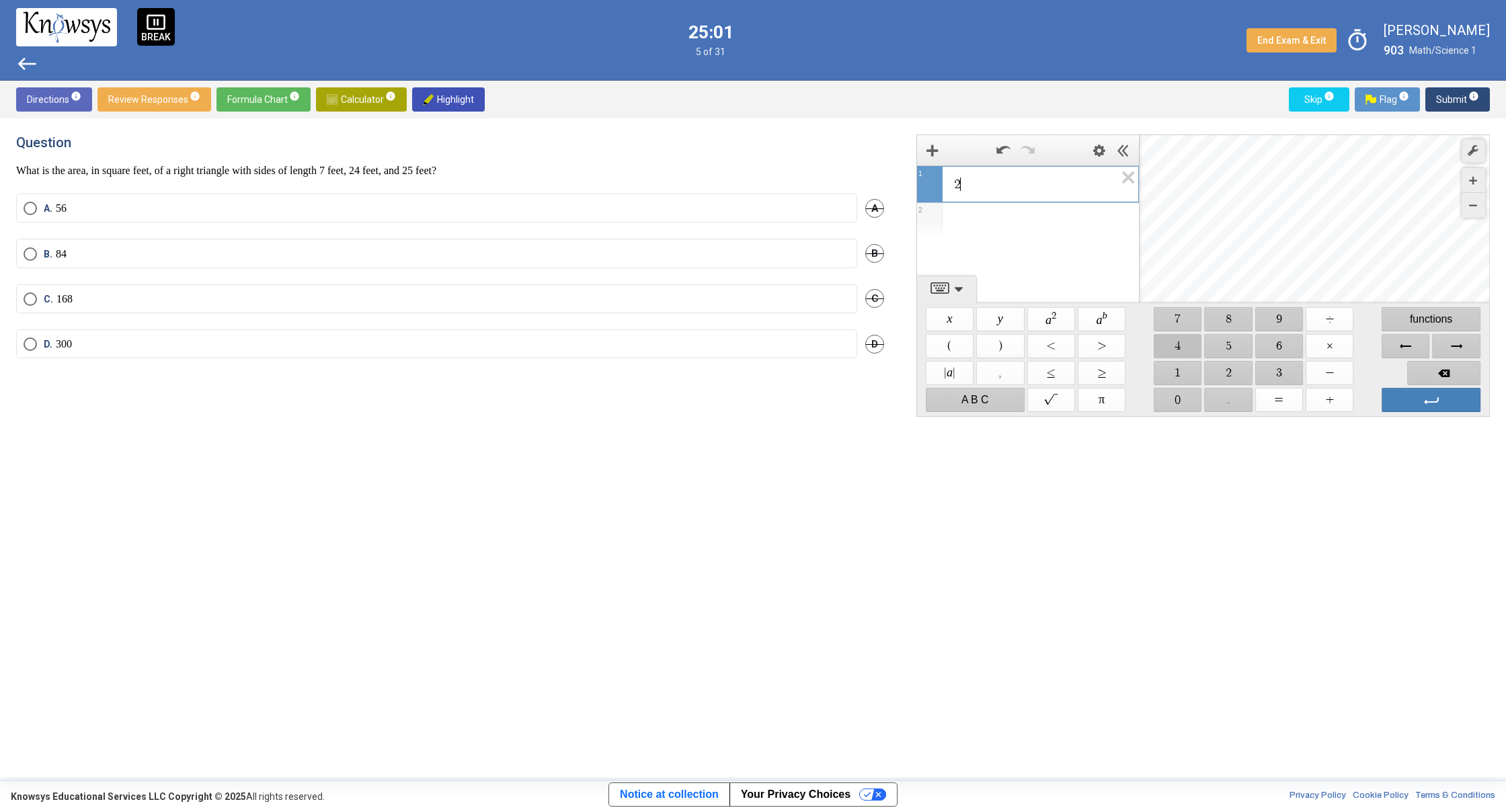
click at [1179, 342] on span "$$ 4" at bounding box center [1177, 346] width 48 height 24
drag, startPoint x: 1035, startPoint y: 320, endPoint x: 1054, endPoint y: 321, distance: 19.0
click at [1035, 320] on span "$$ a 2" at bounding box center [1050, 319] width 48 height 24
click at [1423, 408] on span "Enter" at bounding box center [1431, 400] width 99 height 24
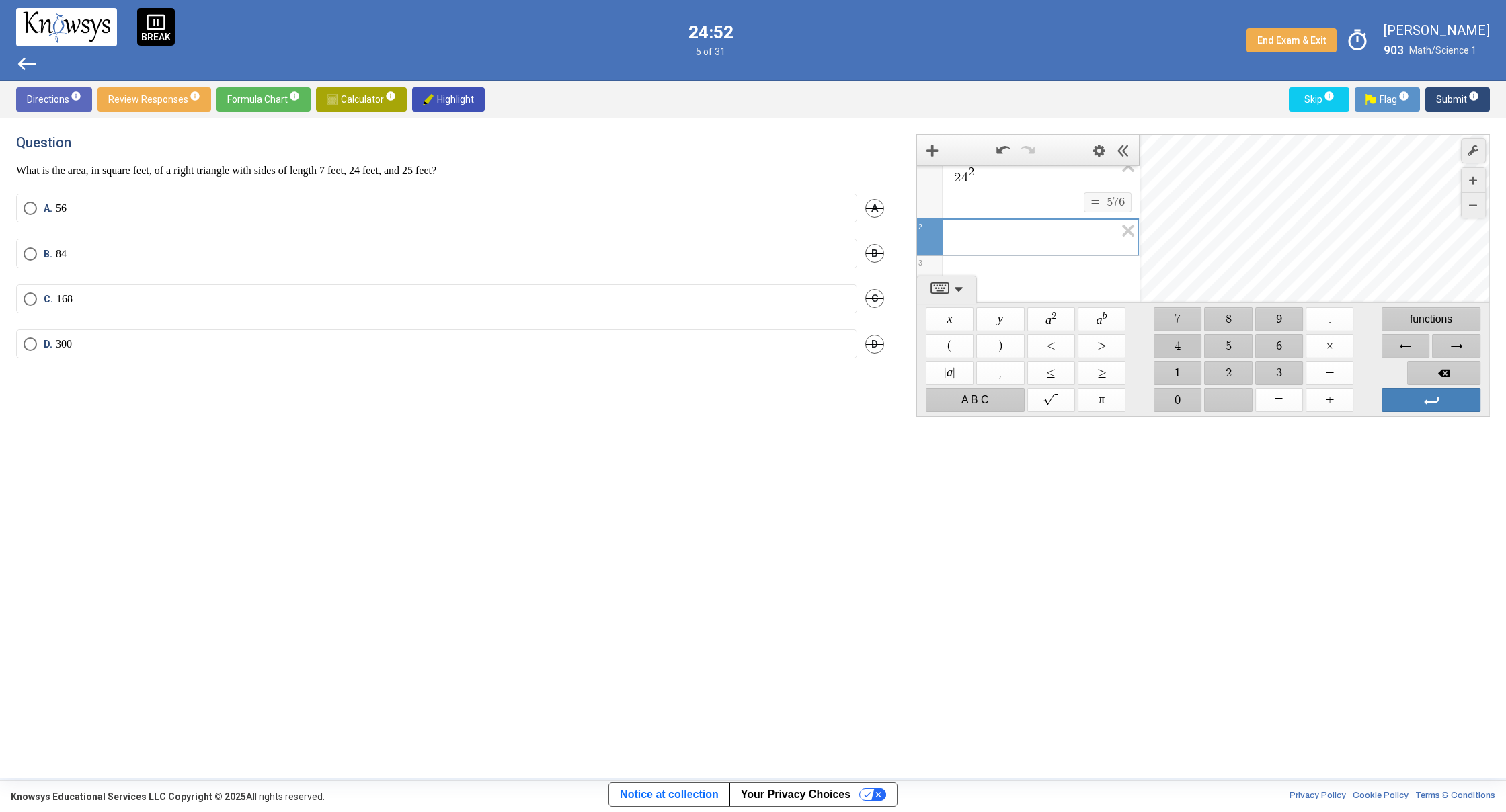
click at [1185, 340] on span "$$ 4" at bounding box center [1177, 346] width 48 height 24
drag, startPoint x: 1268, startPoint y: 321, endPoint x: 1301, endPoint y: 335, distance: 35.8
click at [1269, 321] on span "$$ 9" at bounding box center [1279, 319] width 48 height 24
click at [1441, 399] on span "Enter" at bounding box center [1431, 400] width 99 height 24
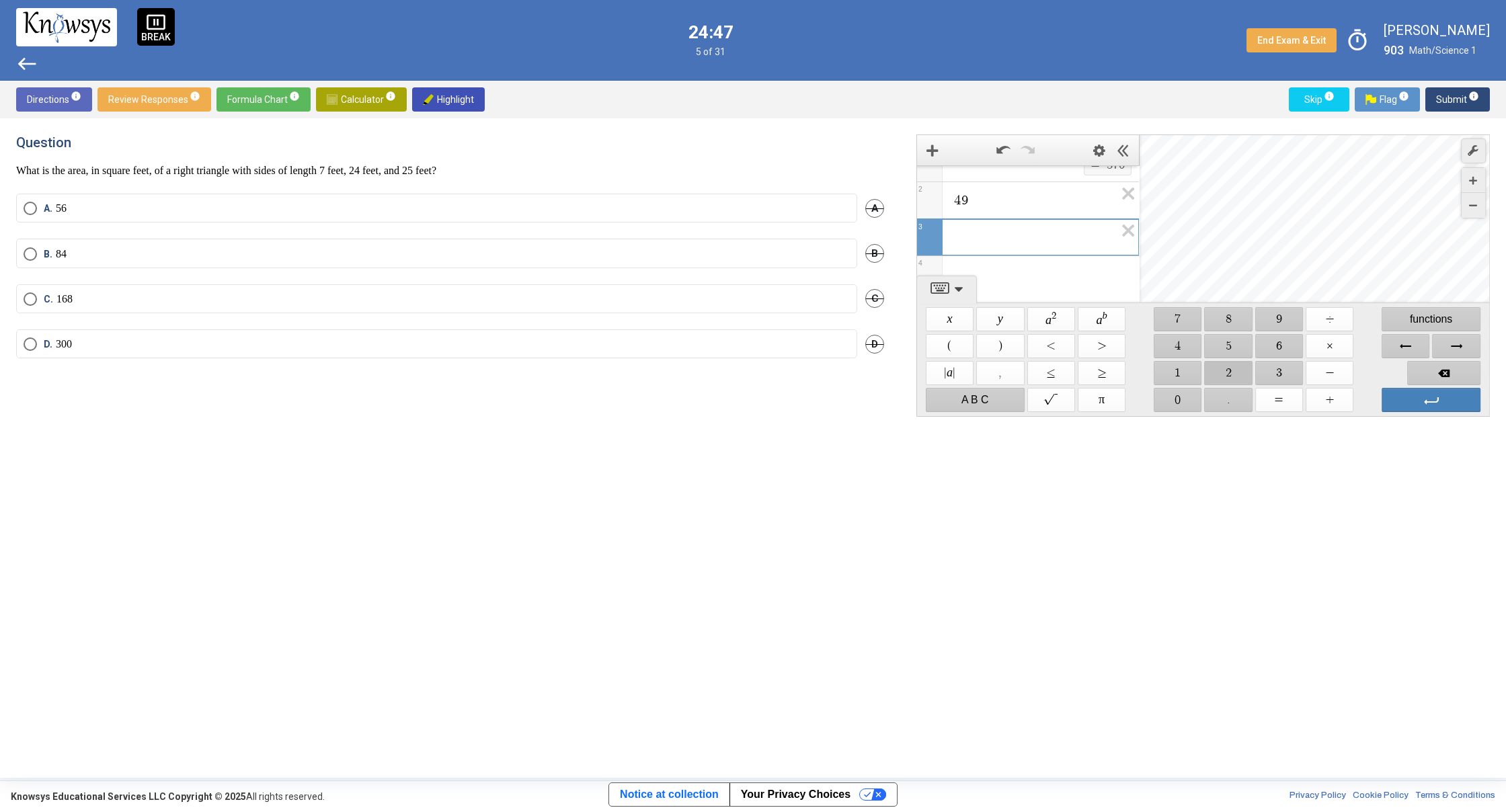
click at [1225, 368] on span "$$ 2" at bounding box center [1228, 373] width 48 height 24
click at [1220, 349] on span "$$ 5" at bounding box center [1228, 346] width 48 height 24
click at [1062, 316] on span "$$ a 2" at bounding box center [1050, 319] width 48 height 24
click at [1424, 400] on span "Enter" at bounding box center [1431, 400] width 99 height 24
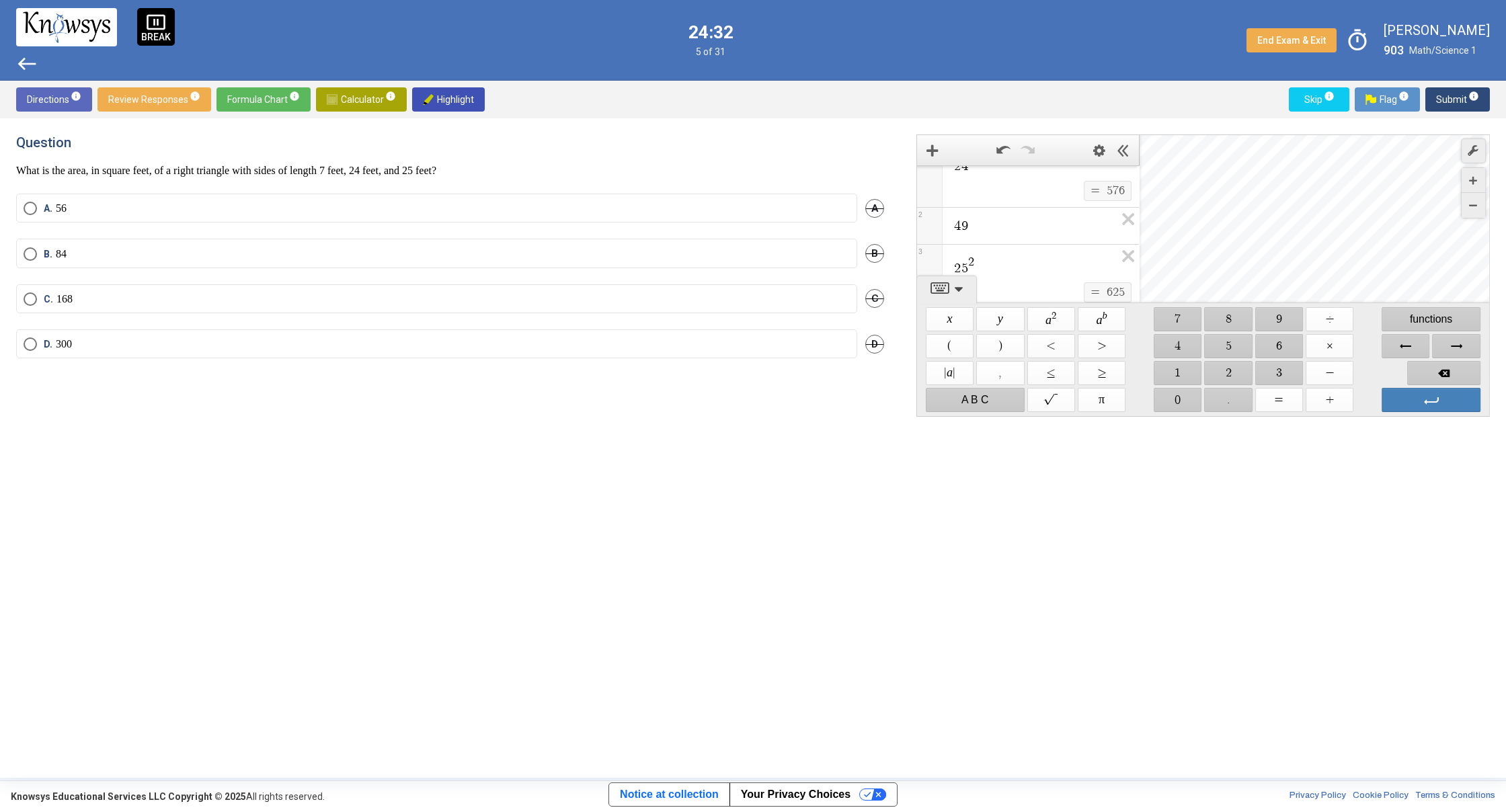
scroll to position [20, 0]
click at [1115, 252] on icon "Expression List" at bounding box center [1124, 262] width 30 height 31
click at [1113, 234] on icon "Expression List" at bounding box center [1124, 225] width 30 height 31
click at [1122, 182] on icon "Expression List" at bounding box center [1124, 181] width 30 height 31
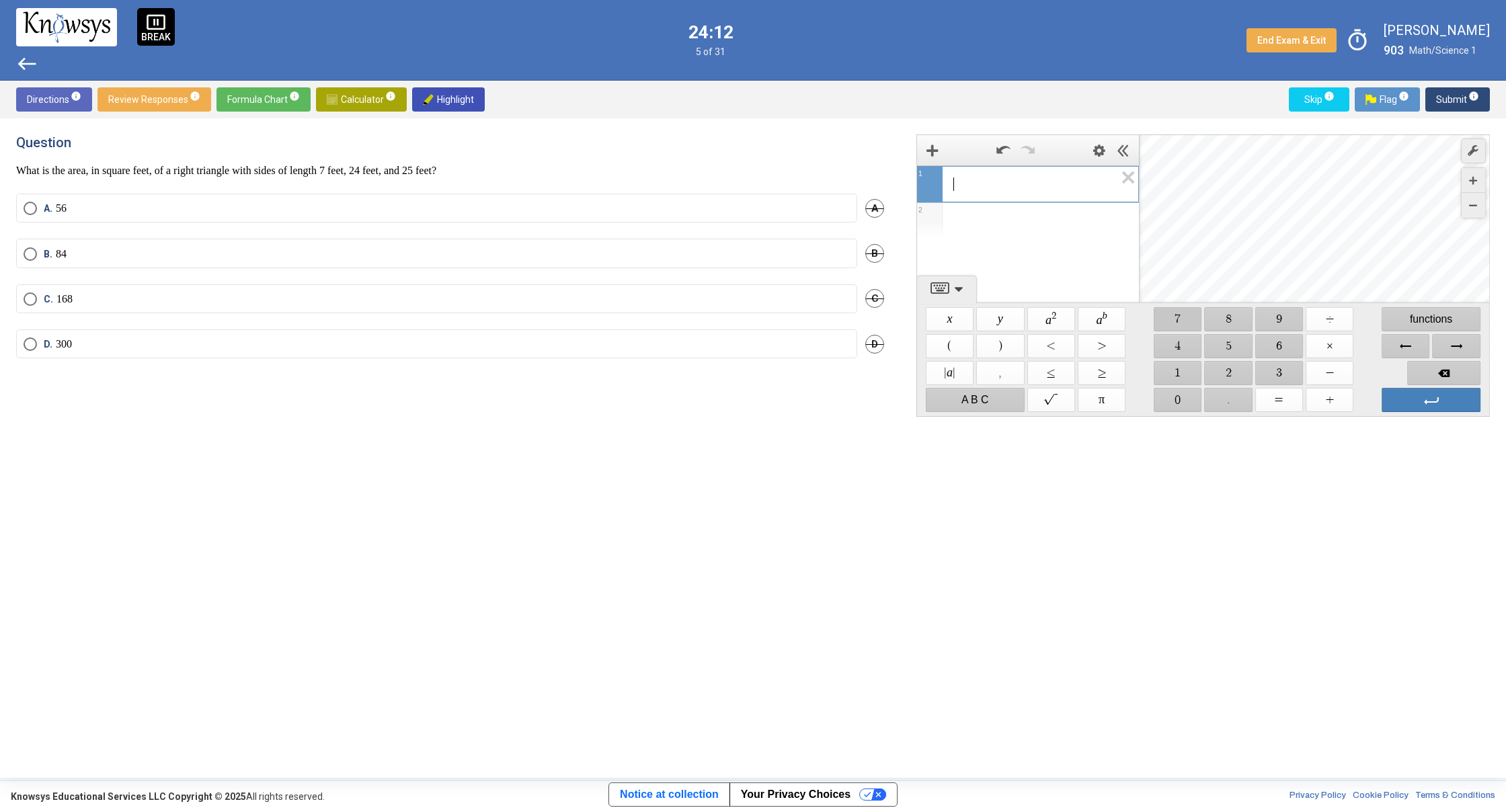
drag, startPoint x: 1172, startPoint y: 318, endPoint x: 1209, endPoint y: 326, distance: 37.9
click at [1173, 319] on span "$$ 7" at bounding box center [1177, 319] width 48 height 24
click at [1333, 404] on span "$$ +" at bounding box center [1329, 400] width 48 height 24
click at [1178, 355] on span "$$ 4" at bounding box center [1177, 346] width 48 height 24
click at [1445, 370] on span "Backspace" at bounding box center [1443, 373] width 73 height 24
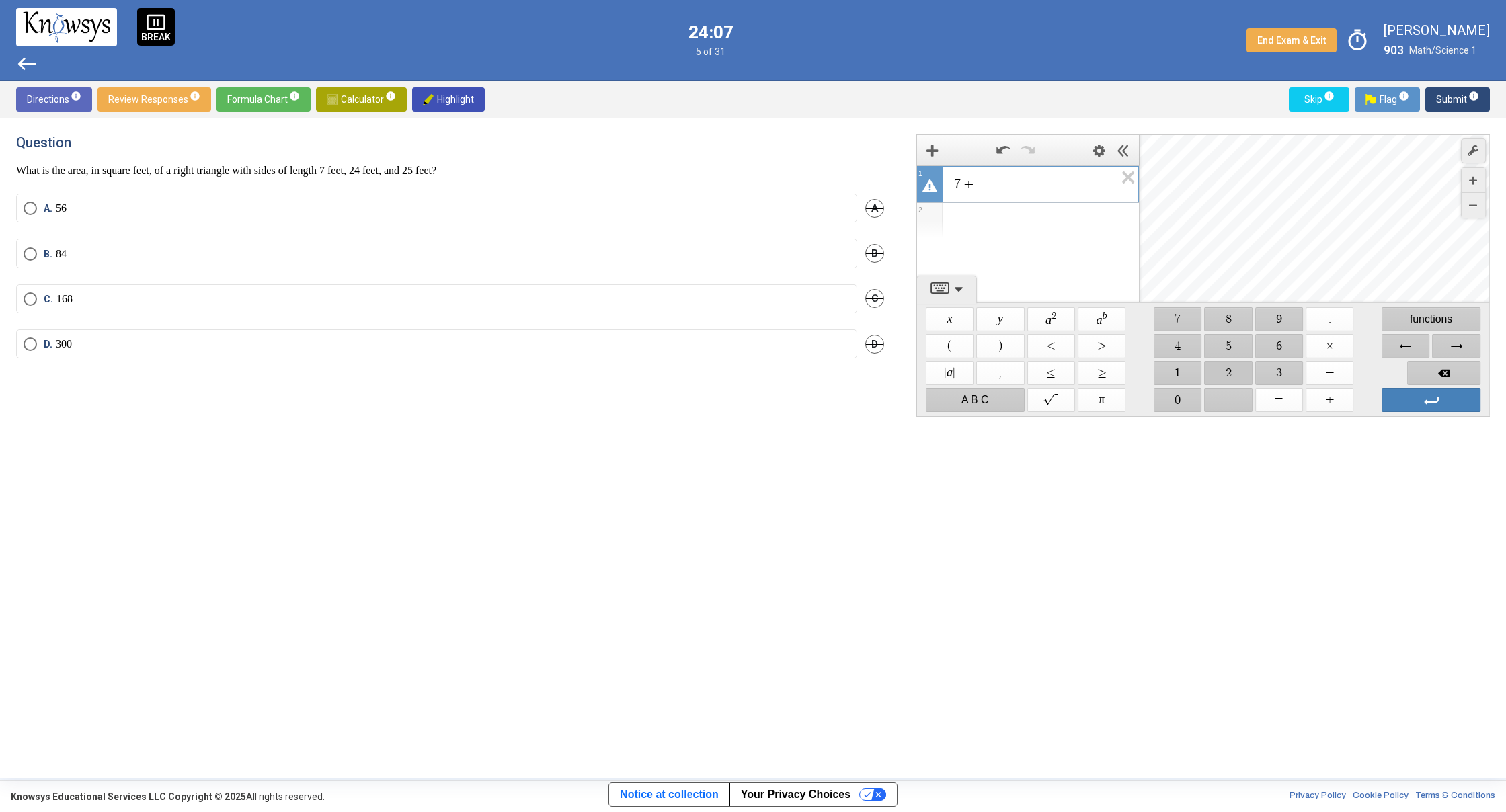
drag, startPoint x: 1238, startPoint y: 371, endPoint x: 1227, endPoint y: 367, distance: 11.7
click at [1235, 371] on span "$$ 2" at bounding box center [1228, 373] width 48 height 24
drag, startPoint x: 1165, startPoint y: 349, endPoint x: 1176, endPoint y: 348, distance: 11.0
click at [1165, 349] on span "$$ 4" at bounding box center [1177, 346] width 48 height 24
click at [1332, 397] on span "$$ +" at bounding box center [1329, 400] width 48 height 24
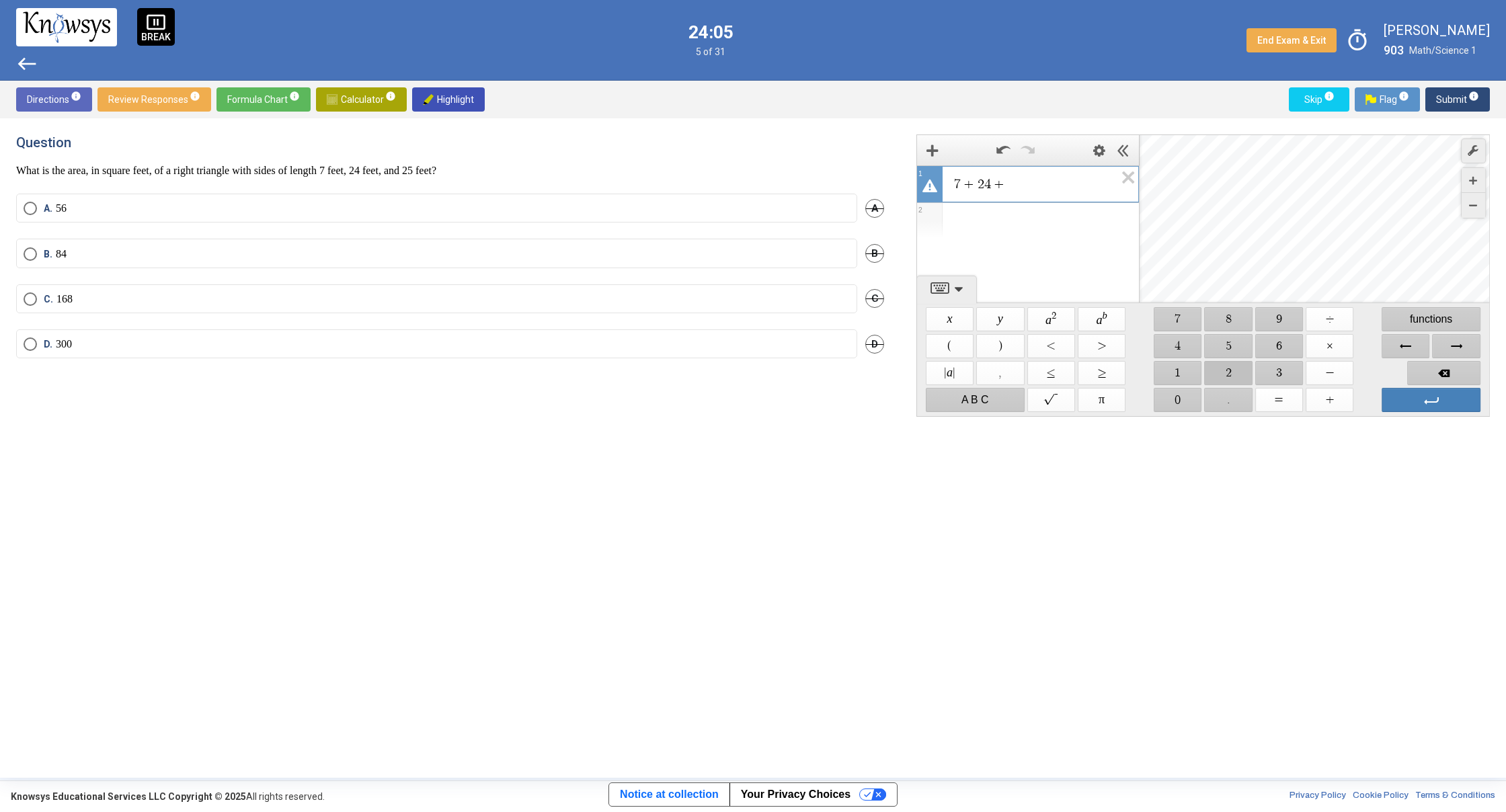
drag, startPoint x: 1230, startPoint y: 370, endPoint x: 1225, endPoint y: 357, distance: 13.9
click at [1230, 369] on span "$$ 2" at bounding box center [1228, 373] width 48 height 24
click at [1220, 344] on span "$$ 5" at bounding box center [1228, 346] width 48 height 24
click at [1297, 404] on span "$$ =" at bounding box center [1279, 400] width 48 height 24
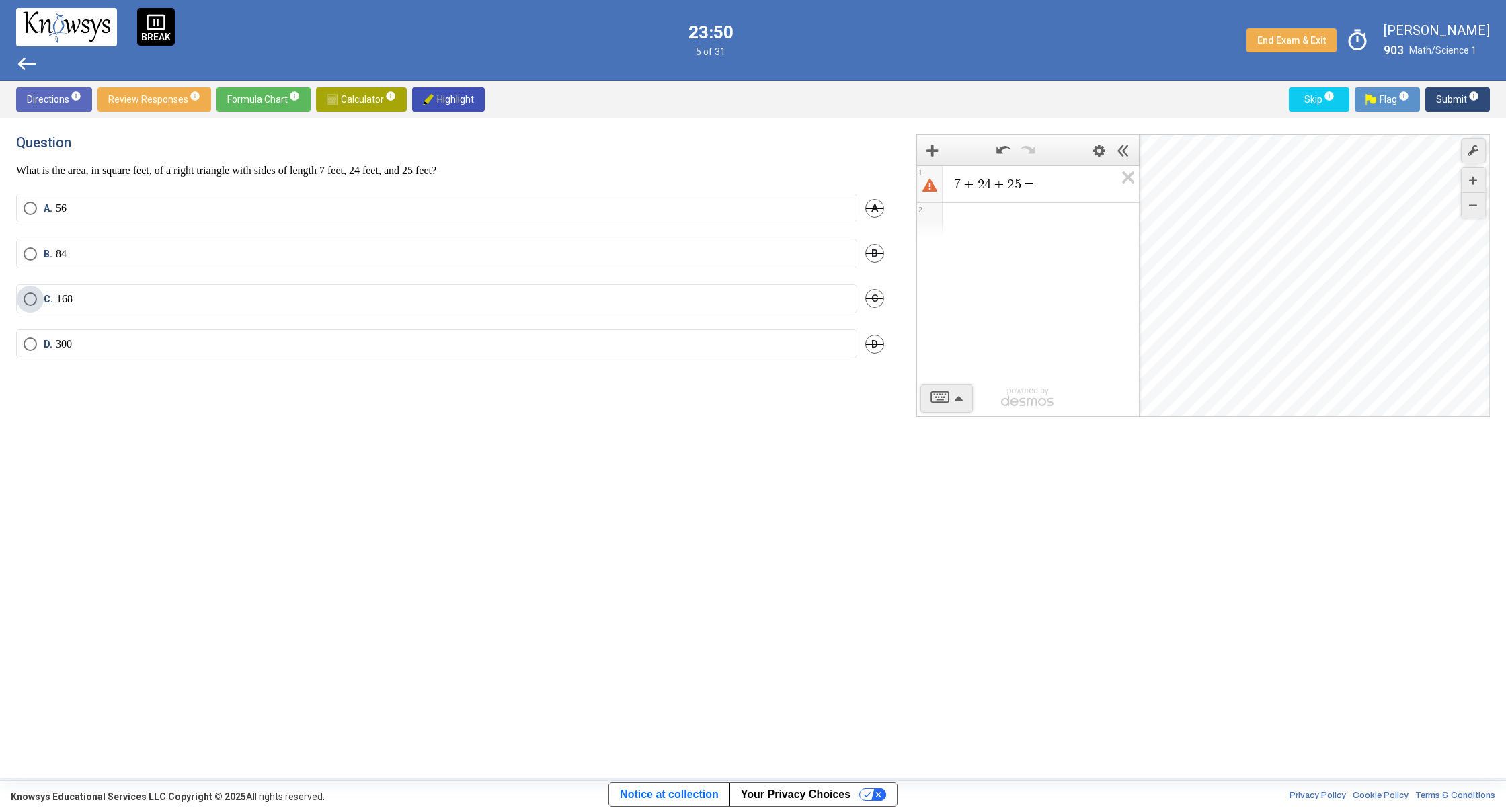
click at [26, 302] on span "Select an option" at bounding box center [30, 299] width 13 height 13
click at [1442, 97] on span "Submit info" at bounding box center [1457, 99] width 43 height 24
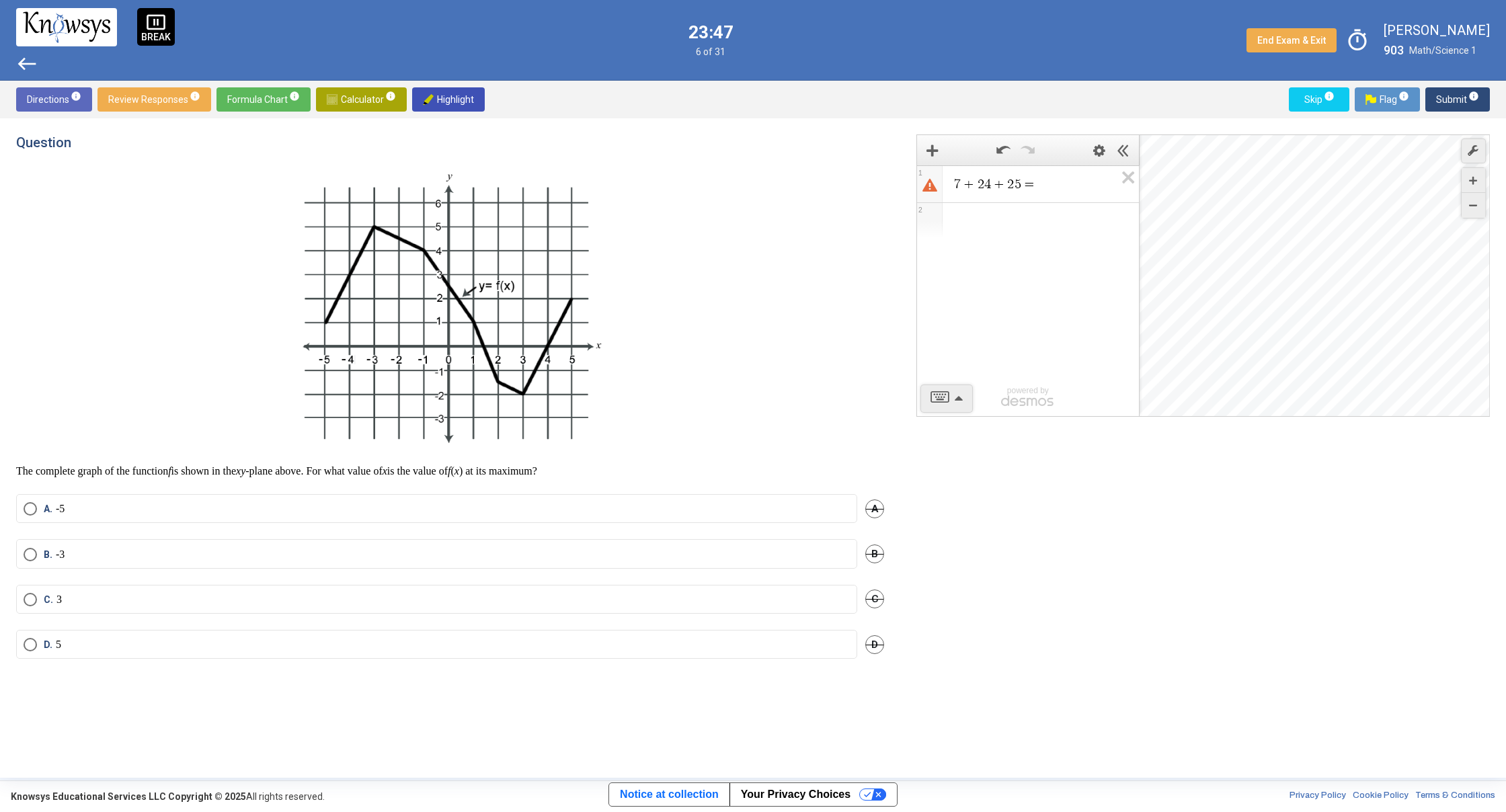
click at [589, 233] on img at bounding box center [449, 308] width 312 height 290
click at [538, 474] on p "The complete graph of the function f is shown in the xy -plane above. For what …" at bounding box center [450, 471] width 868 height 13
click at [17, 555] on mat-radio-button "B. -3" at bounding box center [437, 553] width 841 height 29
click at [30, 548] on span "Select an option" at bounding box center [30, 554] width 13 height 13
click at [1458, 90] on span "Submit info" at bounding box center [1457, 99] width 43 height 24
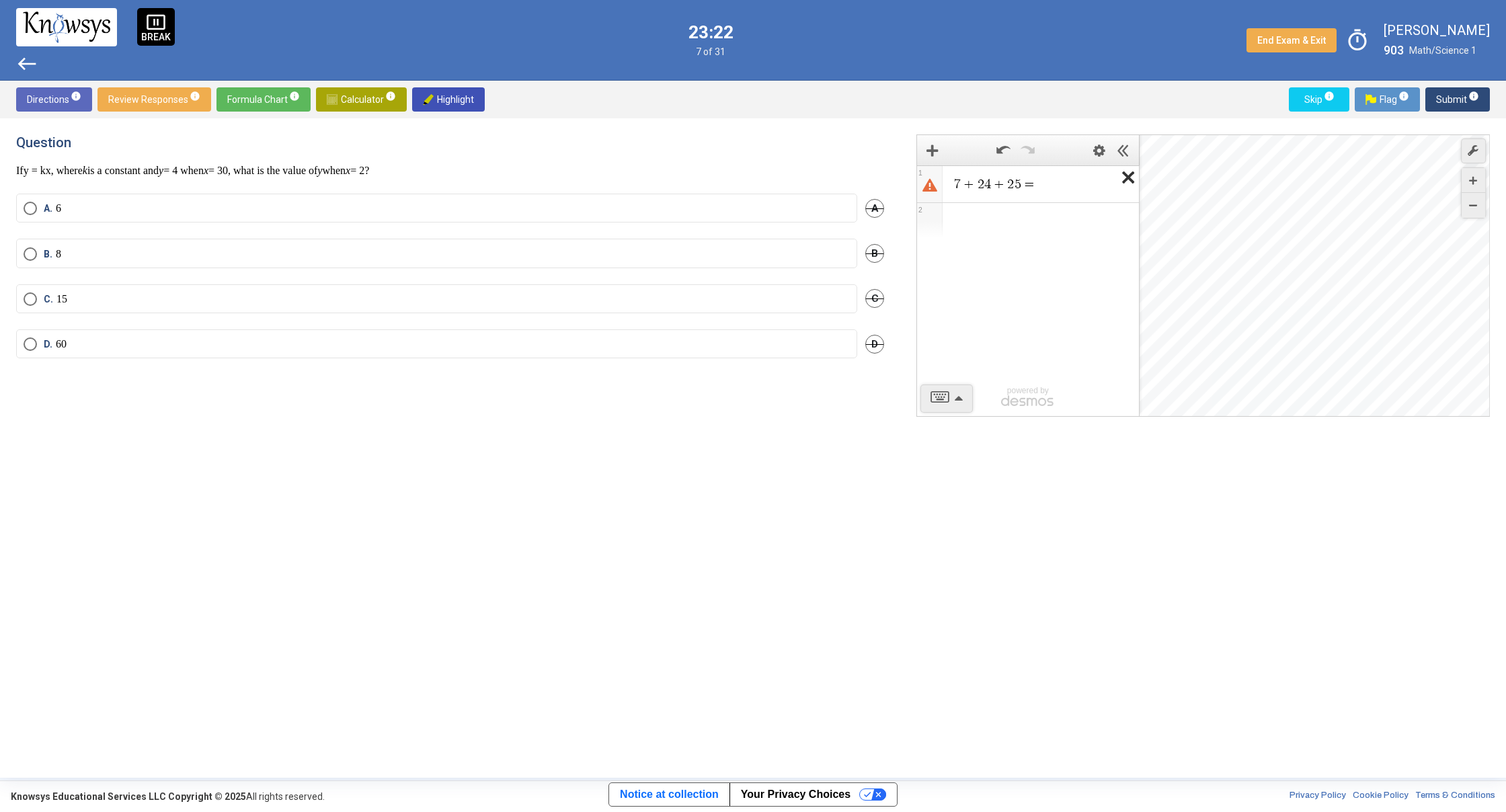
click at [1135, 183] on icon "Expression List" at bounding box center [1124, 181] width 30 height 31
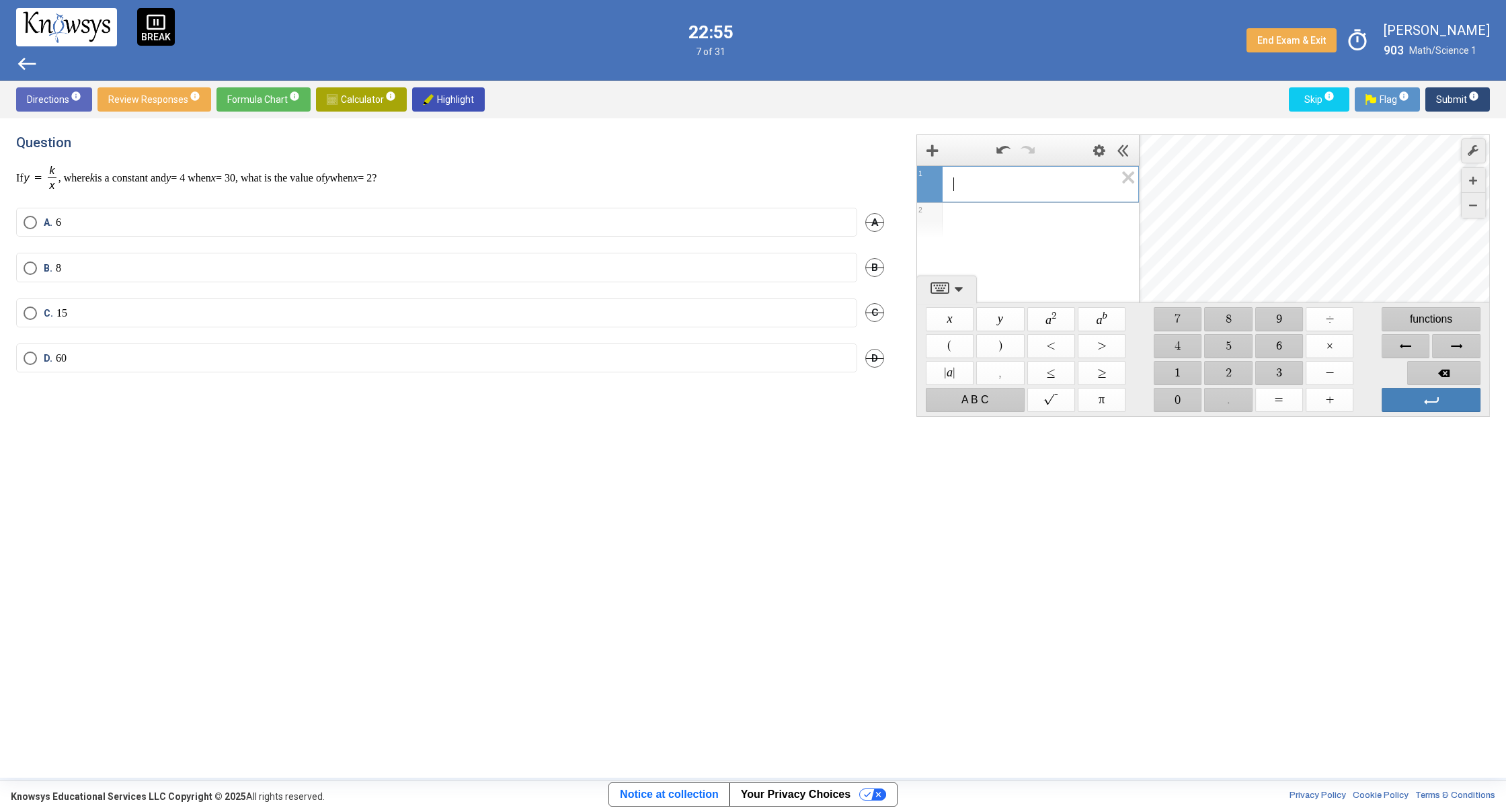
click at [990, 191] on span "​" at bounding box center [1034, 184] width 162 height 17
click at [1272, 378] on span "$$ 3" at bounding box center [1279, 373] width 48 height 24
click at [1176, 402] on span "$$ 0" at bounding box center [1177, 400] width 48 height 24
click at [1328, 316] on span "$$ ÷" at bounding box center [1329, 319] width 48 height 24
click at [1176, 352] on span "$$ 4" at bounding box center [1177, 346] width 48 height 24
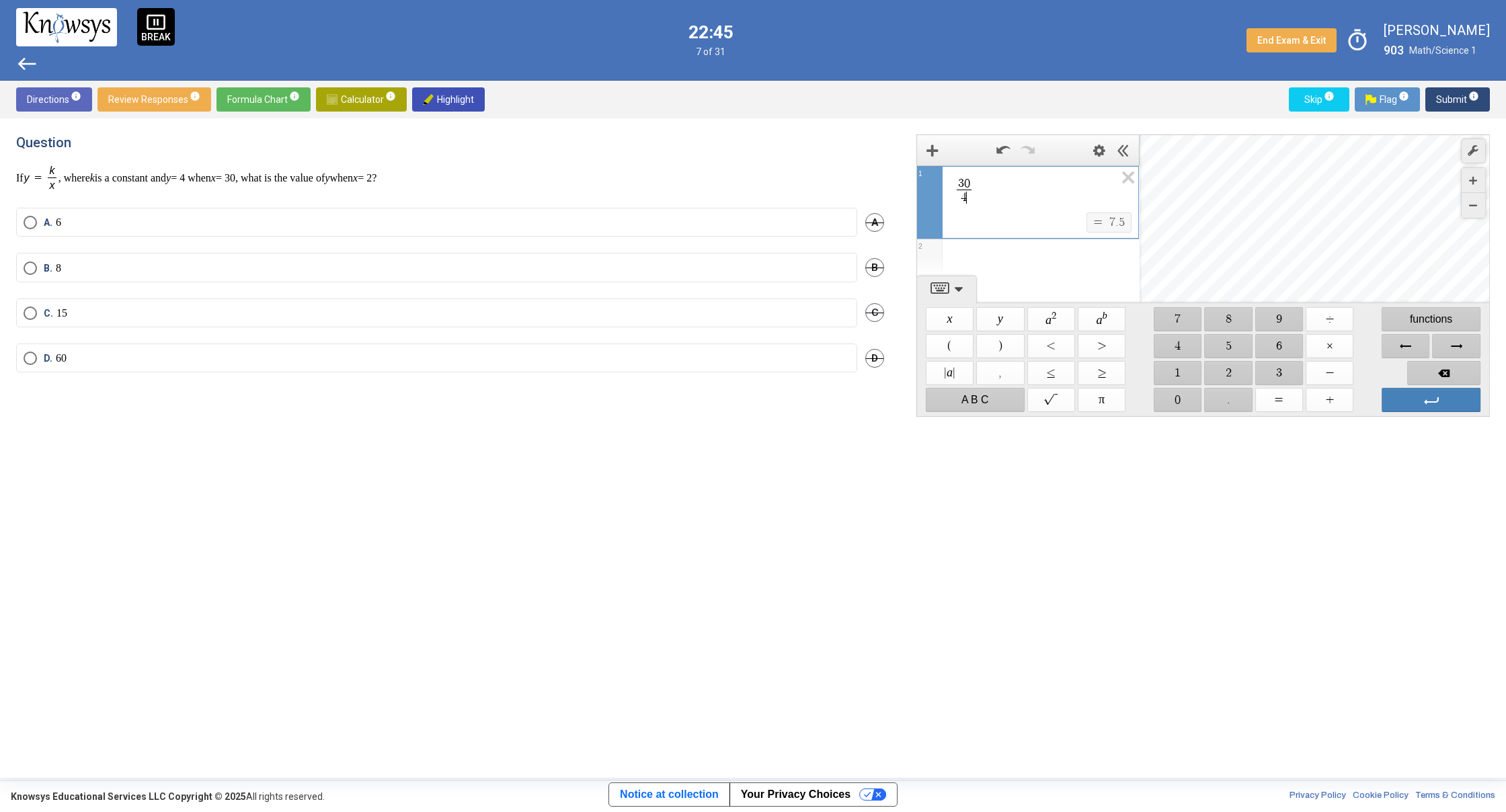
click at [47, 309] on span "C." at bounding box center [50, 313] width 13 height 13
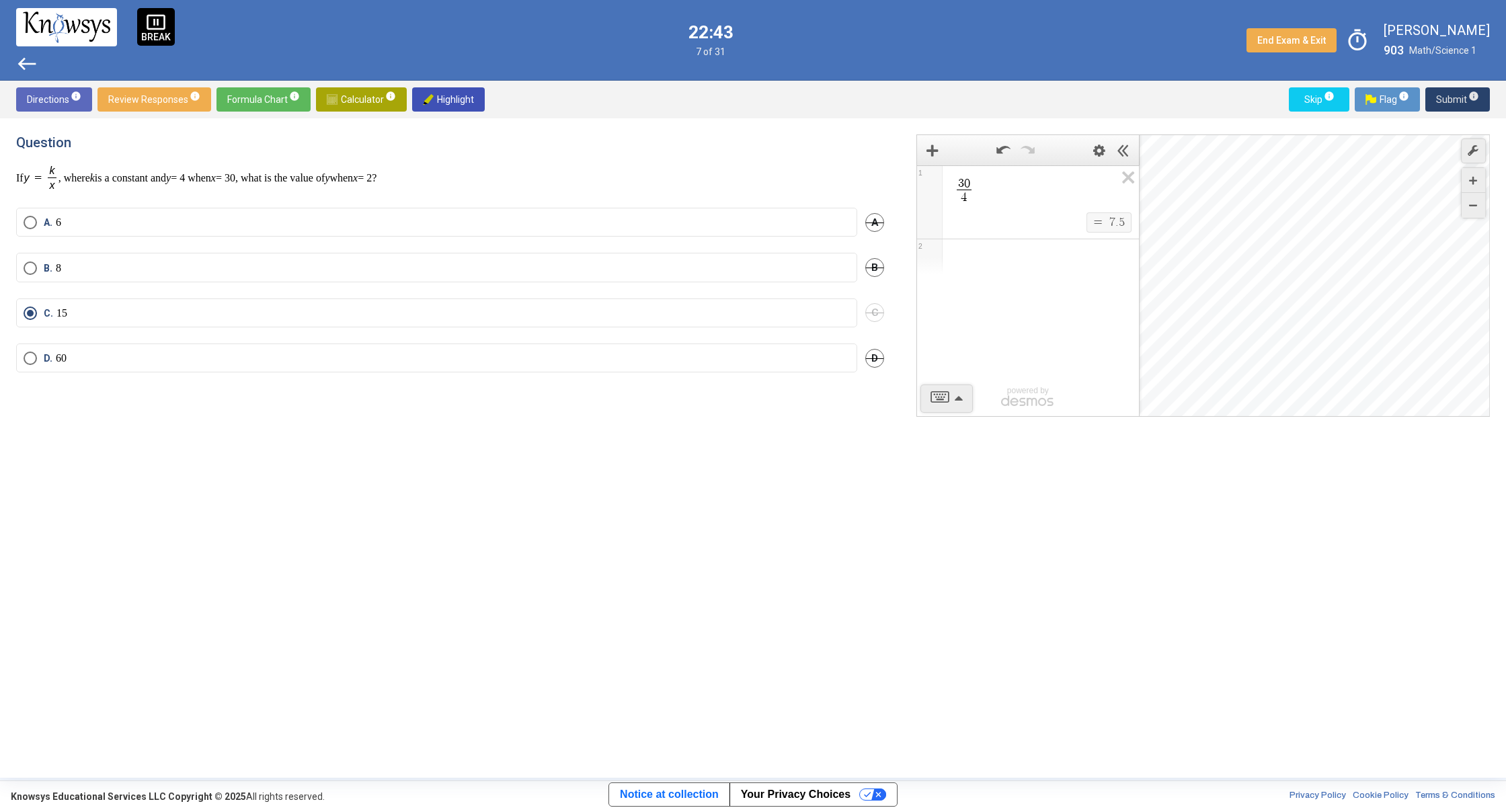
click at [1450, 94] on span "Submit info" at bounding box center [1457, 99] width 43 height 24
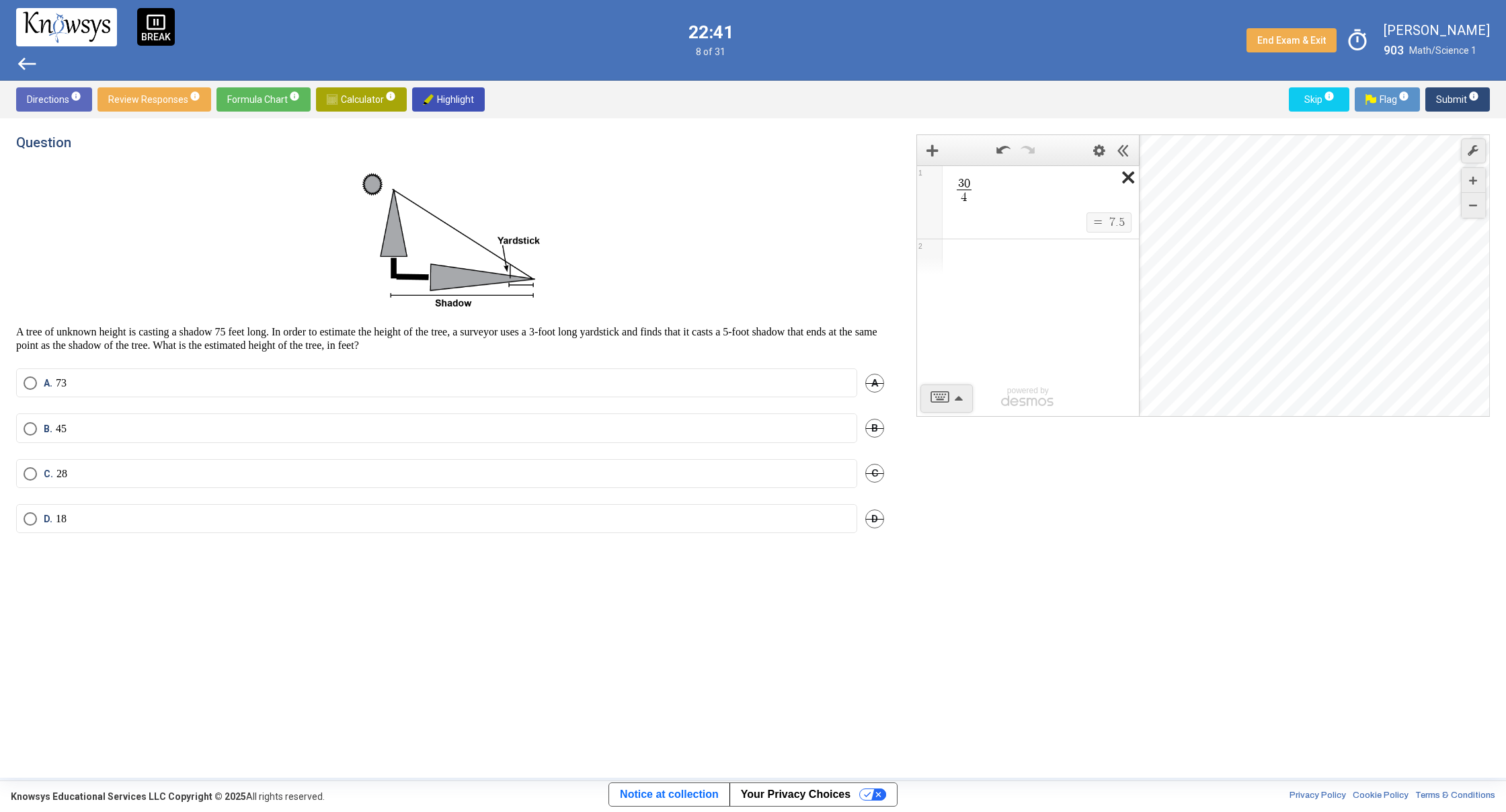
click at [1128, 172] on icon "Expression List" at bounding box center [1124, 181] width 30 height 31
drag, startPoint x: 1006, startPoint y: 204, endPoint x: 999, endPoint y: 200, distance: 8.1
click at [1002, 201] on div "1 2 powered by" at bounding box center [1028, 291] width 222 height 252
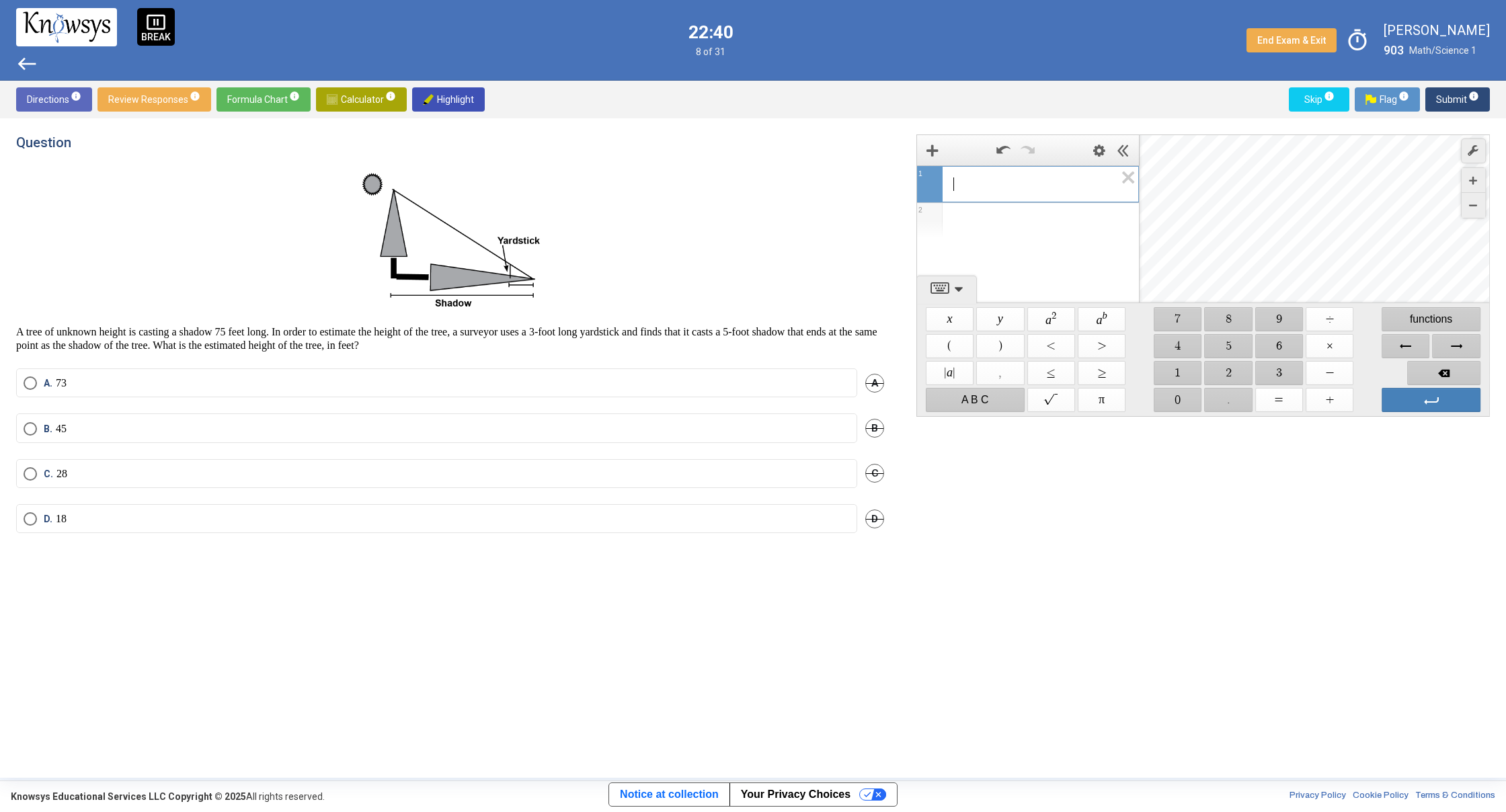
click at [995, 190] on span "​" at bounding box center [1034, 184] width 162 height 17
click at [1239, 344] on span "$$ 5" at bounding box center [1228, 346] width 48 height 24
click at [1321, 312] on span "$$ ÷" at bounding box center [1329, 319] width 48 height 24
click at [1291, 367] on span "$$ 3" at bounding box center [1279, 373] width 48 height 24
click at [1296, 391] on span "$$ =" at bounding box center [1279, 400] width 48 height 24
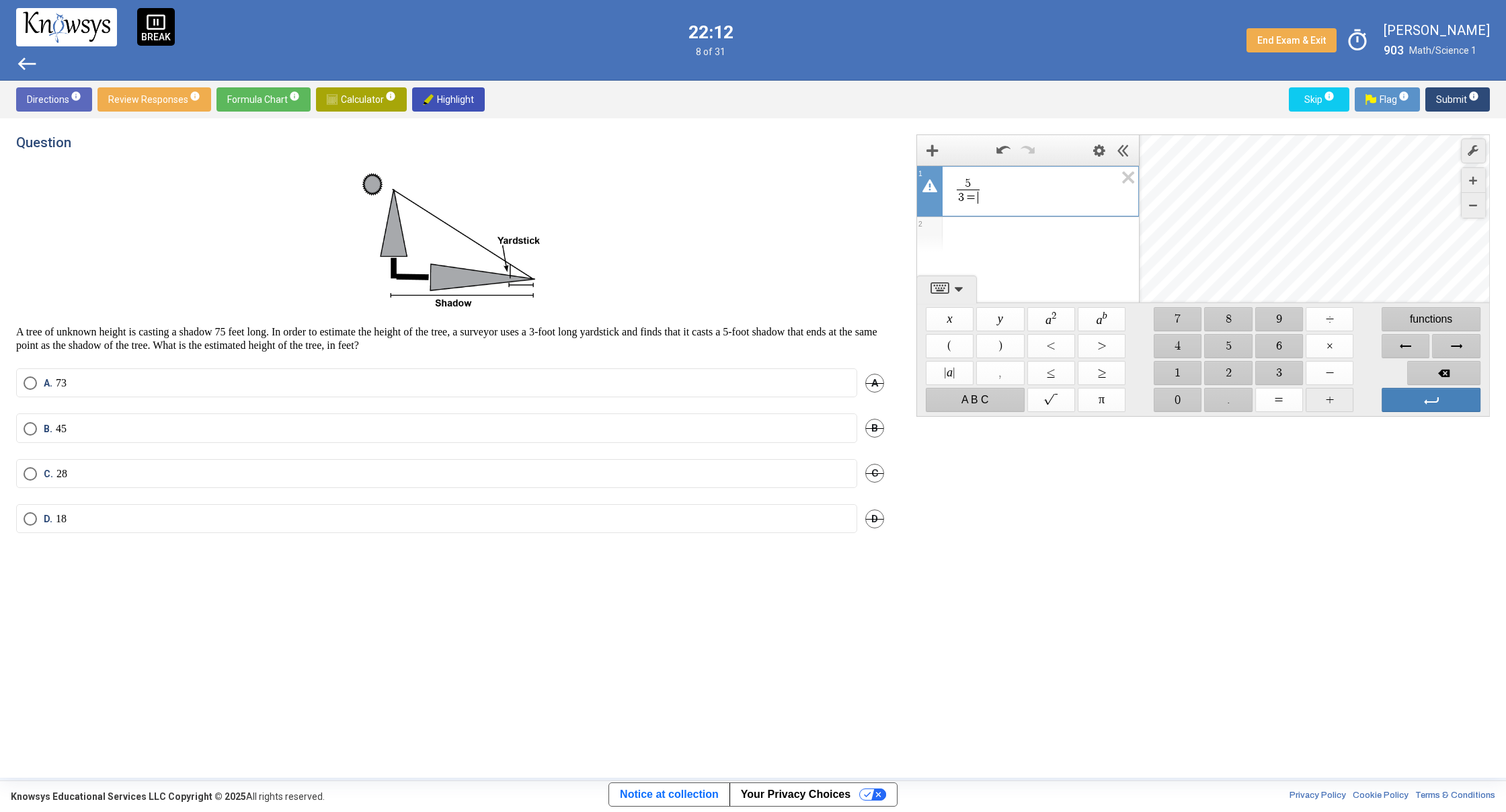
click at [1343, 394] on span "$$ +" at bounding box center [1329, 400] width 48 height 24
click at [1453, 369] on span "Backspace" at bounding box center [1443, 373] width 73 height 24
click at [1452, 370] on span "Backspace" at bounding box center [1443, 373] width 73 height 24
click at [1171, 378] on span "$$ 1" at bounding box center [1177, 373] width 48 height 24
click at [1109, 173] on icon "Expression List" at bounding box center [1124, 181] width 30 height 31
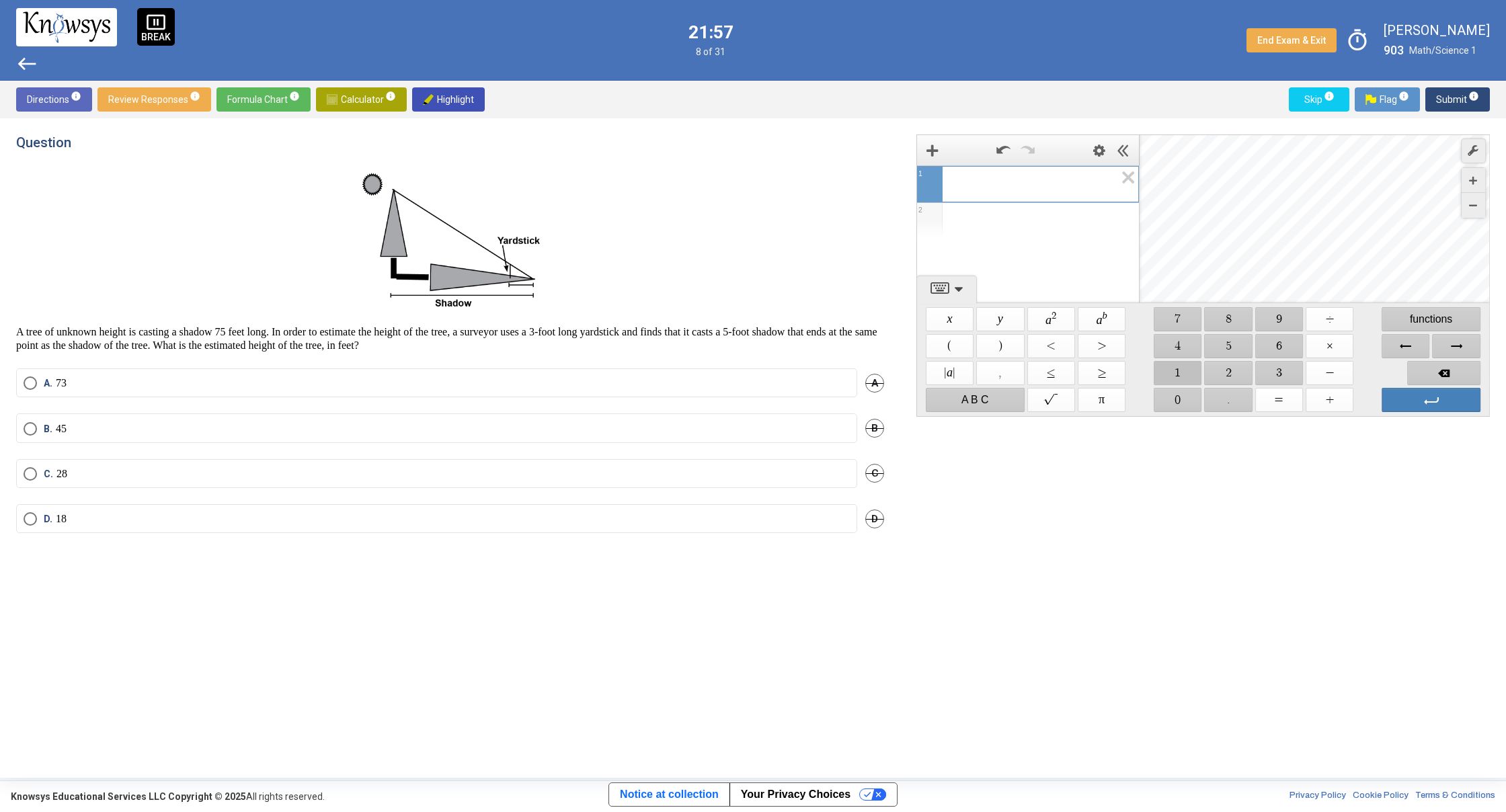
click at [1182, 366] on span "$$ 1" at bounding box center [1177, 373] width 48 height 24
click at [1219, 398] on span "$$ ." at bounding box center [1228, 400] width 48 height 24
click at [1268, 344] on span "$$ 6" at bounding box center [1279, 346] width 48 height 24
click at [1341, 349] on span "$$ ×" at bounding box center [1329, 346] width 48 height 24
click at [1189, 322] on span "$$ 7" at bounding box center [1177, 319] width 48 height 24
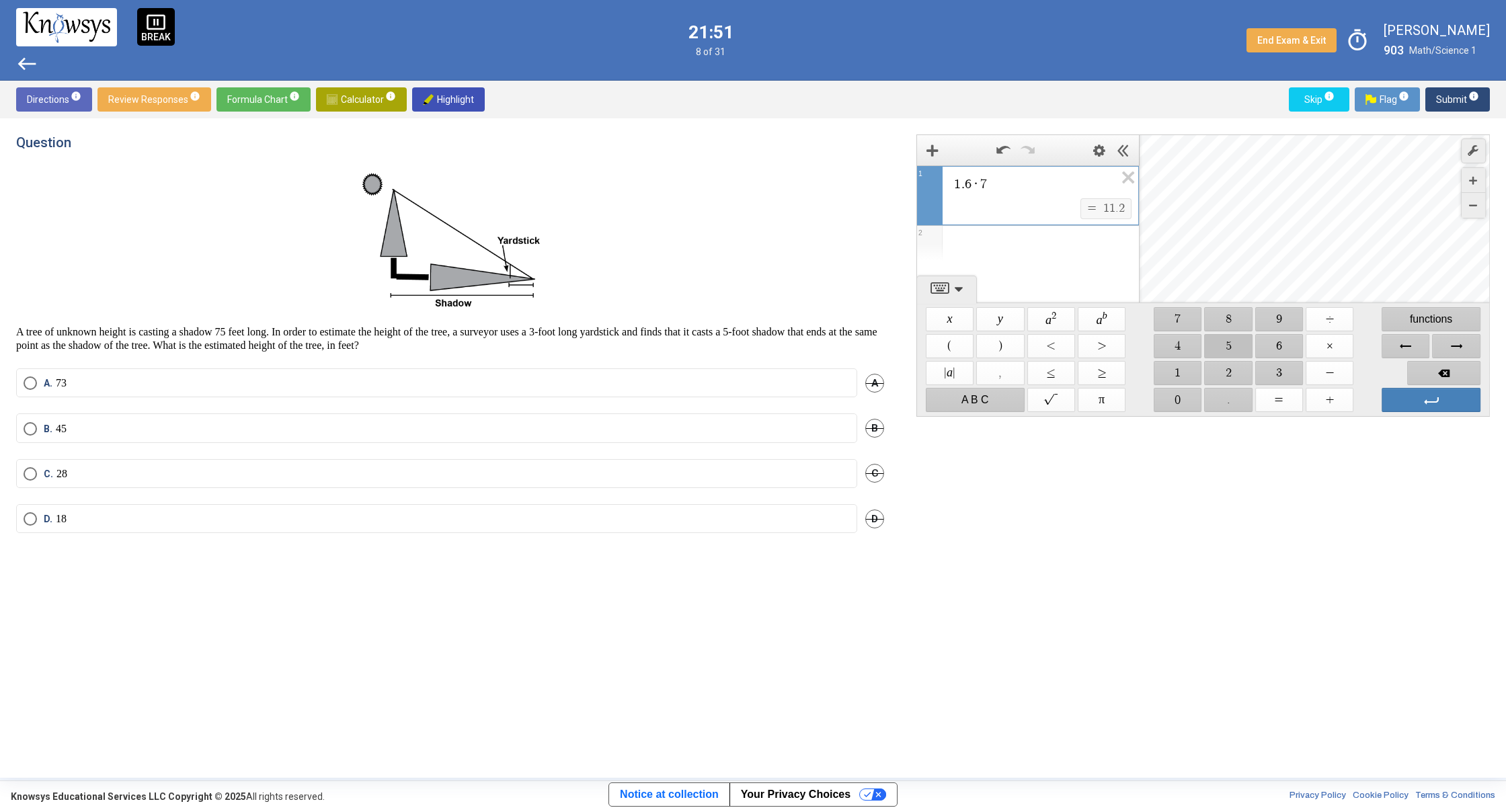
click at [1236, 348] on span "$$ 5" at bounding box center [1228, 346] width 48 height 24
click at [1445, 367] on span "Backspace" at bounding box center [1443, 373] width 73 height 24
click at [1445, 367] on span "Backspace" at bounding box center [1443, 373] width 73 height 24
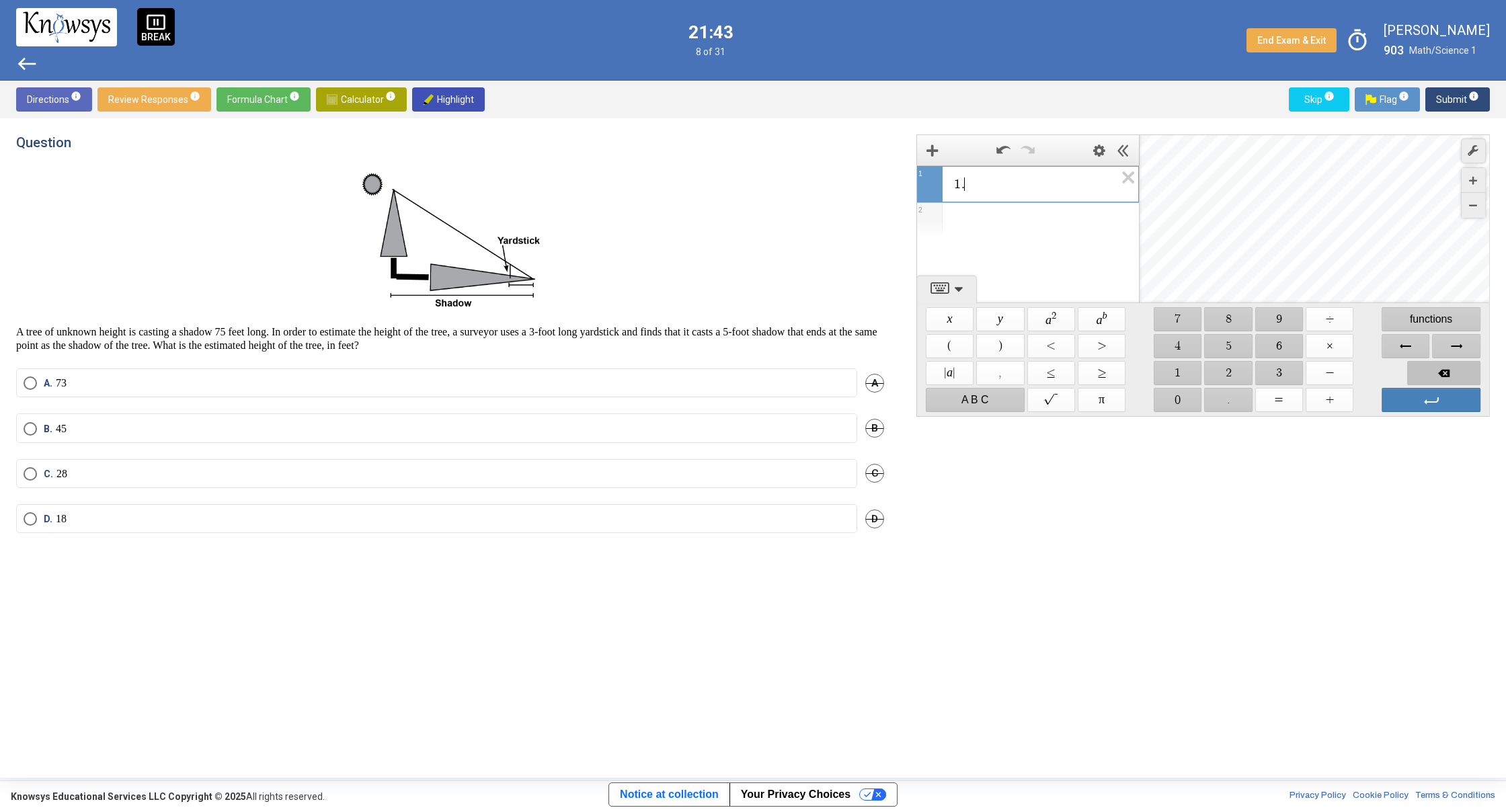
click at [1445, 367] on span "Backspace" at bounding box center [1443, 373] width 73 height 24
click at [1444, 367] on span "Backspace" at bounding box center [1443, 373] width 73 height 24
click at [1183, 321] on span "$$ 7" at bounding box center [1177, 319] width 48 height 24
drag, startPoint x: 1220, startPoint y: 341, endPoint x: 1227, endPoint y: 342, distance: 7.1
click at [1220, 341] on span "$$ 5" at bounding box center [1228, 346] width 48 height 24
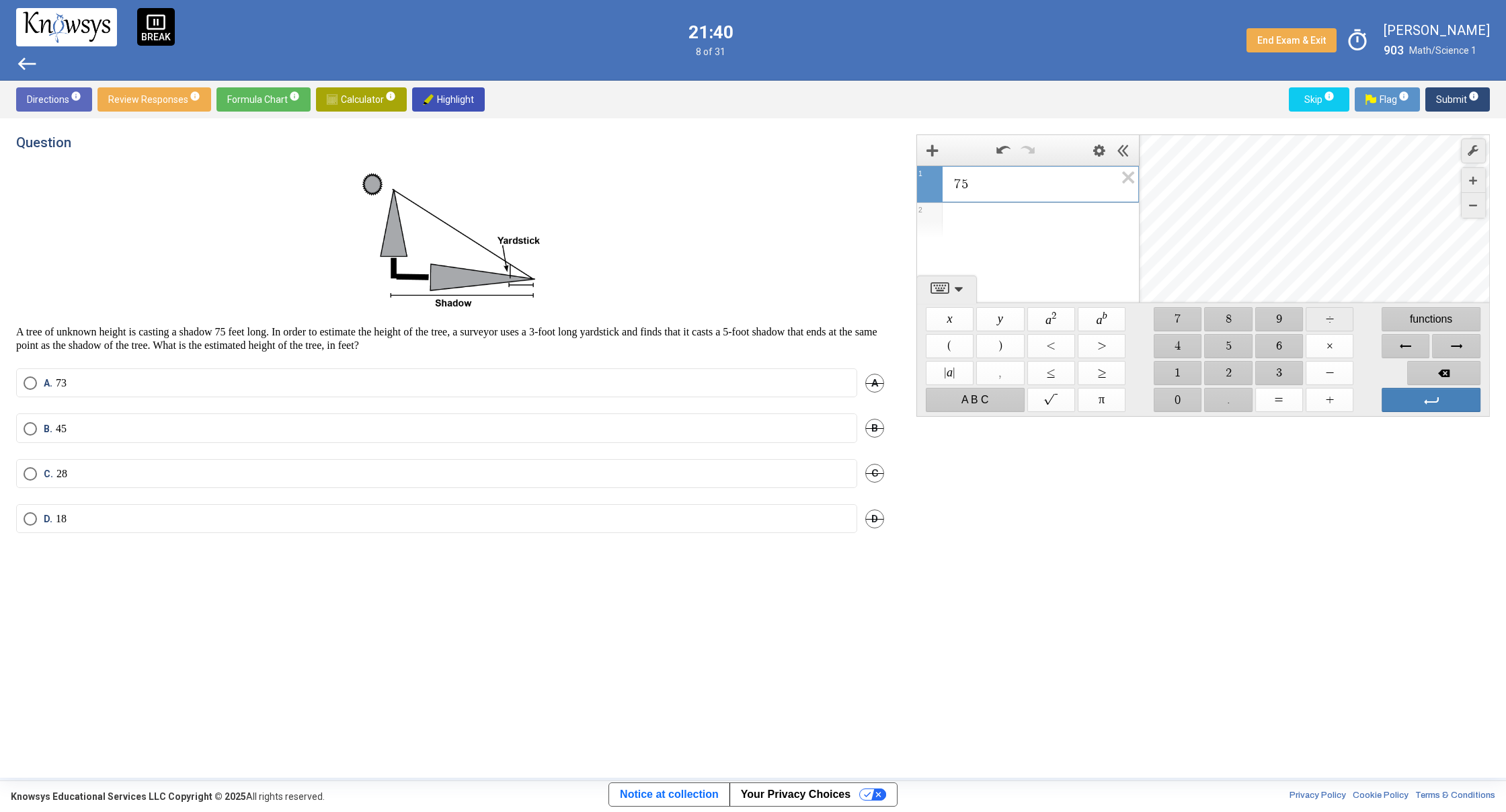
drag, startPoint x: 1333, startPoint y: 325, endPoint x: 1271, endPoint y: 344, distance: 64.8
click at [1332, 325] on span "$$ ÷" at bounding box center [1329, 319] width 48 height 24
click at [1191, 373] on span "$$ 1" at bounding box center [1177, 373] width 48 height 24
click at [1232, 390] on span "$$ ." at bounding box center [1228, 400] width 48 height 24
click at [1279, 353] on span "$$ 6" at bounding box center [1279, 346] width 48 height 24
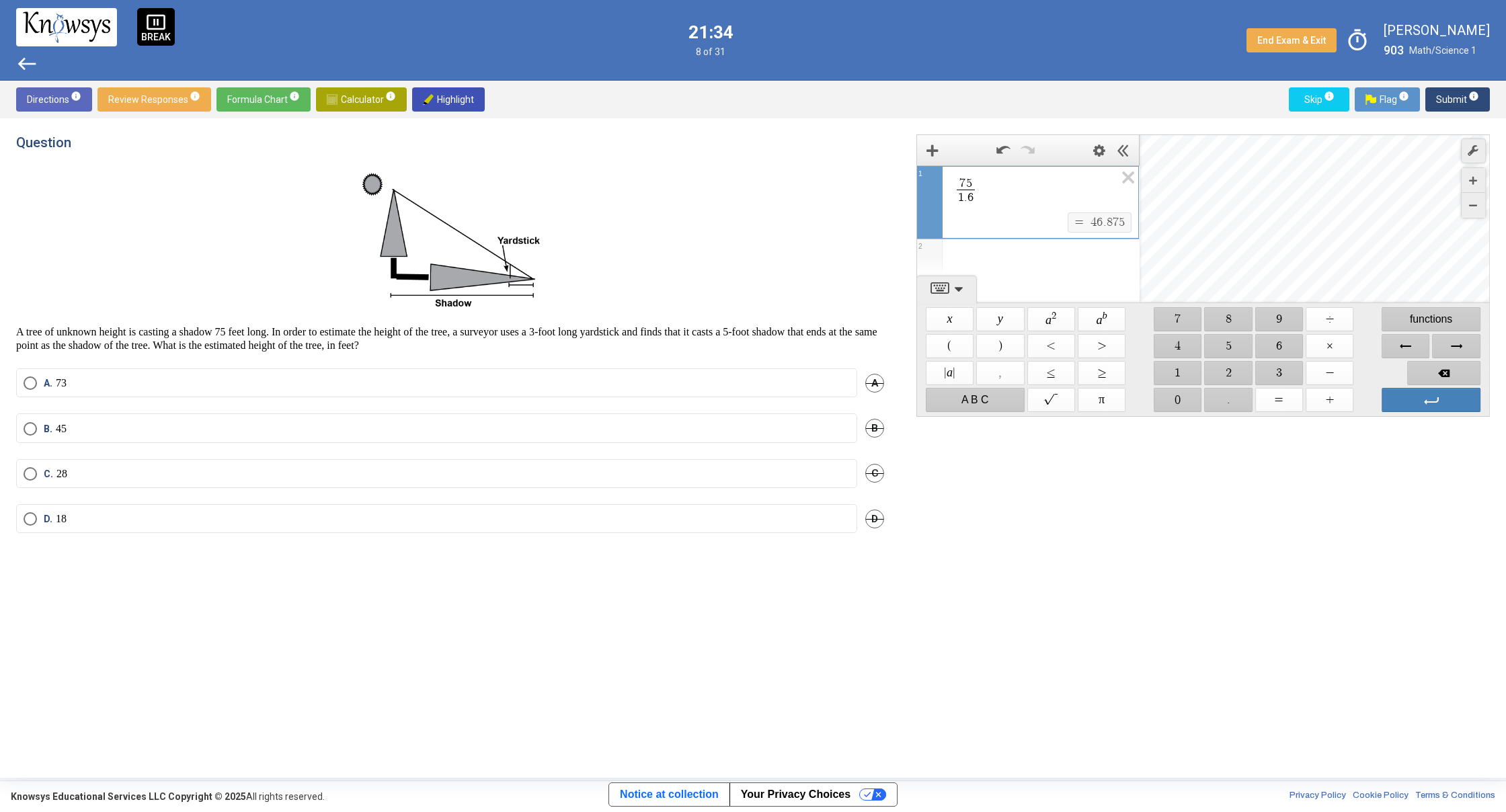
click at [20, 429] on mat-radio-button "B. 45" at bounding box center [437, 427] width 841 height 29
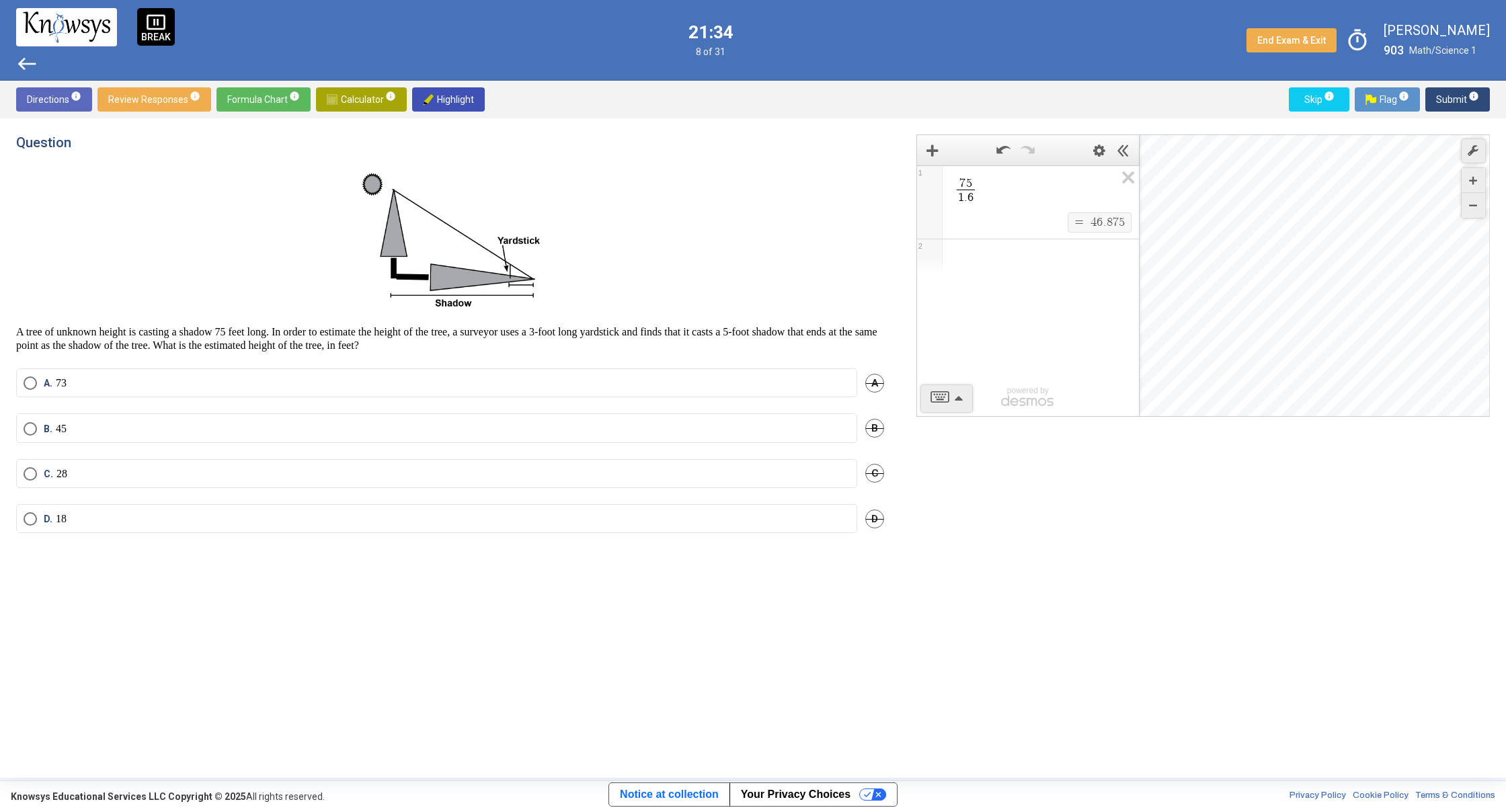
click at [45, 431] on span "B." at bounding box center [50, 429] width 12 height 13
click at [1459, 94] on span "Submit info" at bounding box center [1457, 99] width 43 height 24
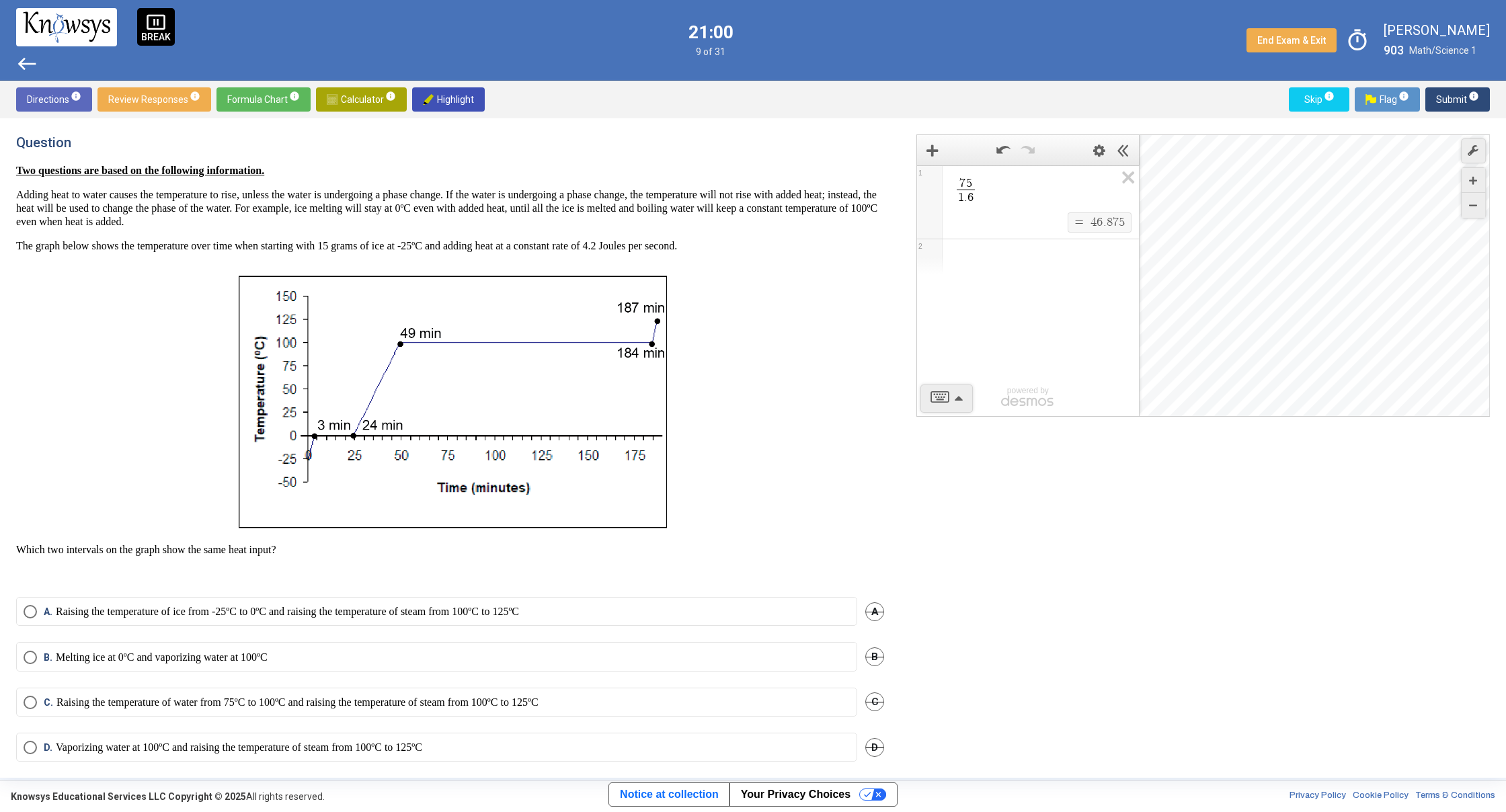
drag, startPoint x: 12, startPoint y: 256, endPoint x: 167, endPoint y: 242, distance: 155.6
click at [167, 242] on div "Question Two questions are based on the following information. Adding heat to w…" at bounding box center [753, 448] width 1506 height 659
click at [820, 317] on p at bounding box center [450, 398] width 868 height 269
click at [175, 588] on div "Question Two questions are based on the following information. Adding heat to w…" at bounding box center [458, 448] width 884 height 627
click at [60, 697] on p "Raising the temperature of water from 75ºC to 100ºC and raising the temperature…" at bounding box center [297, 702] width 482 height 13
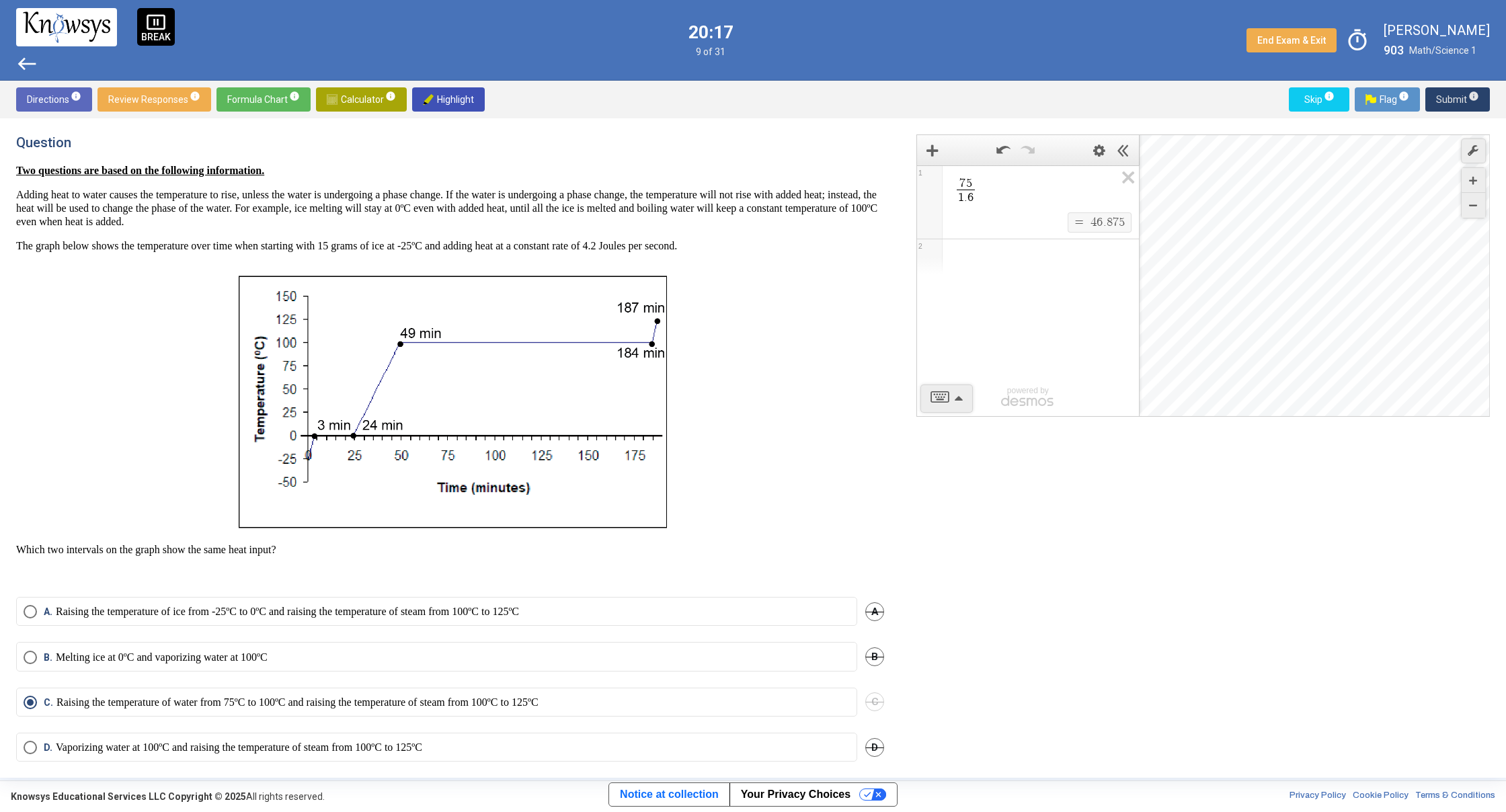
click at [1450, 102] on span "Submit info" at bounding box center [1457, 99] width 43 height 24
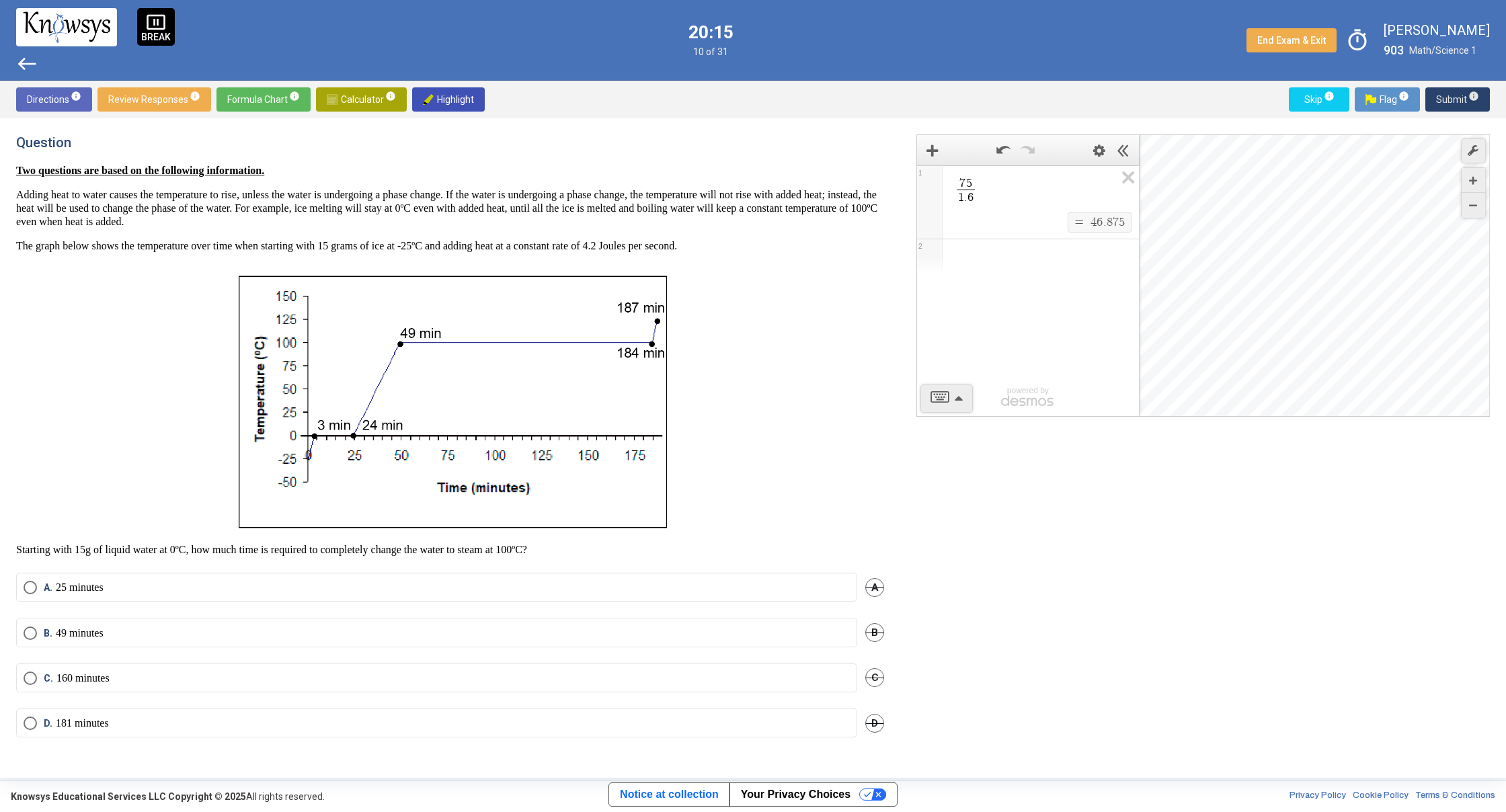
click at [1483, 94] on button "Submit info" at bounding box center [1457, 99] width 65 height 24
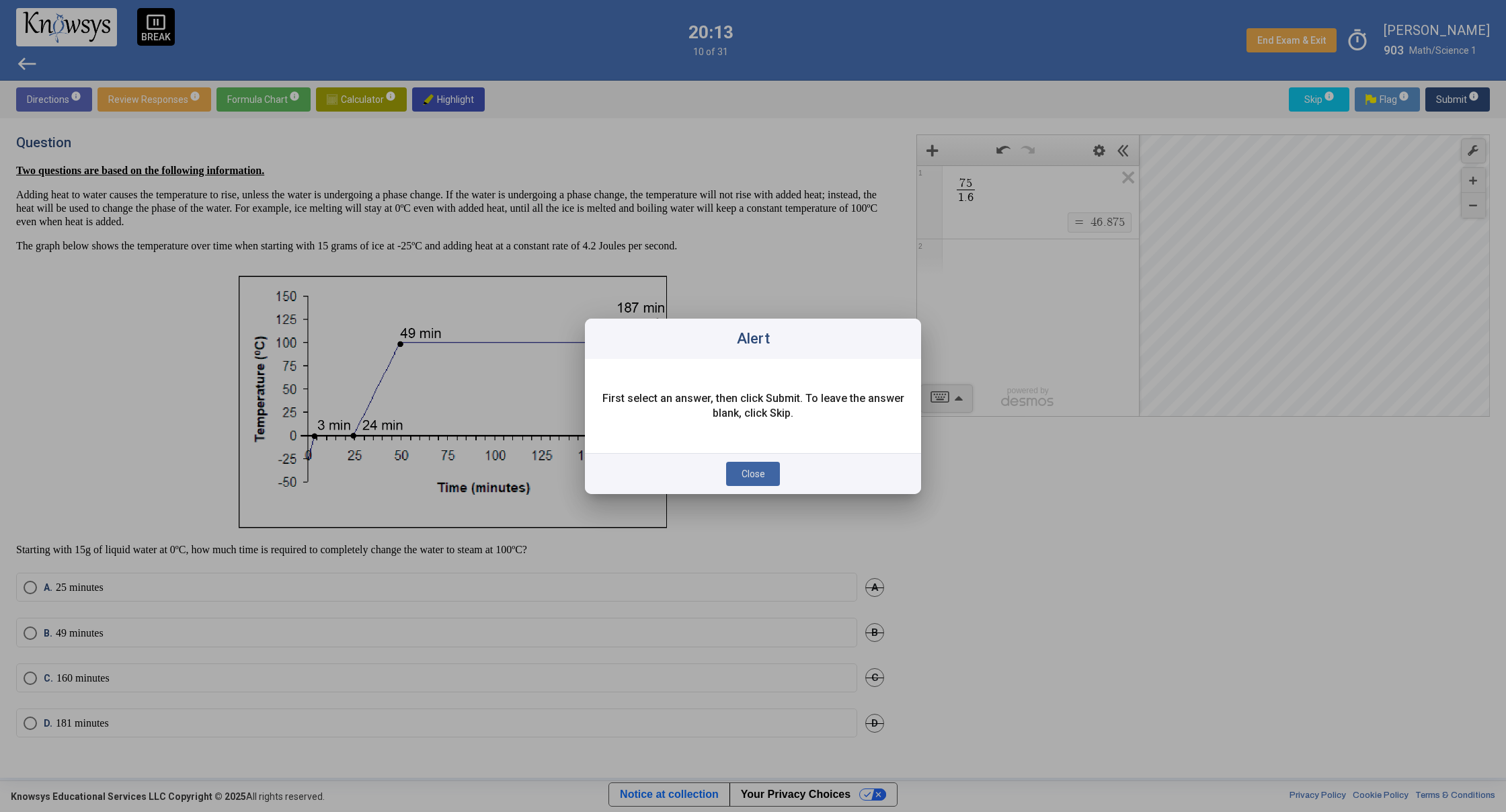
click at [746, 478] on button "Close" at bounding box center [753, 474] width 54 height 24
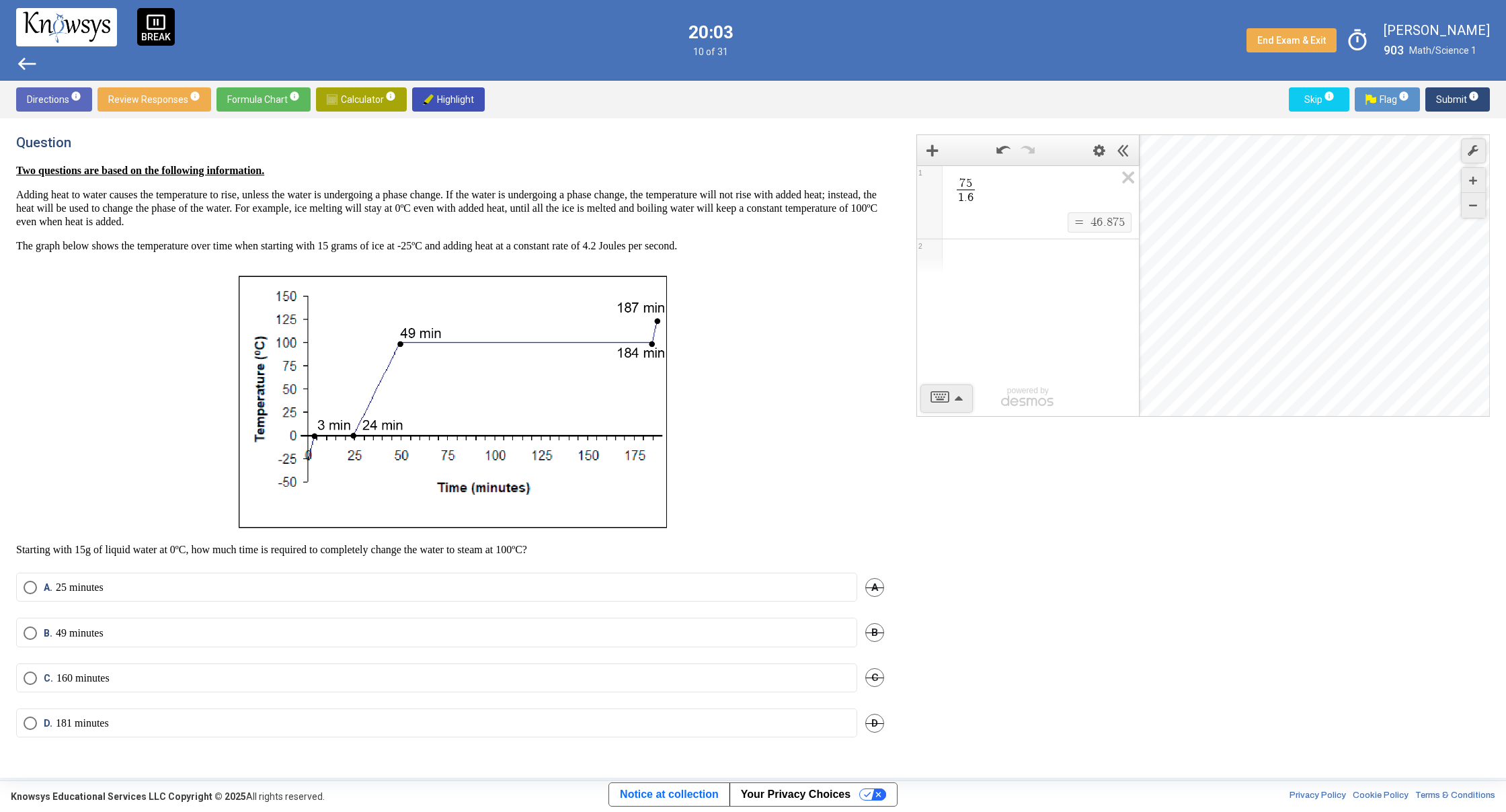
click at [26, 638] on span "Select an option" at bounding box center [30, 633] width 13 height 13
click at [1440, 94] on span "Submit info" at bounding box center [1457, 99] width 43 height 24
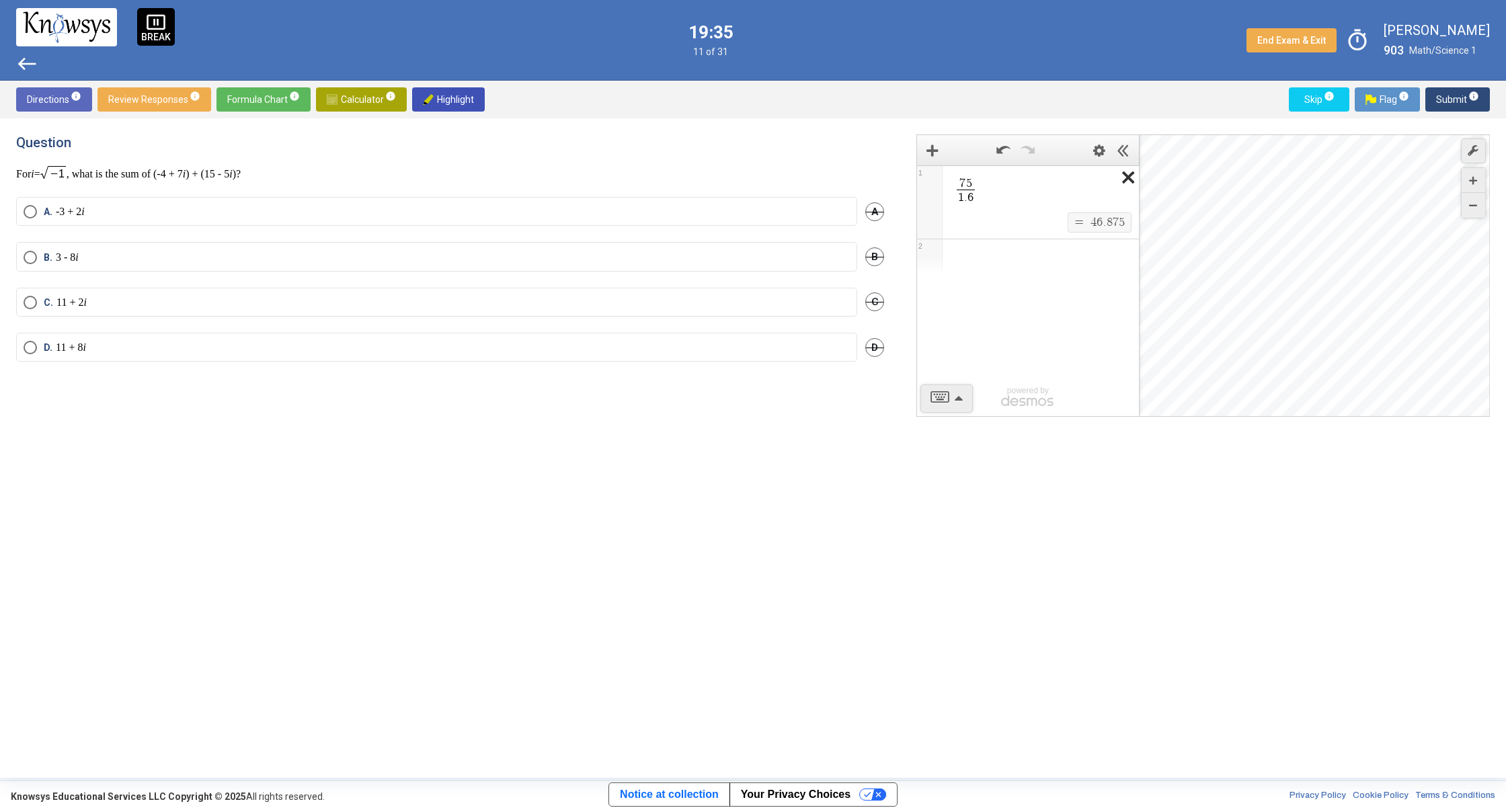
click at [1137, 188] on icon "Expression List" at bounding box center [1124, 181] width 30 height 31
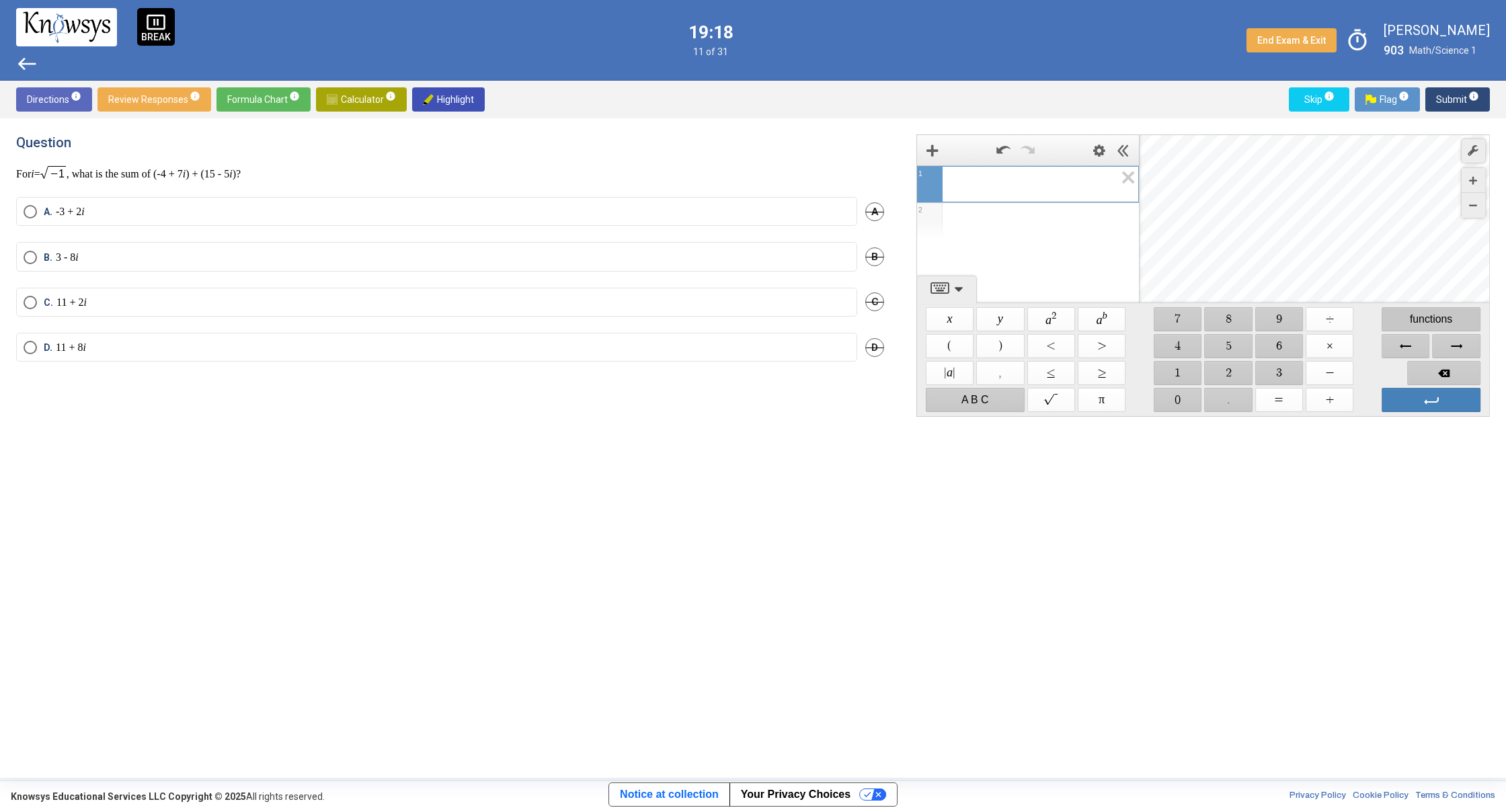
click at [1402, 319] on span "functions" at bounding box center [1431, 319] width 99 height 24
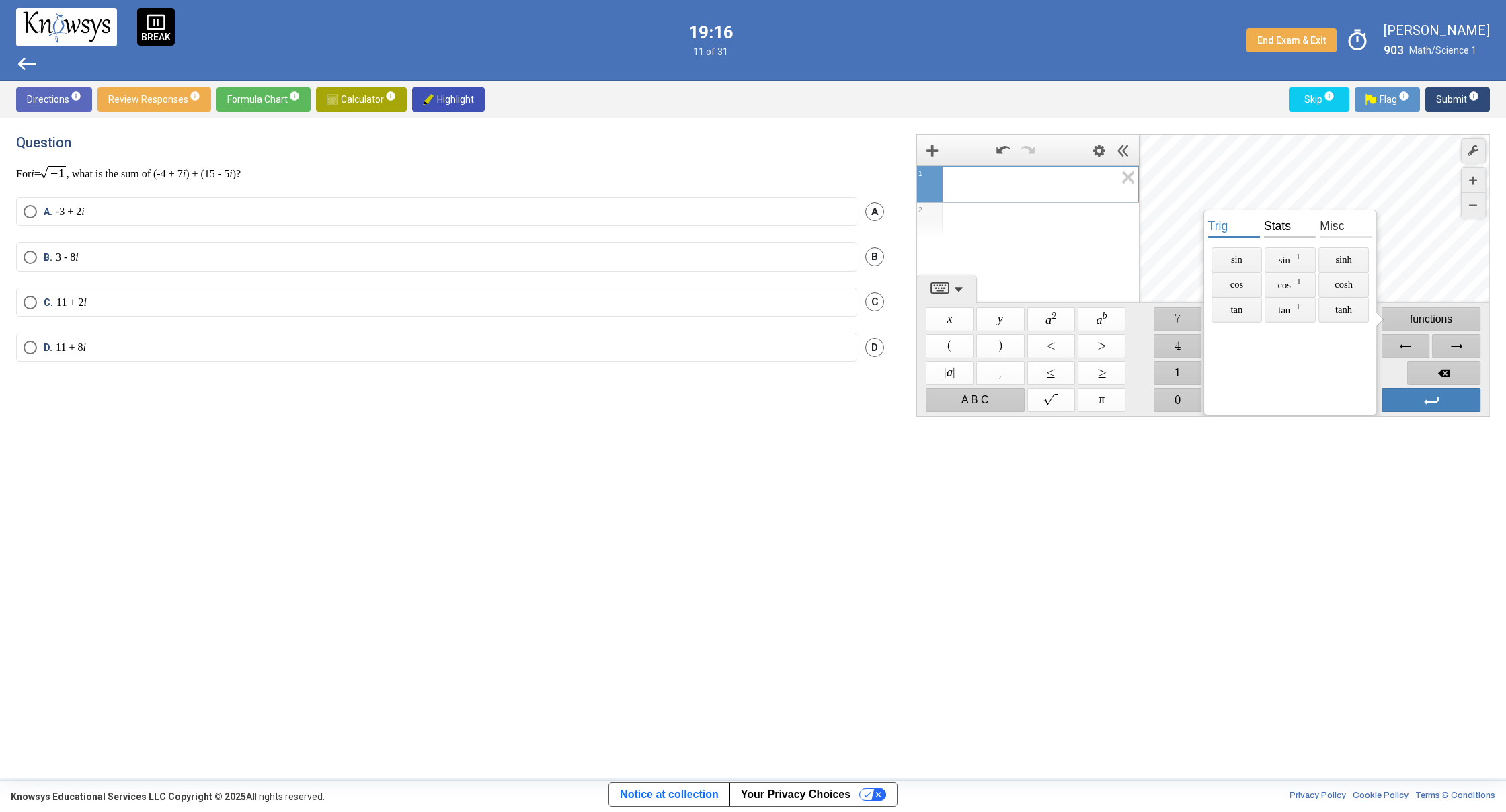
click at [1266, 227] on span "stats" at bounding box center [1290, 225] width 52 height 25
click at [1328, 227] on span "misc" at bounding box center [1345, 225] width 52 height 25
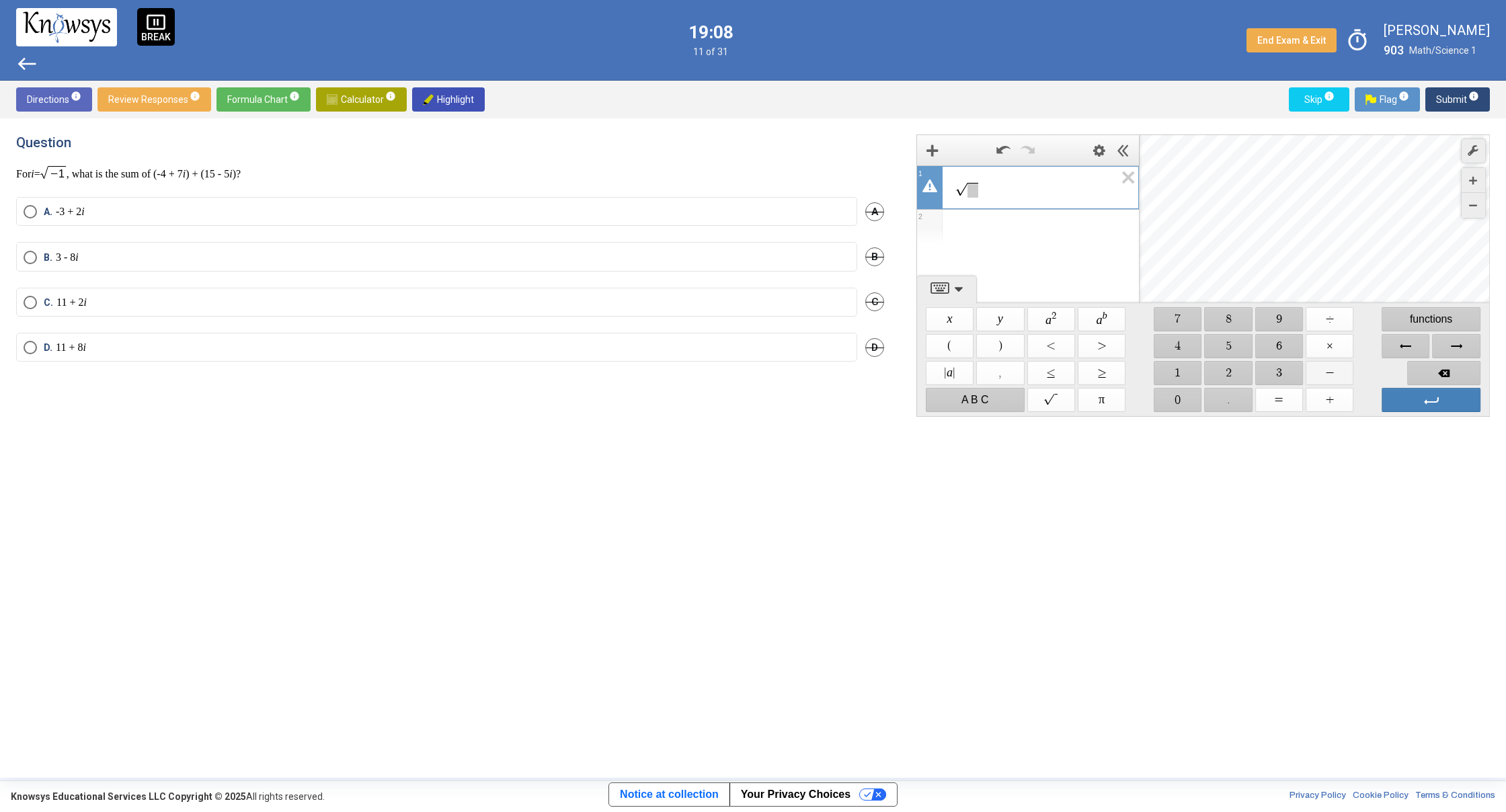
click at [1342, 374] on span "$$ −" at bounding box center [1329, 373] width 48 height 24
click at [1179, 377] on span "$$ 1" at bounding box center [1177, 373] width 48 height 24
click at [1463, 367] on span "Backspace" at bounding box center [1443, 373] width 73 height 24
click at [1462, 369] on span "Backspace" at bounding box center [1443, 373] width 73 height 24
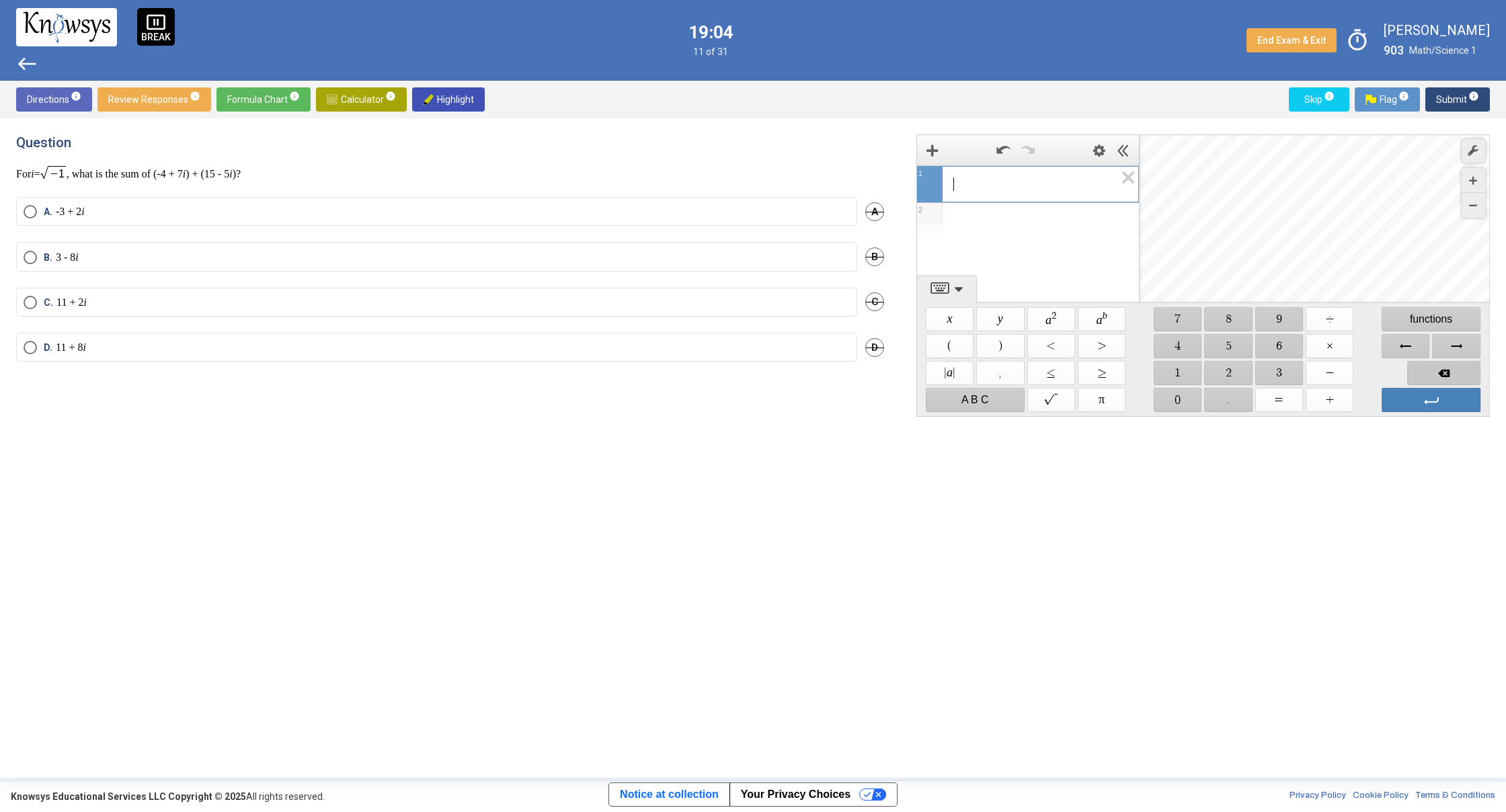
click at [1459, 370] on span "Backspace" at bounding box center [1443, 373] width 73 height 24
click at [1319, 373] on span "$$ −" at bounding box center [1329, 373] width 48 height 24
click at [1171, 371] on span "$$ 1" at bounding box center [1177, 373] width 48 height 24
click at [1446, 320] on span "functions" at bounding box center [1431, 319] width 99 height 24
click at [1417, 408] on span "Enter" at bounding box center [1431, 400] width 99 height 24
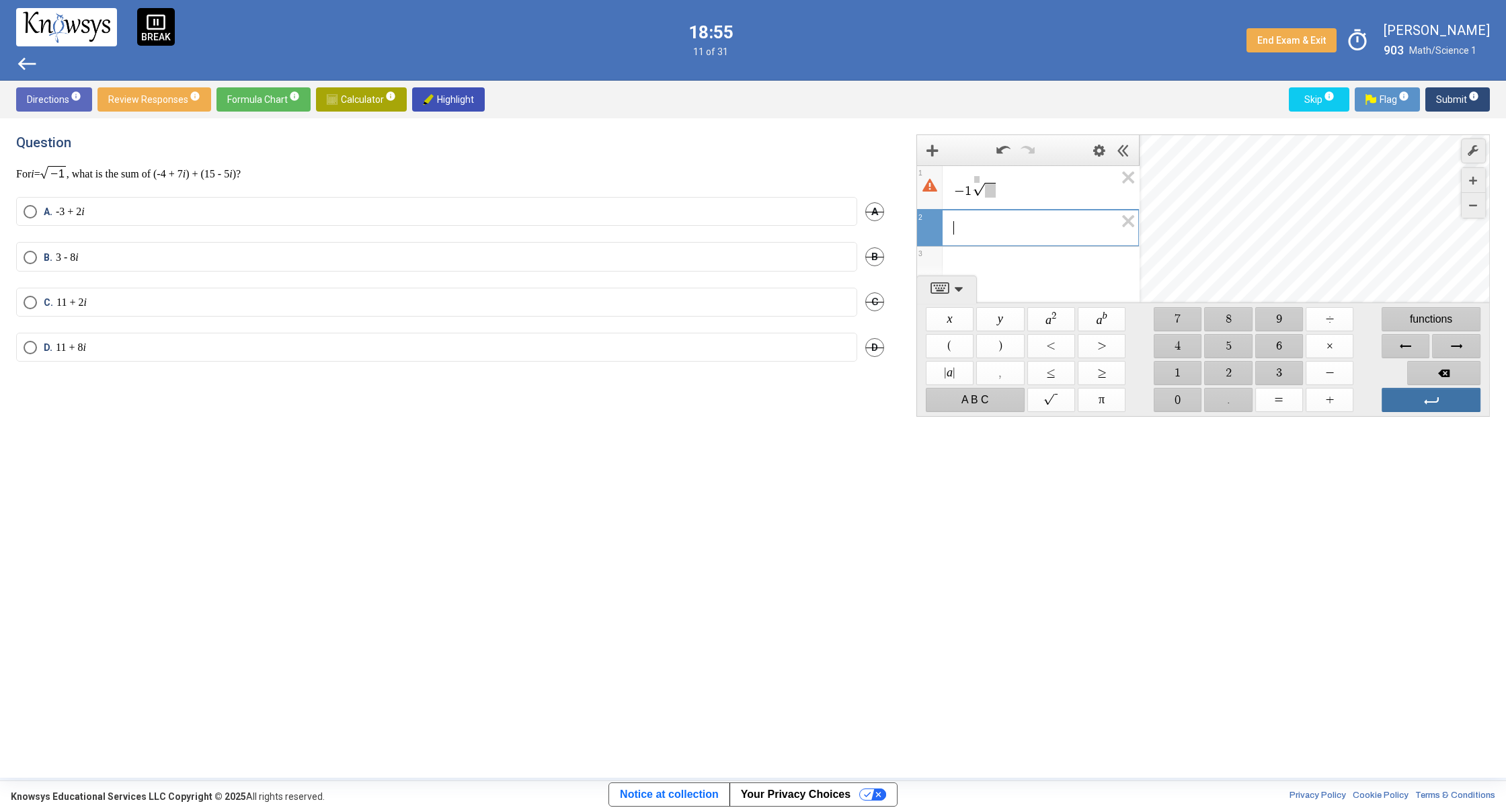
scroll to position [1, 0]
click at [1114, 191] on icon "Expression List" at bounding box center [1124, 181] width 30 height 31
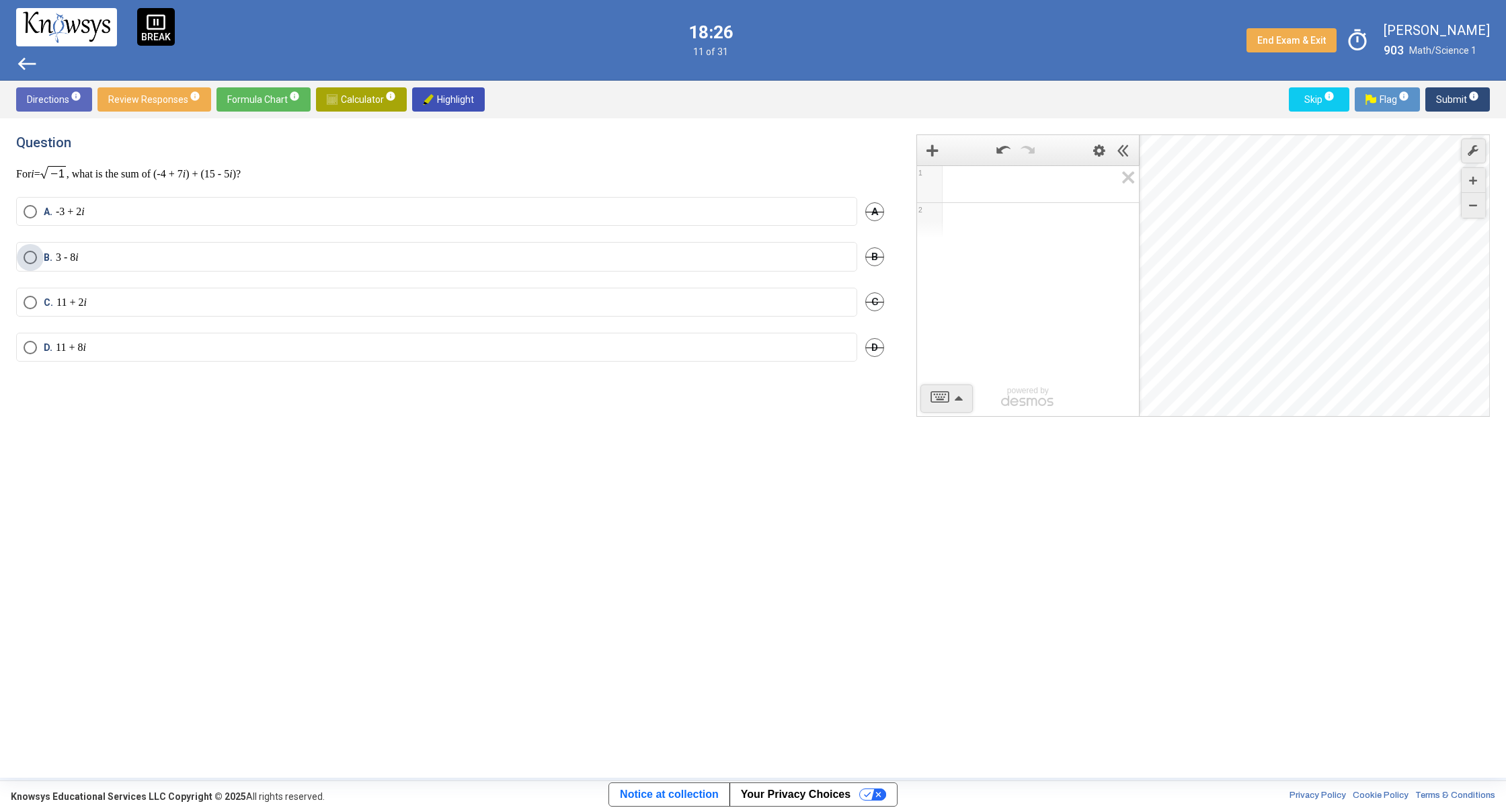
click at [39, 254] on span "B. 3 - 8 i" at bounding box center [57, 257] width 42 height 13
click at [38, 350] on span "D. 11 + 8 i" at bounding box center [61, 347] width 49 height 13
drag, startPoint x: 1476, startPoint y: 99, endPoint x: 1470, endPoint y: 100, distance: 6.1
click at [1471, 102] on mat-tooltip-component "Click to enter an answer with no flag and continue to the next question." at bounding box center [1401, 126] width 186 height 49
click at [1468, 98] on span "info" at bounding box center [1474, 96] width 11 height 11
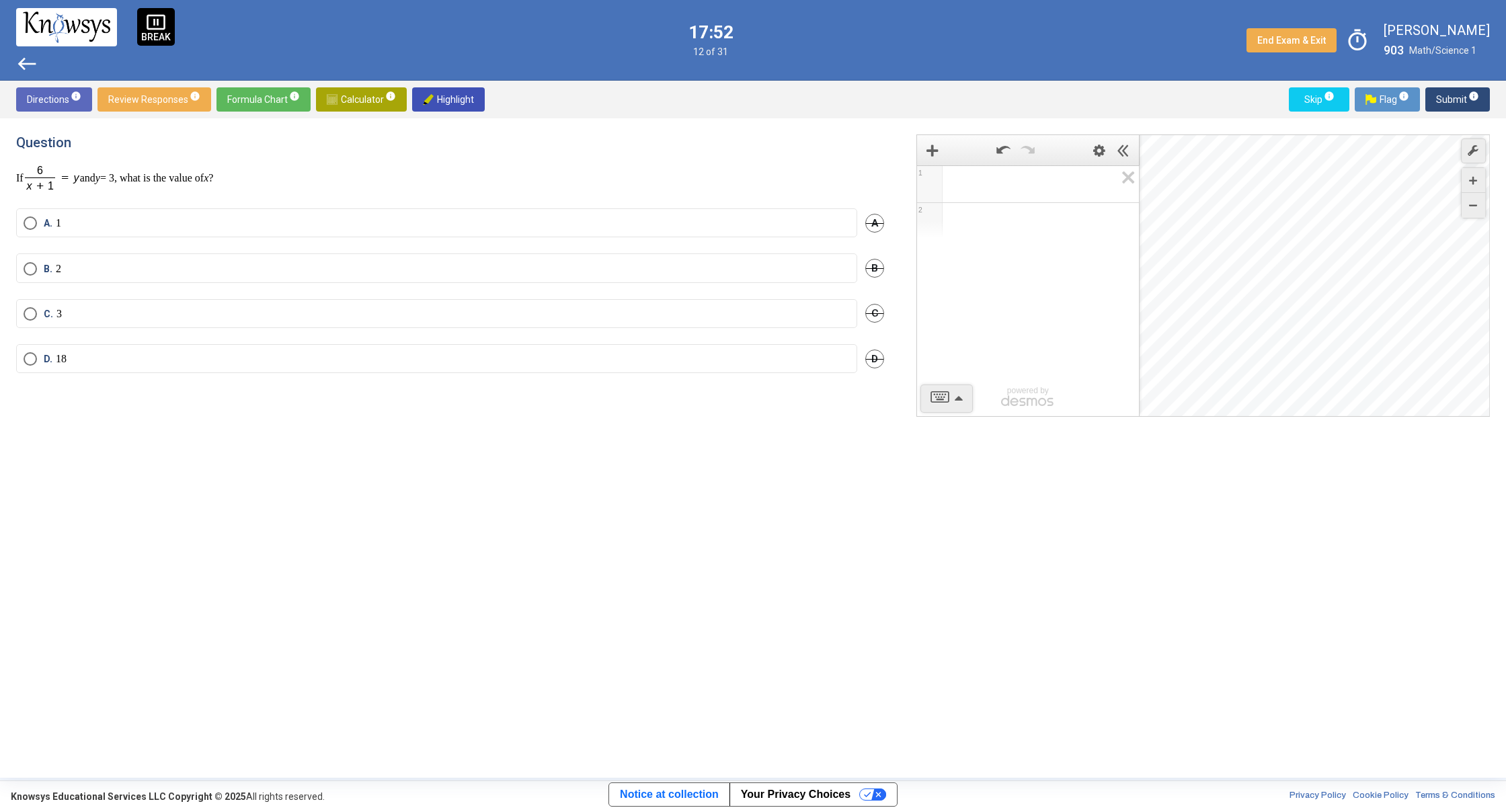
click at [30, 234] on mat-radio-button "A. 1" at bounding box center [437, 223] width 841 height 29
click at [34, 231] on mat-radio-button "A. 1" at bounding box center [437, 223] width 841 height 29
click at [31, 227] on span "Select an option" at bounding box center [30, 223] width 13 height 13
click at [1452, 99] on span "Submit info" at bounding box center [1457, 99] width 43 height 24
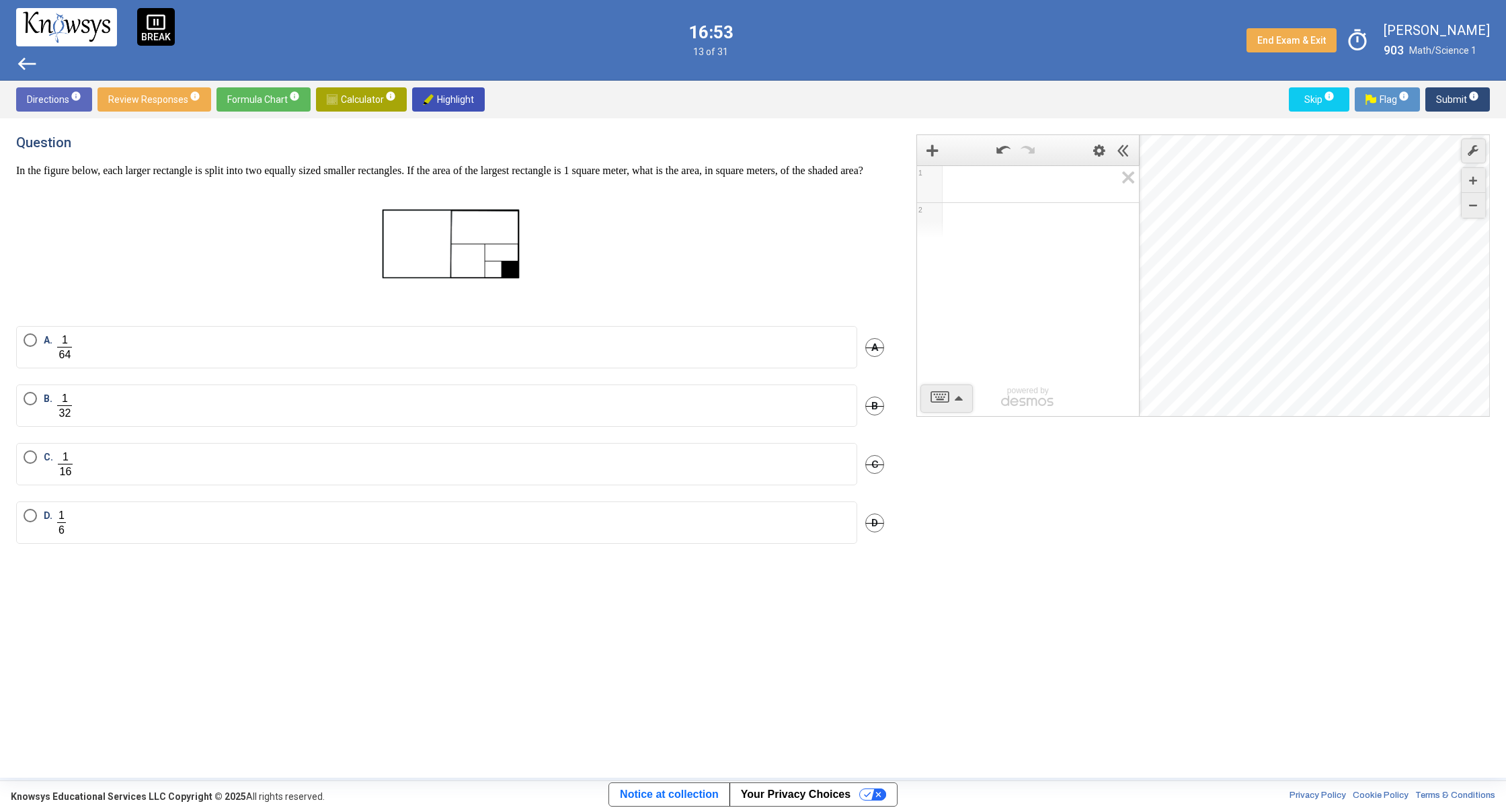
click at [22, 471] on mat-radio-button "C." at bounding box center [437, 464] width 841 height 42
click at [25, 463] on span "Select an option" at bounding box center [30, 456] width 13 height 13
click at [1467, 102] on span "Submit info" at bounding box center [1457, 99] width 43 height 24
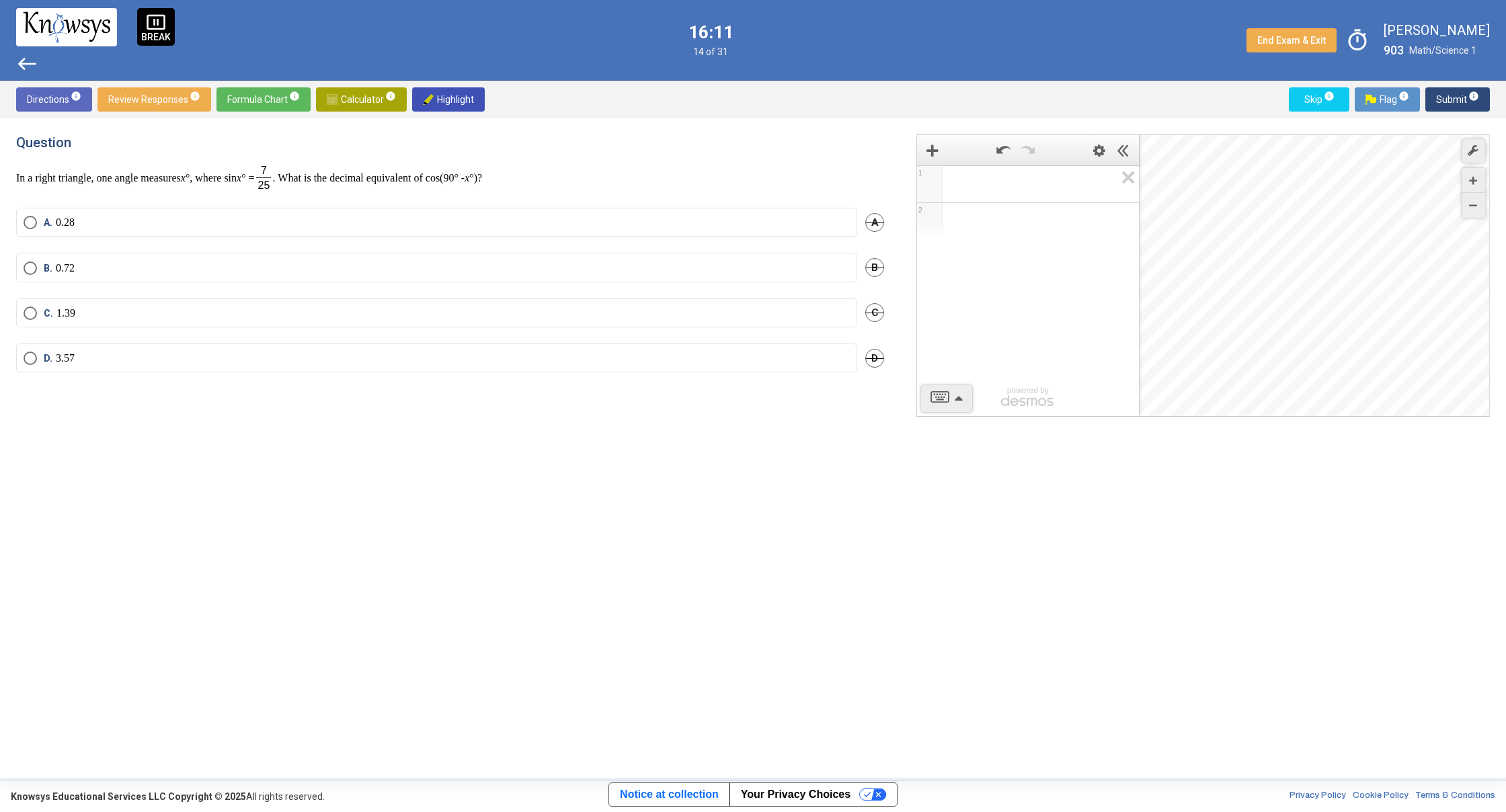
drag, startPoint x: 207, startPoint y: 187, endPoint x: 585, endPoint y: 187, distance: 378.0
click at [585, 185] on p "In a right triangle, one angle measures x °, where sin x ° = . What is the deci…" at bounding box center [450, 177] width 868 height 28
drag, startPoint x: 656, startPoint y: 146, endPoint x: 611, endPoint y: 164, distance: 48.5
click at [653, 149] on h4 "Question" at bounding box center [450, 142] width 868 height 17
click at [43, 221] on span "A. 0.28" at bounding box center [56, 222] width 38 height 13
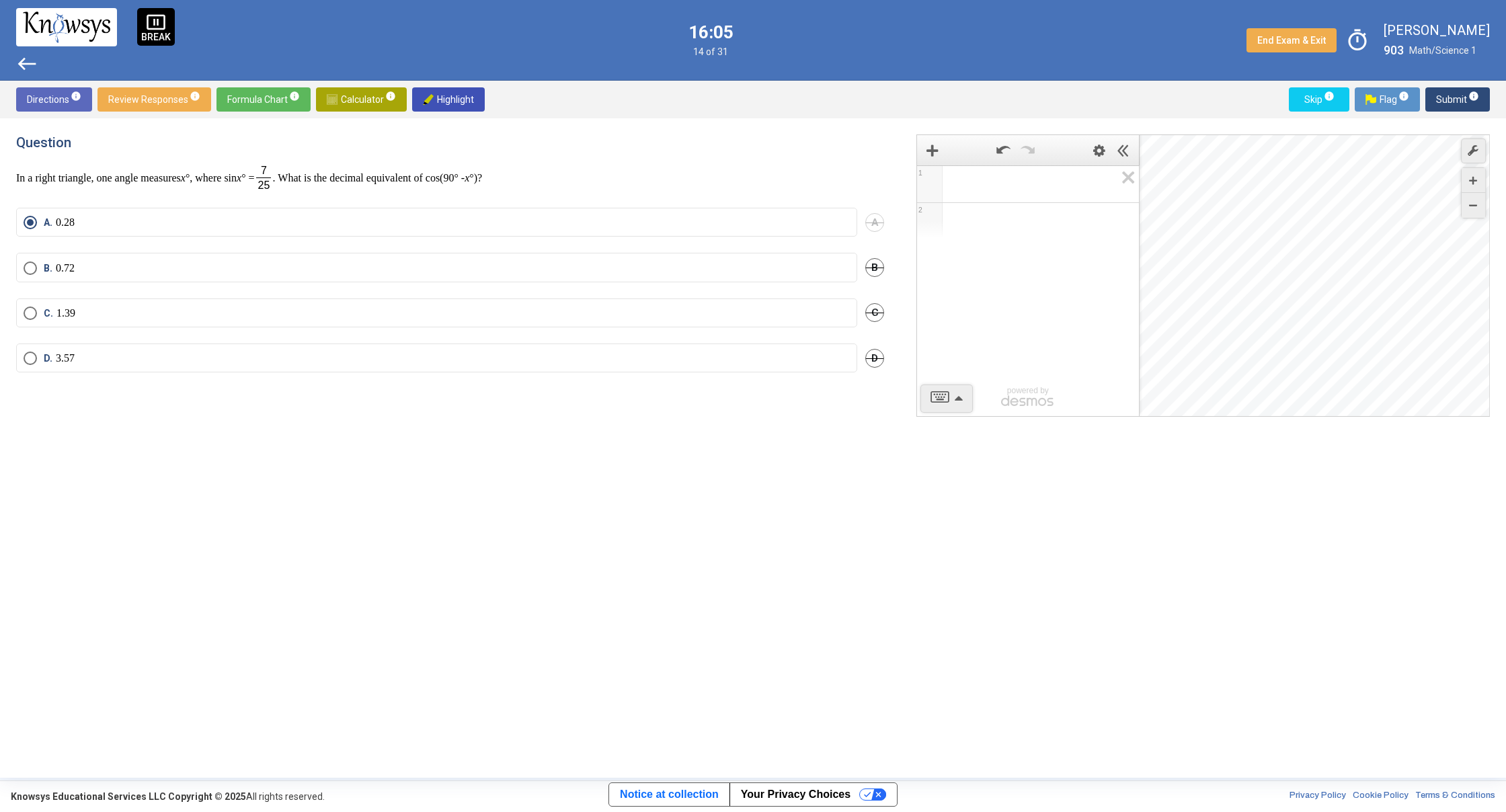
drag, startPoint x: 35, startPoint y: 366, endPoint x: 42, endPoint y: 359, distance: 9.9
click at [35, 366] on mat-radio-button "D. 3.57" at bounding box center [437, 358] width 841 height 29
click at [39, 357] on span "D. 3.57" at bounding box center [56, 358] width 38 height 13
click at [1443, 105] on span "Submit info" at bounding box center [1457, 99] width 43 height 24
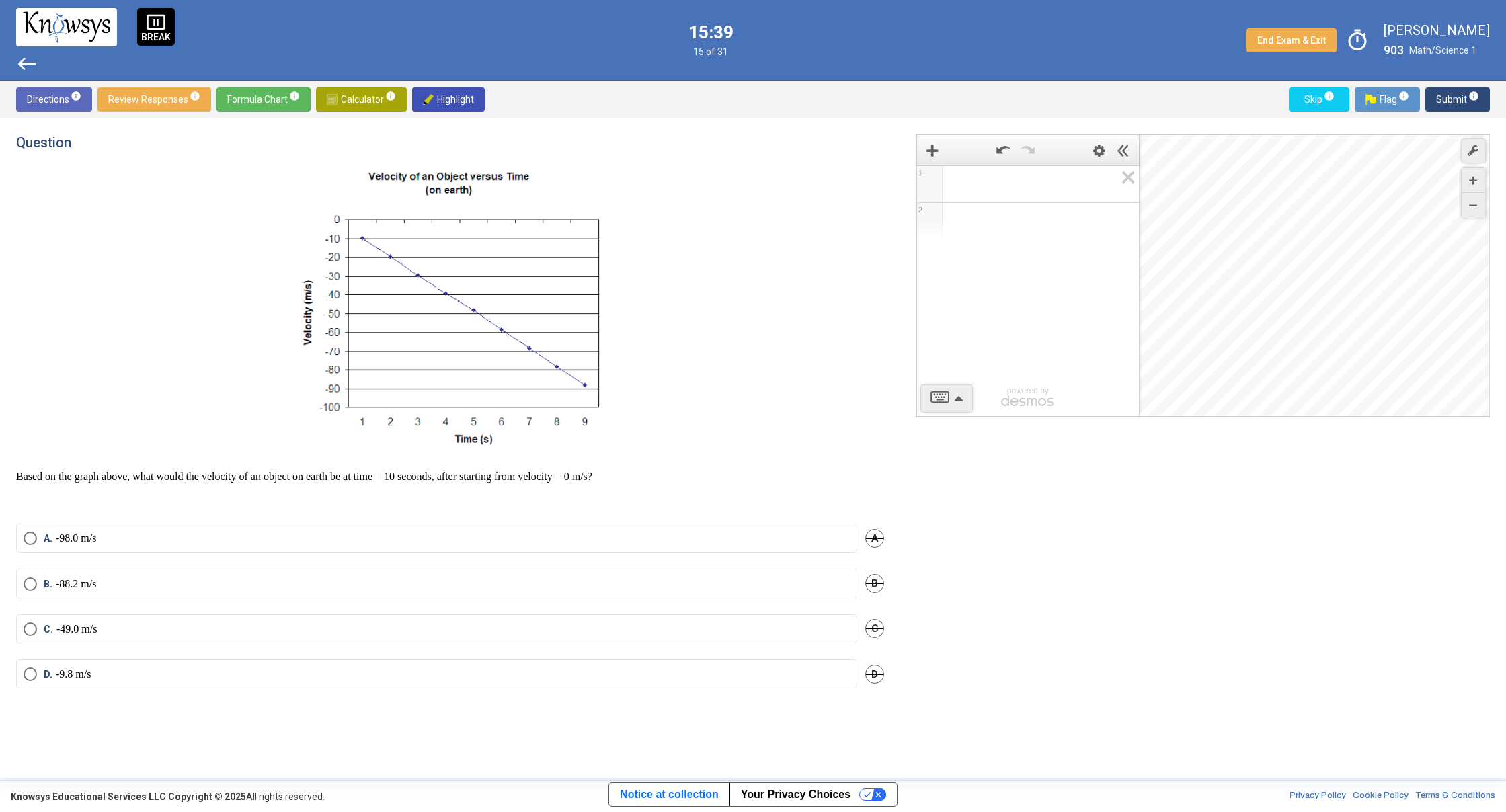
drag, startPoint x: 348, startPoint y: 216, endPoint x: 637, endPoint y: 349, distance: 318.1
click at [636, 351] on p at bounding box center [450, 311] width 868 height 295
click at [28, 589] on span "Select an option" at bounding box center [30, 584] width 13 height 13
click at [1463, 104] on span "Submit info" at bounding box center [1457, 99] width 43 height 24
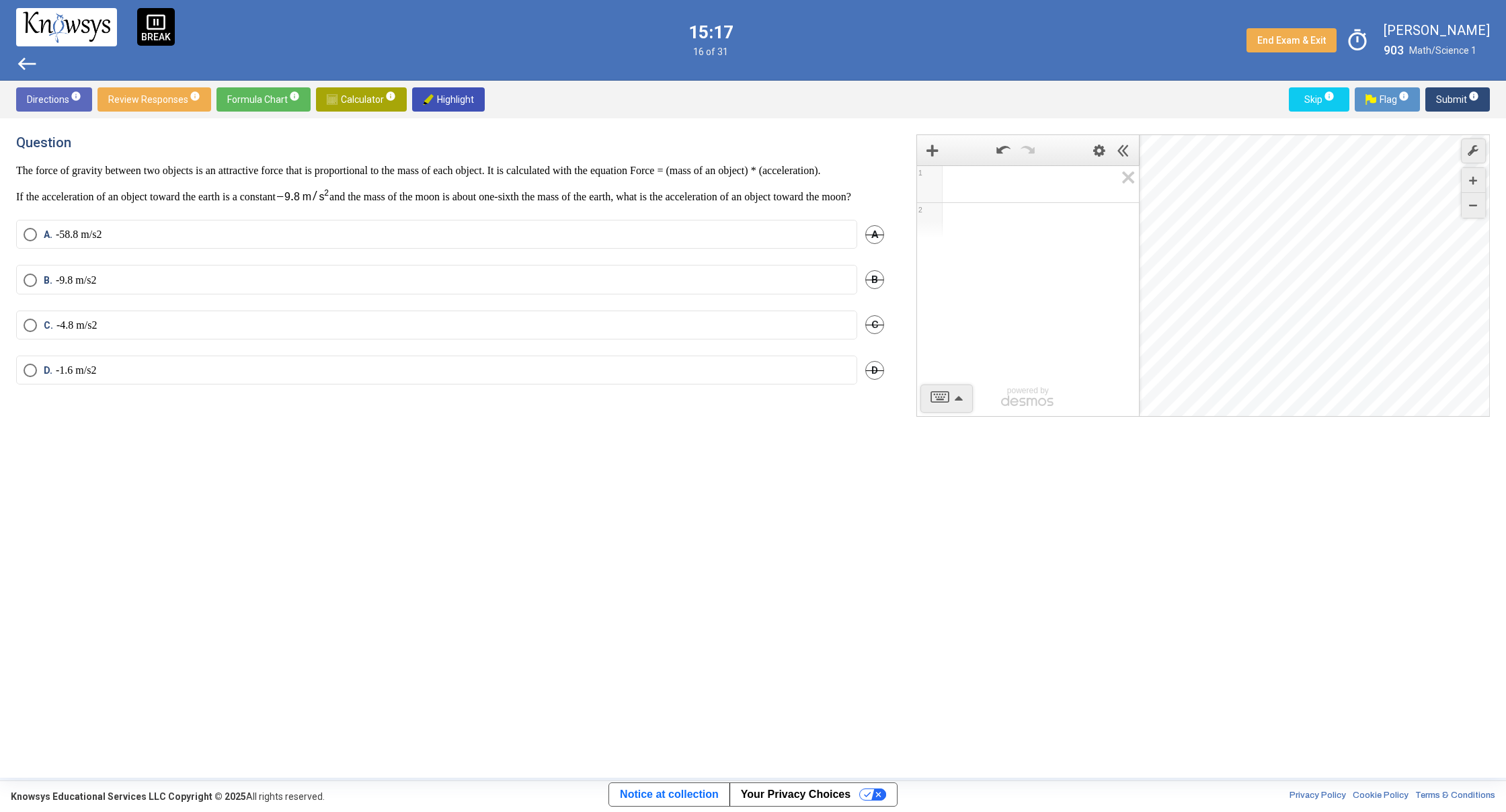
drag, startPoint x: 137, startPoint y: 159, endPoint x: 832, endPoint y: 186, distance: 695.5
click at [832, 178] on p "The force of gravity between two objects is an attractive force that is proport…" at bounding box center [450, 170] width 868 height 13
drag, startPoint x: 28, startPoint y: 226, endPoint x: 324, endPoint y: 213, distance: 296.3
click at [334, 204] on p "If the acceleration of an object toward the earth is a constant and the mass of…" at bounding box center [450, 196] width 868 height 16
click at [371, 204] on p "If the acceleration of an object toward the earth is a constant and the mass of…" at bounding box center [450, 196] width 868 height 16
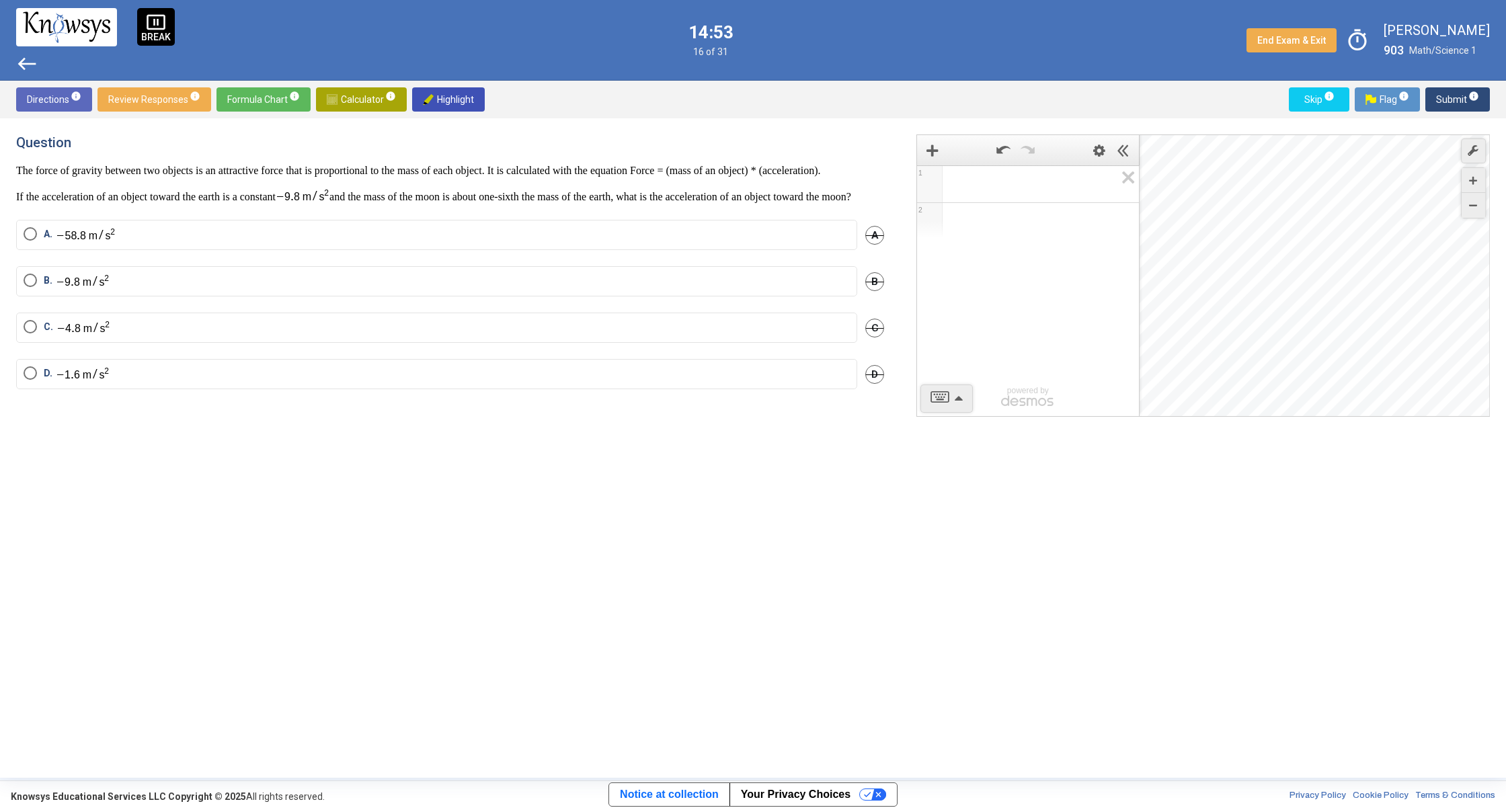
click at [995, 186] on span "Expression 1:" at bounding box center [1034, 184] width 163 height 17
click at [44, 382] on span "D." at bounding box center [73, 375] width 72 height 16
click at [1465, 85] on div "Directions info Review Responses info Formula Chart info Calculator info Highli…" at bounding box center [753, 100] width 1506 height 38
click at [1465, 90] on span "Submit info" at bounding box center [1457, 99] width 43 height 24
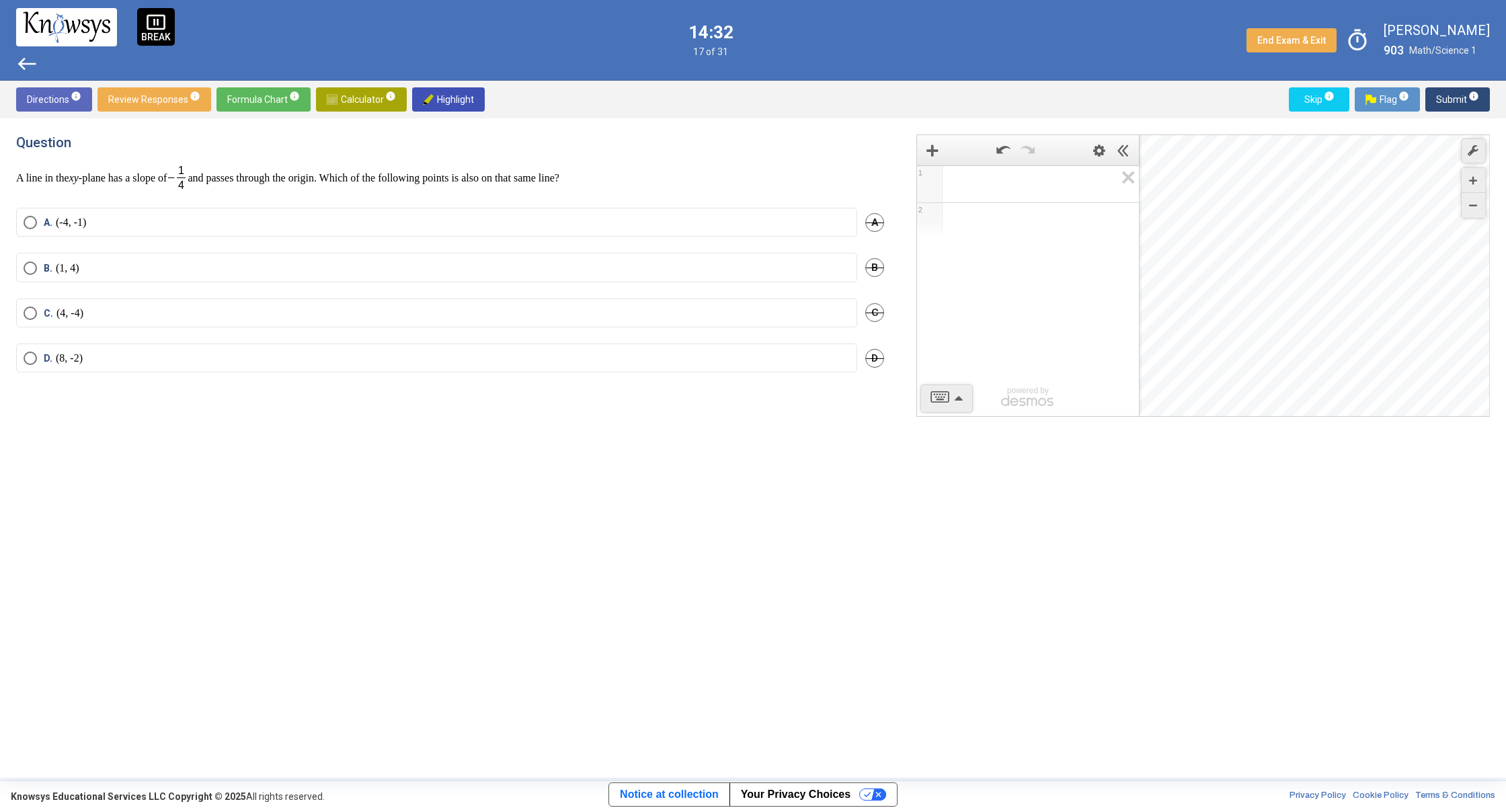
click at [366, 90] on span "Calculator info" at bounding box center [361, 99] width 69 height 24
click at [135, 273] on label "B. (1, 4)" at bounding box center [437, 268] width 826 height 13
click at [246, 218] on label "A. (-4, -1)" at bounding box center [437, 222] width 826 height 13
click at [1483, 94] on button "Submit info" at bounding box center [1457, 99] width 65 height 24
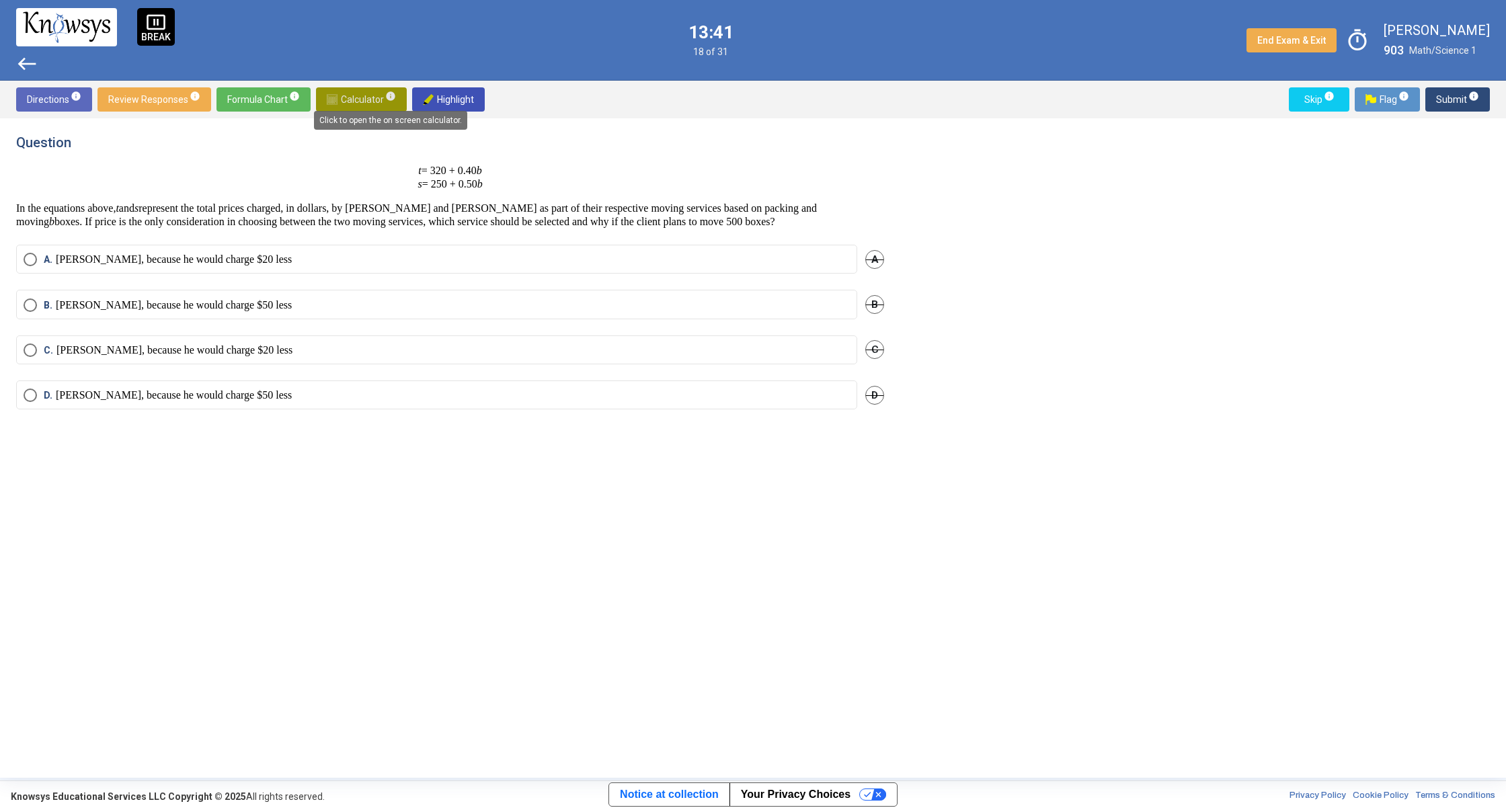
click at [387, 100] on span "info" at bounding box center [391, 96] width 11 height 11
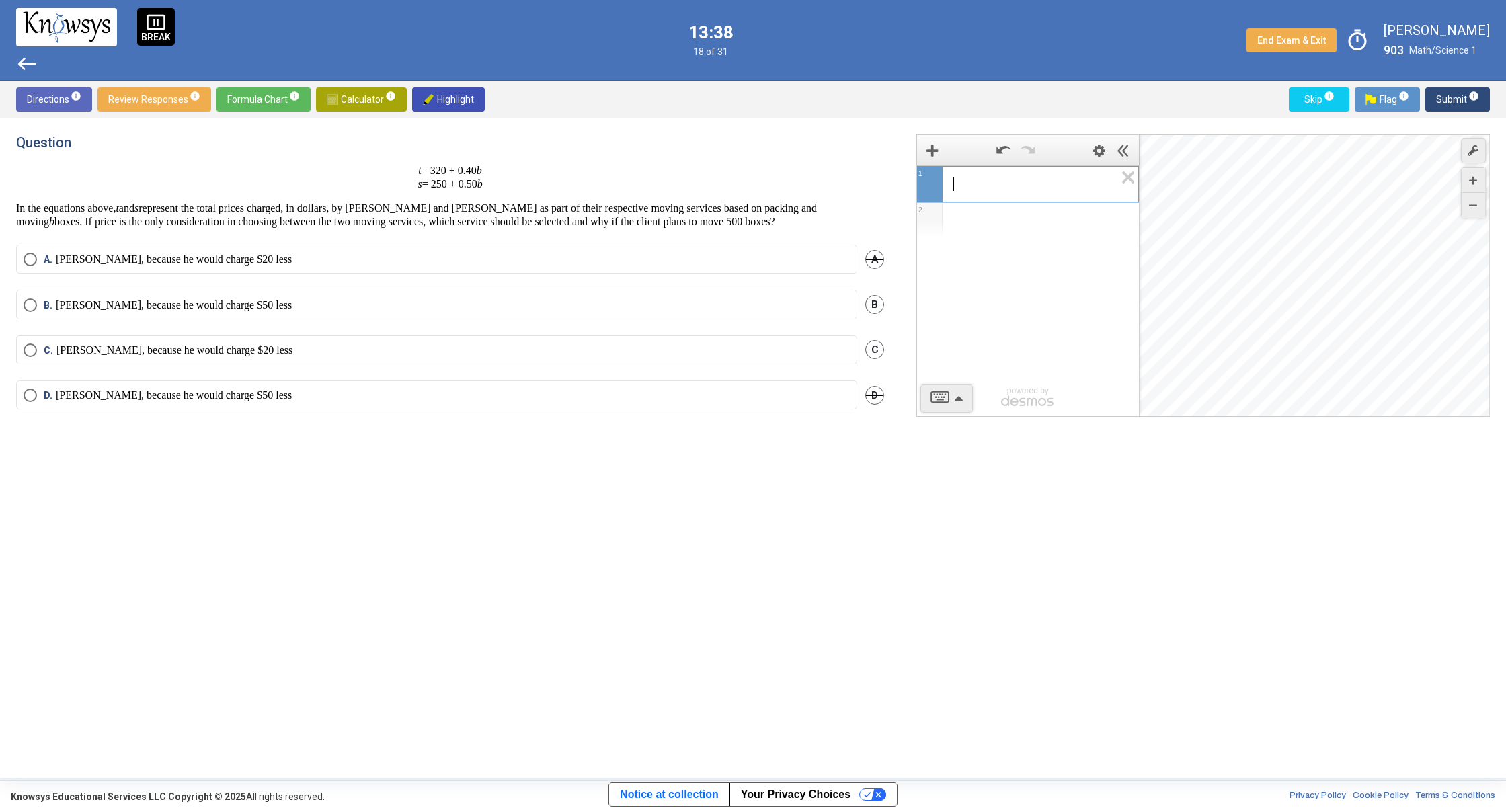
click at [1054, 188] on span "​" at bounding box center [1034, 184] width 162 height 17
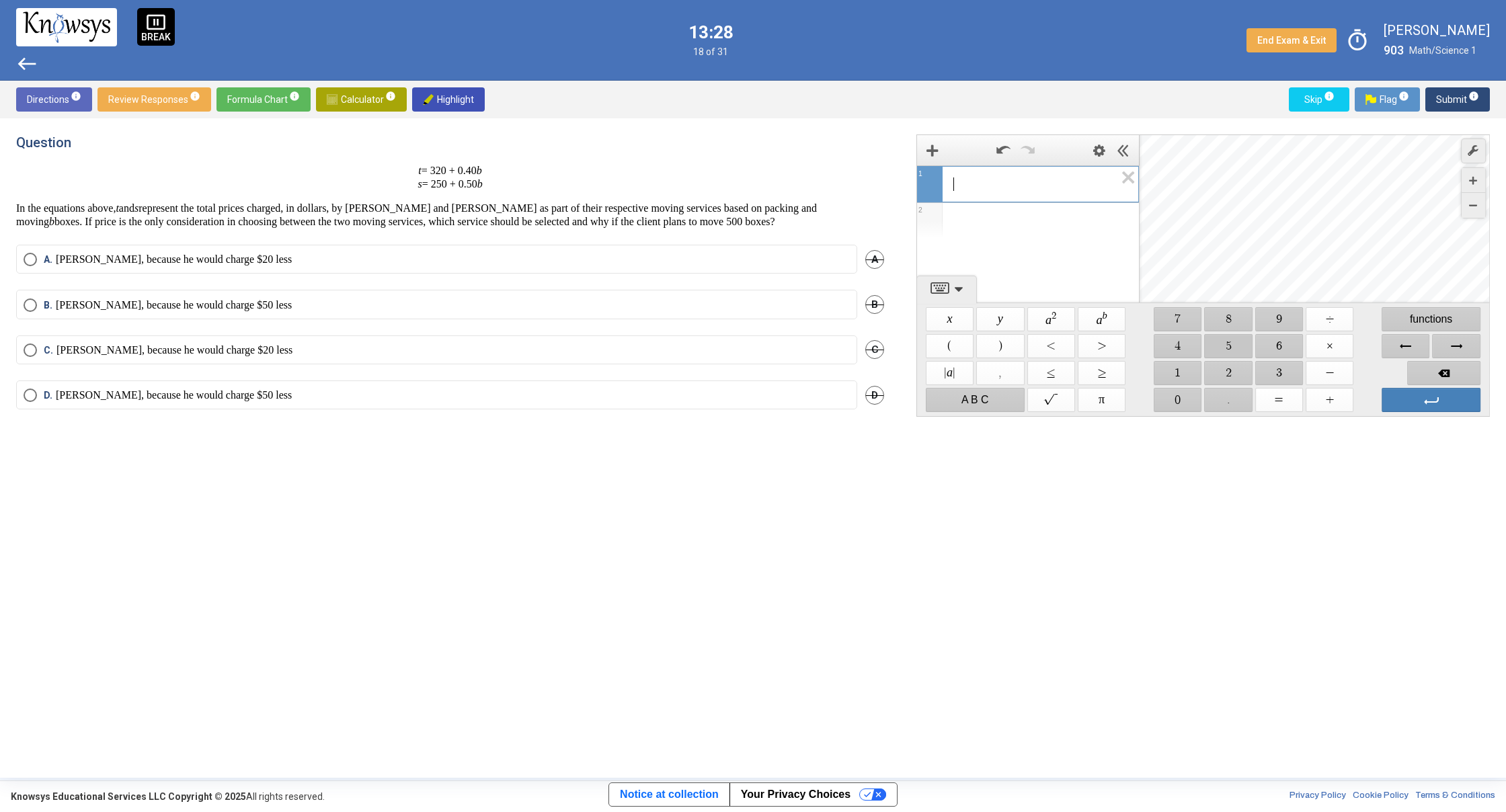
click at [1235, 351] on span "$$ 5" at bounding box center [1228, 346] width 48 height 24
drag, startPoint x: 1184, startPoint y: 397, endPoint x: 1322, endPoint y: 325, distance: 155.7
click at [1189, 394] on span "$$ 0" at bounding box center [1177, 400] width 48 height 24
click at [1342, 349] on span "$$ ×" at bounding box center [1329, 346] width 48 height 24
click at [1232, 398] on span "$$ ." at bounding box center [1228, 400] width 48 height 24
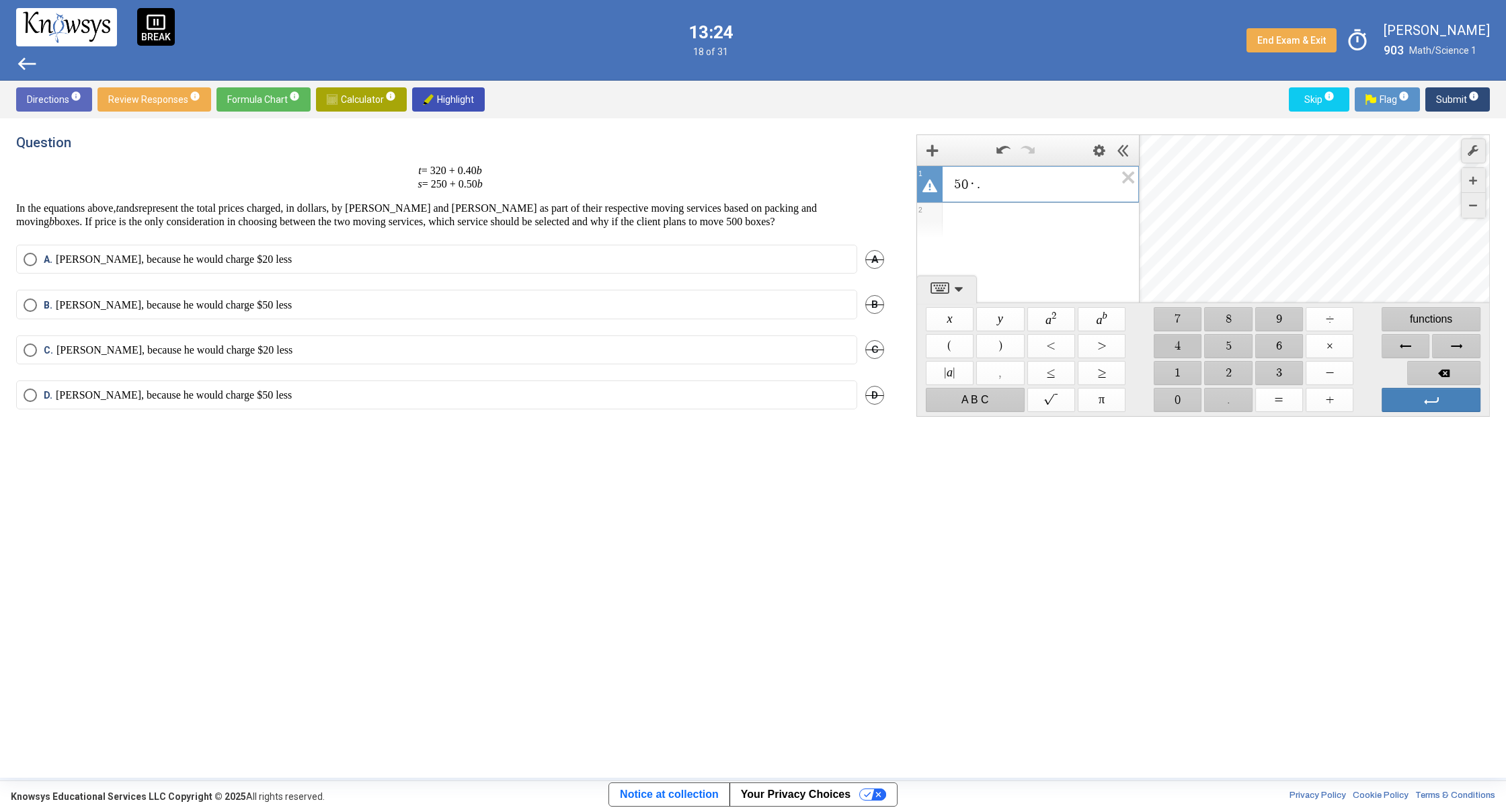
click at [1167, 337] on span "$$ 4" at bounding box center [1177, 346] width 48 height 24
click at [1463, 367] on span "Backspace" at bounding box center [1443, 373] width 73 height 24
click at [1335, 351] on span "$$ ×" at bounding box center [1329, 346] width 48 height 24
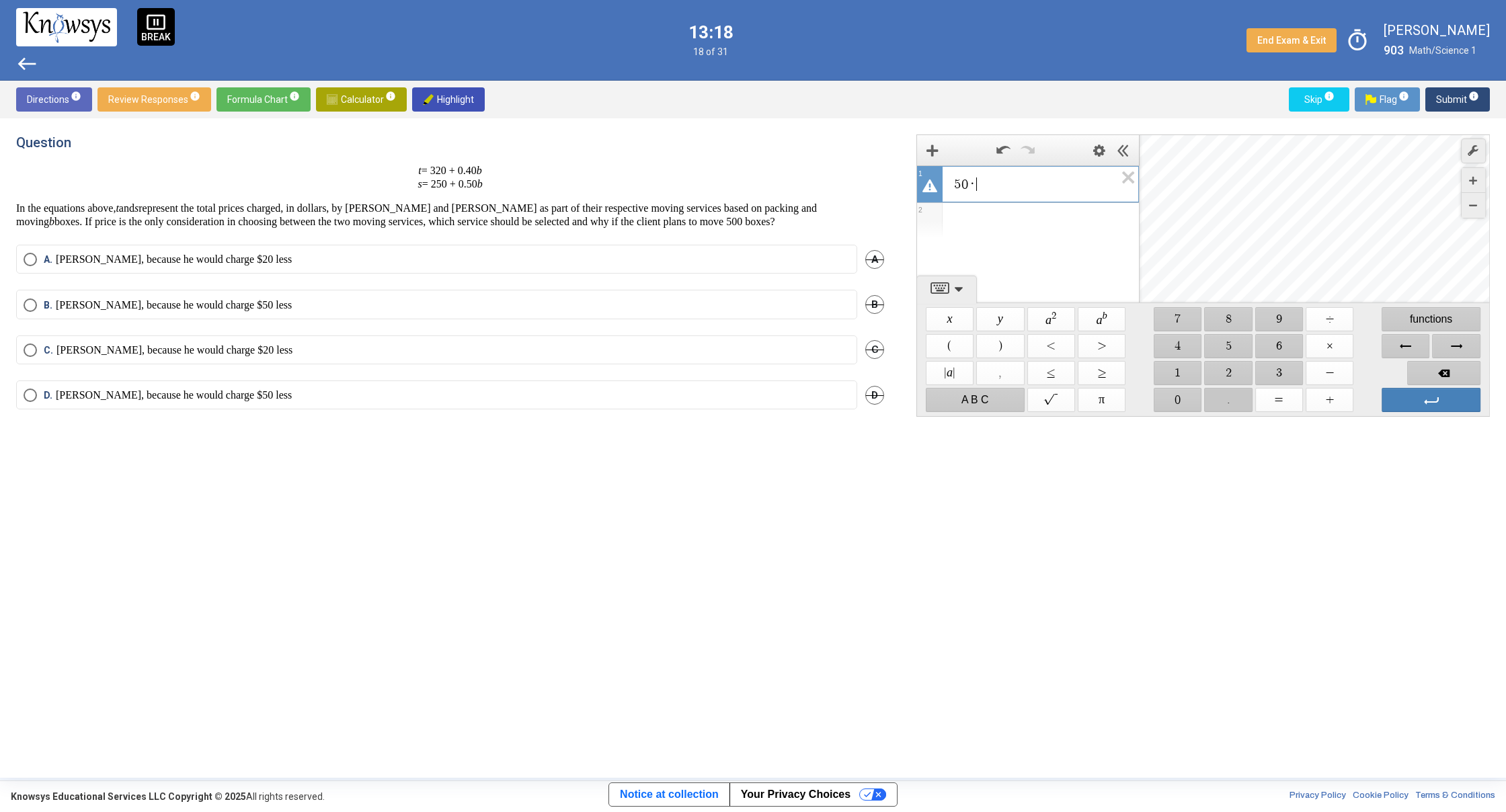
click at [1224, 393] on span "$$ ." at bounding box center [1228, 400] width 48 height 24
click at [1183, 349] on span "$$ 4" at bounding box center [1177, 346] width 48 height 24
click at [1430, 399] on span "Enter" at bounding box center [1431, 400] width 99 height 24
drag, startPoint x: 1221, startPoint y: 364, endPoint x: 1222, endPoint y: 349, distance: 15.0
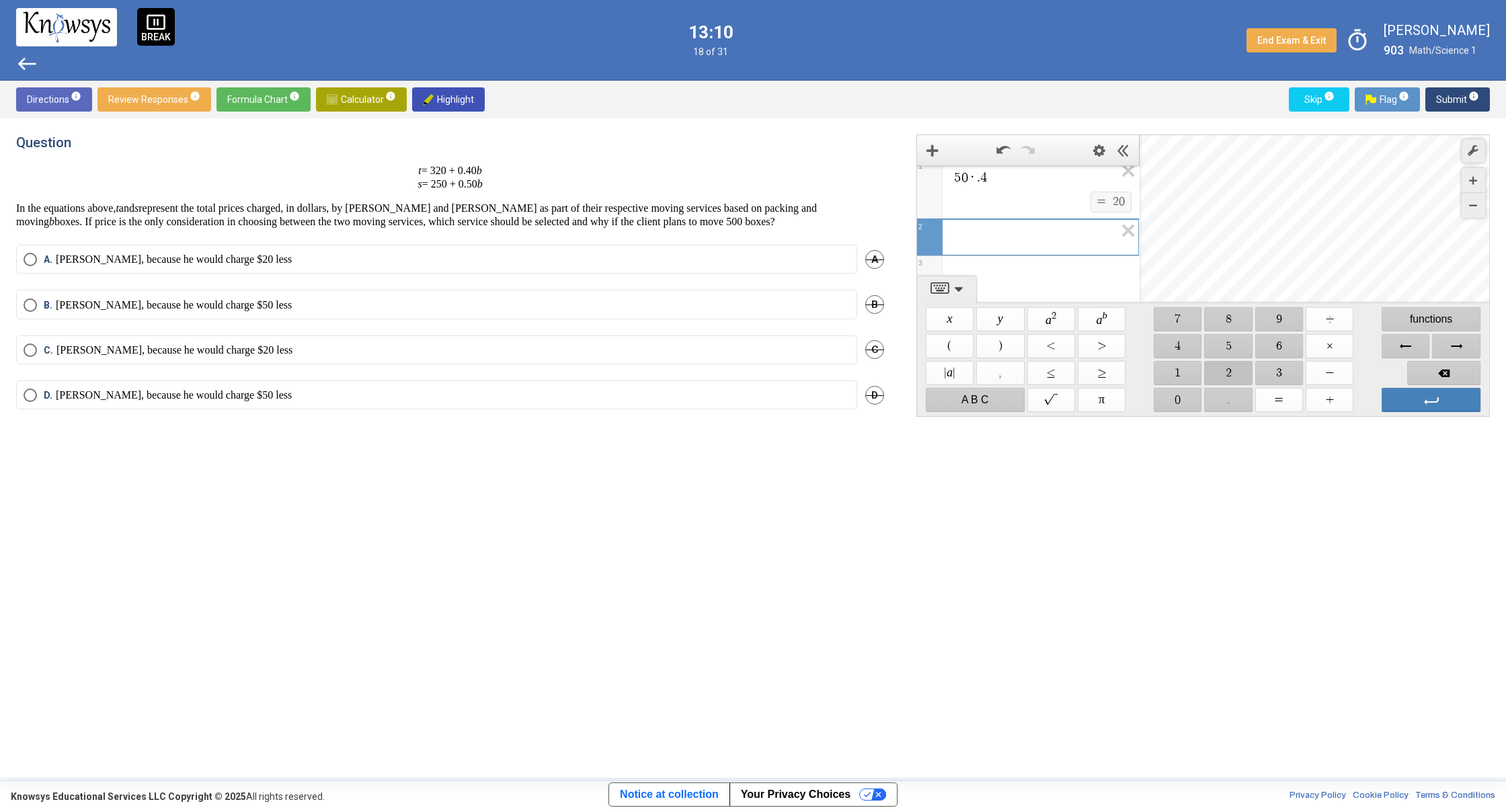
click at [1221, 364] on span "$$ 2" at bounding box center [1228, 373] width 48 height 24
click at [1224, 341] on span "$$ 5" at bounding box center [1228, 346] width 48 height 24
drag, startPoint x: 1161, startPoint y: 401, endPoint x: 1225, endPoint y: 375, distance: 69.1
click at [1162, 400] on span "$$ 0" at bounding box center [1177, 400] width 48 height 24
click at [1324, 341] on span "$$ ×" at bounding box center [1329, 346] width 48 height 24
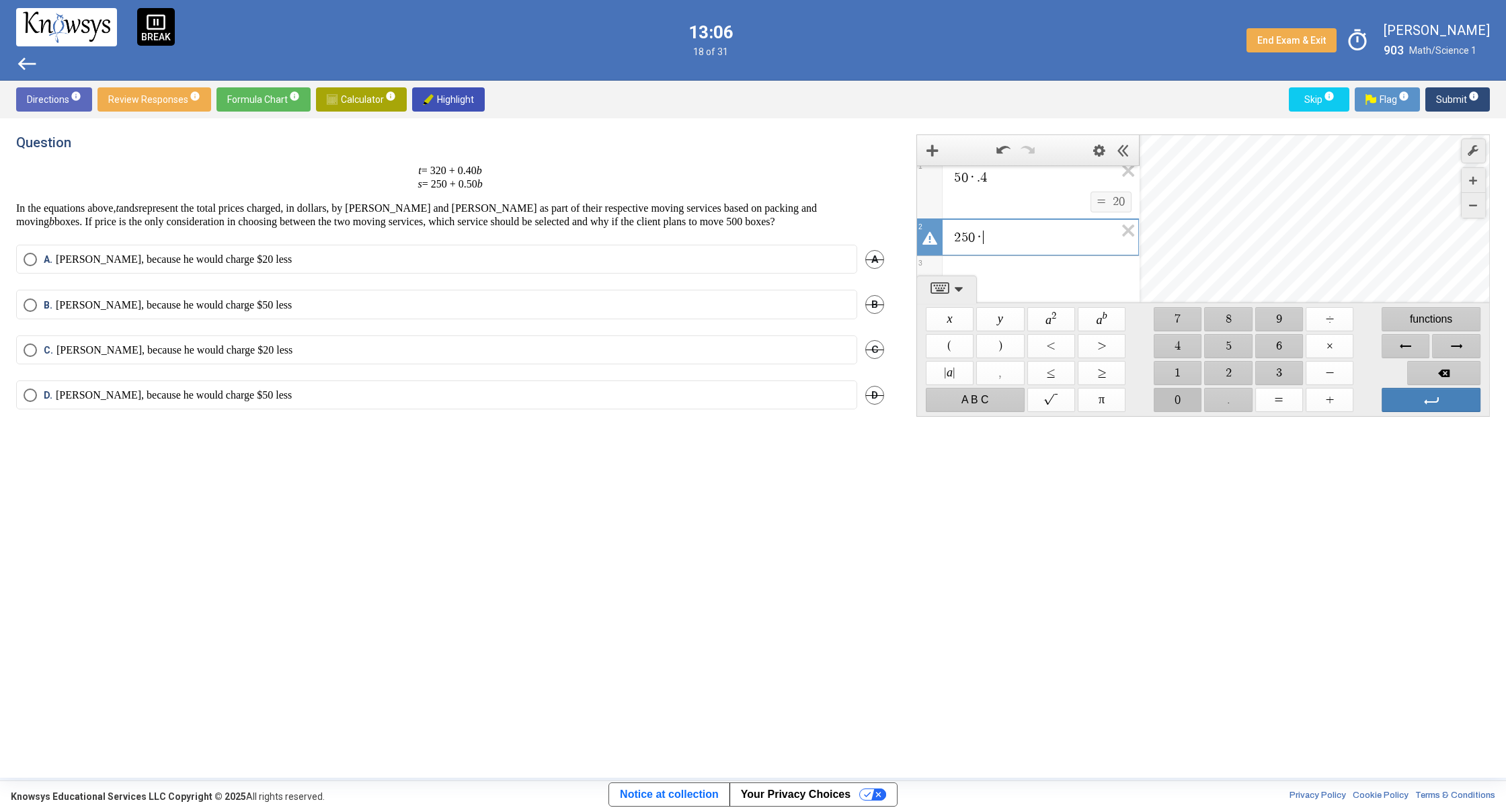
drag, startPoint x: 1166, startPoint y: 398, endPoint x: 1198, endPoint y: 394, distance: 32.2
click at [1166, 398] on span "$$ 0" at bounding box center [1177, 400] width 48 height 24
click at [1247, 349] on span "$$ 5" at bounding box center [1228, 346] width 48 height 24
click at [1463, 369] on span "Backspace" at bounding box center [1443, 373] width 73 height 24
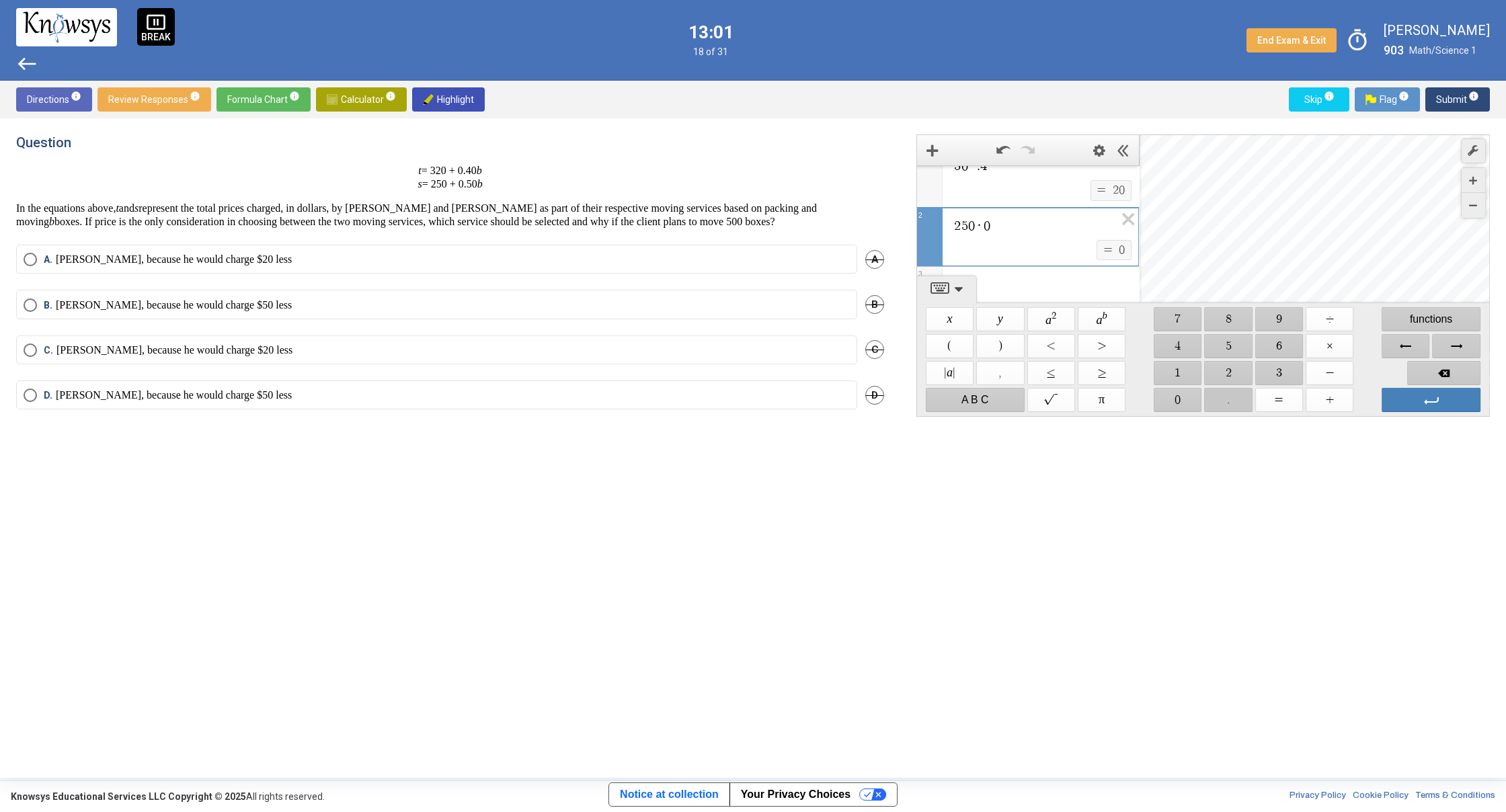
click at [1238, 392] on span "$$ ." at bounding box center [1228, 400] width 48 height 24
click at [1241, 340] on span "$$ 5" at bounding box center [1228, 346] width 48 height 24
click at [1121, 179] on icon "Expression List" at bounding box center [1124, 181] width 30 height 31
click at [1183, 395] on span "$$ 0" at bounding box center [1177, 400] width 48 height 24
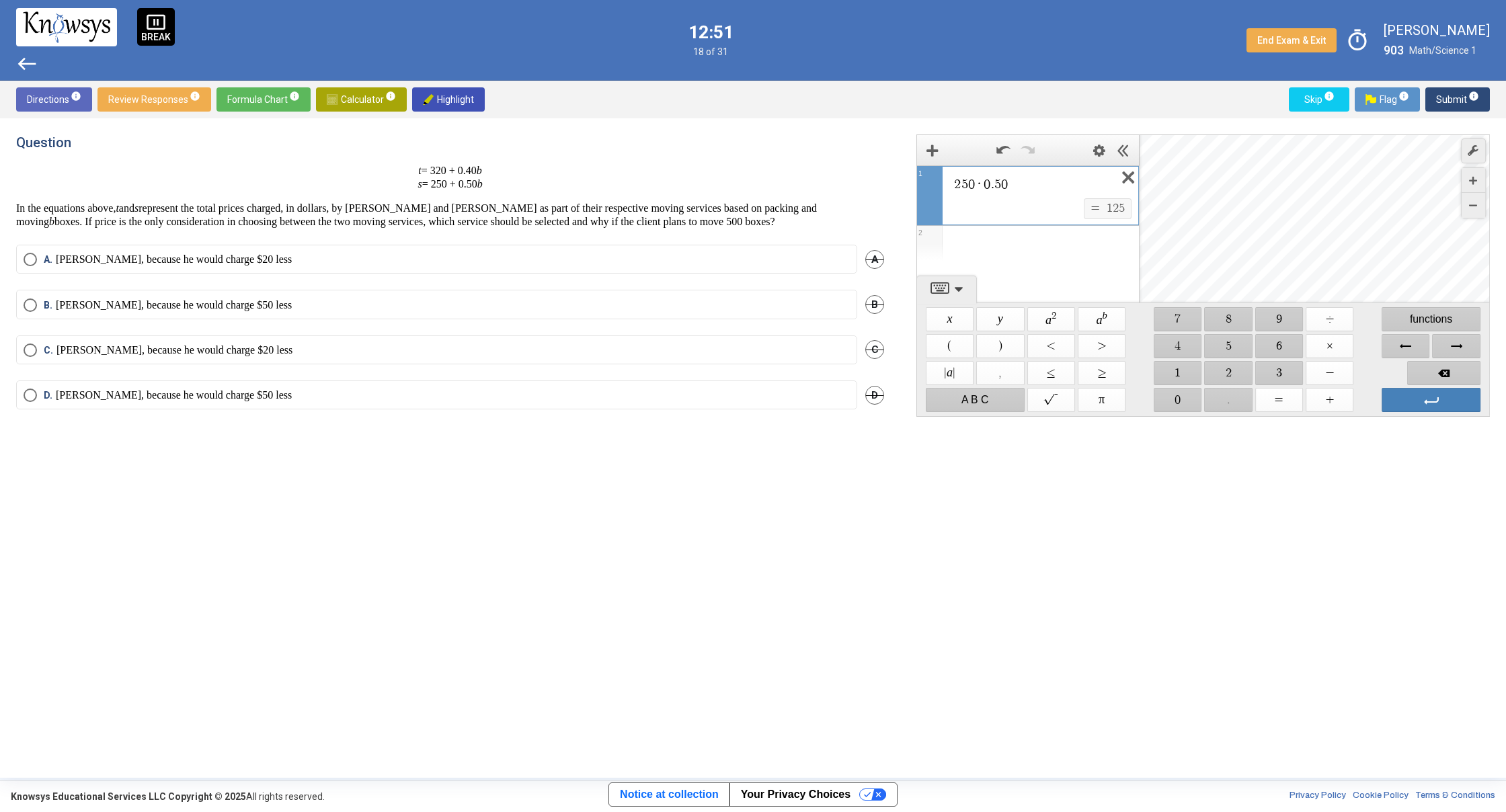
click at [1126, 180] on icon "Expression List" at bounding box center [1124, 181] width 30 height 31
click at [1187, 404] on span "$$ 0" at bounding box center [1177, 400] width 48 height 24
click at [1211, 406] on span "$$ ." at bounding box center [1228, 400] width 48 height 24
drag, startPoint x: 1168, startPoint y: 349, endPoint x: 1172, endPoint y: 365, distance: 16.5
click at [1168, 349] on span "$$ 4" at bounding box center [1177, 346] width 48 height 24
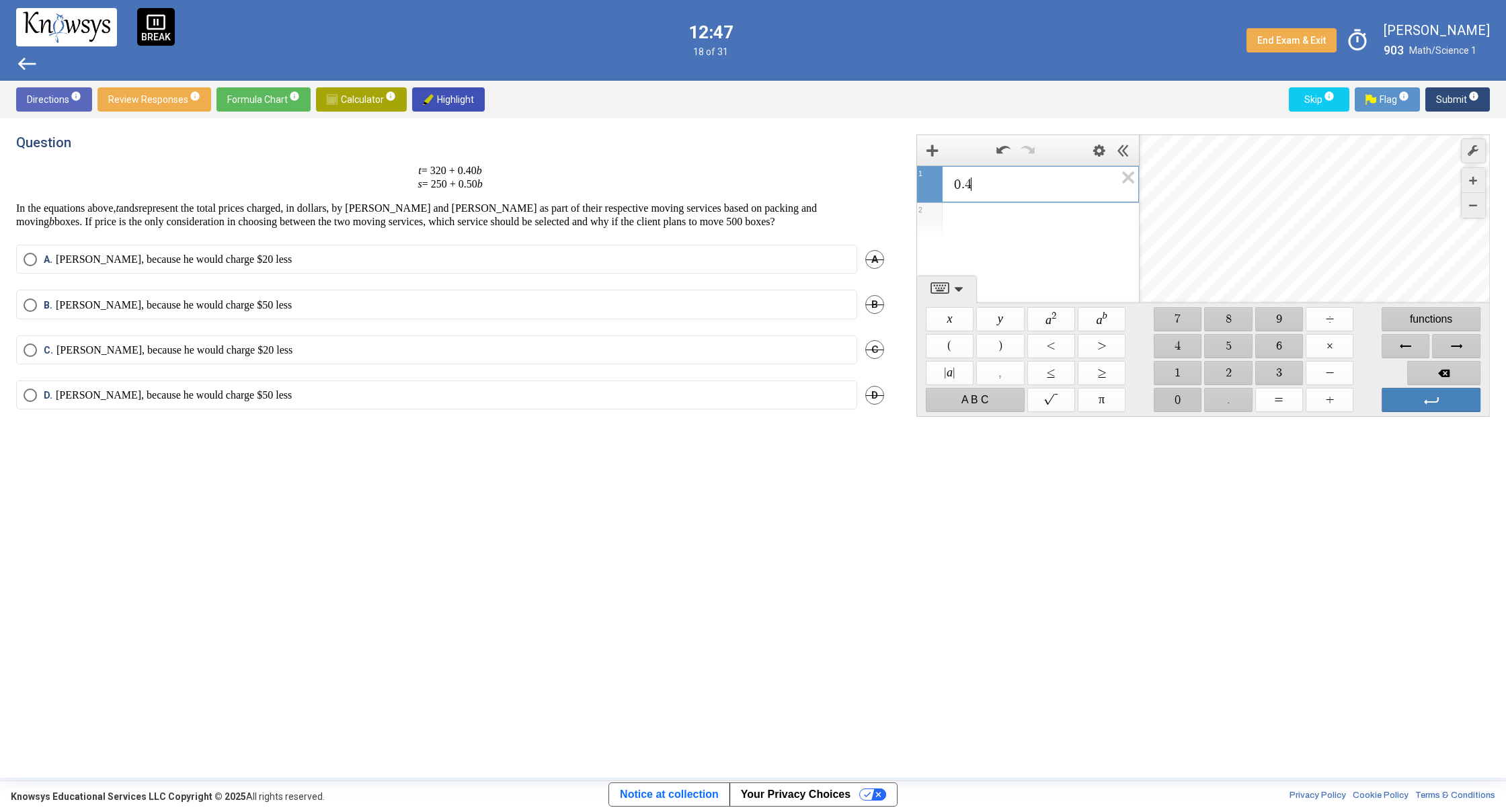
click at [1178, 404] on span "$$ 0" at bounding box center [1177, 400] width 48 height 24
click at [1331, 344] on span "$$ ×" at bounding box center [1329, 346] width 48 height 24
drag, startPoint x: 1237, startPoint y: 338, endPoint x: 1210, endPoint y: 375, distance: 45.8
click at [1237, 338] on span "$$ 5" at bounding box center [1228, 346] width 48 height 24
drag, startPoint x: 1174, startPoint y: 400, endPoint x: 1194, endPoint y: 394, distance: 20.9
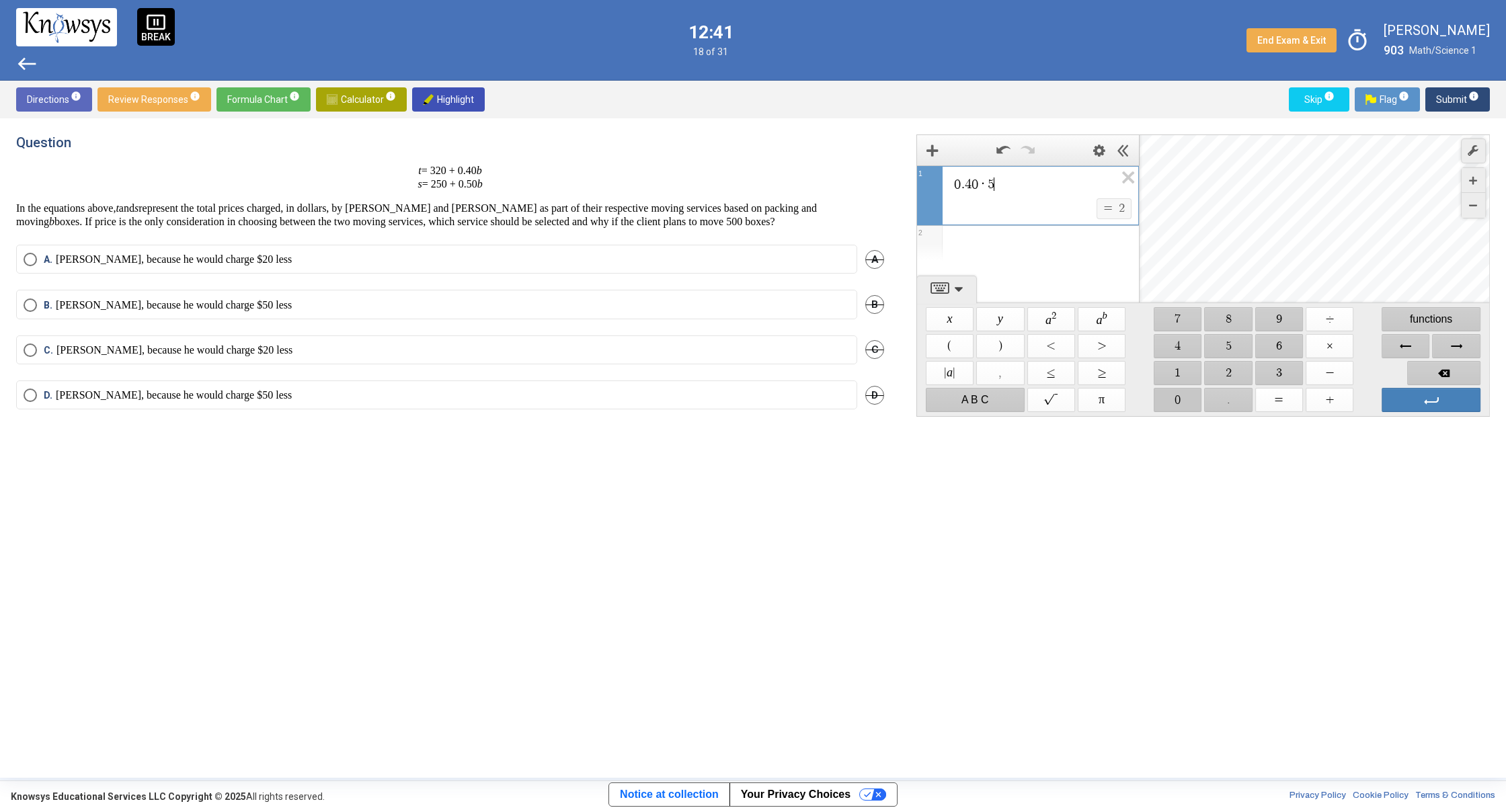
click at [1174, 400] on span "$$ 0" at bounding box center [1177, 400] width 48 height 24
click at [1126, 175] on icon "Expression List" at bounding box center [1124, 181] width 30 height 31
click at [1085, 207] on div "Expression List" at bounding box center [1028, 220] width 222 height 35
click at [1224, 349] on span "$$ 5" at bounding box center [1228, 346] width 48 height 24
click at [1190, 396] on span "$$ 0" at bounding box center [1177, 400] width 48 height 24
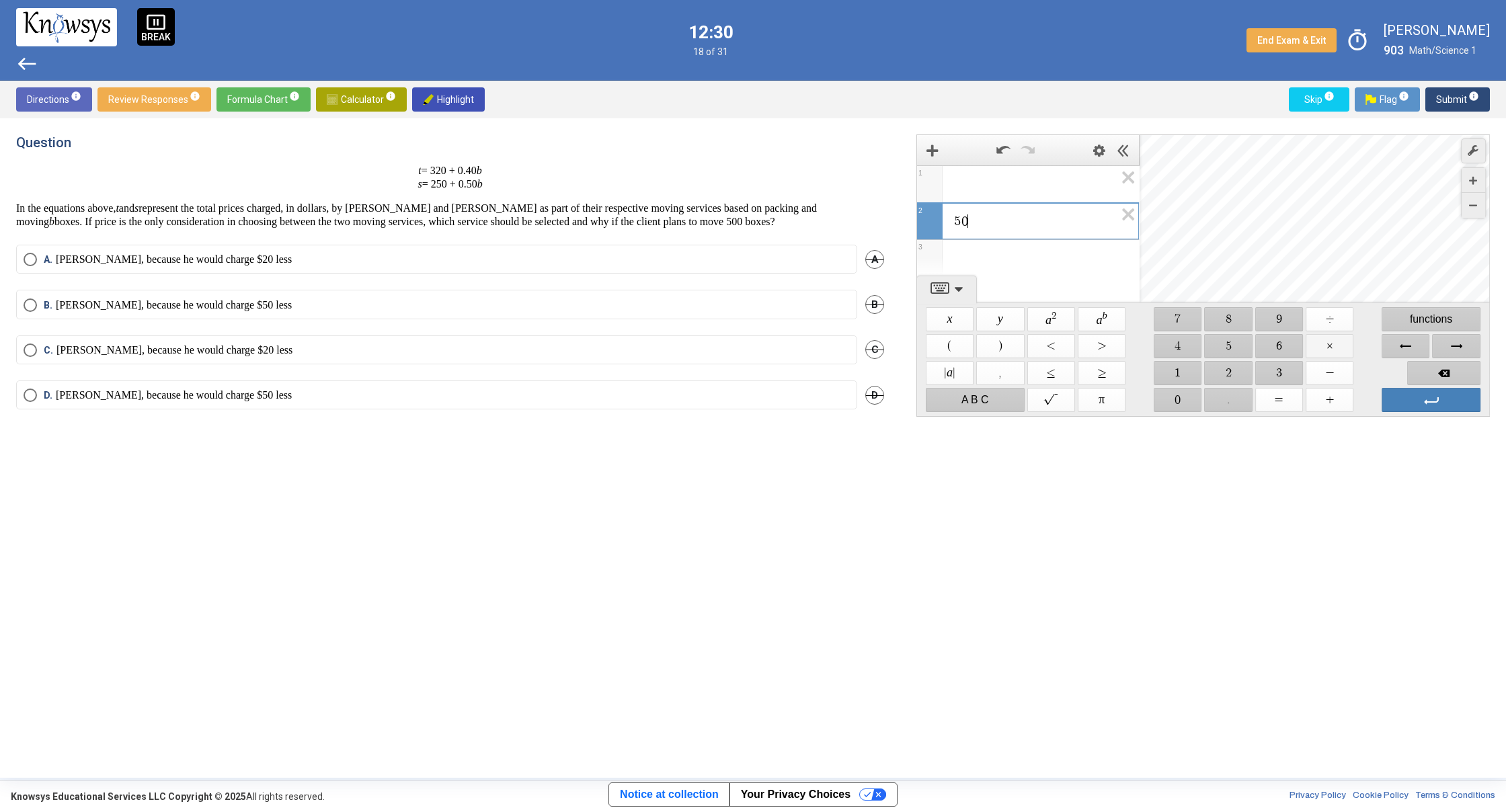
click at [1333, 349] on span "$$ ×" at bounding box center [1329, 346] width 48 height 24
click at [1192, 399] on span "$$ 0" at bounding box center [1177, 400] width 48 height 24
click at [1246, 398] on span "$$ ." at bounding box center [1228, 400] width 48 height 24
click at [1225, 356] on span "$$ 5" at bounding box center [1228, 346] width 48 height 24
click at [1270, 399] on span "$$ =" at bounding box center [1279, 400] width 48 height 24
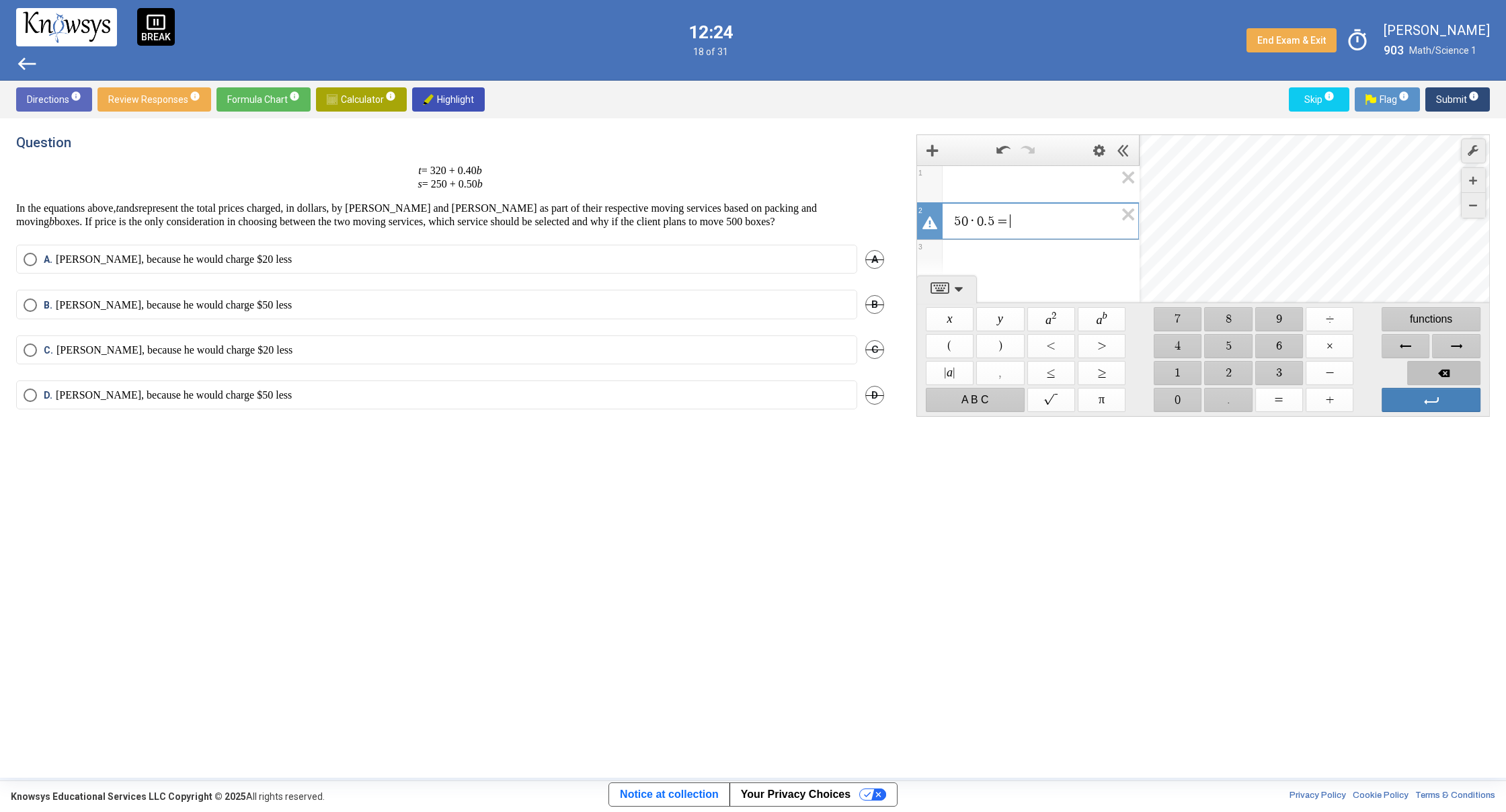
click at [1461, 368] on span "Backspace" at bounding box center [1443, 373] width 73 height 24
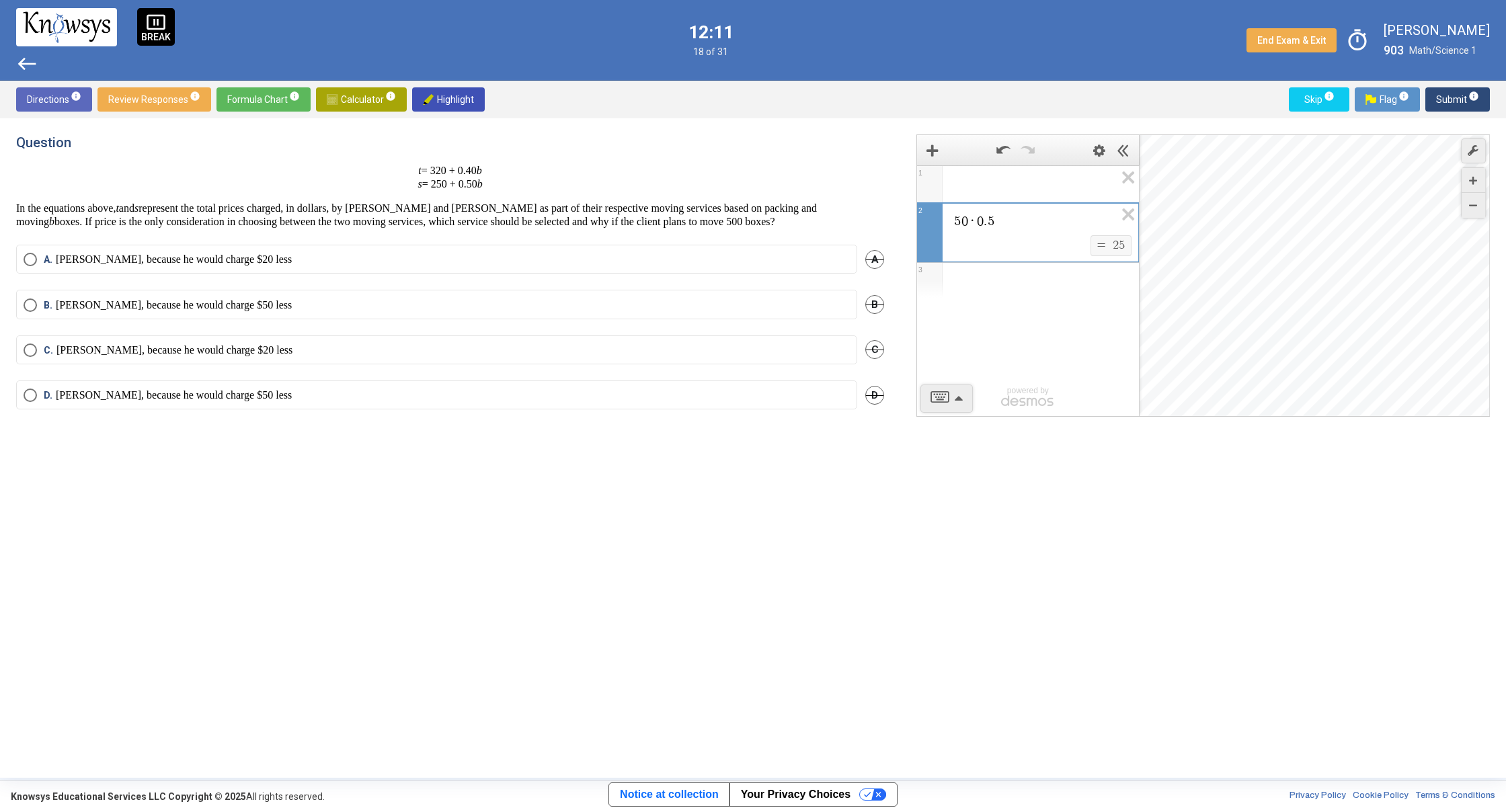
click at [40, 345] on span "[PERSON_NAME], because he would charge $20 less" at bounding box center [164, 350] width 256 height 13
click at [321, 99] on button "Calculator info" at bounding box center [361, 99] width 90 height 24
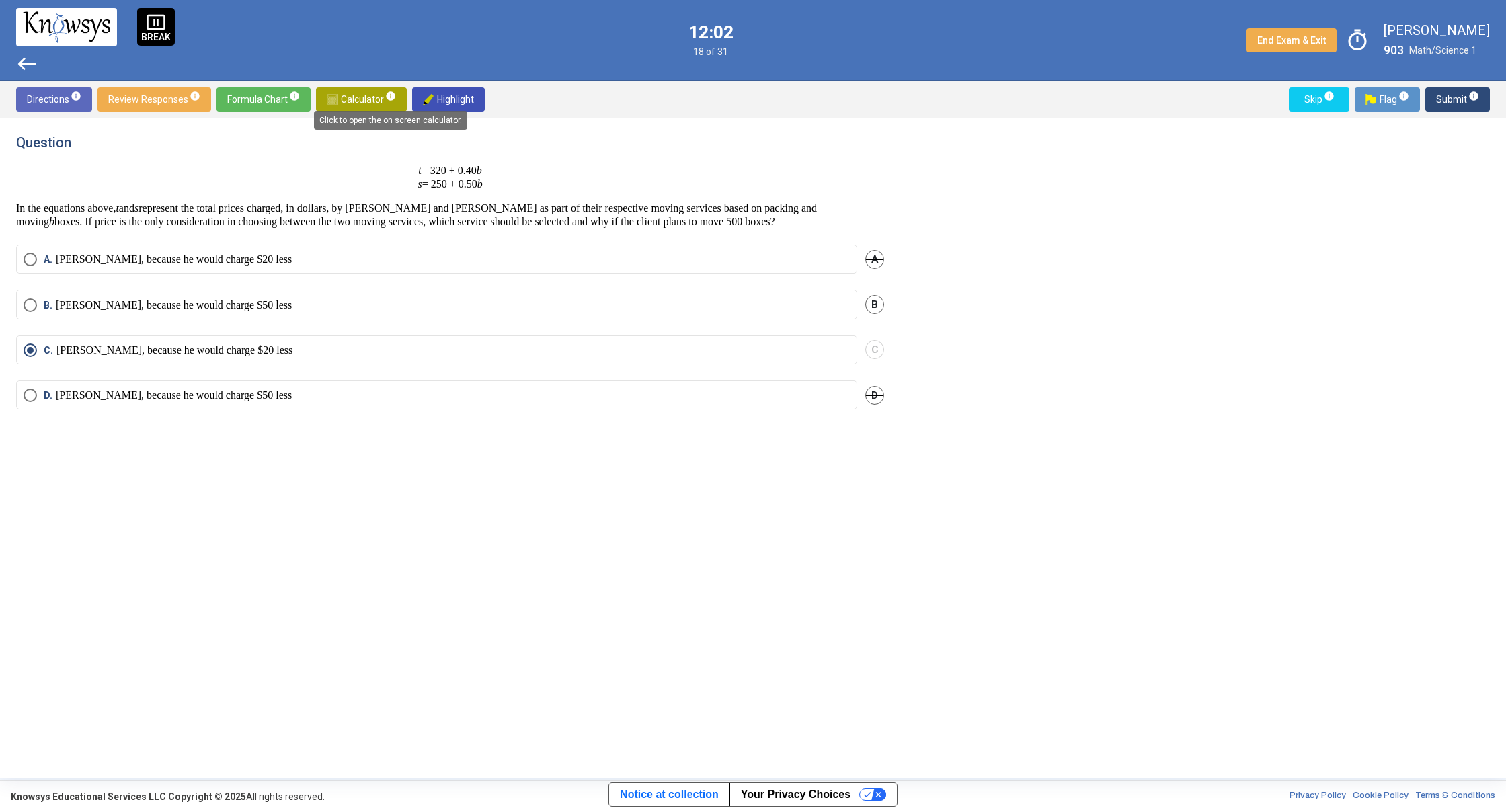
click at [372, 103] on mat-tooltip-component "Click to open the on screen calculator." at bounding box center [390, 120] width 172 height 38
click at [364, 94] on span "Calculator info" at bounding box center [361, 99] width 69 height 24
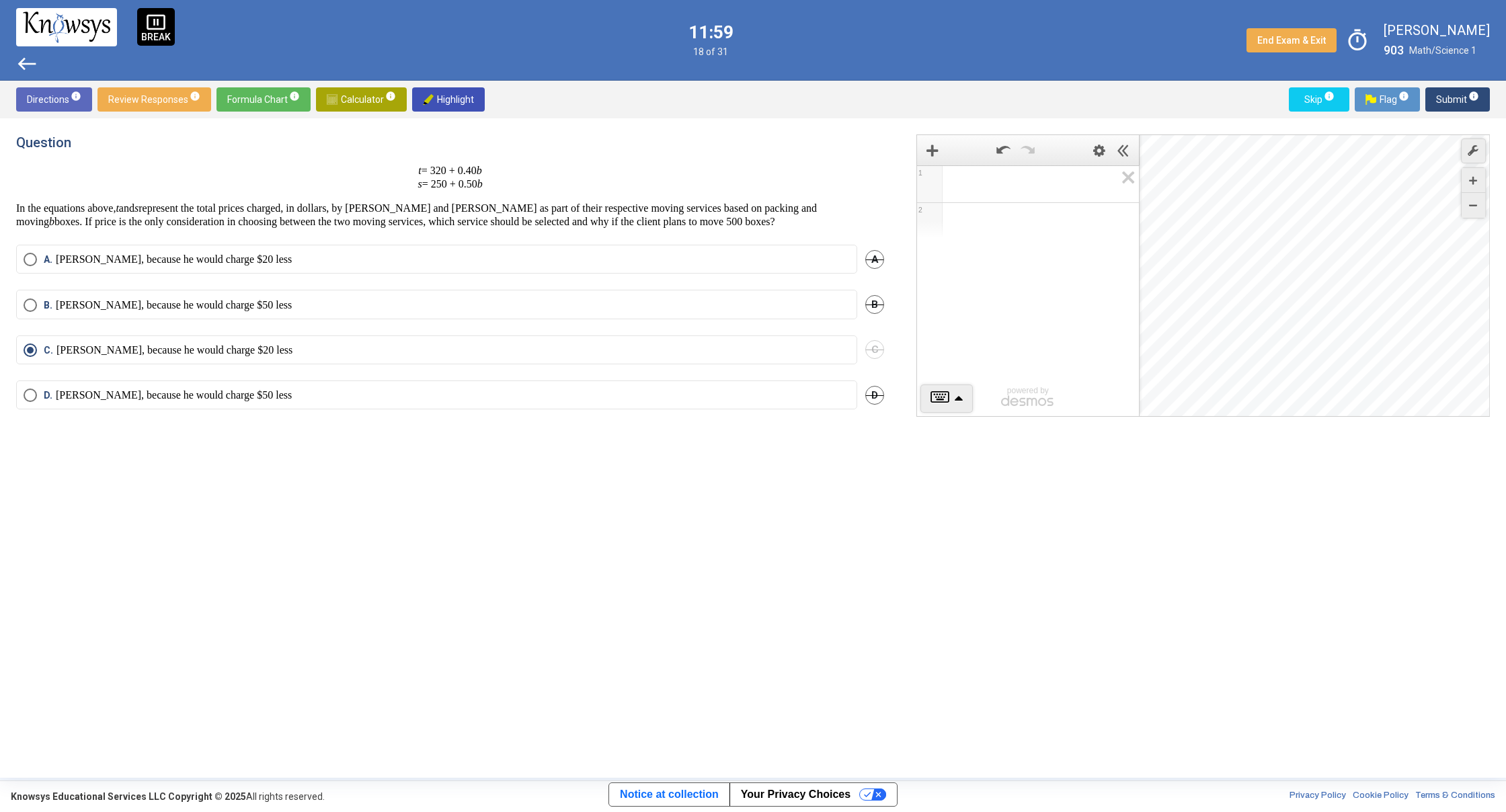
drag, startPoint x: 948, startPoint y: 401, endPoint x: 967, endPoint y: 399, distance: 19.1
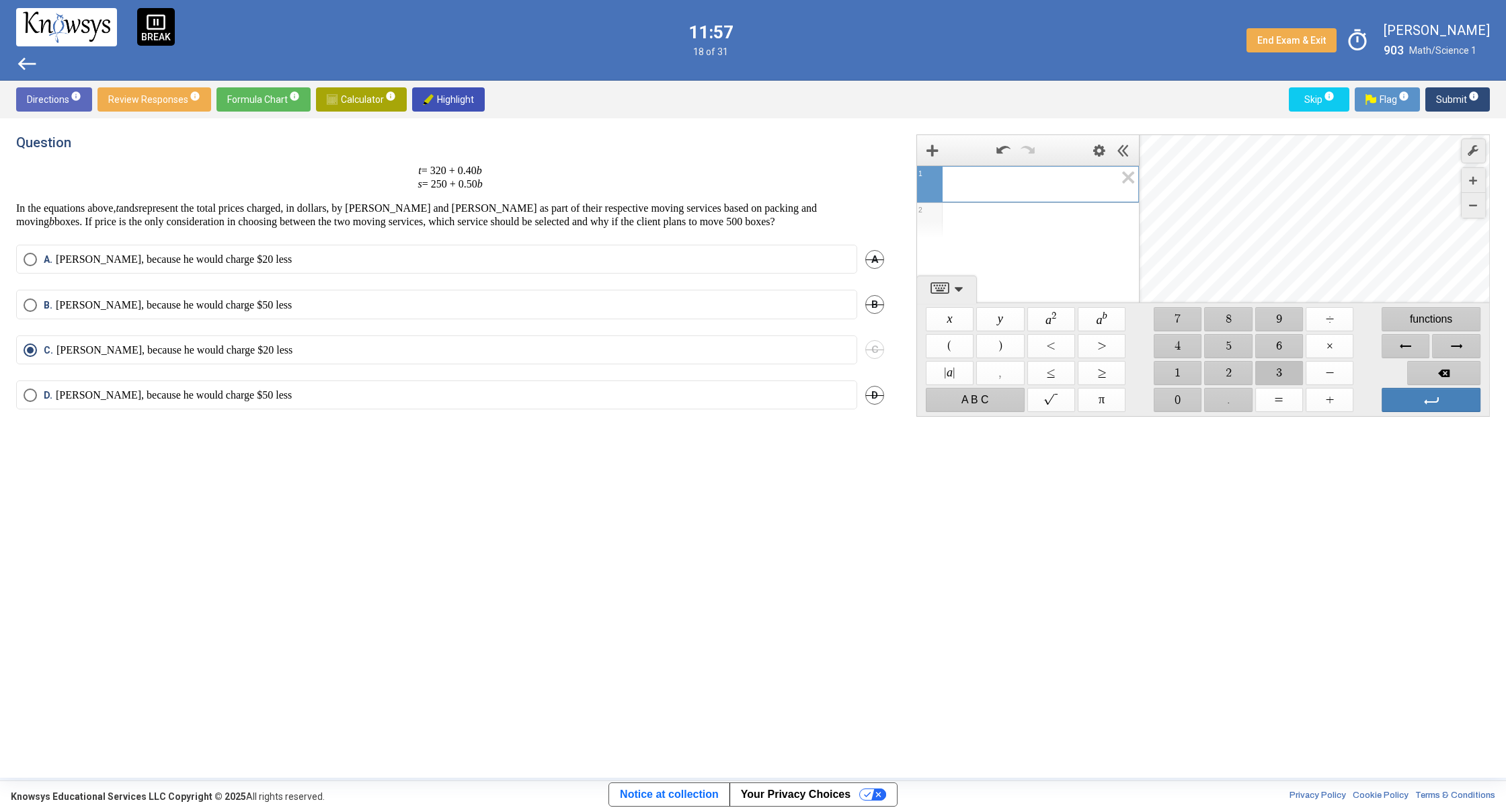
click at [1267, 370] on span "$$ 3" at bounding box center [1279, 373] width 48 height 24
click at [1170, 349] on span "$$ 4" at bounding box center [1177, 346] width 48 height 24
click at [1179, 397] on span "$$ 0" at bounding box center [1177, 400] width 48 height 24
click at [1326, 375] on span "$$ −" at bounding box center [1329, 373] width 48 height 24
click at [1220, 365] on span "$$ 2" at bounding box center [1228, 373] width 48 height 24
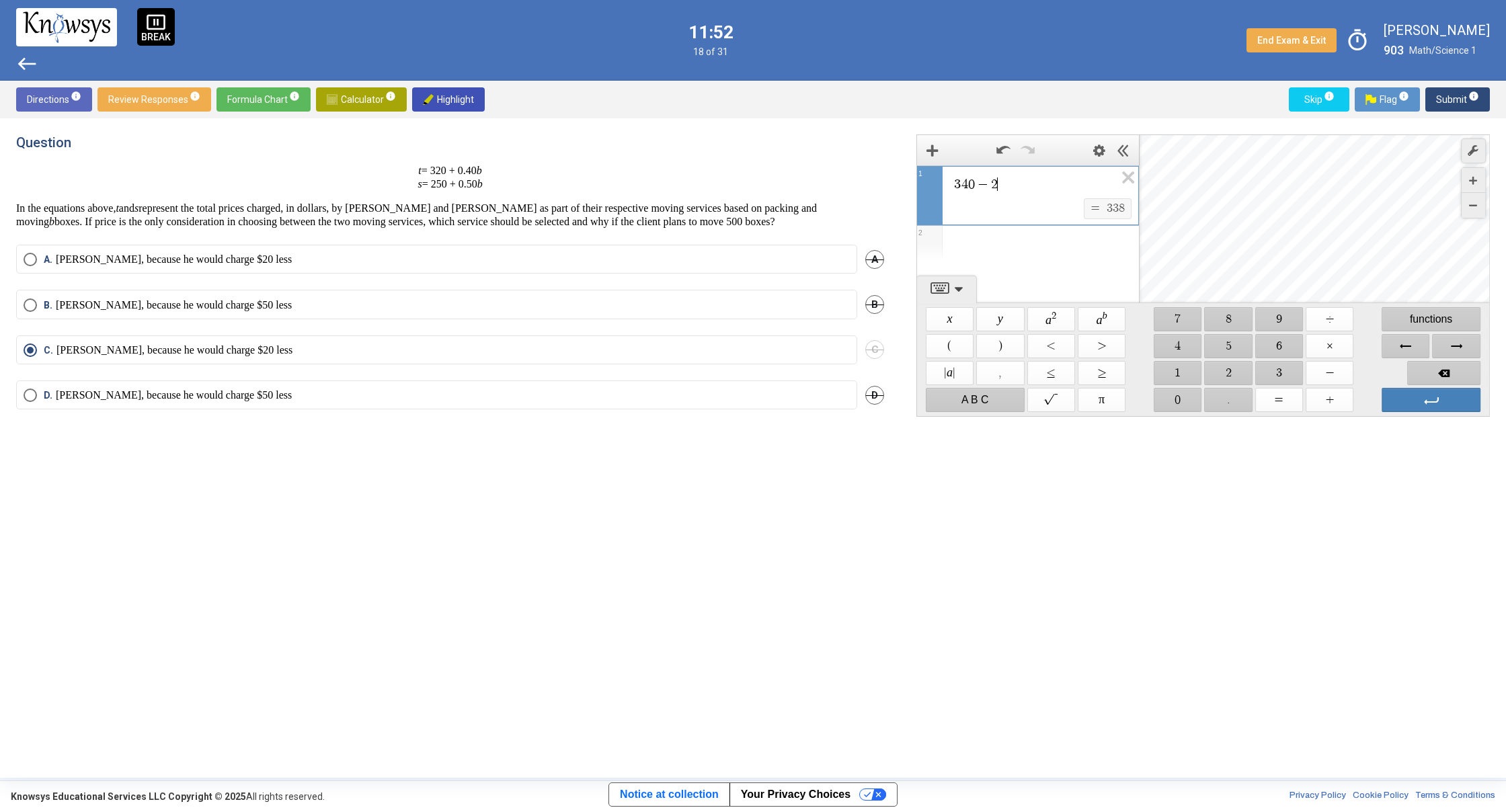
click at [1175, 310] on div "$$ x $$ y $$ a 2 $$ a b $$ 7 $$ 8 $$ 9 $$ ÷ functions $$ ( $$ ) $$ < $$ > $$ 4 …" at bounding box center [1202, 360] width 561 height 113
click at [1178, 318] on span "$$ 7" at bounding box center [1177, 319] width 48 height 24
click at [1231, 355] on span "$$ 5" at bounding box center [1228, 346] width 48 height 24
click at [35, 390] on span "Select an option" at bounding box center [30, 395] width 13 height 13
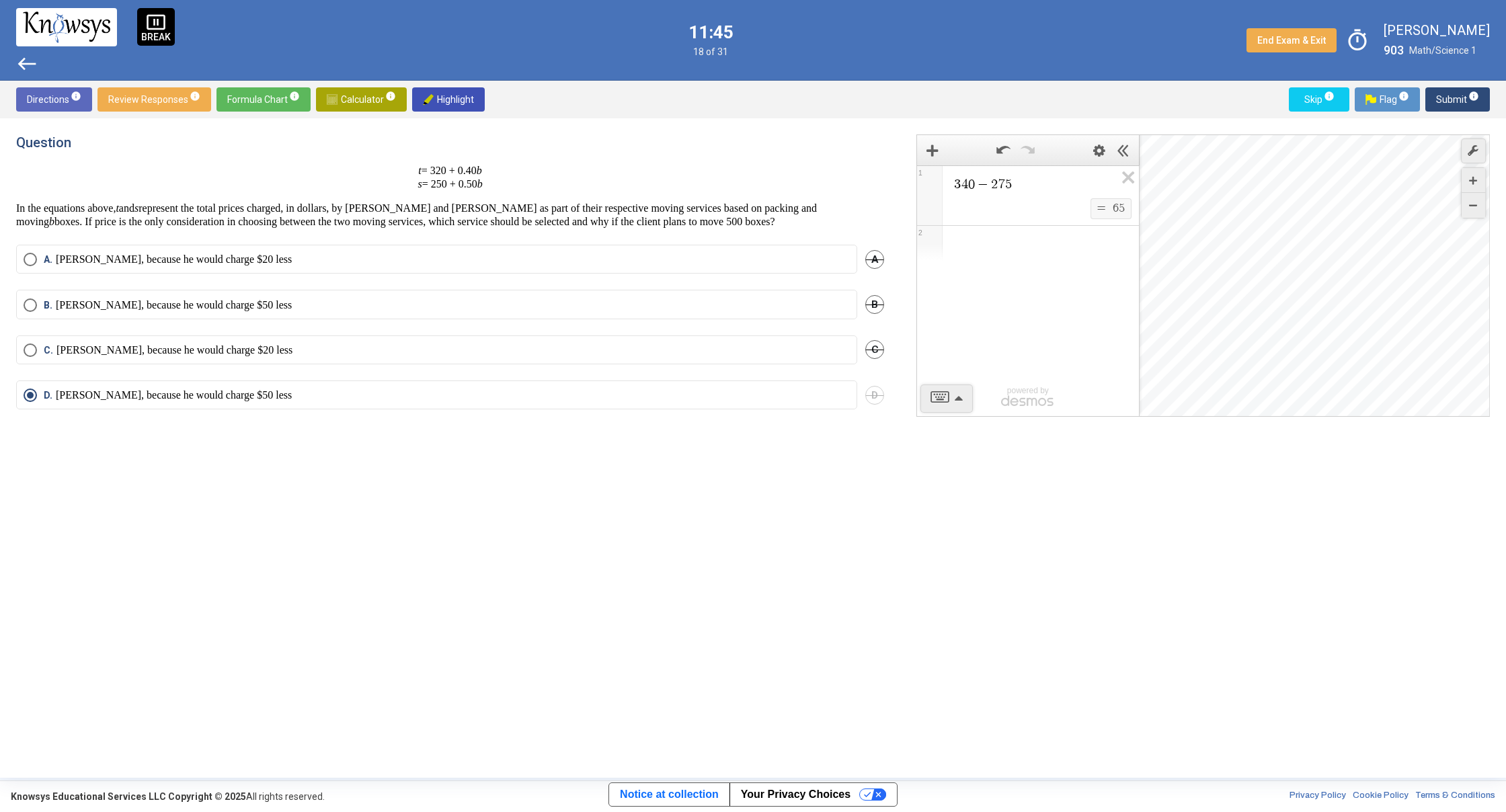
click at [1449, 101] on span "Submit info" at bounding box center [1457, 99] width 43 height 24
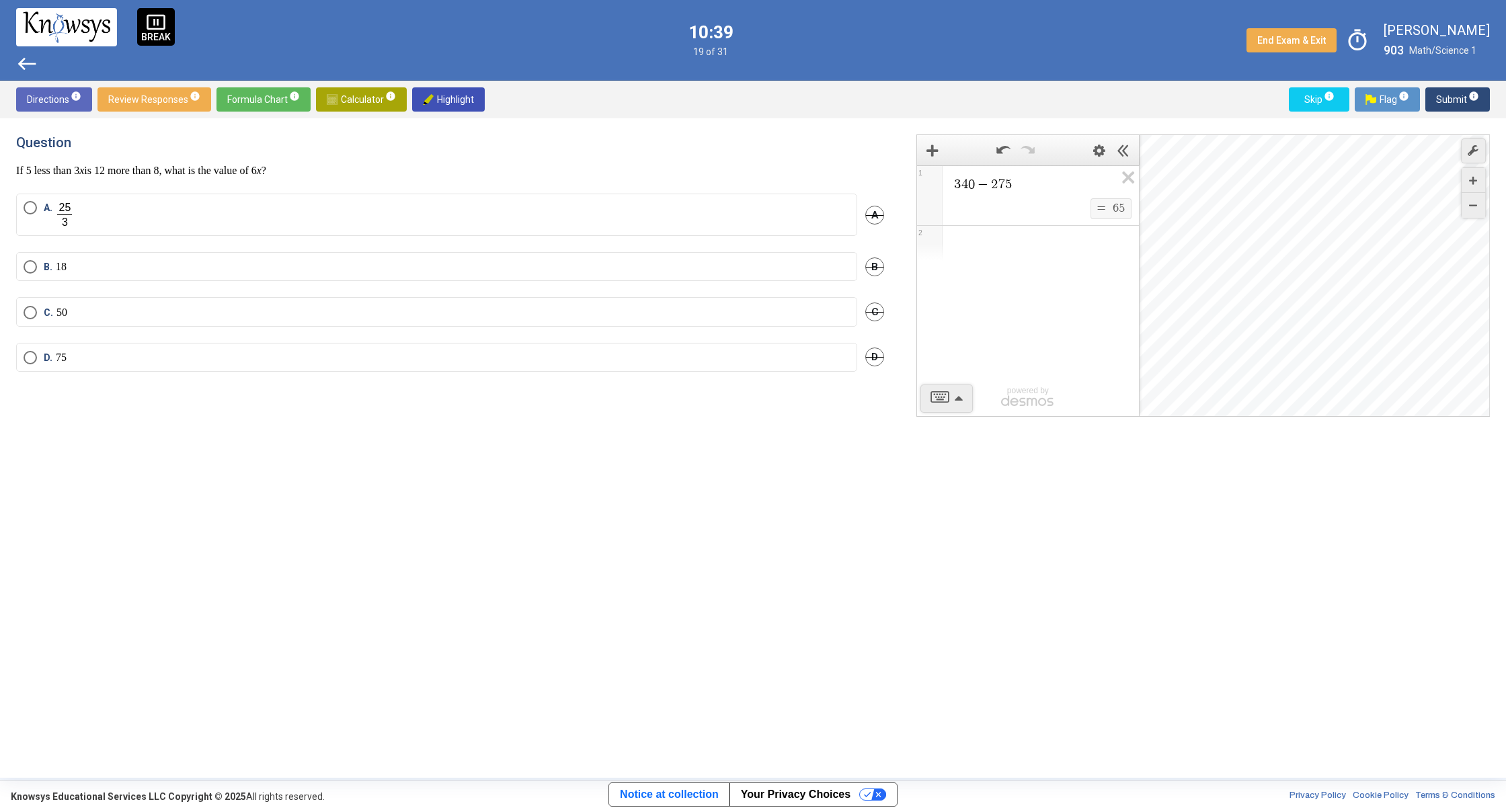
click at [39, 271] on span "B. 18" at bounding box center [52, 267] width 30 height 13
click at [1456, 98] on span "Submit info" at bounding box center [1457, 99] width 43 height 24
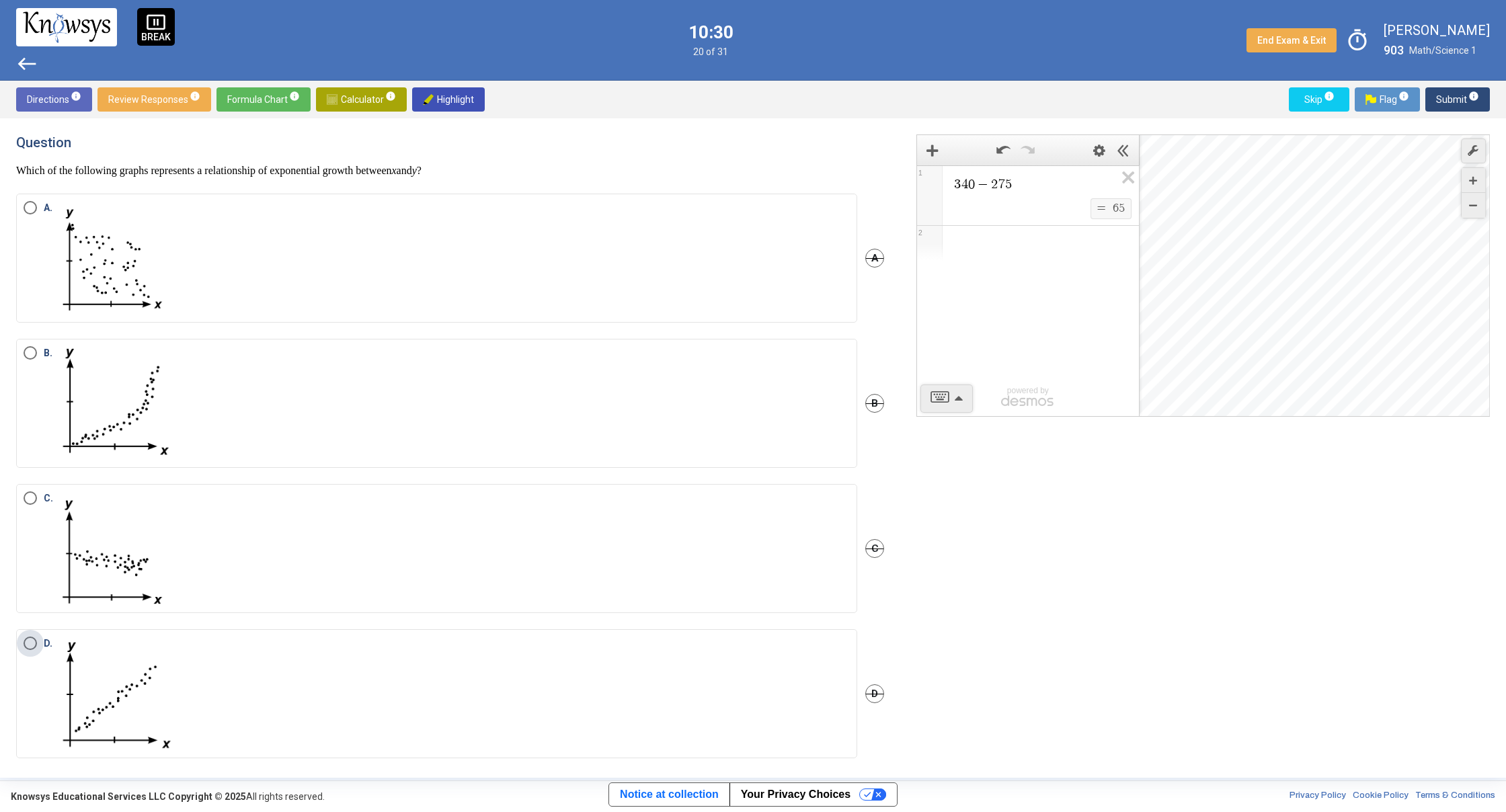
click at [120, 702] on img "Select an option" at bounding box center [116, 693] width 121 height 114
click at [1442, 101] on span "Submit info" at bounding box center [1457, 99] width 43 height 24
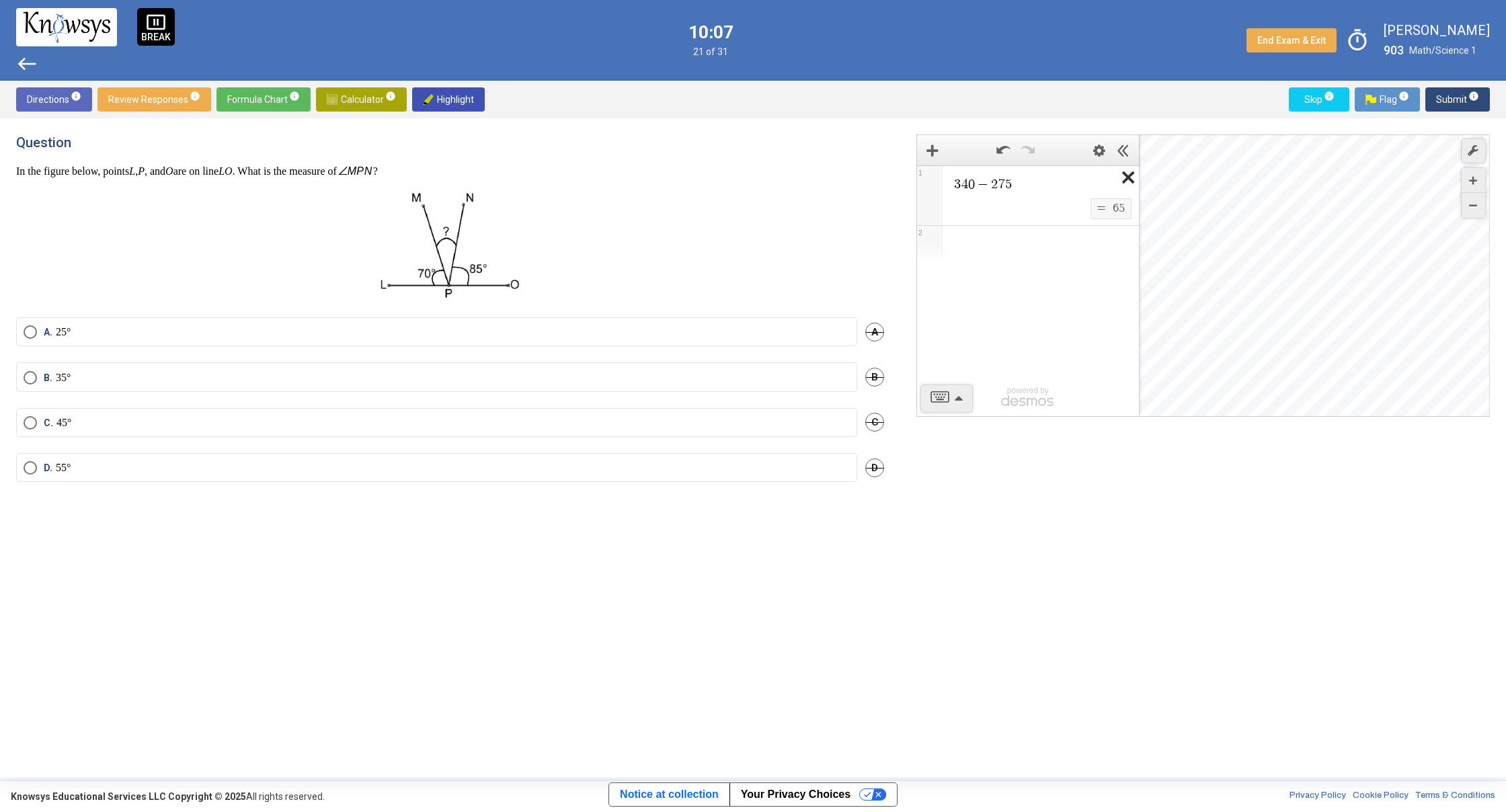
click at [1124, 179] on icon "Expression List" at bounding box center [1124, 181] width 30 height 31
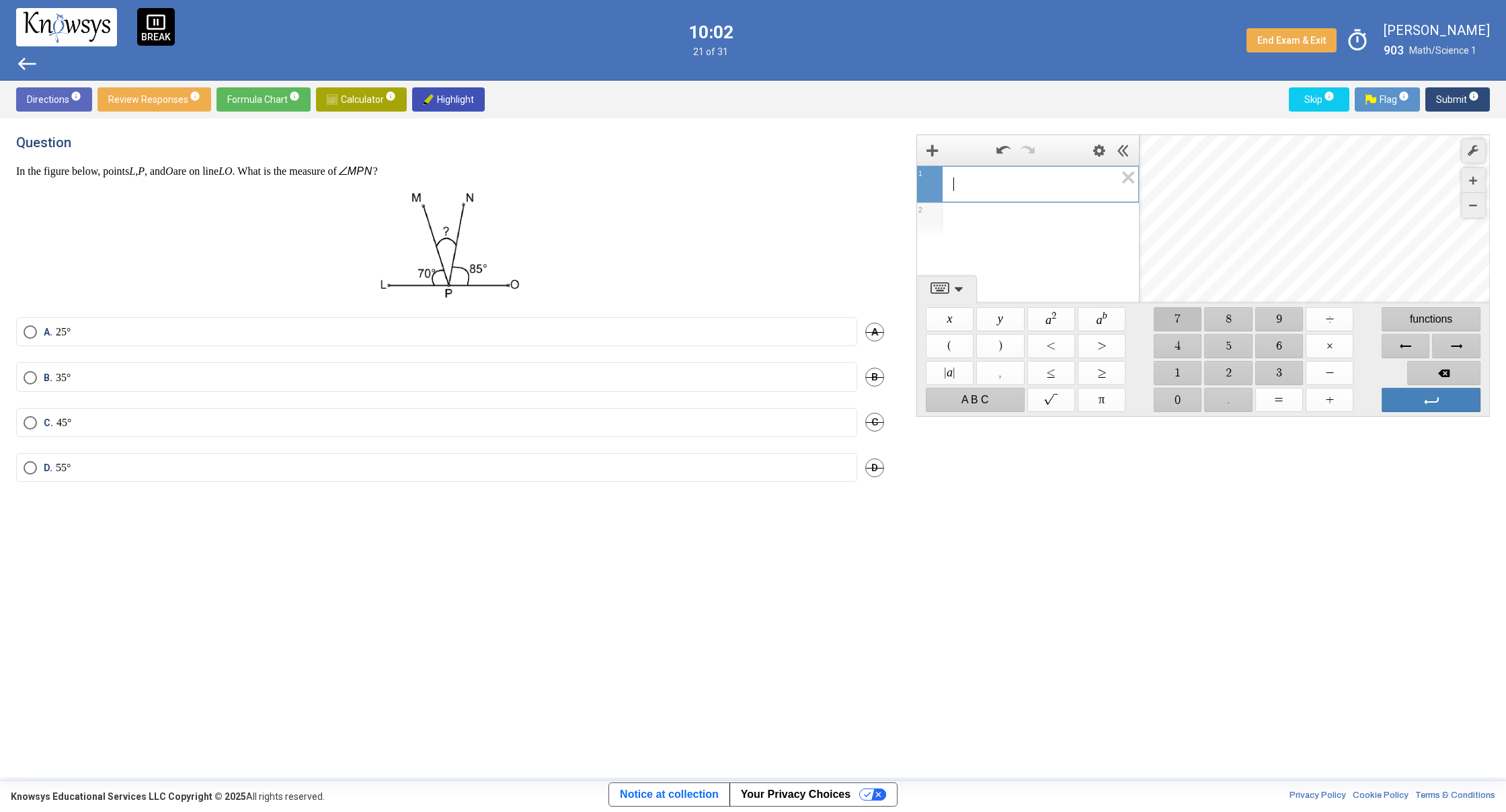
drag, startPoint x: 1172, startPoint y: 312, endPoint x: 1173, endPoint y: 344, distance: 32.0
click at [1173, 313] on span "$$ 7" at bounding box center [1177, 319] width 48 height 24
drag, startPoint x: 1174, startPoint y: 400, endPoint x: 1183, endPoint y: 389, distance: 14.2
click at [1174, 400] on span "$$ 0" at bounding box center [1177, 400] width 48 height 24
click at [1334, 392] on span "$$ +" at bounding box center [1329, 400] width 48 height 24
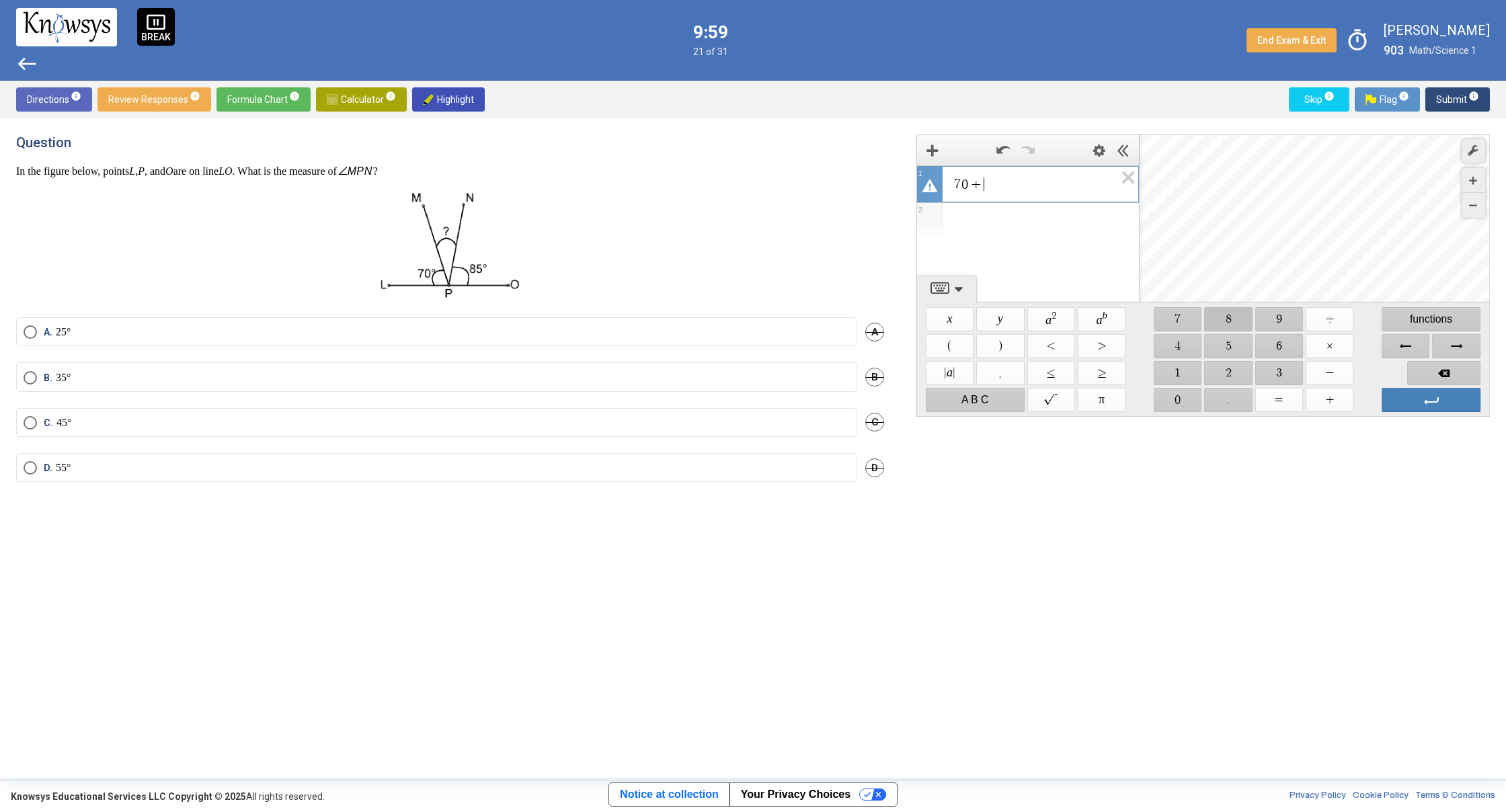
click at [1225, 322] on span "$$ 8" at bounding box center [1228, 319] width 48 height 24
click at [1226, 342] on span "$$ 5" at bounding box center [1228, 346] width 48 height 24
click at [1448, 376] on span "Backspace" at bounding box center [1443, 373] width 73 height 24
click at [1448, 377] on span "Backspace" at bounding box center [1443, 373] width 73 height 24
click at [1448, 376] on span "Backspace" at bounding box center [1443, 373] width 73 height 24
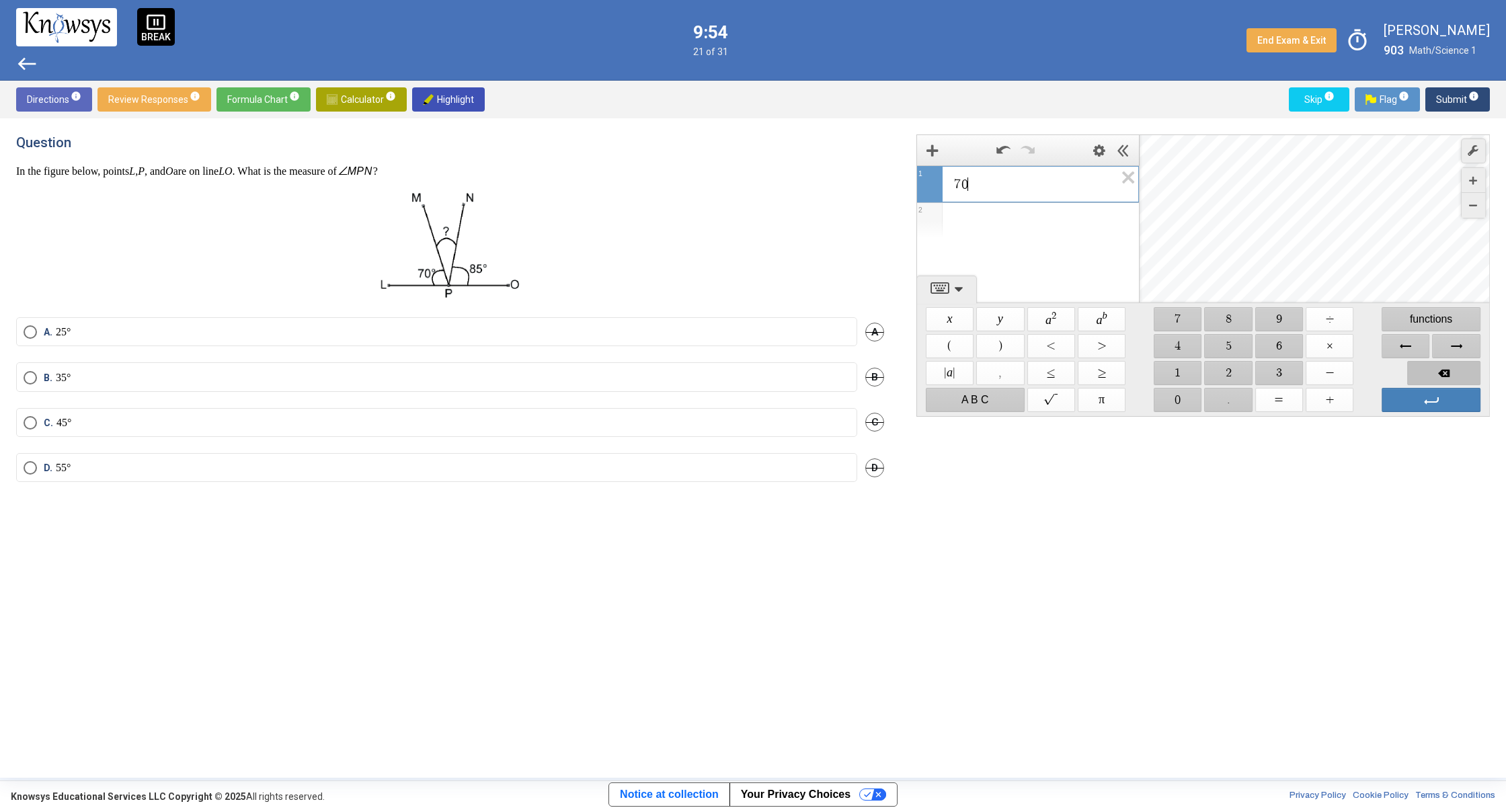
click at [1448, 376] on span "Backspace" at bounding box center [1443, 373] width 73 height 24
click at [1445, 375] on span "Backspace" at bounding box center [1443, 373] width 73 height 24
drag, startPoint x: 1185, startPoint y: 370, endPoint x: 1198, endPoint y: 360, distance: 16.4
click at [1185, 369] on span "$$ 1" at bounding box center [1177, 373] width 48 height 24
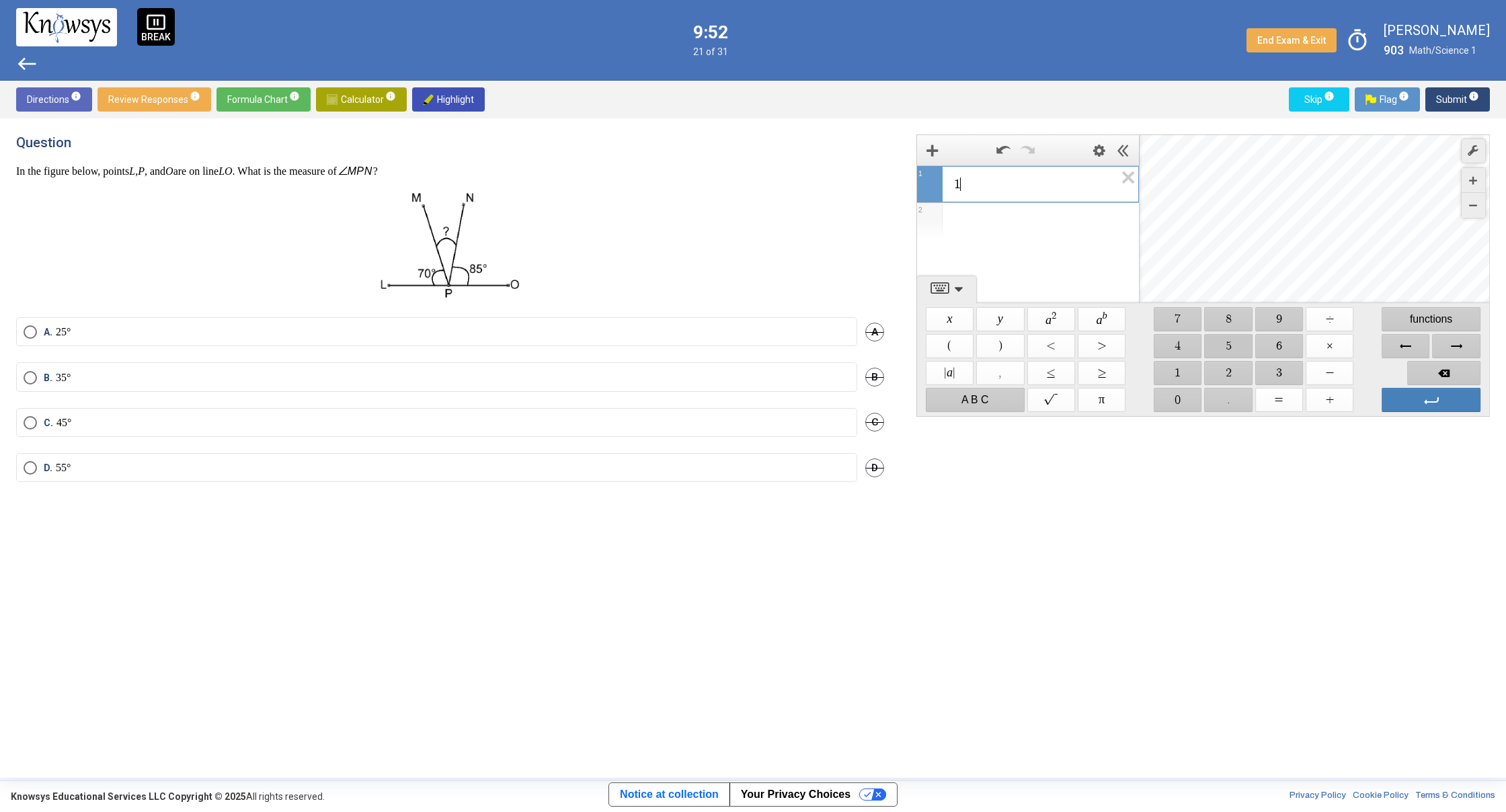
click at [1225, 344] on span "$$ 5" at bounding box center [1228, 346] width 48 height 24
click at [1225, 345] on span "$$ 5" at bounding box center [1228, 346] width 48 height 24
click at [1467, 371] on span "Backspace" at bounding box center [1443, 373] width 73 height 24
click at [1467, 372] on span "Backspace" at bounding box center [1443, 373] width 73 height 24
drag, startPoint x: 1465, startPoint y: 371, endPoint x: 1456, endPoint y: 372, distance: 9.1
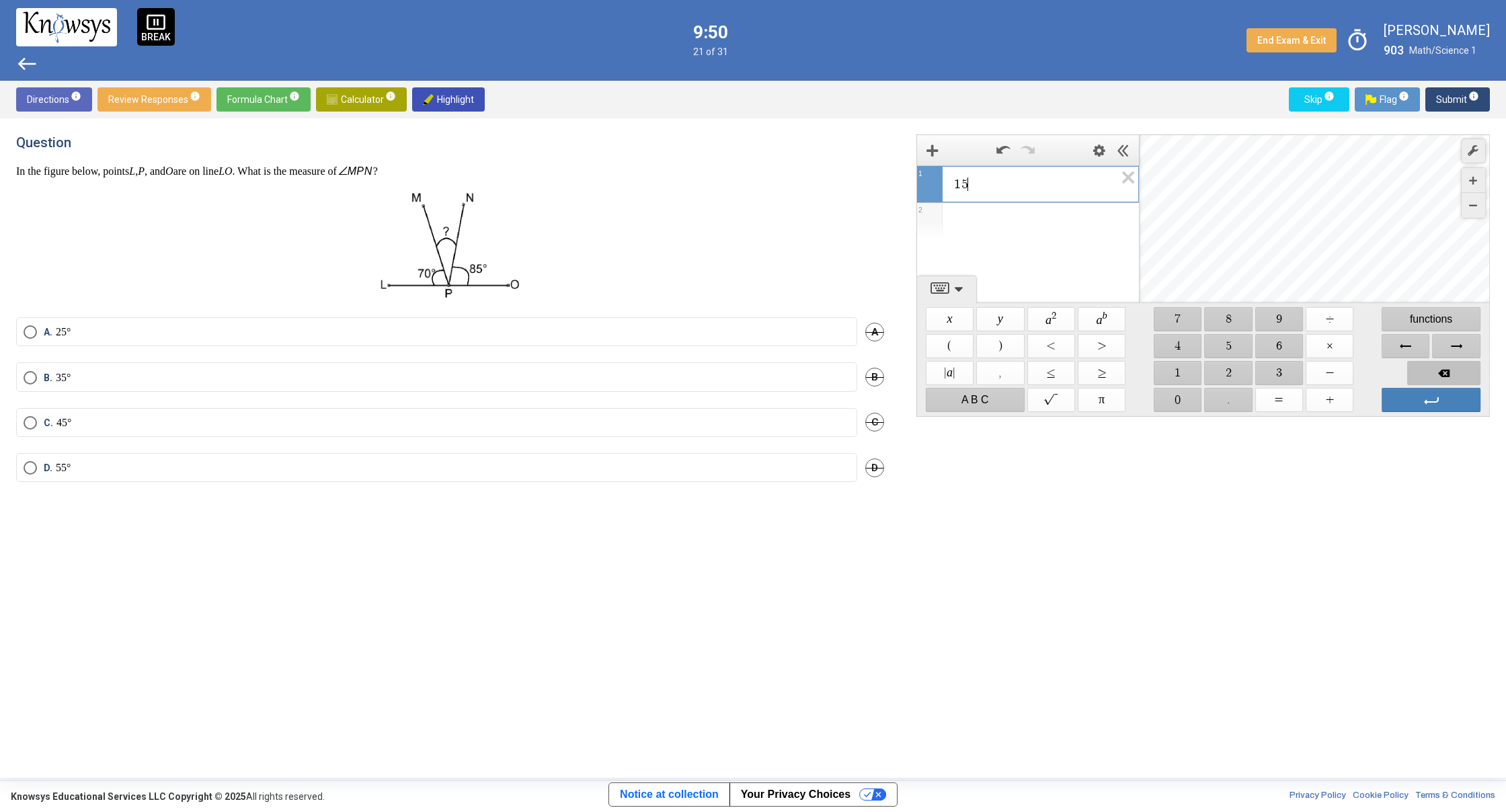
click at [1464, 371] on span "Backspace" at bounding box center [1443, 373] width 73 height 24
drag, startPoint x: 1181, startPoint y: 369, endPoint x: 1206, endPoint y: 334, distance: 43.0
click at [1181, 368] on span "$$ 1" at bounding box center [1177, 373] width 48 height 24
click at [1224, 317] on span "$$ 8" at bounding box center [1228, 319] width 48 height 24
click at [1175, 396] on span "$$ 0" at bounding box center [1177, 400] width 48 height 24
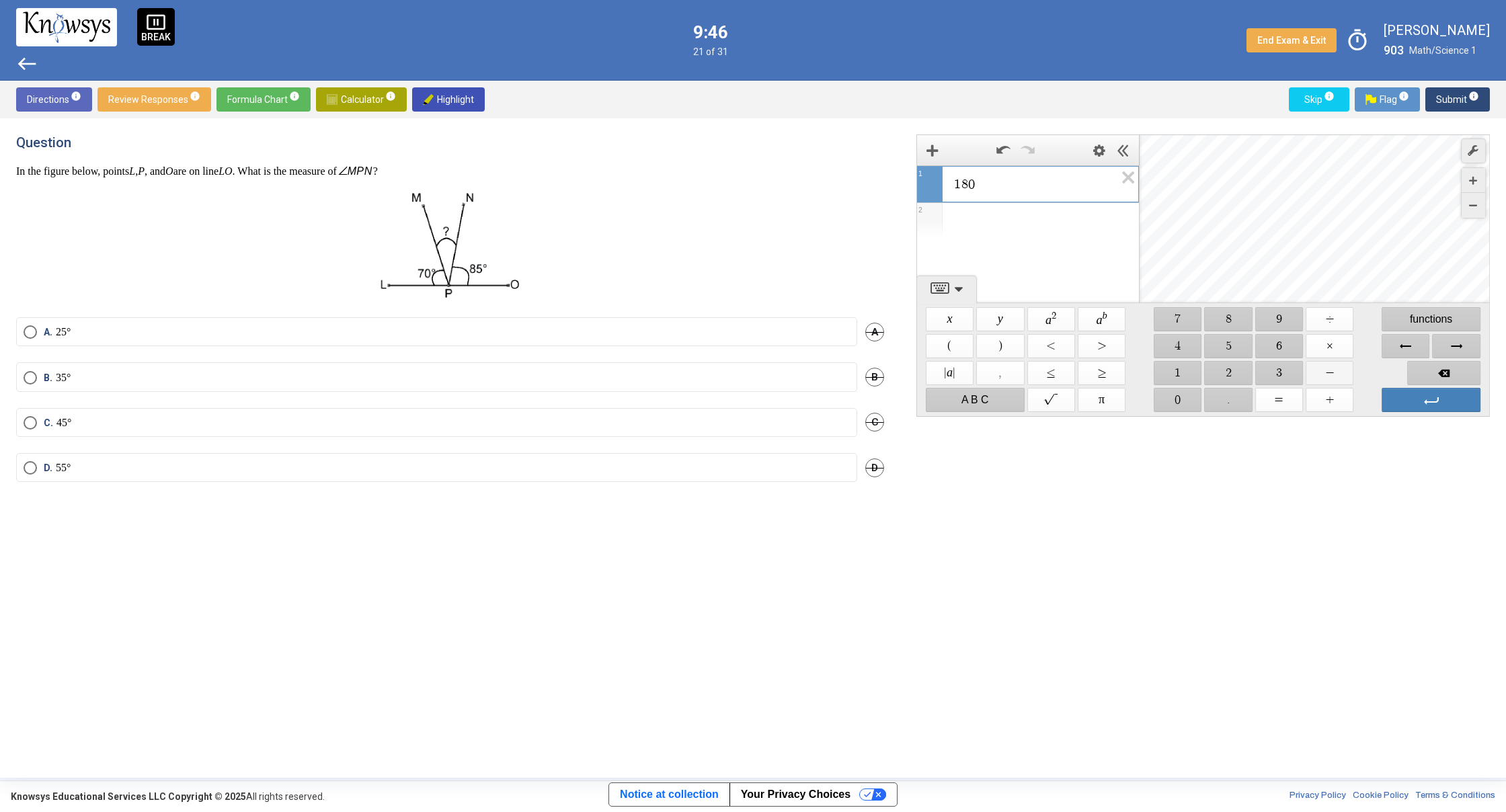
click at [1320, 374] on span "$$ −" at bounding box center [1329, 373] width 48 height 24
click at [1172, 366] on span "$$ 1" at bounding box center [1177, 373] width 48 height 24
click at [1242, 342] on span "$$ 5" at bounding box center [1228, 346] width 48 height 24
click at [1242, 343] on span "$$ 5" at bounding box center [1228, 346] width 48 height 24
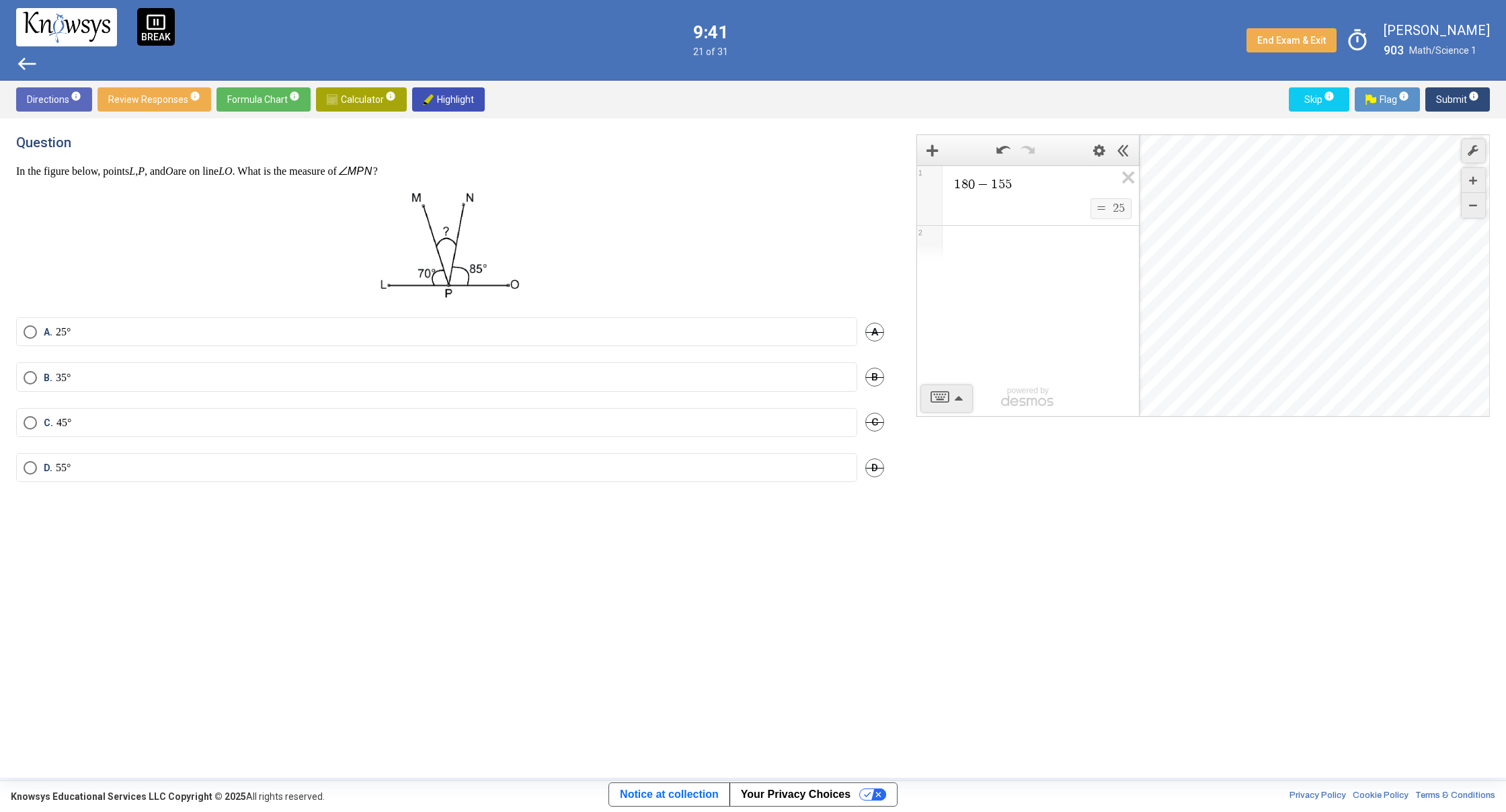
click at [31, 339] on mat-radio-button "A. 25°" at bounding box center [437, 331] width 841 height 29
click at [31, 337] on span "Select an option" at bounding box center [30, 331] width 13 height 13
click at [1470, 90] on span "info" at bounding box center [1474, 96] width 11 height 11
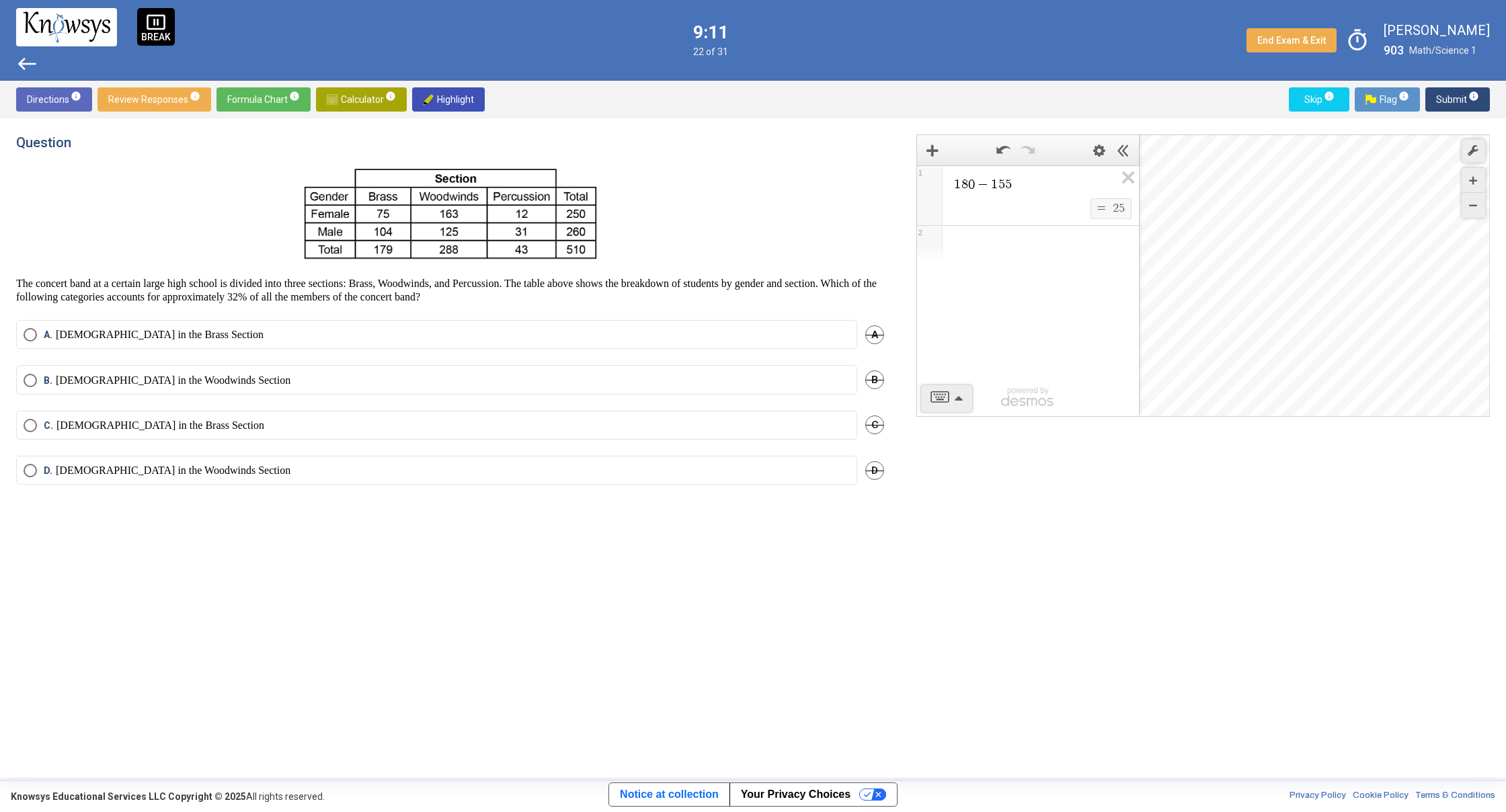
click at [85, 376] on p "[DEMOGRAPHIC_DATA] in the Woodwinds Section" at bounding box center [173, 380] width 234 height 13
click at [36, 382] on span "Select an option" at bounding box center [30, 380] width 13 height 13
click at [1133, 178] on icon "Expression List" at bounding box center [1124, 181] width 30 height 31
click at [1040, 195] on div "Expression List" at bounding box center [1028, 182] width 222 height 32
click at [1449, 102] on span "Submit info" at bounding box center [1457, 99] width 43 height 24
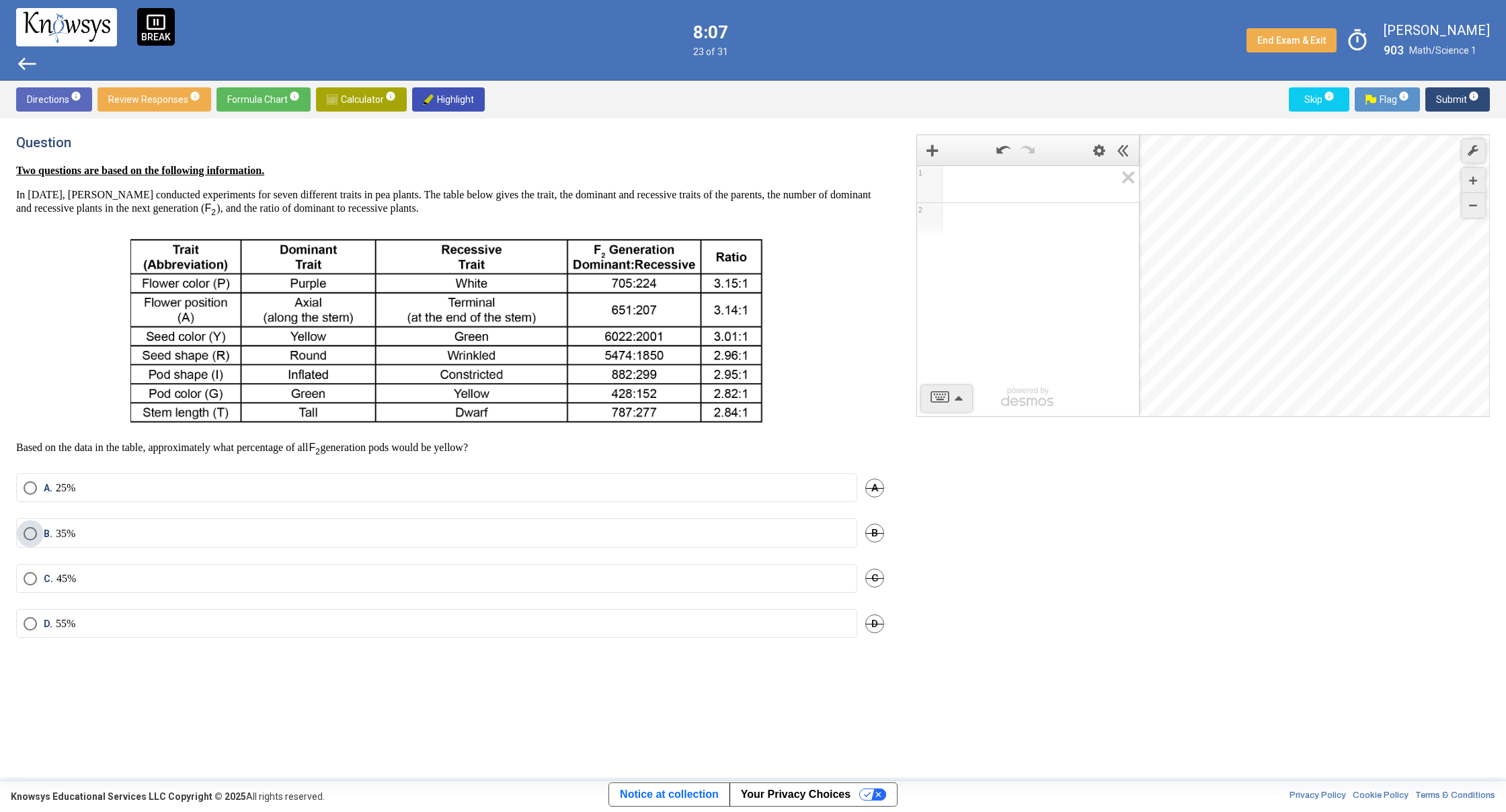
click at [25, 537] on span "Select an option" at bounding box center [30, 533] width 13 height 13
click at [1458, 102] on span "Submit info" at bounding box center [1457, 99] width 43 height 24
click at [47, 555] on span "B." at bounding box center [50, 558] width 12 height 13
drag, startPoint x: 845, startPoint y: 242, endPoint x: 860, endPoint y: 239, distance: 15.3
click at [852, 241] on p at bounding box center [450, 329] width 868 height 201
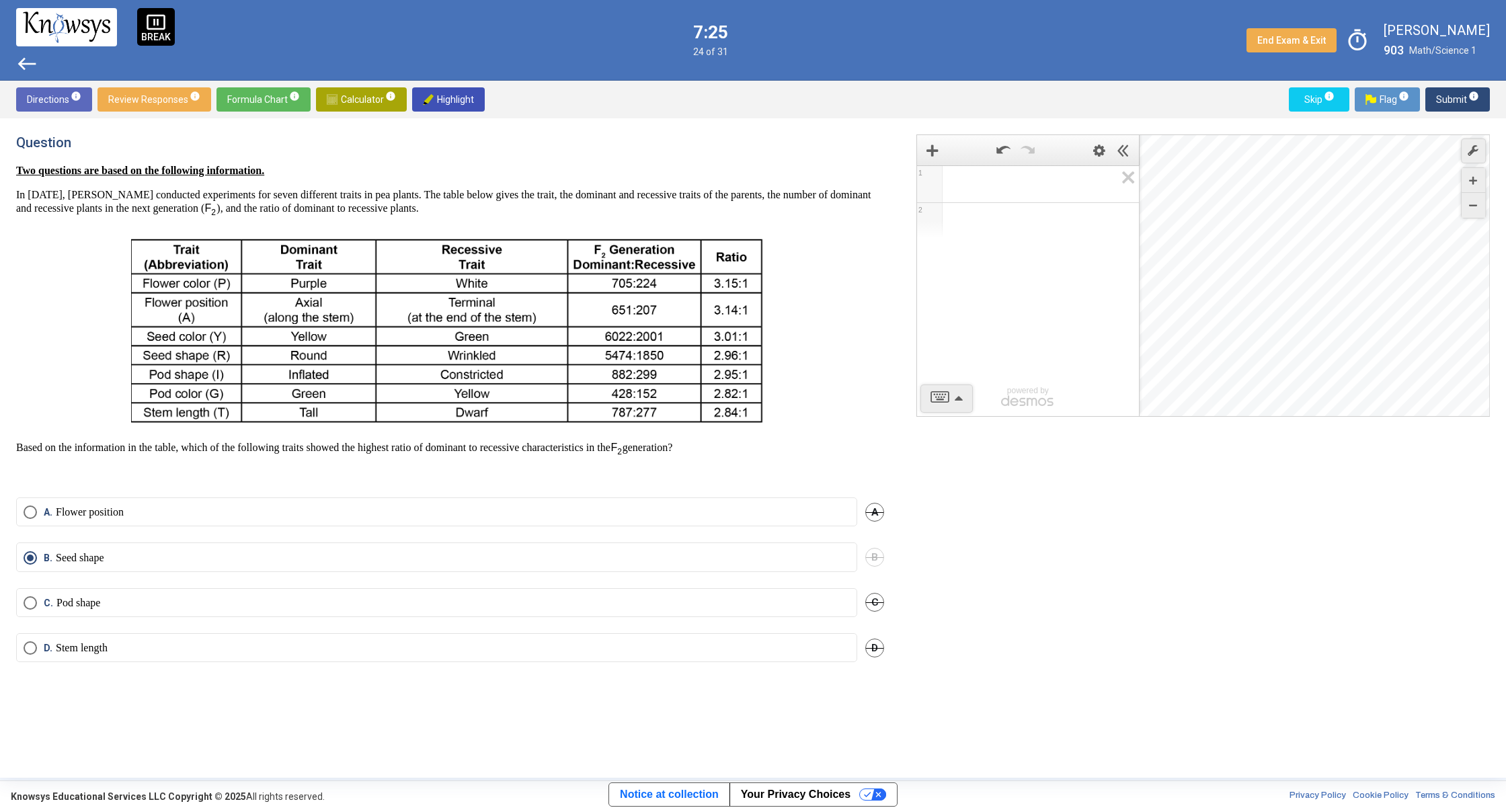
click at [35, 507] on span "Select an option" at bounding box center [30, 511] width 13 height 13
click at [1459, 106] on span "Submit info" at bounding box center [1457, 99] width 43 height 24
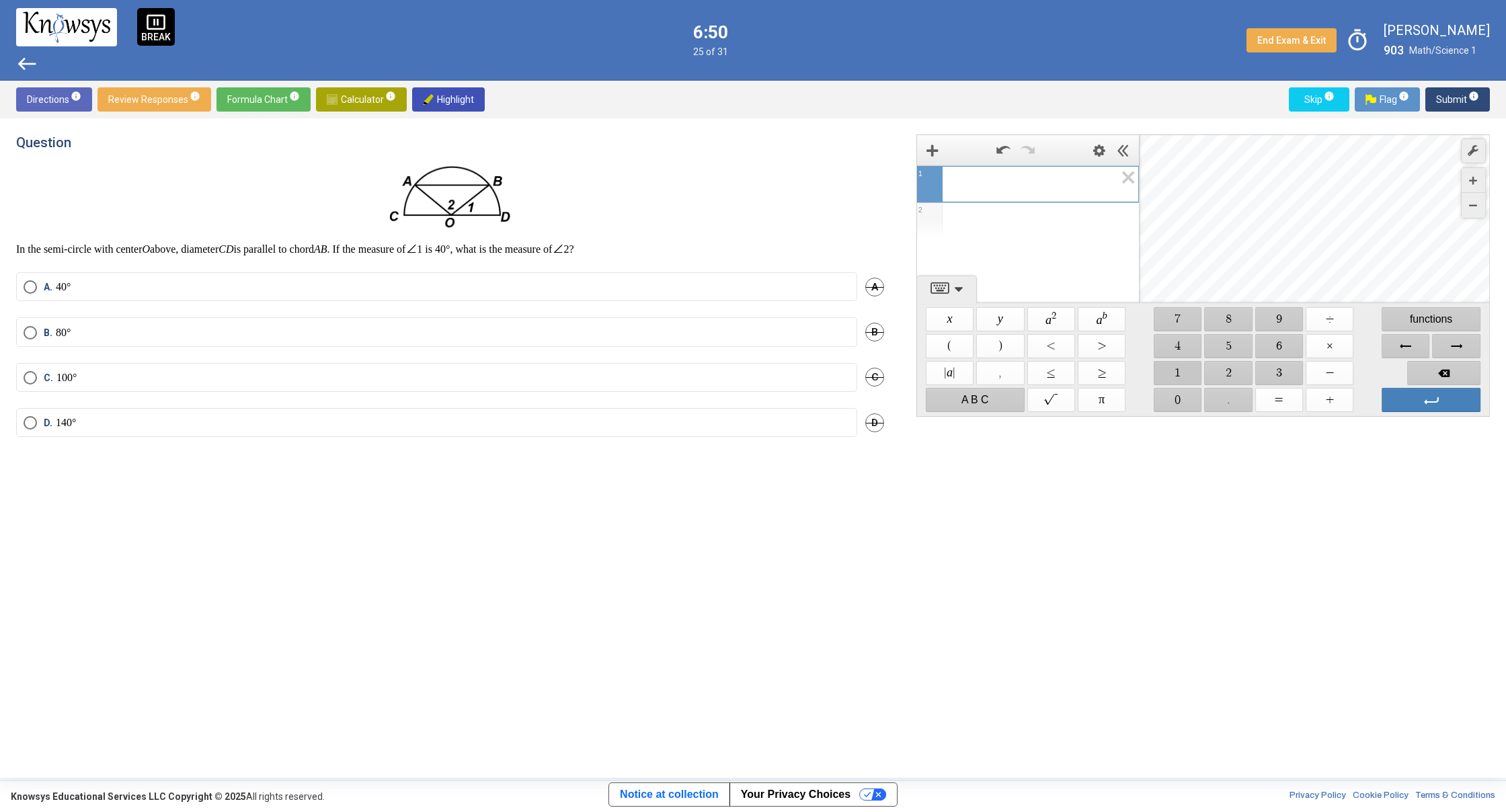
drag, startPoint x: 1183, startPoint y: 381, endPoint x: 1182, endPoint y: 371, distance: 10.0
click at [1183, 379] on span "$$ 1" at bounding box center [1177, 373] width 48 height 24
click at [1178, 344] on span "$$ 4" at bounding box center [1177, 346] width 48 height 24
drag, startPoint x: 1184, startPoint y: 396, endPoint x: 1202, endPoint y: 397, distance: 18.0
click at [1184, 396] on span "$$ 0" at bounding box center [1177, 400] width 48 height 24
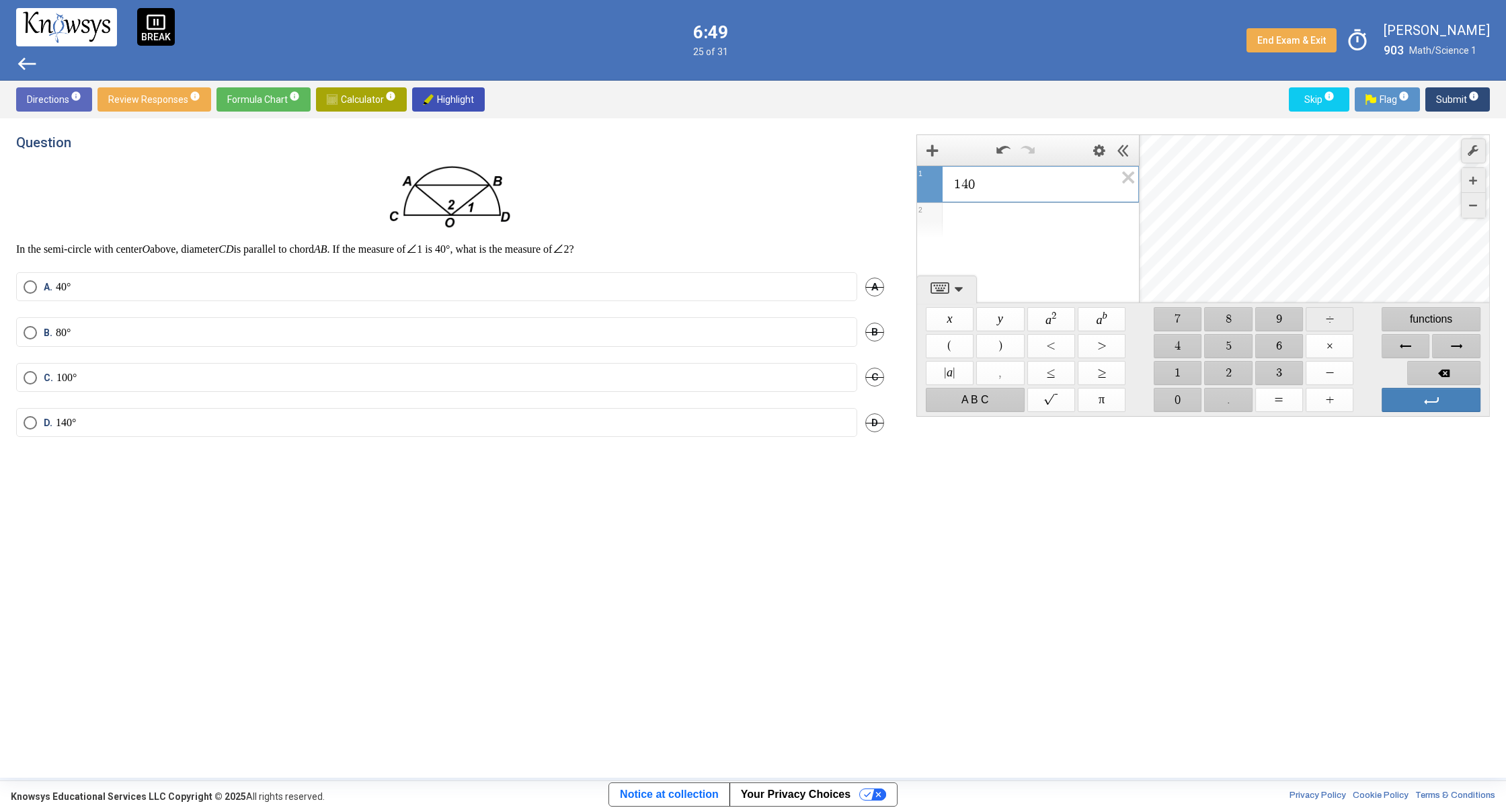
drag, startPoint x: 1331, startPoint y: 319, endPoint x: 1309, endPoint y: 356, distance: 43.0
click at [1330, 322] on span "$$ ÷" at bounding box center [1329, 319] width 48 height 24
click at [1274, 378] on span "$$ 3" at bounding box center [1279, 373] width 48 height 24
click at [1276, 389] on span "$$ =" at bounding box center [1279, 400] width 48 height 24
click at [20, 293] on mat-radio-button "A. 40°" at bounding box center [437, 286] width 841 height 29
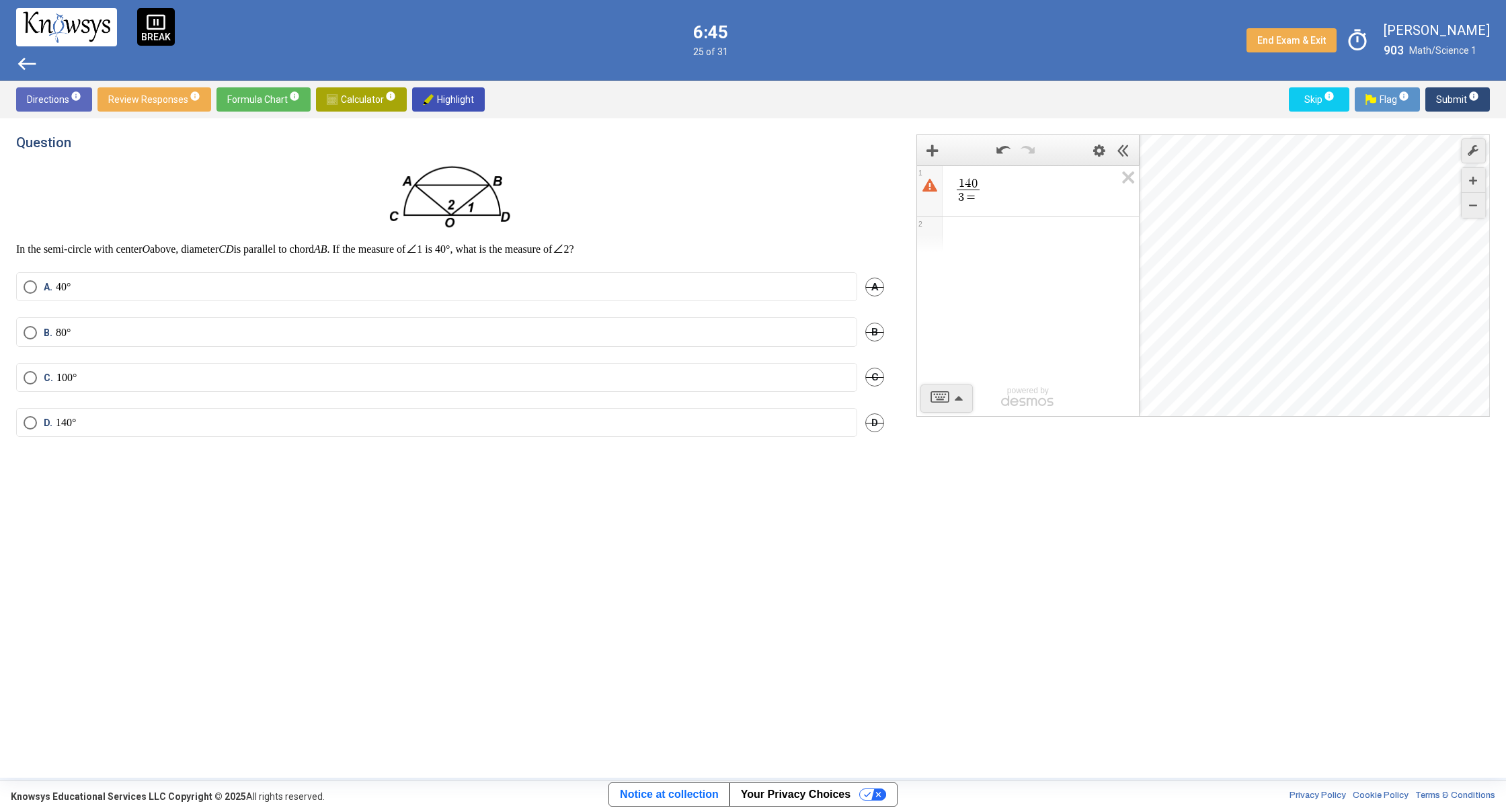
click at [25, 289] on span "Select an option" at bounding box center [30, 286] width 13 height 13
click at [30, 332] on span "Select an option" at bounding box center [30, 332] width 13 height 13
click at [940, 94] on div "Directions info Review Responses info Formula Chart info Calculator info Highli…" at bounding box center [753, 100] width 1506 height 38
click at [1445, 103] on span "Submit info" at bounding box center [1457, 99] width 43 height 24
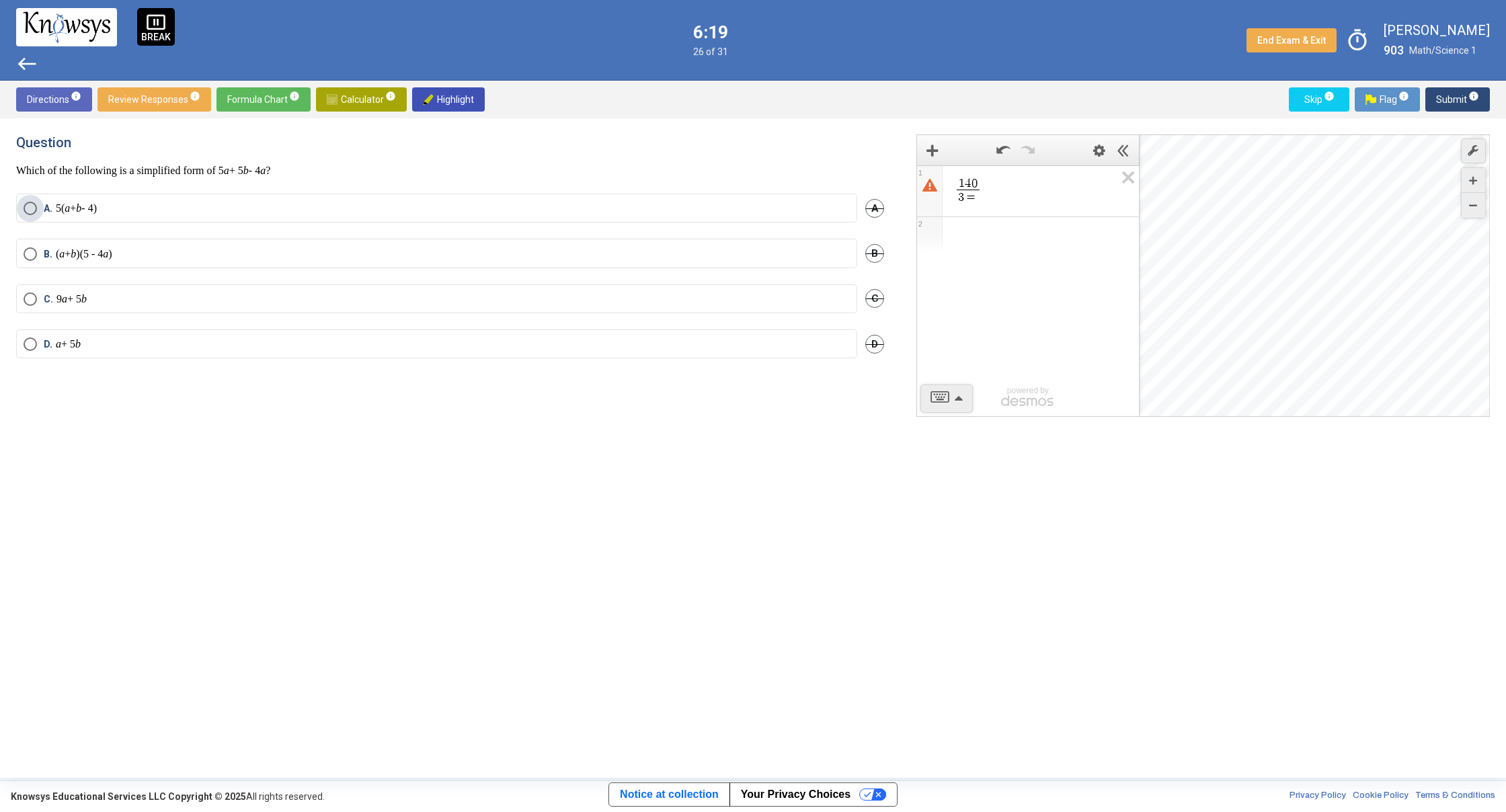
click at [65, 215] on p "5( a + b - 4)" at bounding box center [76, 208] width 41 height 13
click at [92, 345] on label "D. a + 5 b" at bounding box center [437, 344] width 826 height 13
click at [1451, 98] on span "Submit info" at bounding box center [1457, 99] width 43 height 24
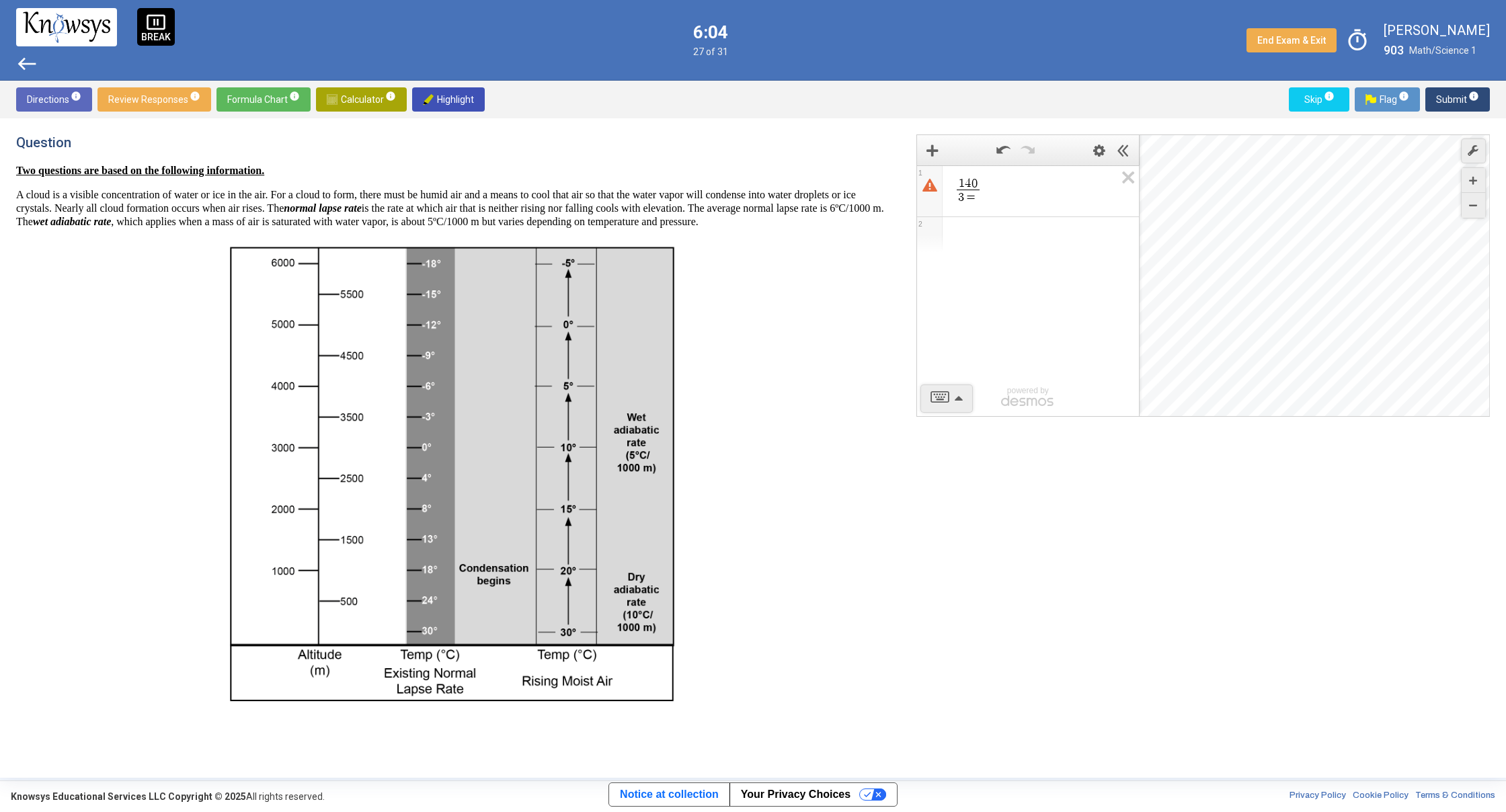
click at [952, 152] on div "Expression Bar" at bounding box center [1015, 150] width 142 height 24
click at [363, 94] on span "Calculator info" at bounding box center [361, 99] width 69 height 24
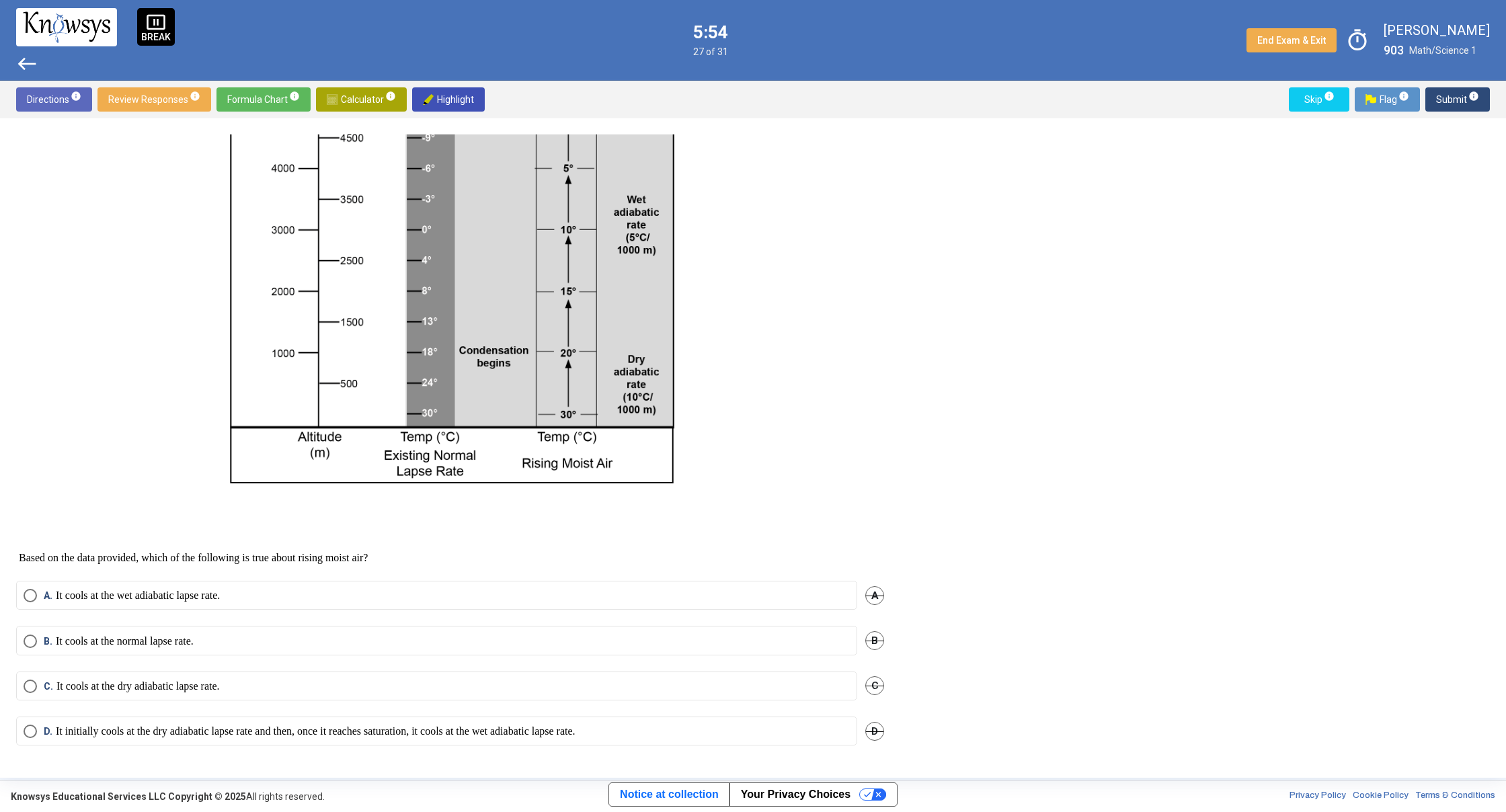
scroll to position [229, 0]
drag, startPoint x: 893, startPoint y: 528, endPoint x: 880, endPoint y: 473, distance: 56.5
click at [880, 473] on div "Question Two questions are based on the following information. A cloud is a vis…" at bounding box center [458, 448] width 884 height 627
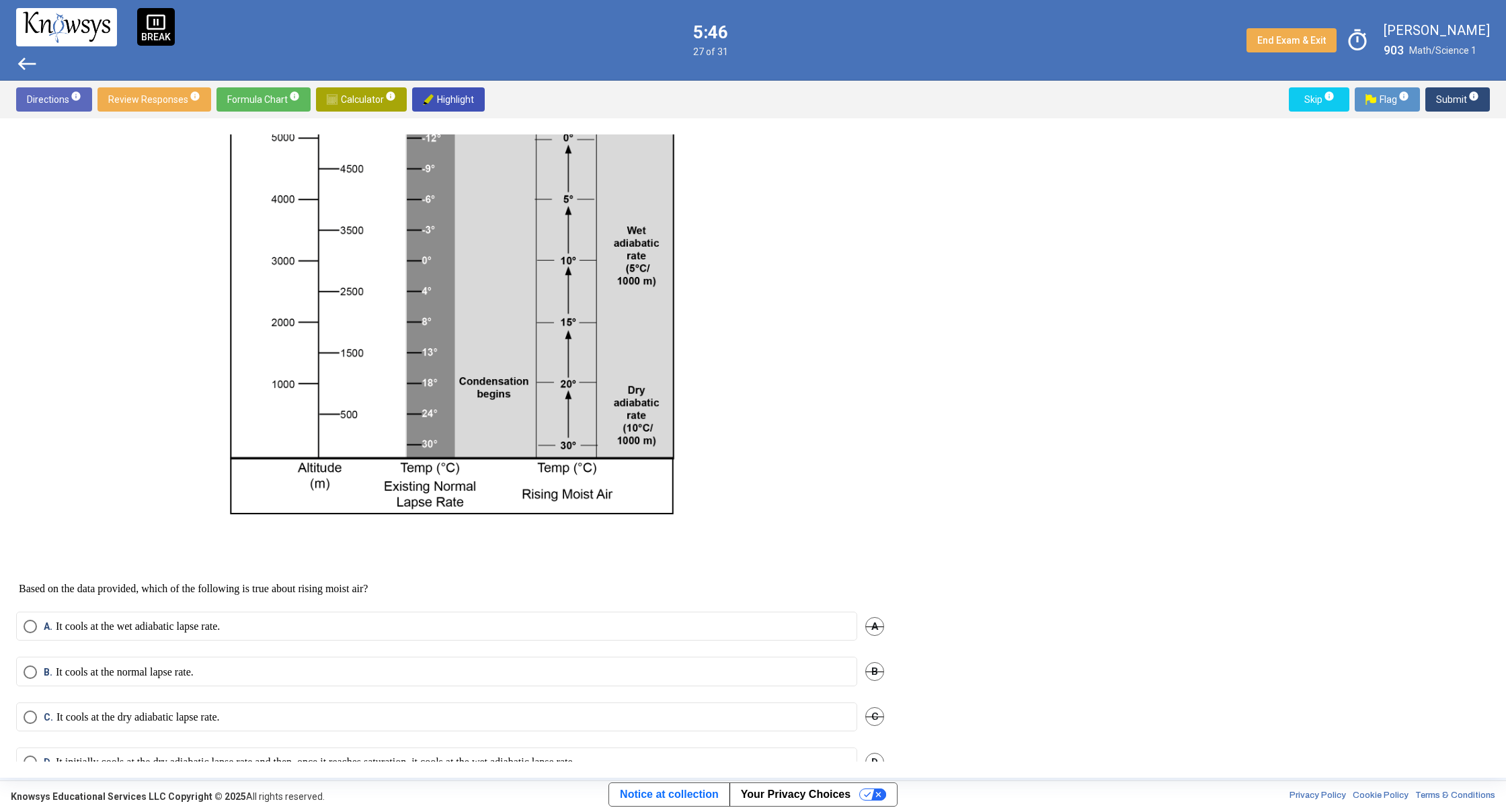
scroll to position [185, 0]
drag, startPoint x: 898, startPoint y: 474, endPoint x: 903, endPoint y: 437, distance: 37.3
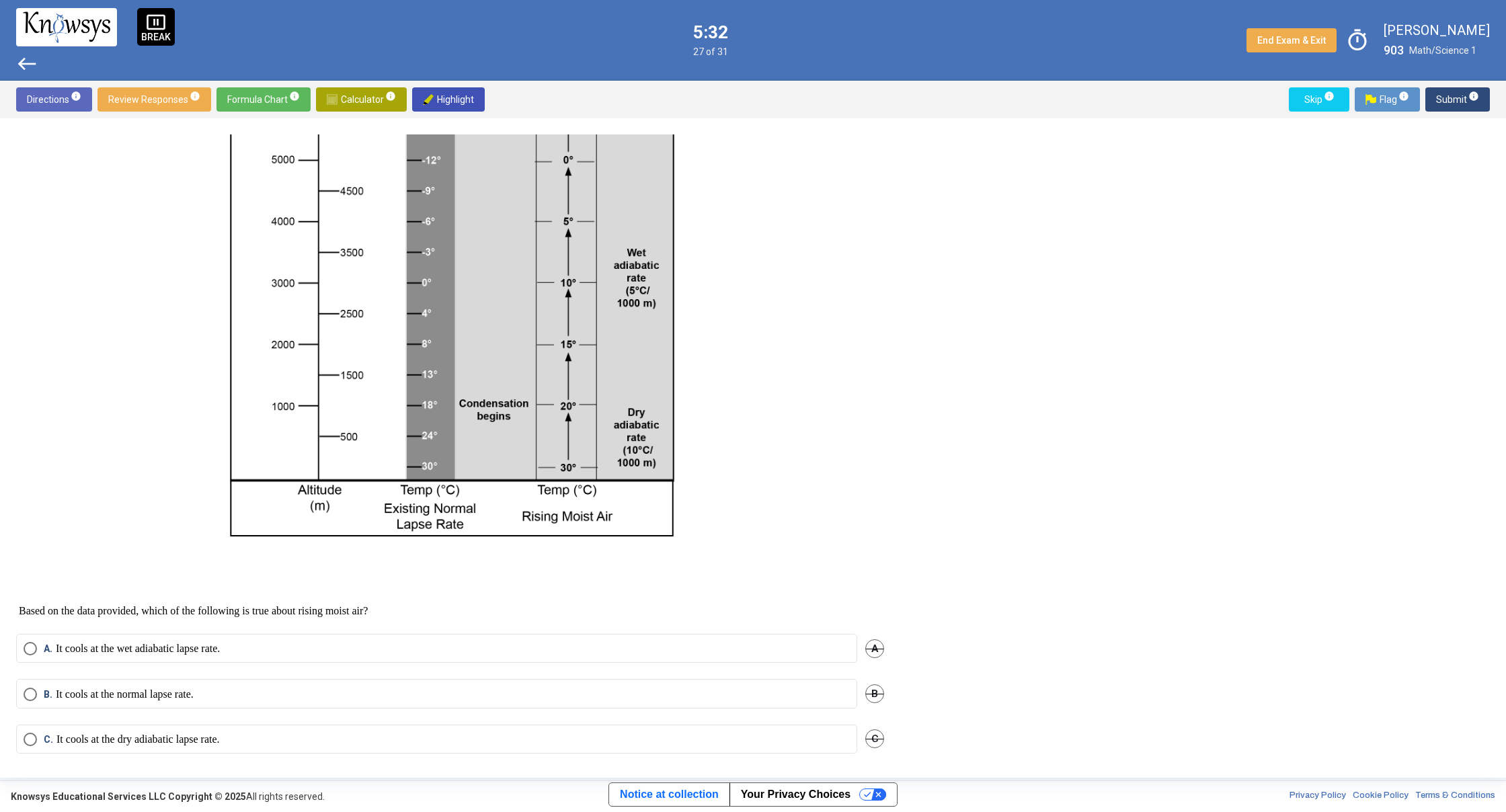
scroll to position [231, 0]
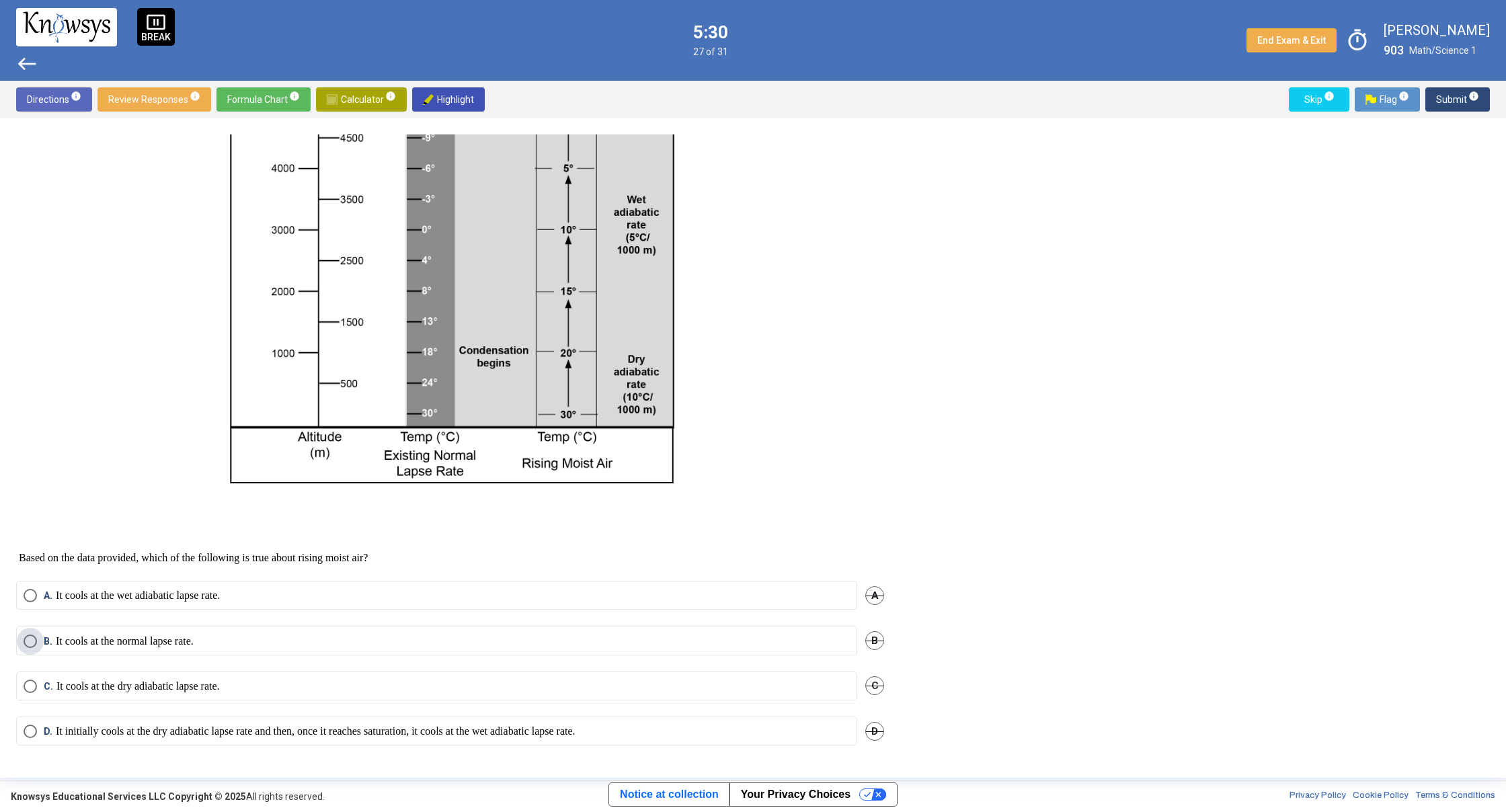
click at [53, 646] on span "B." at bounding box center [50, 640] width 12 height 13
click at [1475, 102] on mat-tooltip-component "Click to enter an answer with no flag and continue to the next question." at bounding box center [1401, 126] width 186 height 49
click at [1459, 103] on span "Submit info" at bounding box center [1457, 99] width 43 height 24
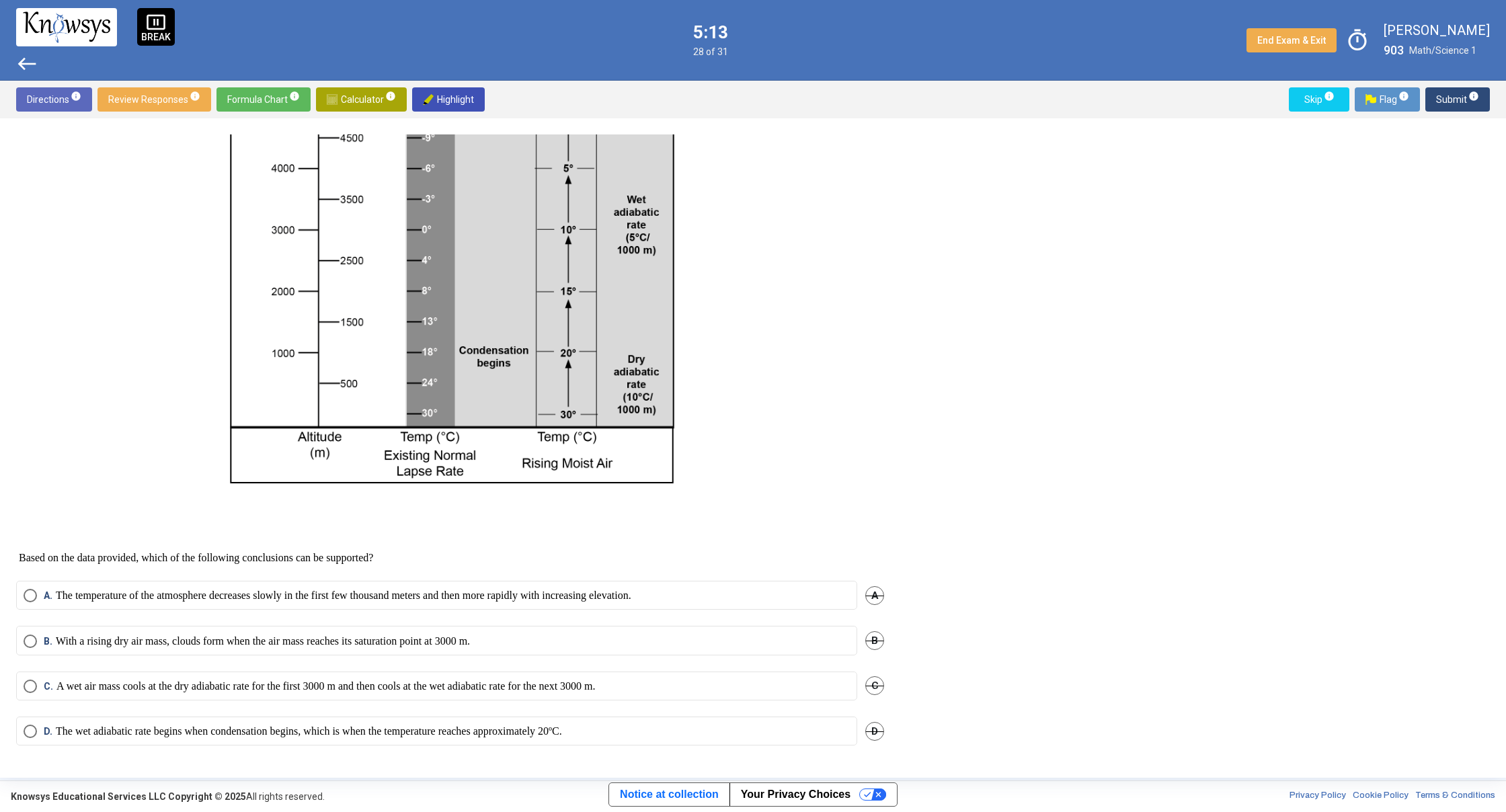
click at [57, 692] on p "A wet air mass cools at the dry adiabatic rate for the first 3000 m and then co…" at bounding box center [326, 686] width 539 height 13
drag, startPoint x: 895, startPoint y: 482, endPoint x: 869, endPoint y: 250, distance: 233.5
click at [869, 250] on div "Question Two questions are based on the following information. A cloud is a vis…" at bounding box center [458, 448] width 884 height 627
click at [25, 739] on mat-radio-button "D. The wet adiabatic rate begins when condensation begins, which is when the te…" at bounding box center [437, 731] width 841 height 29
click at [25, 706] on div "C. A wet air mass cools at the dry adiabatic rate for the first 3000 m and then…" at bounding box center [450, 693] width 868 height 45
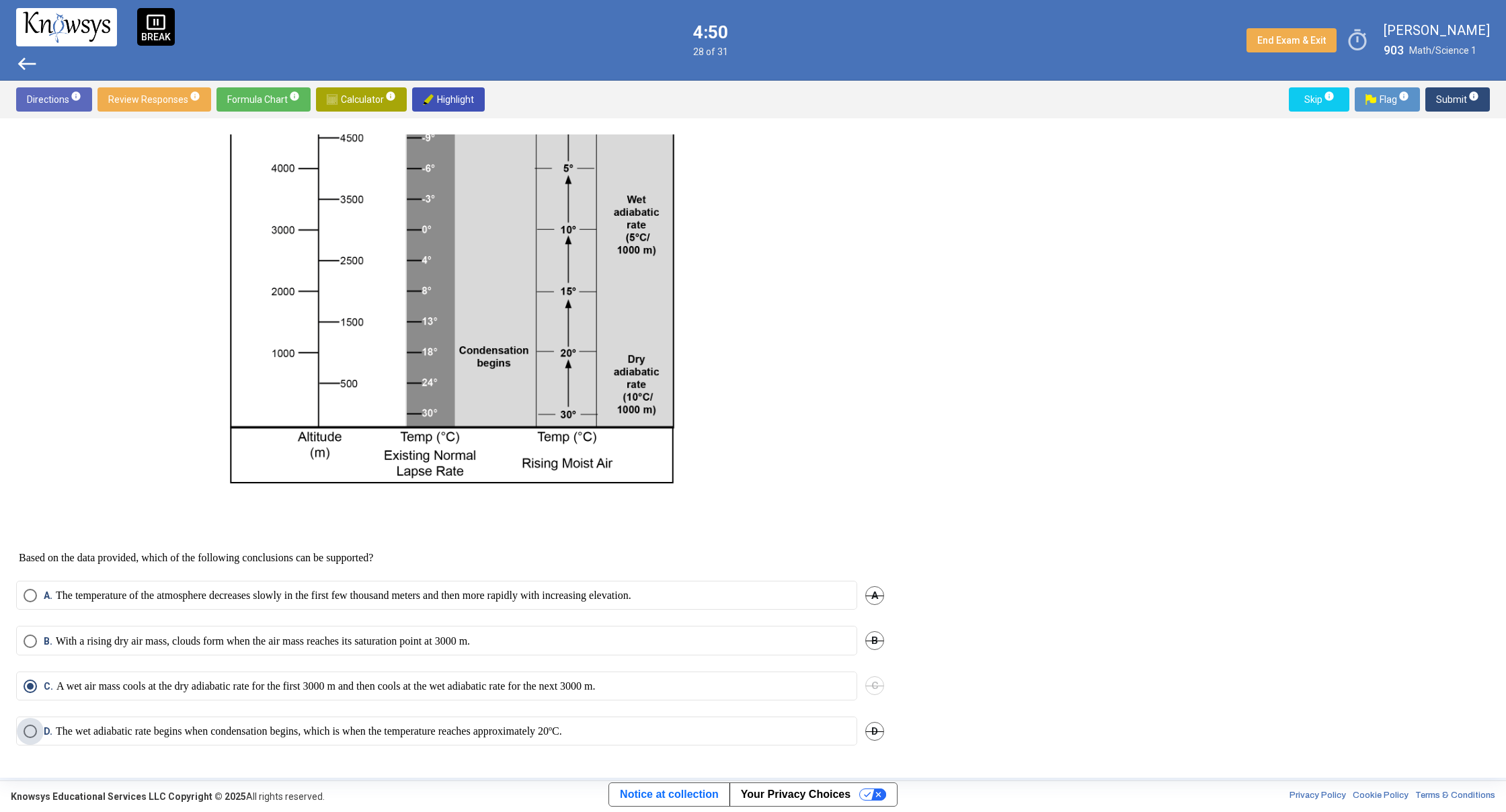
click at [25, 728] on span "Select an option" at bounding box center [30, 731] width 13 height 13
click at [1463, 100] on span "Submit info" at bounding box center [1457, 99] width 43 height 24
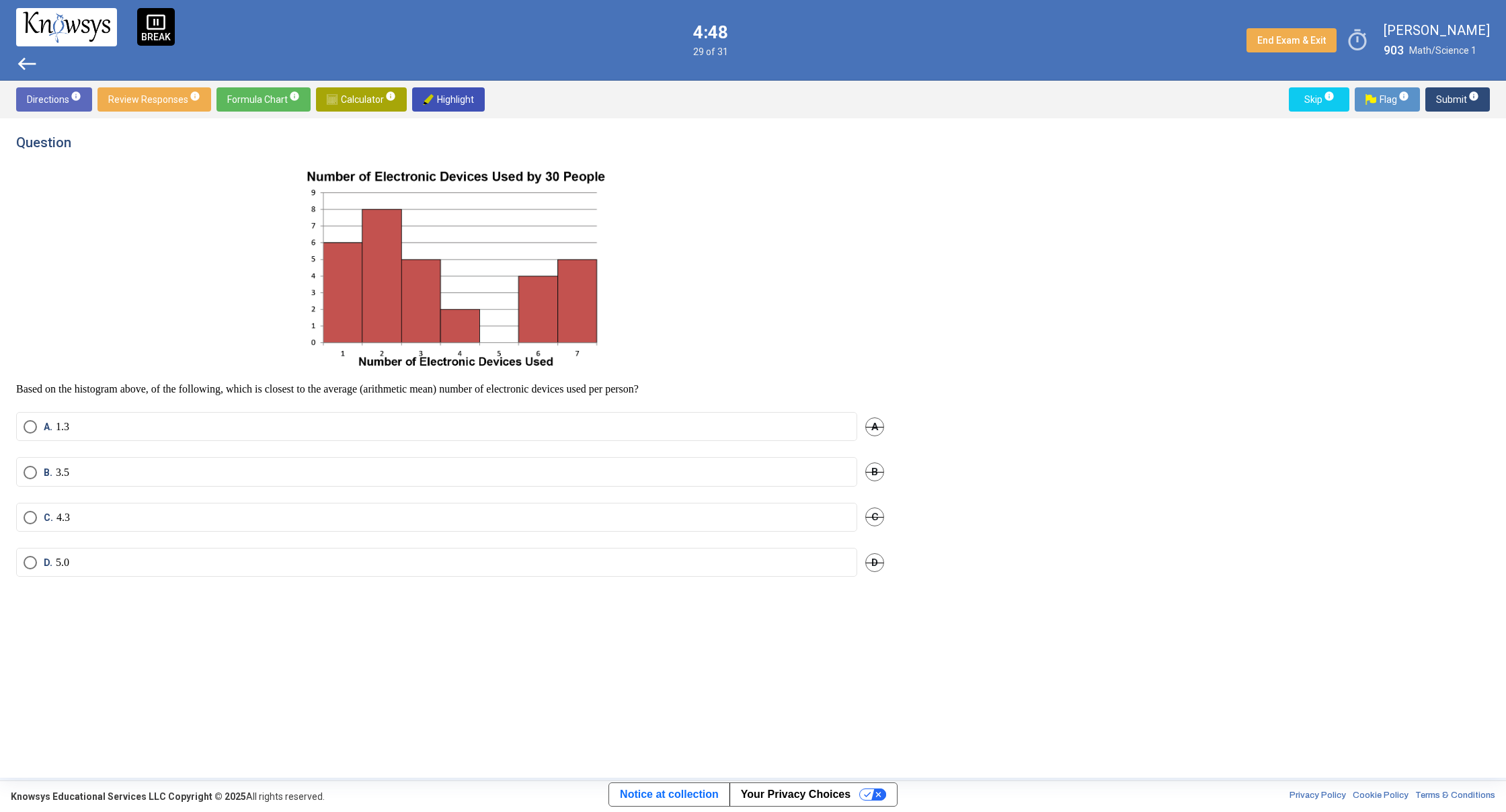
scroll to position [0, 0]
click at [345, 90] on span "Calculator info" at bounding box center [361, 99] width 69 height 24
click at [25, 519] on span "Select an option" at bounding box center [30, 517] width 13 height 13
click at [1467, 104] on span "Submit info" at bounding box center [1457, 99] width 43 height 24
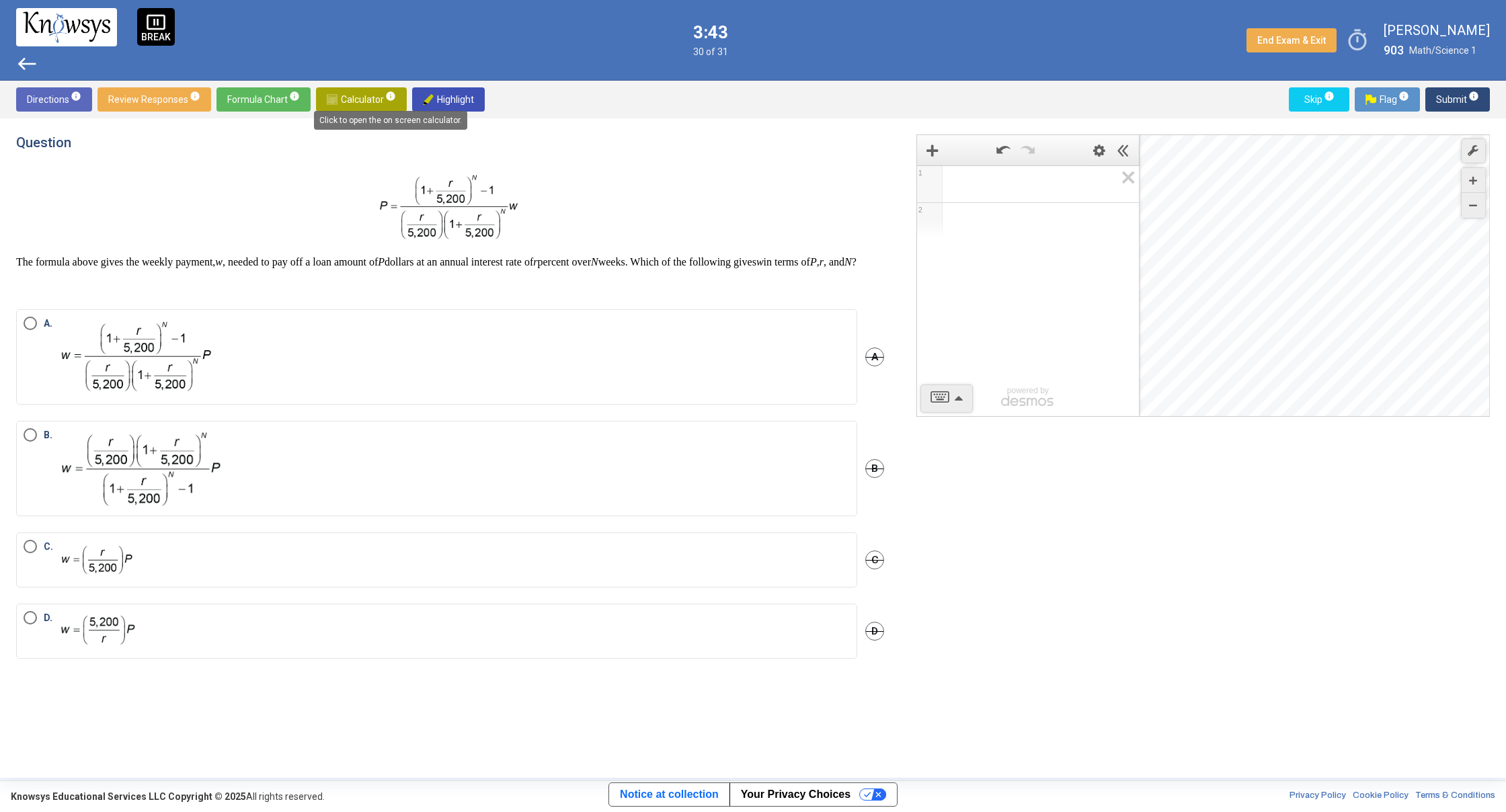
click at [386, 102] on mat-tooltip-component "Click to open the on screen calculator." at bounding box center [390, 120] width 172 height 38
click at [360, 94] on span "Calculator info" at bounding box center [361, 99] width 69 height 24
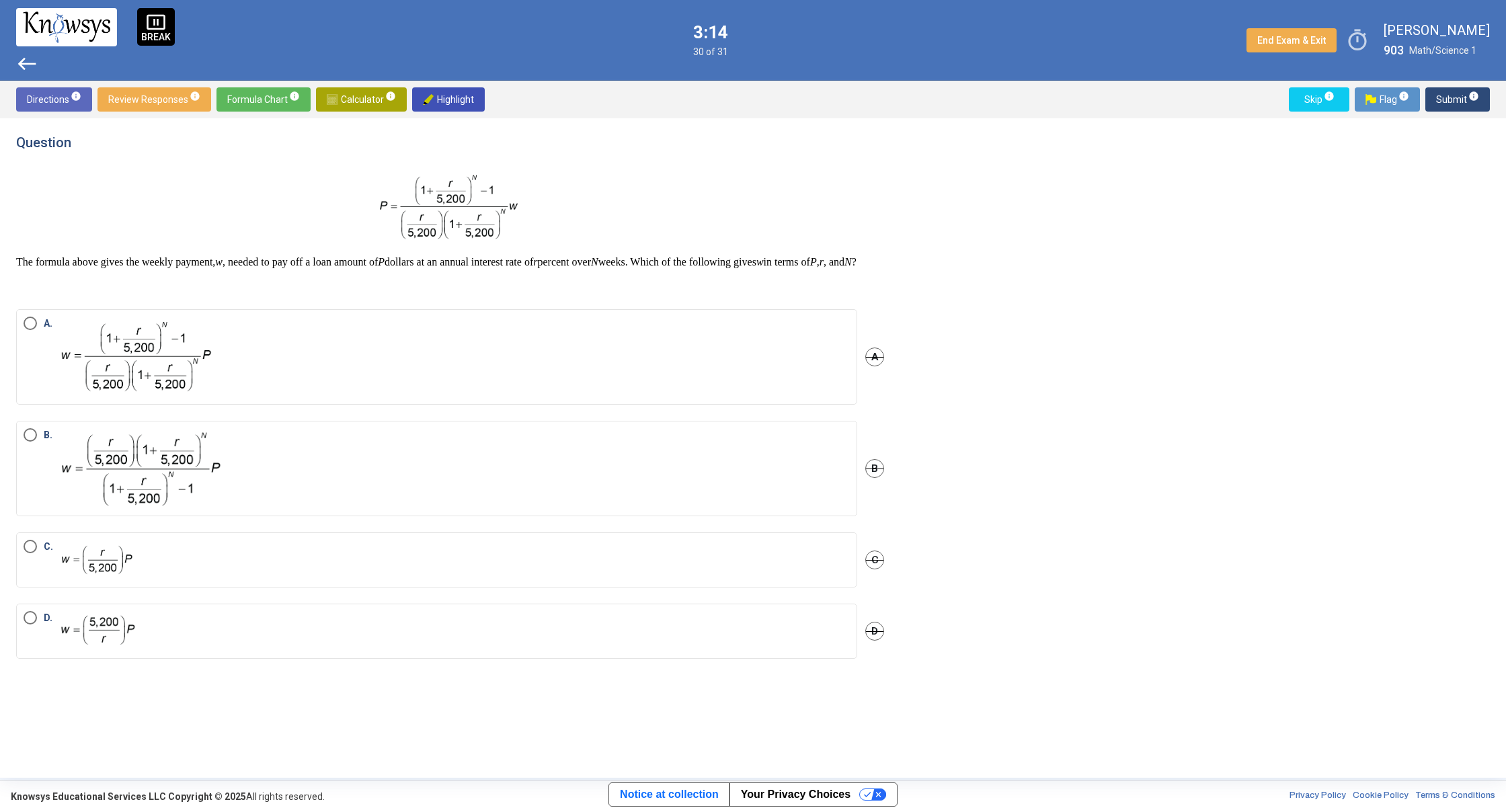
click at [245, 496] on label "B." at bounding box center [437, 468] width 826 height 81
click at [194, 572] on label "C." at bounding box center [437, 559] width 826 height 40
drag, startPoint x: 232, startPoint y: 528, endPoint x: 238, endPoint y: 524, distance: 7.2
click at [235, 516] on mat-radio-button "B." at bounding box center [437, 468] width 841 height 95
click at [264, 509] on label "B." at bounding box center [437, 468] width 826 height 81
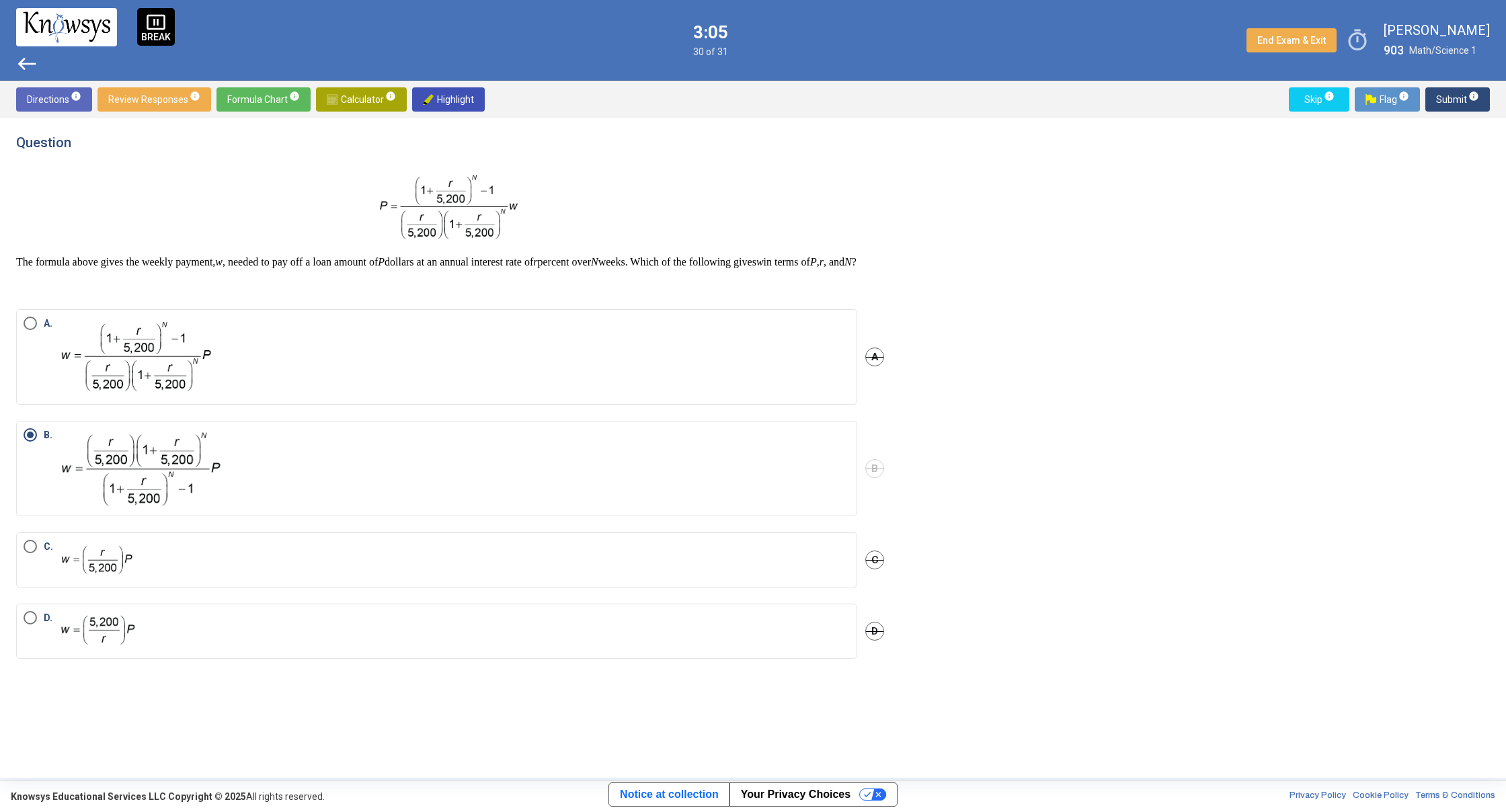
click at [1477, 87] on div "Directions info Review Responses info Formula Chart info Calculator info Highli…" at bounding box center [753, 100] width 1506 height 38
click at [1474, 93] on span "info" at bounding box center [1474, 96] width 11 height 11
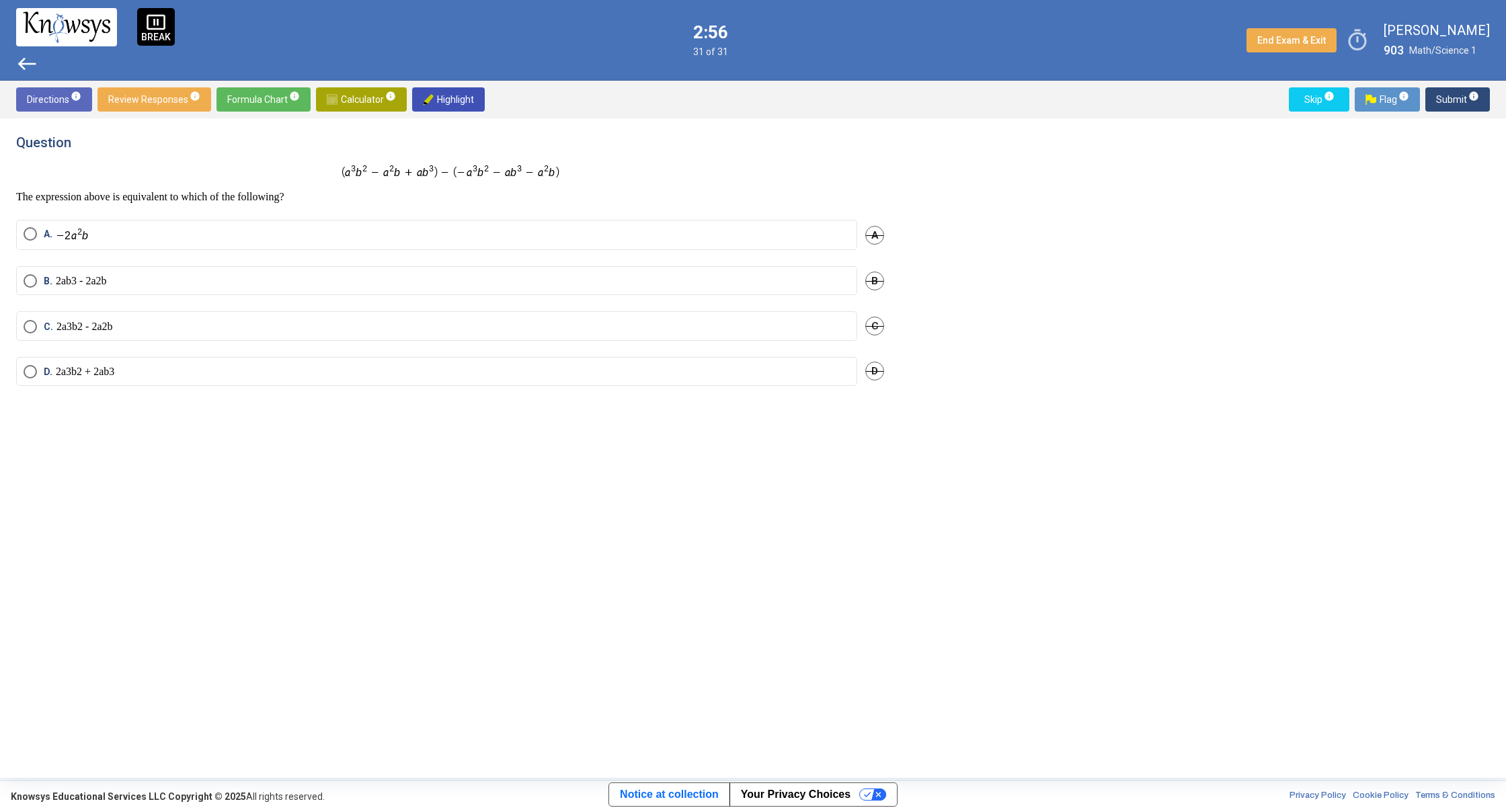
click at [353, 179] on div "The expression above is equivalent to which of the following?" at bounding box center [450, 183] width 868 height 39
click at [832, 282] on label "B." at bounding box center [437, 282] width 826 height 16
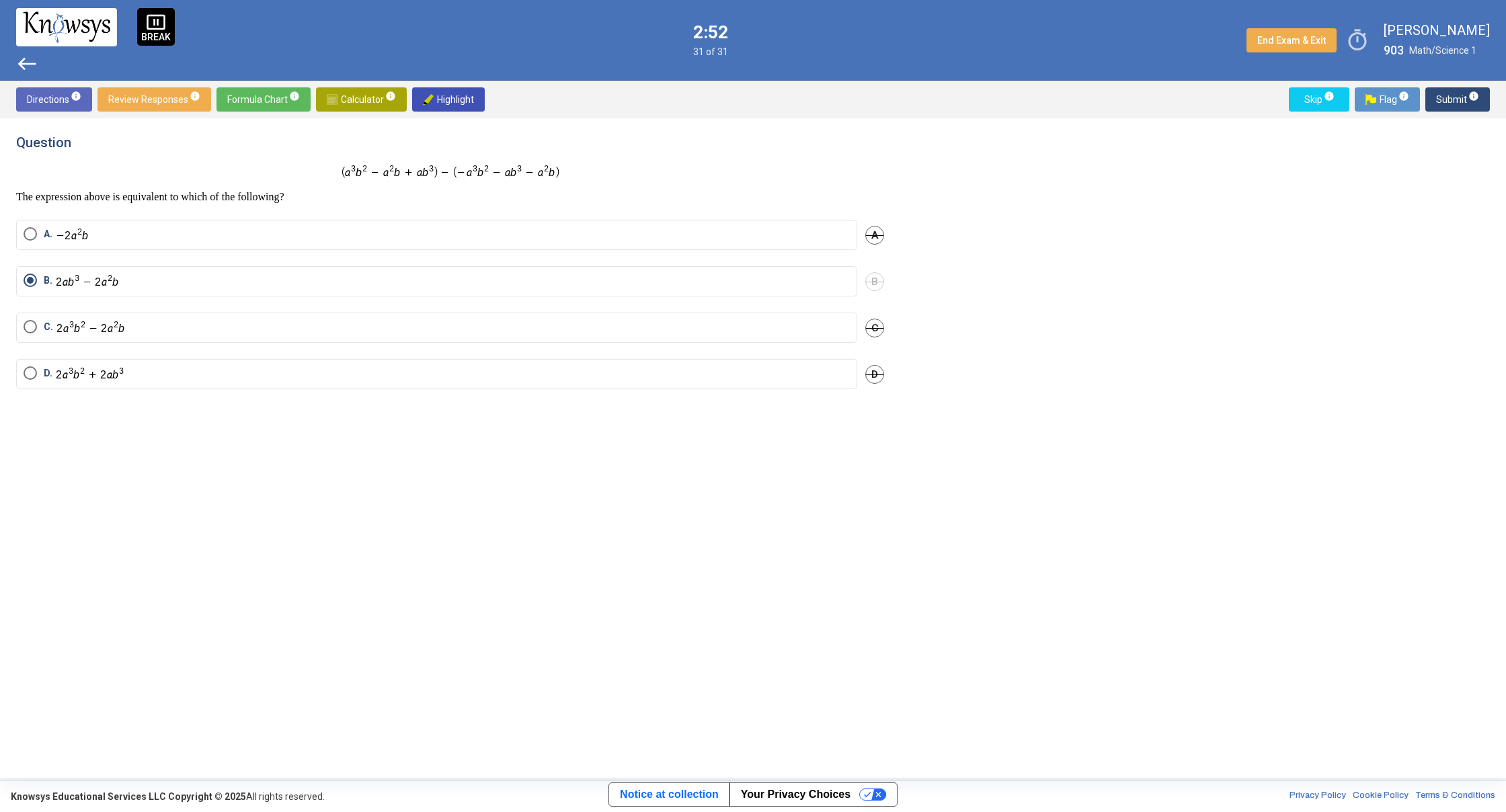
drag, startPoint x: 344, startPoint y: 154, endPoint x: 716, endPoint y: 186, distance: 373.4
click at [716, 186] on div "Question The expression above is equivalent to which of the following?" at bounding box center [450, 169] width 868 height 69
drag, startPoint x: 967, startPoint y: 279, endPoint x: 939, endPoint y: 276, distance: 28.2
click at [967, 278] on div "Question The expression above is equivalent to which of the following? A. A B. …" at bounding box center [753, 448] width 1474 height 627
click at [156, 334] on label "C." at bounding box center [437, 328] width 826 height 16
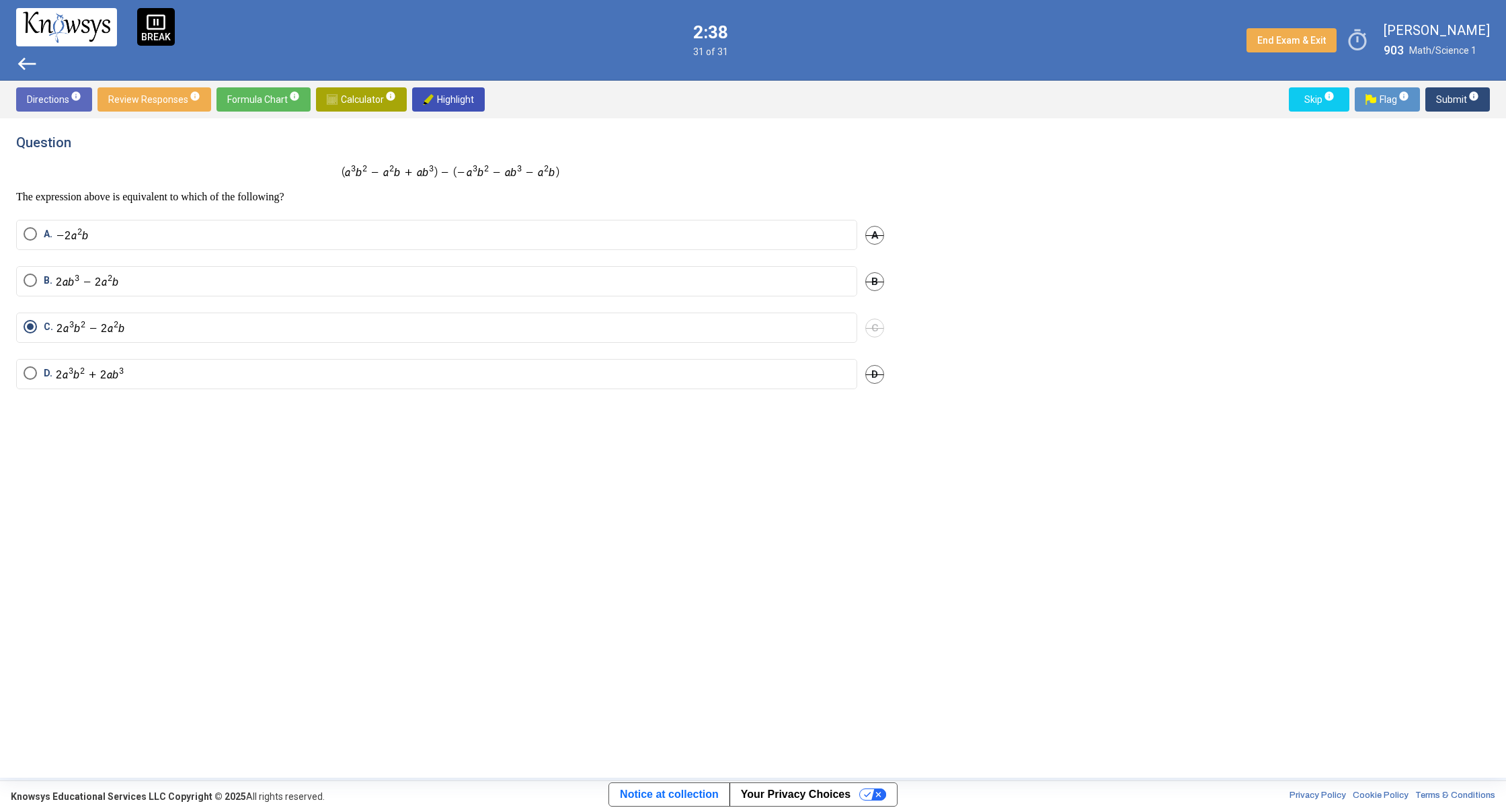
click at [245, 242] on label "A." at bounding box center [437, 235] width 826 height 16
click at [1456, 101] on span "Submit info" at bounding box center [1457, 99] width 43 height 24
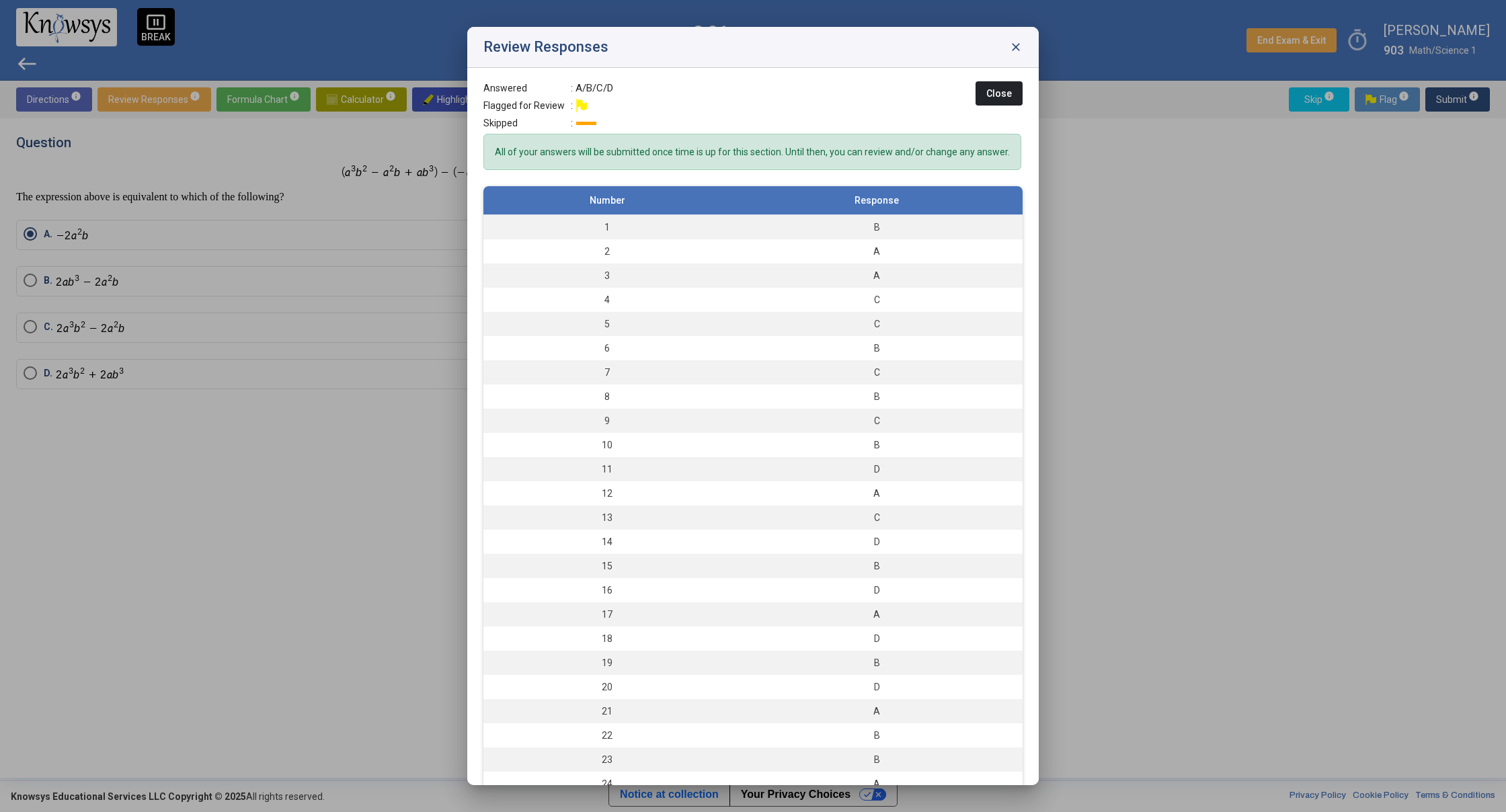
click at [1020, 39] on div "Review Responses close" at bounding box center [753, 47] width 571 height 41
click at [1017, 43] on span "close" at bounding box center [1015, 46] width 13 height 13
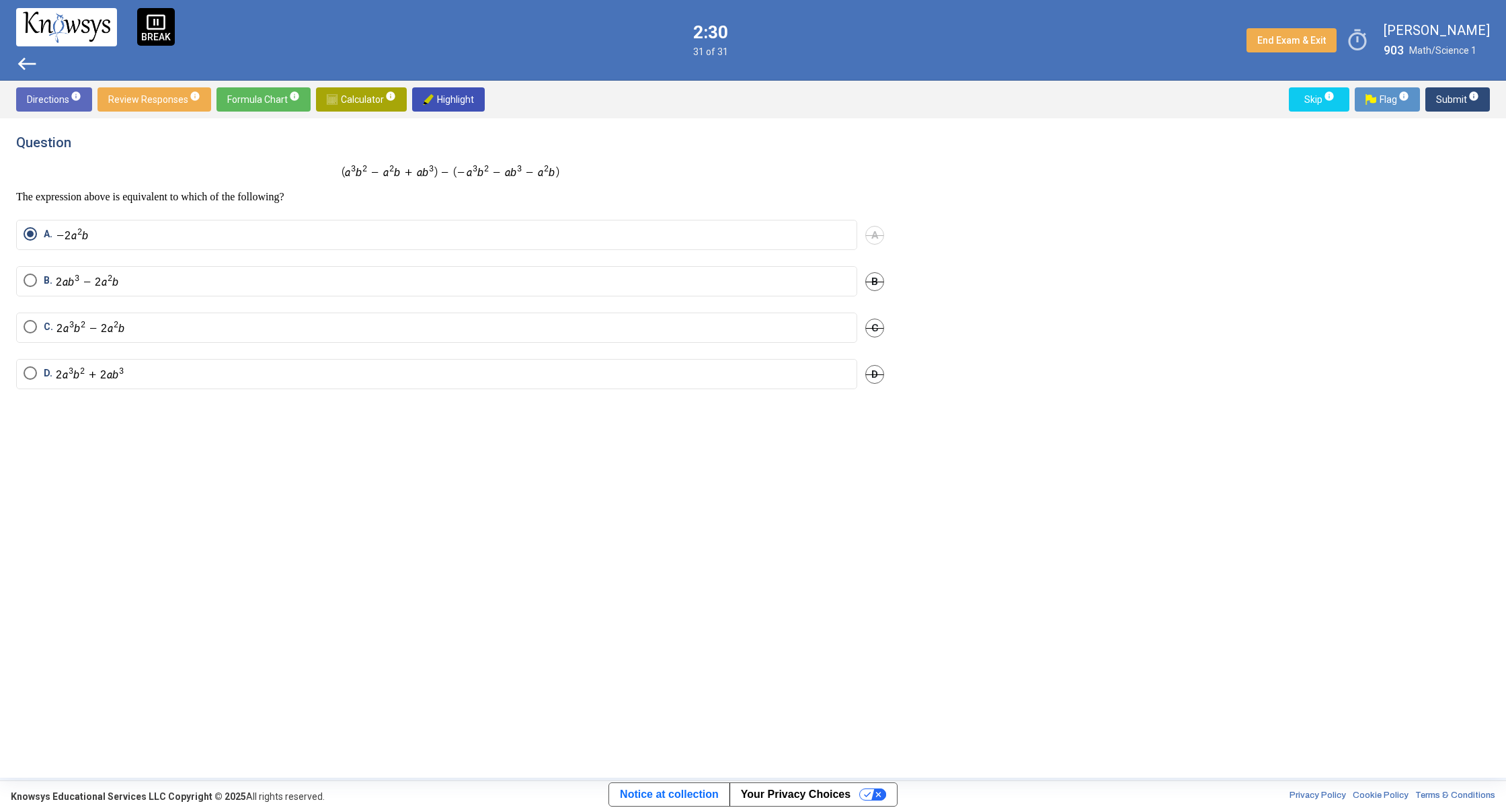
click at [20, 65] on span "west" at bounding box center [27, 63] width 21 height 21
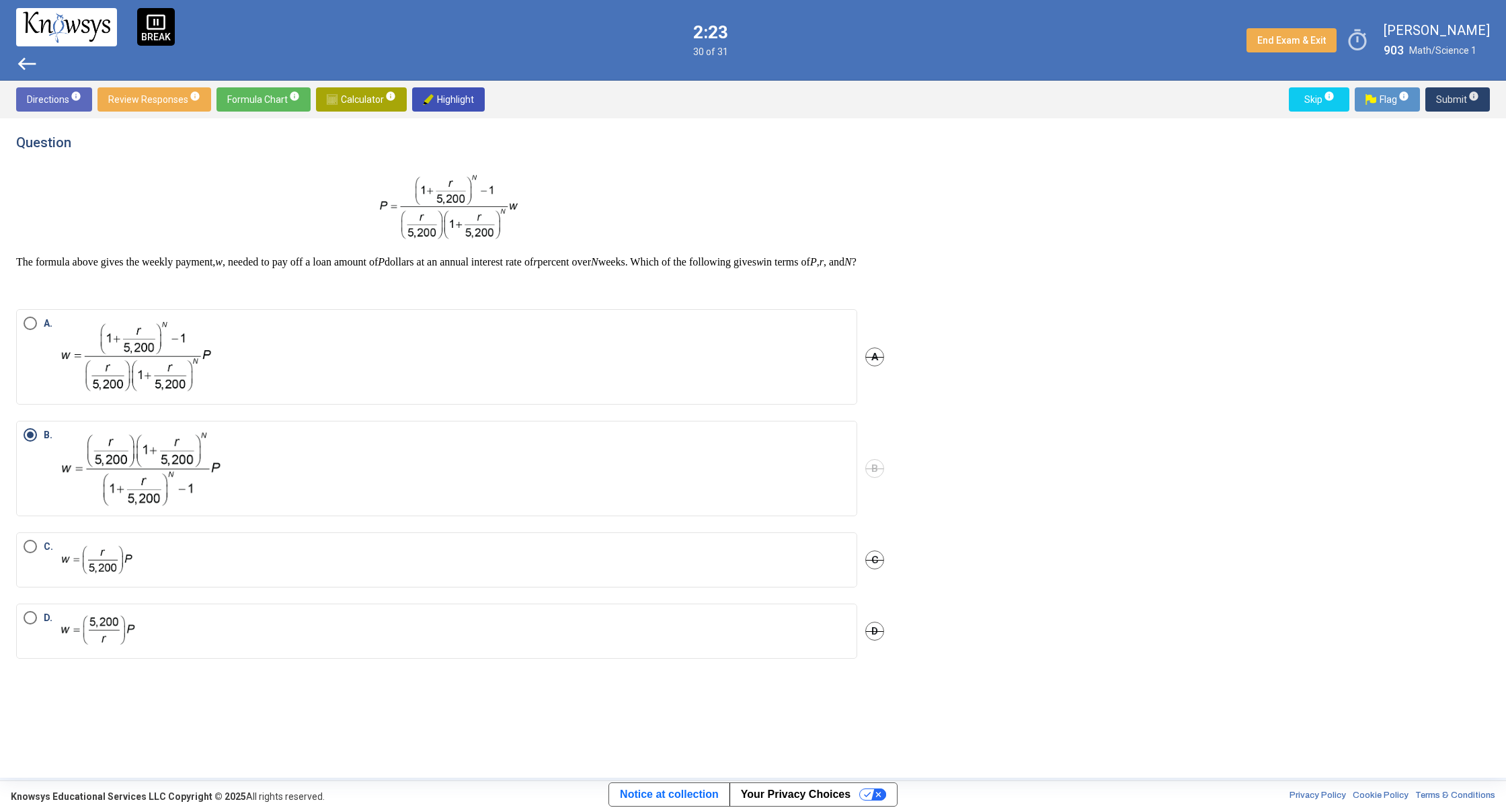
click at [1458, 96] on span "Submit info" at bounding box center [1457, 99] width 43 height 24
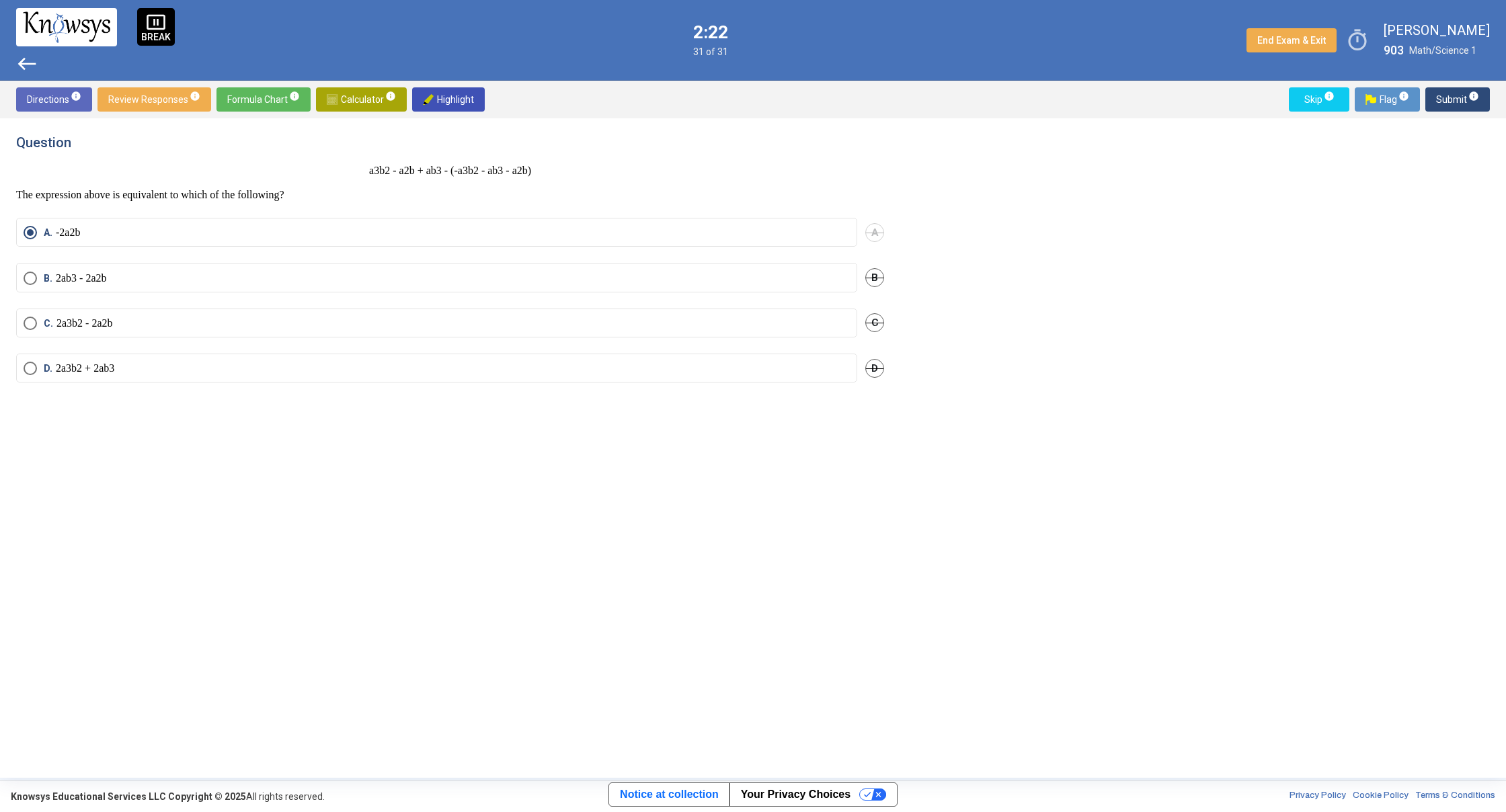
click at [1458, 96] on span "Submit info" at bounding box center [1457, 99] width 43 height 24
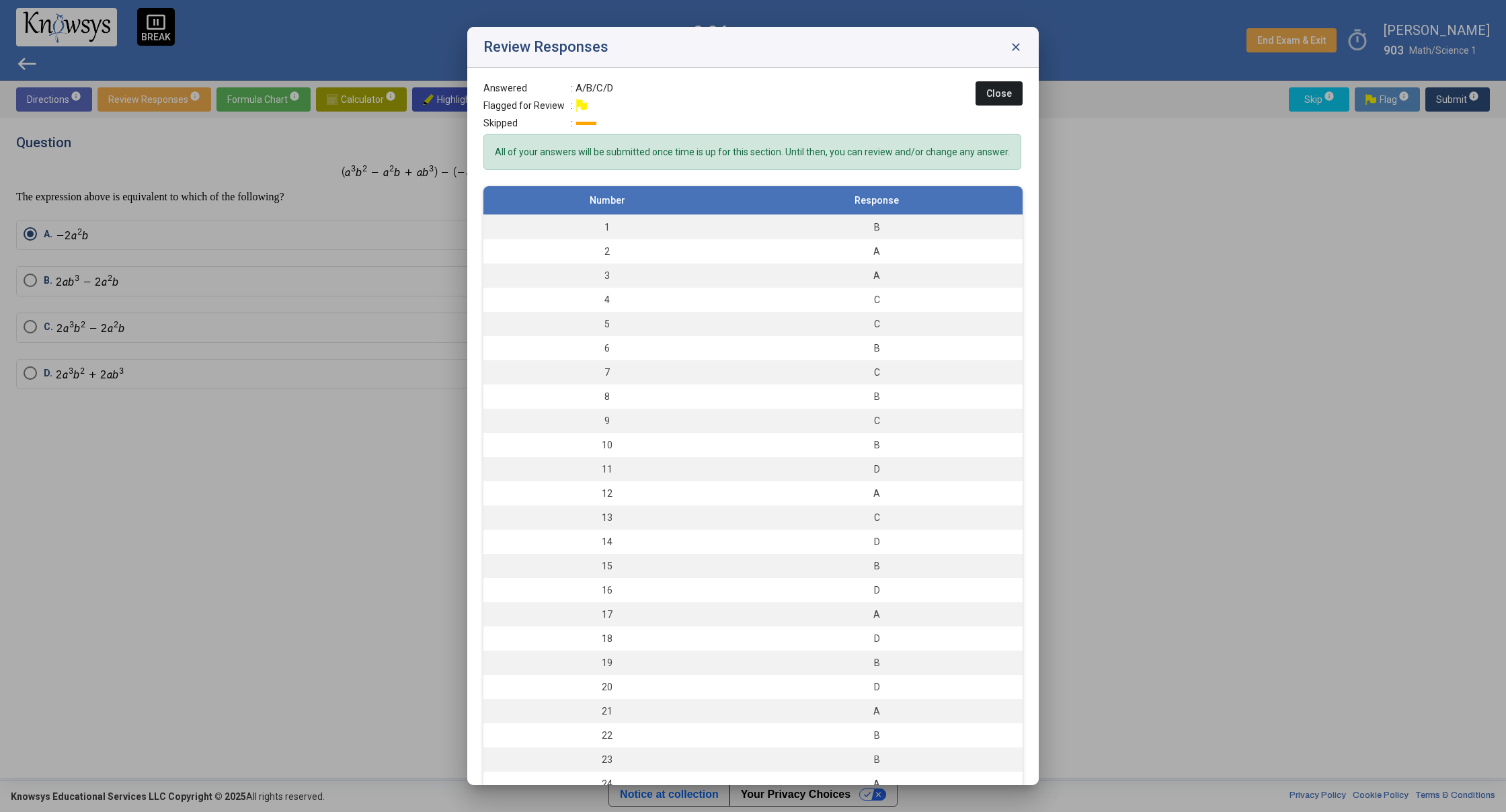
click at [1014, 44] on span "close" at bounding box center [1015, 46] width 13 height 13
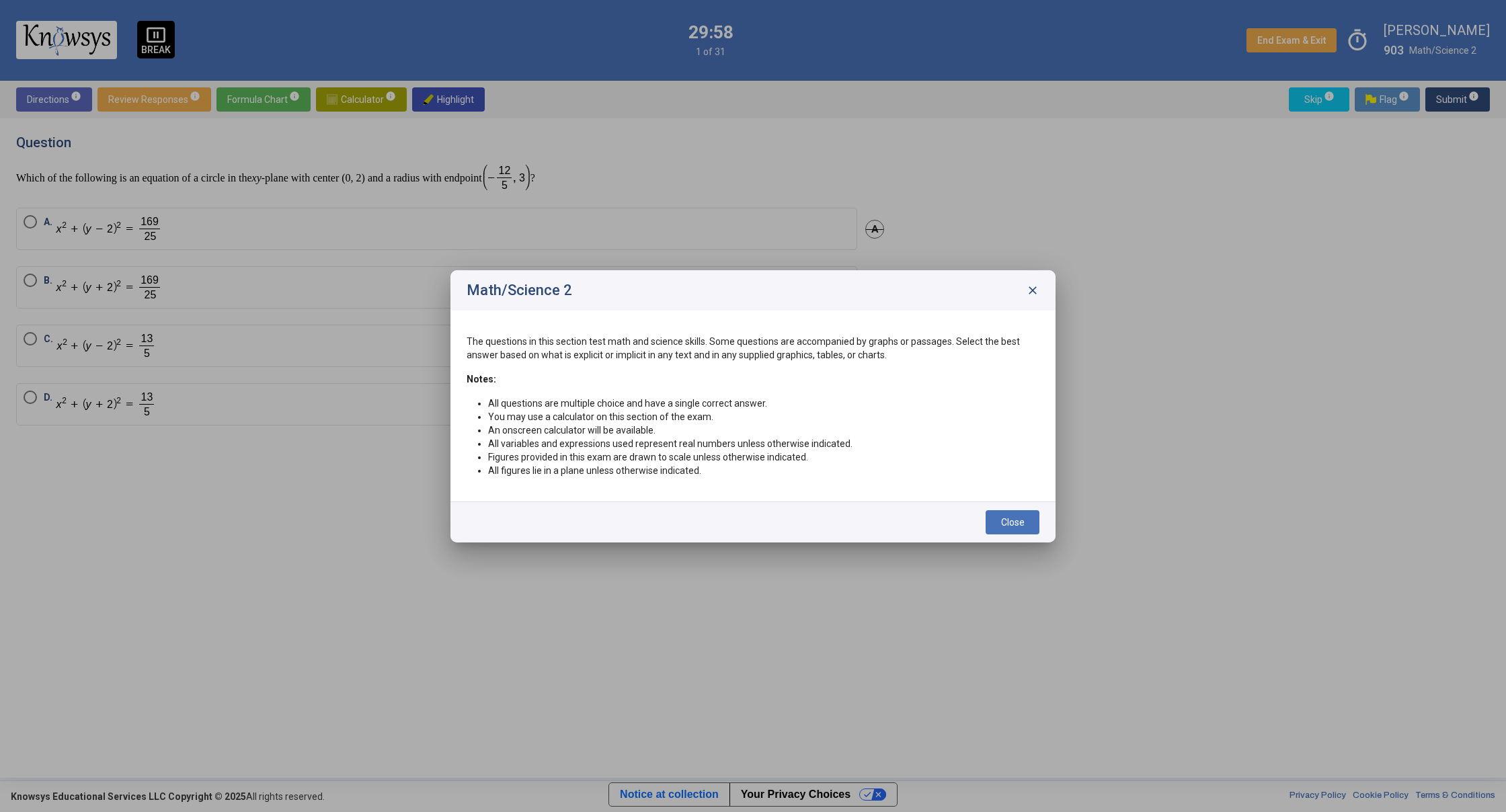
click at [1024, 301] on div "Math/Science 2 close" at bounding box center [752, 290] width 605 height 40
click at [1039, 293] on div "Math/Science 2 close" at bounding box center [752, 290] width 605 height 40
click at [1032, 291] on span "close" at bounding box center [1032, 290] width 13 height 13
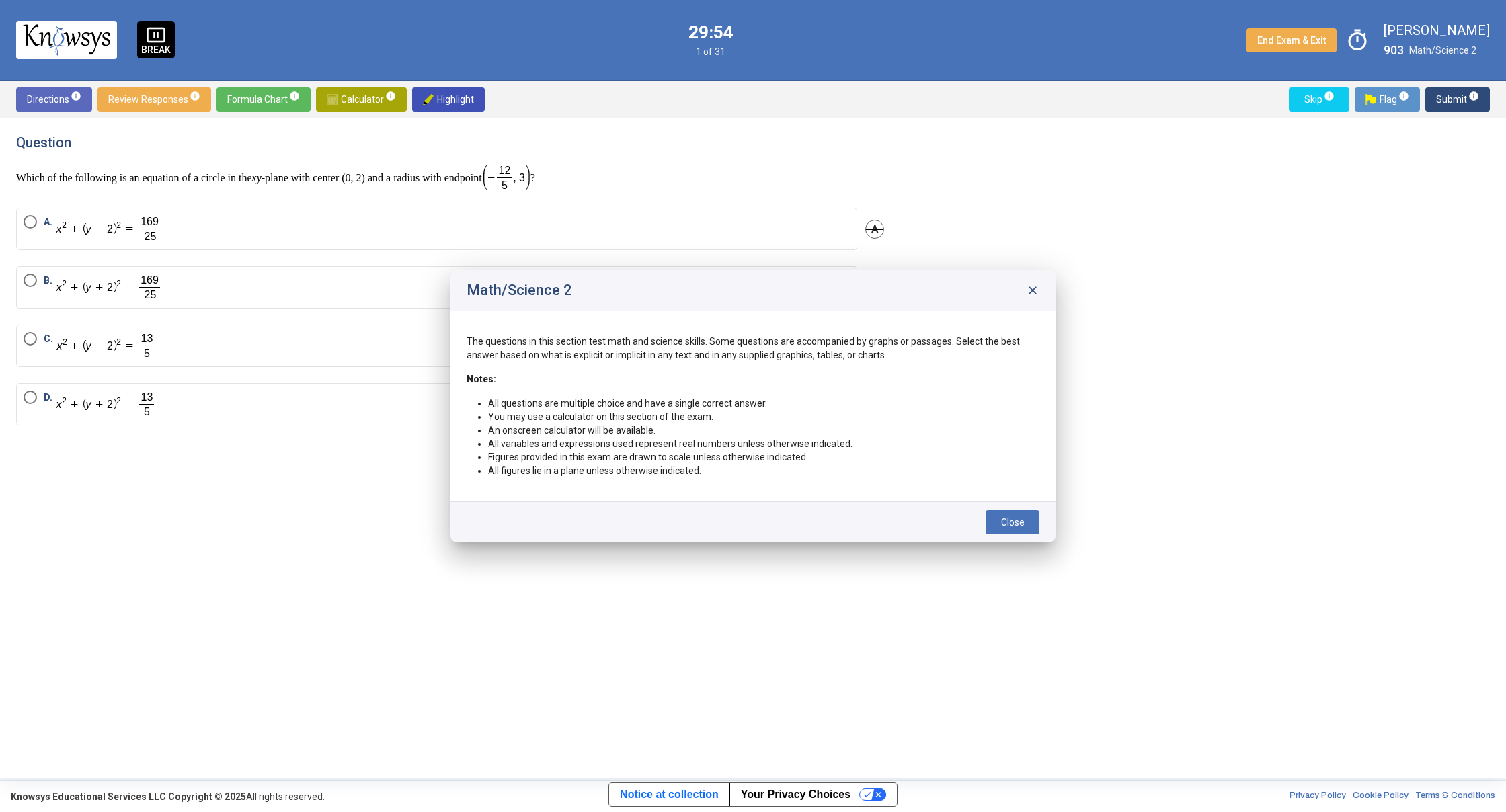
click at [1032, 291] on div "Question Which of the following is an equation of a circle in the xy -plane wit…" at bounding box center [753, 448] width 1474 height 627
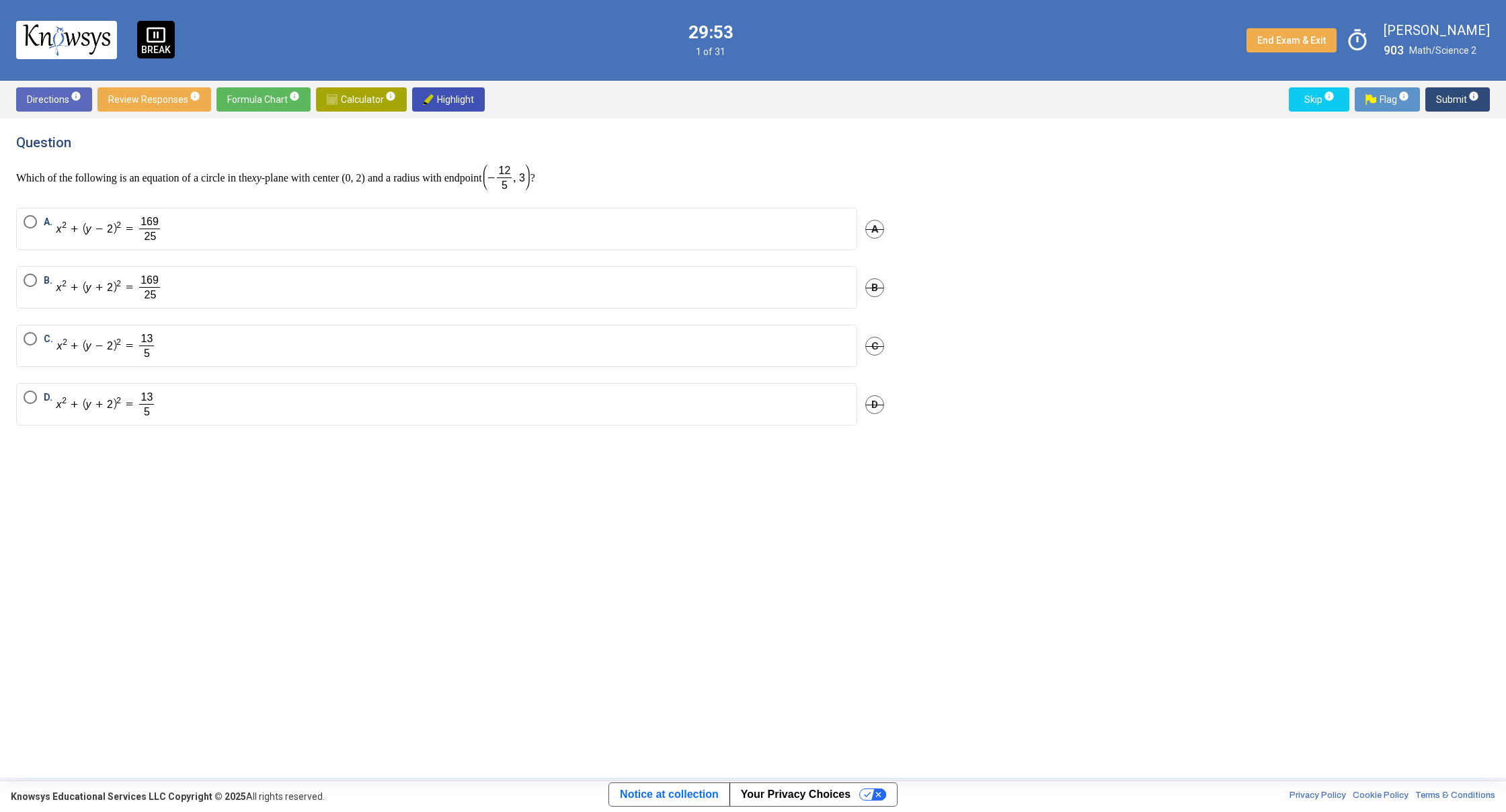
click at [205, 445] on div "Question Which of the following is an equation of a circle in the xy -plane wit…" at bounding box center [458, 448] width 884 height 627
click at [181, 293] on label "B." at bounding box center [437, 287] width 826 height 28
click at [1478, 96] on span "info" at bounding box center [1474, 96] width 11 height 11
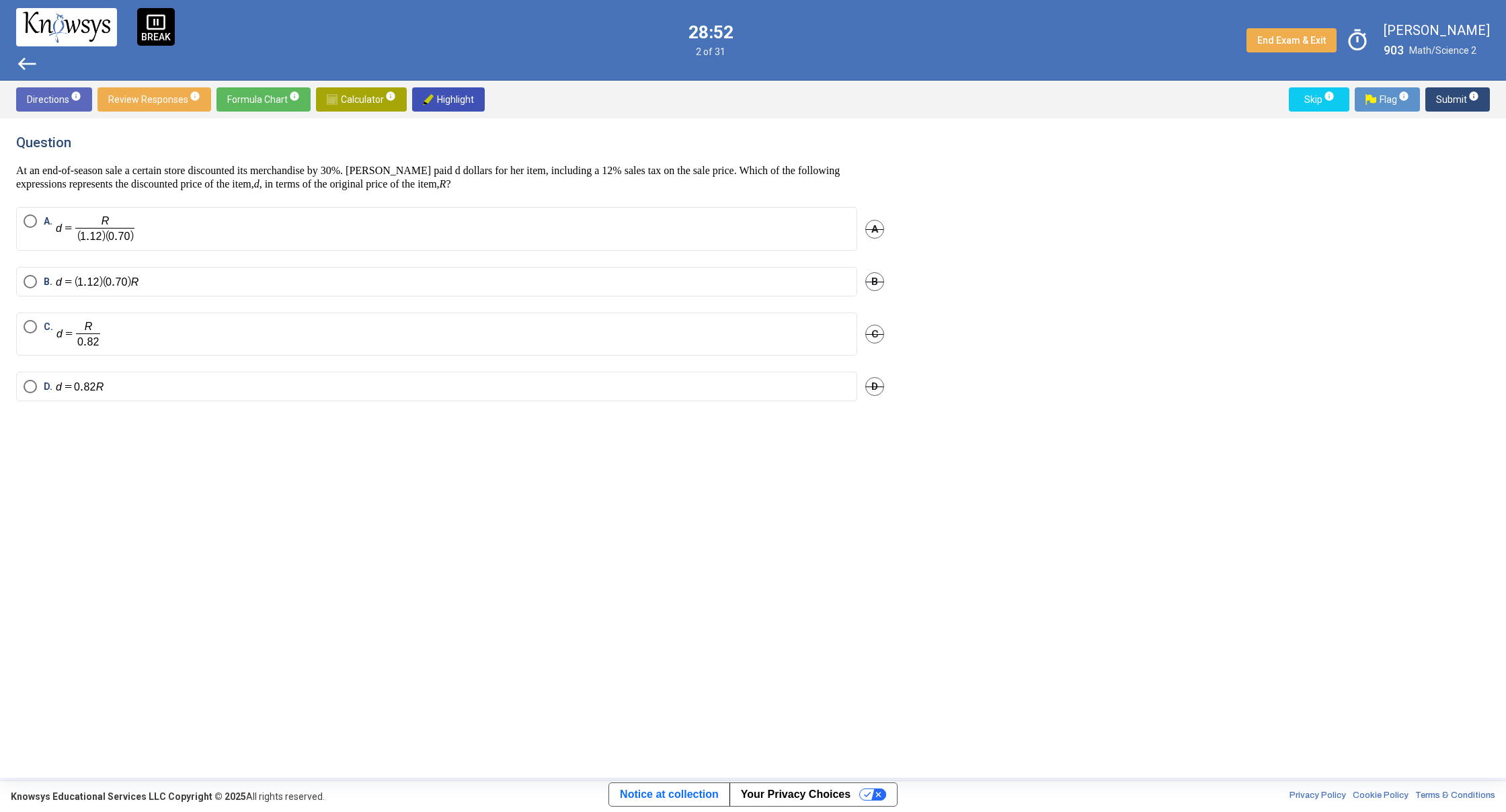
click at [148, 399] on mat-radio-button "D." at bounding box center [437, 386] width 841 height 30
click at [153, 397] on mat-radio-button "D." at bounding box center [437, 386] width 841 height 30
click at [135, 344] on label "C." at bounding box center [437, 334] width 826 height 28
click at [161, 389] on label "D." at bounding box center [437, 387] width 826 height 14
click at [1458, 107] on span "Submit info" at bounding box center [1457, 99] width 43 height 24
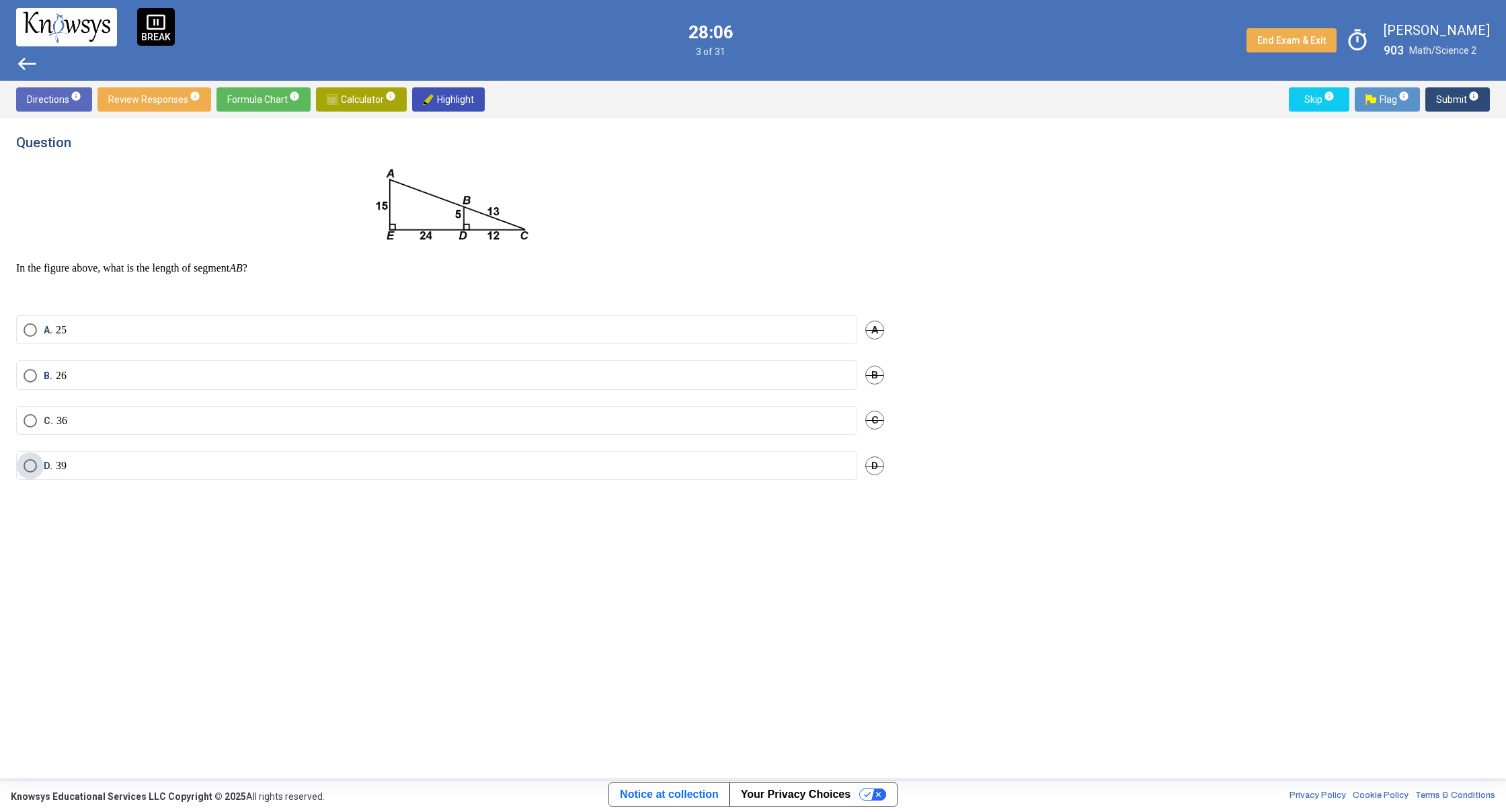
click at [50, 473] on span "D." at bounding box center [50, 465] width 12 height 13
click at [1475, 103] on mat-tooltip-component "Click to enter an answer with no flag and continue to the next question." at bounding box center [1401, 126] width 186 height 49
click at [1460, 102] on mat-tooltip-component "Click to enter an answer with no flag and continue to the next question." at bounding box center [1401, 126] width 186 height 49
click at [1466, 100] on span "Submit info" at bounding box center [1457, 99] width 43 height 24
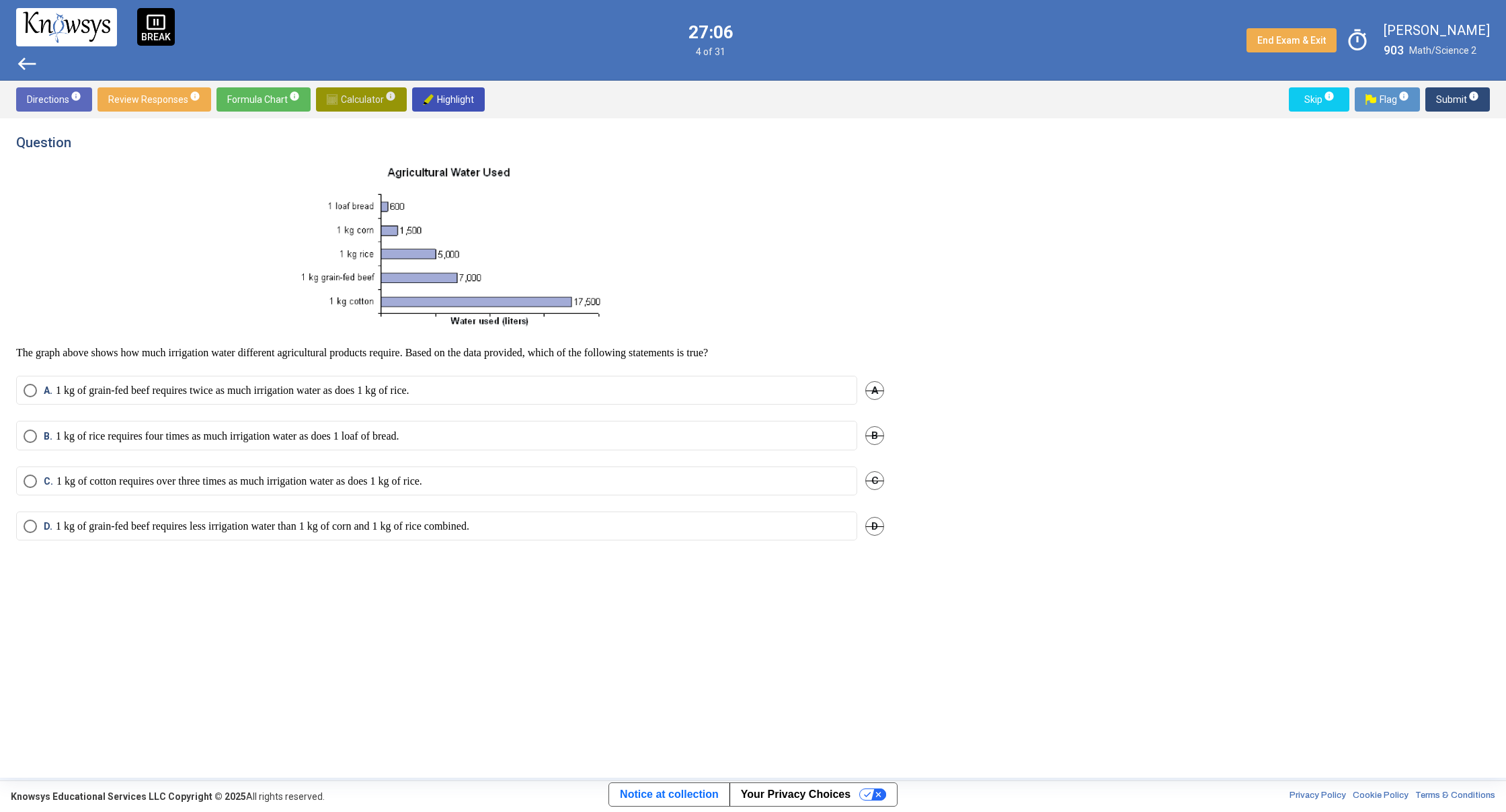
click at [360, 105] on span "Calculator info" at bounding box center [361, 99] width 69 height 24
click at [1023, 193] on div "Expression List" at bounding box center [1028, 182] width 222 height 32
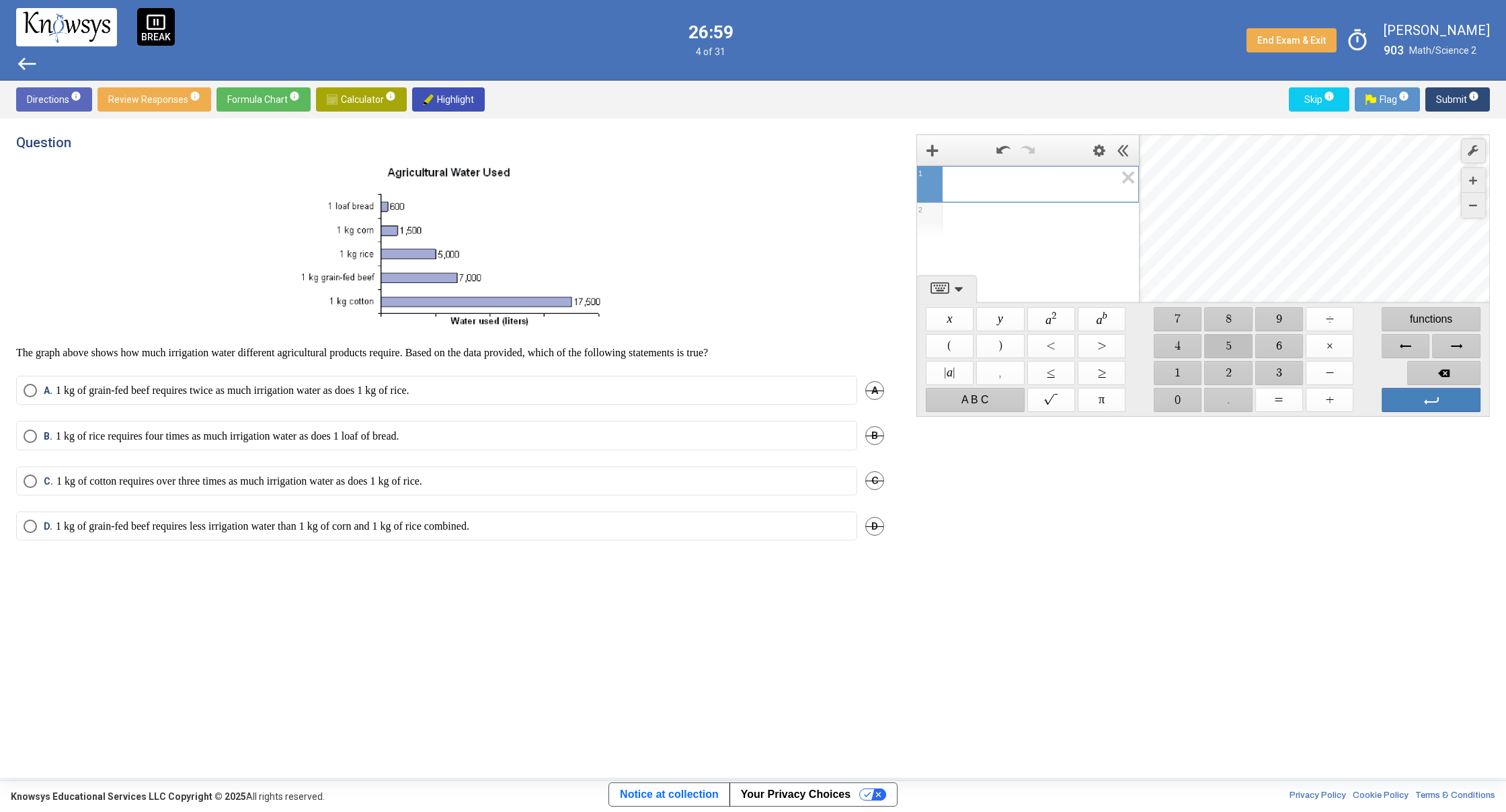
click at [1230, 349] on span "$$ 5" at bounding box center [1228, 346] width 48 height 24
click at [1188, 397] on span "$$ 0" at bounding box center [1177, 400] width 48 height 24
click at [1185, 398] on span "$$ 0" at bounding box center [1177, 400] width 48 height 24
click at [1330, 326] on span "$$ ÷" at bounding box center [1329, 319] width 48 height 24
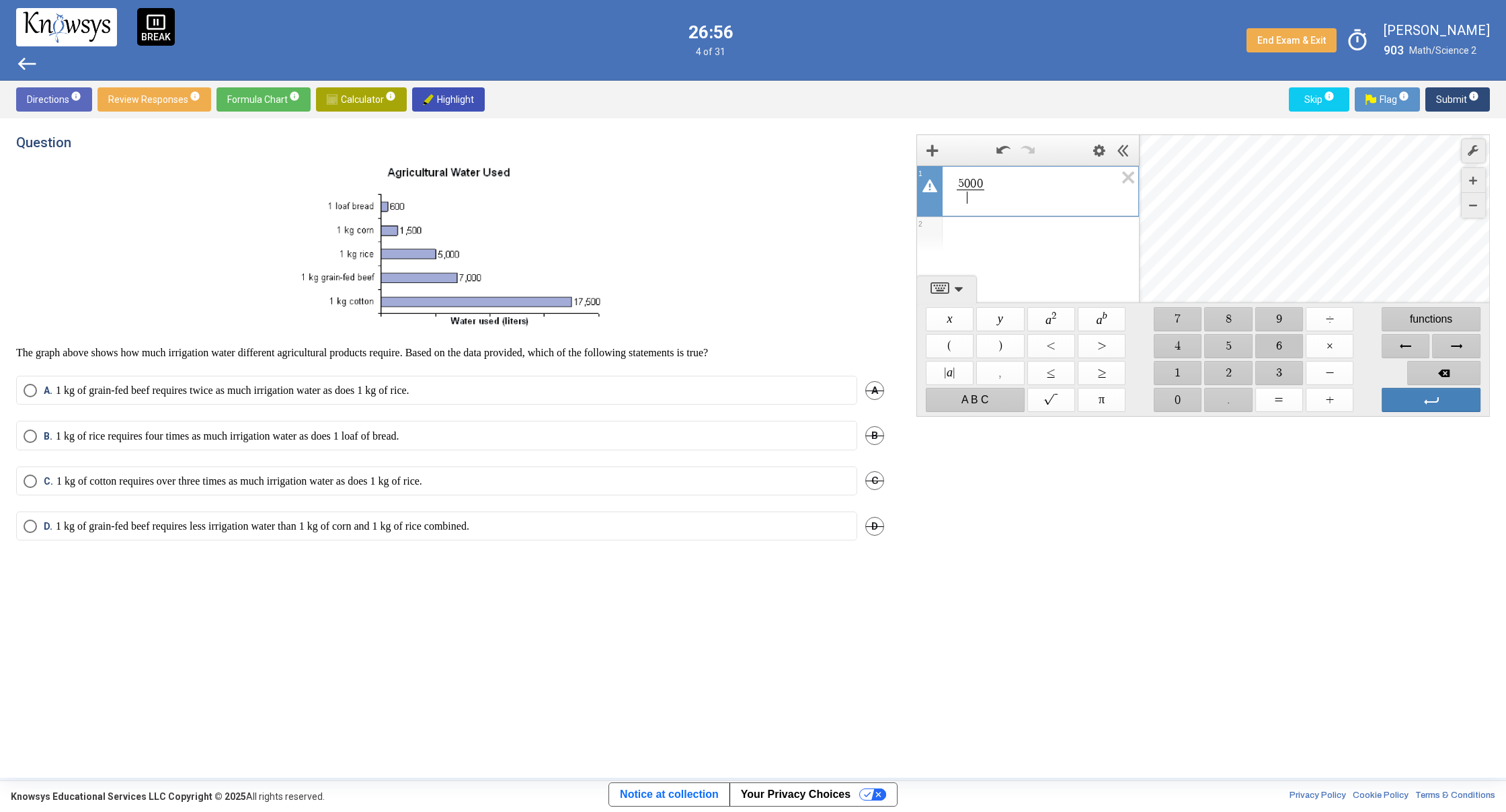
click at [1270, 345] on span "$$ 6" at bounding box center [1279, 346] width 48 height 24
click at [1180, 403] on span "$$ 0" at bounding box center [1177, 400] width 48 height 24
click at [1179, 402] on span "$$ 0" at bounding box center [1177, 400] width 48 height 24
click at [1116, 186] on icon "Expression List" at bounding box center [1124, 181] width 30 height 31
click at [386, 485] on p "1 kg of cotton requires over three times as much irrigation water as does 1 kg …" at bounding box center [239, 481] width 366 height 13
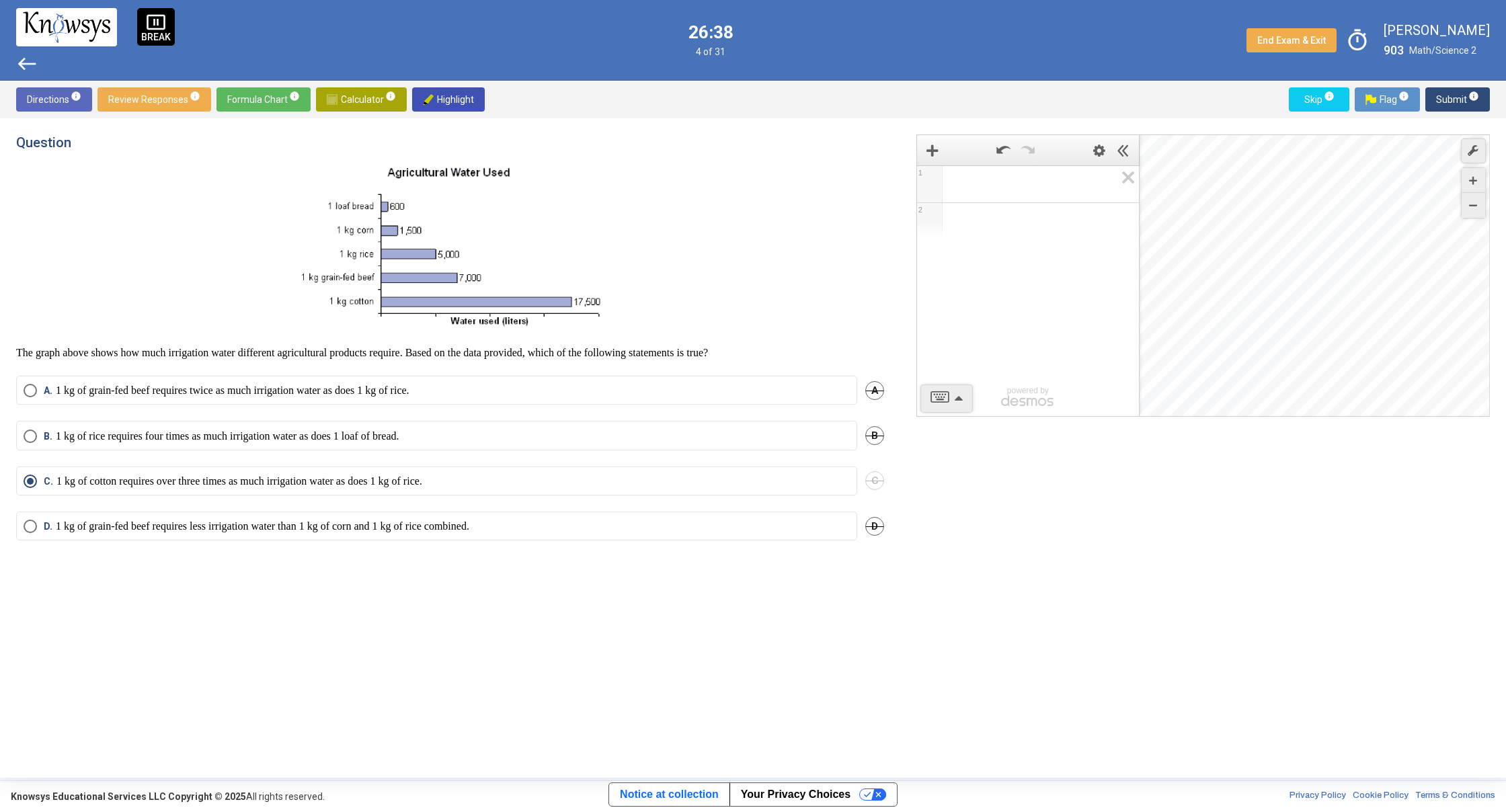
click at [1449, 94] on span "Submit info" at bounding box center [1457, 99] width 43 height 24
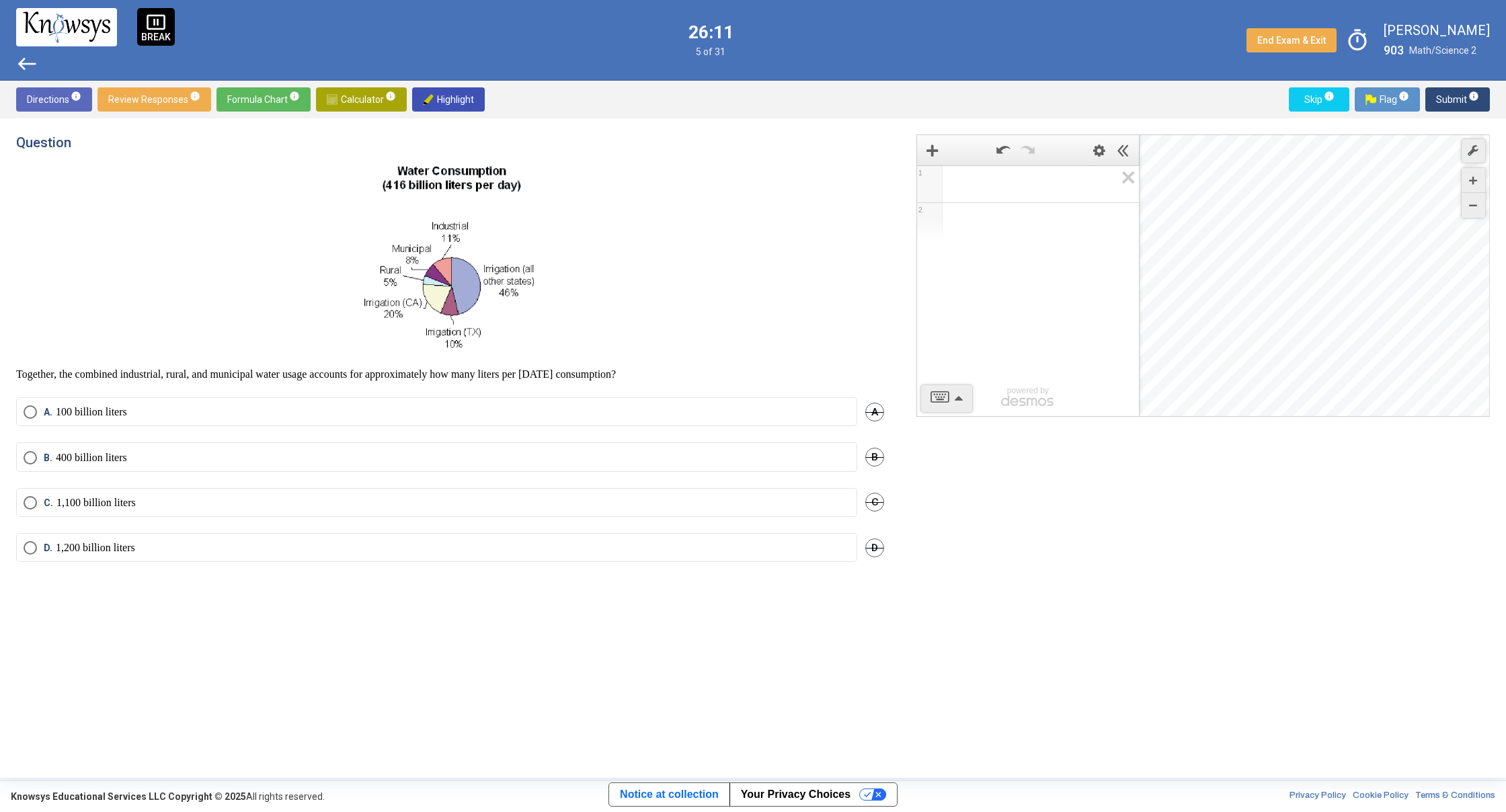
click at [167, 423] on mat-radio-button "A. 100 billion liters" at bounding box center [437, 412] width 841 height 29
click at [113, 414] on p "100 billion liters" at bounding box center [91, 412] width 72 height 13
click at [1471, 104] on span "Submit info" at bounding box center [1457, 99] width 43 height 24
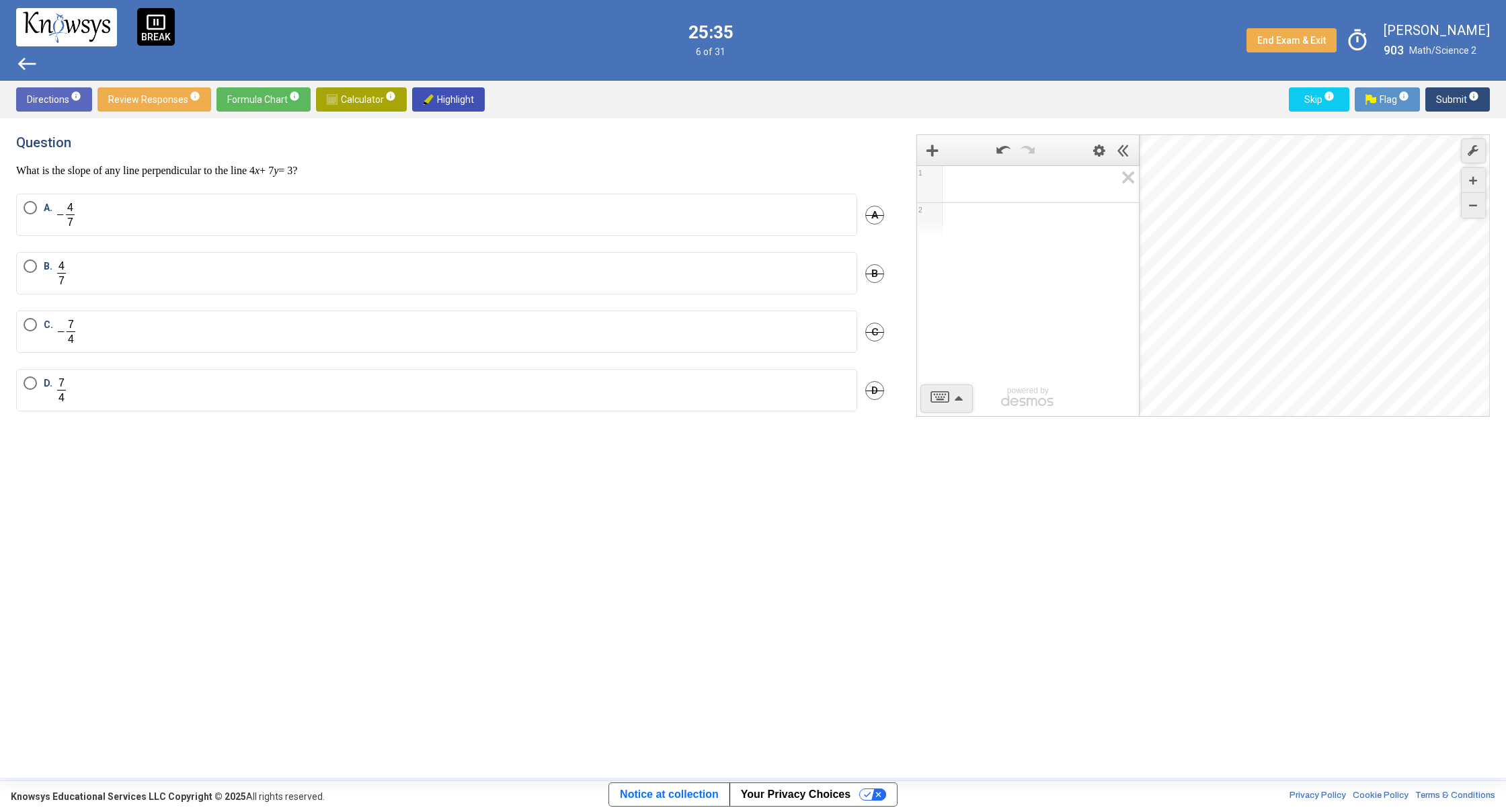
click at [257, 301] on div "B. B" at bounding box center [450, 281] width 868 height 58
click at [23, 275] on mat-radio-button "B." at bounding box center [437, 273] width 841 height 42
click at [34, 273] on label "B." at bounding box center [437, 273] width 826 height 28
click at [85, 327] on label "C." at bounding box center [437, 331] width 826 height 28
click at [120, 395] on label "D." at bounding box center [437, 389] width 826 height 28
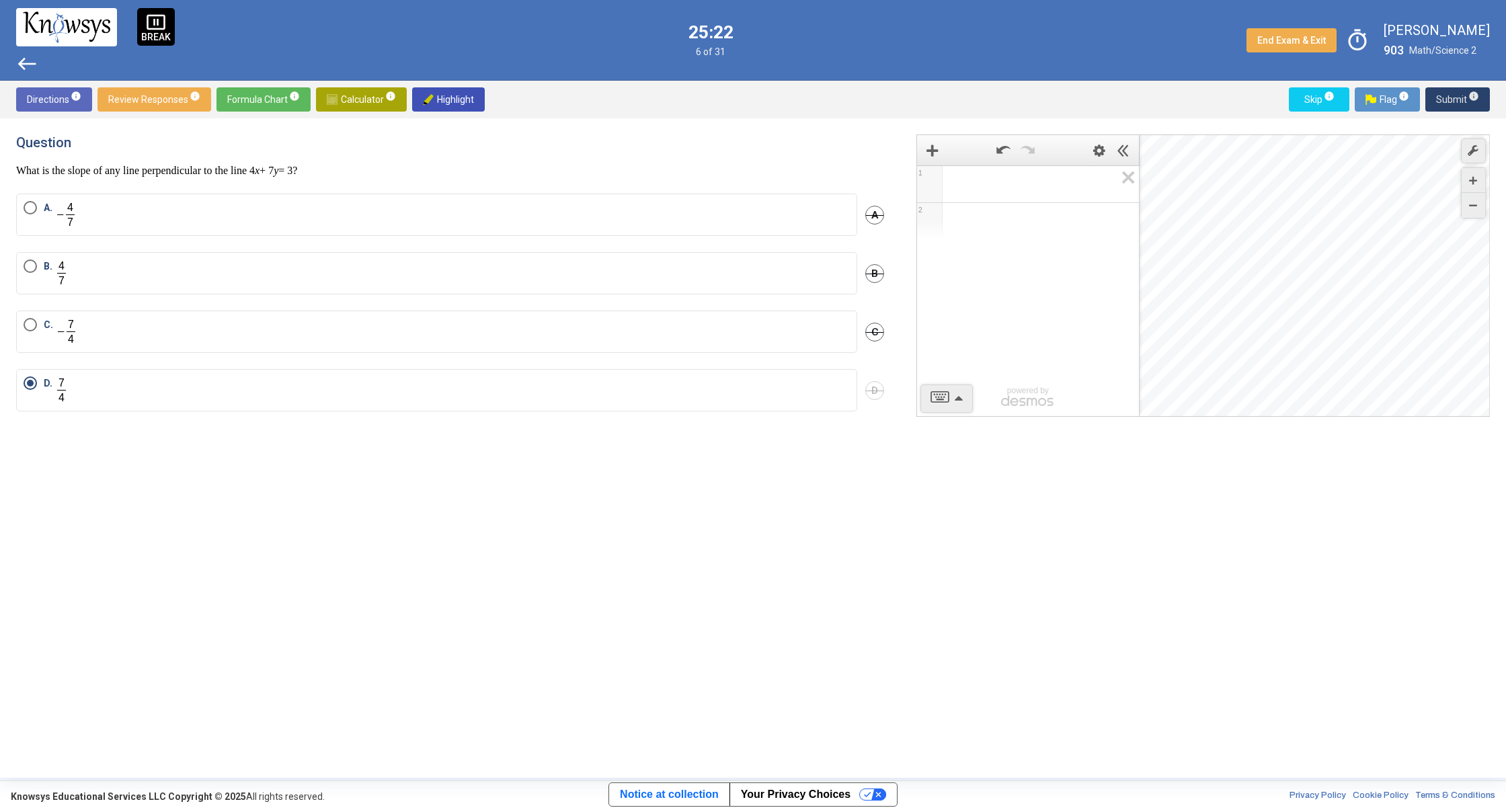
click at [1450, 99] on span "Submit info" at bounding box center [1457, 99] width 43 height 24
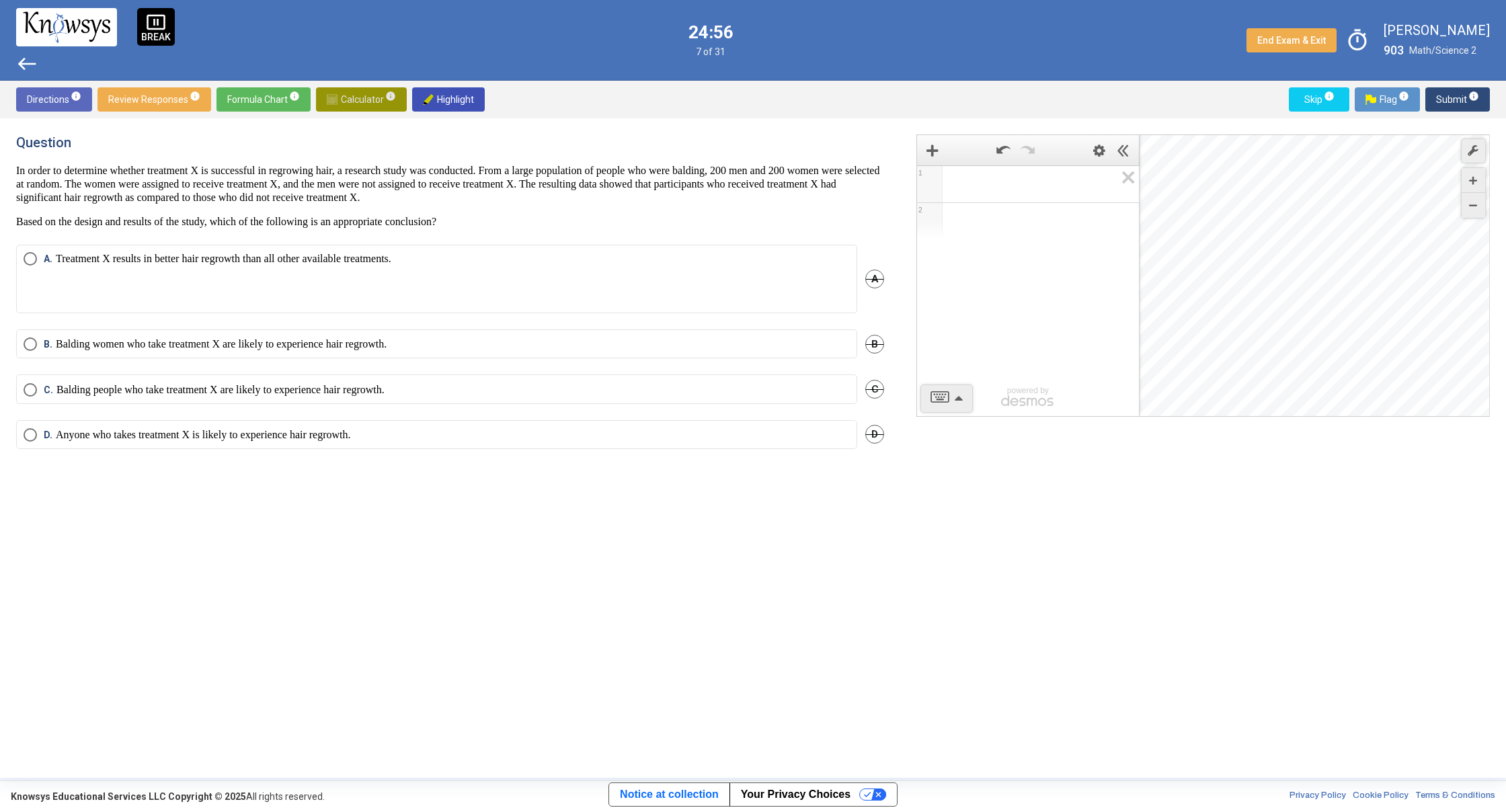
click at [354, 98] on span "Calculator info" at bounding box center [361, 99] width 69 height 24
click at [66, 260] on p "Treatment X results in better hair regrowth than all other available treatments." at bounding box center [223, 279] width 335 height 54
click at [39, 354] on mat-radio-button "[PERSON_NAME] women who take treatment X are likely to experience hair regrowth." at bounding box center [437, 344] width 841 height 29
click at [261, 450] on div "D. Anyone who takes treatment X is likely to experience hair regrowth. D" at bounding box center [450, 442] width 868 height 45
click at [291, 437] on p "Anyone who takes treatment X is likely to experience hair regrowth." at bounding box center [203, 434] width 295 height 13
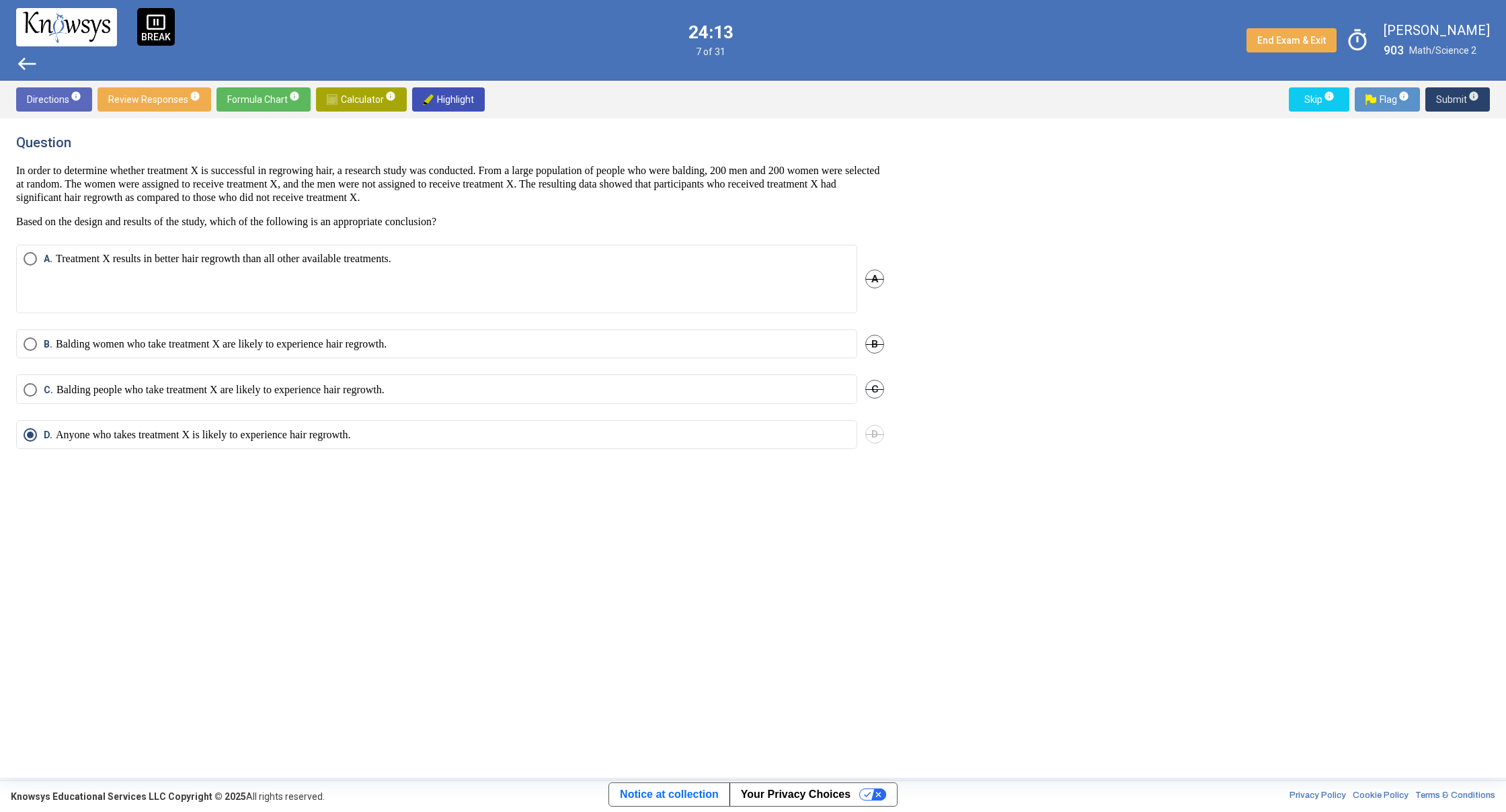
click at [1464, 94] on span "Submit info" at bounding box center [1457, 99] width 43 height 24
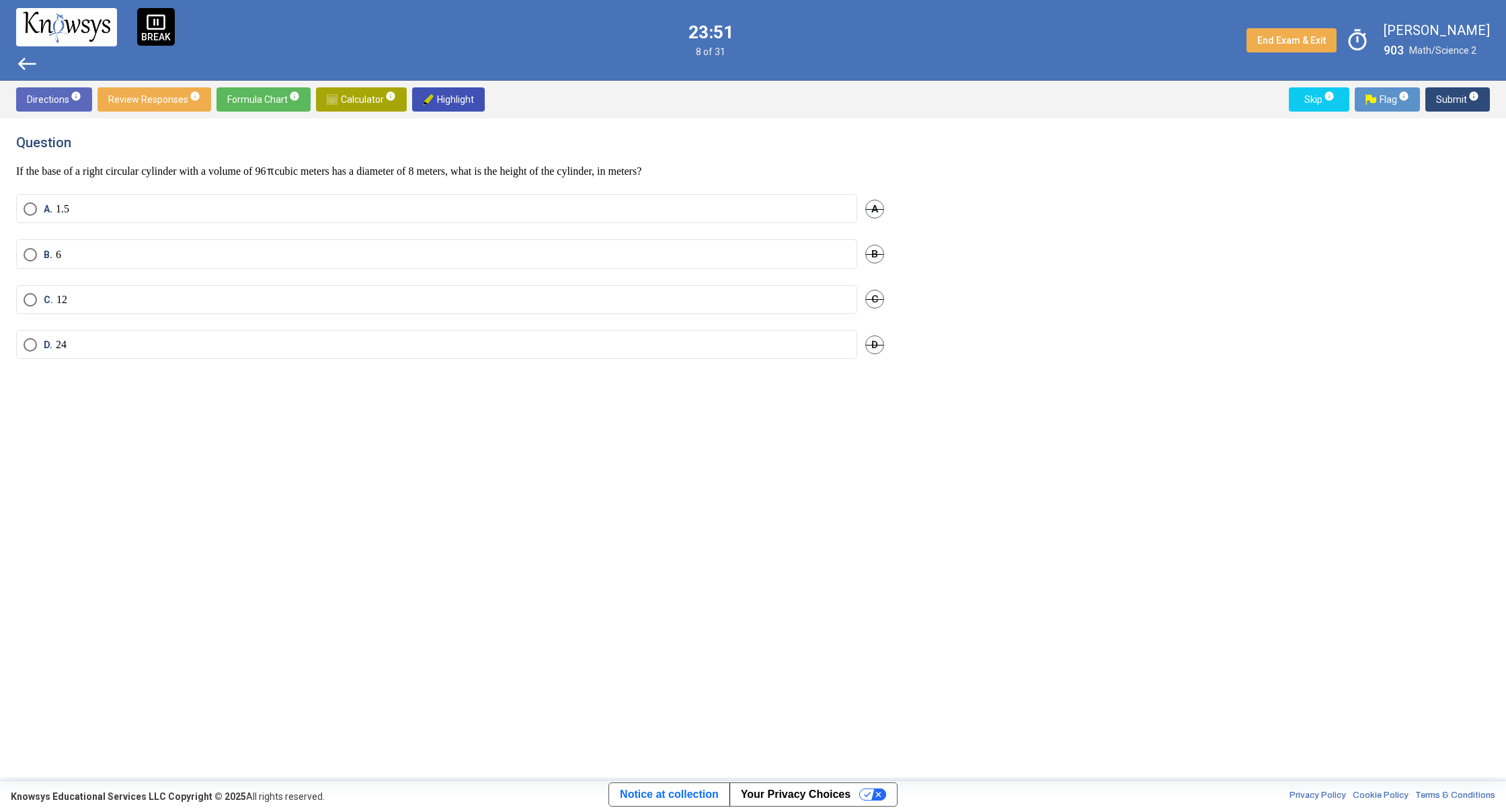
click at [356, 103] on span "Calculator info" at bounding box center [361, 99] width 69 height 24
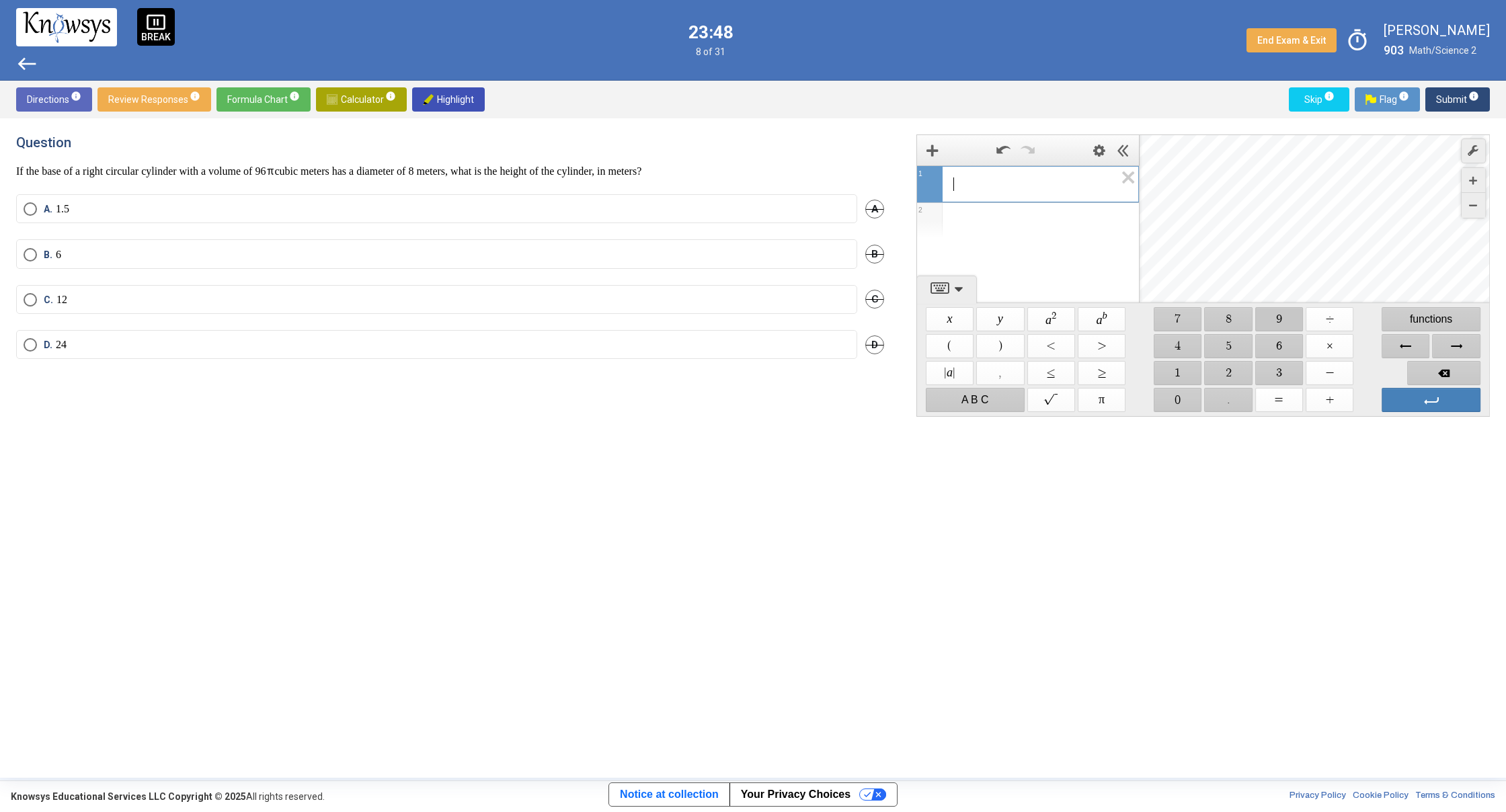
click at [1279, 321] on span "$$ 9" at bounding box center [1279, 319] width 48 height 24
click at [1275, 339] on span "$$ 6" at bounding box center [1279, 346] width 48 height 24
click at [1317, 318] on span "$$ ÷" at bounding box center [1329, 319] width 48 height 24
click at [1235, 322] on span "$$ 8" at bounding box center [1228, 319] width 48 height 24
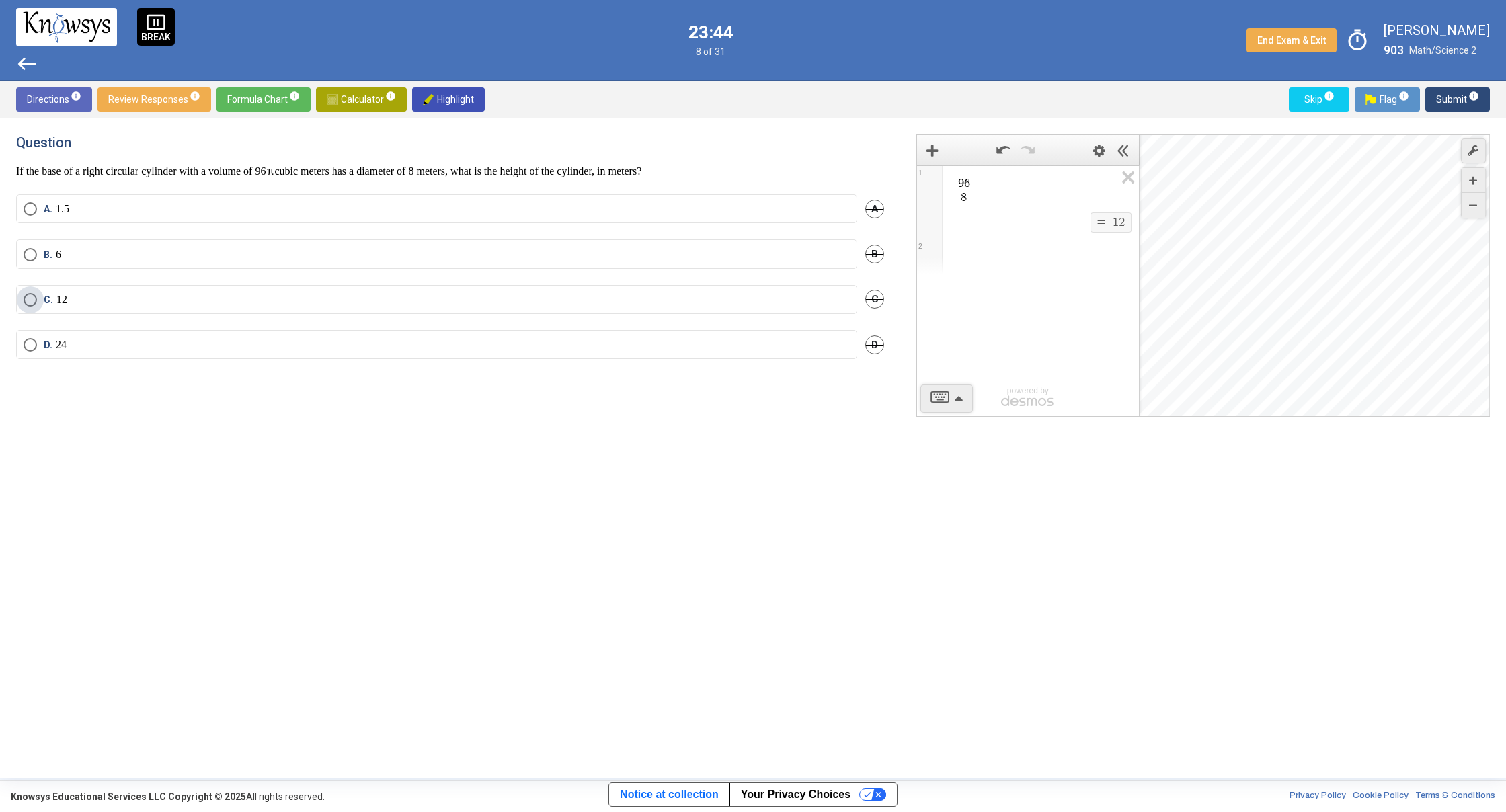
click at [461, 297] on label "C. 12" at bounding box center [437, 299] width 826 height 13
click at [1129, 121] on div "Question If the base of a right circular cylinder with a volume of 96 cubic met…" at bounding box center [753, 448] width 1506 height 659
click at [1465, 97] on span "Submit info" at bounding box center [1457, 99] width 43 height 24
click at [141, 260] on em "x" at bounding box center [138, 256] width 5 height 12
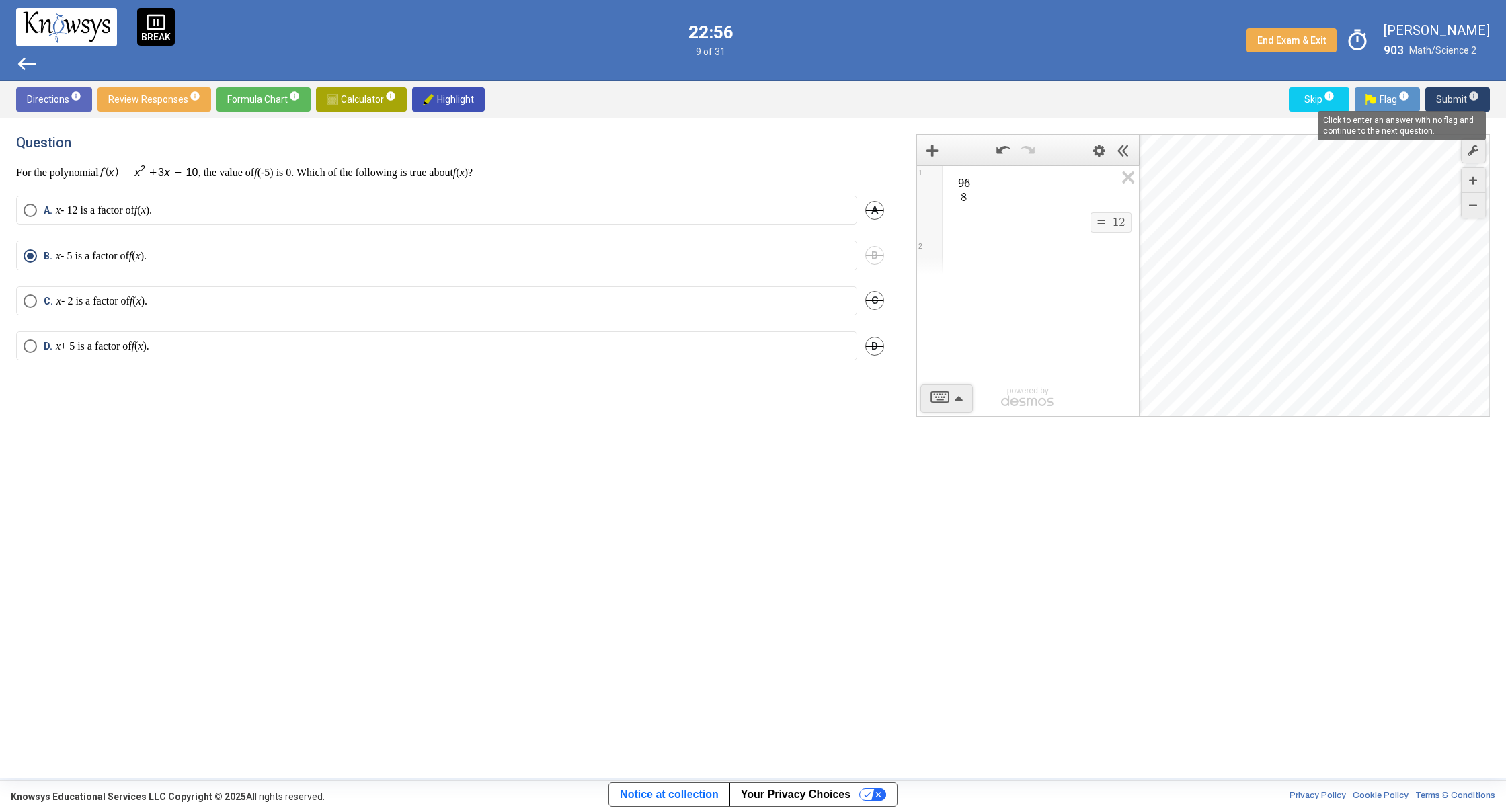
click at [1469, 99] on span "info" at bounding box center [1474, 96] width 11 height 11
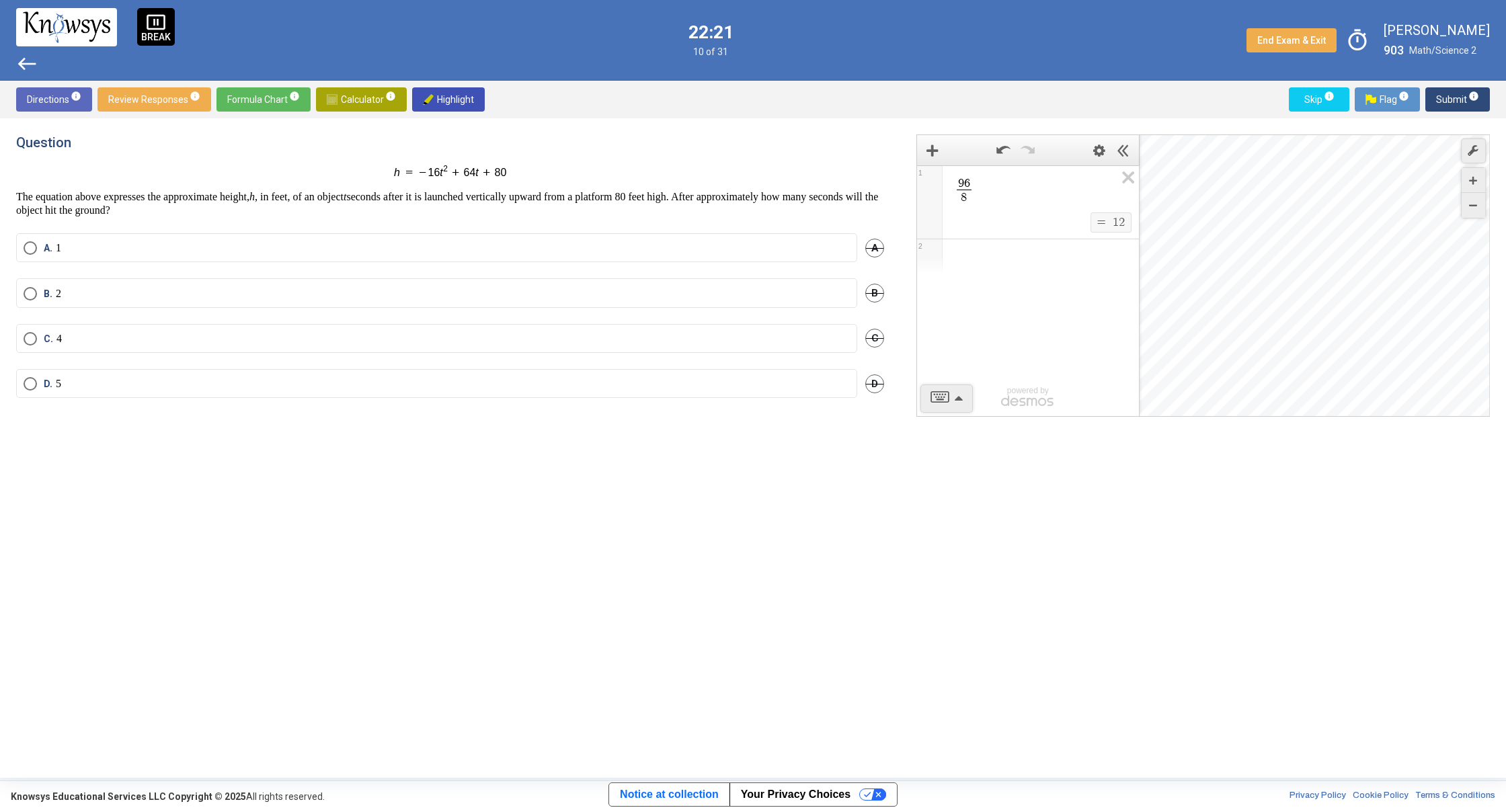
click at [156, 352] on mat-radio-button "C. 4" at bounding box center [437, 338] width 841 height 29
click at [115, 340] on label "C. 4" at bounding box center [437, 338] width 826 height 13
click at [1447, 109] on span "Submit info" at bounding box center [1457, 99] width 43 height 24
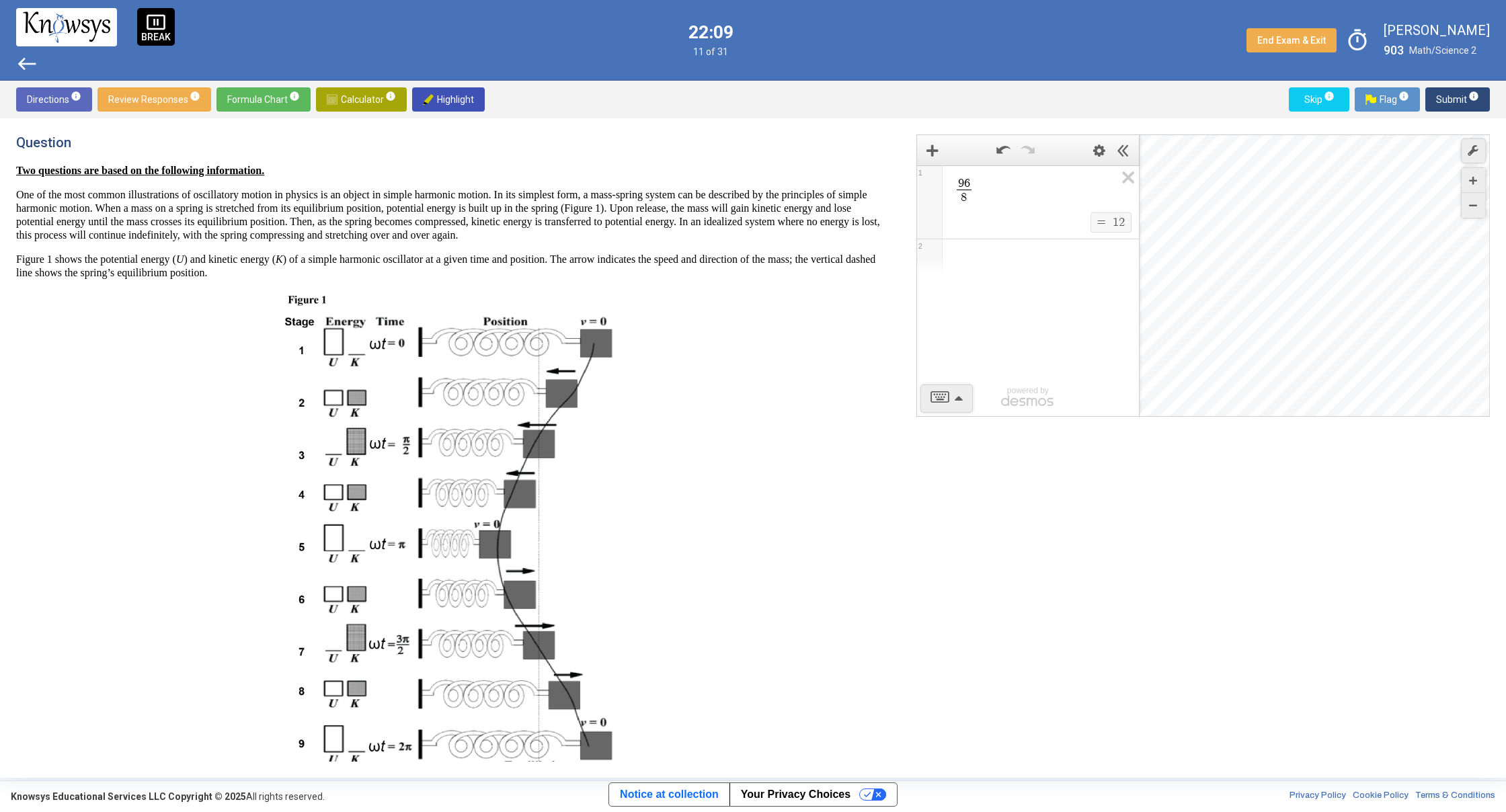
click at [364, 89] on span "Calculator info" at bounding box center [361, 99] width 69 height 24
drag, startPoint x: 895, startPoint y: 349, endPoint x: 925, endPoint y: 450, distance: 105.4
click at [925, 450] on div "Question Two questions are based on the following information. One of the most …" at bounding box center [753, 448] width 1474 height 627
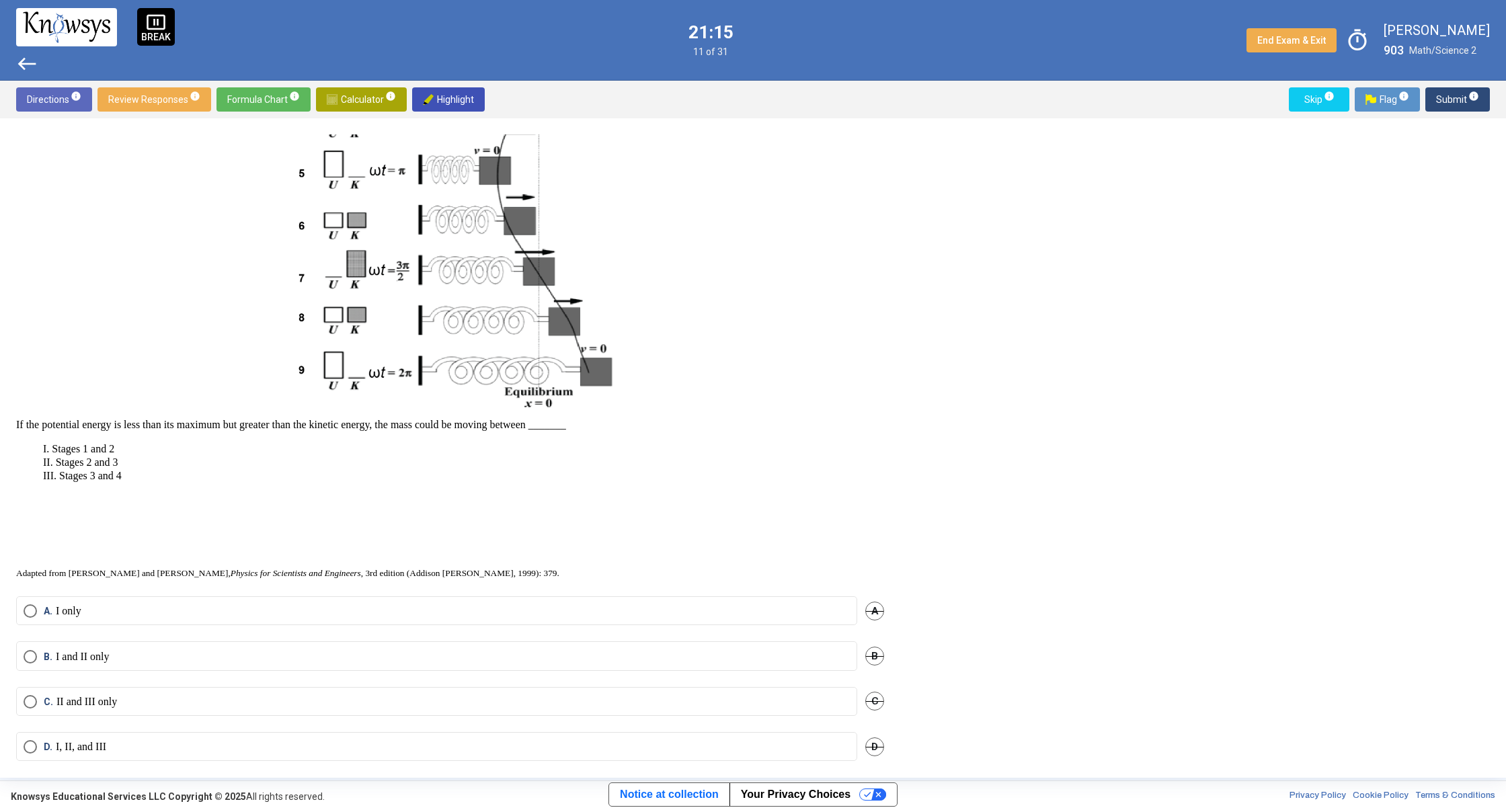
scroll to position [375, 0]
click at [143, 662] on label "B. I and II only" at bounding box center [437, 655] width 826 height 13
click at [34, 747] on span "Select an option" at bounding box center [30, 745] width 13 height 13
click at [1476, 104] on span "Submit info" at bounding box center [1457, 99] width 43 height 24
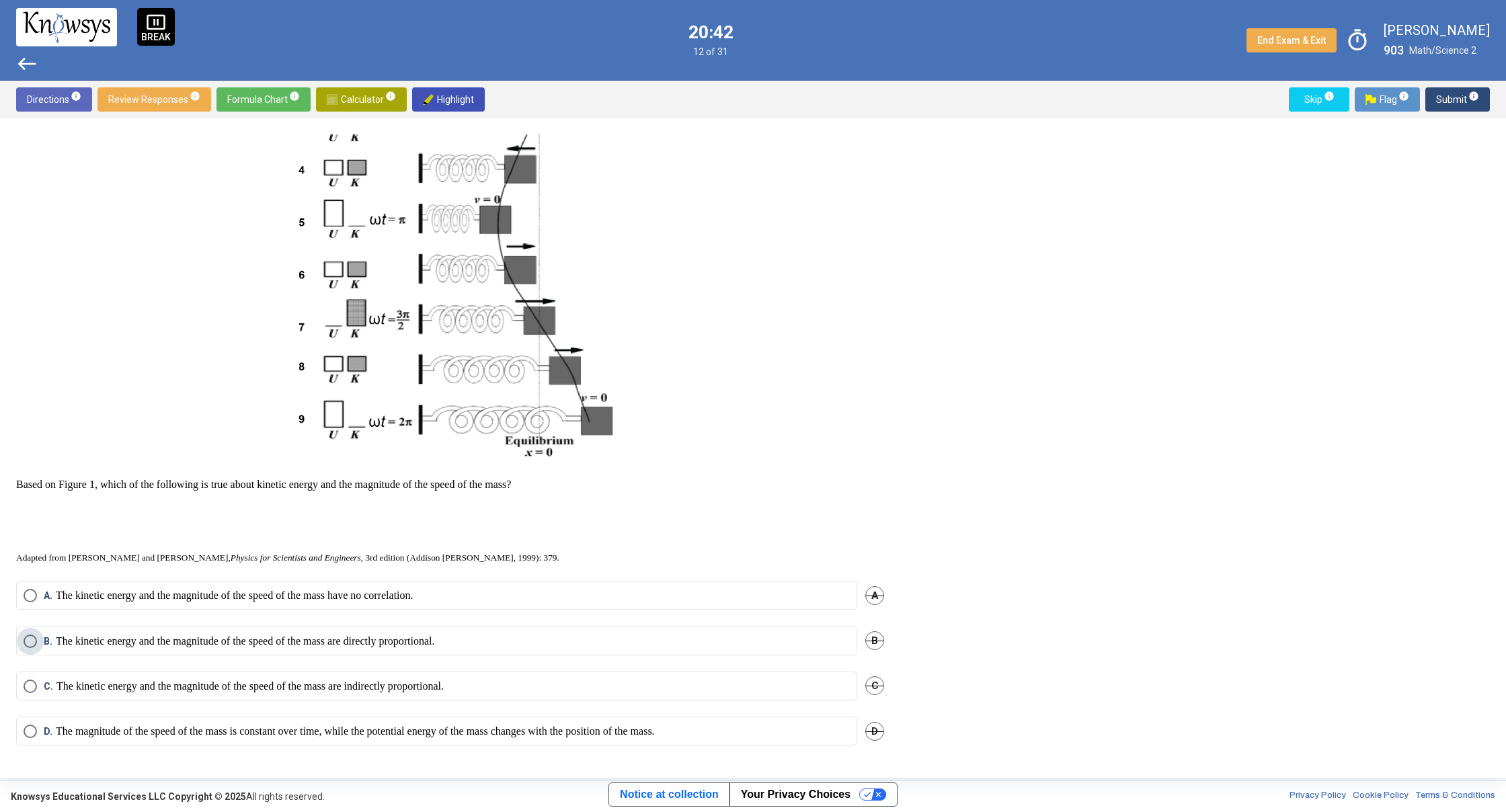
click at [101, 648] on p "The kinetic energy and the magnitude of the speed of the mass are directly prop…" at bounding box center [245, 640] width 379 height 13
drag, startPoint x: 1456, startPoint y: 98, endPoint x: 1449, endPoint y: 106, distance: 10.6
click at [1456, 98] on span "Submit info" at bounding box center [1457, 99] width 43 height 24
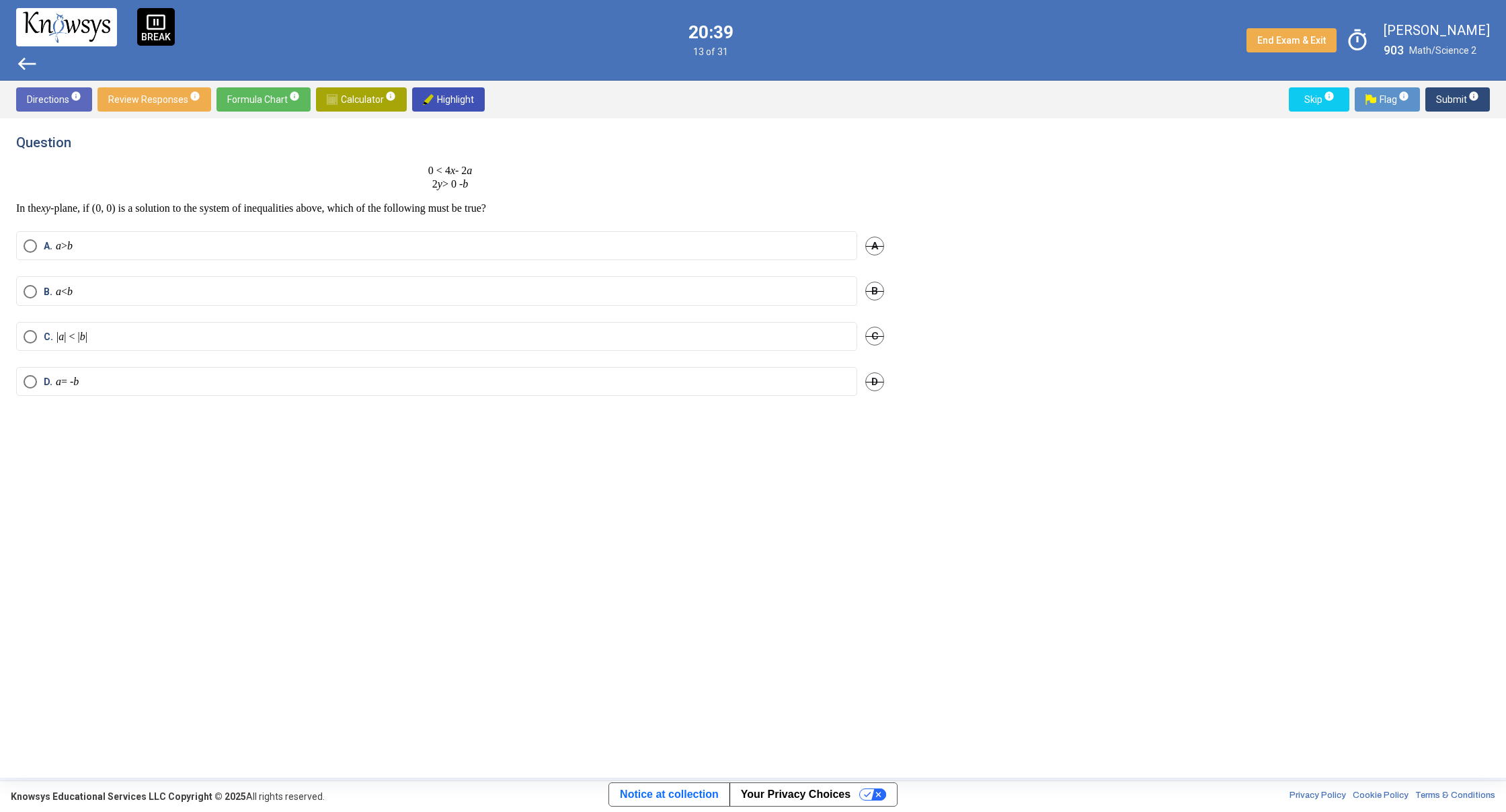
scroll to position [0, 0]
drag, startPoint x: 49, startPoint y: 207, endPoint x: 136, endPoint y: 191, distance: 88.5
click at [136, 191] on div "0 < 4 x - 2 a 2 y > 0 - b In the xy -plane, if (0, 0) is a solution to the syst…" at bounding box center [450, 189] width 868 height 51
click at [128, 194] on div "0 < 4 x - 2 a 2 y > 0 - b In the xy -plane, if (0, 0) is a solution to the syst…" at bounding box center [450, 189] width 868 height 51
drag, startPoint x: 114, startPoint y: 199, endPoint x: 587, endPoint y: 205, distance: 473.0
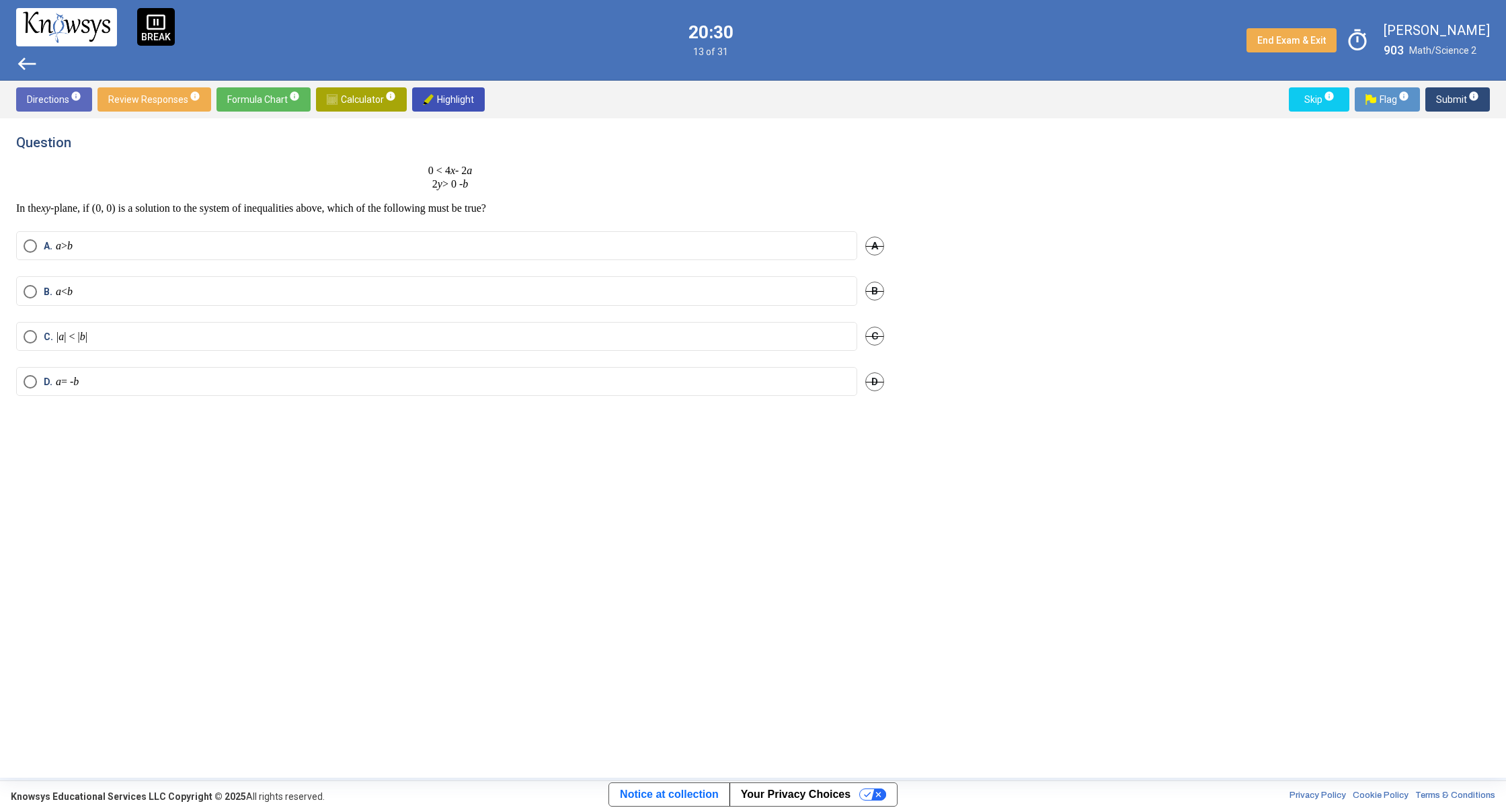
click at [584, 205] on div "0 < 4 x - 2 a 2 y > 0 - b In the xy -plane, if (0, 0) is a solution to the syst…" at bounding box center [450, 189] width 868 height 51
click at [587, 201] on div "0 < 4 x - 2 a 2 y > 0 - b In the xy -plane, if (0, 0) is a solution to the syst…" at bounding box center [450, 189] width 868 height 51
click at [153, 345] on mat-radio-button "C. | a | < | b |" at bounding box center [437, 336] width 841 height 29
click at [24, 334] on span "Select an option" at bounding box center [30, 336] width 13 height 13
click at [1447, 96] on span "Submit info" at bounding box center [1457, 99] width 43 height 24
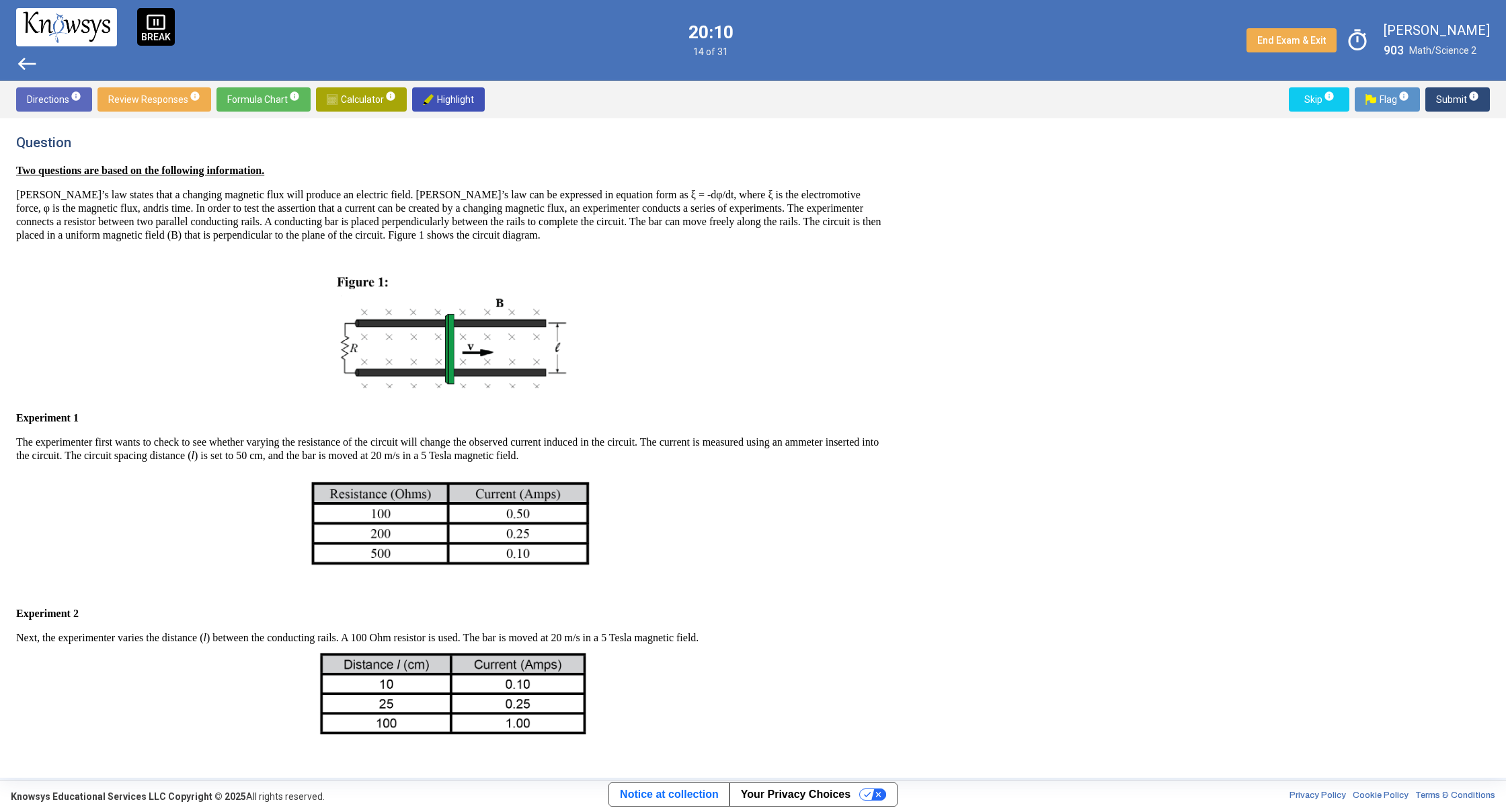
drag, startPoint x: 894, startPoint y: 285, endPoint x: 921, endPoint y: 384, distance: 102.6
click at [921, 386] on div "Question Two questions are based on the following information. [PERSON_NAME]’s …" at bounding box center [753, 448] width 1474 height 627
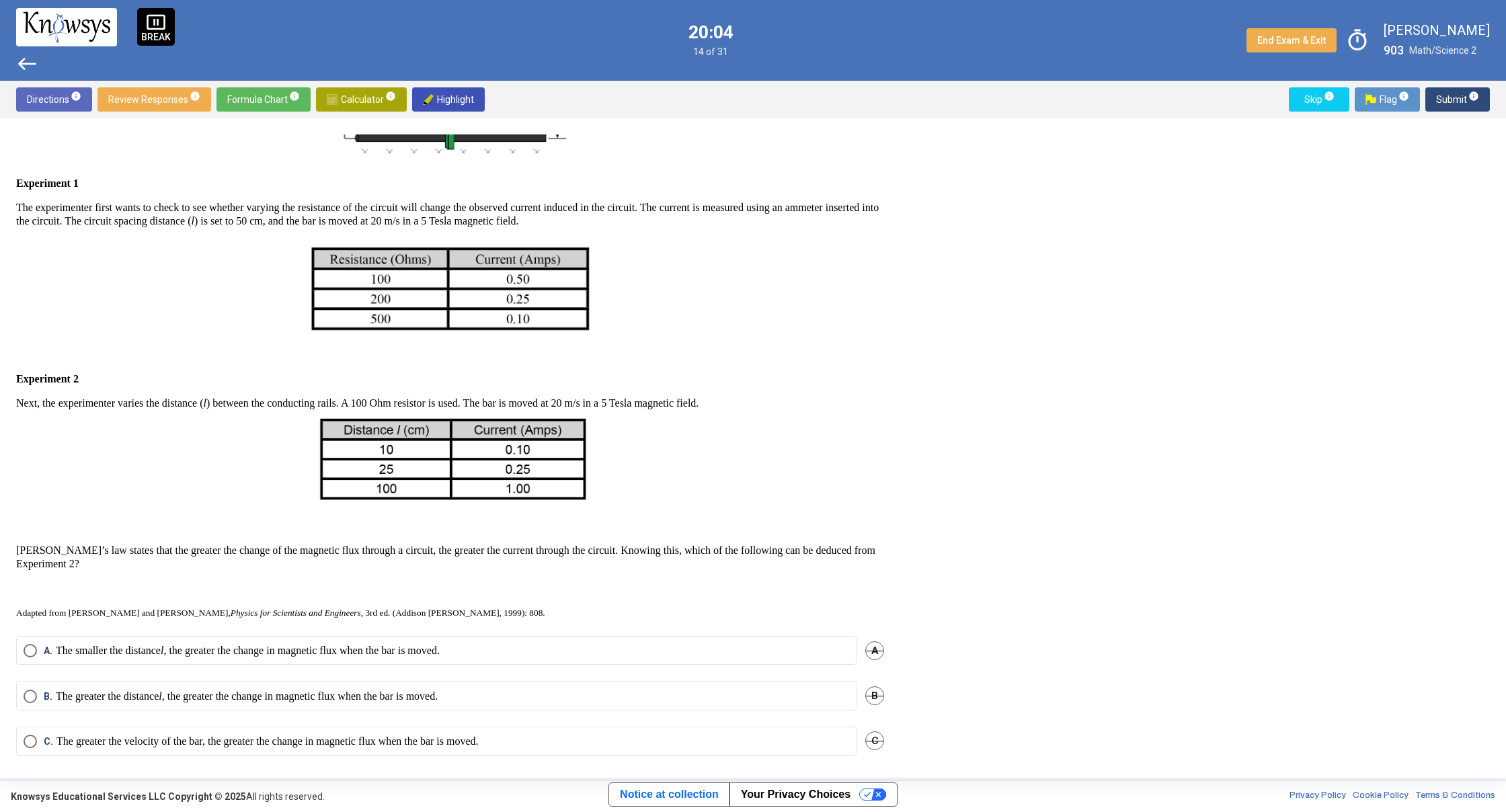
scroll to position [290, 0]
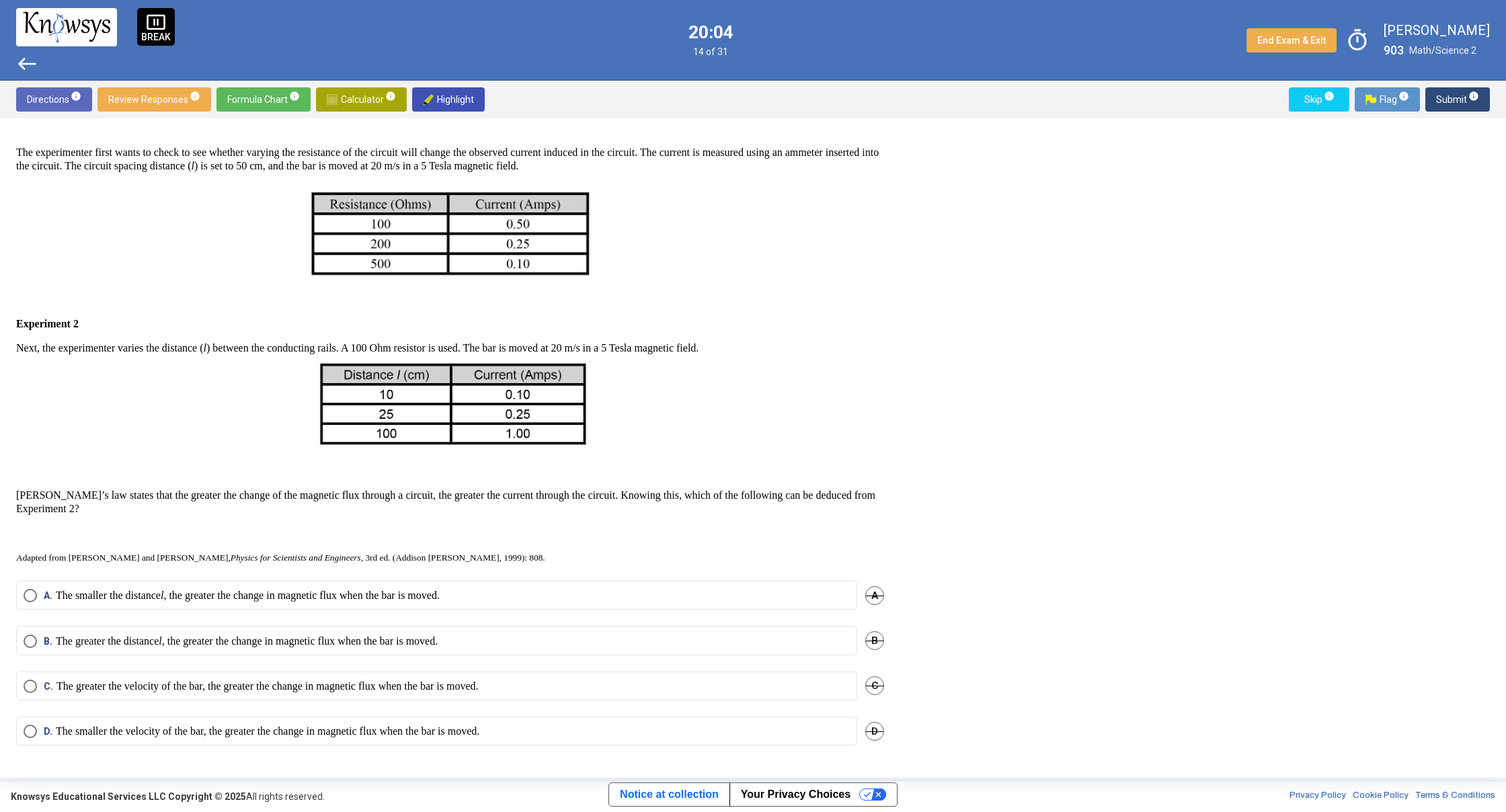
click at [655, 607] on mat-radio-button "A. The smaller the distance l , the greater the change in magnetic flux when th…" at bounding box center [437, 595] width 841 height 29
click at [41, 637] on span "B. The greater the distance l , the greater the change in magnetic flux when th…" at bounding box center [237, 640] width 400 height 13
click at [1460, 99] on span "Submit info" at bounding box center [1457, 99] width 43 height 24
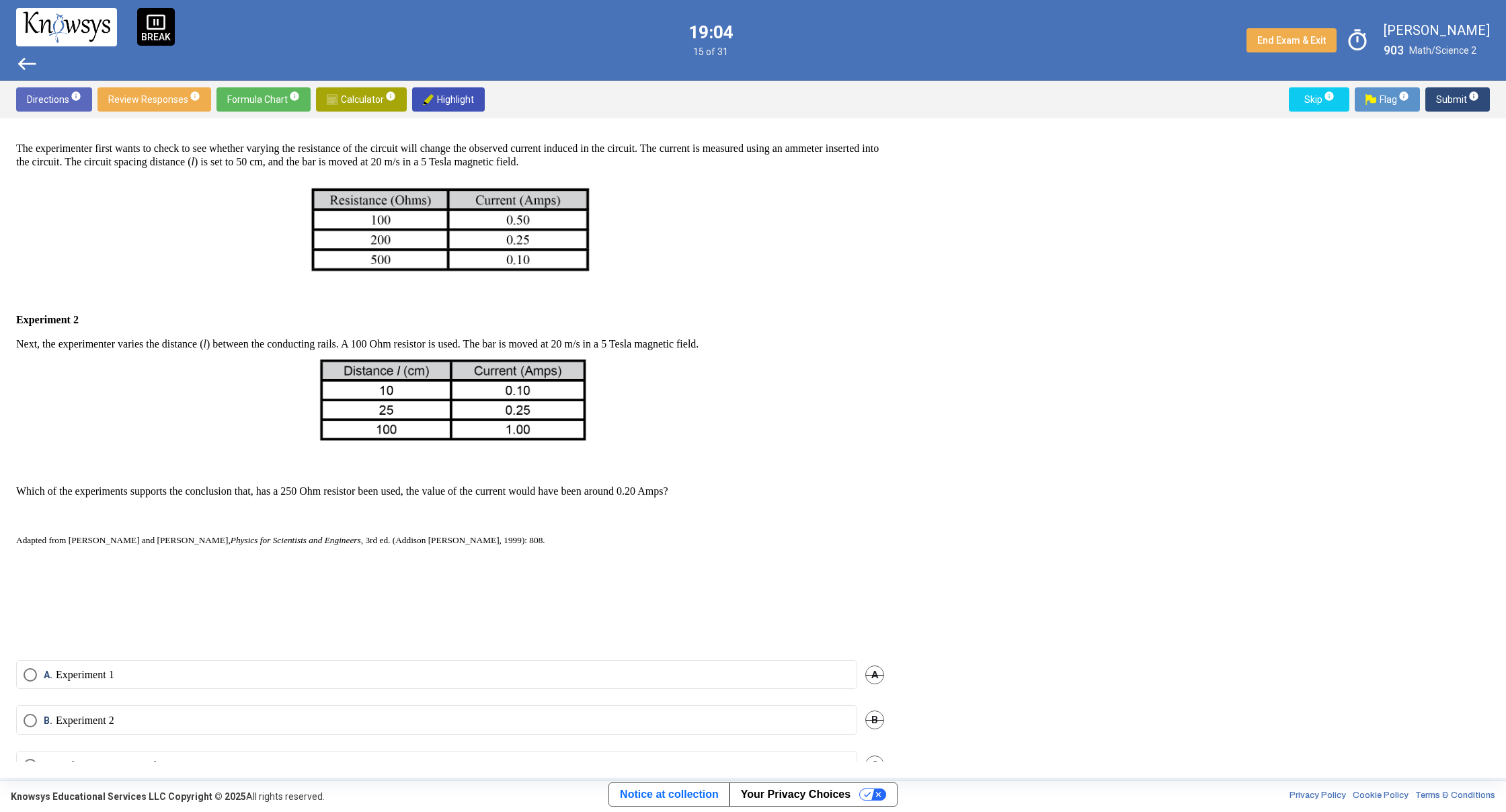
scroll to position [373, 0]
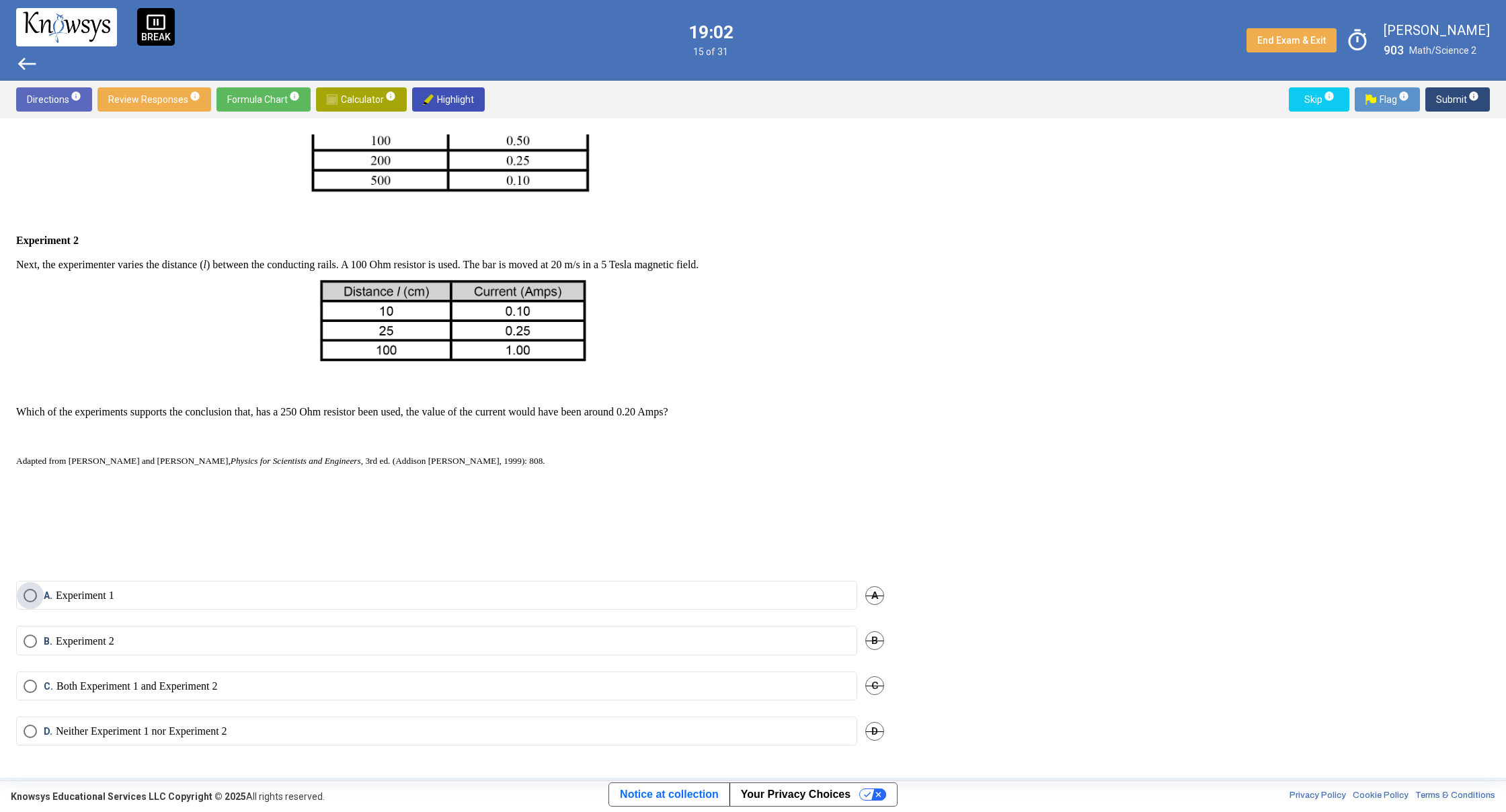
click at [30, 598] on span "Select an option" at bounding box center [30, 595] width 13 height 13
click at [25, 725] on span "Select an option" at bounding box center [30, 731] width 13 height 13
click at [1446, 104] on span "Submit info" at bounding box center [1457, 99] width 43 height 24
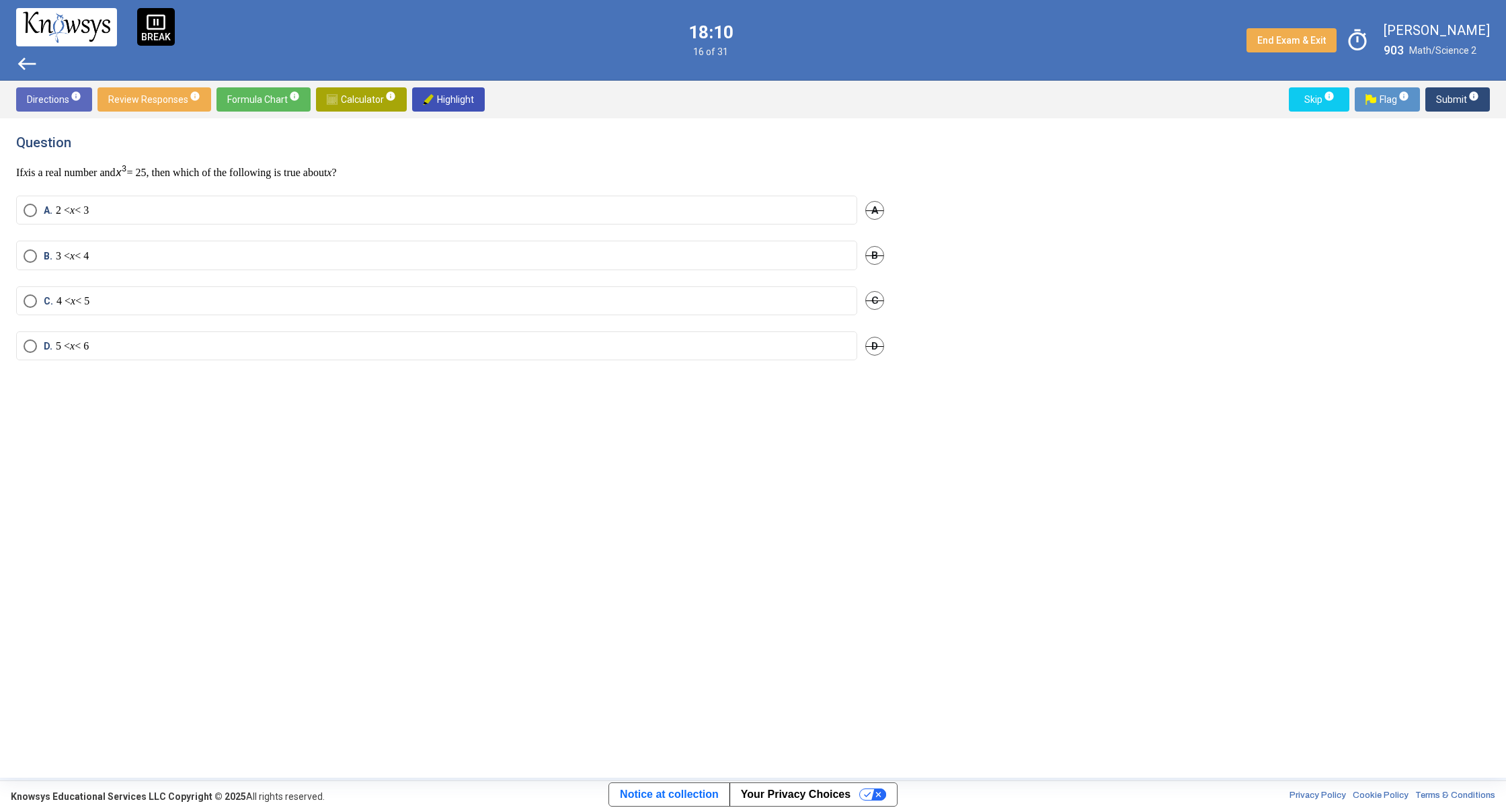
drag, startPoint x: 28, startPoint y: 297, endPoint x: 33, endPoint y: 292, distance: 7.1
click at [29, 297] on span "Select an option" at bounding box center [30, 301] width 13 height 13
click at [1468, 107] on span "Submit info" at bounding box center [1457, 99] width 43 height 24
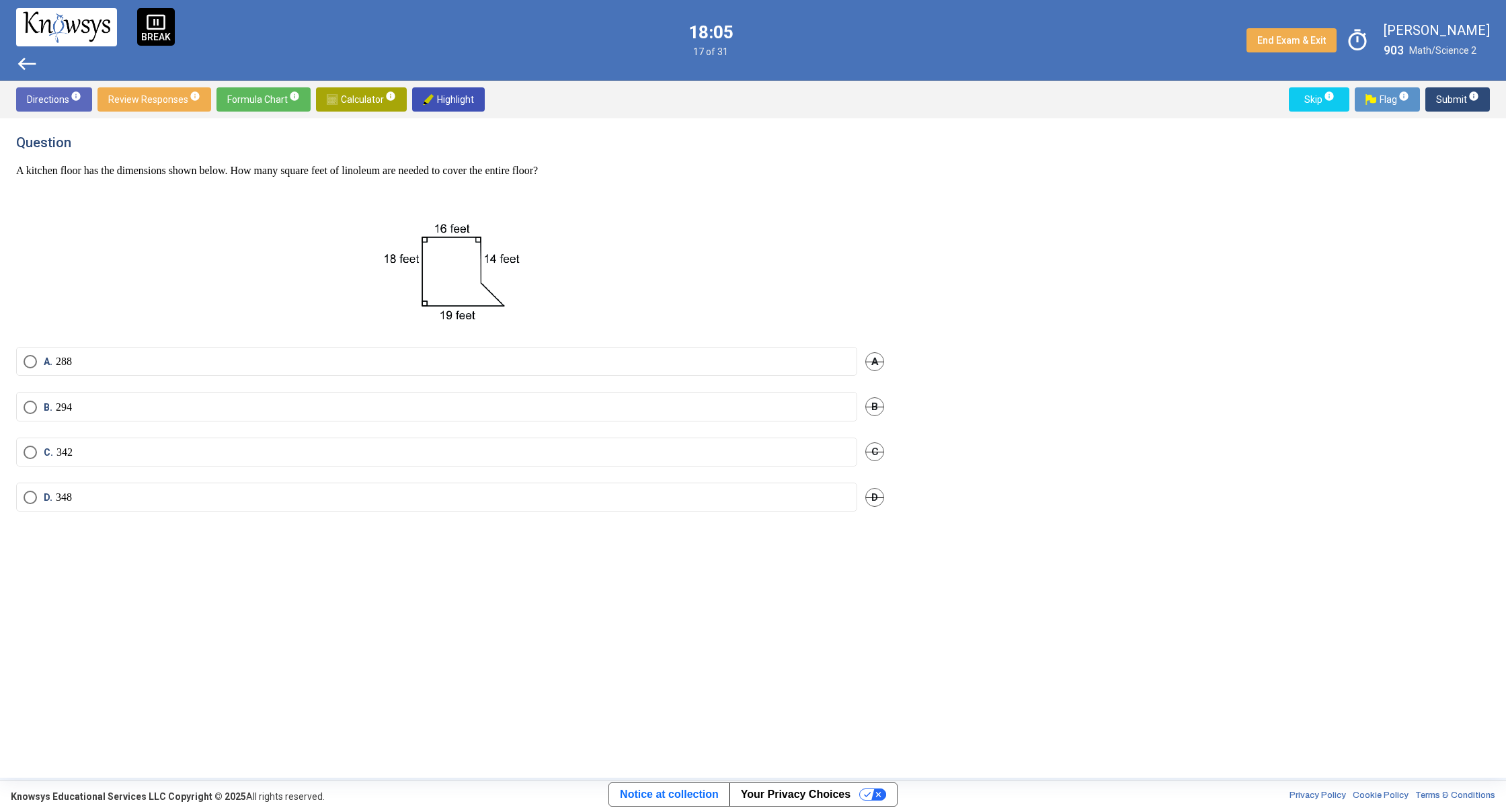
click at [371, 108] on span "Calculator info" at bounding box center [361, 99] width 69 height 24
click at [1033, 194] on div "​" at bounding box center [1027, 182] width 221 height 32
click at [1012, 183] on span "​" at bounding box center [1034, 184] width 162 height 17
click at [281, 104] on span "Formula Chart info" at bounding box center [264, 99] width 72 height 24
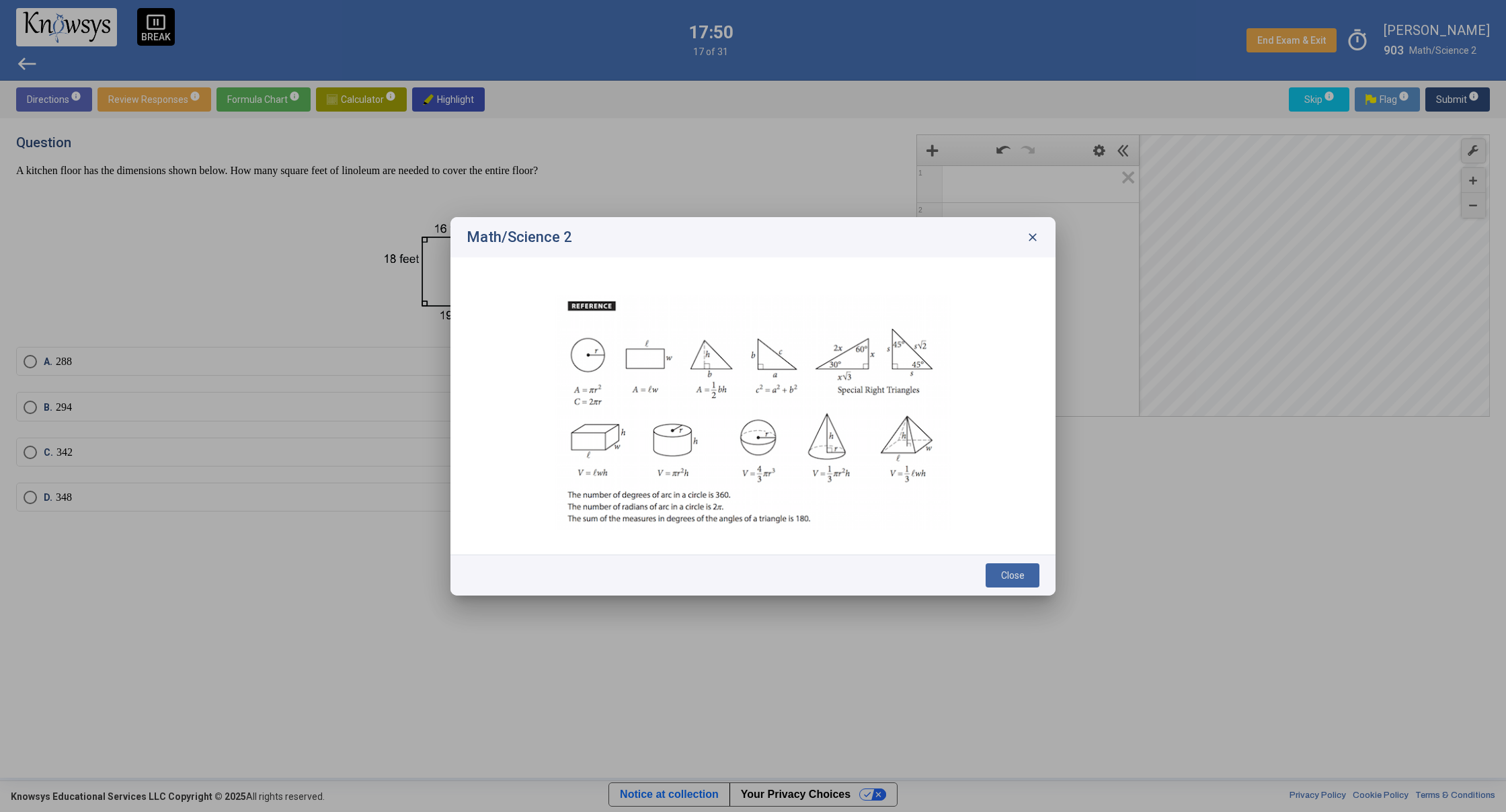
click at [1037, 227] on div "Math/Science 2 close" at bounding box center [752, 237] width 605 height 40
click at [1036, 239] on span "close" at bounding box center [1032, 237] width 13 height 13
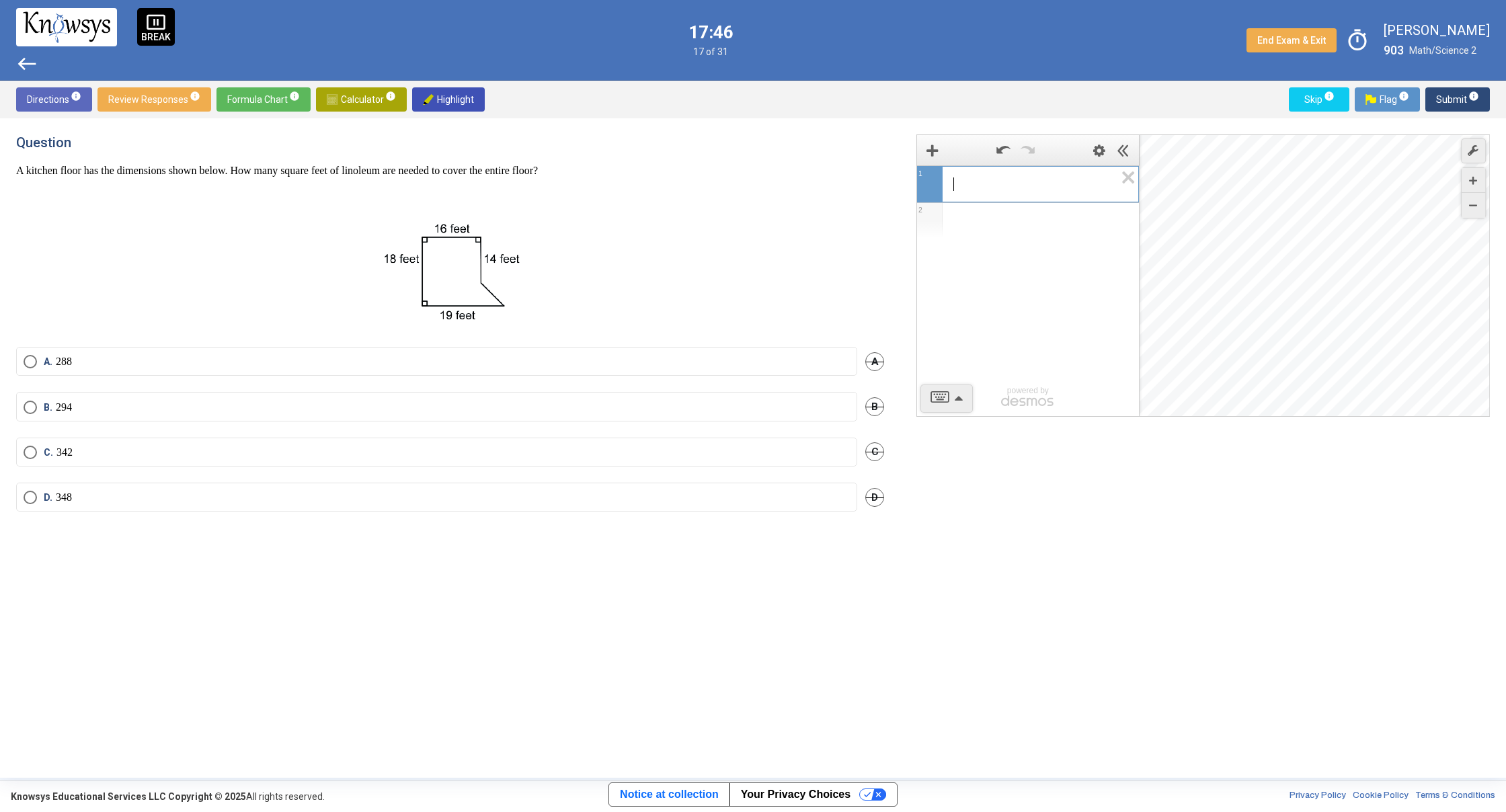
click at [996, 198] on div "​" at bounding box center [1027, 184] width 221 height 36
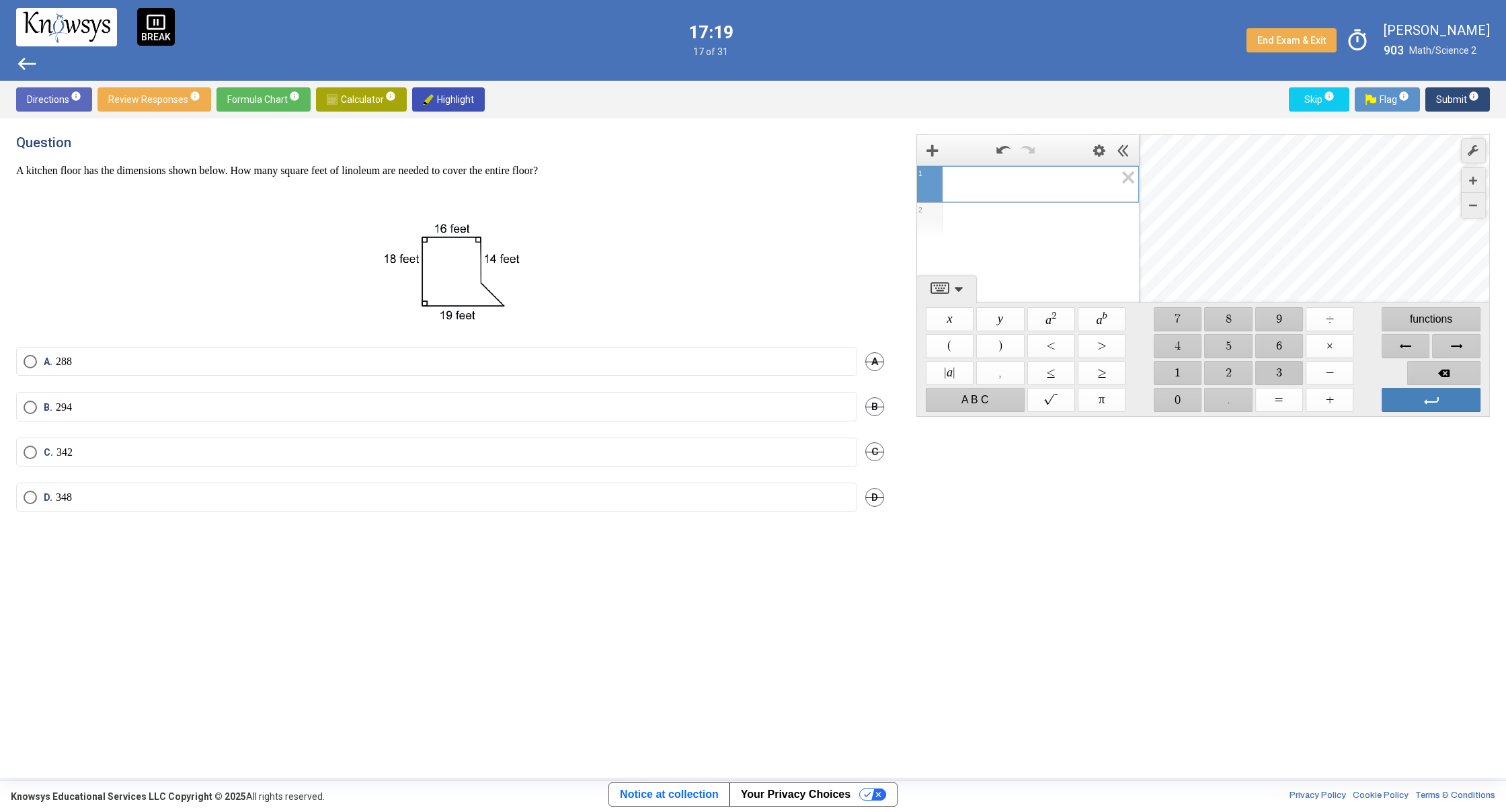
drag, startPoint x: 1288, startPoint y: 376, endPoint x: 1273, endPoint y: 370, distance: 16.2
click at [1283, 374] on span "$$ 3" at bounding box center [1279, 373] width 48 height 24
click at [1183, 352] on span "$$ 4" at bounding box center [1177, 346] width 48 height 24
click at [1329, 398] on span "$$ +" at bounding box center [1329, 400] width 48 height 24
drag, startPoint x: 1186, startPoint y: 366, endPoint x: 1202, endPoint y: 344, distance: 27.2
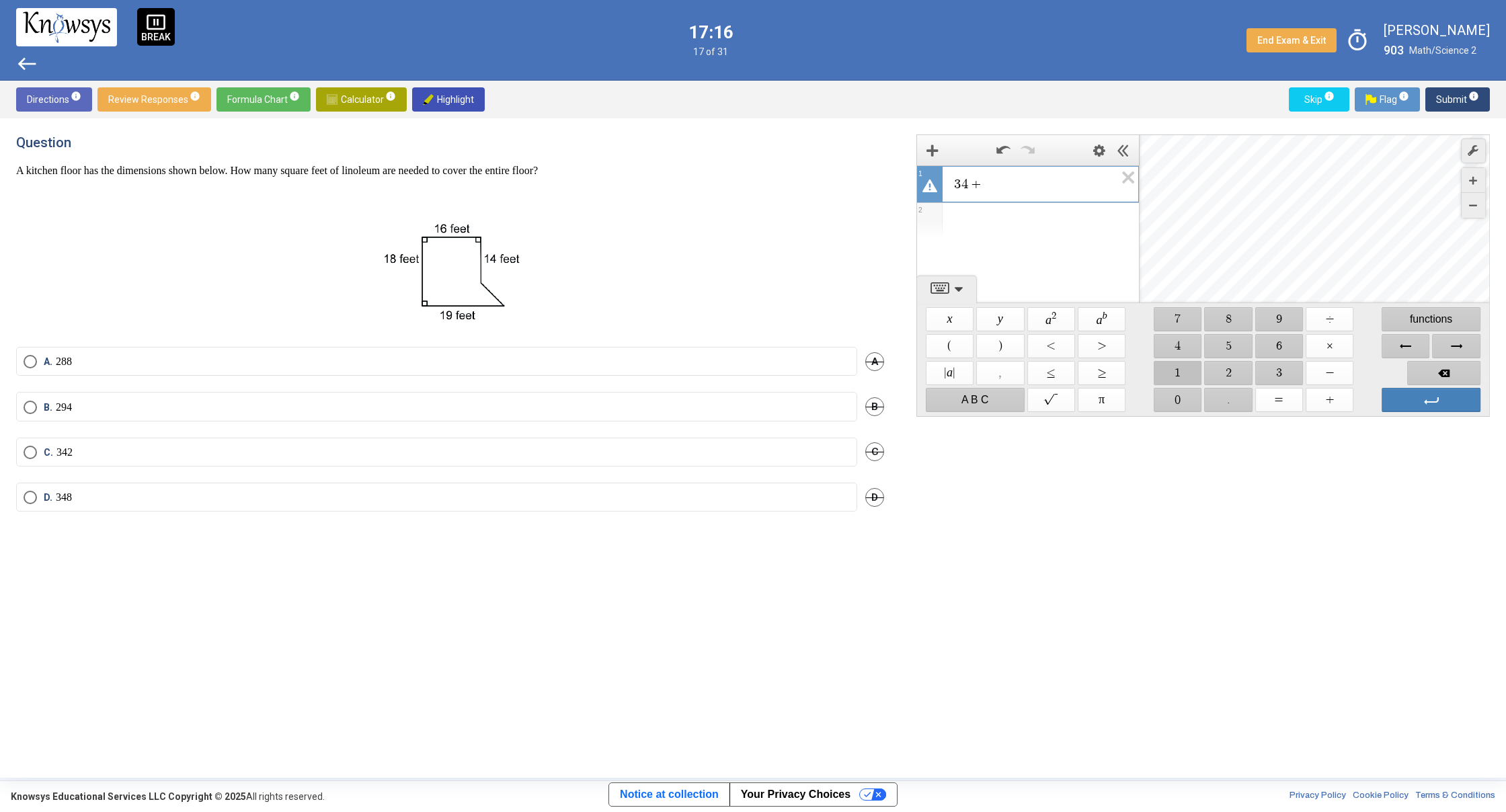
click at [1186, 364] on span "$$ 1" at bounding box center [1177, 373] width 48 height 24
click at [1222, 316] on span "$$ 8" at bounding box center [1228, 319] width 48 height 24
drag, startPoint x: 1331, startPoint y: 404, endPoint x: 1261, endPoint y: 402, distance: 70.0
click at [1330, 403] on span "$$ +" at bounding box center [1329, 400] width 48 height 24
drag, startPoint x: 1190, startPoint y: 381, endPoint x: 1198, endPoint y: 376, distance: 9.4
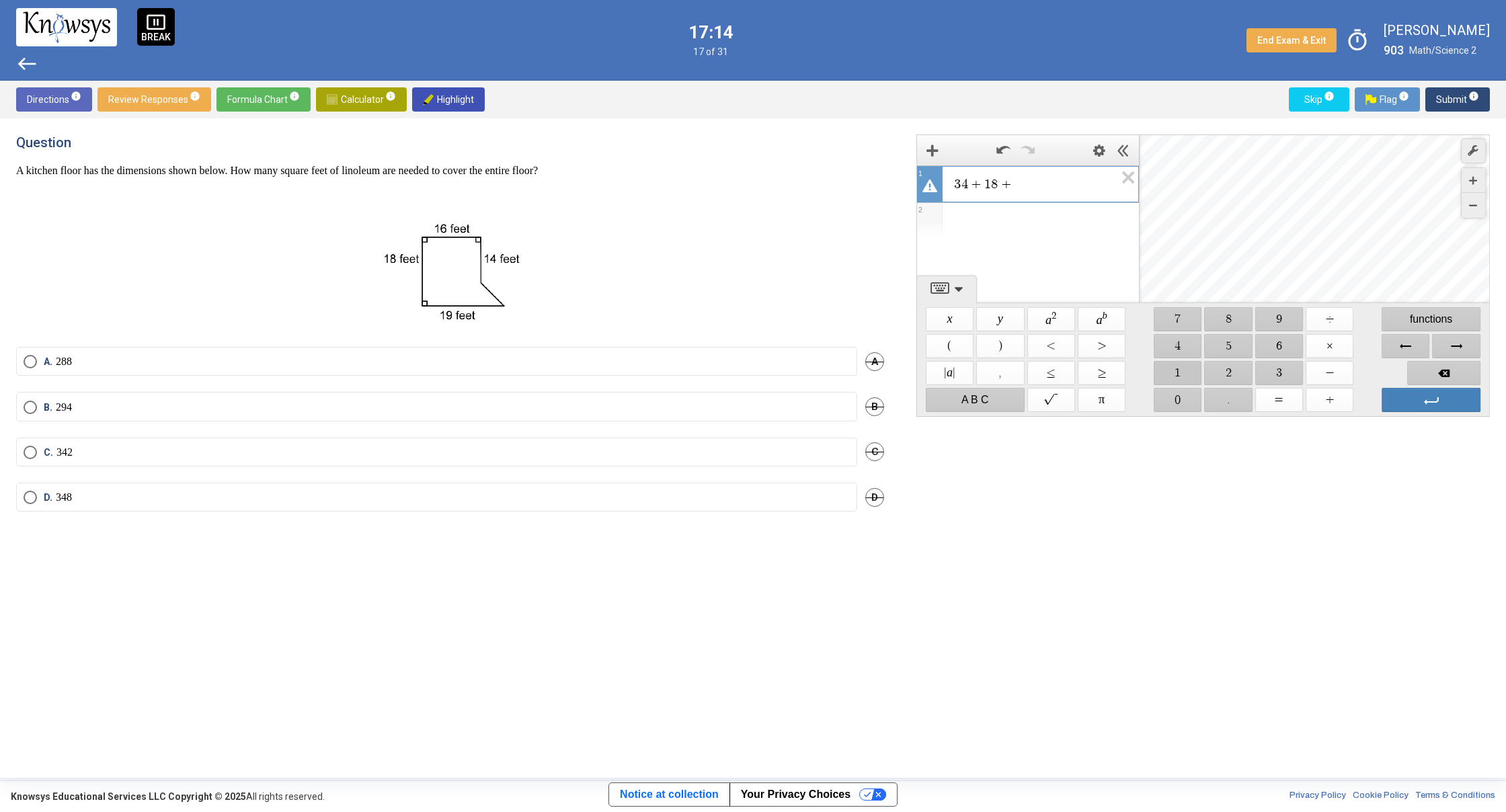
click at [1190, 381] on span "$$ 1" at bounding box center [1177, 373] width 48 height 24
click at [1276, 324] on span "$$ 9" at bounding box center [1279, 319] width 48 height 24
click at [1124, 182] on icon "Expression List" at bounding box center [1124, 181] width 30 height 31
click at [1172, 316] on span "$$ 7" at bounding box center [1177, 319] width 48 height 24
click at [1179, 378] on span "$$ 1" at bounding box center [1177, 373] width 48 height 24
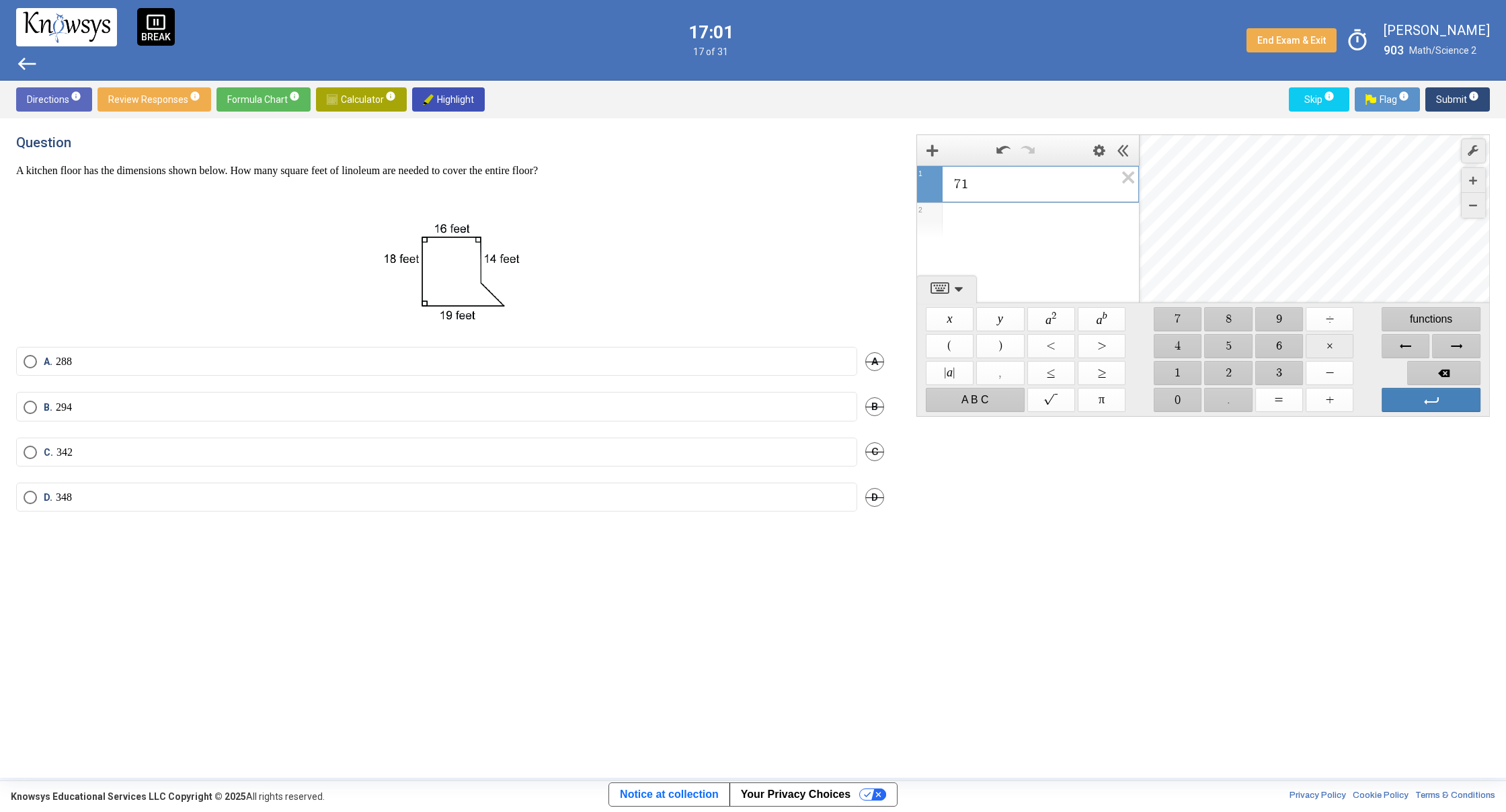
click at [1339, 348] on span "$$ ×" at bounding box center [1329, 346] width 48 height 24
click at [1220, 346] on span "$$ 5" at bounding box center [1228, 346] width 48 height 24
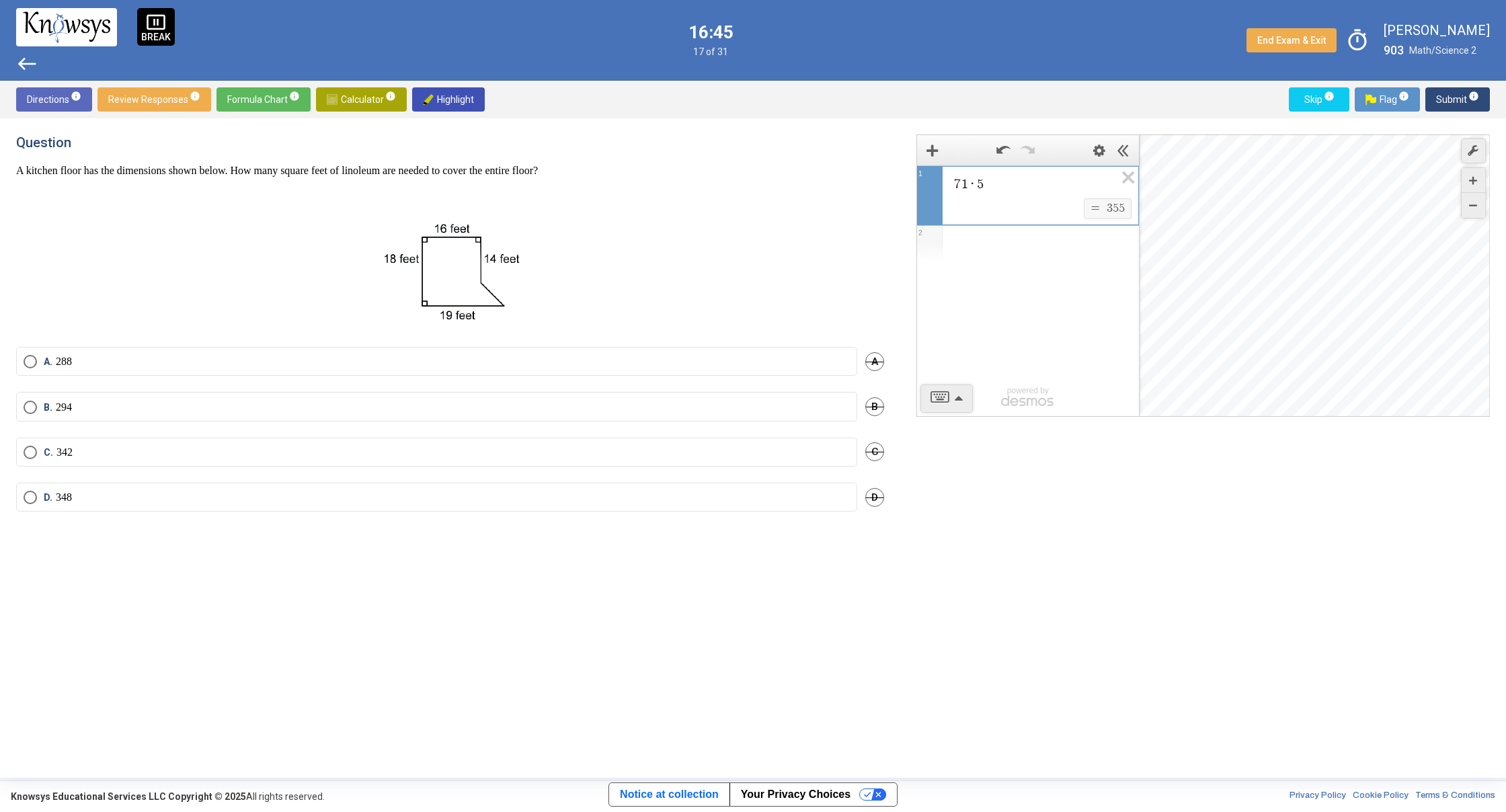
click at [27, 413] on span "Select an option" at bounding box center [30, 407] width 13 height 13
click at [368, 90] on span "Calculator info" at bounding box center [361, 99] width 69 height 24
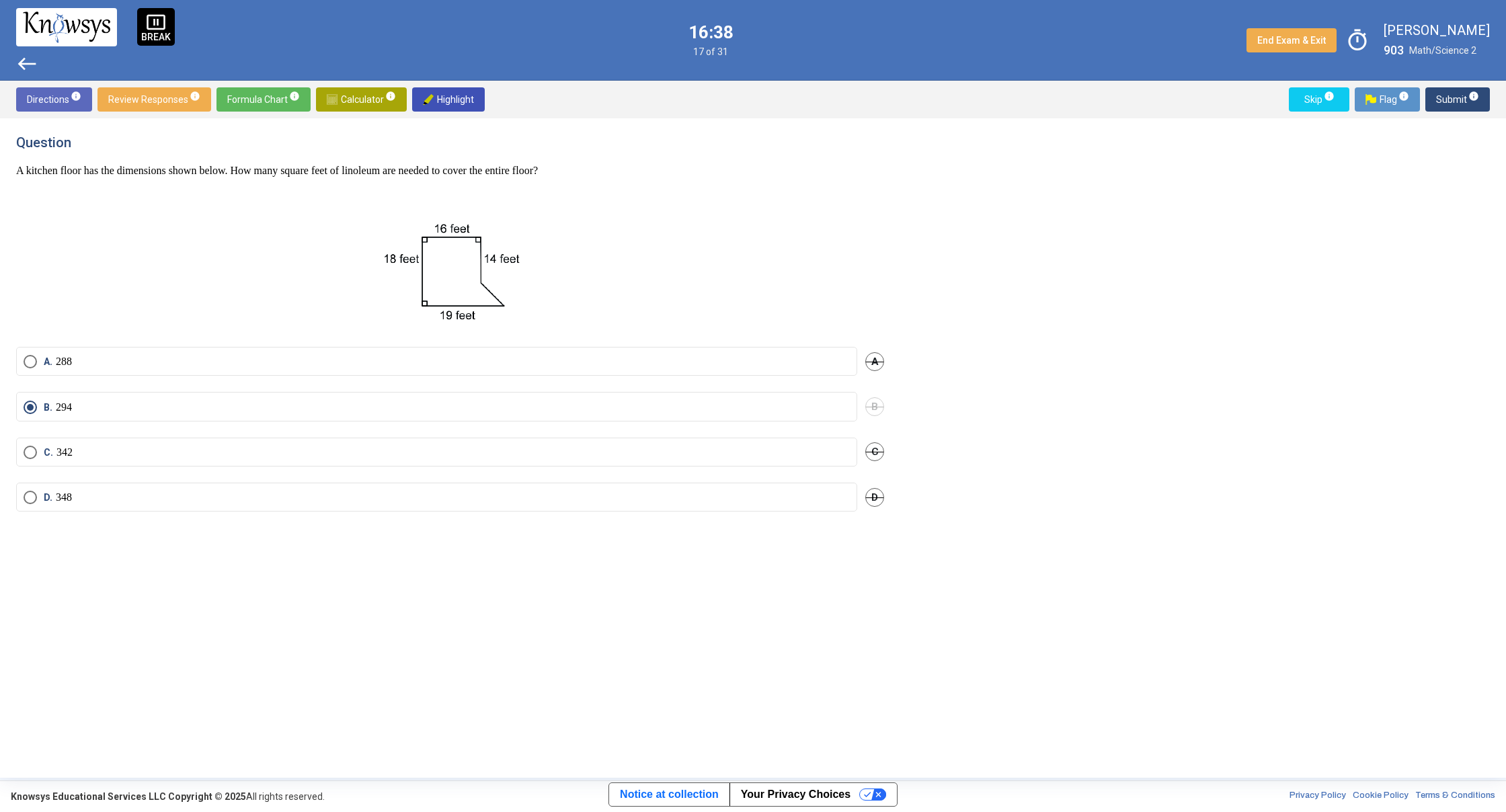
click at [1460, 97] on span "Submit info" at bounding box center [1457, 99] width 43 height 24
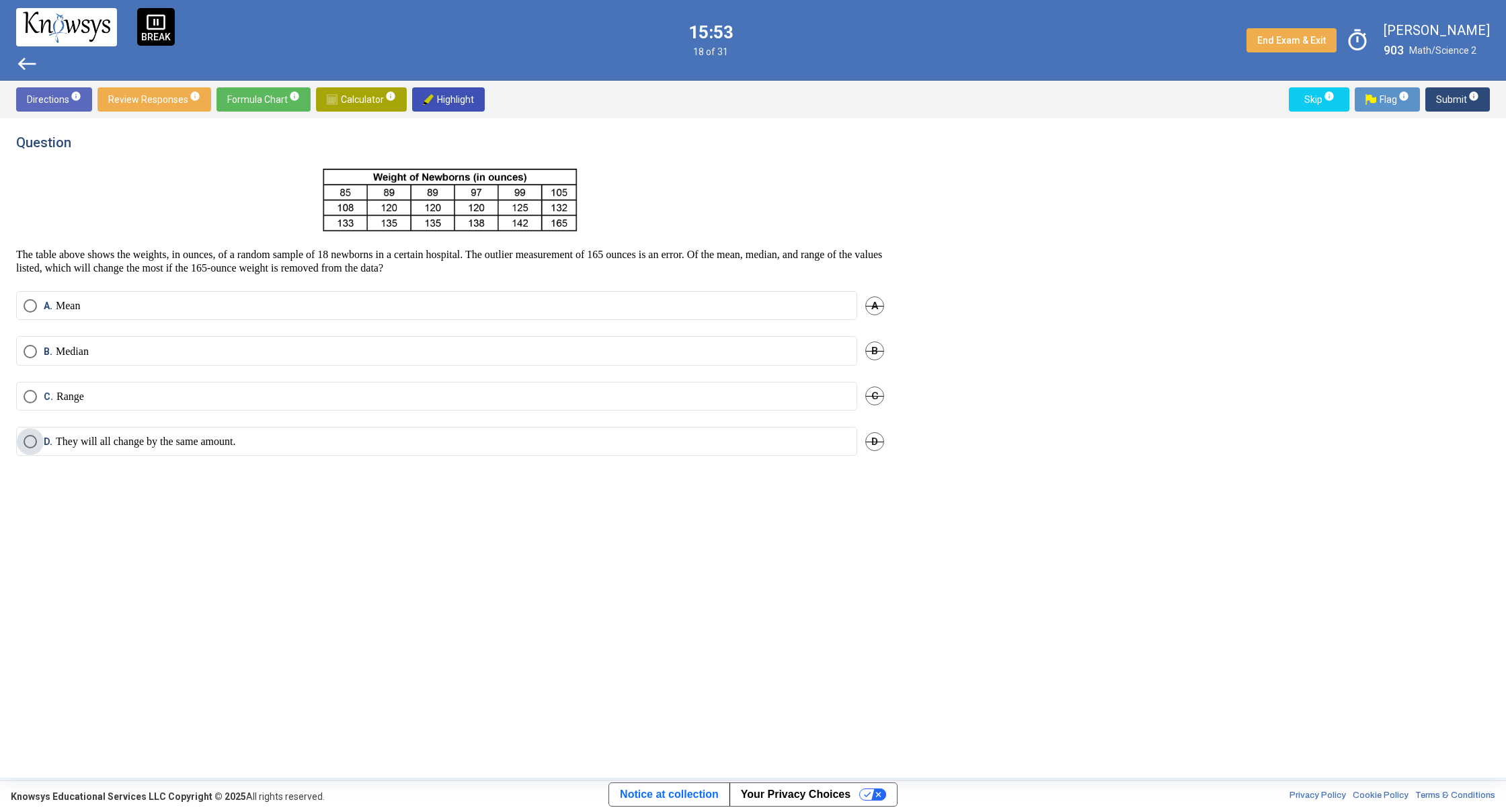
click at [45, 444] on span "D." at bounding box center [50, 441] width 12 height 13
click at [82, 400] on p "Range" at bounding box center [70, 397] width 28 height 13
click at [1470, 107] on mat-tooltip-component "Click to enter an answer with no flag and continue to the next question." at bounding box center [1401, 126] width 186 height 49
click at [1452, 108] on mat-tooltip-component "Click to enter an answer with no flag and continue to the next question." at bounding box center [1401, 126] width 186 height 49
click at [1452, 100] on span "Submit info" at bounding box center [1457, 99] width 43 height 24
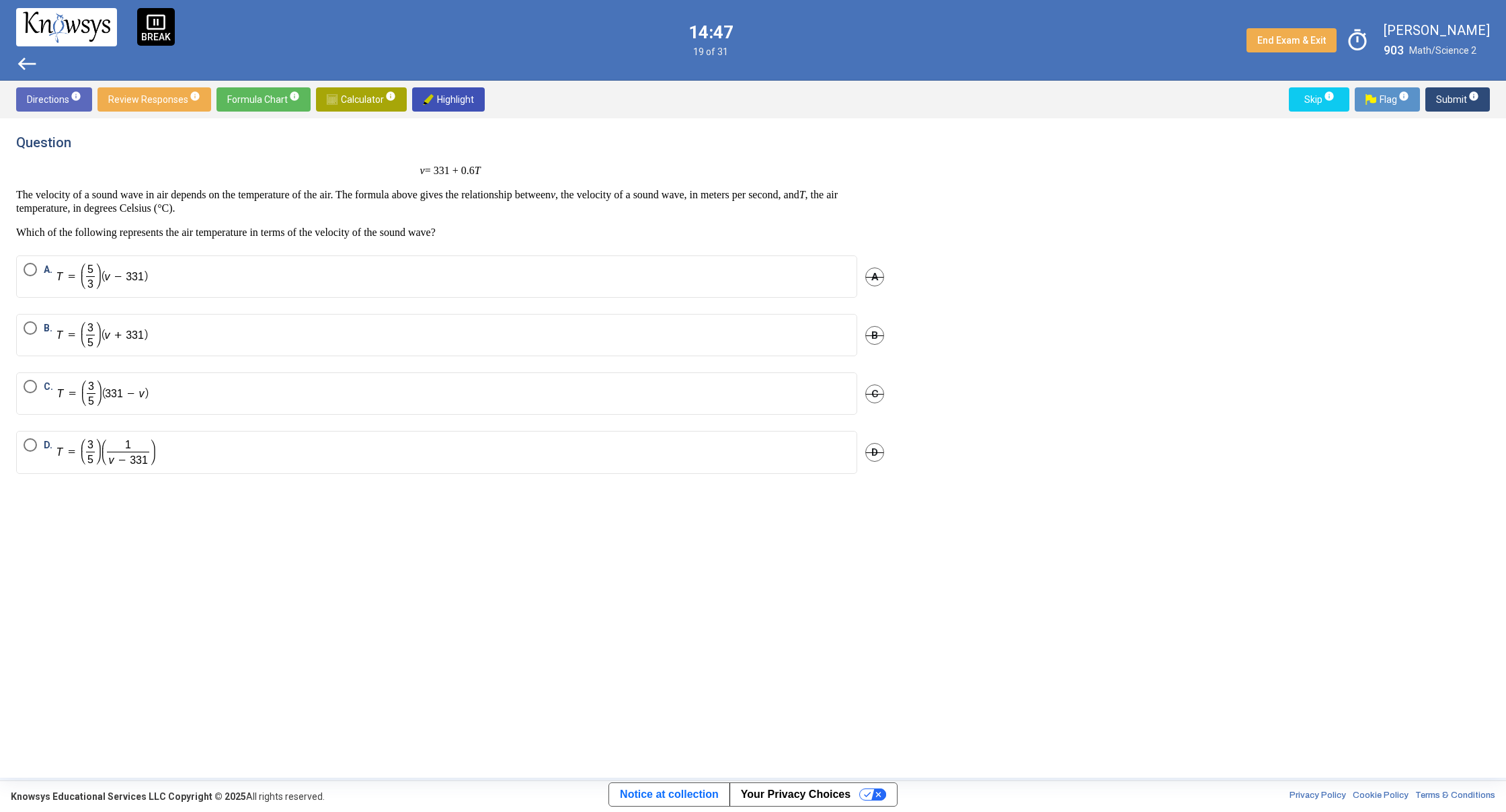
drag, startPoint x: 195, startPoint y: 371, endPoint x: 197, endPoint y: 378, distance: 7.3
click at [194, 289] on label "A." at bounding box center [437, 276] width 826 height 28
click at [246, 378] on mat-radio-button "C." at bounding box center [437, 393] width 841 height 42
click at [253, 353] on mat-radio-button "B." at bounding box center [437, 335] width 841 height 42
click at [254, 344] on label "B." at bounding box center [437, 334] width 826 height 28
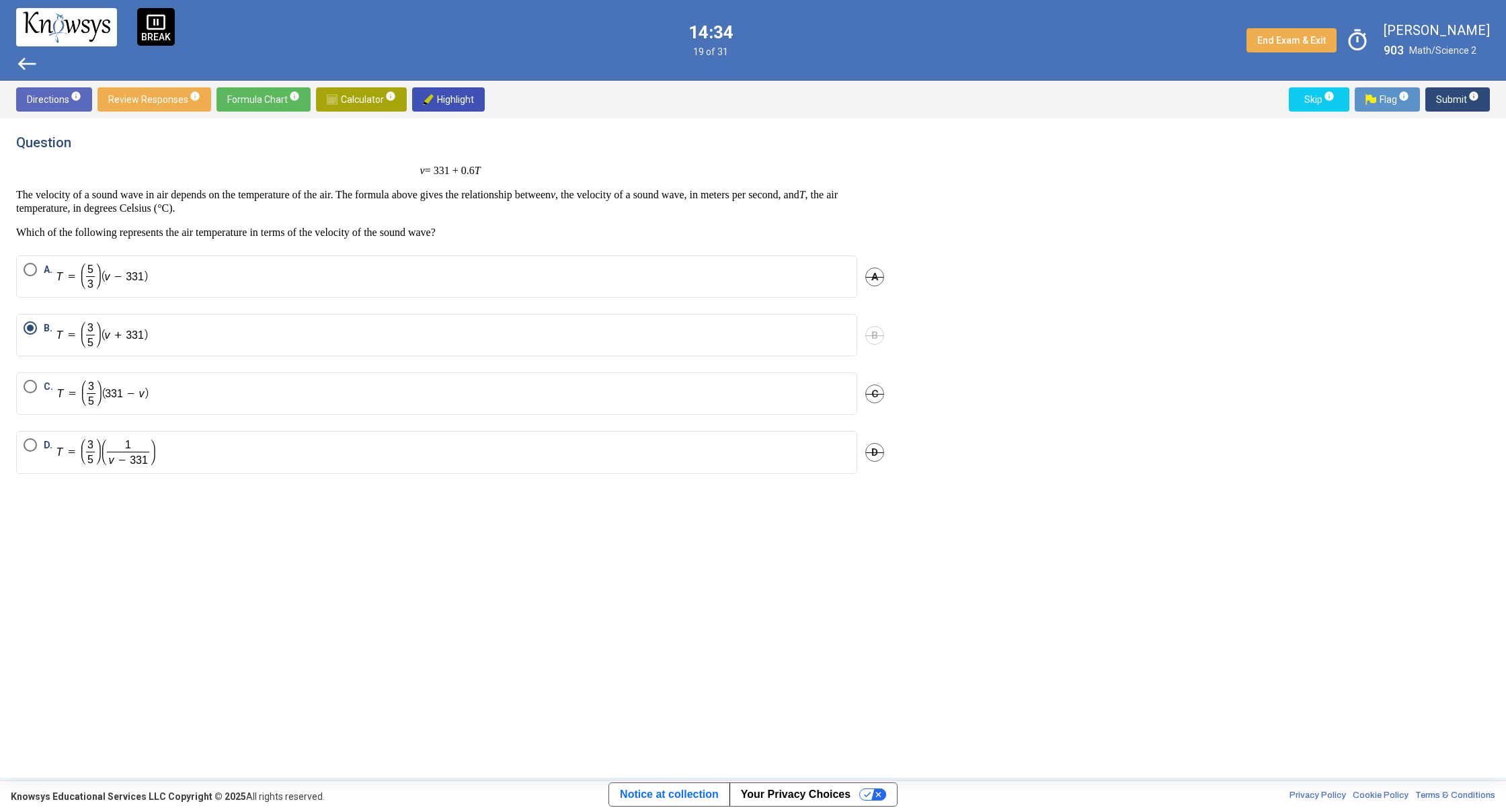
click at [228, 349] on mat-radio-button "B." at bounding box center [437, 335] width 841 height 42
click at [1464, 105] on span "Submit info" at bounding box center [1457, 99] width 43 height 24
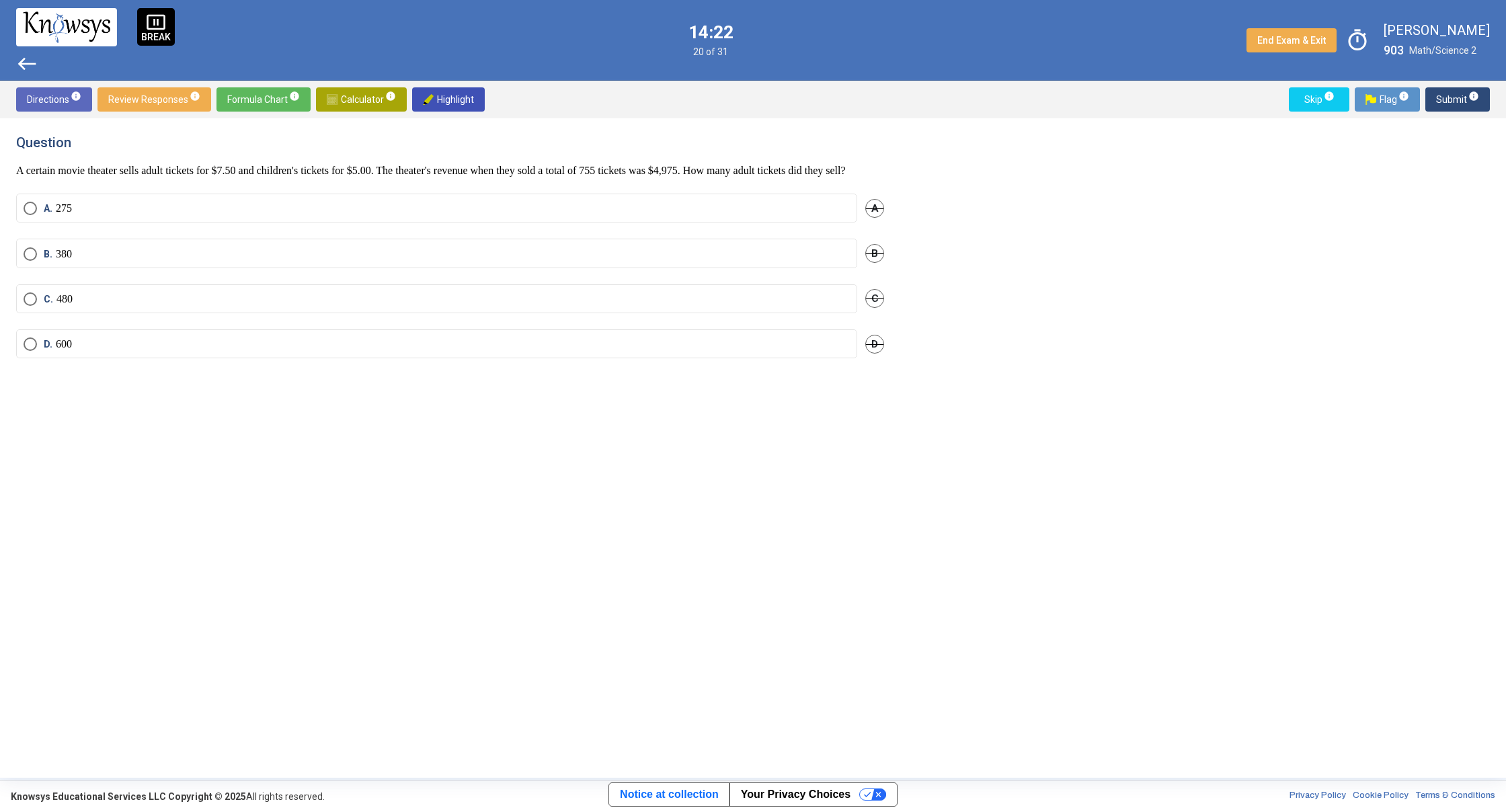
click at [22, 66] on span "west" at bounding box center [27, 63] width 21 height 21
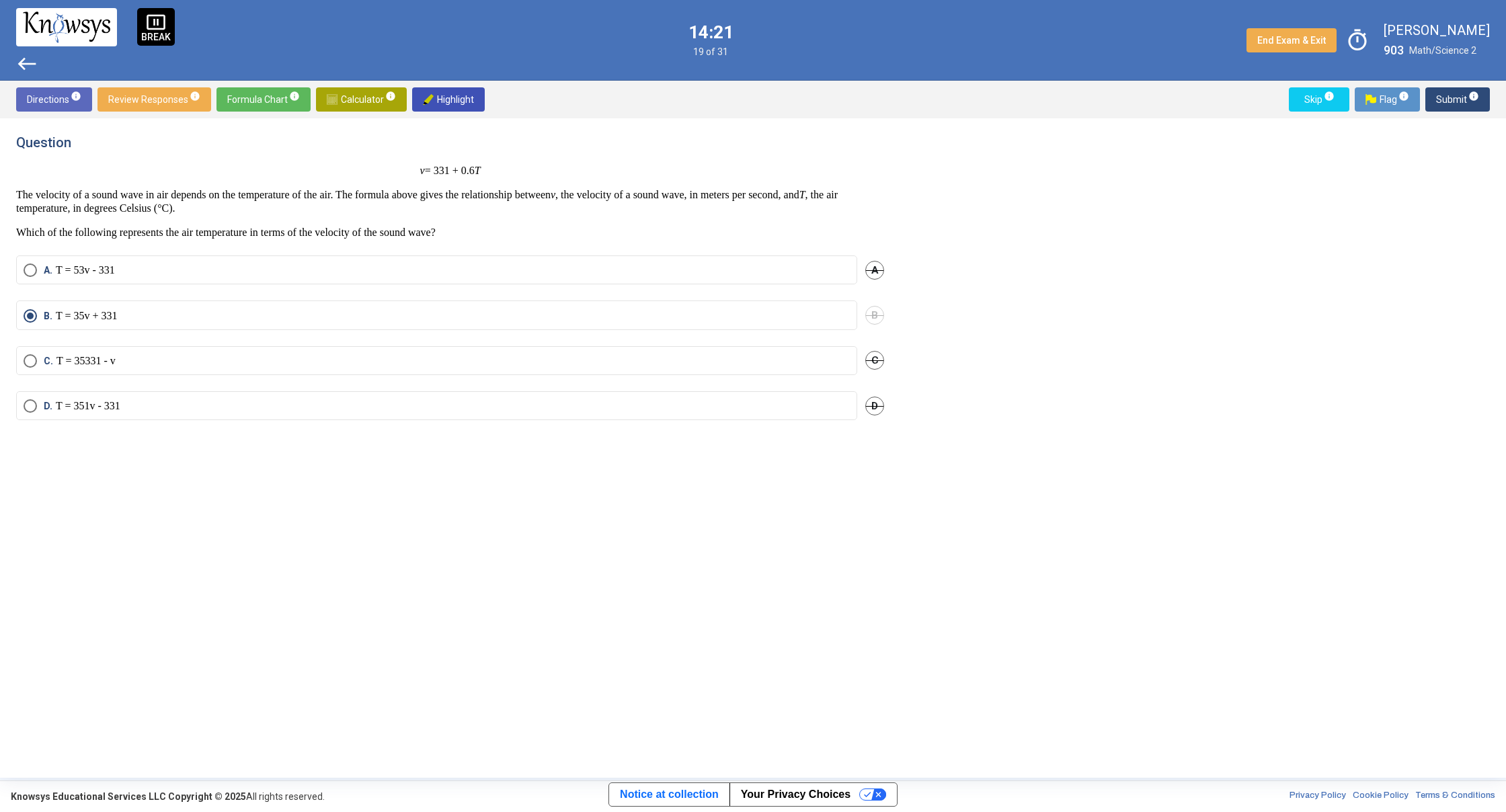
click at [115, 277] on p "T = 5 3 v - 331" at bounding box center [85, 270] width 59 height 13
click at [1478, 89] on button "Submit info" at bounding box center [1457, 99] width 65 height 24
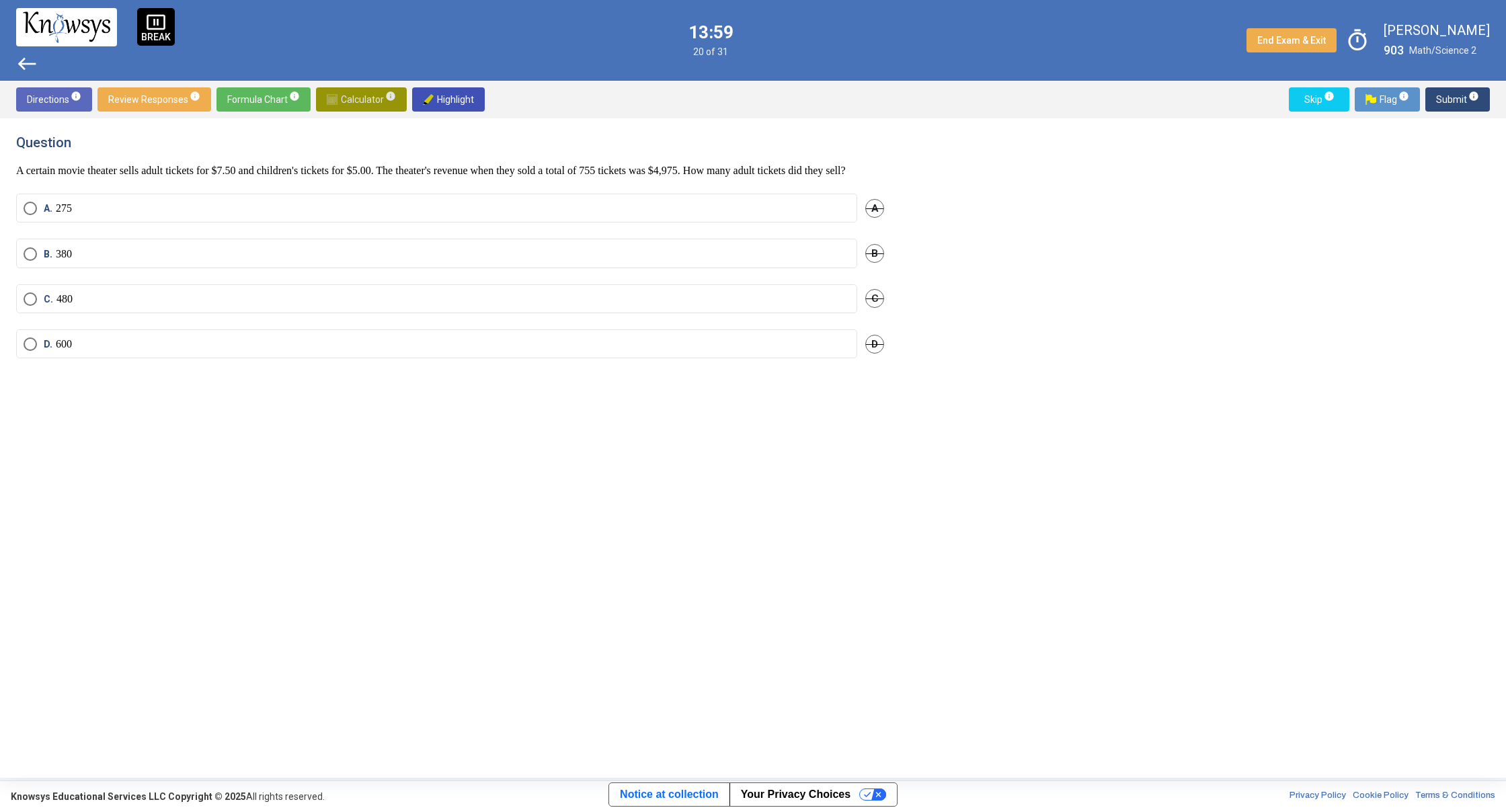
click at [371, 108] on span "Calculator info" at bounding box center [361, 99] width 69 height 24
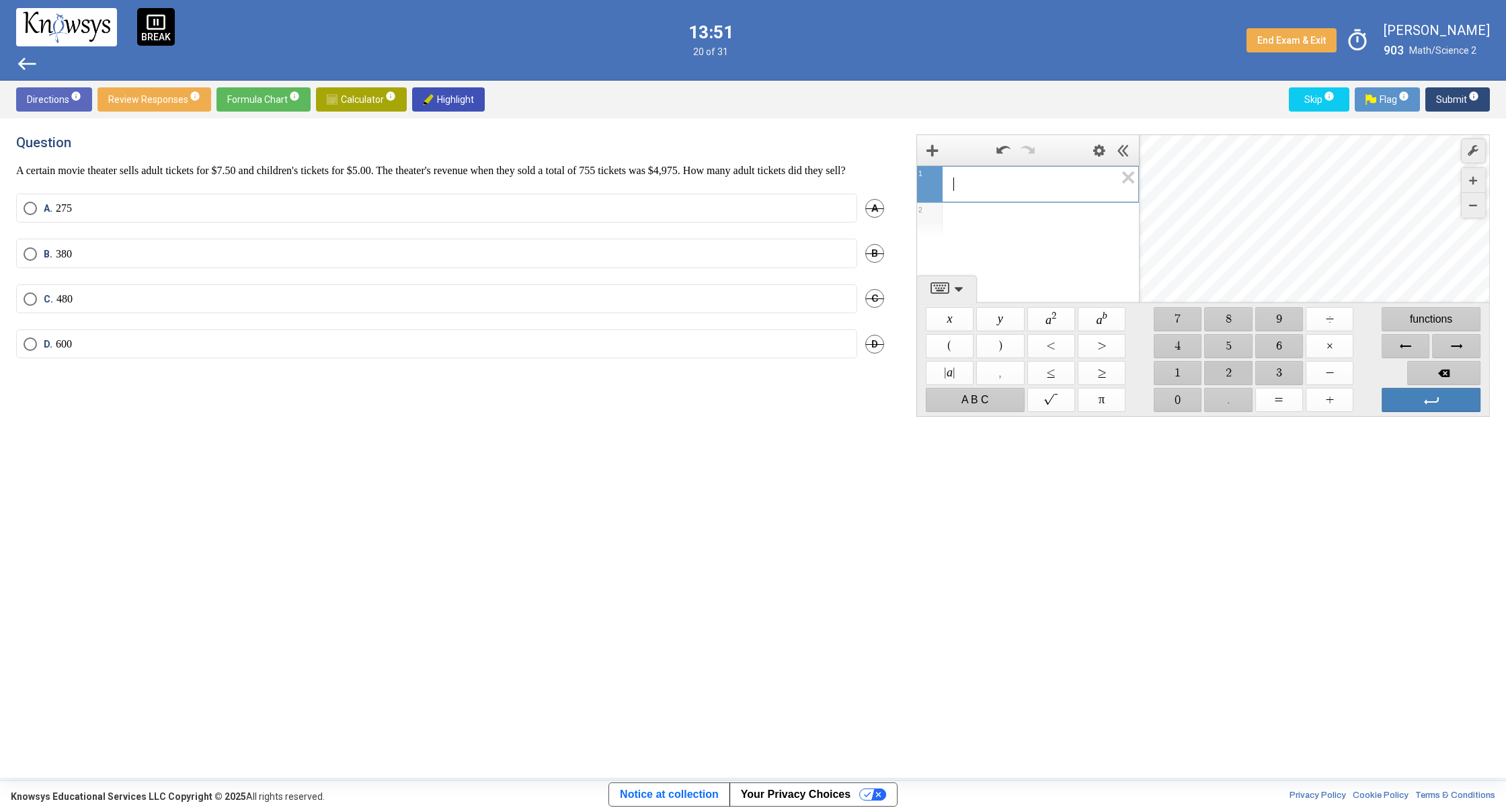
click at [1211, 371] on span "$$ 2" at bounding box center [1228, 373] width 48 height 24
click at [1182, 319] on span "$$ 7" at bounding box center [1177, 319] width 48 height 24
click at [1224, 344] on span "$$ 5" at bounding box center [1228, 346] width 48 height 24
click at [1321, 351] on span "$$ ×" at bounding box center [1329, 346] width 48 height 24
click at [1174, 321] on span "$$ 7" at bounding box center [1177, 319] width 48 height 24
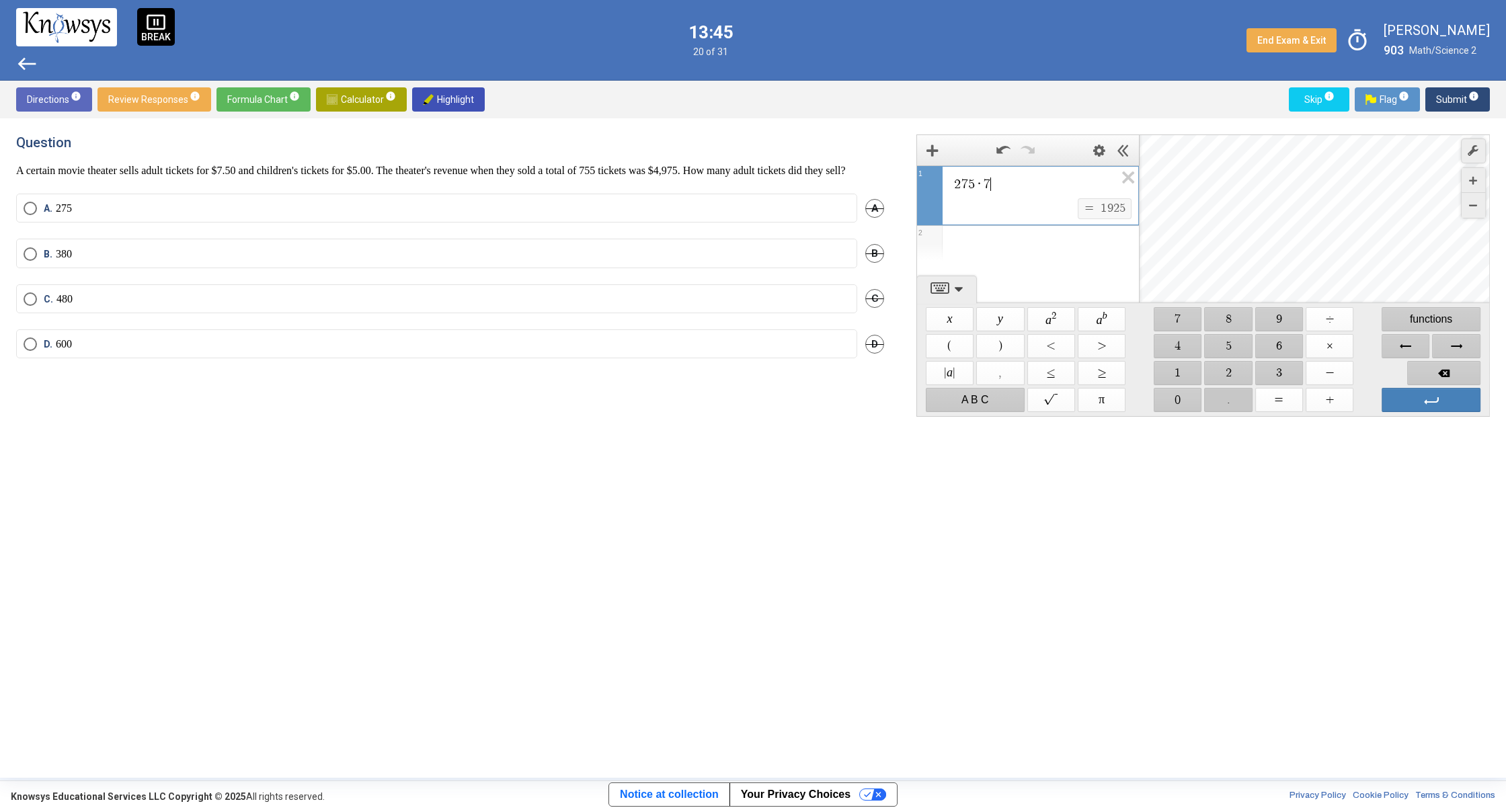
click at [1221, 398] on span "$$ ." at bounding box center [1228, 400] width 48 height 24
click at [1213, 340] on span "$$ 5" at bounding box center [1228, 346] width 48 height 24
click at [1124, 181] on icon "Expression List" at bounding box center [1124, 181] width 30 height 31
click at [1165, 340] on span "$$ 4" at bounding box center [1177, 346] width 48 height 24
click at [1212, 321] on span "$$ 8" at bounding box center [1228, 319] width 48 height 24
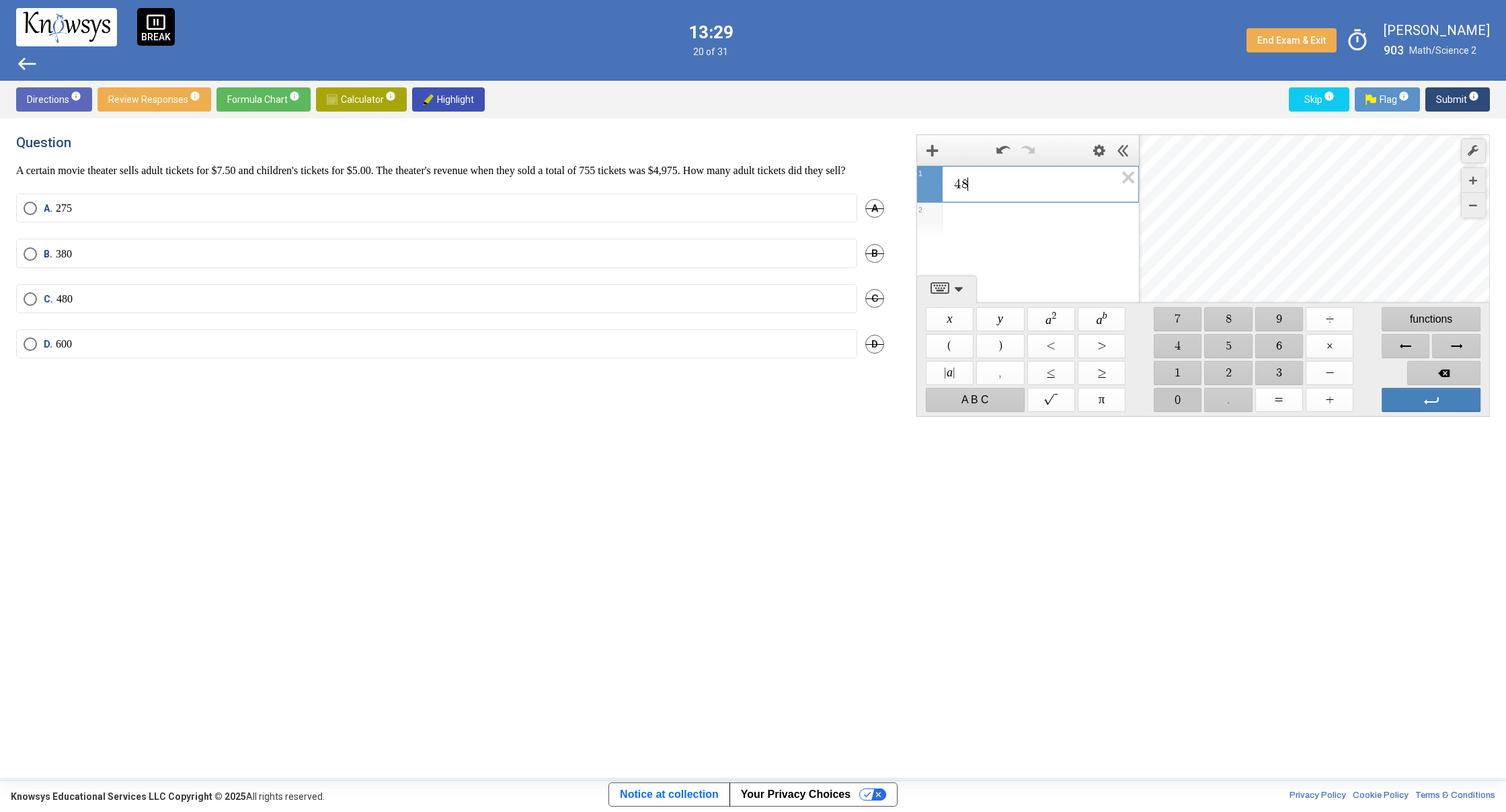
drag, startPoint x: 1171, startPoint y: 399, endPoint x: 1178, endPoint y: 396, distance: 7.6
click at [1171, 399] on span "$$ 0" at bounding box center [1177, 400] width 48 height 24
click at [1316, 349] on span "$$ ×" at bounding box center [1329, 346] width 48 height 24
click at [1179, 323] on span "$$ 7" at bounding box center [1177, 319] width 48 height 24
click at [1220, 397] on span "$$ ." at bounding box center [1228, 400] width 48 height 24
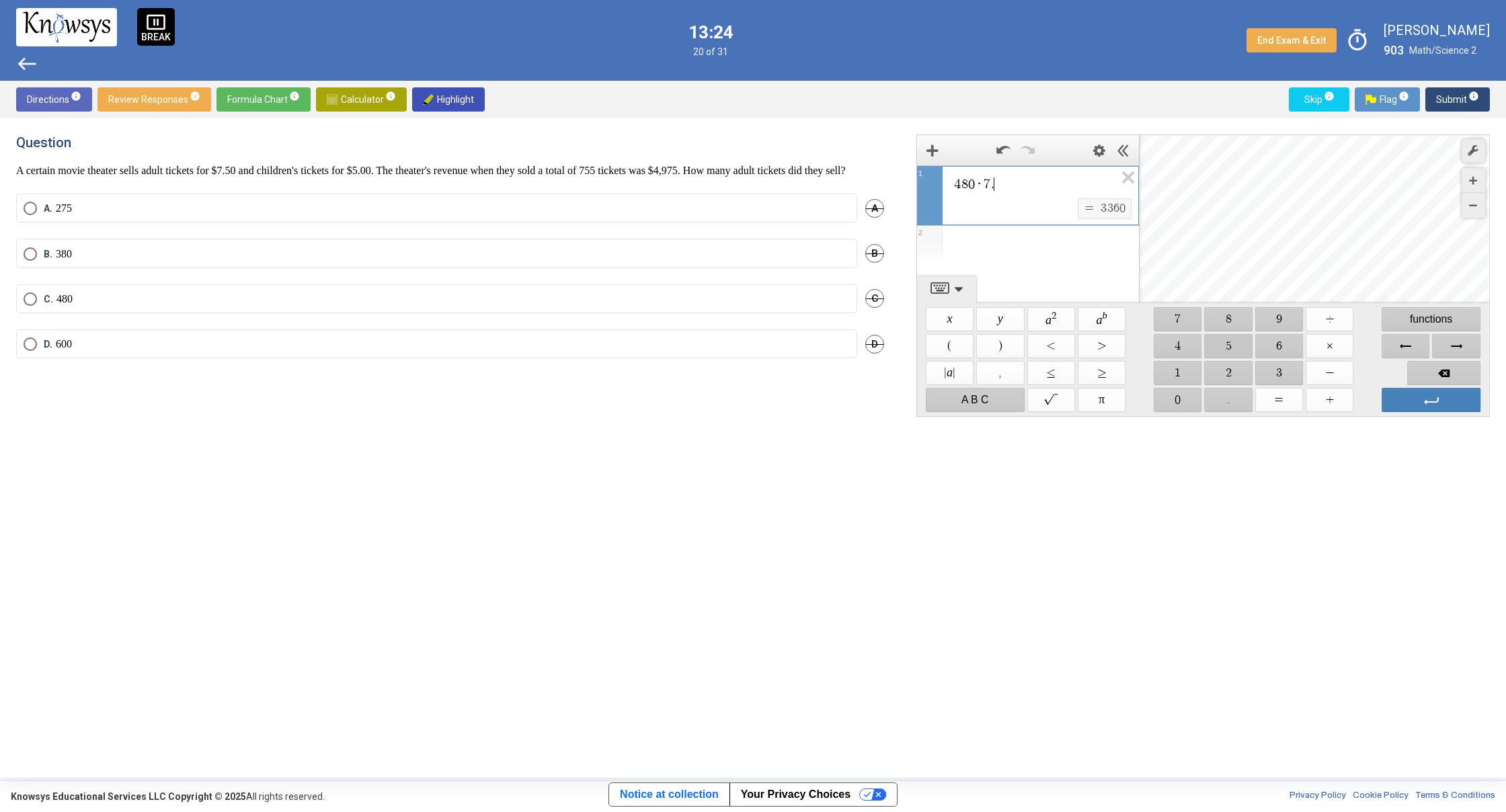
click at [1224, 351] on span "$$ 5" at bounding box center [1228, 346] width 48 height 24
click at [1114, 180] on icon "Expression List" at bounding box center [1124, 181] width 30 height 31
click at [1188, 349] on span "$$ 4" at bounding box center [1177, 346] width 48 height 24
drag, startPoint x: 1220, startPoint y: 319, endPoint x: 1202, endPoint y: 344, distance: 30.8
click at [1220, 321] on span "$$ 8" at bounding box center [1228, 319] width 48 height 24
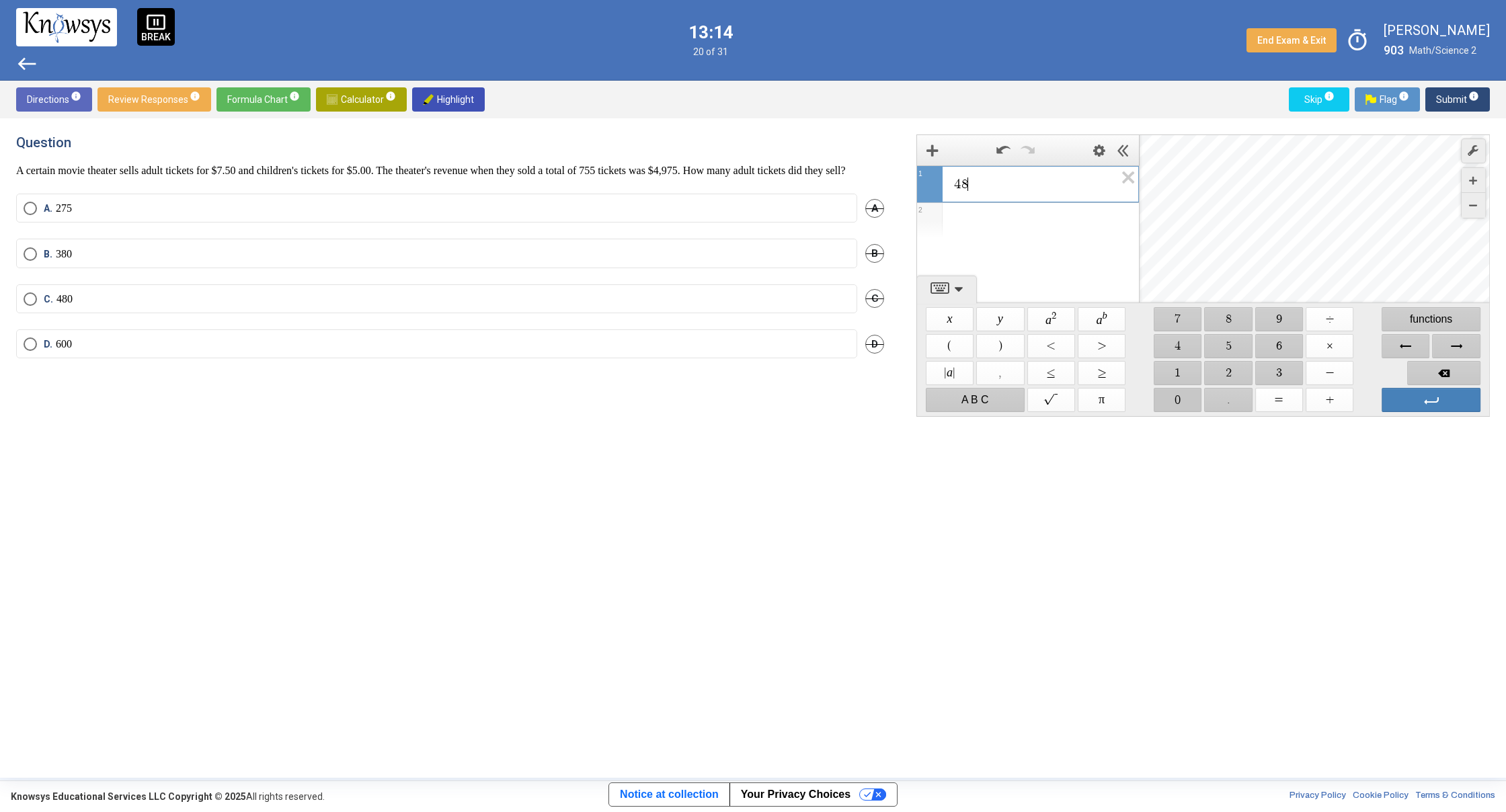
click at [1179, 391] on span "$$ 0" at bounding box center [1177, 400] width 48 height 24
click at [1323, 377] on span "$$ −" at bounding box center [1329, 373] width 48 height 24
click at [1178, 316] on span "$$ 7" at bounding box center [1177, 319] width 48 height 24
click at [1213, 343] on span "$$ 5" at bounding box center [1228, 346] width 48 height 24
click at [1214, 343] on span "$$ 5" at bounding box center [1228, 346] width 48 height 24
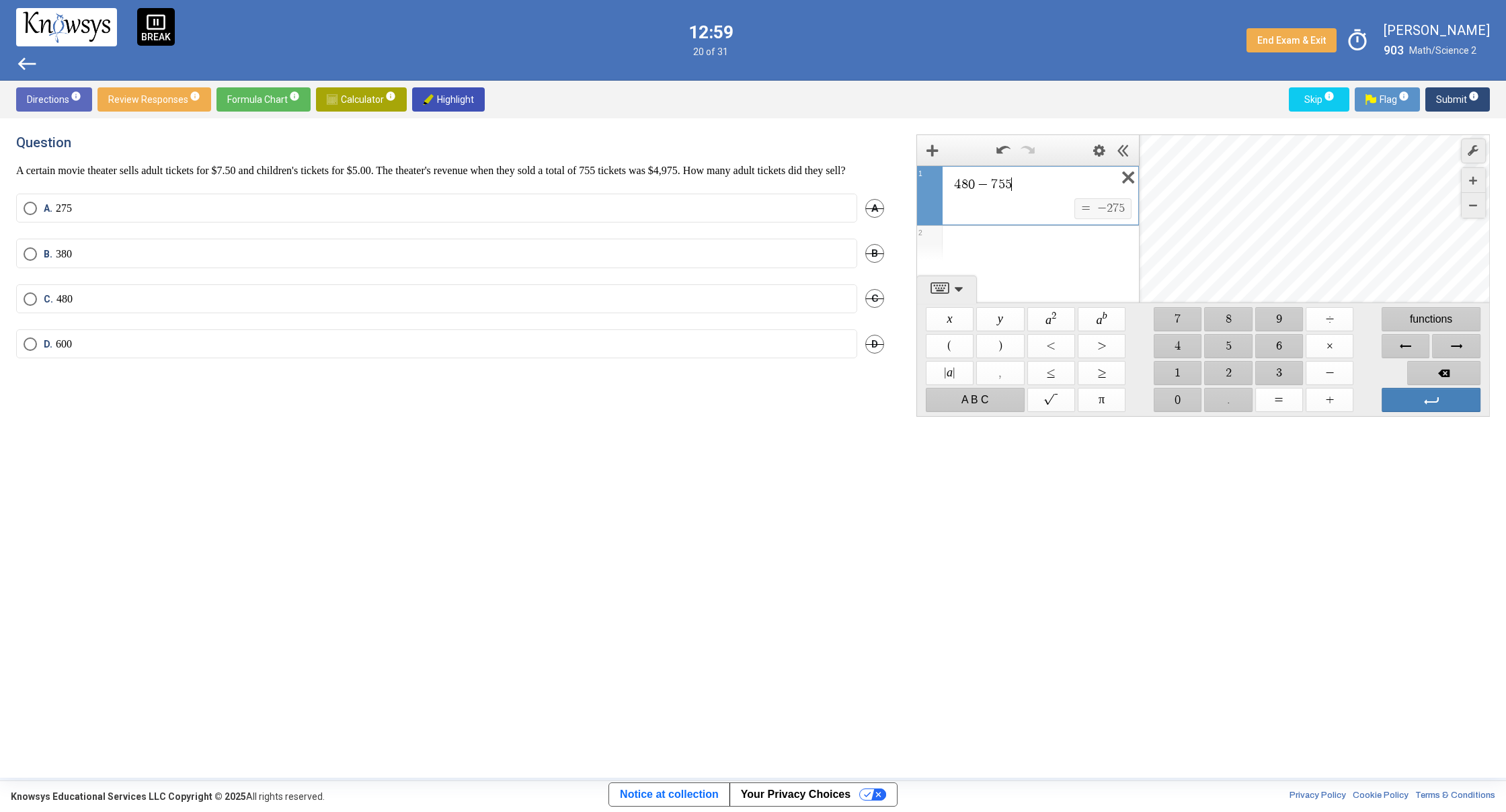
click at [1124, 173] on icon "Expression List" at bounding box center [1124, 181] width 30 height 31
click at [1183, 344] on span "$$ 4" at bounding box center [1177, 346] width 48 height 24
click at [1224, 317] on span "$$ 8" at bounding box center [1228, 319] width 48 height 24
click at [1190, 406] on span "$$ 0" at bounding box center [1177, 400] width 48 height 24
click at [1336, 349] on span "$$ ×" at bounding box center [1329, 346] width 48 height 24
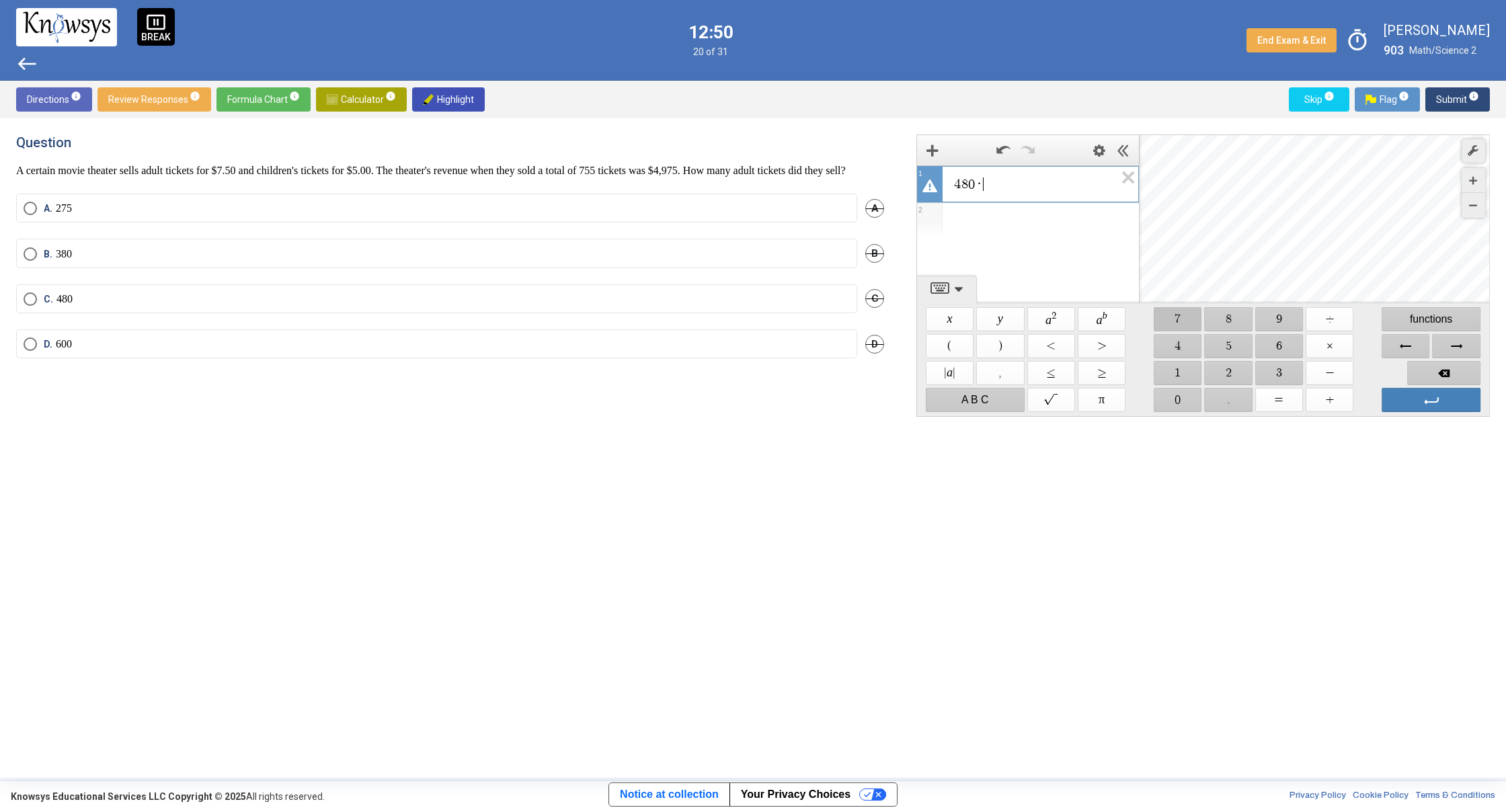
click at [1179, 321] on span "$$ 7" at bounding box center [1177, 319] width 48 height 24
click at [1224, 394] on span "$$ ." at bounding box center [1228, 400] width 48 height 24
click at [1220, 349] on span "$$ 5" at bounding box center [1228, 346] width 48 height 24
click at [1135, 185] on icon "Expression List" at bounding box center [1124, 181] width 30 height 31
drag, startPoint x: 1227, startPoint y: 372, endPoint x: 1211, endPoint y: 367, distance: 16.8
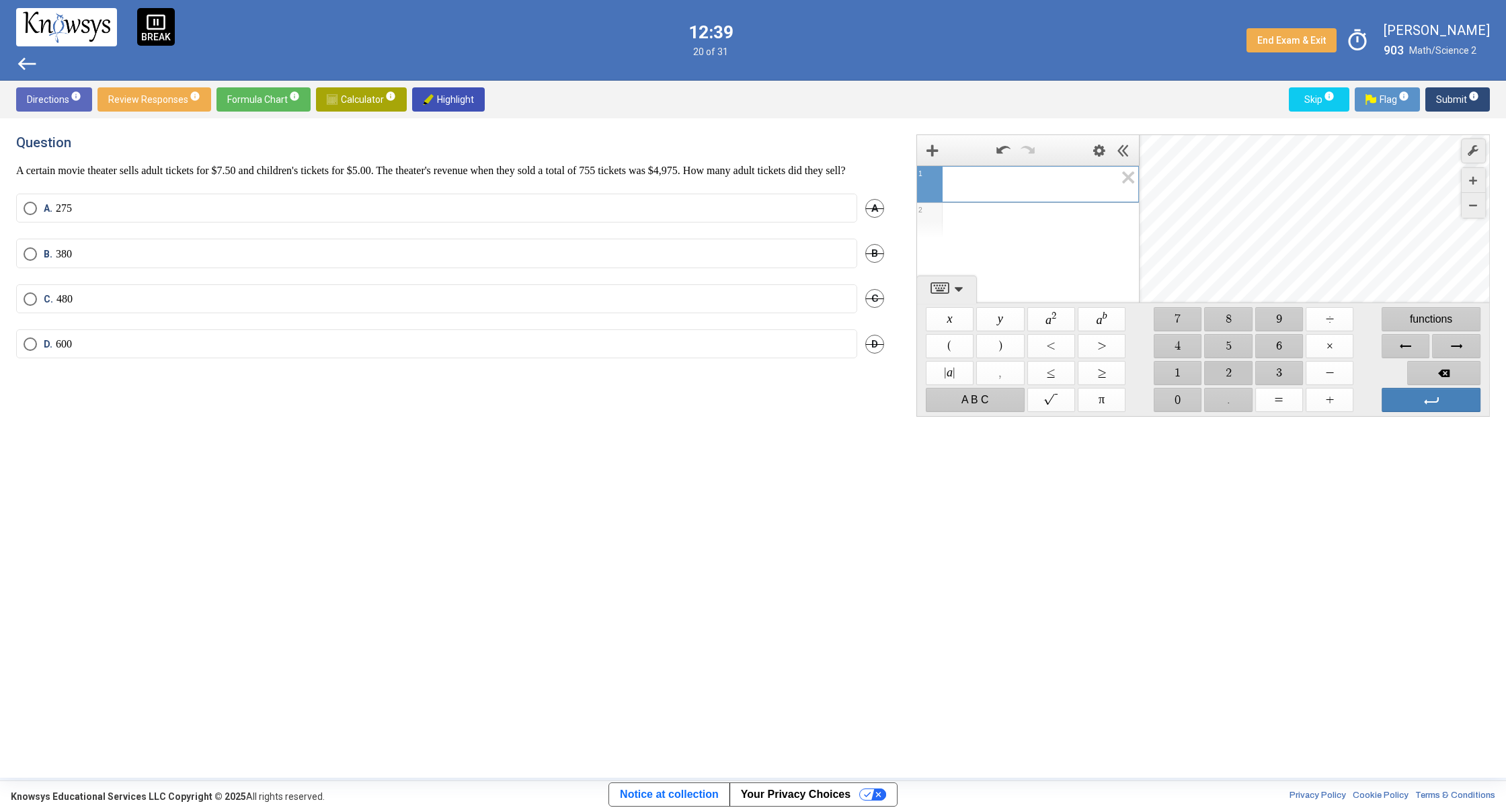
click at [1227, 372] on span "$$ 2" at bounding box center [1228, 373] width 48 height 24
click at [1178, 312] on span "$$ 7" at bounding box center [1177, 319] width 48 height 24
click at [1220, 341] on span "$$ 5" at bounding box center [1228, 346] width 48 height 24
drag, startPoint x: 1330, startPoint y: 341, endPoint x: 1301, endPoint y: 358, distance: 33.6
click at [1330, 342] on span "$$ ×" at bounding box center [1329, 346] width 48 height 24
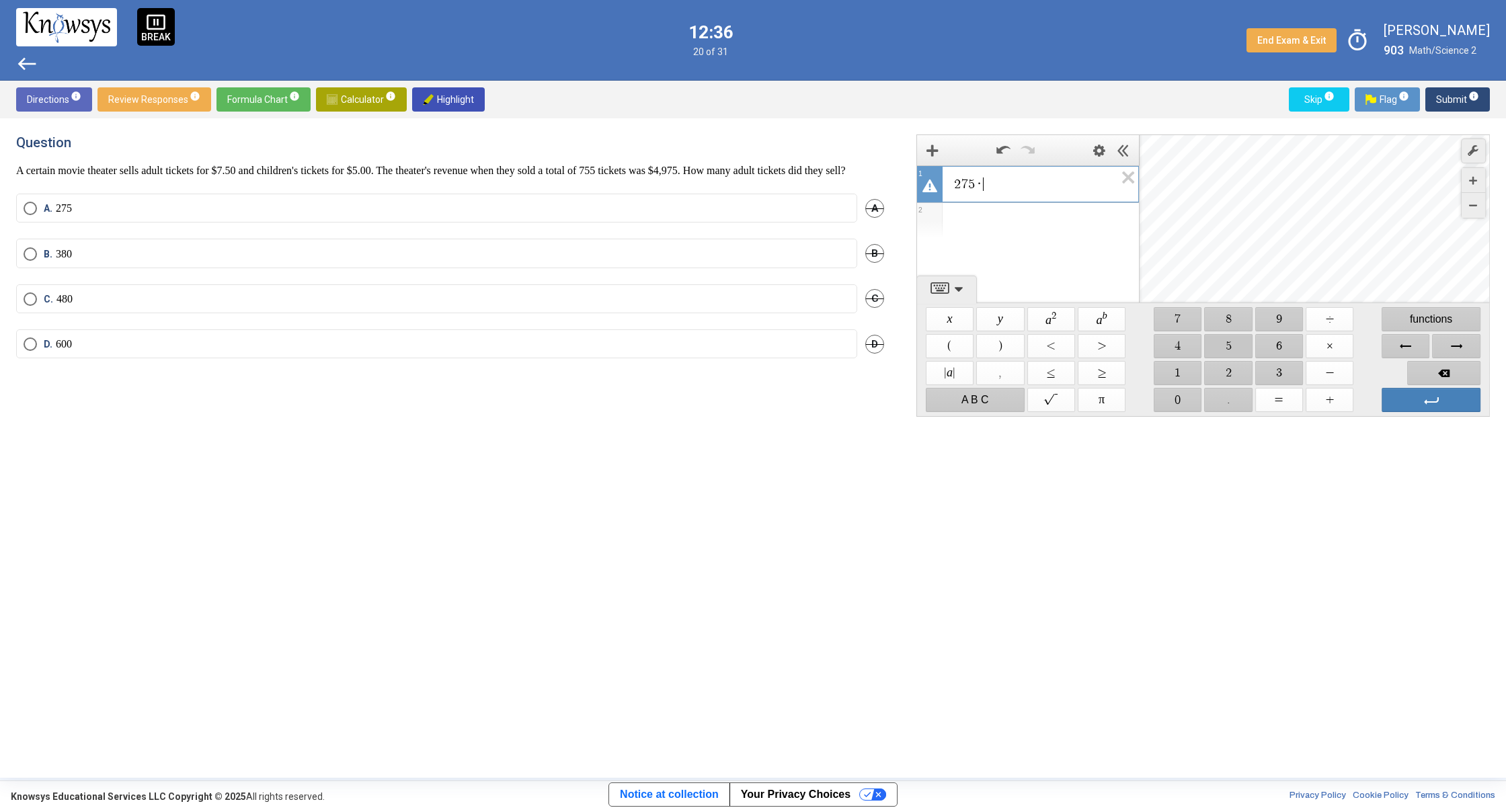
click at [1234, 343] on span "$$ 5" at bounding box center [1228, 346] width 48 height 24
click at [1129, 178] on icon "Expression List" at bounding box center [1124, 181] width 30 height 31
click at [1287, 367] on span "$$ 3" at bounding box center [1279, 373] width 48 height 24
click at [1272, 344] on span "$$ 6" at bounding box center [1279, 346] width 48 height 24
click at [1183, 405] on span "$$ 0" at bounding box center [1177, 400] width 48 height 24
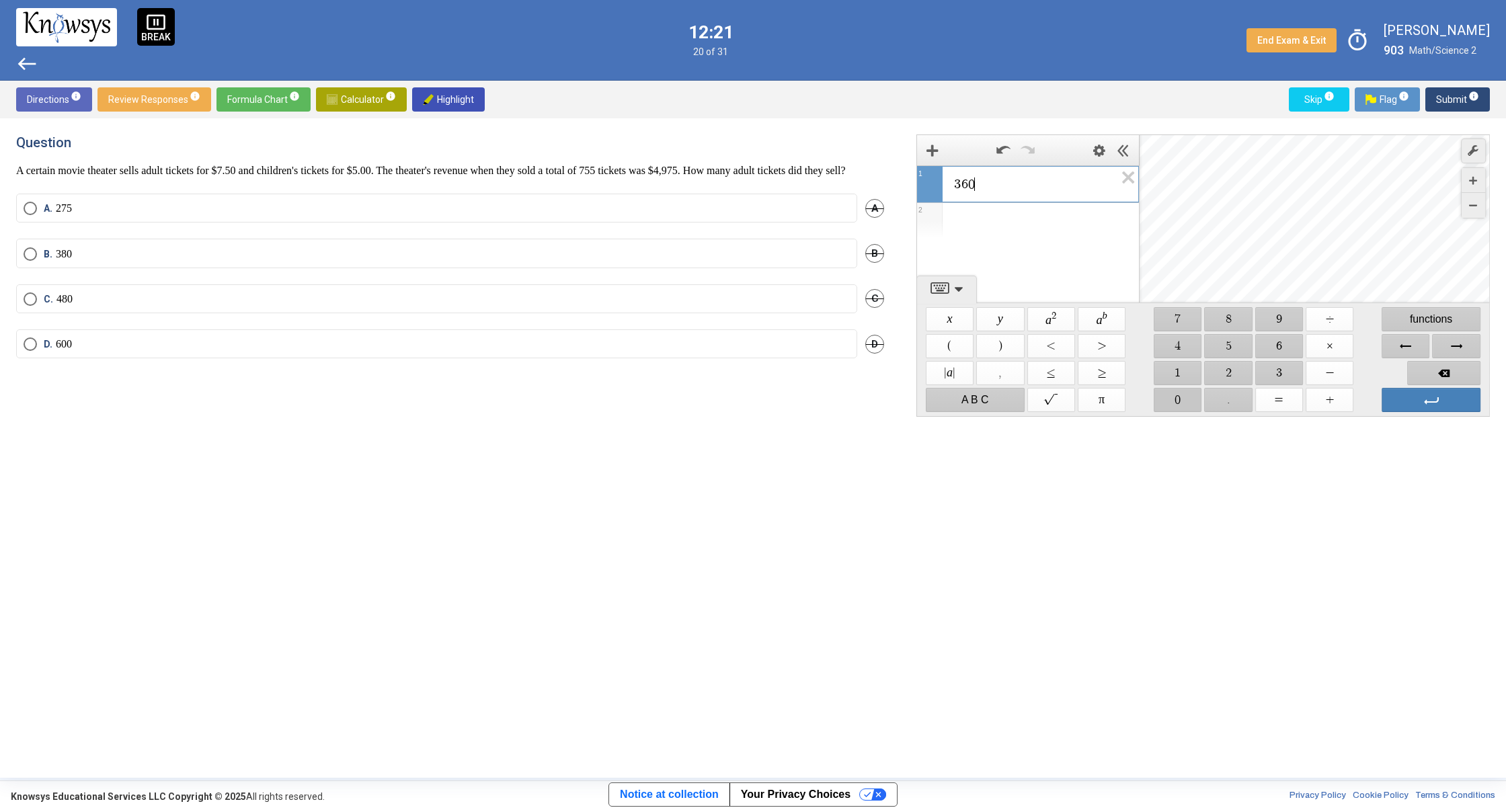
click at [1183, 404] on span "$$ 0" at bounding box center [1177, 400] width 48 height 24
click at [1188, 404] on span "$$ 0" at bounding box center [1177, 400] width 48 height 24
click at [1434, 377] on span "Backspace" at bounding box center [1443, 373] width 73 height 24
click at [1340, 398] on span "$$ +" at bounding box center [1329, 400] width 48 height 24
click at [1191, 375] on span "$$ 1" at bounding box center [1177, 373] width 48 height 24
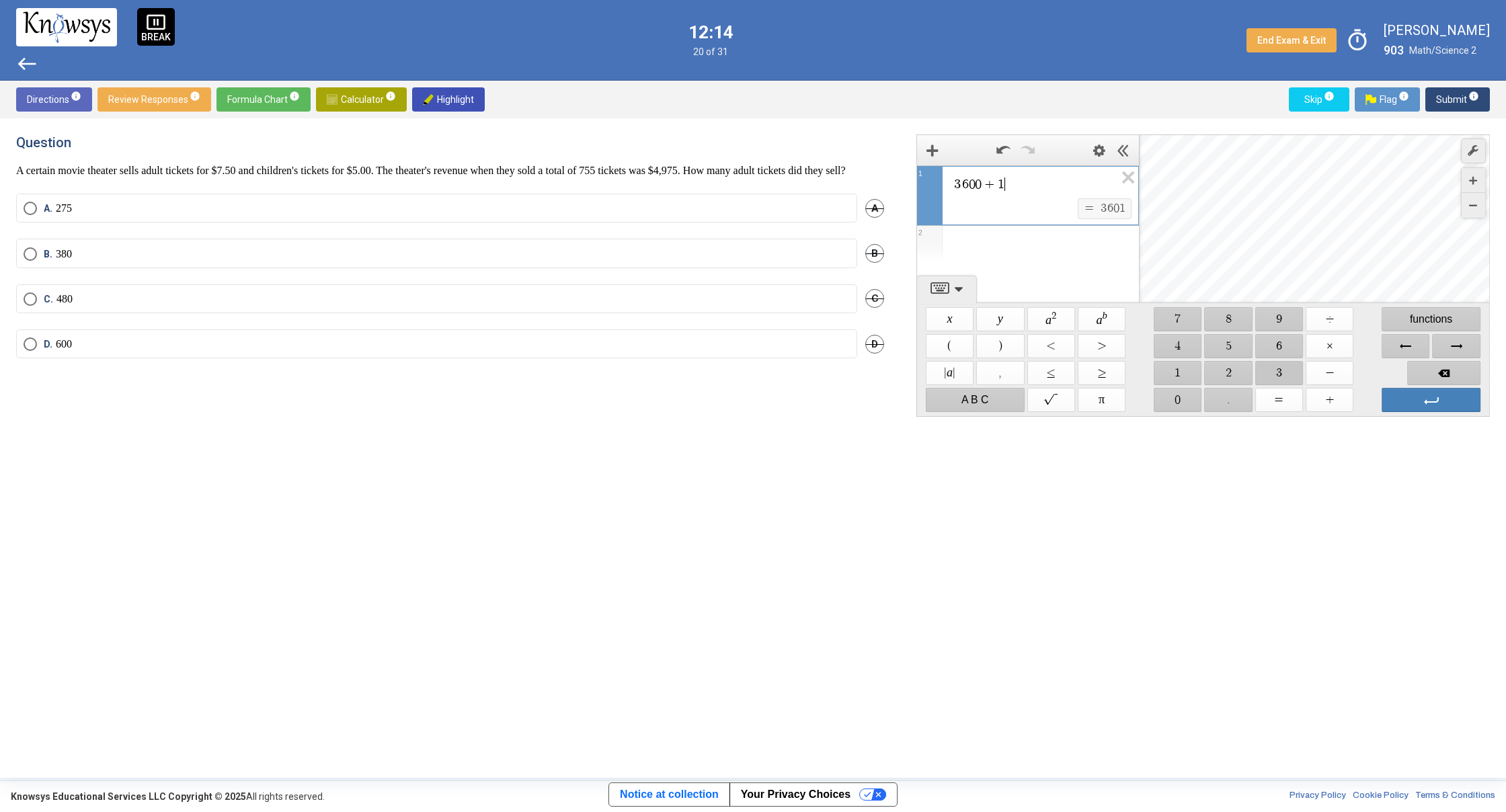
click at [1269, 371] on span "$$ 3" at bounding box center [1279, 373] width 48 height 24
click at [1181, 318] on span "$$ 7" at bounding box center [1177, 319] width 48 height 24
click at [1216, 349] on span "$$ 5" at bounding box center [1228, 346] width 48 height 24
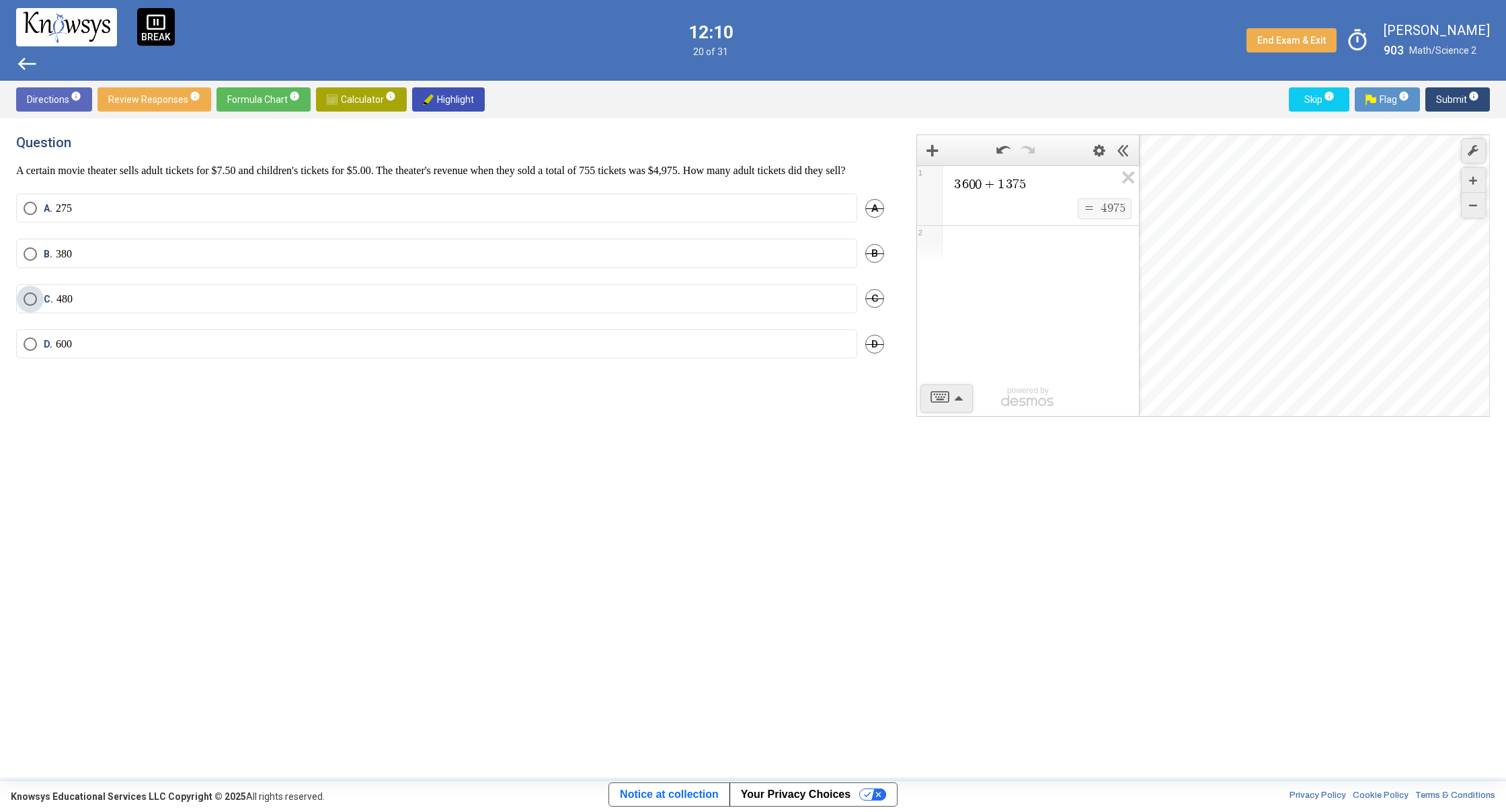
click at [375, 306] on label "C. 480" at bounding box center [437, 299] width 826 height 13
click at [1451, 98] on span "Submit info" at bounding box center [1457, 99] width 43 height 24
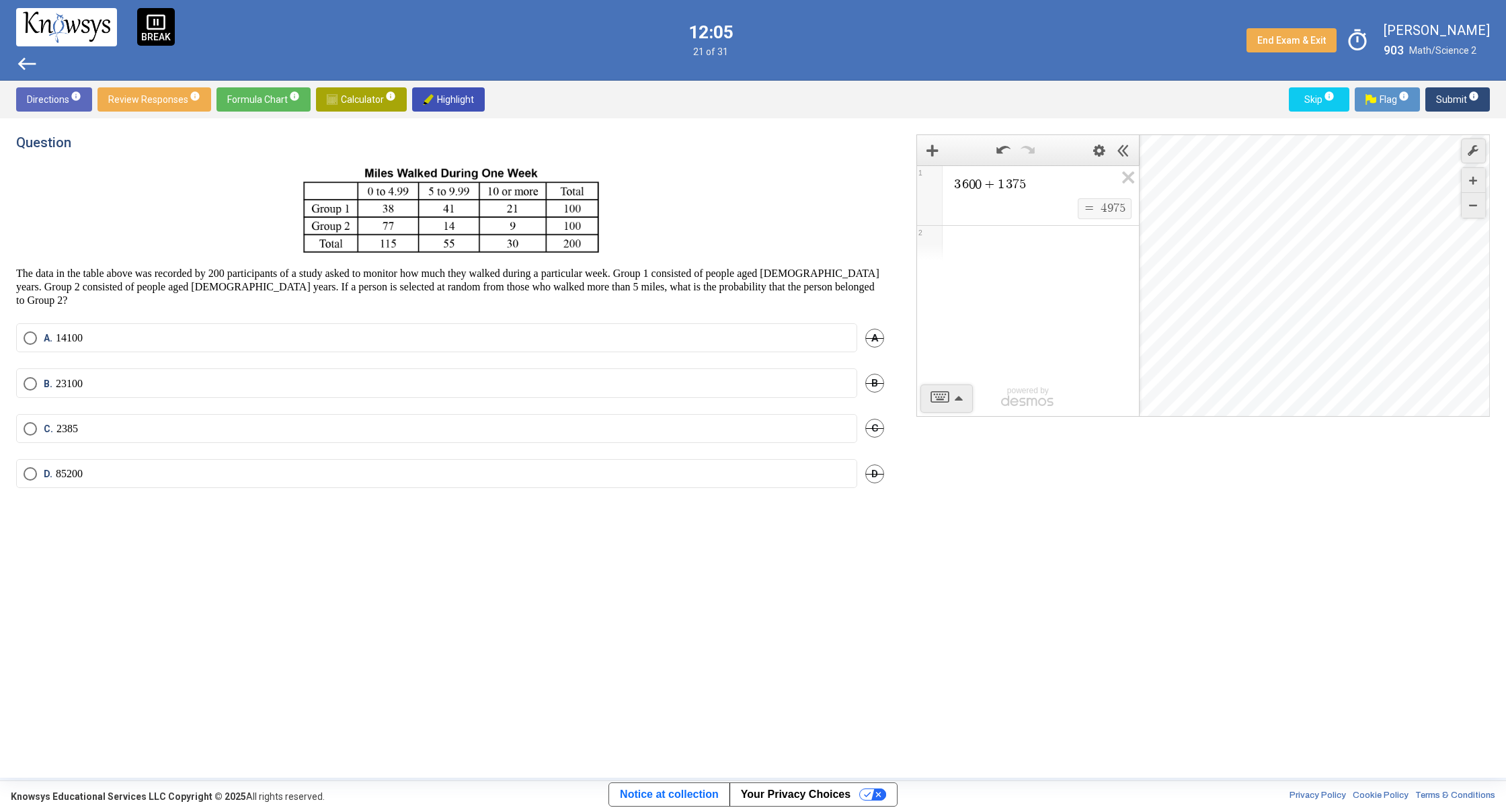
click at [364, 94] on span "Calculator info" at bounding box center [361, 99] width 69 height 24
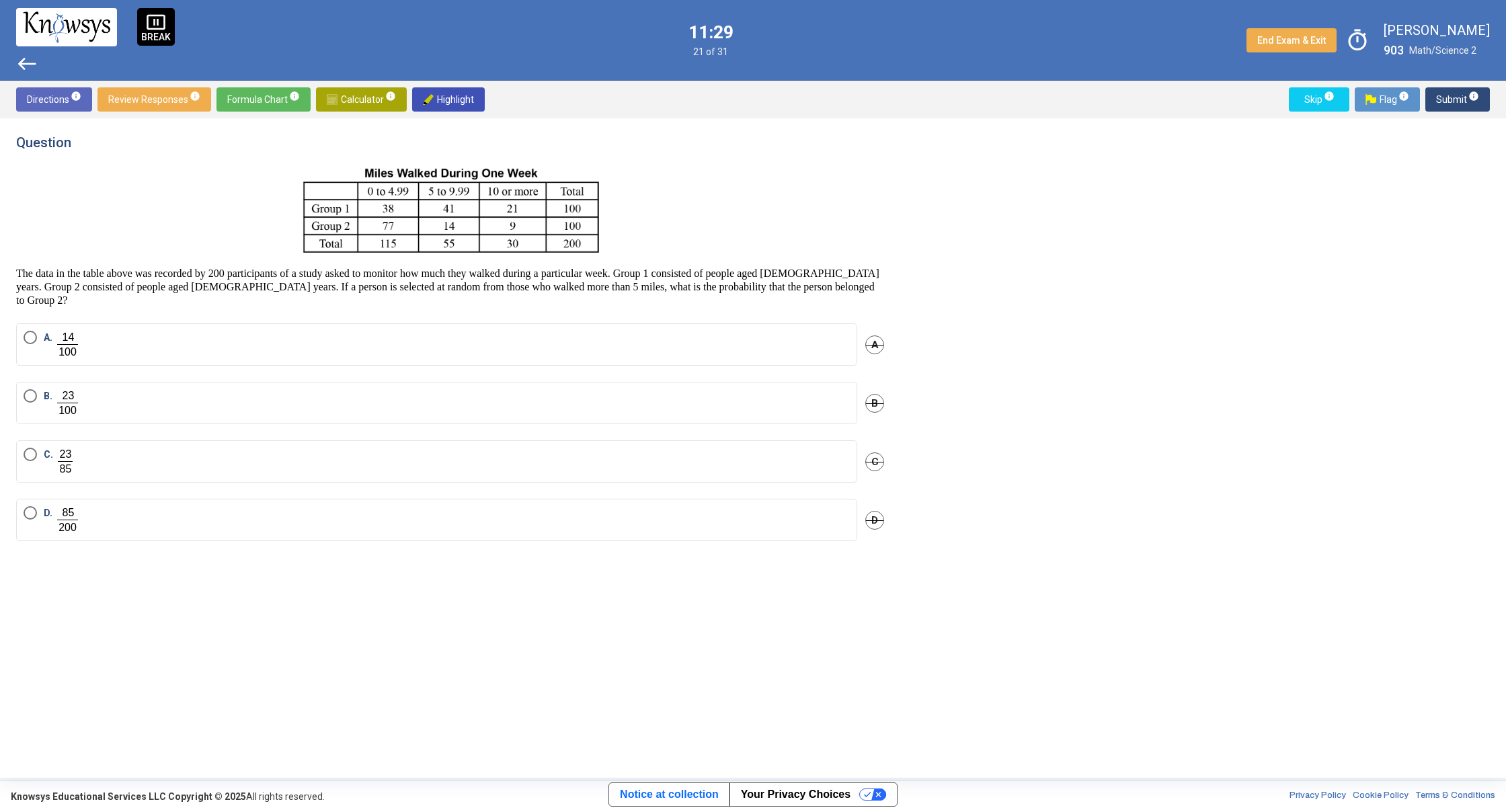
click at [169, 373] on div "A. A" at bounding box center [450, 352] width 868 height 58
click at [45, 345] on span "A." at bounding box center [50, 344] width 12 height 28
click at [1479, 104] on button "Submit info" at bounding box center [1457, 99] width 65 height 24
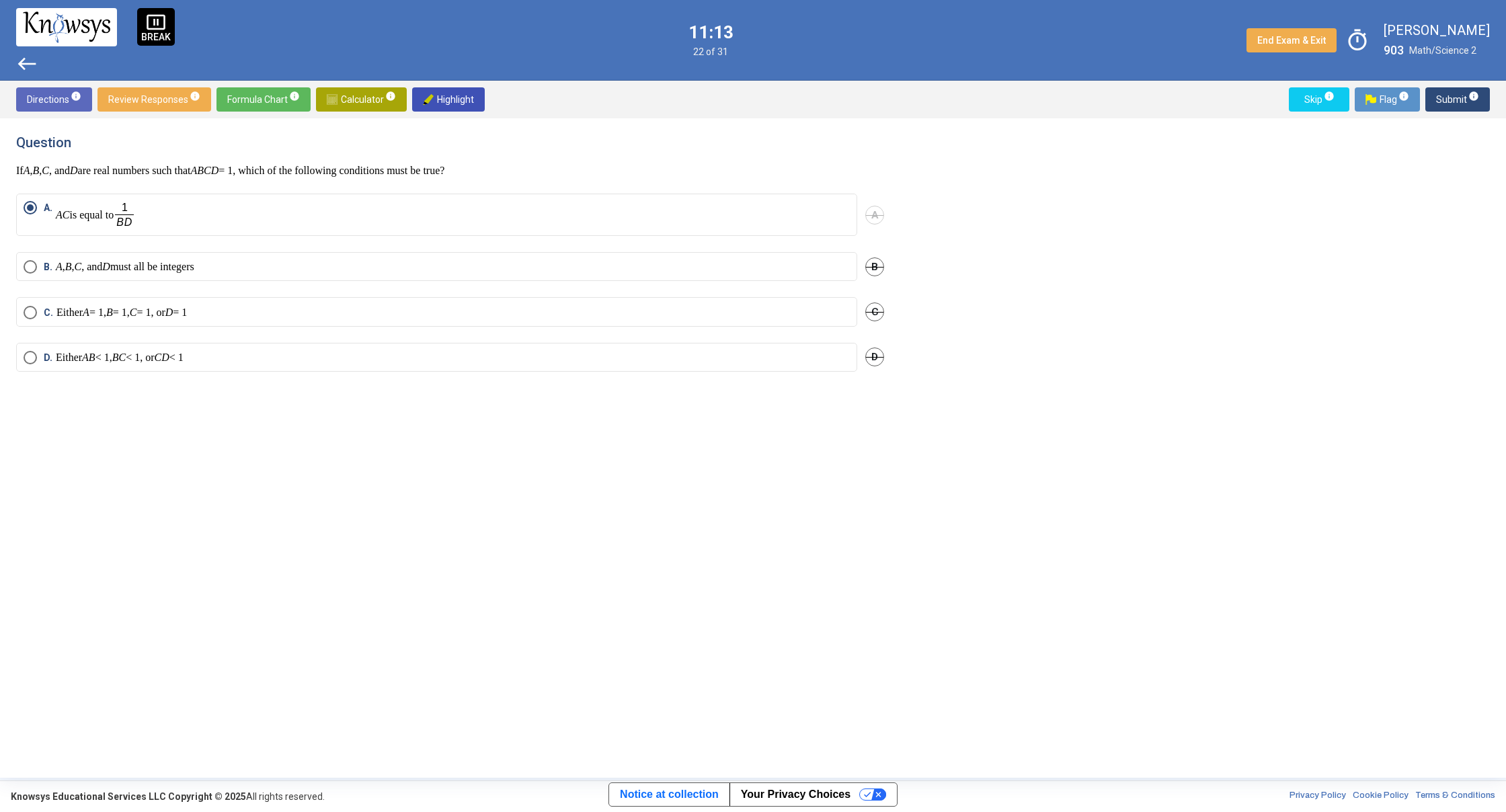
click at [330, 215] on label "A. AC is equal to" at bounding box center [437, 214] width 826 height 28
click at [119, 323] on mat-radio-button "C. Either A = 1, B = 1, C = 1, or D = 1" at bounding box center [437, 312] width 841 height 29
click at [170, 275] on div "B. A , B , C , and D must all be integers B" at bounding box center [450, 274] width 868 height 45
click at [170, 275] on mat-radio-button "B. A , B , C , and D must all be integers" at bounding box center [437, 266] width 841 height 29
click at [72, 260] on em "B" at bounding box center [68, 266] width 7 height 12
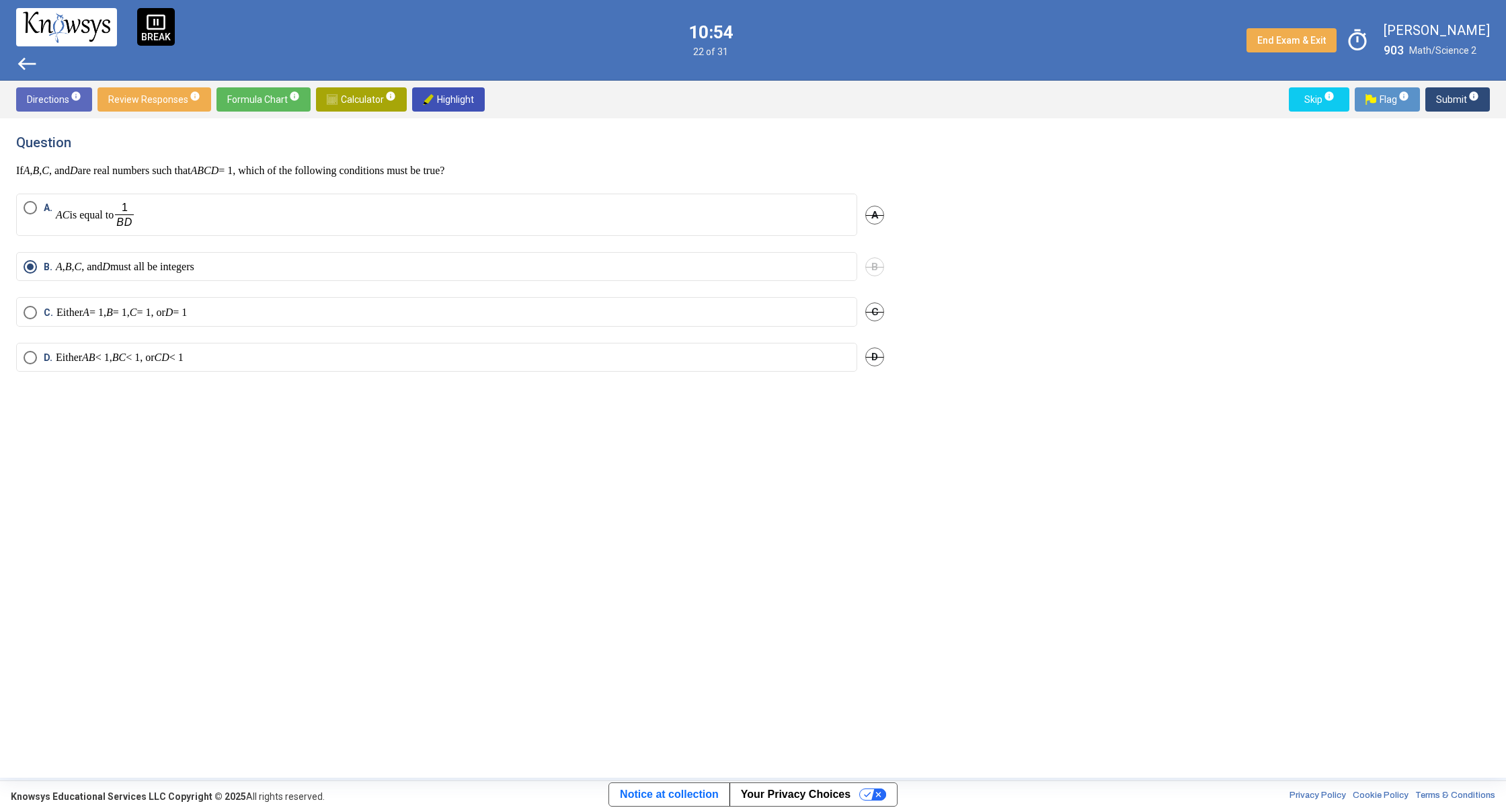
click at [220, 365] on mat-radio-button "D. Either AB < 1, BC < 1, or CD < 1" at bounding box center [437, 357] width 841 height 29
click at [183, 360] on p "Either AB < 1, BC < 1, or CD < 1" at bounding box center [120, 357] width 127 height 13
click at [1475, 109] on span "Submit info" at bounding box center [1457, 99] width 43 height 24
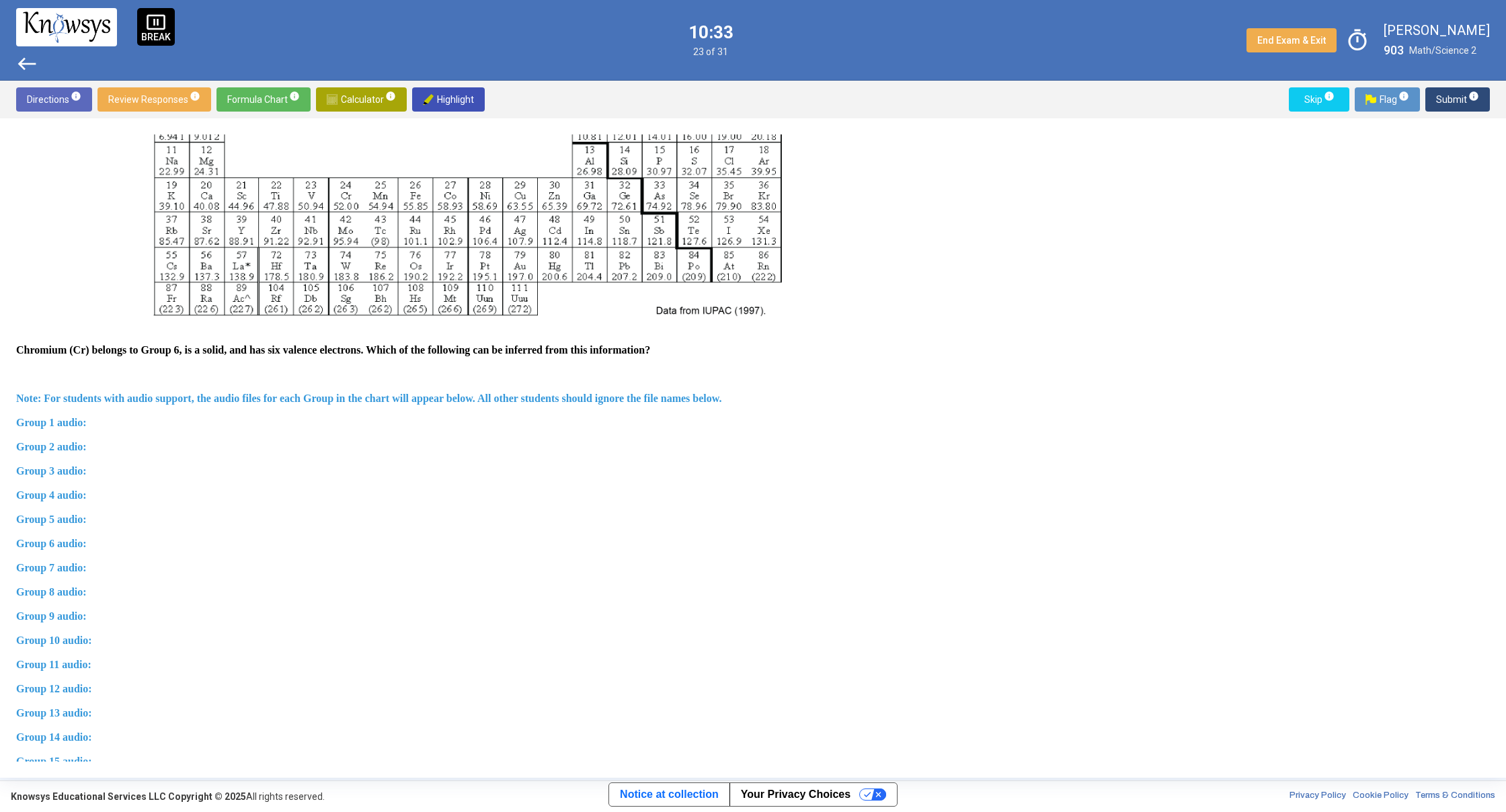
scroll to position [275, 0]
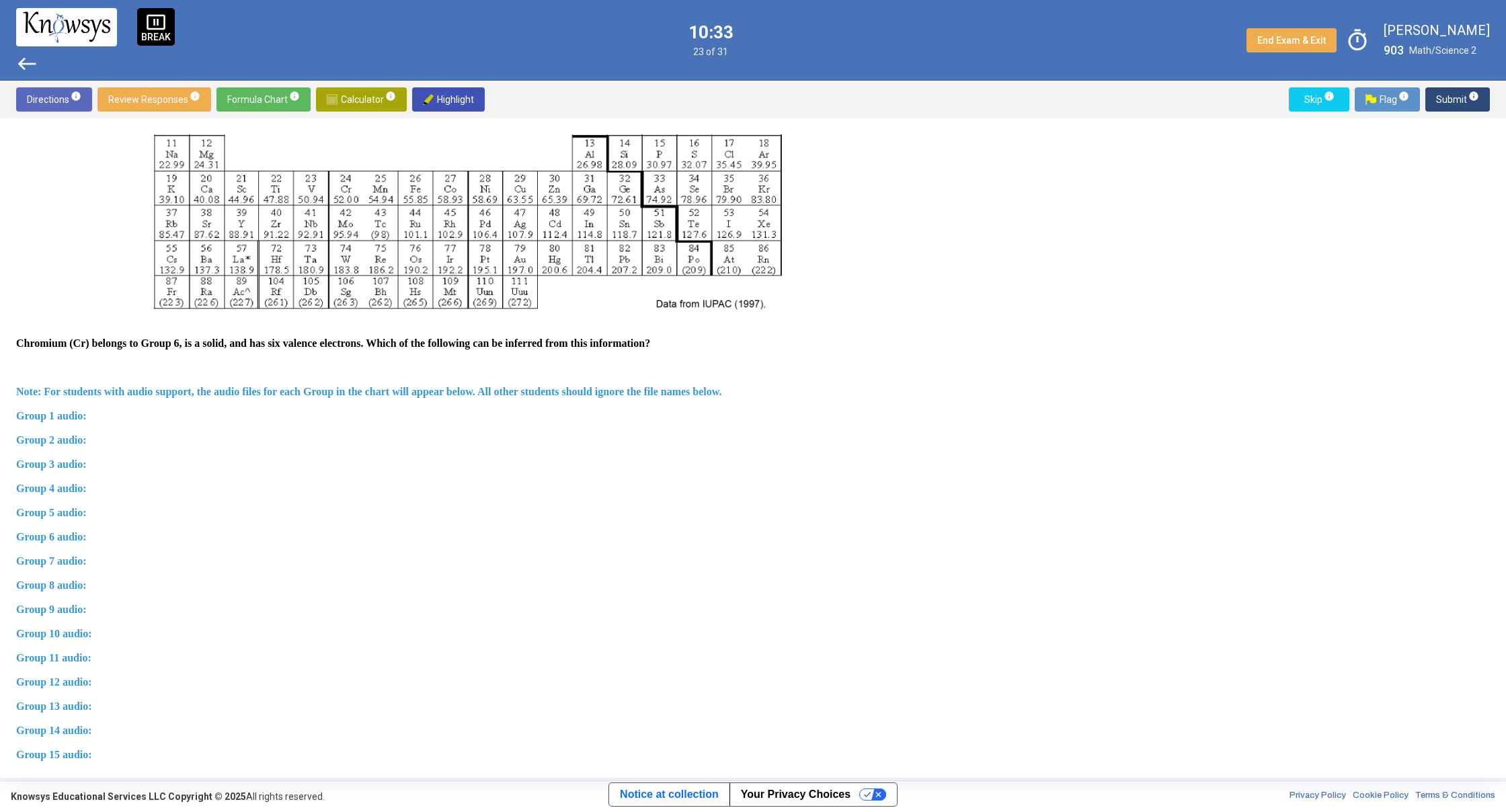
drag, startPoint x: 897, startPoint y: 286, endPoint x: 907, endPoint y: 432, distance: 146.3
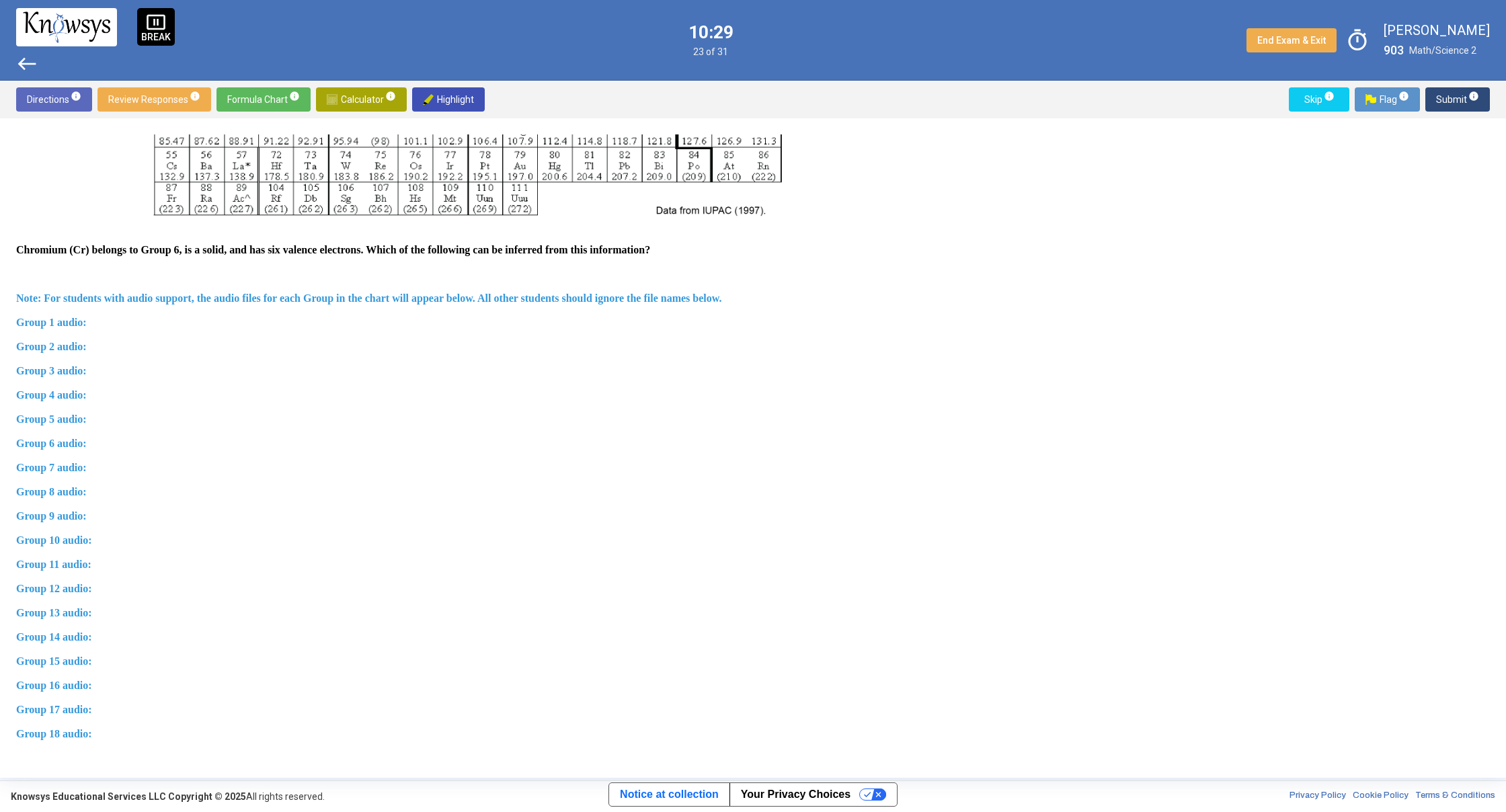
scroll to position [173, 0]
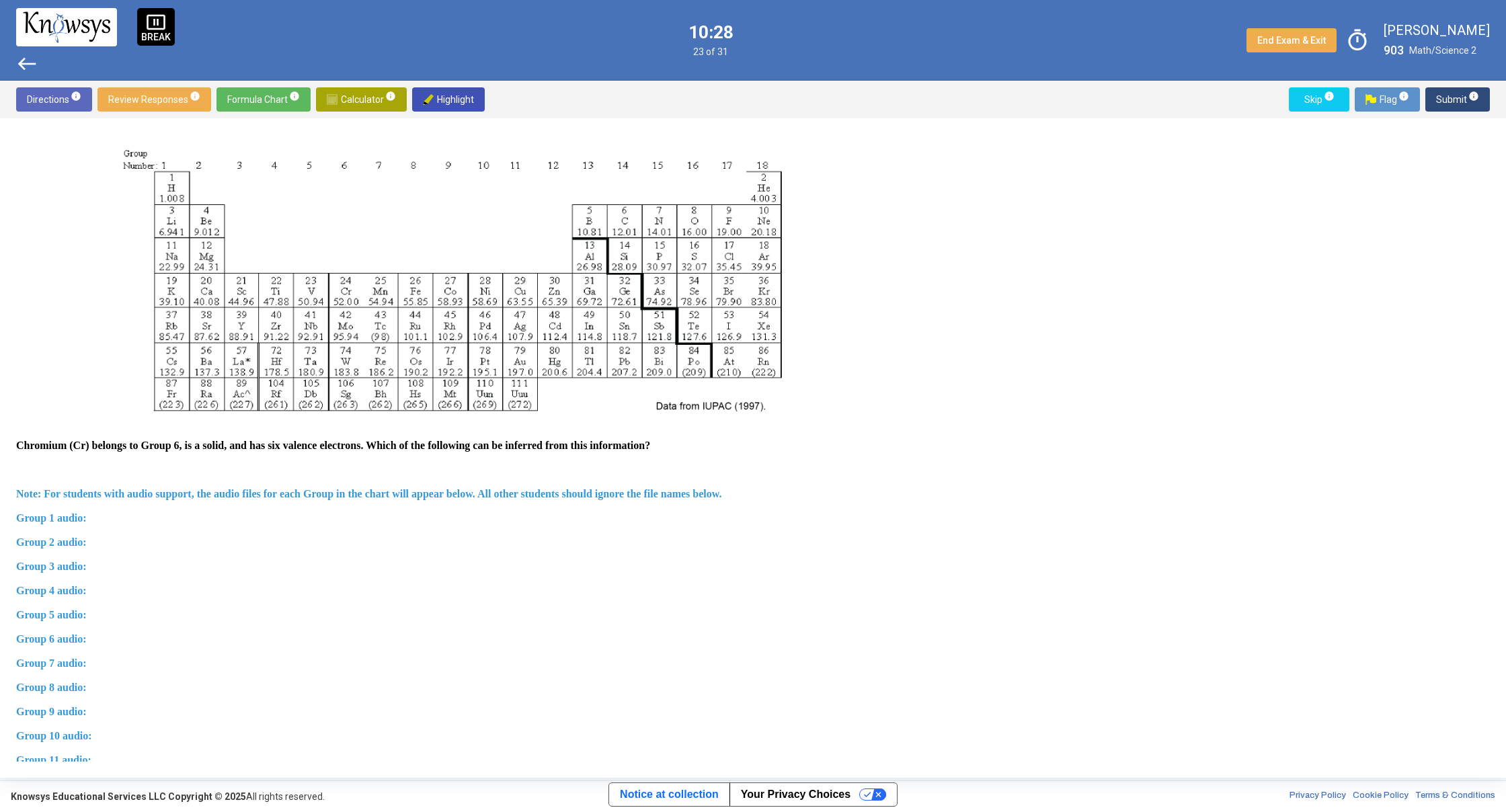
drag, startPoint x: 902, startPoint y: 376, endPoint x: 896, endPoint y: 407, distance: 31.6
click at [897, 407] on div "Question Two questions are based on the following information. The modern perio…" at bounding box center [753, 448] width 1474 height 627
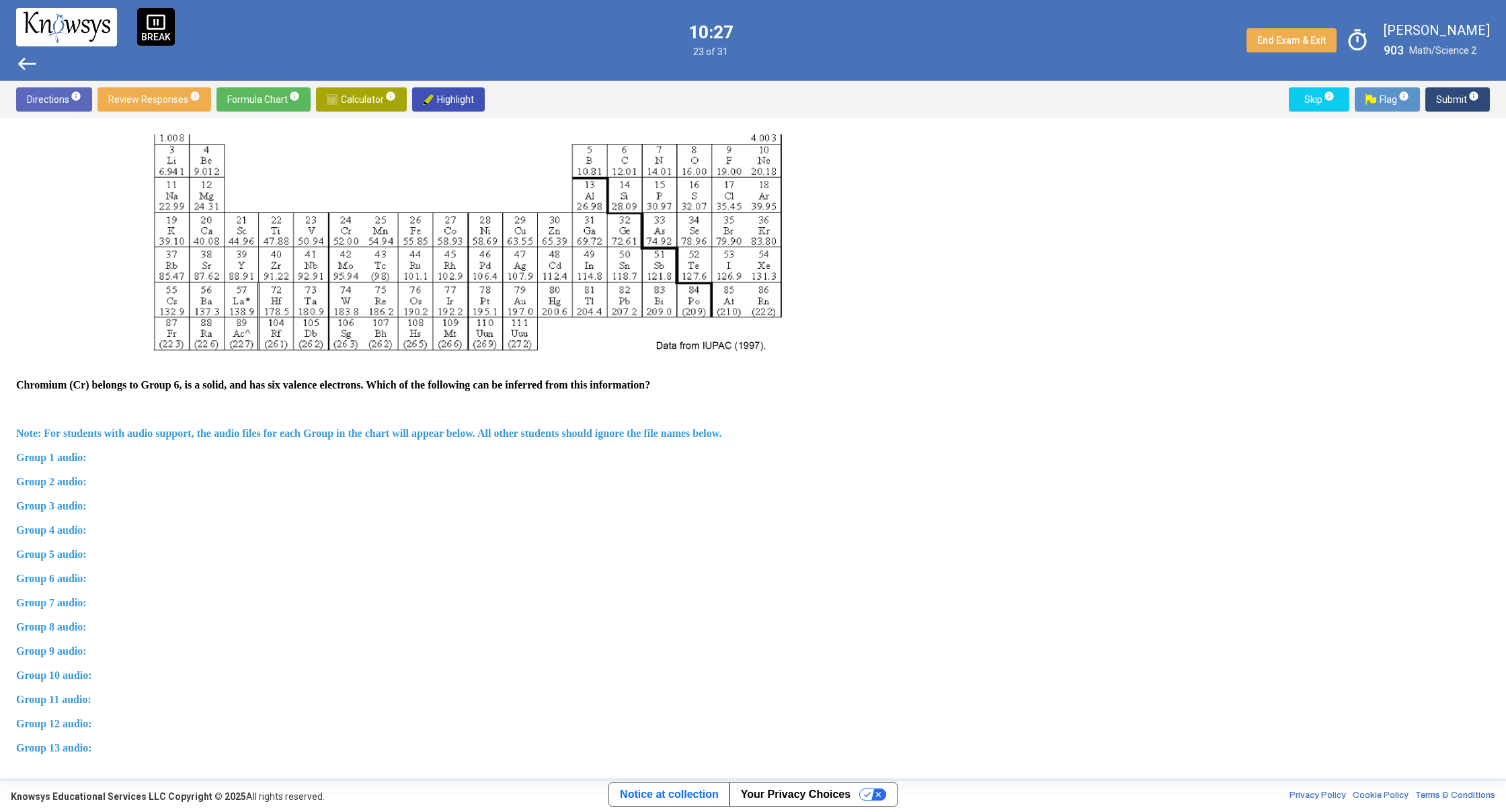
drag, startPoint x: 890, startPoint y: 404, endPoint x: 898, endPoint y: 405, distance: 8.1
click at [897, 405] on div "Question Two questions are based on the following information. The modern perio…" at bounding box center [458, 448] width 884 height 627
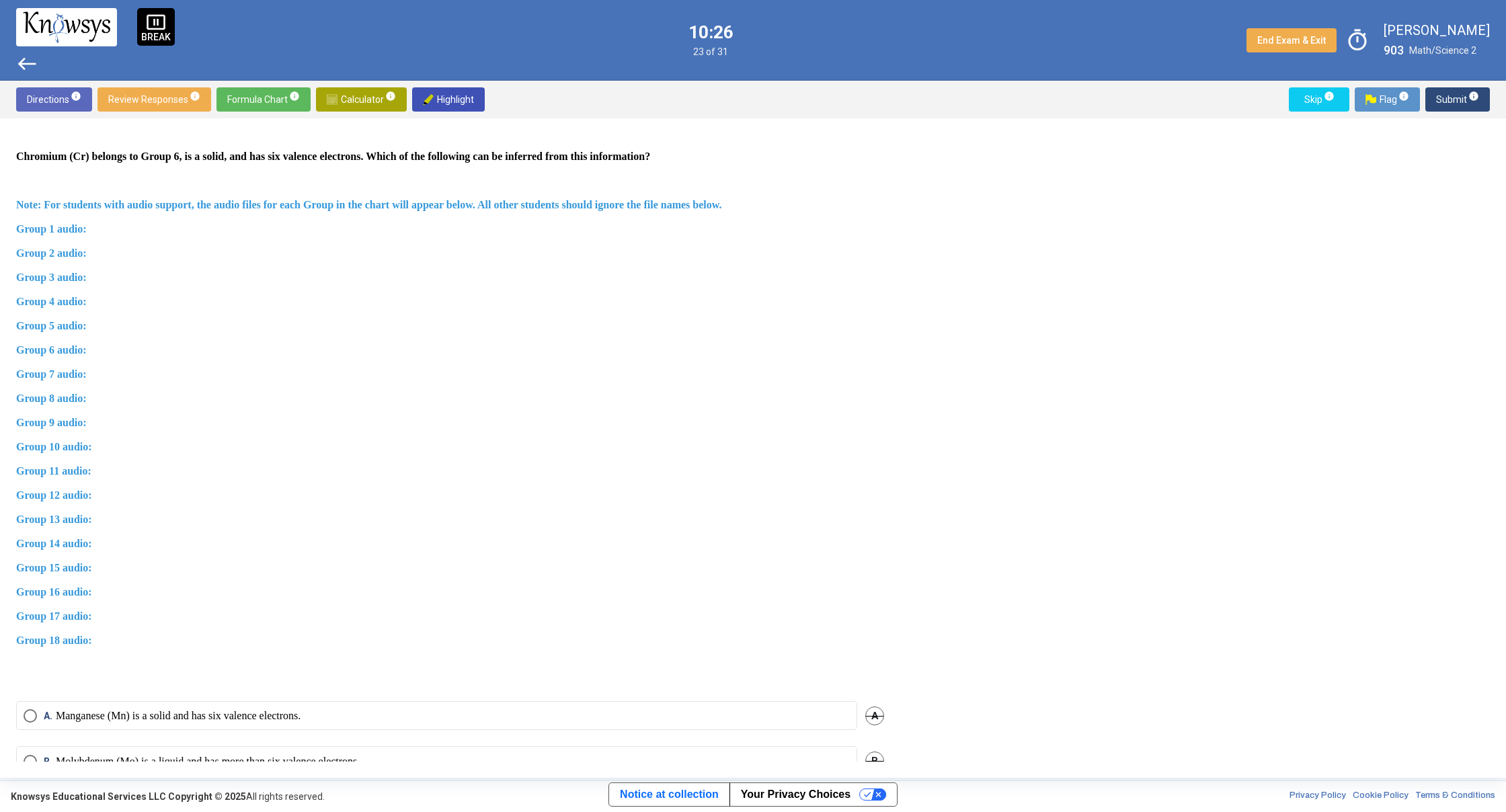
scroll to position [582, 0]
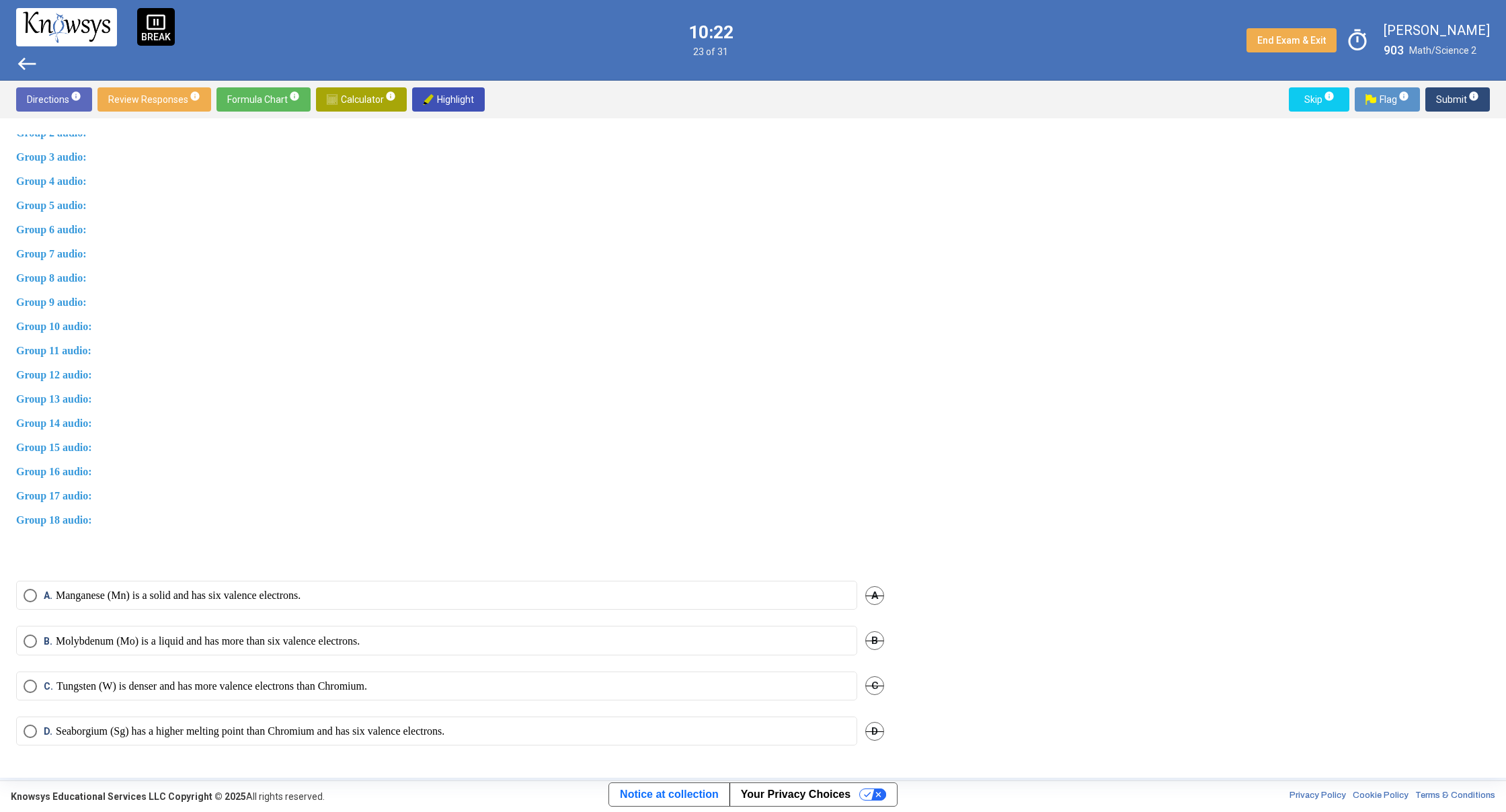
click at [61, 491] on span "Group 17 audio:" at bounding box center [54, 496] width 76 height 12
click at [62, 493] on span "Group 17 audio:" at bounding box center [54, 496] width 76 height 12
click at [68, 496] on span "Group 17 audio:" at bounding box center [54, 496] width 76 height 12
click at [70, 495] on span "Group 17 audio:" at bounding box center [54, 496] width 76 height 12
click at [436, 655] on mat-radio-button "B. Molybdenum (Mo) is a liquid and has more than six valence electrons." at bounding box center [437, 640] width 841 height 29
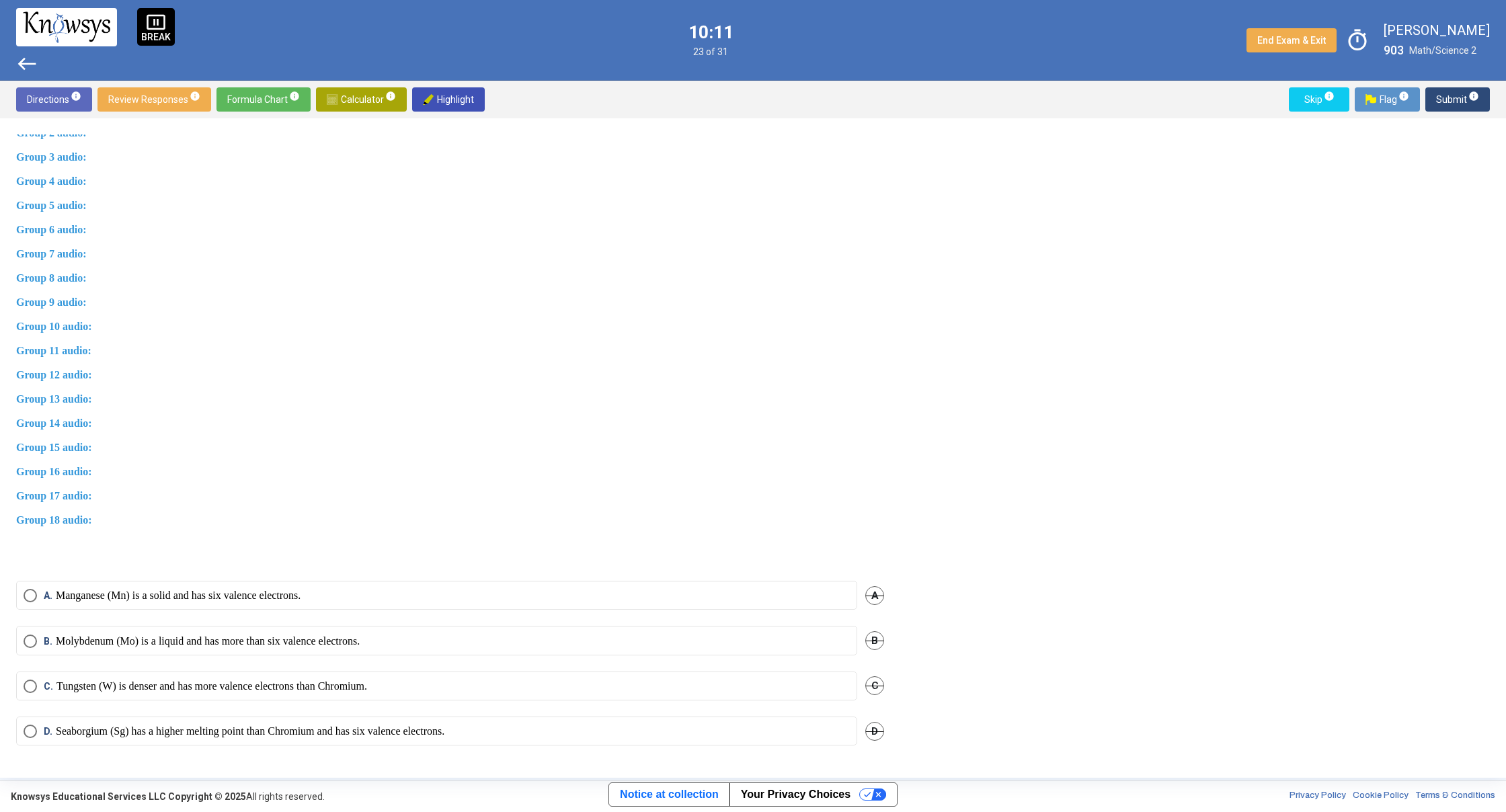
click at [417, 640] on label "B. Molybdenum (Mo) is a liquid and has more than six valence electrons." at bounding box center [437, 640] width 826 height 13
click at [1465, 107] on span "Submit info" at bounding box center [1457, 99] width 43 height 24
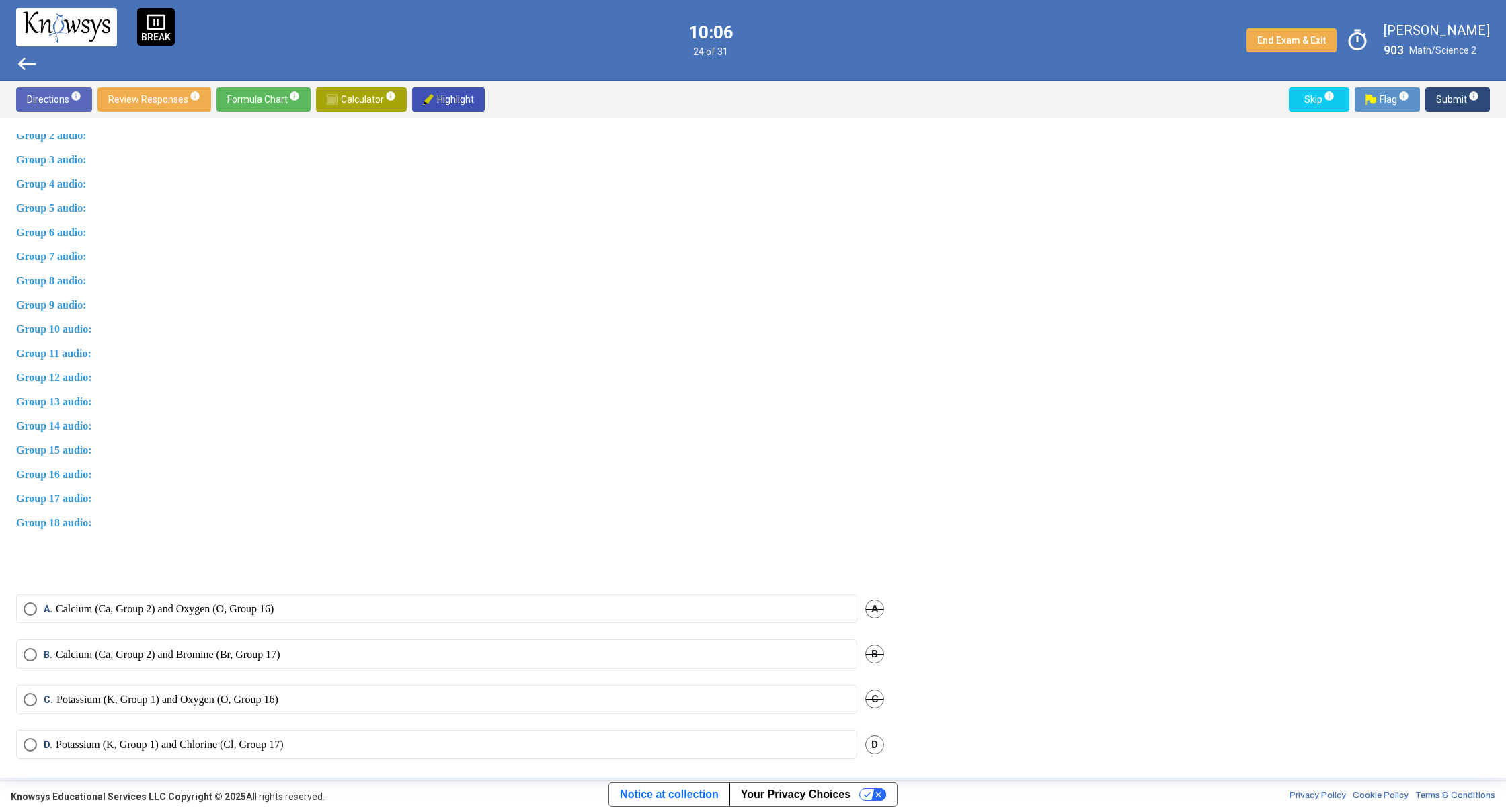
drag, startPoint x: 205, startPoint y: 749, endPoint x: 234, endPoint y: 736, distance: 31.8
click at [205, 748] on p "Potassium (K, Group 1) and Chlorine (Cl, Group 17)" at bounding box center [170, 744] width 228 height 13
click at [314, 699] on label "C. Potassium (K, Group 1) and Oxygen (O, Group 16)" at bounding box center [437, 699] width 826 height 13
click at [1475, 102] on span "Submit info" at bounding box center [1457, 99] width 43 height 24
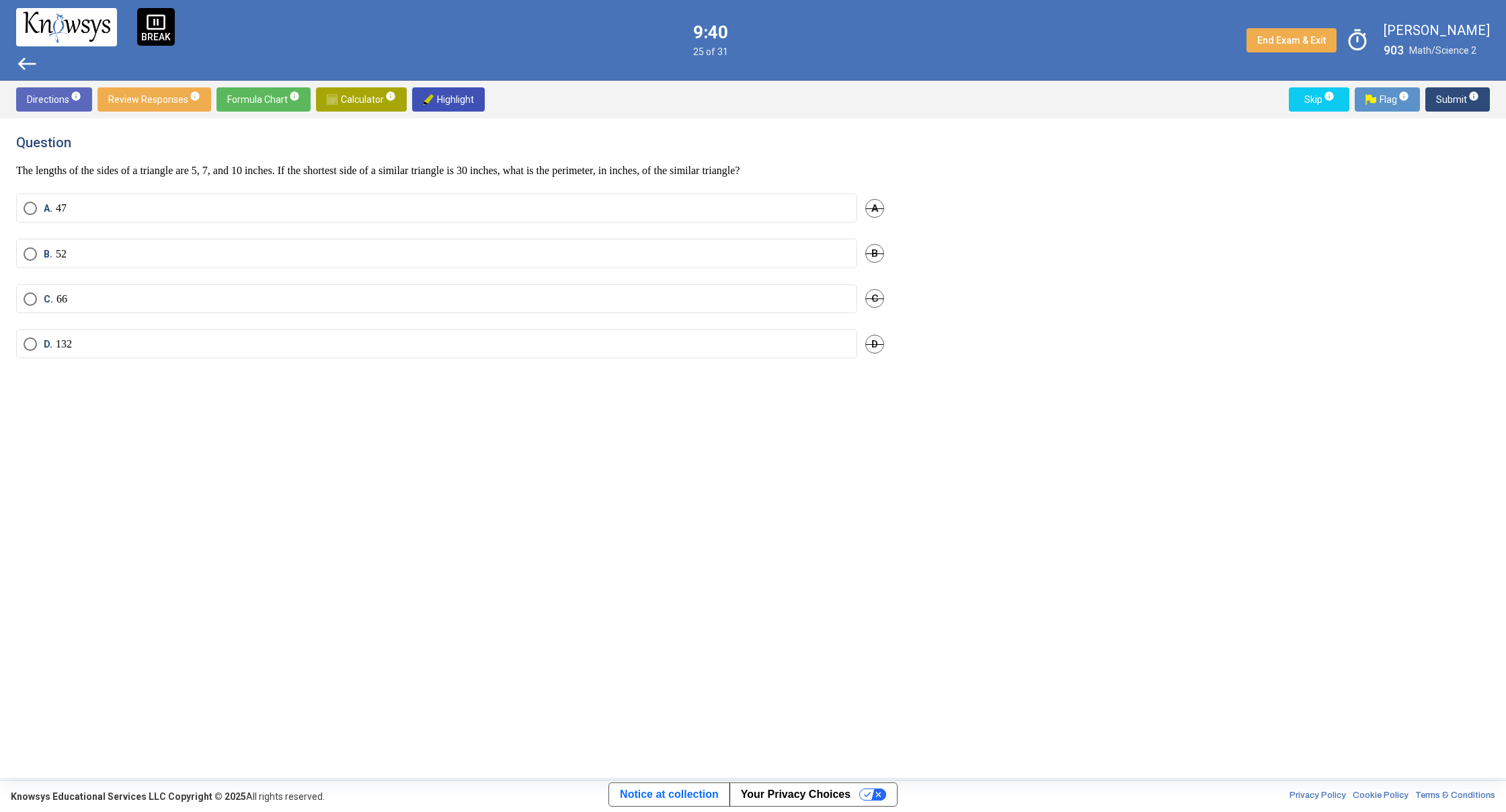
click at [122, 344] on label "D. 132" at bounding box center [437, 344] width 826 height 13
click at [1455, 98] on span "Submit info" at bounding box center [1457, 99] width 43 height 24
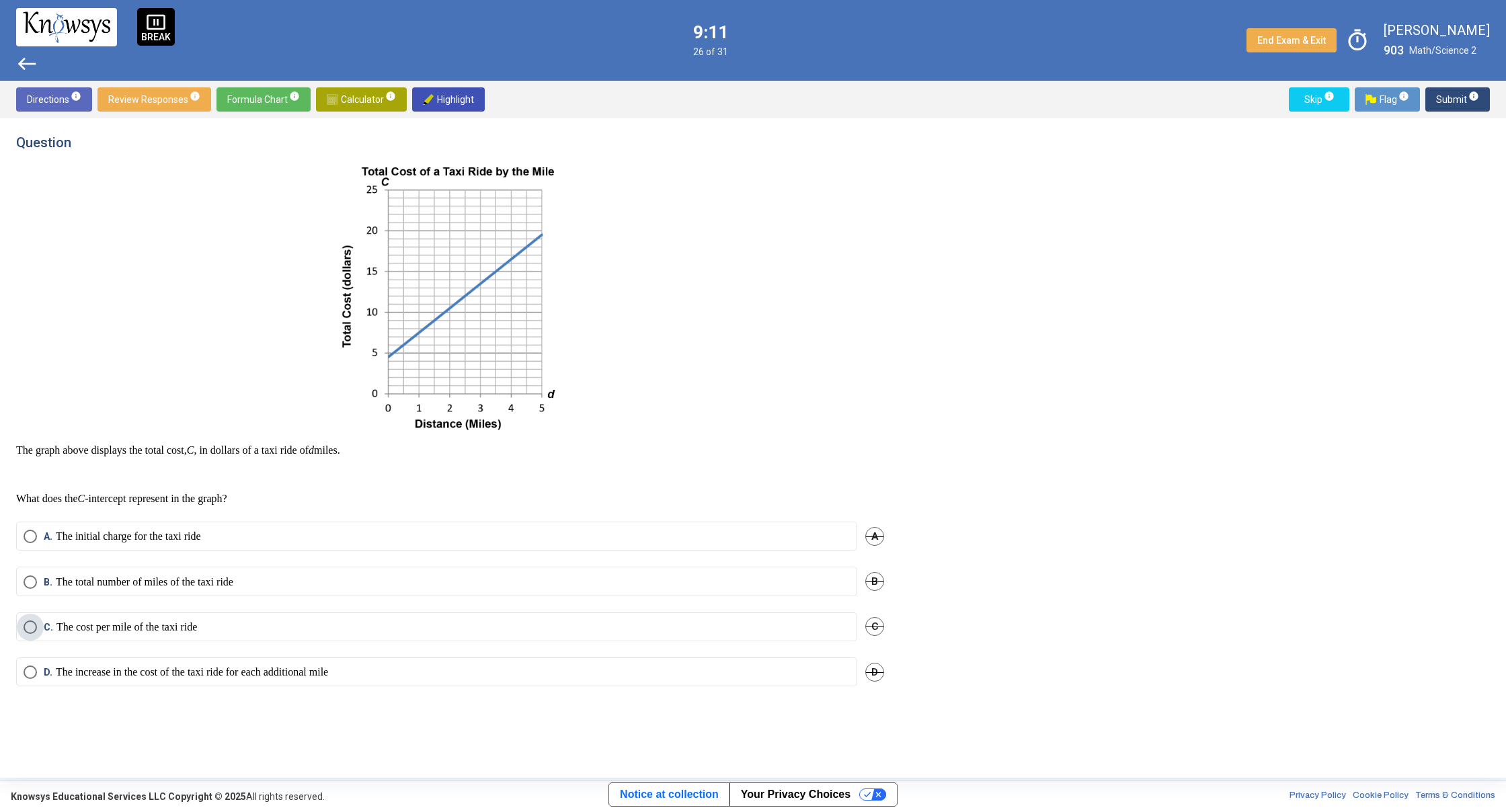
click at [188, 630] on p "The cost per mile of the taxi ride" at bounding box center [127, 627] width 141 height 13
drag, startPoint x: 1446, startPoint y: 96, endPoint x: 1434, endPoint y: 94, distance: 12.2
click at [1445, 96] on span "Submit info" at bounding box center [1457, 99] width 43 height 24
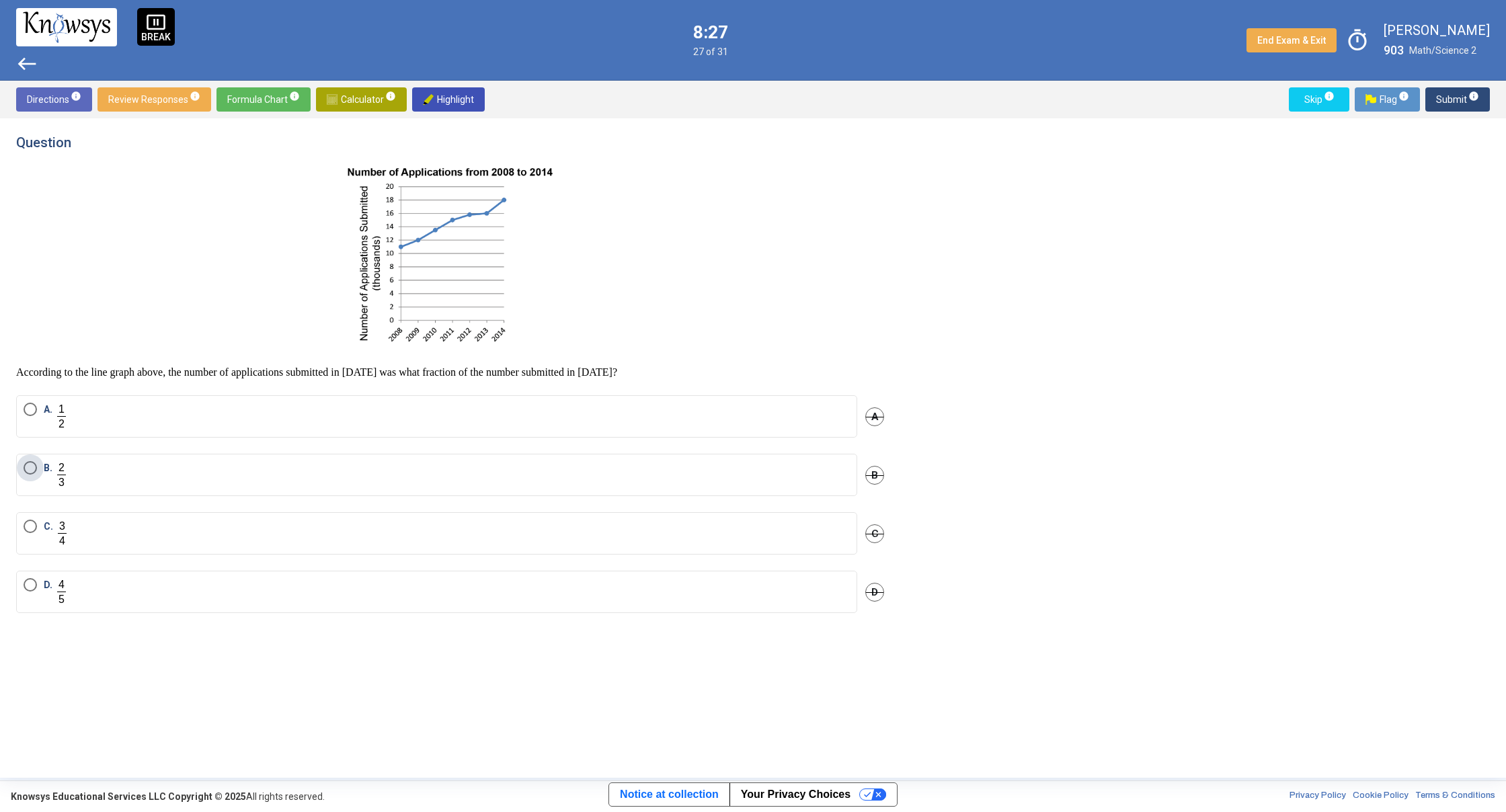
click at [71, 470] on label "B." at bounding box center [437, 474] width 826 height 28
click at [1475, 105] on span "Submit info" at bounding box center [1457, 99] width 43 height 24
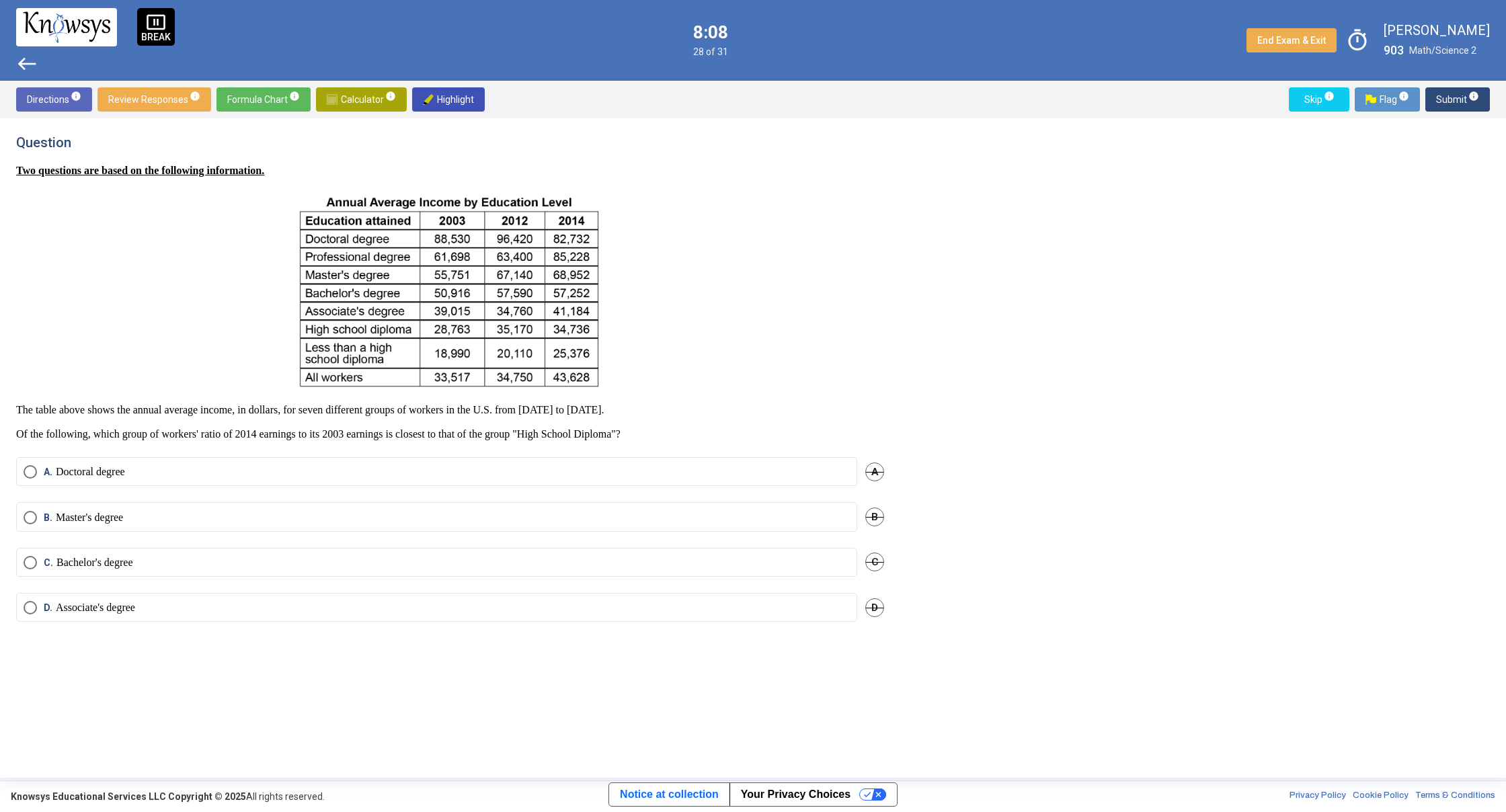
drag, startPoint x: 143, startPoint y: 434, endPoint x: 136, endPoint y: 432, distance: 7.3
click at [194, 386] on p at bounding box center [450, 290] width 868 height 205
click at [20, 563] on mat-radio-button "C. Bachelor's degree" at bounding box center [437, 562] width 841 height 29
click at [44, 564] on span "C." at bounding box center [50, 563] width 13 height 13
click at [39, 604] on label "D. Associate's degree" at bounding box center [437, 607] width 826 height 13
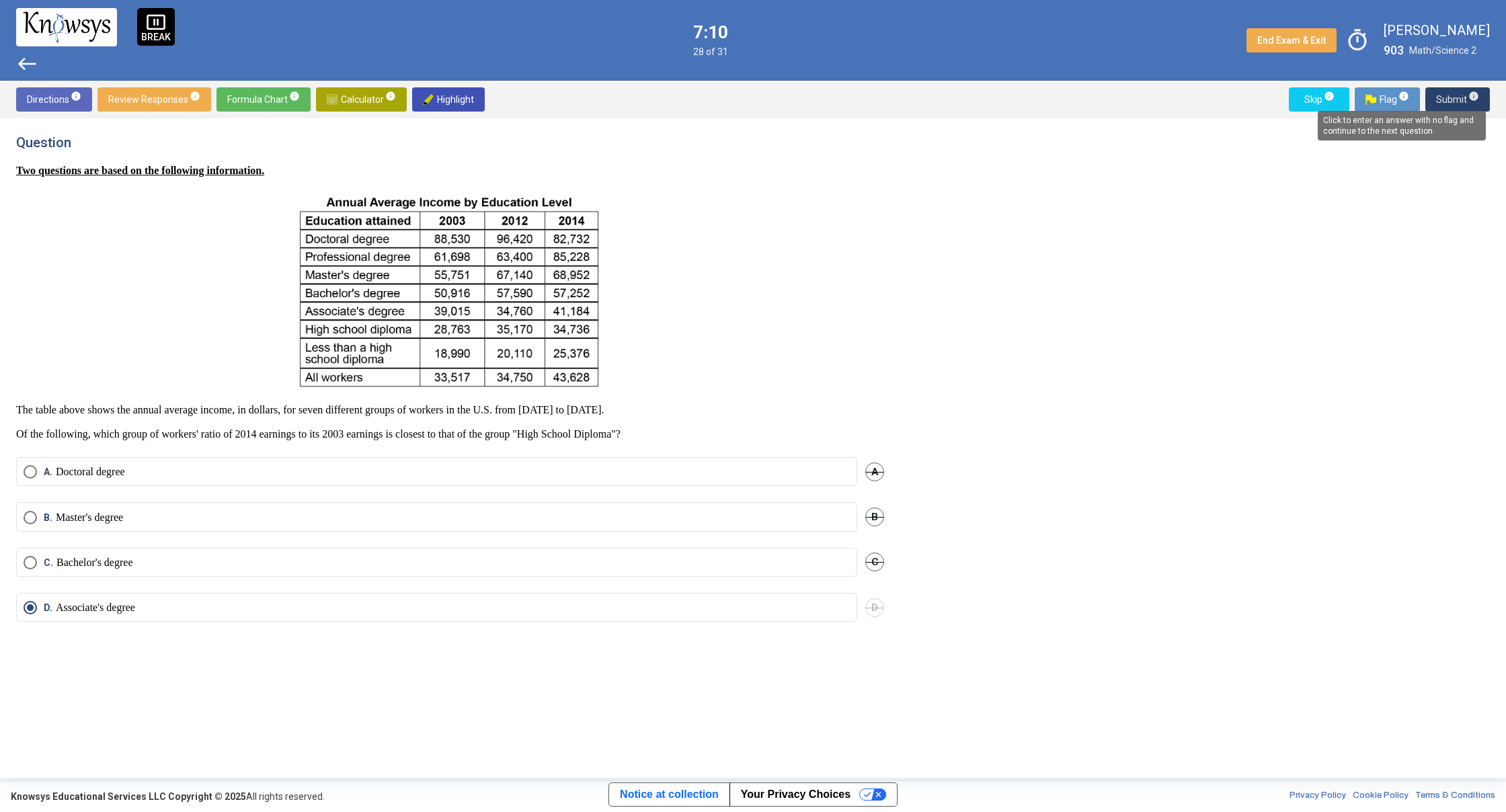
click at [1473, 100] on span "info" at bounding box center [1474, 96] width 11 height 11
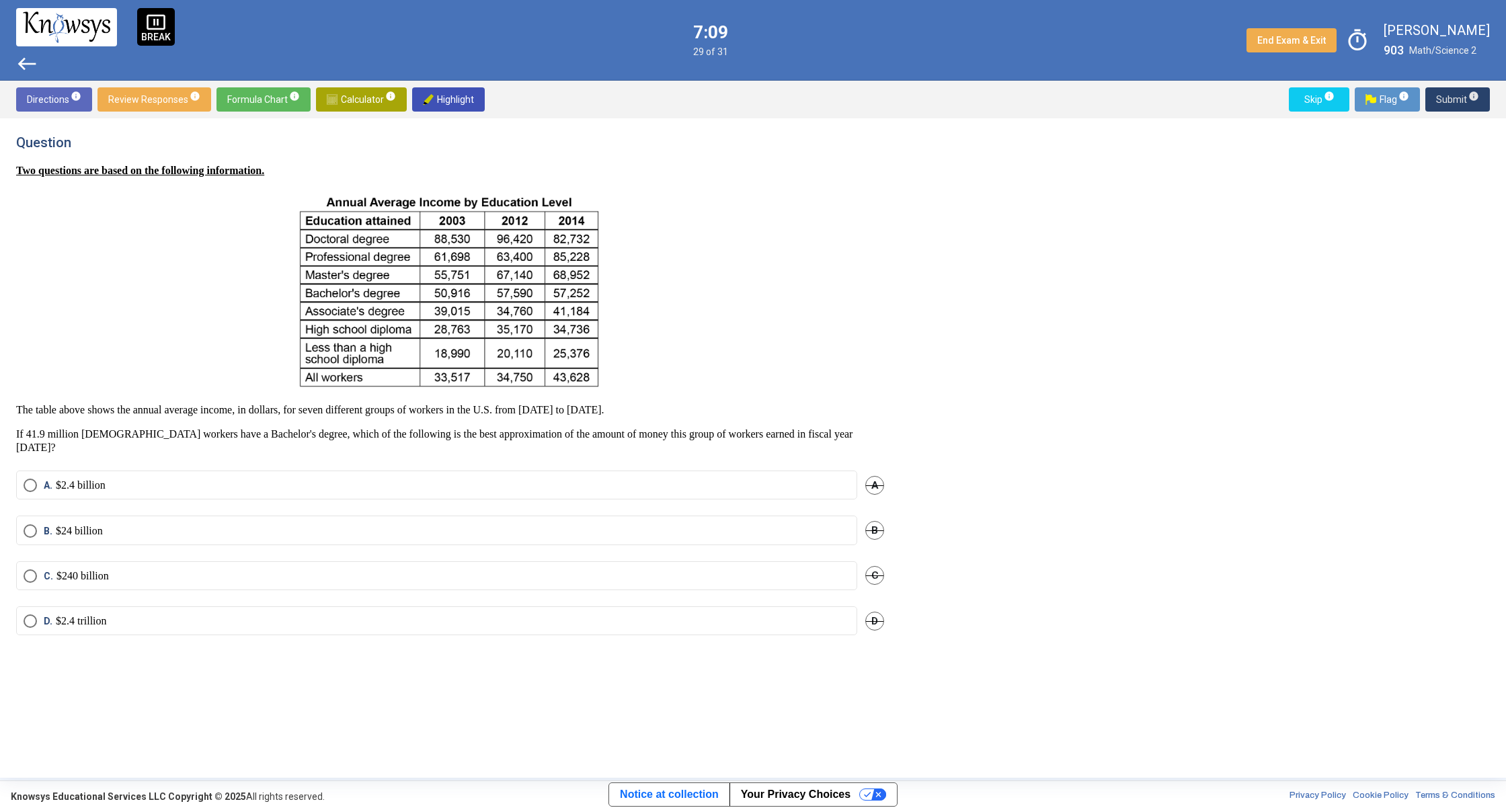
click at [1468, 98] on span "info" at bounding box center [1474, 96] width 11 height 11
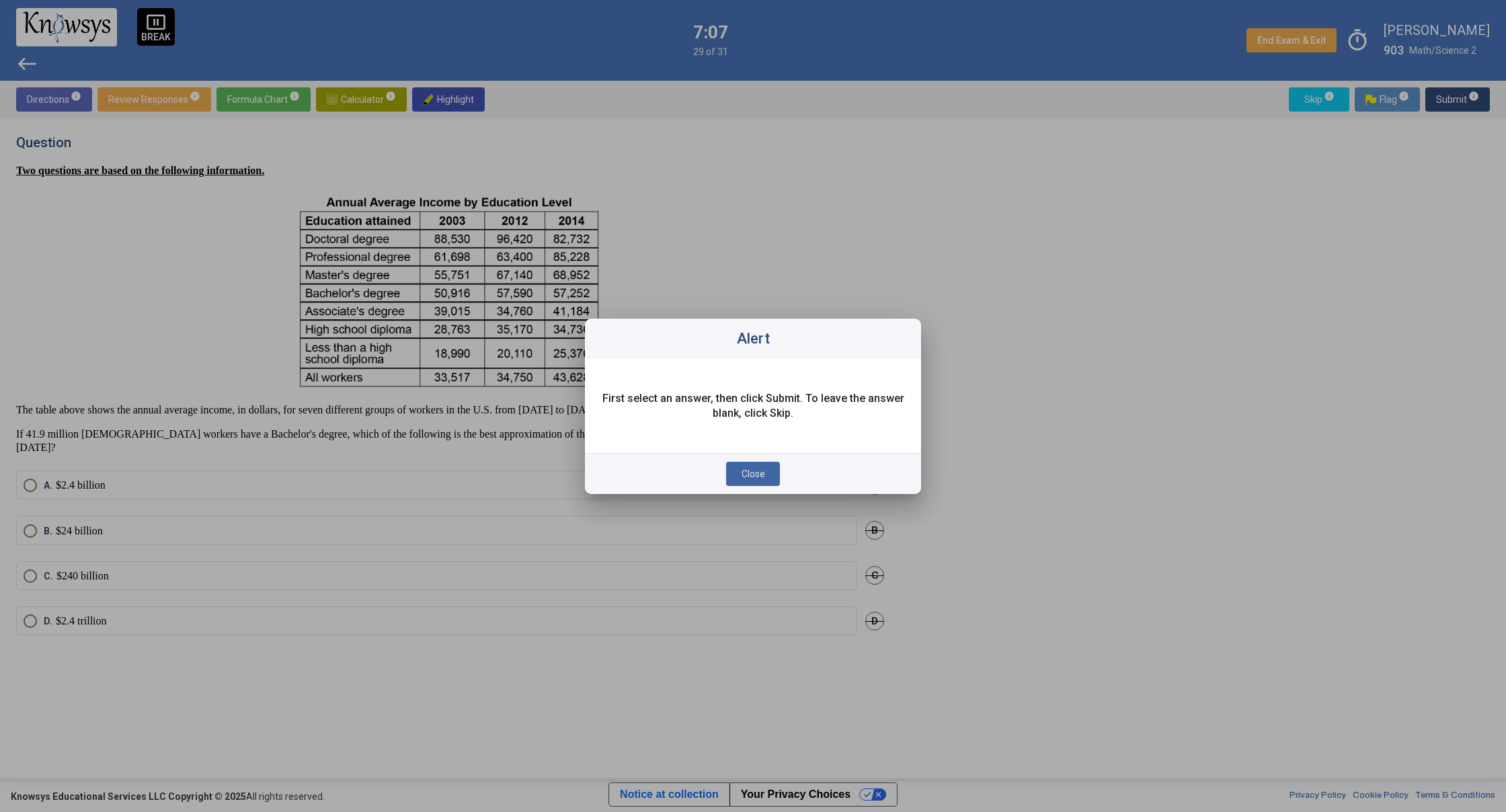
drag, startPoint x: 757, startPoint y: 477, endPoint x: 663, endPoint y: 477, distance: 94.0
click at [753, 477] on span "Close" at bounding box center [753, 474] width 24 height 11
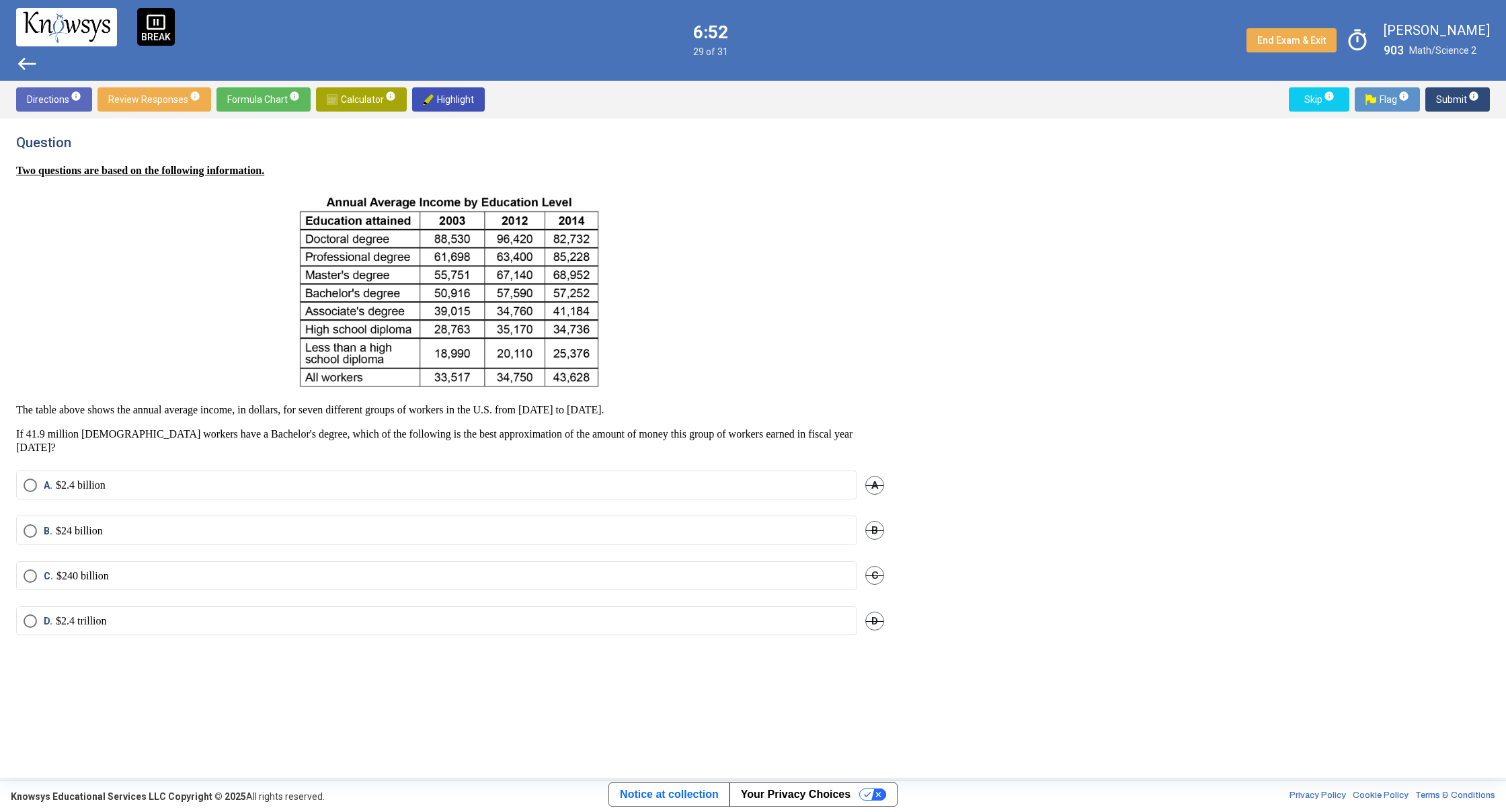
click at [362, 100] on span "Calculator info" at bounding box center [361, 99] width 69 height 24
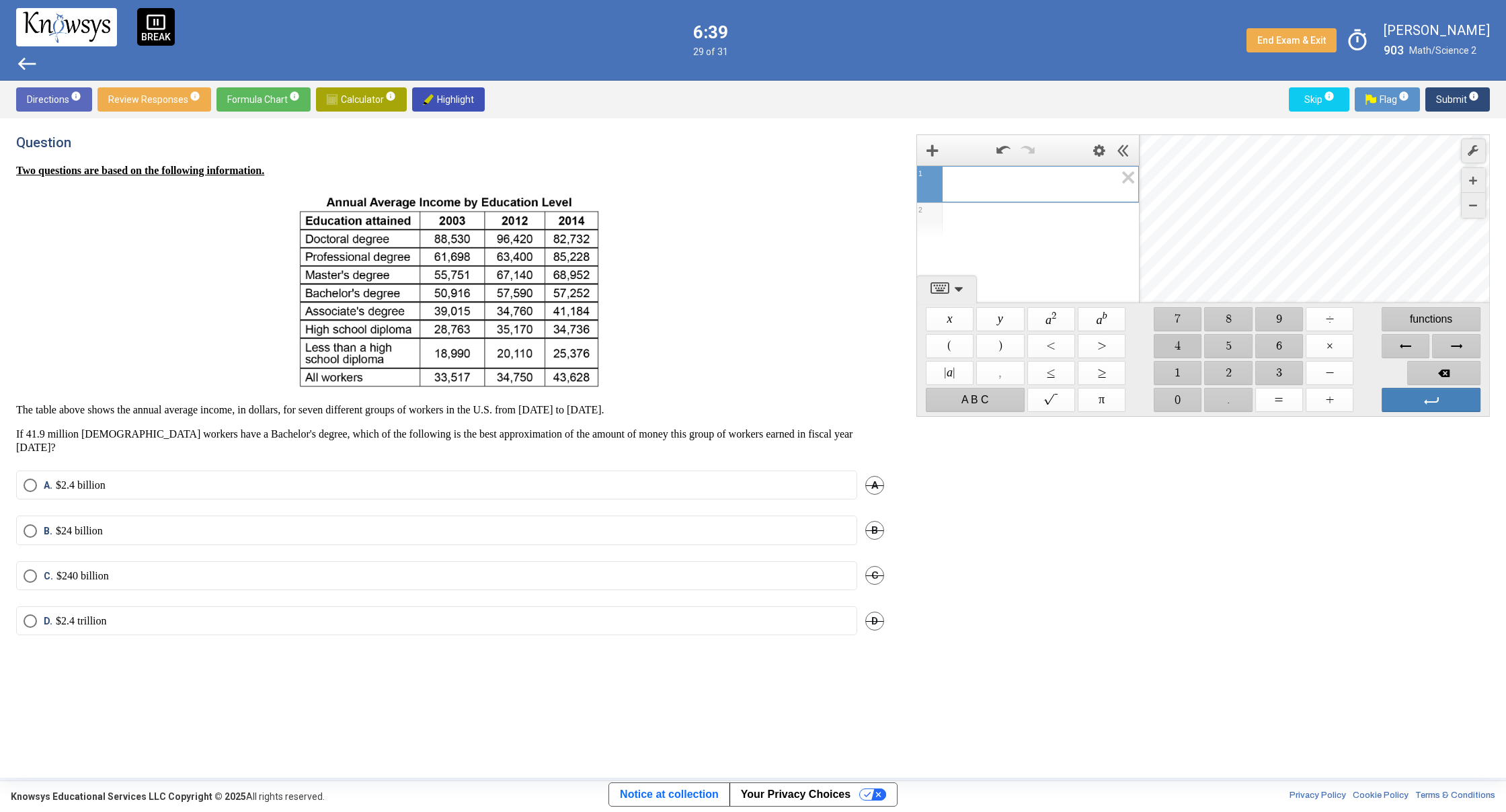
click at [1189, 349] on span "$$ 4" at bounding box center [1177, 346] width 48 height 24
click at [1177, 375] on span "$$ 1" at bounding box center [1177, 373] width 48 height 24
click at [1285, 323] on span "$$ 9" at bounding box center [1279, 319] width 48 height 24
click at [1427, 367] on span "Backspace" at bounding box center [1443, 373] width 73 height 24
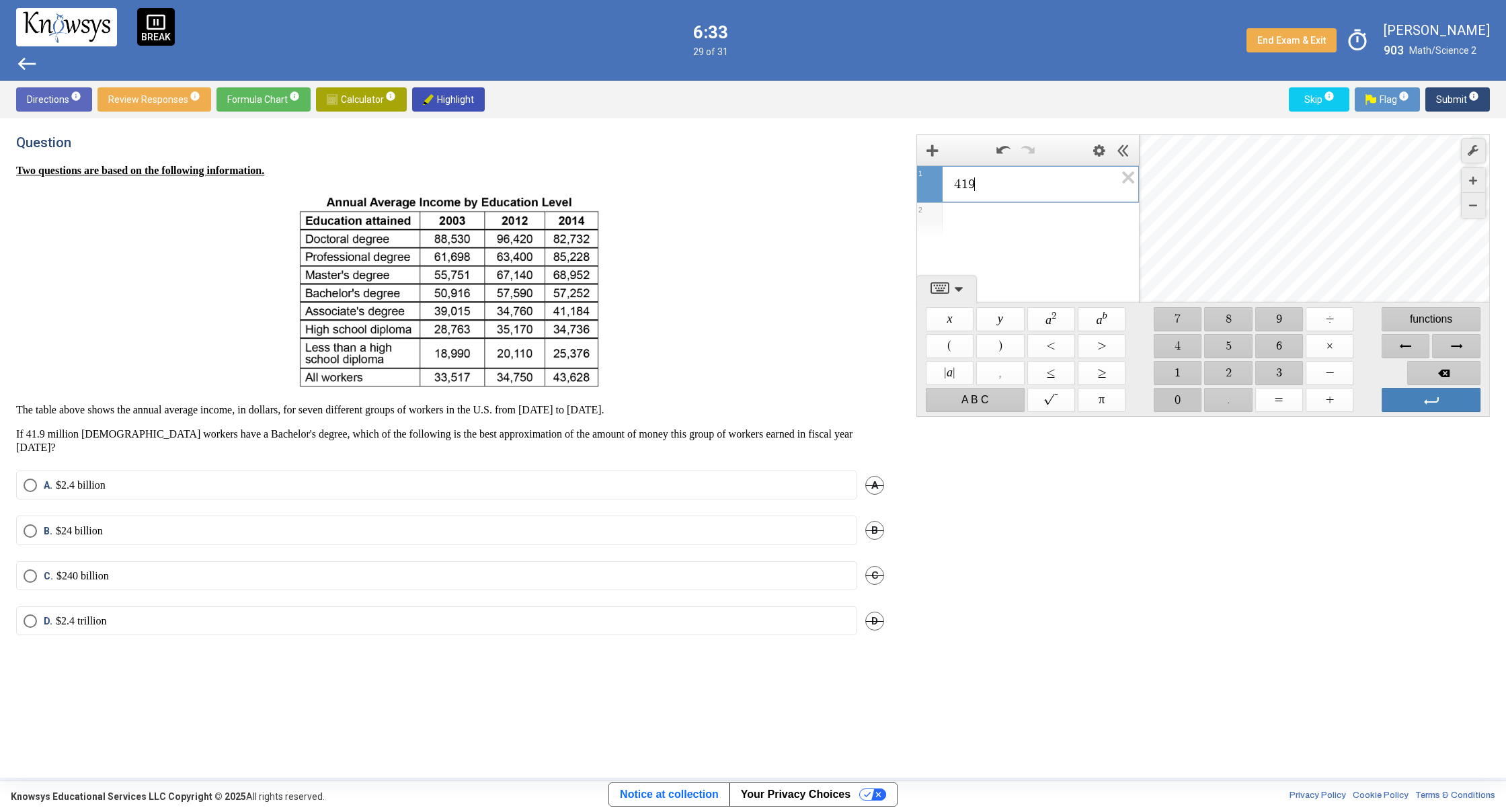
click at [1172, 398] on span "$$ 0" at bounding box center [1177, 400] width 48 height 24
click at [1172, 398] on span "$$ 0" at bounding box center [1177, 400] width 48 height 24
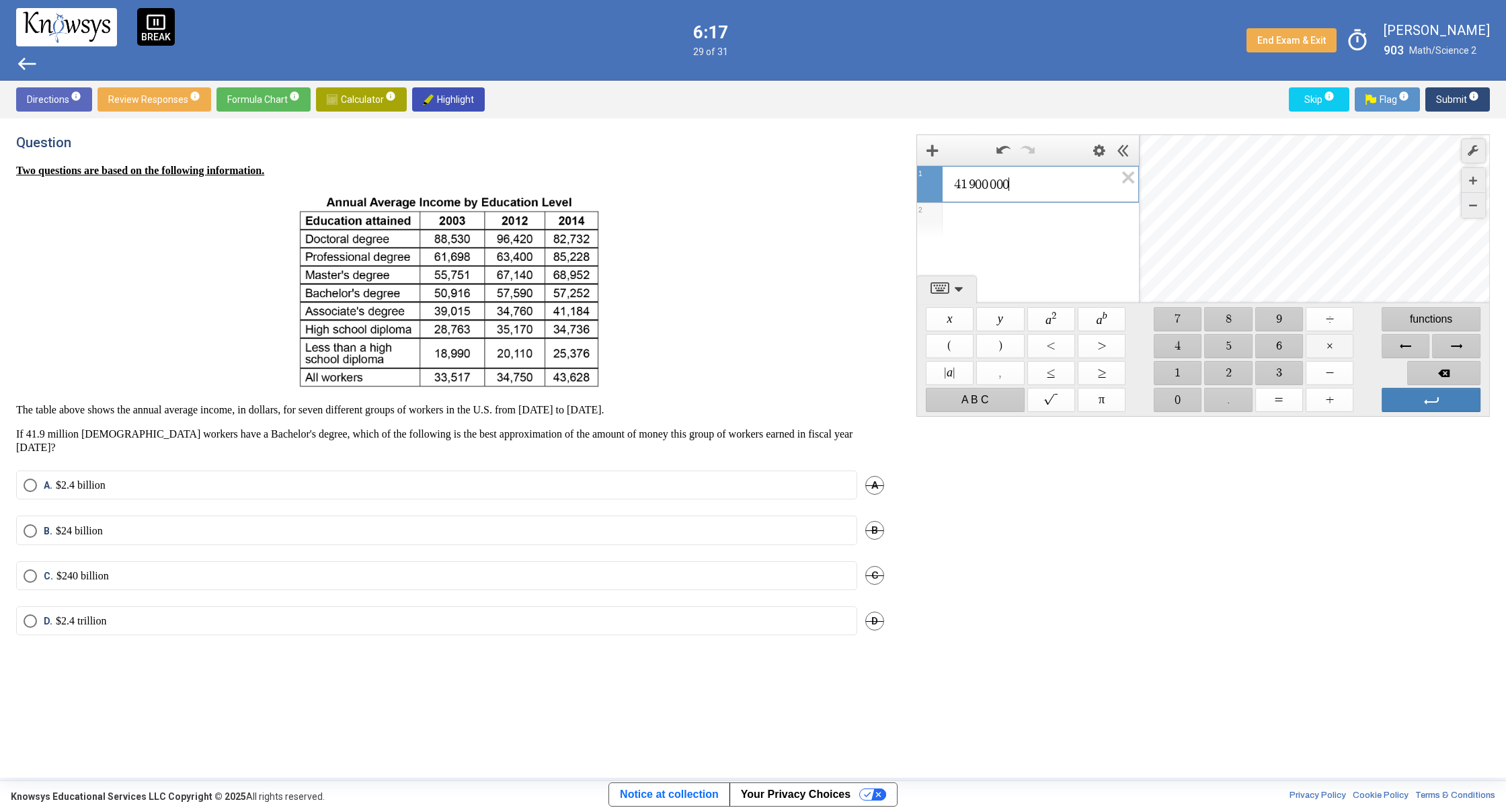
click at [1334, 353] on span "$$ ×" at bounding box center [1329, 346] width 48 height 24
click at [1220, 353] on span "$$ 5" at bounding box center [1228, 346] width 48 height 24
click at [1190, 327] on span "$$ 7" at bounding box center [1177, 319] width 48 height 24
click at [1220, 371] on span "$$ 2" at bounding box center [1228, 373] width 48 height 24
click at [1217, 352] on span "$$ 5" at bounding box center [1228, 346] width 48 height 24
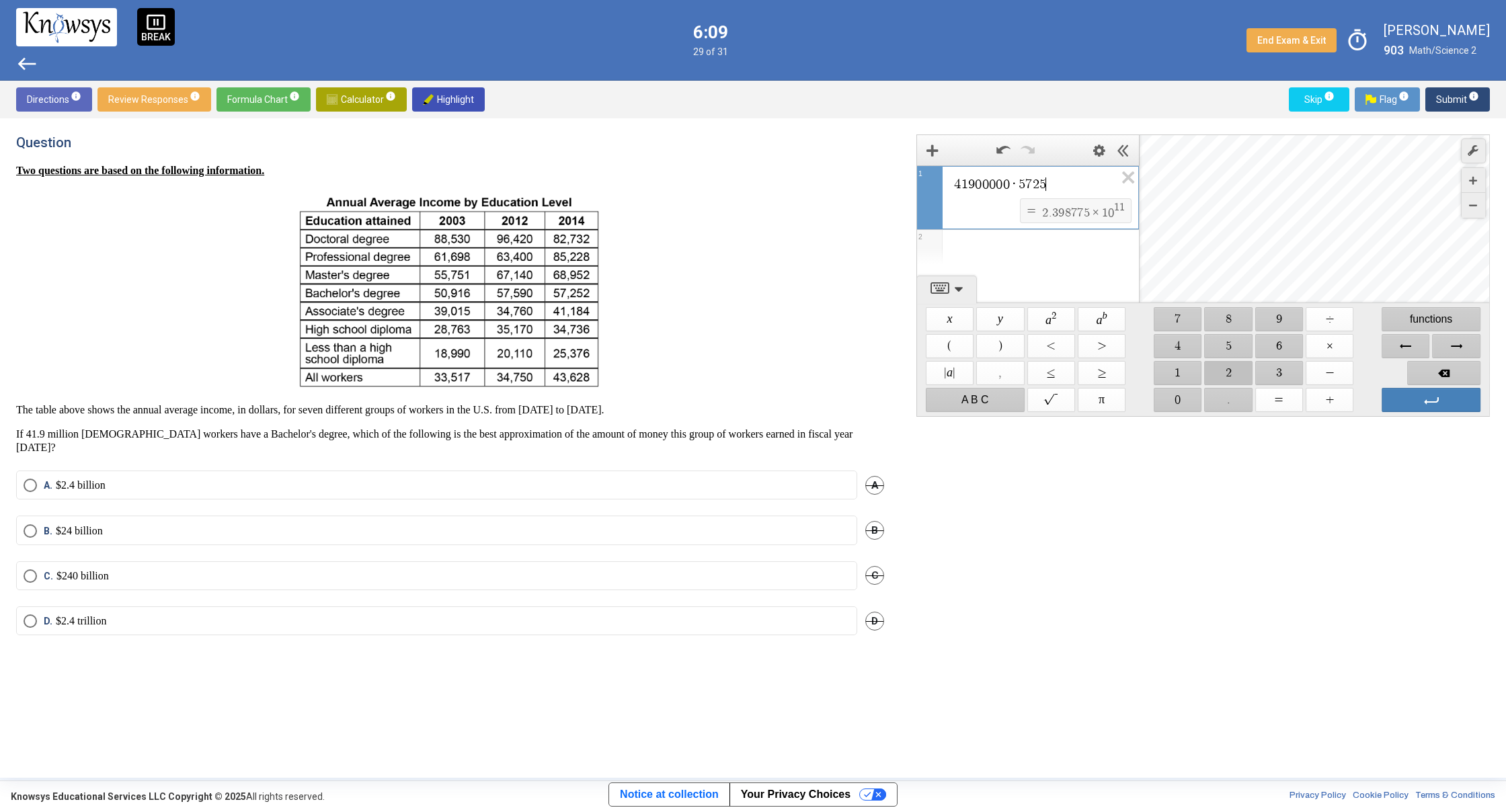
click at [1220, 369] on span "$$ 2" at bounding box center [1228, 373] width 48 height 24
click at [1437, 406] on span "Enter" at bounding box center [1431, 400] width 99 height 24
click at [187, 570] on label "C. $240 billion" at bounding box center [437, 576] width 826 height 13
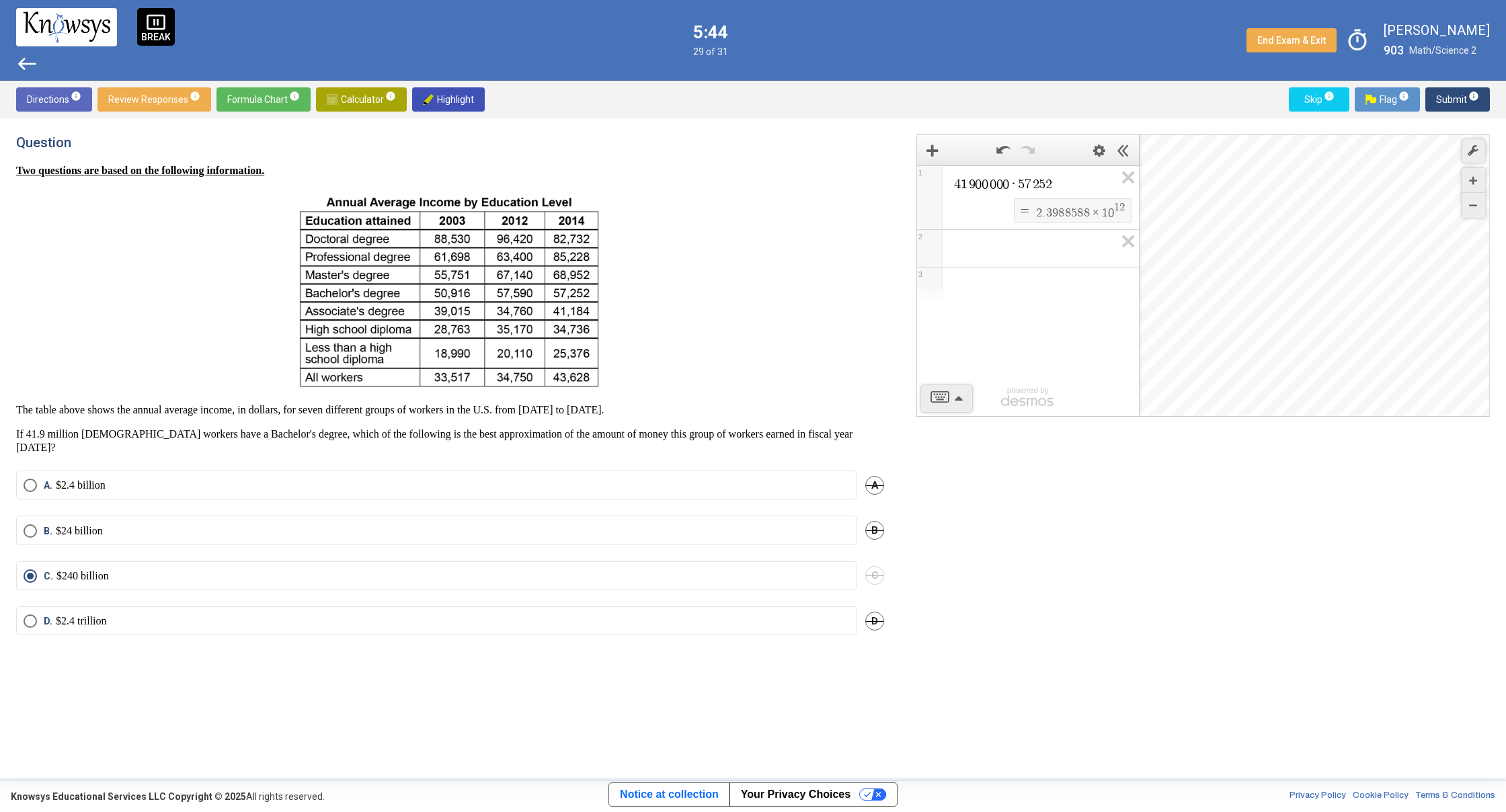
click at [437, 615] on label "D. $2.4 trillion" at bounding box center [437, 621] width 826 height 13
click at [269, 571] on mat-radio-button "C. $240 billion" at bounding box center [437, 575] width 841 height 29
click at [111, 570] on label "C. $240 billion" at bounding box center [437, 576] width 826 height 13
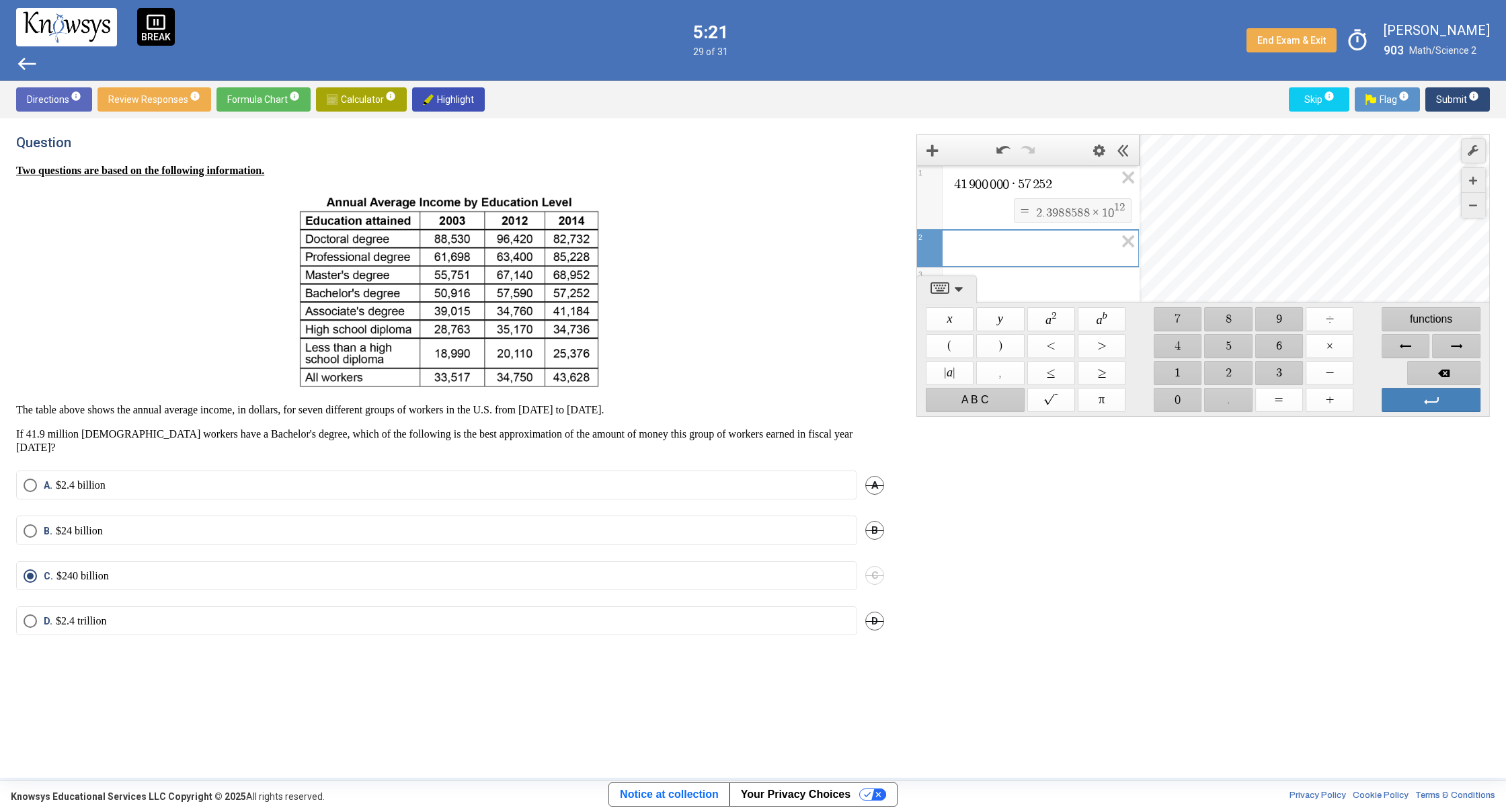
click at [169, 620] on mat-radio-button "D. $2.4 trillion" at bounding box center [437, 621] width 841 height 29
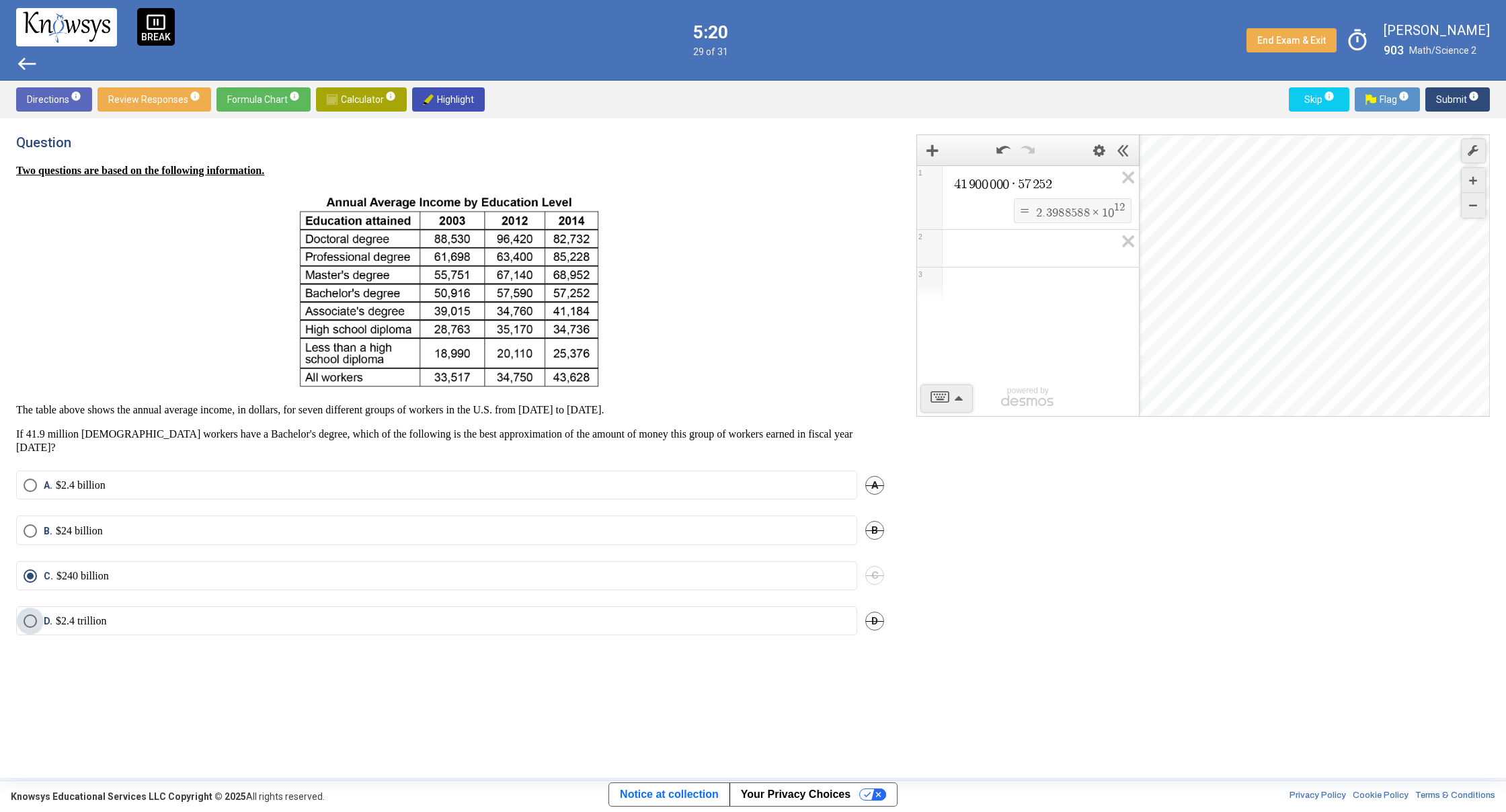
click at [172, 615] on label "D. $2.4 trillion" at bounding box center [437, 621] width 826 height 13
click at [1460, 86] on div "Directions info Review Responses info Formula Chart info Calculator info Highli…" at bounding box center [753, 100] width 1506 height 38
click at [1462, 91] on span "Submit info" at bounding box center [1457, 99] width 43 height 24
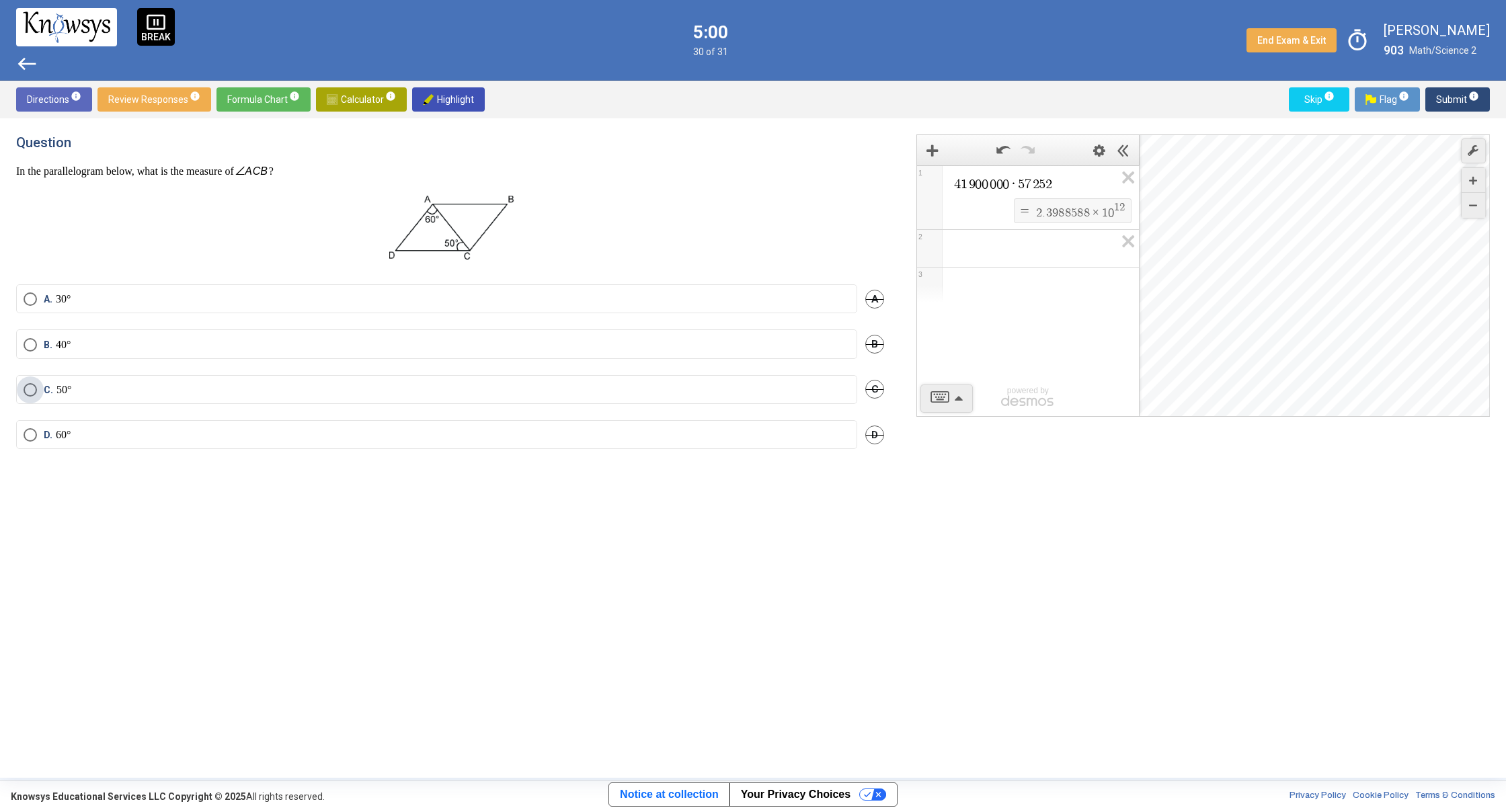
click at [72, 390] on p "50°" at bounding box center [64, 389] width 15 height 13
click at [31, 441] on span "Select an option" at bounding box center [30, 434] width 13 height 13
click at [1456, 100] on span "Submit info" at bounding box center [1457, 99] width 43 height 24
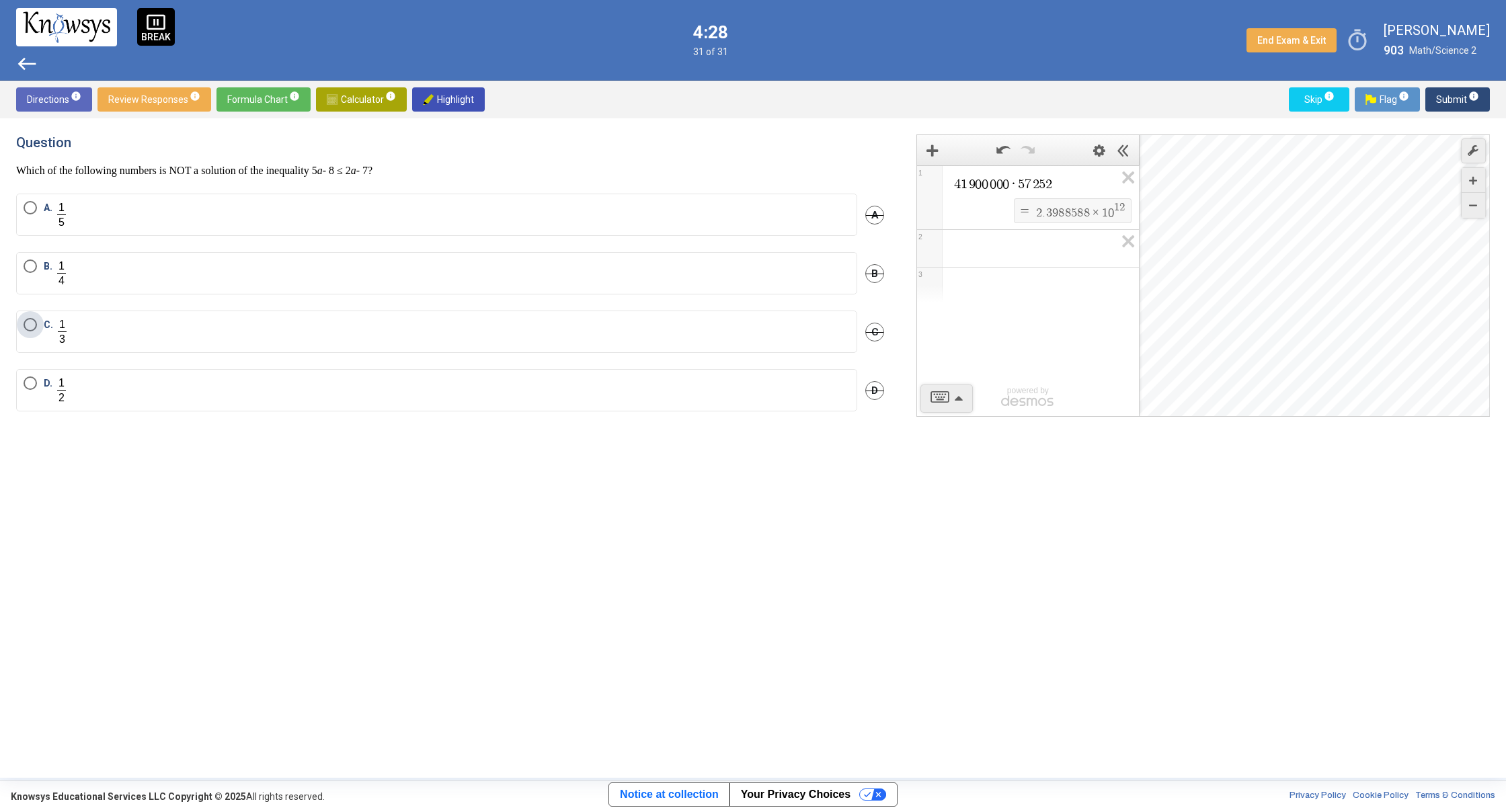
click at [127, 342] on label "C." at bounding box center [437, 331] width 826 height 28
click at [1471, 105] on span "Submit info" at bounding box center [1457, 99] width 43 height 24
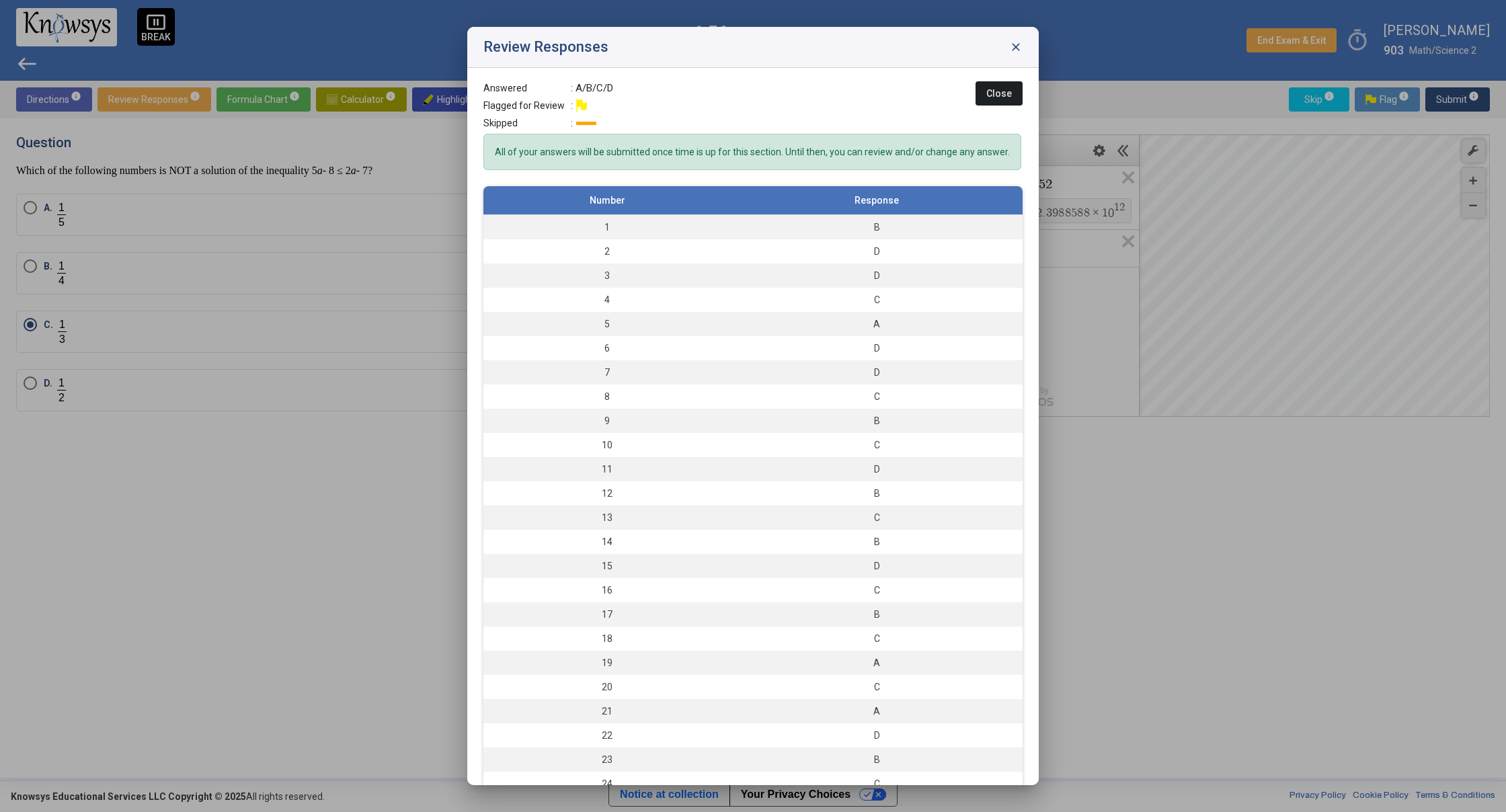
click at [570, 108] on label ":" at bounding box center [577, 105] width 13 height 13
click at [570, 107] on label ":" at bounding box center [577, 105] width 13 height 13
click at [1020, 49] on div "Review Responses close" at bounding box center [753, 47] width 571 height 41
click at [1016, 50] on span "close" at bounding box center [1015, 46] width 13 height 13
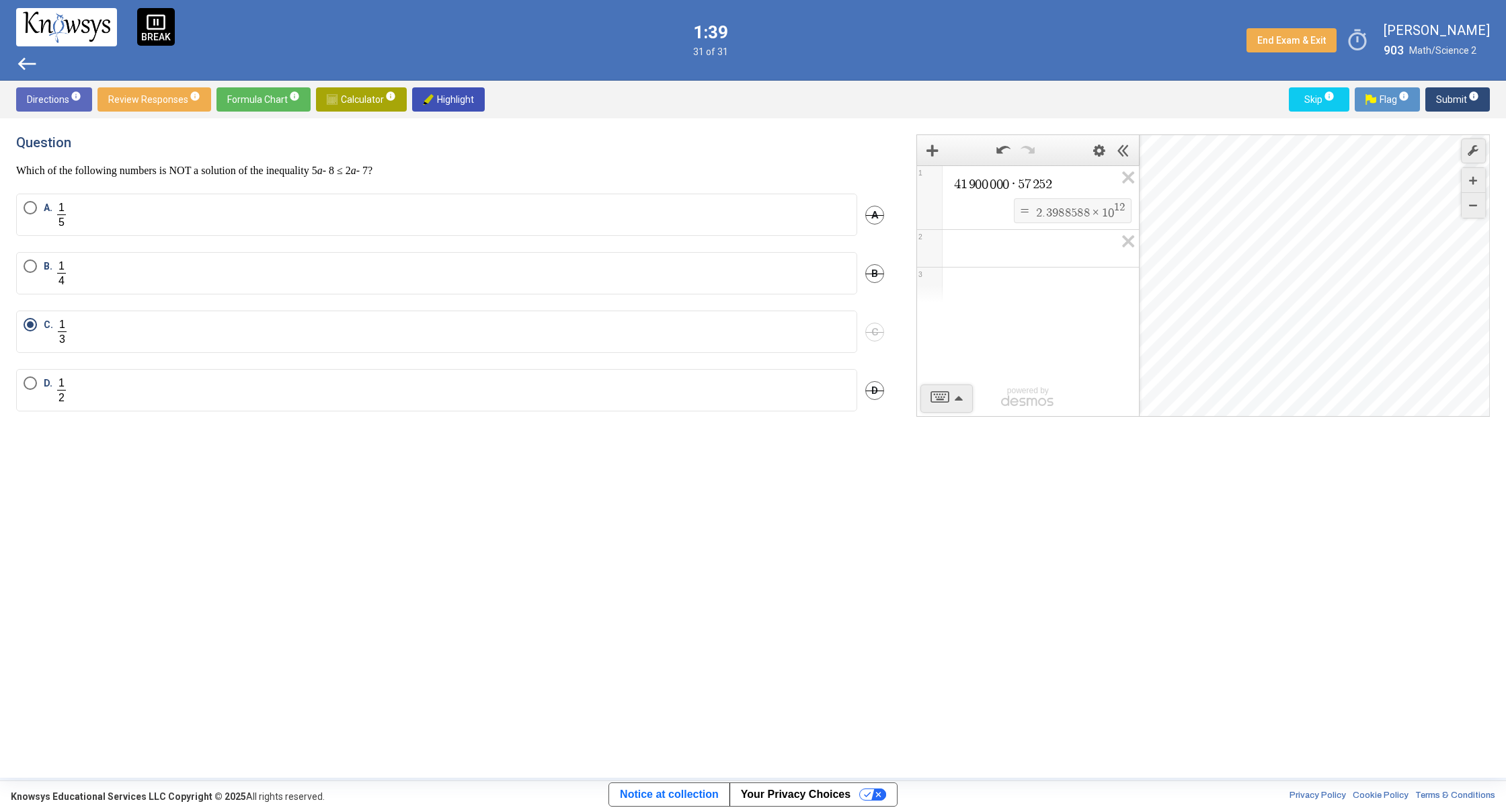
click at [727, 47] on span "31 of 31" at bounding box center [711, 52] width 35 height 11
click at [1133, 173] on icon "Expression List" at bounding box center [1124, 181] width 30 height 31
click at [1133, 173] on span "1" at bounding box center [1028, 184] width 222 height 38
click at [1126, 176] on icon "Expression List" at bounding box center [1124, 181] width 30 height 31
click at [1460, 98] on span "Submit info" at bounding box center [1457, 99] width 43 height 24
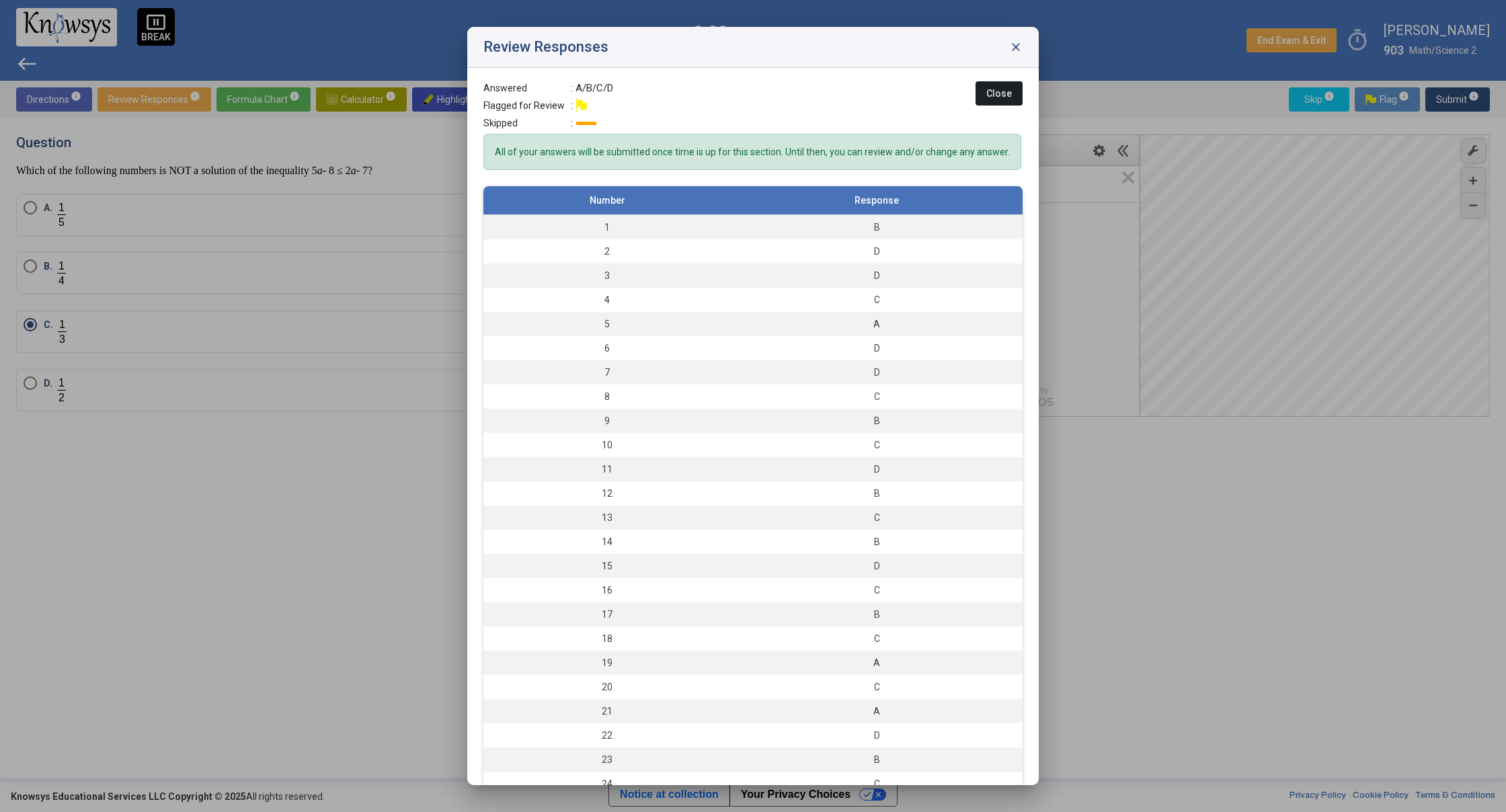
click at [1019, 45] on span "close" at bounding box center [1015, 46] width 13 height 13
